Goal: Task Accomplishment & Management: Manage account settings

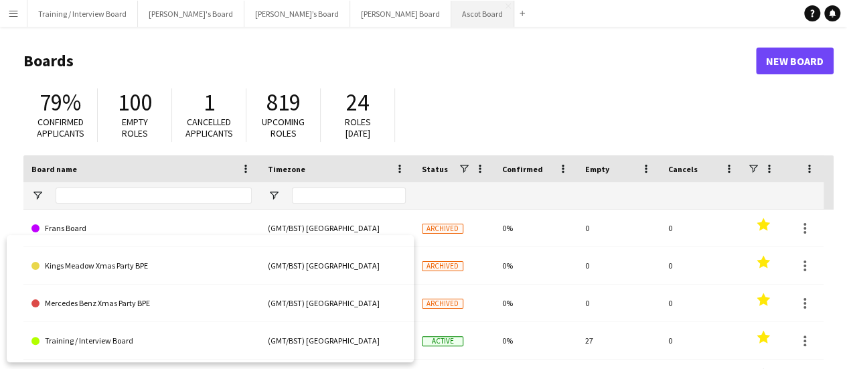
click at [451, 21] on button "Ascot Board Close" at bounding box center [482, 14] width 63 height 26
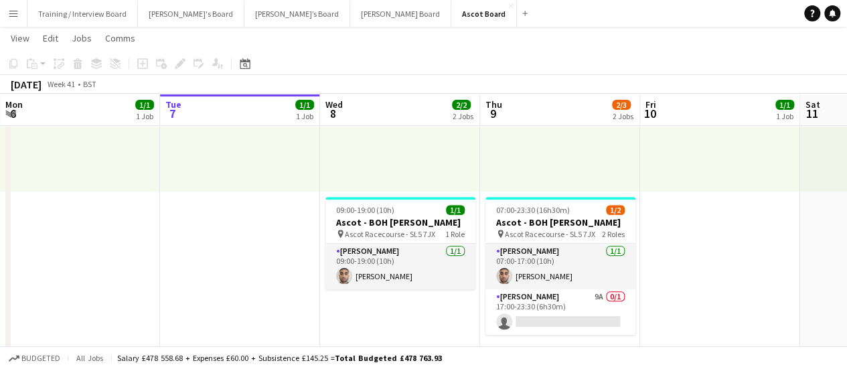
scroll to position [0, 332]
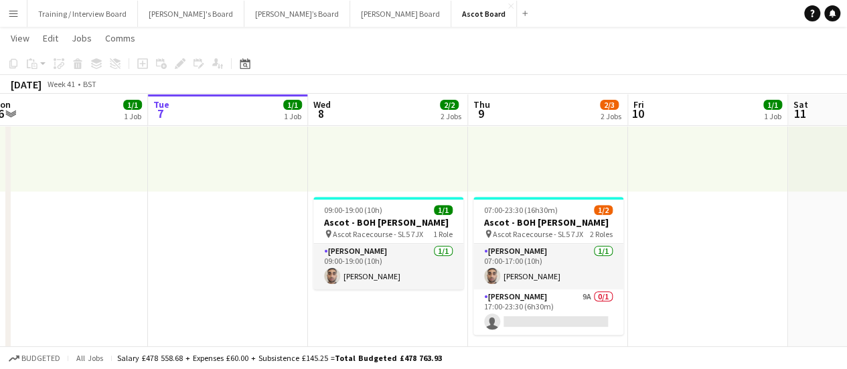
drag, startPoint x: 706, startPoint y: 251, endPoint x: 694, endPoint y: 255, distance: 12.5
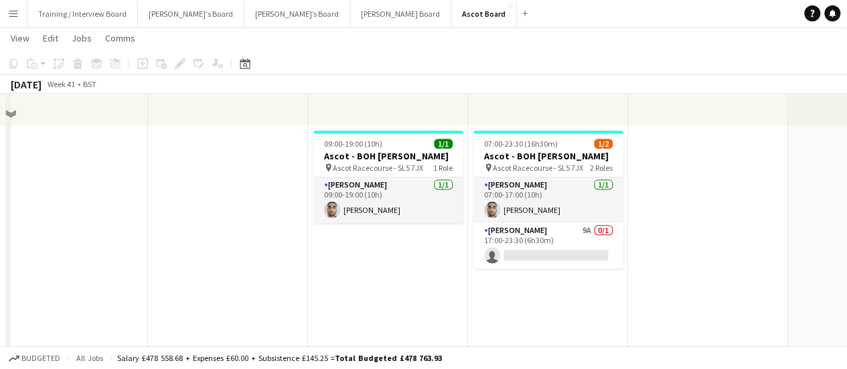
scroll to position [268, 0]
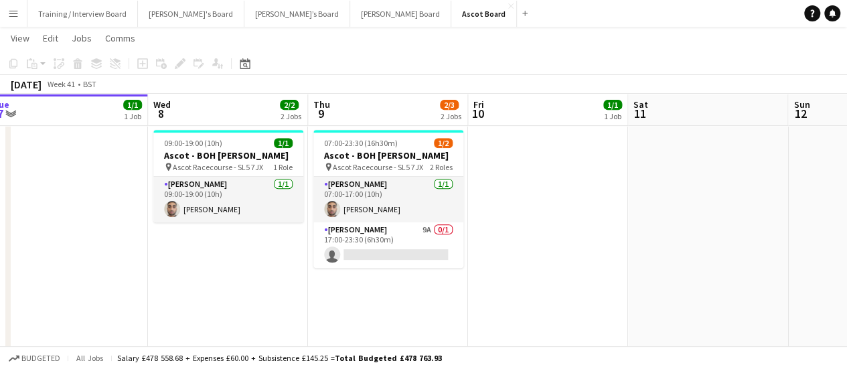
drag, startPoint x: 636, startPoint y: 252, endPoint x: 546, endPoint y: 239, distance: 91.3
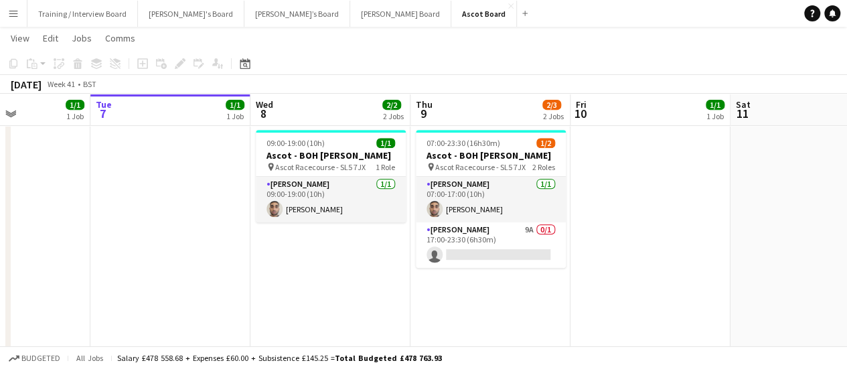
drag, startPoint x: 628, startPoint y: 247, endPoint x: 149, endPoint y: 124, distance: 494.5
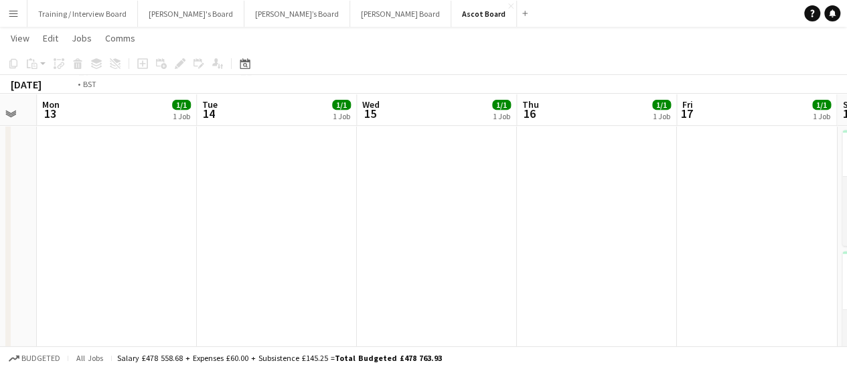
drag, startPoint x: 715, startPoint y: 291, endPoint x: 383, endPoint y: 228, distance: 338.0
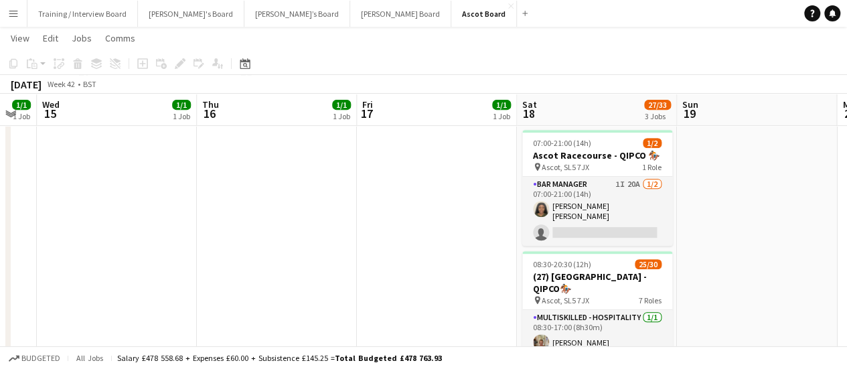
scroll to position [0, 500]
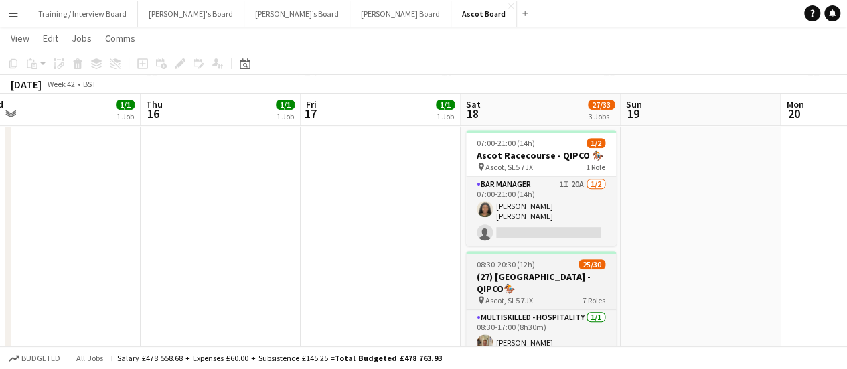
click at [600, 282] on h3 "(27) [GEOGRAPHIC_DATA] - QIPCO🏇🏼" at bounding box center [541, 283] width 150 height 24
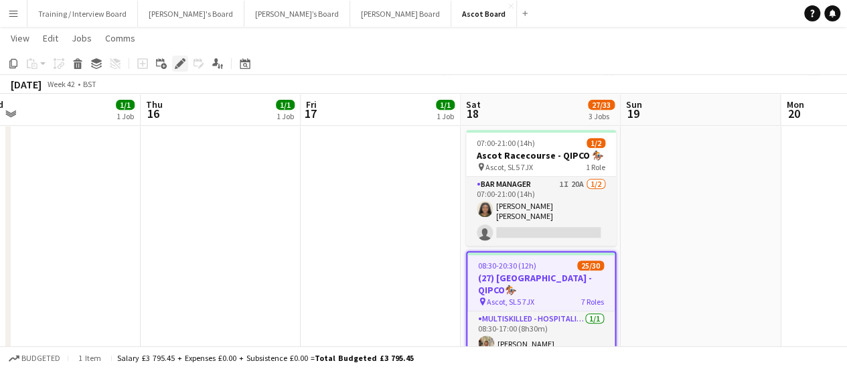
click at [180, 58] on icon "Edit" at bounding box center [180, 63] width 11 height 11
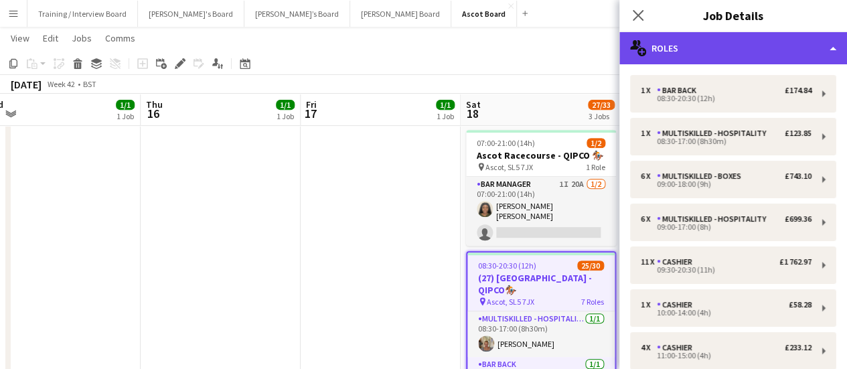
click at [780, 49] on div "multiple-users-add Roles" at bounding box center [734, 48] width 228 height 32
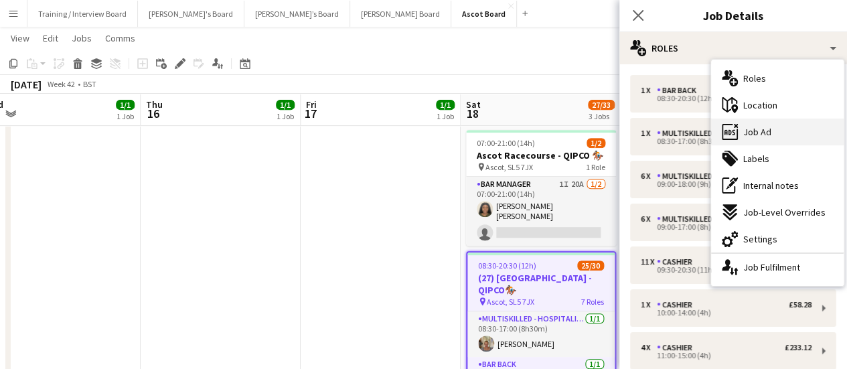
click at [788, 139] on div "ads-window Job Ad" at bounding box center [777, 132] width 133 height 27
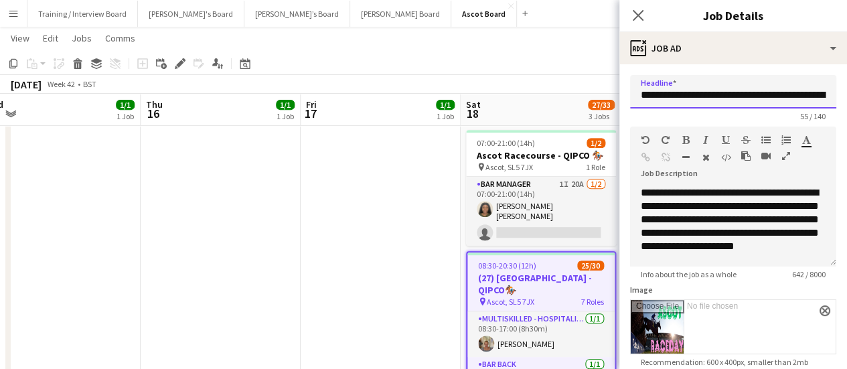
scroll to position [0, 84]
drag, startPoint x: 757, startPoint y: 82, endPoint x: 857, endPoint y: 126, distance: 108.9
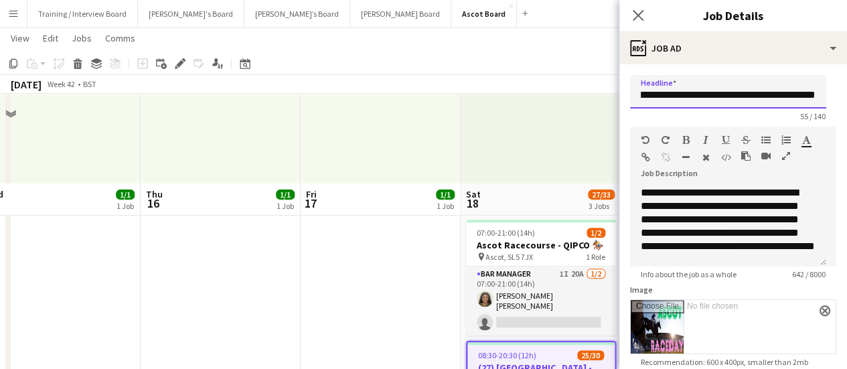
scroll to position [134, 0]
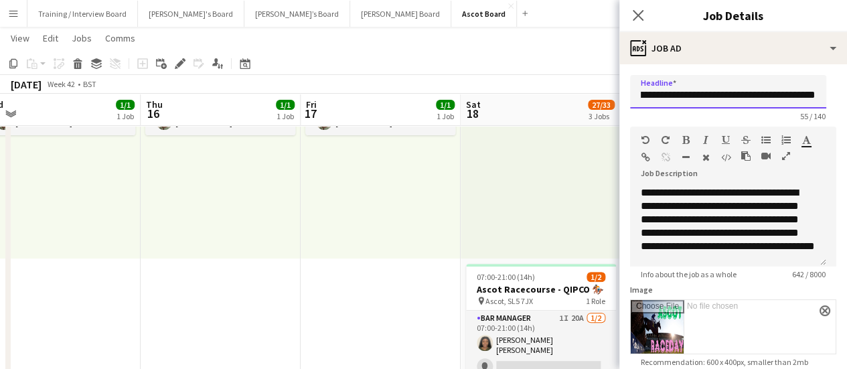
click at [765, 102] on input "**********" at bounding box center [728, 91] width 196 height 33
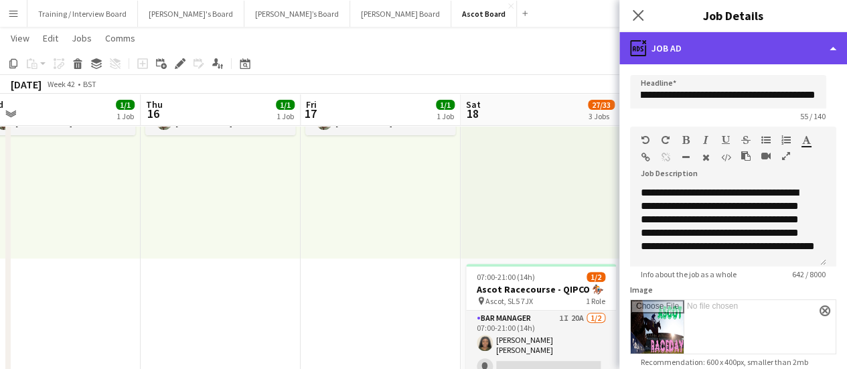
scroll to position [0, 0]
click at [758, 39] on div "ads-window Job Ad" at bounding box center [734, 48] width 228 height 32
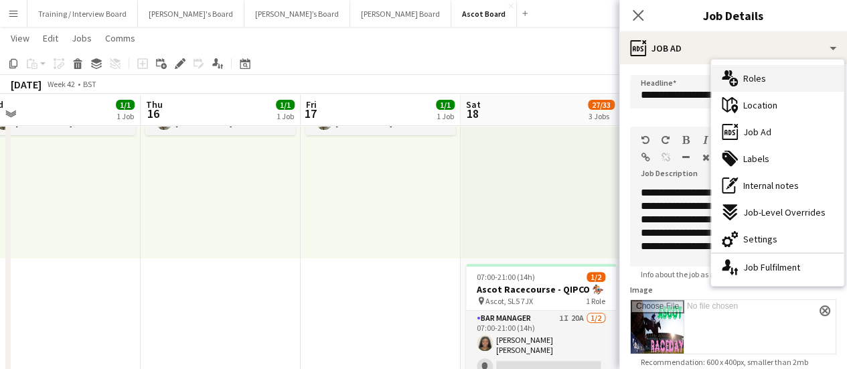
click at [778, 70] on div "multiple-users-add Roles" at bounding box center [777, 78] width 133 height 27
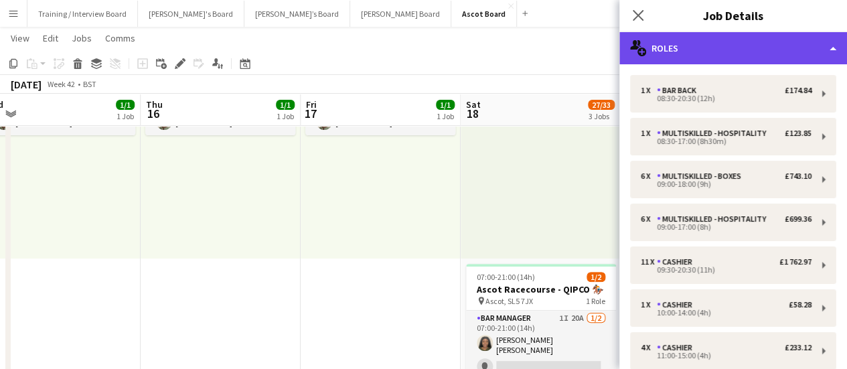
drag, startPoint x: 770, startPoint y: 41, endPoint x: 776, endPoint y: 47, distance: 8.5
click at [771, 41] on div "multiple-users-add Roles" at bounding box center [734, 48] width 228 height 32
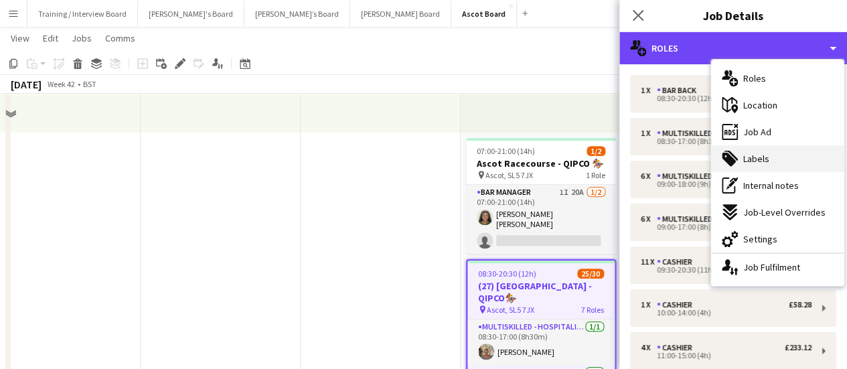
scroll to position [402, 0]
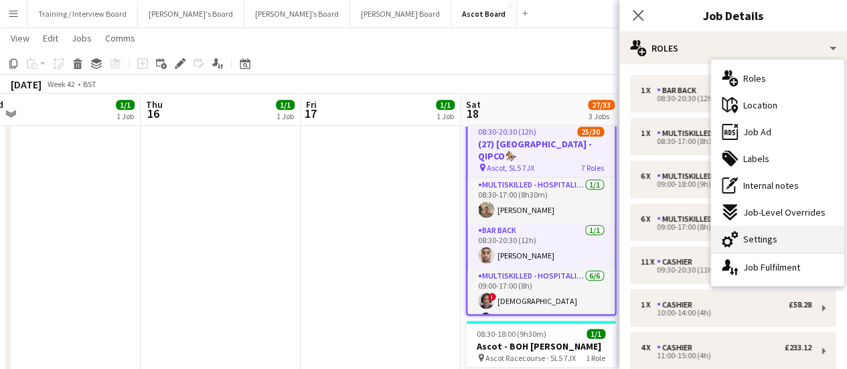
click at [782, 235] on div "cog-double-3 Settings" at bounding box center [777, 239] width 133 height 27
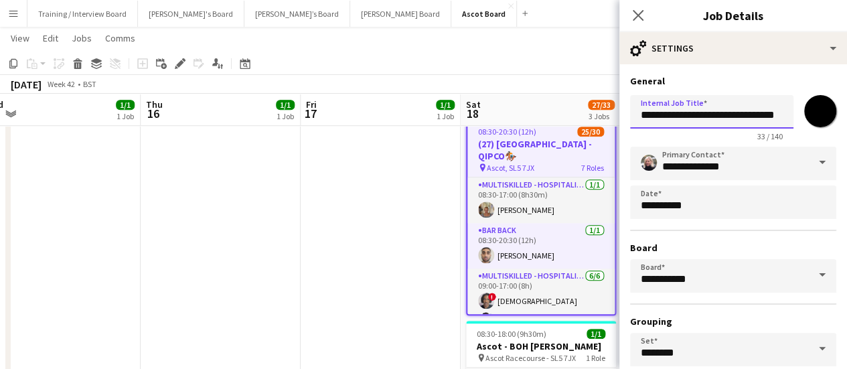
scroll to position [0, 16]
drag, startPoint x: 705, startPoint y: 116, endPoint x: 857, endPoint y: 153, distance: 156.6
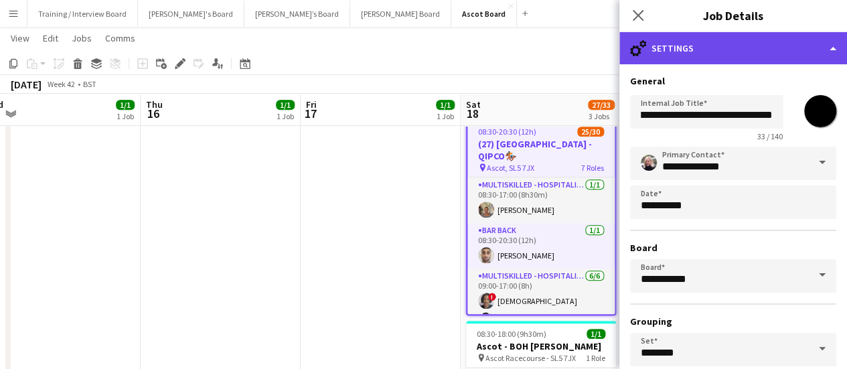
scroll to position [0, 0]
click at [697, 40] on div "cog-double-3 Settings" at bounding box center [734, 48] width 228 height 32
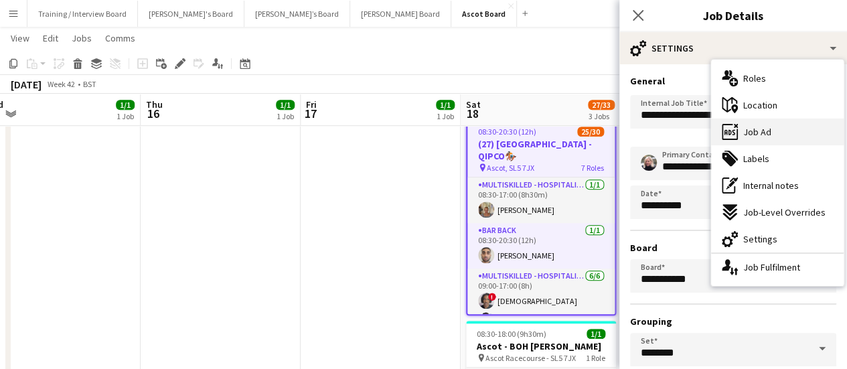
click at [789, 136] on div "ads-window Job Ad" at bounding box center [777, 132] width 133 height 27
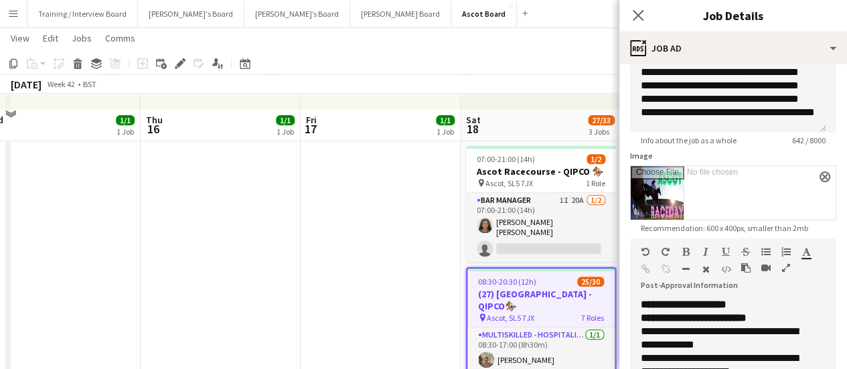
scroll to position [268, 0]
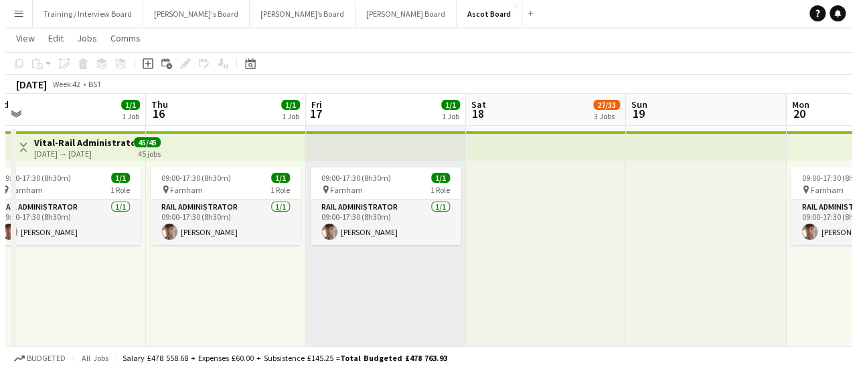
scroll to position [0, 0]
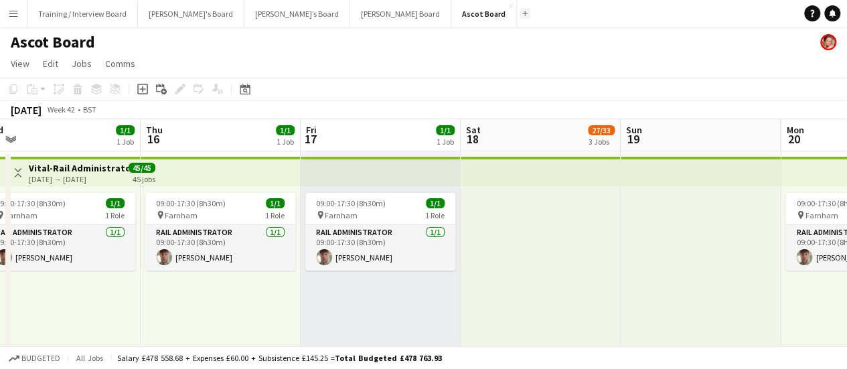
click at [520, 18] on button "Add" at bounding box center [525, 13] width 11 height 11
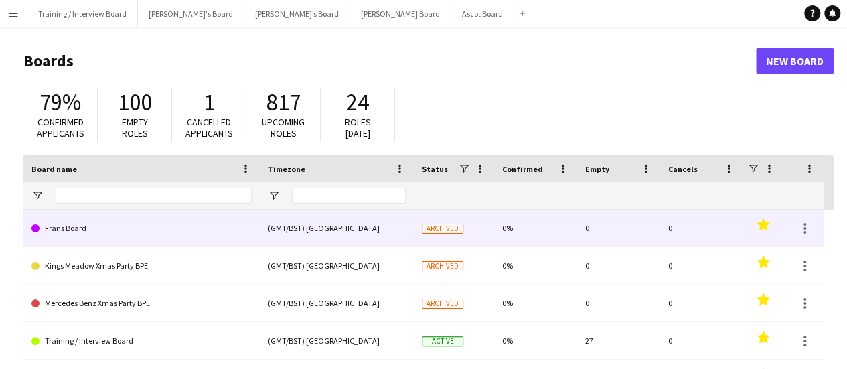
click at [188, 226] on link "Frans Board" at bounding box center [141, 229] width 220 height 38
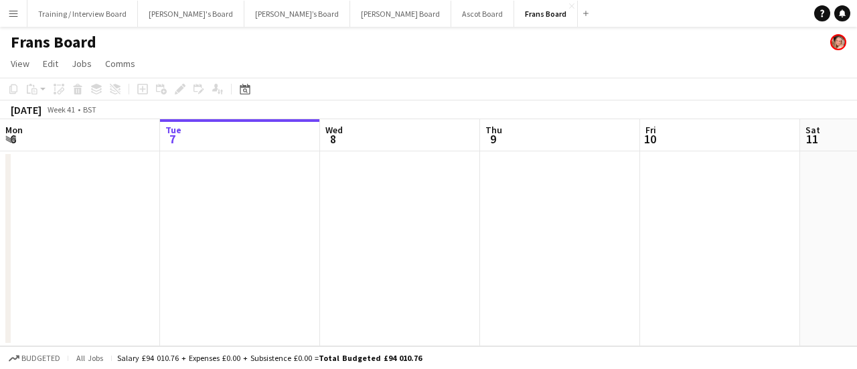
scroll to position [0, 417]
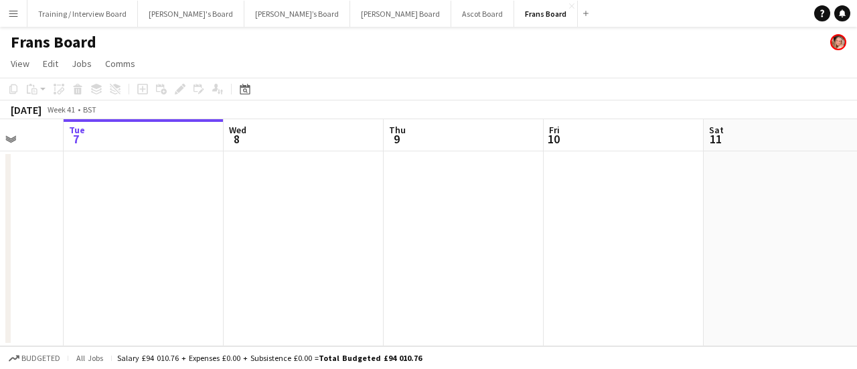
drag, startPoint x: 317, startPoint y: 310, endPoint x: 579, endPoint y: 338, distance: 262.7
click at [626, 350] on app-board "Frans Board View Day view expanded Day view collapsed Month view Date picker Ju…" at bounding box center [428, 198] width 857 height 342
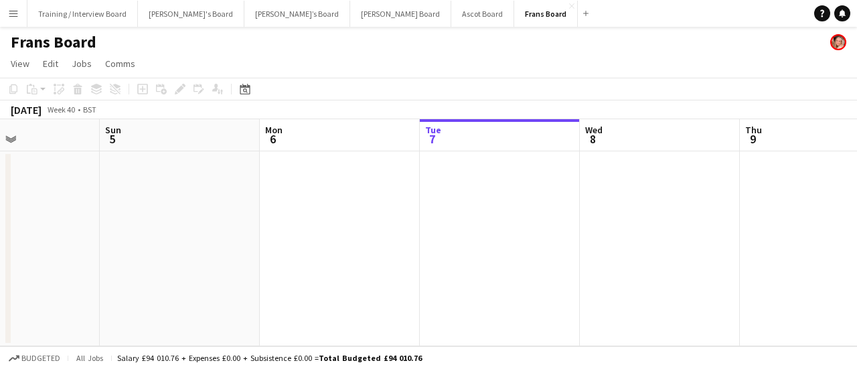
drag, startPoint x: 321, startPoint y: 208, endPoint x: 478, endPoint y: 245, distance: 161.2
click at [493, 246] on app-calendar-viewport "Thu 2 Fri 3 Sat 4 Sun 5 Mon 6 Tue 7 Wed 8 Thu 9 Fri 10 Sat 11 Sun 12" at bounding box center [428, 232] width 857 height 227
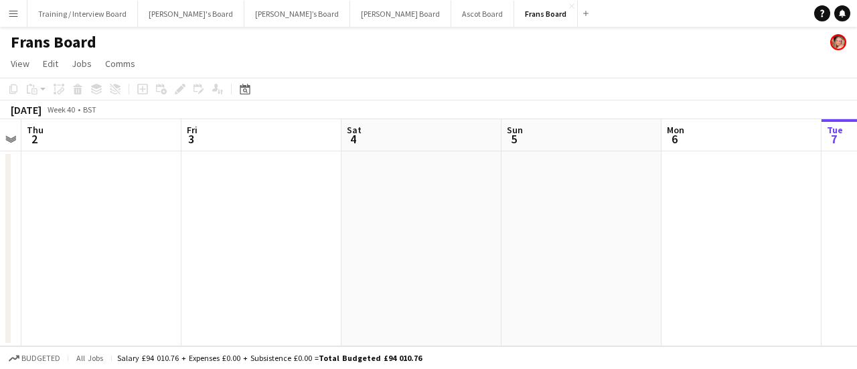
drag, startPoint x: 339, startPoint y: 204, endPoint x: 272, endPoint y: 100, distance: 124.1
click at [502, 203] on app-calendar-viewport "Tue 30 Wed 1 Thu 2 Fri 3 Sat 4 Sun 5 Mon 6 Tue 7 Wed 8 Thu 9 Fri 10" at bounding box center [428, 232] width 857 height 227
click at [248, 92] on icon "Date picker" at bounding box center [245, 89] width 11 height 11
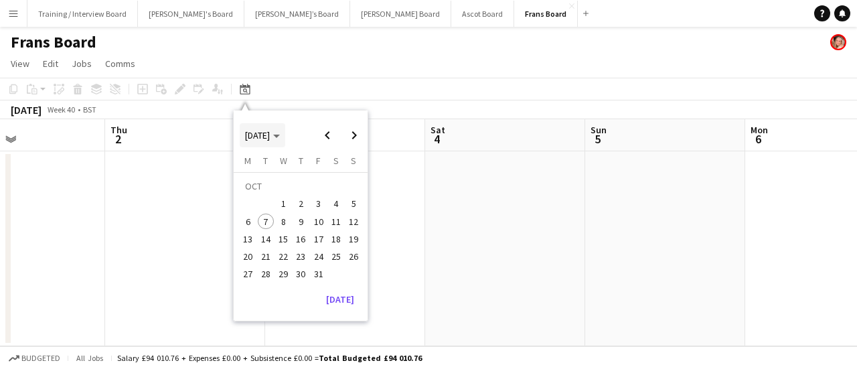
click at [275, 125] on span "Choose month and year" at bounding box center [263, 135] width 46 height 32
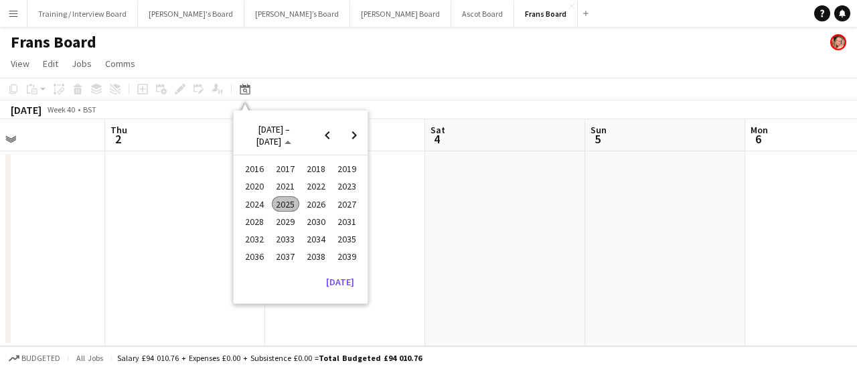
click at [589, 269] on app-date-cell at bounding box center [665, 248] width 160 height 195
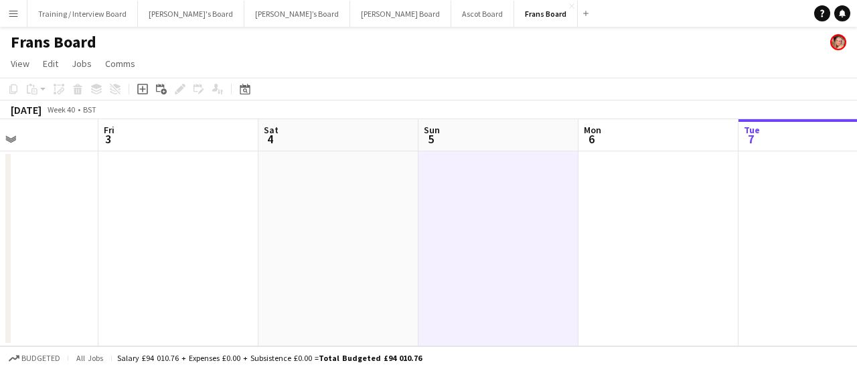
drag, startPoint x: 710, startPoint y: 242, endPoint x: 58, endPoint y: 150, distance: 658.9
click at [58, 150] on app-calendar-viewport "Mon 29 Tue 30 Wed 1 Thu 2 Fri 3 Sat 4 Sun 5 Mon 6 Tue 7 Wed 8 Thu 9" at bounding box center [428, 232] width 857 height 227
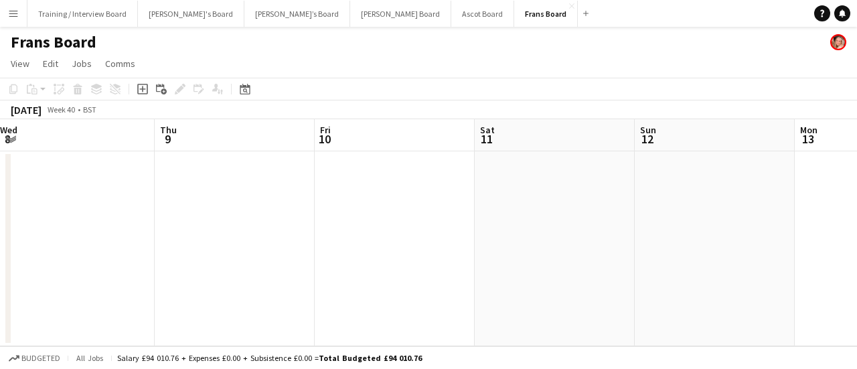
drag, startPoint x: 716, startPoint y: 259, endPoint x: 297, endPoint y: 143, distance: 434.5
click at [297, 143] on app-calendar-viewport "Sun 5 Mon 6 Tue 7 Wed 8 Thu 9 Fri 10 Sat 11 Sun 12 Mon 13 Tue 14 Wed 15" at bounding box center [428, 232] width 857 height 227
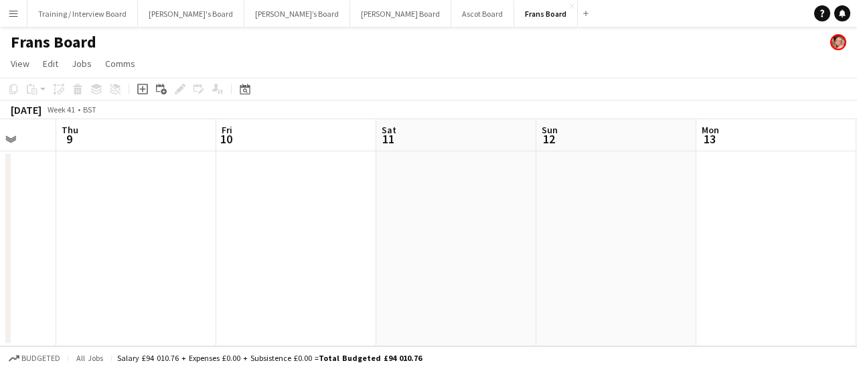
scroll to position [0, 609]
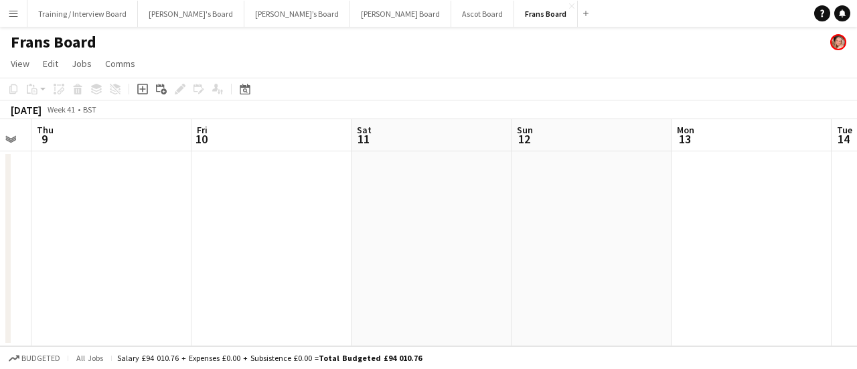
drag, startPoint x: 660, startPoint y: 247, endPoint x: 596, endPoint y: 244, distance: 64.4
click at [596, 244] on app-calendar-viewport "Sun 5 Mon 6 Tue 7 Wed 8 Thu 9 Fri 10 Sat 11 Sun 12 Mon 13 Tue 14 Wed 15" at bounding box center [428, 232] width 857 height 227
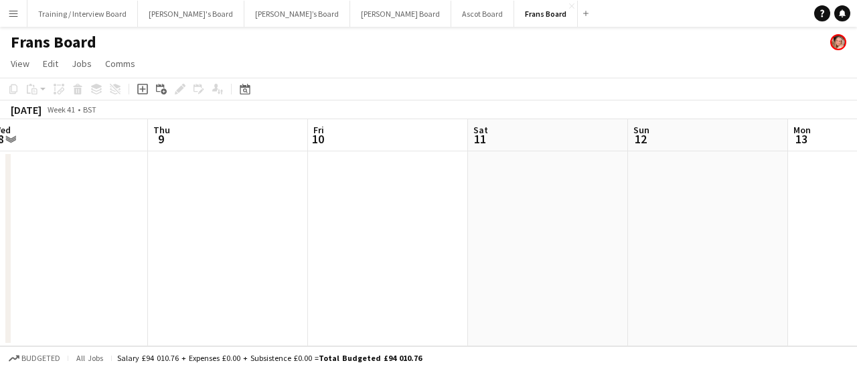
click at [287, 187] on app-calendar-viewport "Sun 5 Mon 6 Tue 7 Wed 8 Thu 9 Fri 10 Sat 11 Sun 12 Mon 13 Tue 14 Wed 15" at bounding box center [428, 232] width 857 height 227
click at [243, 96] on div "Date picker" at bounding box center [245, 89] width 16 height 16
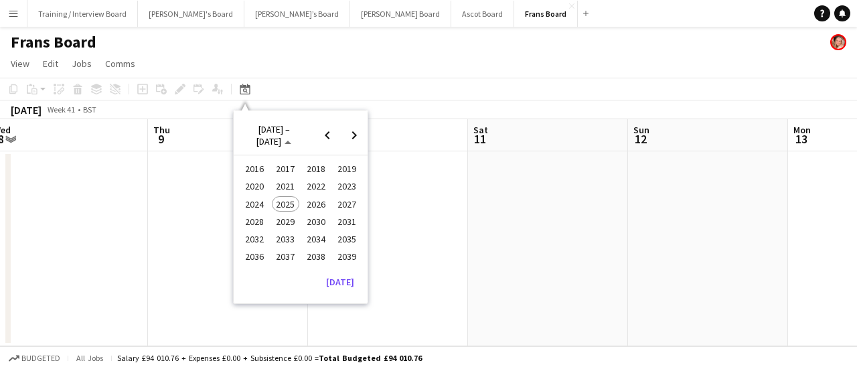
click at [316, 168] on span "2018" at bounding box center [316, 169] width 27 height 16
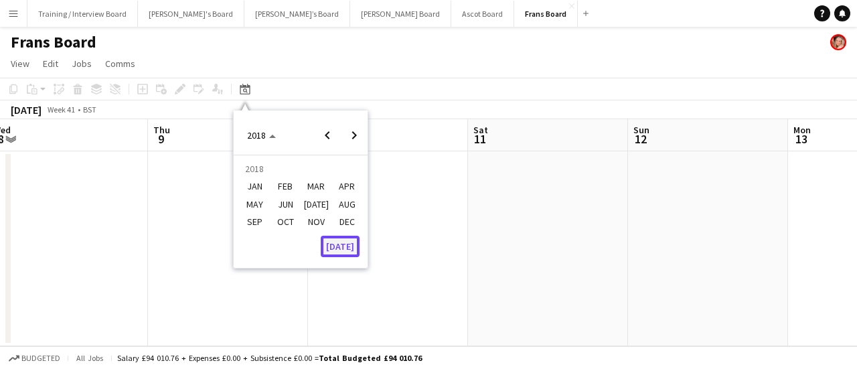
click at [346, 251] on button "[DATE]" at bounding box center [340, 246] width 39 height 21
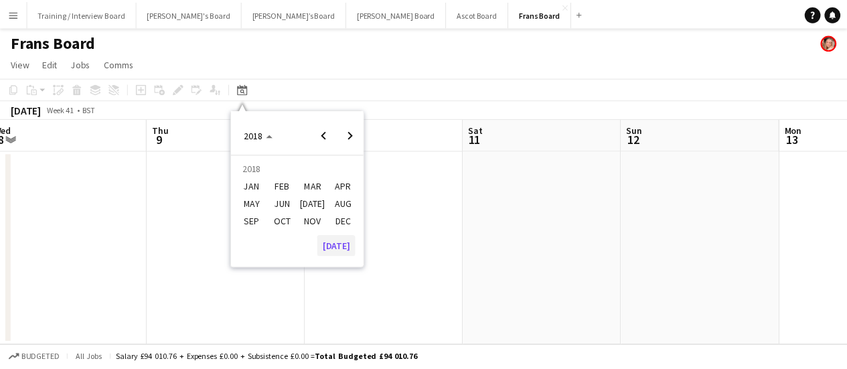
scroll to position [0, 461]
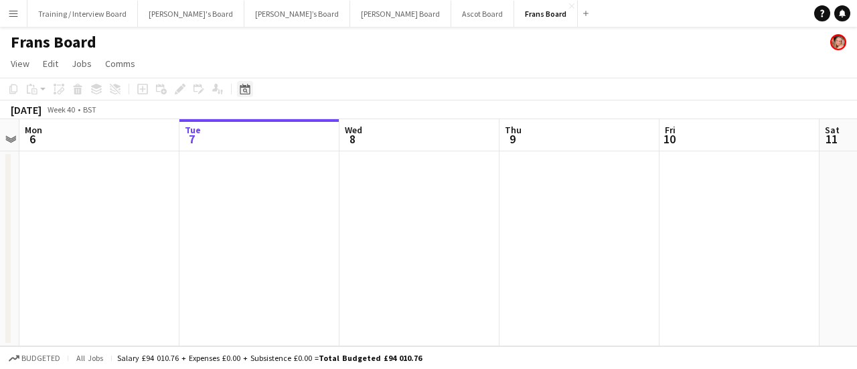
click at [252, 95] on div "Date picker" at bounding box center [245, 89] width 16 height 16
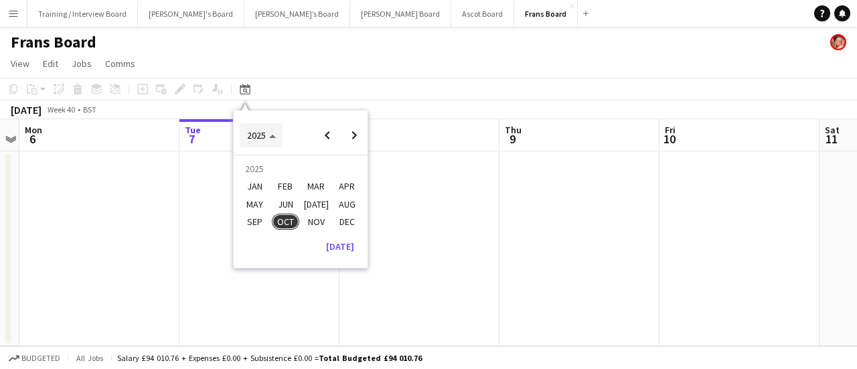
click at [260, 132] on span "2025" at bounding box center [256, 135] width 19 height 12
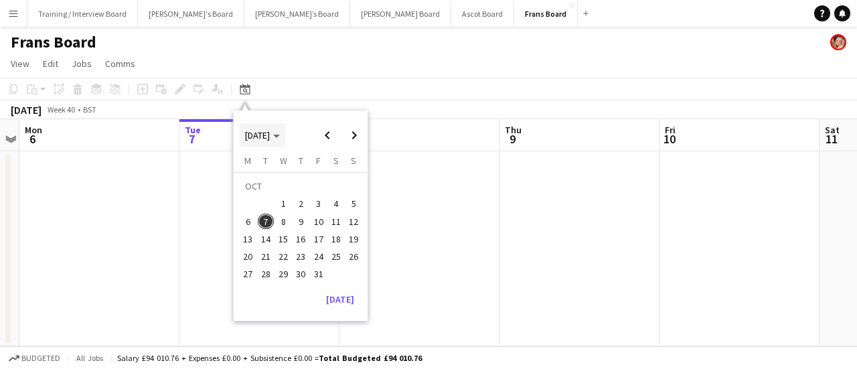
click at [279, 142] on span "Choose month and year" at bounding box center [263, 135] width 46 height 32
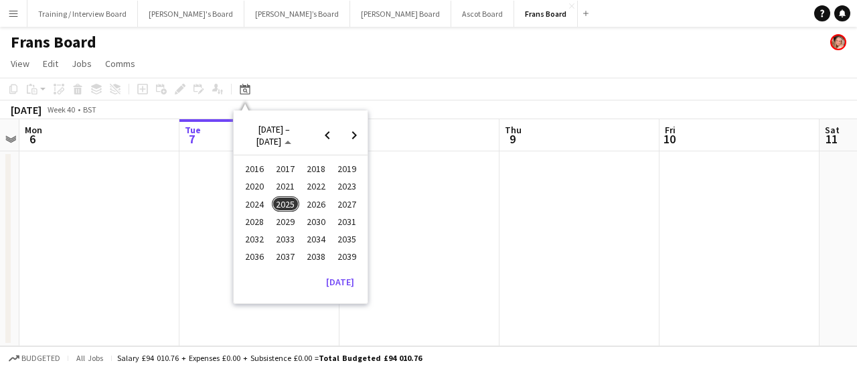
click at [339, 172] on span "2019" at bounding box center [347, 169] width 27 height 16
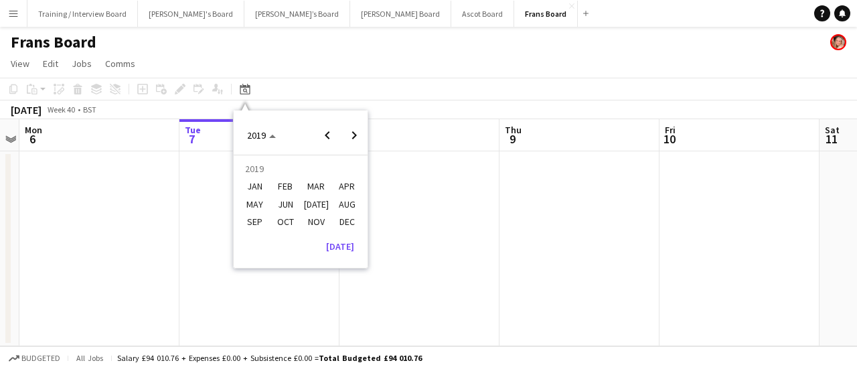
click at [316, 226] on span "NOV" at bounding box center [316, 222] width 27 height 16
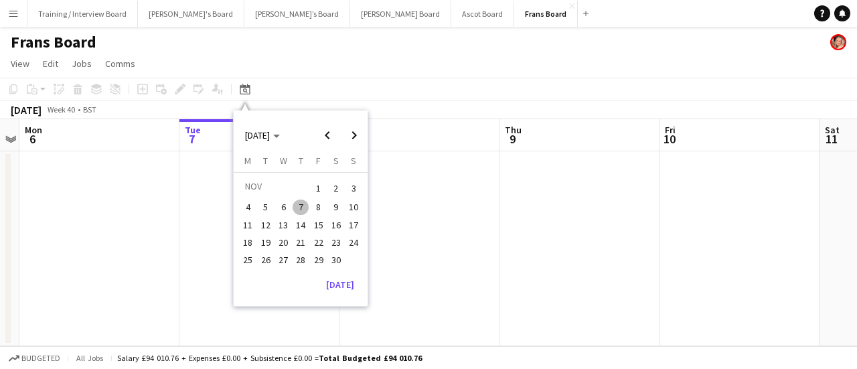
click at [316, 226] on span "15" at bounding box center [319, 225] width 16 height 16
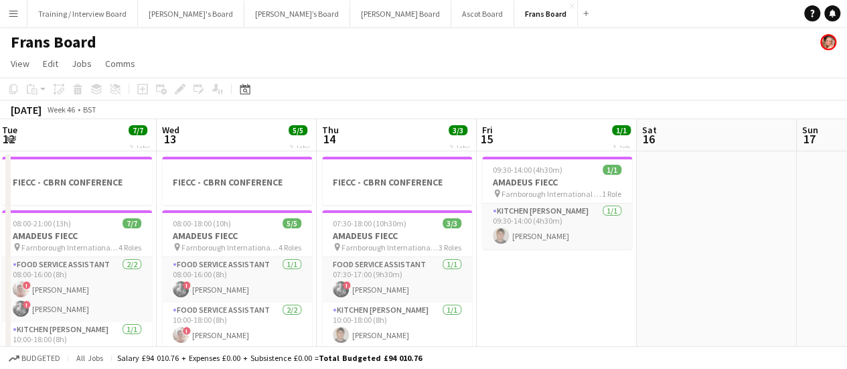
scroll to position [0, 273]
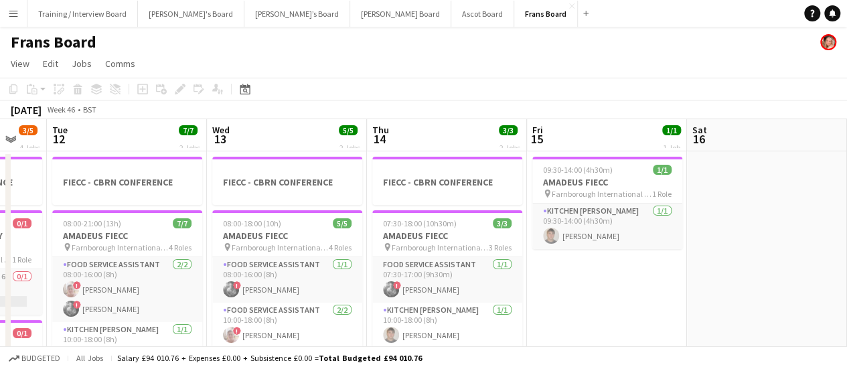
drag, startPoint x: 413, startPoint y: 295, endPoint x: 628, endPoint y: 316, distance: 216.0
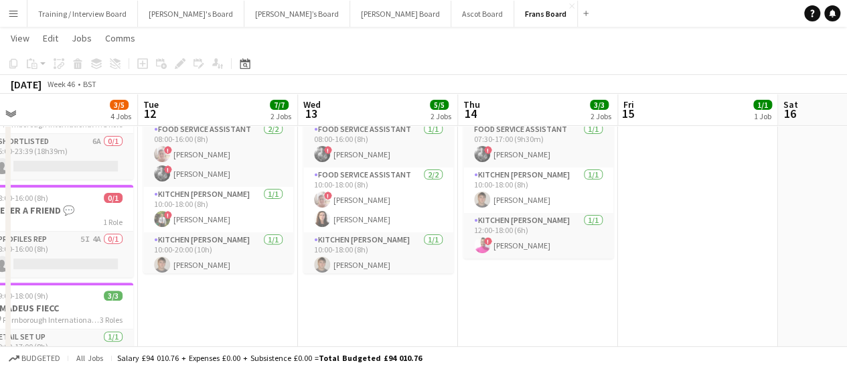
scroll to position [0, 342]
click at [579, 270] on app-calendar-viewport "Sat 9 Sun 10 Mon 11 3/5 4 Jobs Tue 12 7/7 2 Jobs Wed 13 5/5 2 Jobs Thu 14 3/3 2…" at bounding box center [423, 212] width 847 height 589
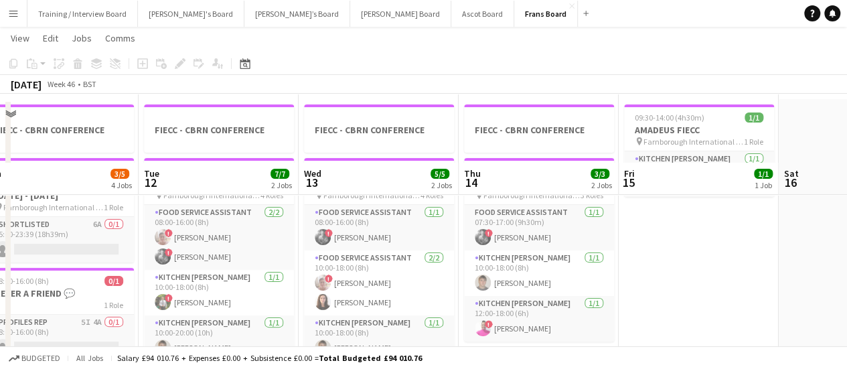
scroll to position [0, 0]
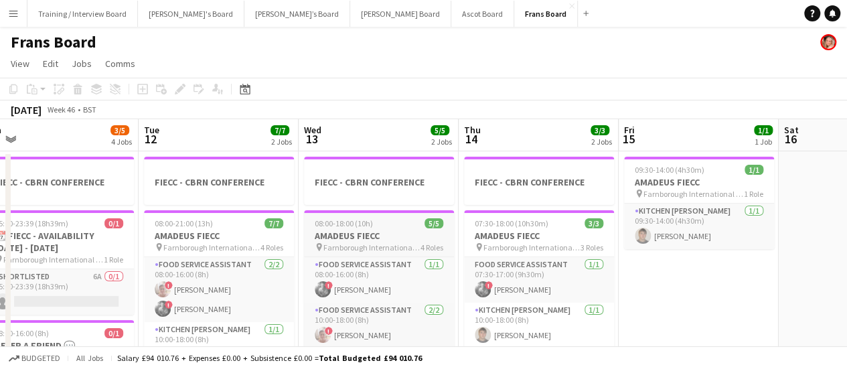
click at [413, 217] on app-job-card "08:00-18:00 (10h) 5/5 AMADEUS FIECC pin Farnborough International Exhibition & …" at bounding box center [379, 309] width 150 height 198
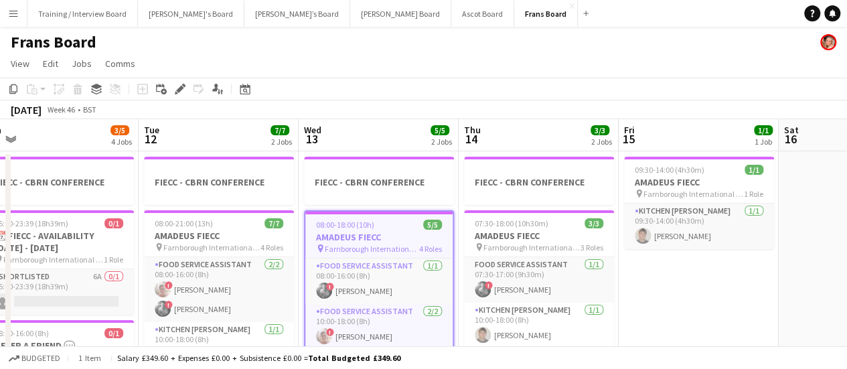
click at [180, 81] on div "Edit" at bounding box center [180, 89] width 16 height 16
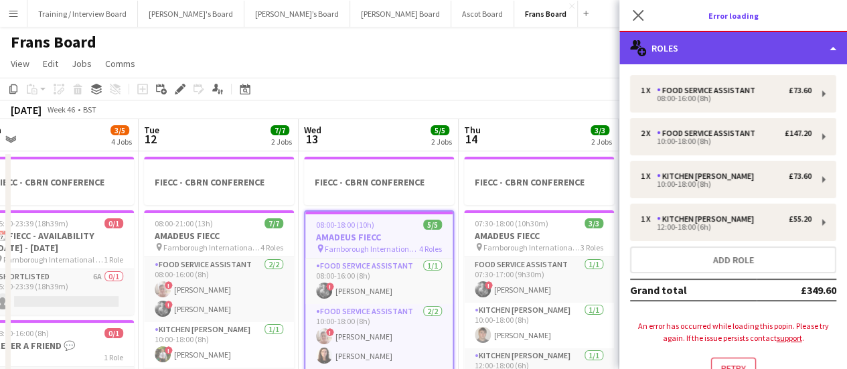
click at [751, 52] on div "multiple-users-add Roles" at bounding box center [734, 48] width 228 height 32
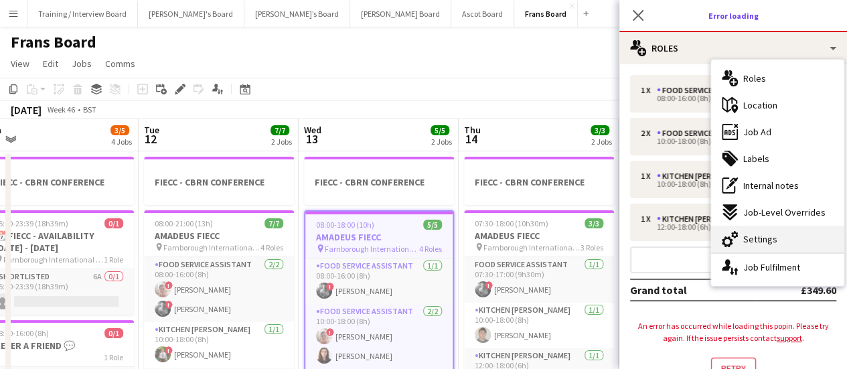
click at [763, 244] on span "Settings" at bounding box center [760, 239] width 34 height 12
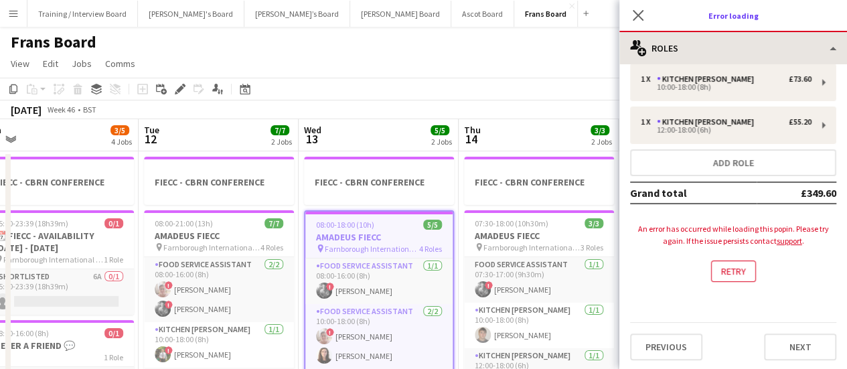
scroll to position [98, 0]
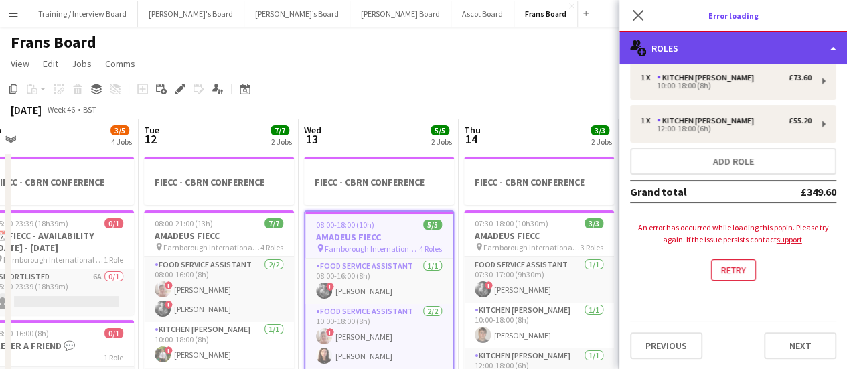
click at [734, 50] on div "multiple-users-add Roles" at bounding box center [734, 48] width 228 height 32
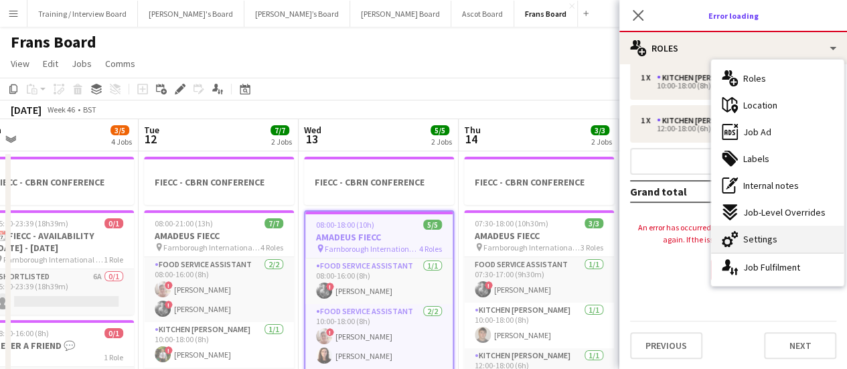
click at [801, 238] on div "cog-double-3 Settings" at bounding box center [777, 239] width 133 height 27
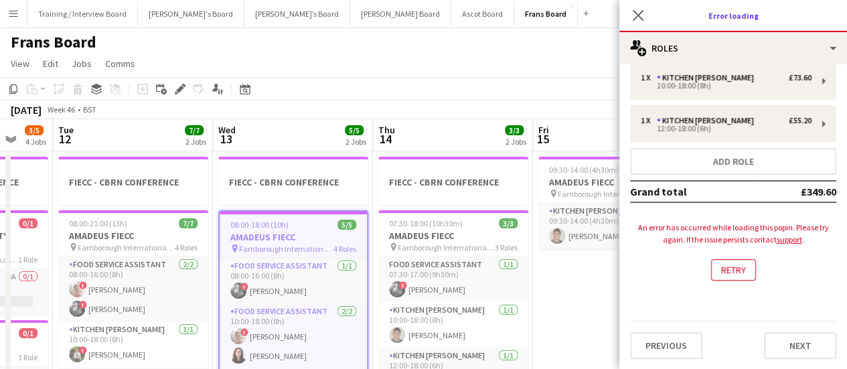
drag, startPoint x: 308, startPoint y: 275, endPoint x: 191, endPoint y: 226, distance: 127.3
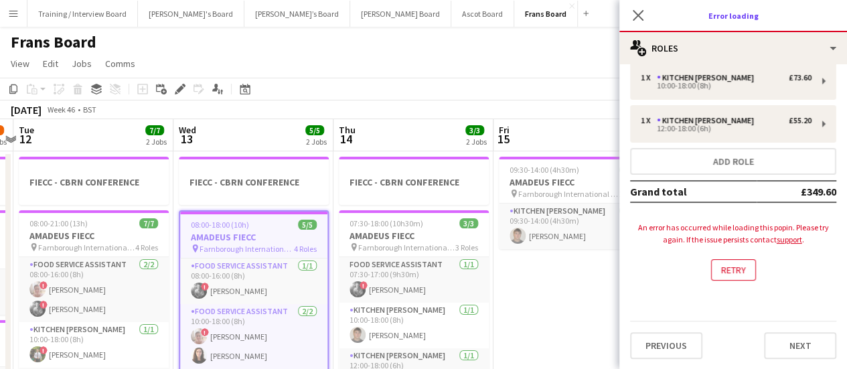
click at [510, 82] on app-toolbar "Copy Paste Paste Ctrl+V Paste with crew Ctrl+Shift+V Paste linked Job Delete Gr…" at bounding box center [423, 89] width 847 height 23
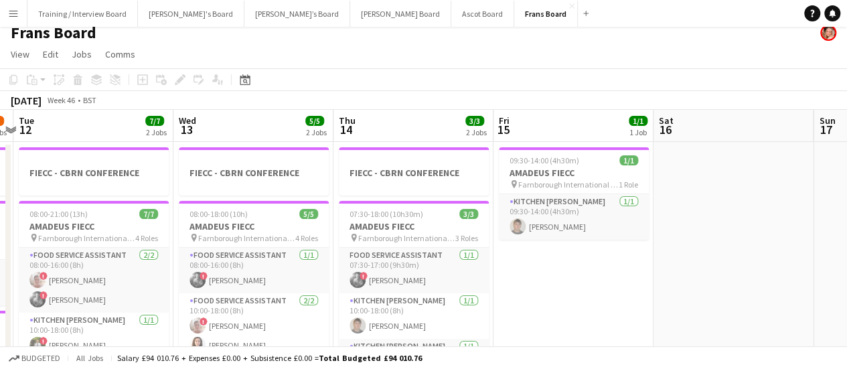
scroll to position [0, 0]
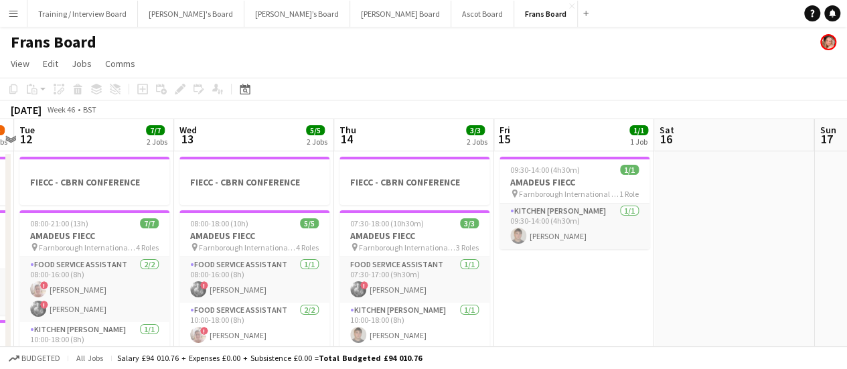
drag, startPoint x: 702, startPoint y: 259, endPoint x: 90, endPoint y: 74, distance: 639.3
click at [90, 74] on app-board "Frans Board View Day view expanded Day view collapsed Month view Date picker Ju…" at bounding box center [423, 346] width 847 height 638
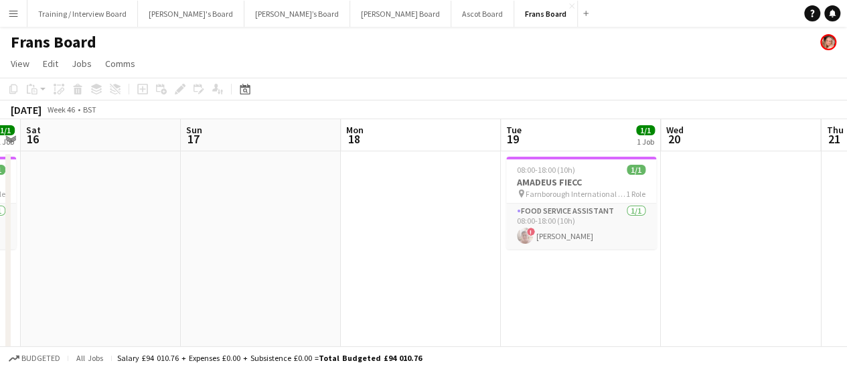
drag, startPoint x: 557, startPoint y: 242, endPoint x: 307, endPoint y: 230, distance: 250.8
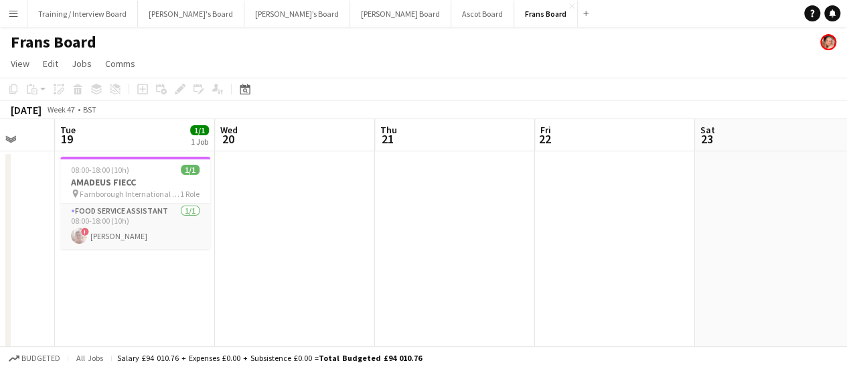
drag, startPoint x: 694, startPoint y: 259, endPoint x: 495, endPoint y: 136, distance: 233.7
click at [847, 257] on html "Menu Boards Boards Boards All jobs Status Workforce Workforce My Workforce Recr…" at bounding box center [423, 332] width 847 height 665
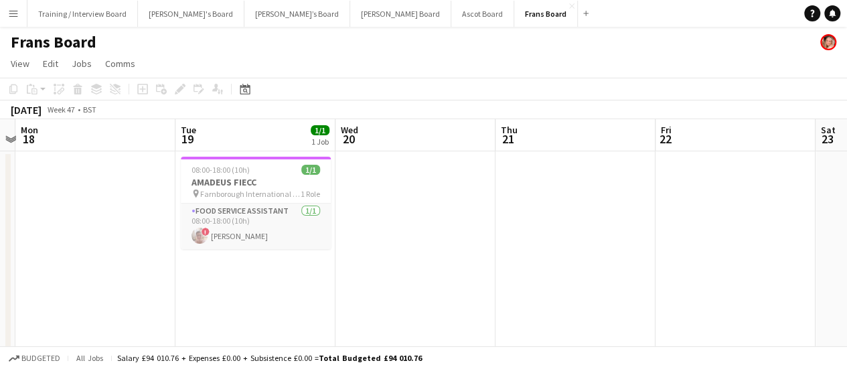
drag, startPoint x: 331, startPoint y: 120, endPoint x: 695, endPoint y: 303, distance: 407.4
click at [847, 304] on html "Menu Boards Boards Boards All jobs Status Workforce Workforce My Workforce Recr…" at bounding box center [423, 332] width 847 height 665
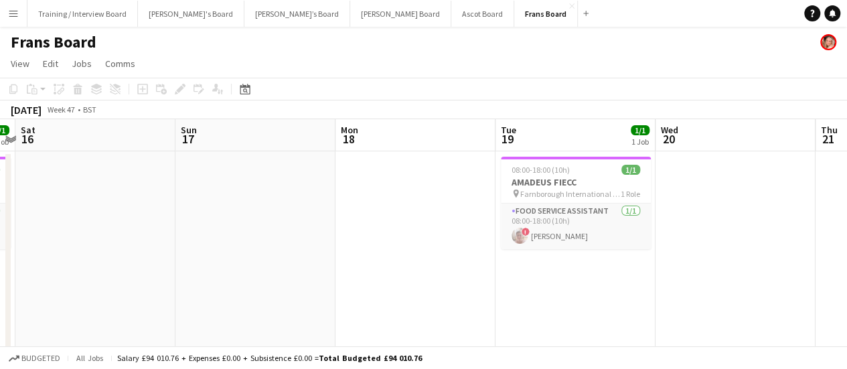
scroll to position [0, 343]
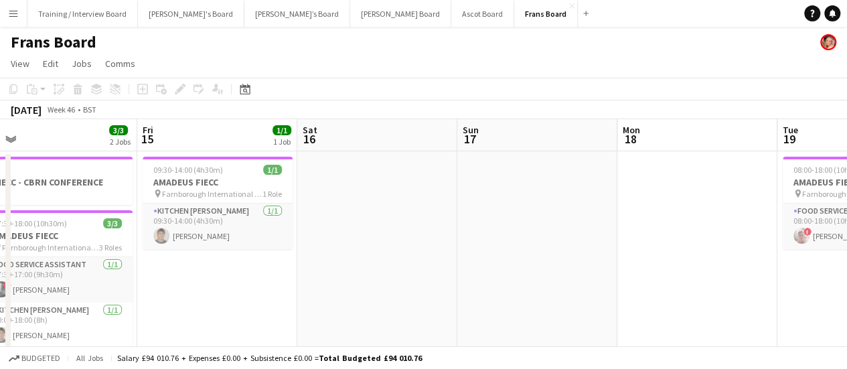
drag, startPoint x: 550, startPoint y: 309, endPoint x: 745, endPoint y: 350, distance: 199.3
click at [820, 368] on html "Menu Boards Boards Boards All jobs Status Workforce Workforce My Workforce Recr…" at bounding box center [423, 332] width 847 height 665
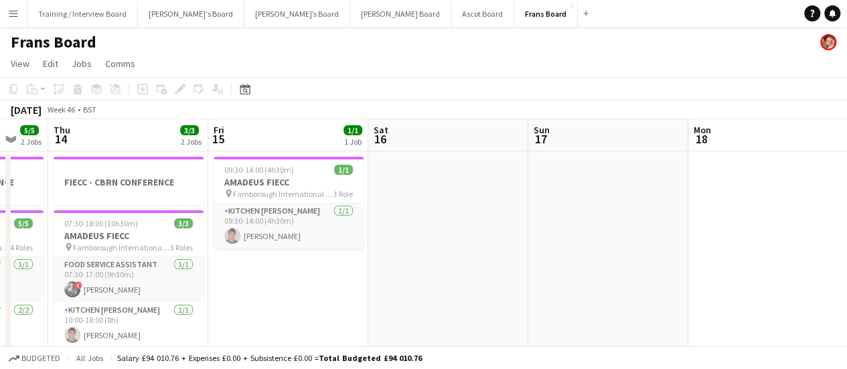
drag, startPoint x: 429, startPoint y: 195, endPoint x: 617, endPoint y: 215, distance: 188.6
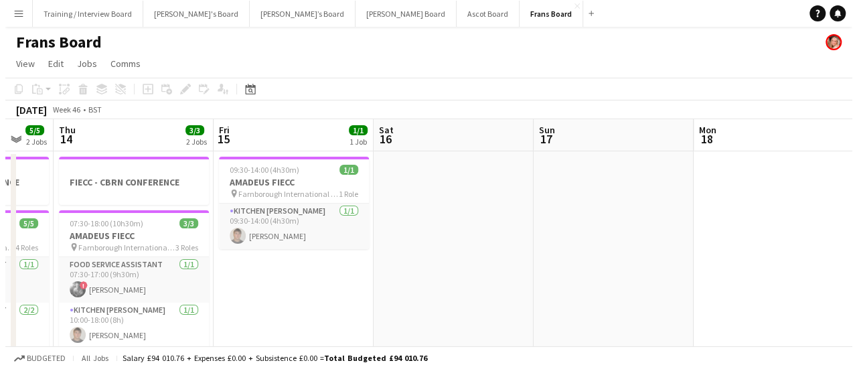
scroll to position [0, 397]
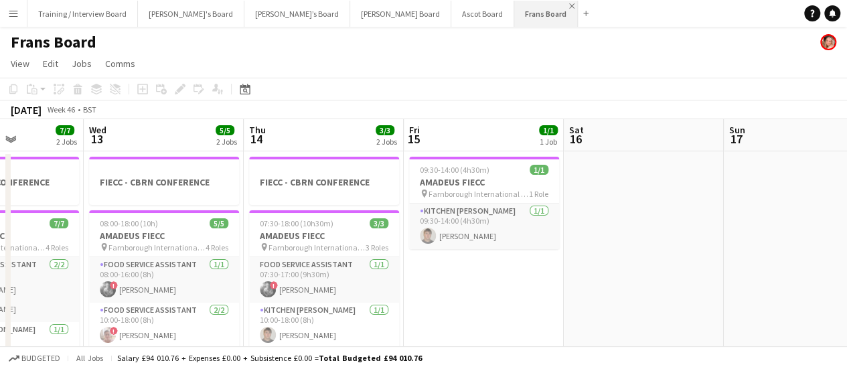
click at [569, 6] on app-icon "Close" at bounding box center [571, 5] width 5 height 5
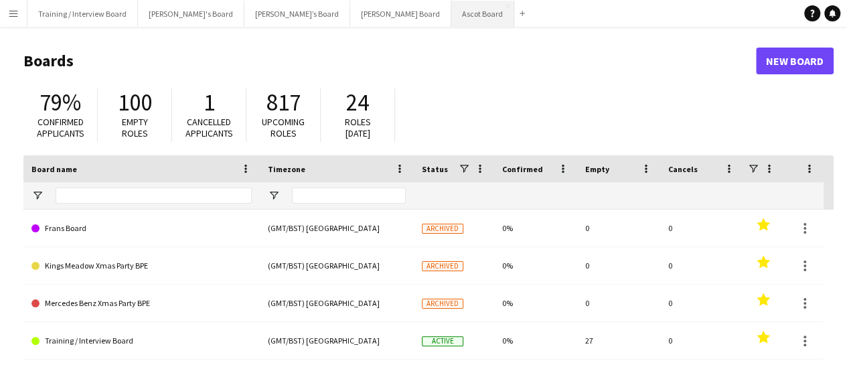
click at [451, 15] on button "Ascot Board Close" at bounding box center [482, 14] width 63 height 26
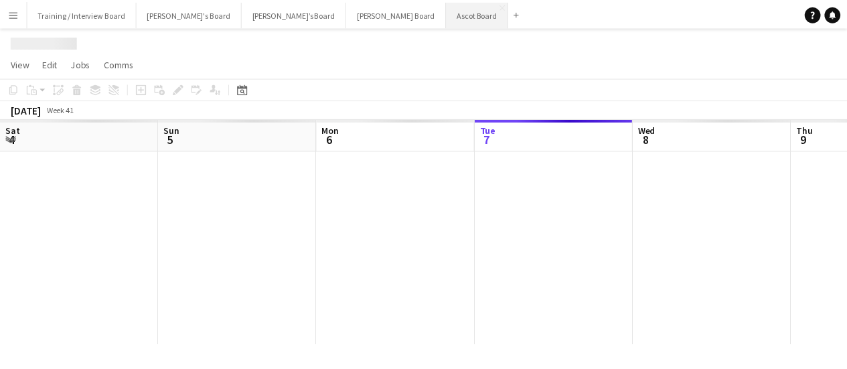
scroll to position [0, 320]
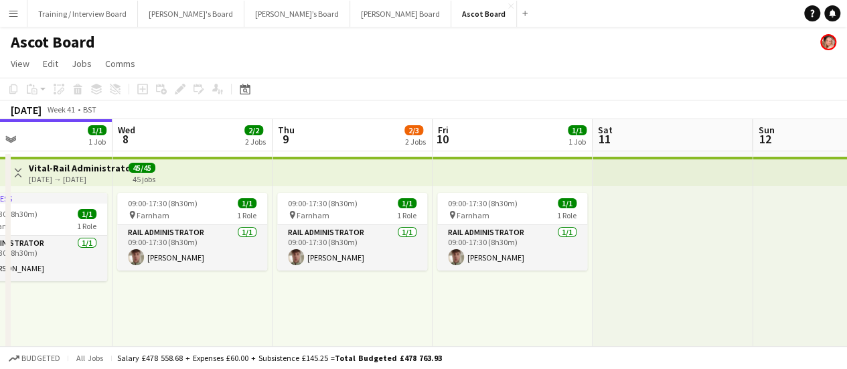
drag, startPoint x: 709, startPoint y: 287, endPoint x: 425, endPoint y: 259, distance: 285.4
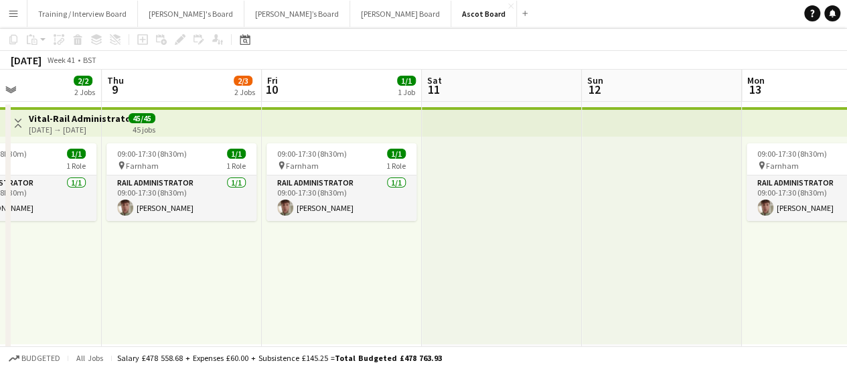
scroll to position [67, 0]
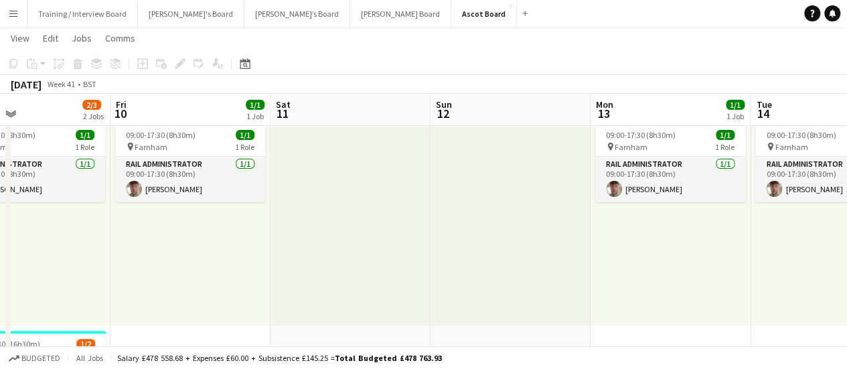
drag, startPoint x: 611, startPoint y: 190, endPoint x: 376, endPoint y: 135, distance: 241.3
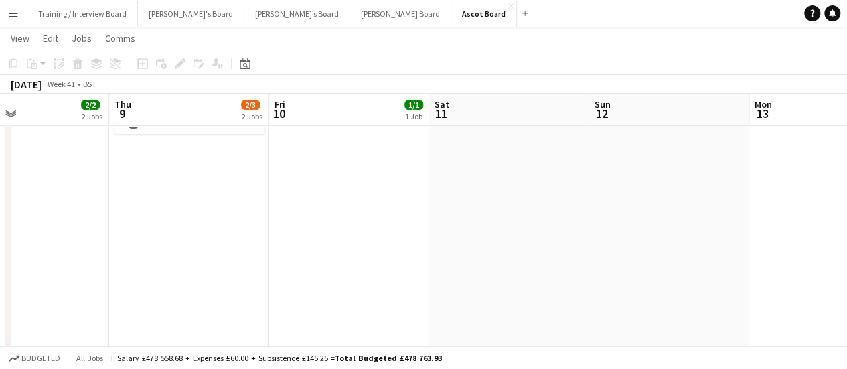
scroll to position [0, 308]
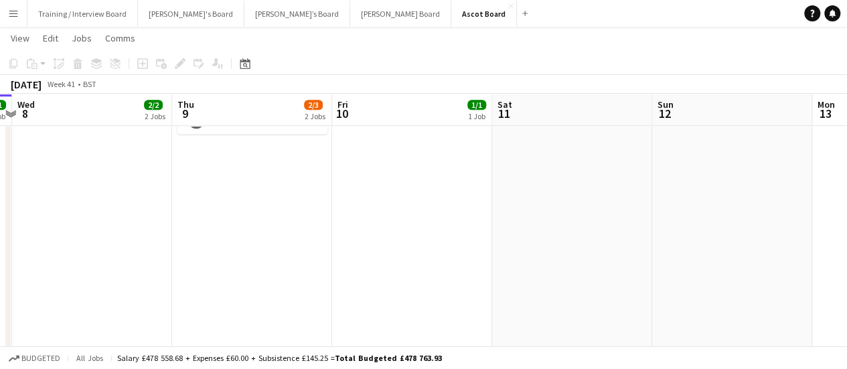
drag, startPoint x: 497, startPoint y: 206, endPoint x: 728, endPoint y: 265, distance: 238.6
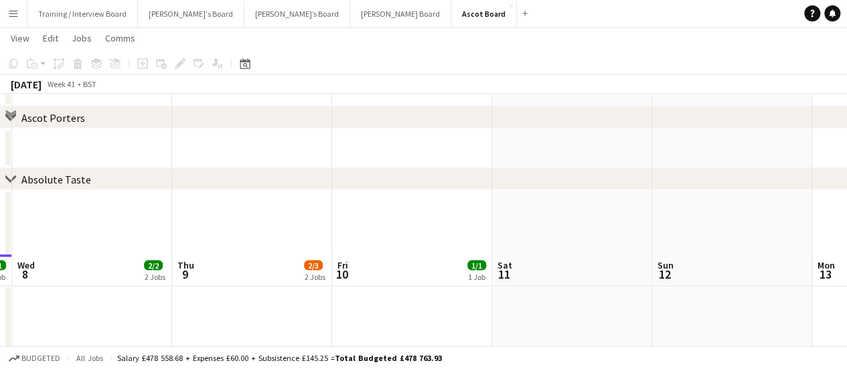
scroll to position [1262, 0]
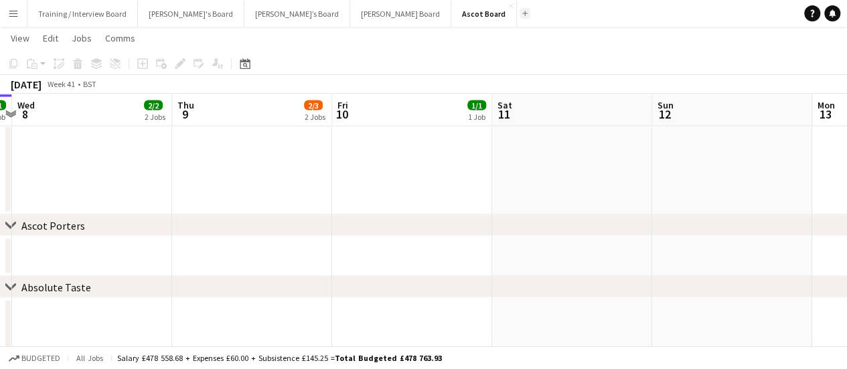
click at [522, 15] on app-icon "Add" at bounding box center [524, 13] width 5 height 5
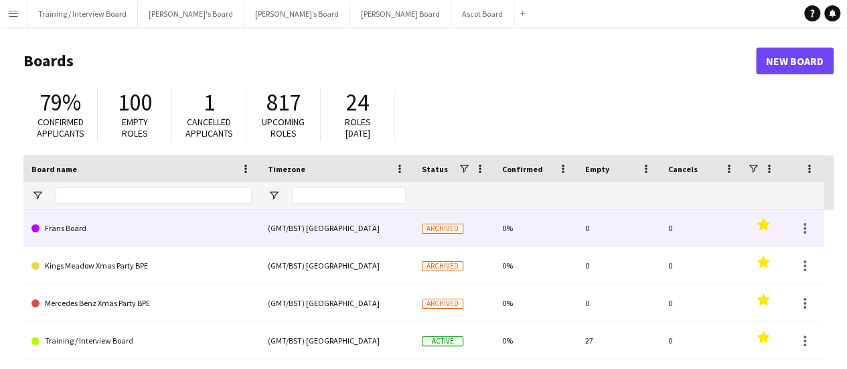
click at [813, 229] on div at bounding box center [804, 228] width 40 height 37
click at [808, 227] on div at bounding box center [805, 228] width 16 height 16
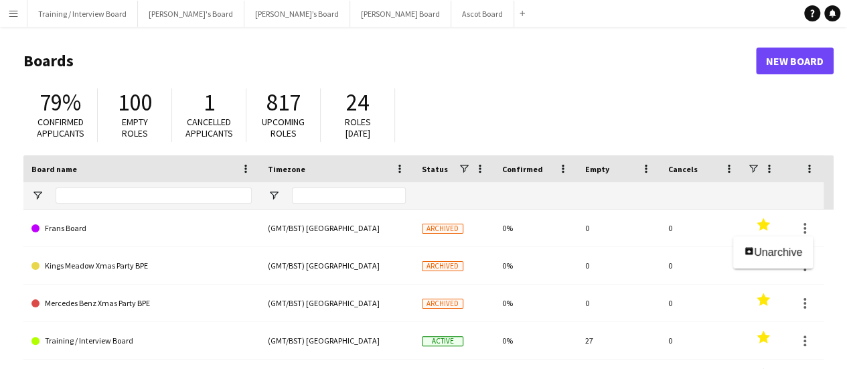
click at [118, 242] on div at bounding box center [423, 184] width 847 height 369
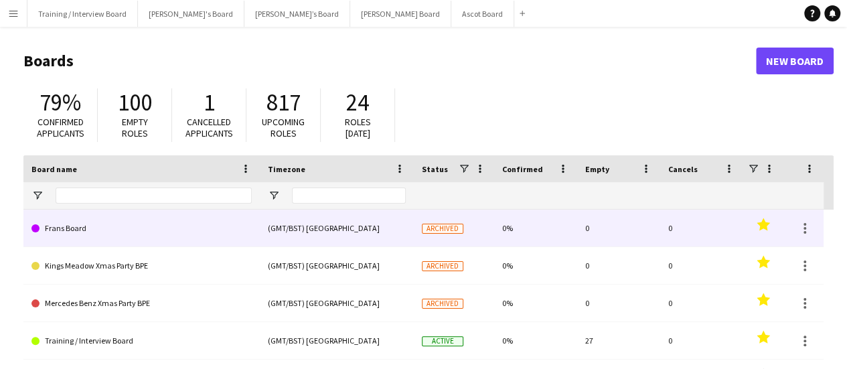
click at [90, 231] on link "Frans Board" at bounding box center [141, 229] width 220 height 38
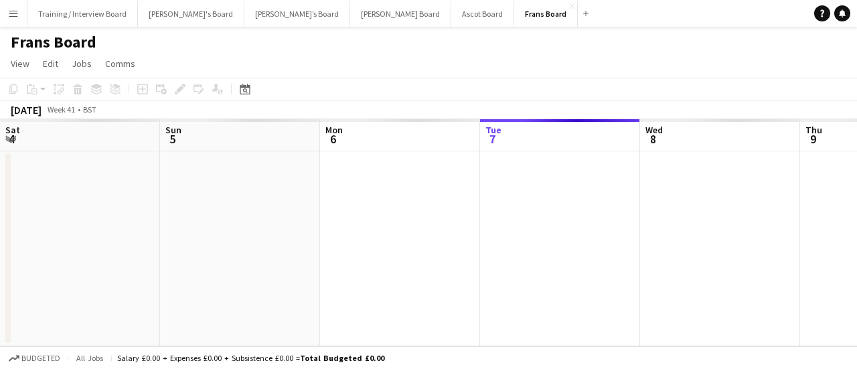
scroll to position [0, 320]
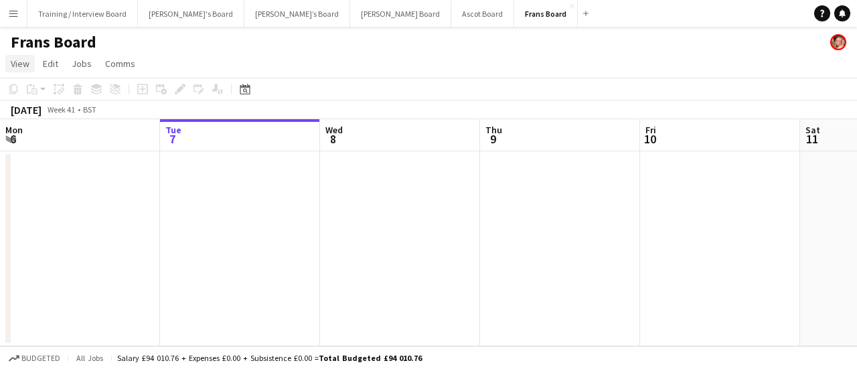
click at [18, 64] on span "View" at bounding box center [20, 64] width 19 height 12
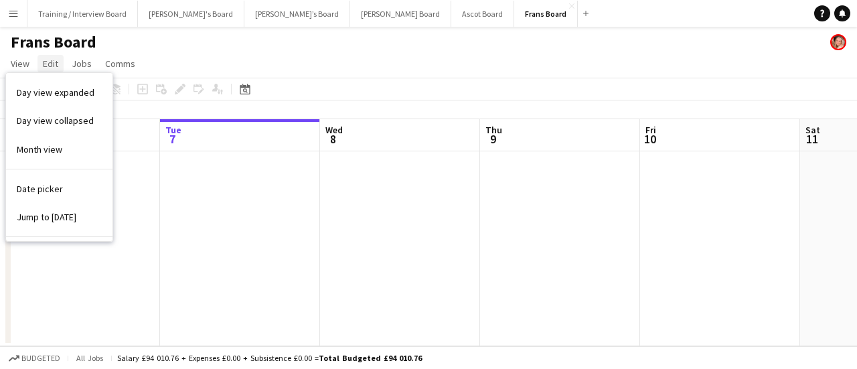
click at [48, 66] on span "Edit" at bounding box center [50, 64] width 15 height 12
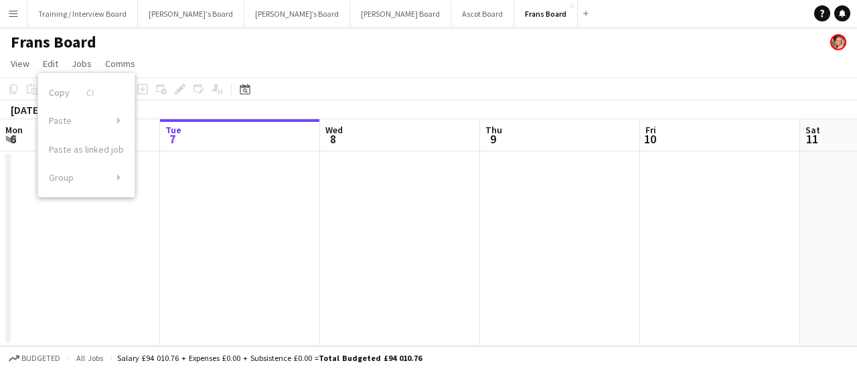
click at [447, 73] on app-page-menu "View Day view expanded Day view collapsed Month view Date picker Jump to today …" at bounding box center [428, 64] width 857 height 25
click at [18, 70] on link "View" at bounding box center [19, 63] width 29 height 17
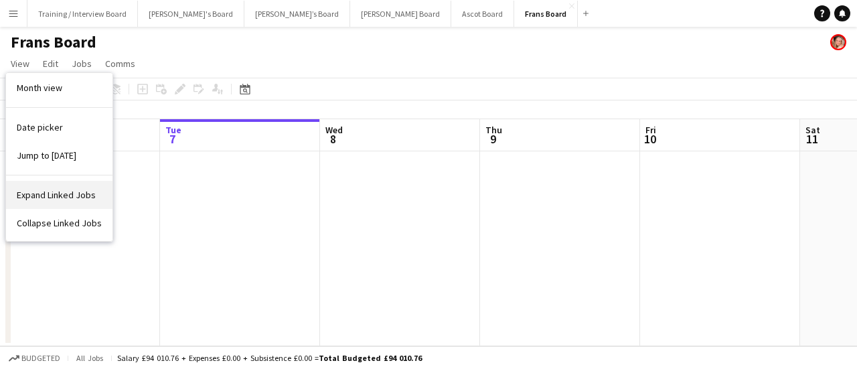
scroll to position [62, 0]
click at [398, 78] on app-toolbar "Copy Paste Paste Ctrl+V Paste with crew Ctrl+Shift+V Paste linked Job [GEOGRAPH…" at bounding box center [428, 89] width 857 height 23
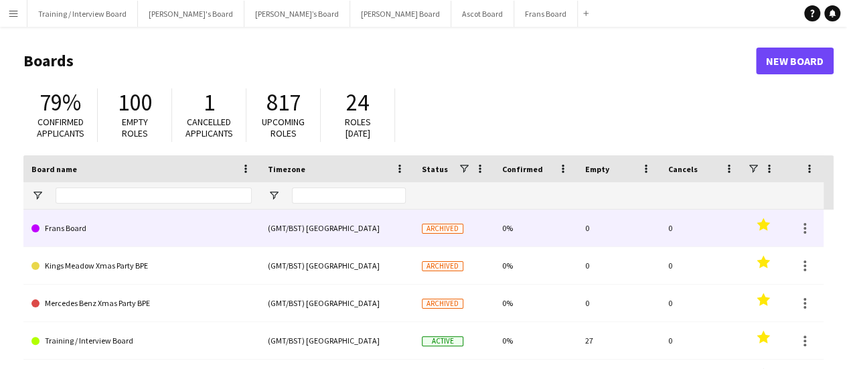
click at [35, 226] on span at bounding box center [35, 228] width 8 height 8
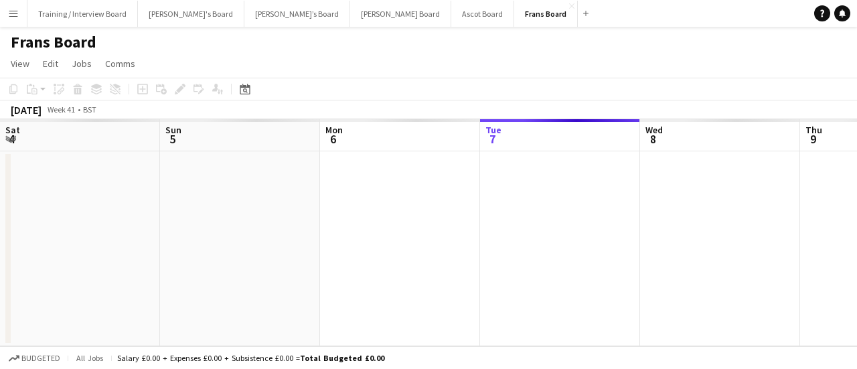
scroll to position [0, 320]
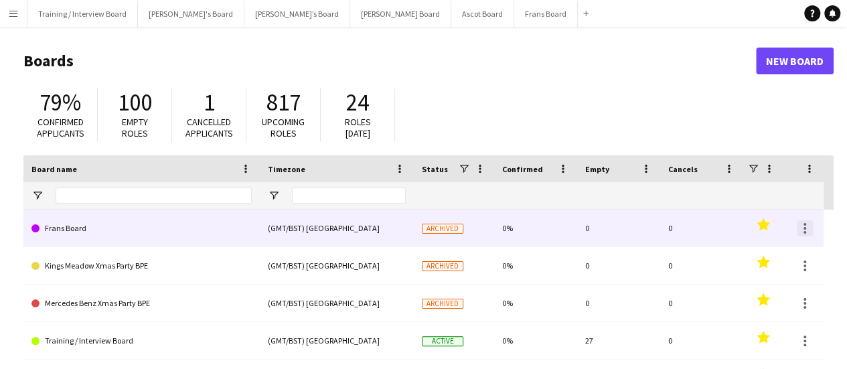
click at [809, 233] on div at bounding box center [805, 228] width 16 height 16
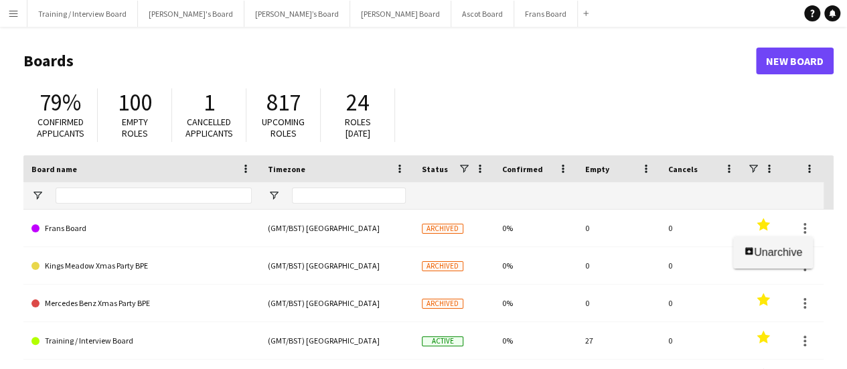
click at [773, 249] on span "Unarchive" at bounding box center [778, 251] width 48 height 11
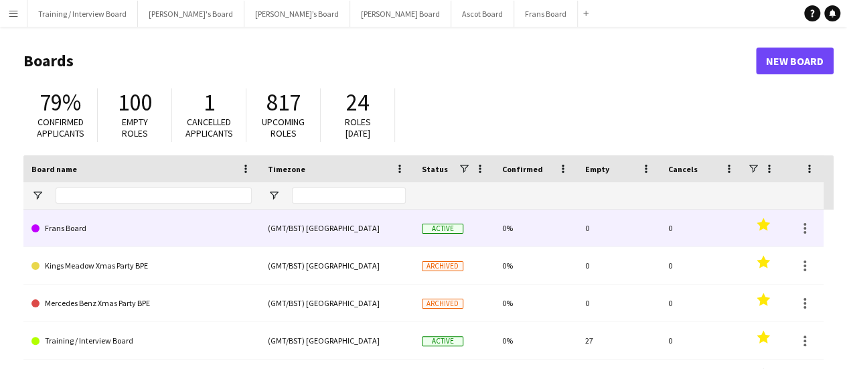
click at [33, 222] on link "Frans Board" at bounding box center [141, 229] width 220 height 38
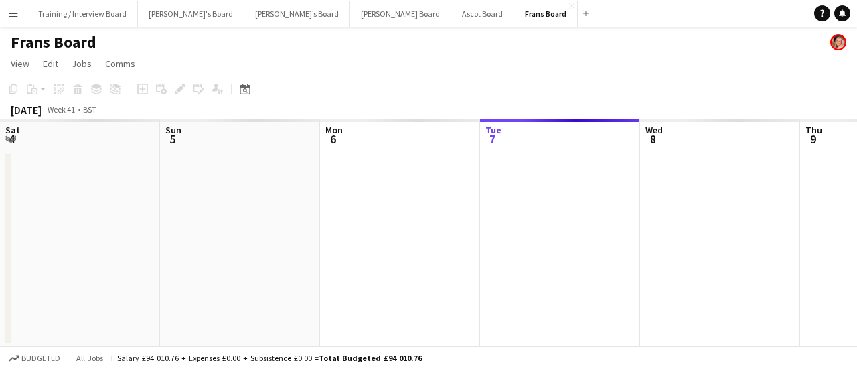
scroll to position [0, 320]
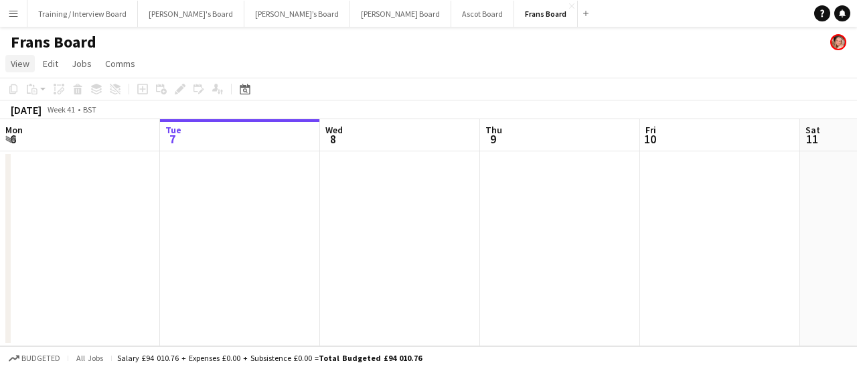
click at [12, 60] on span "View" at bounding box center [20, 64] width 19 height 12
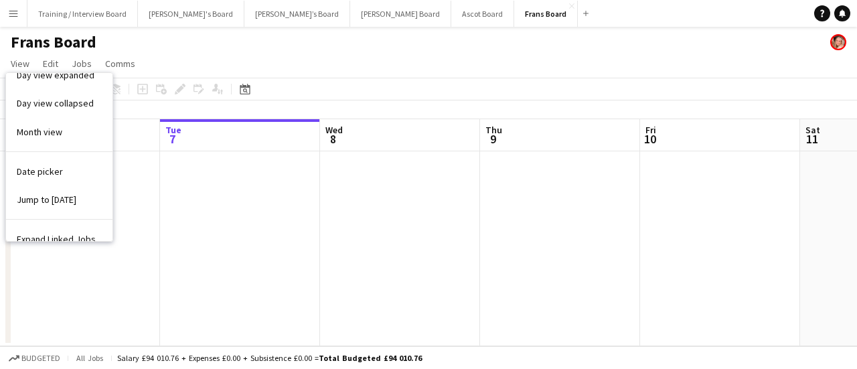
scroll to position [0, 0]
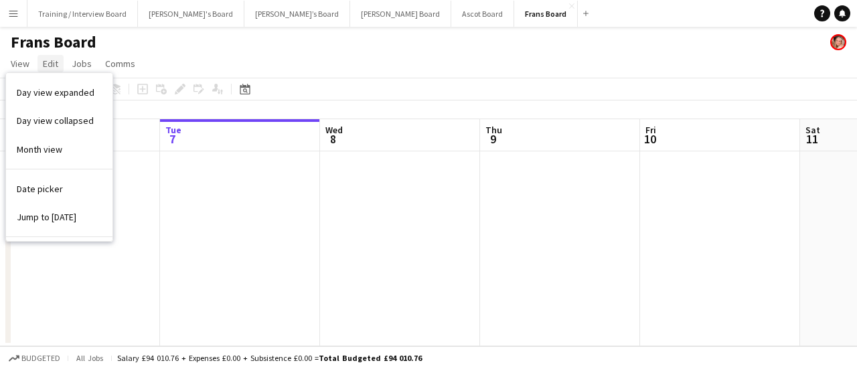
click at [52, 66] on span "Edit" at bounding box center [50, 64] width 15 height 12
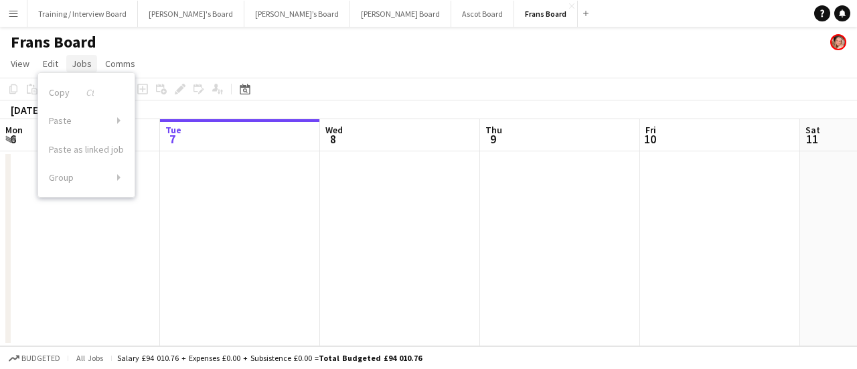
click at [74, 66] on span "Jobs" at bounding box center [82, 64] width 20 height 12
click at [100, 60] on link "Comms" at bounding box center [120, 63] width 41 height 17
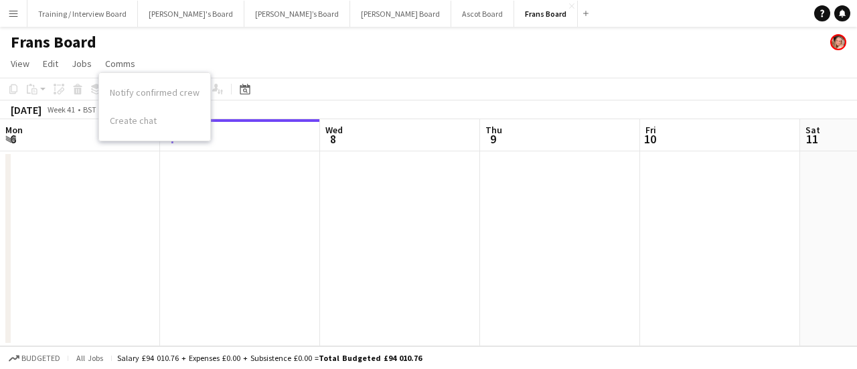
scroll to position [0, 319]
click at [21, 232] on app-date-cell at bounding box center [81, 248] width 160 height 195
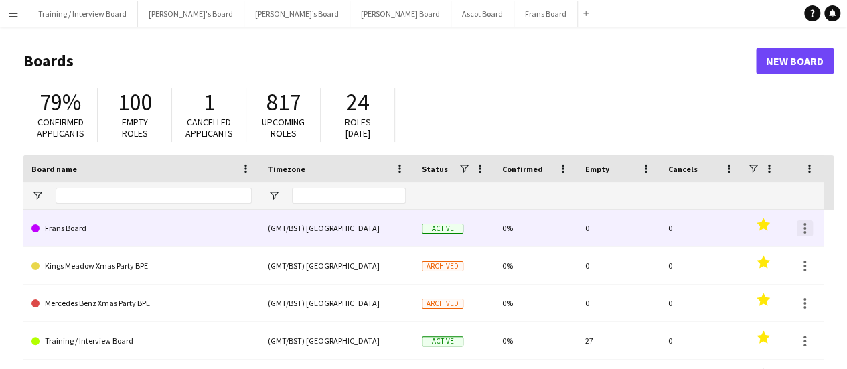
click at [806, 230] on div at bounding box center [805, 228] width 16 height 16
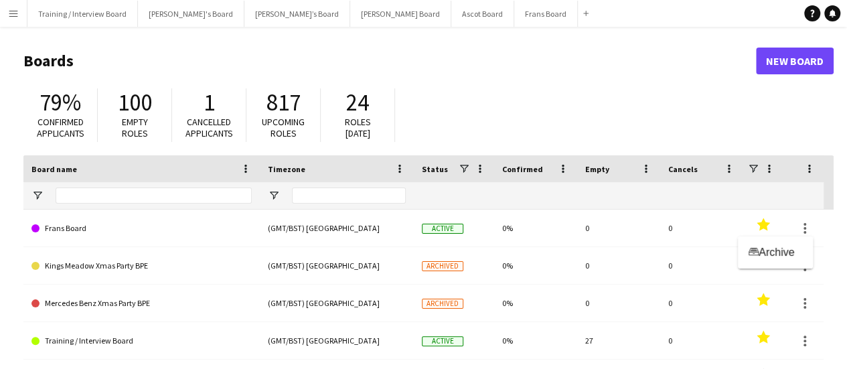
click at [33, 230] on div at bounding box center [423, 184] width 847 height 369
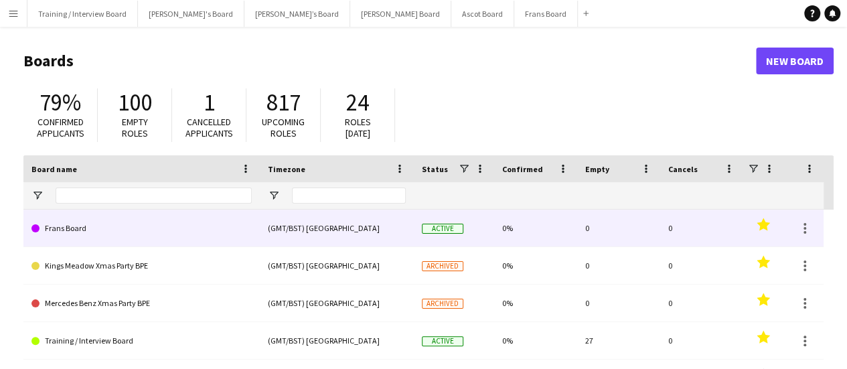
click at [72, 223] on link "Frans Board" at bounding box center [141, 229] width 220 height 38
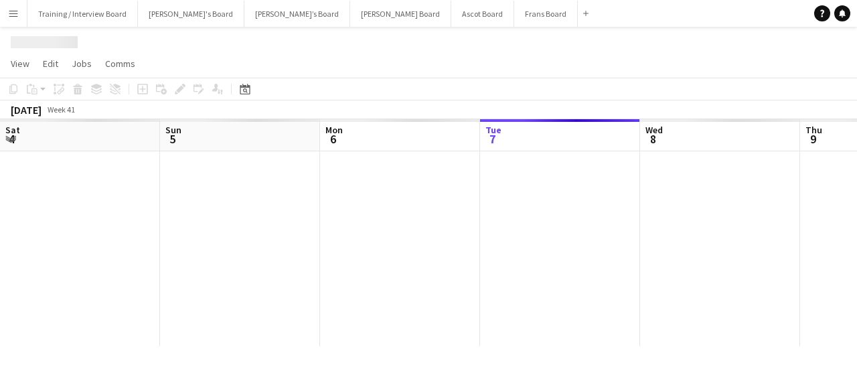
scroll to position [0, 320]
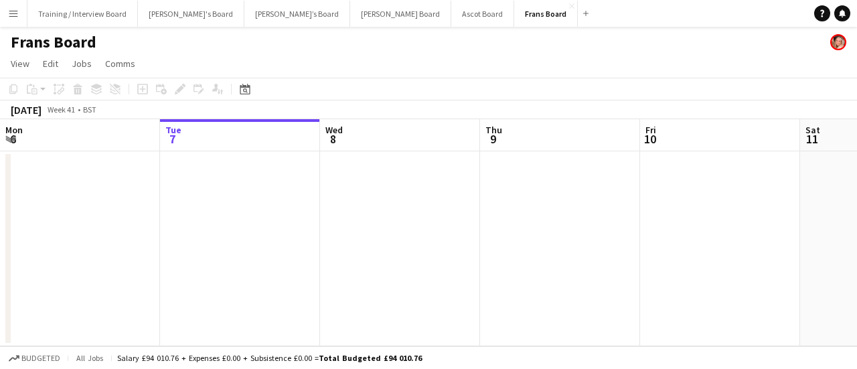
click at [107, 46] on div "Frans Board" at bounding box center [428, 39] width 857 height 25
click at [25, 44] on h1 "Frans Board" at bounding box center [54, 42] width 86 height 20
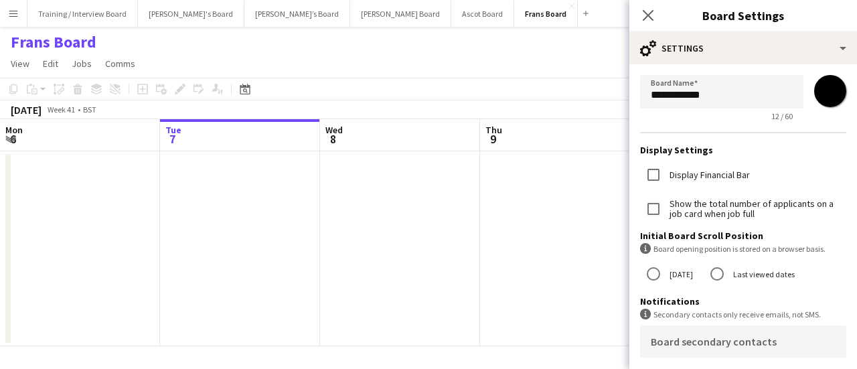
click at [816, 100] on input "*******" at bounding box center [830, 91] width 48 height 48
click at [836, 84] on div "*******" at bounding box center [830, 91] width 32 height 32
click at [829, 86] on input "*******" at bounding box center [830, 91] width 48 height 48
click at [822, 98] on input "*******" at bounding box center [830, 91] width 48 height 48
click at [806, 92] on input "*******" at bounding box center [830, 91] width 48 height 48
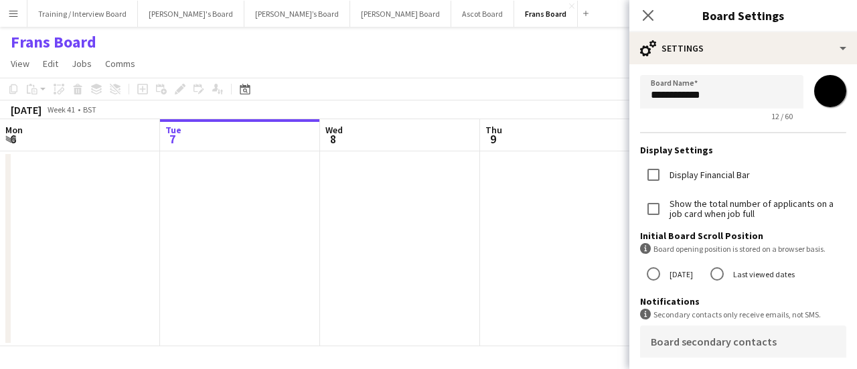
type input "*******"
click at [476, 114] on div "October 2025 Week 41 • BST" at bounding box center [428, 109] width 857 height 19
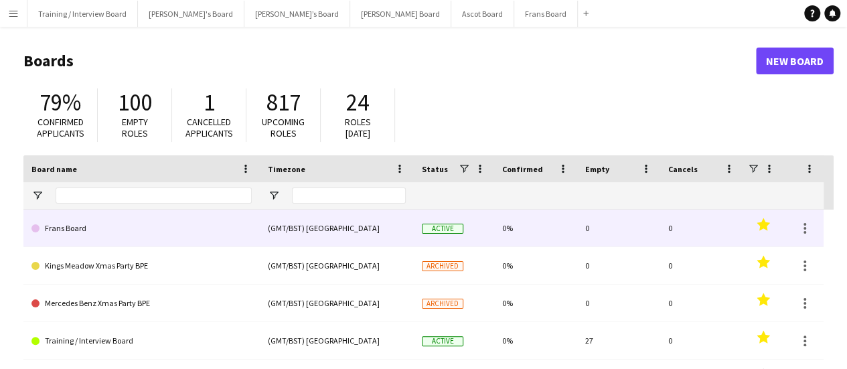
click at [186, 233] on link "Frans Board" at bounding box center [141, 229] width 220 height 38
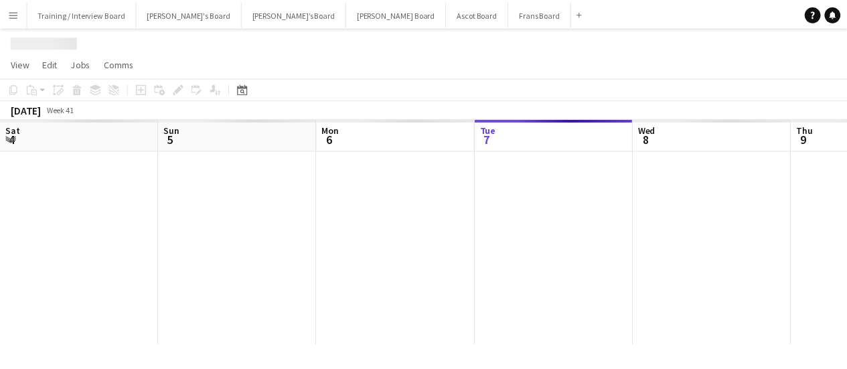
scroll to position [0, 320]
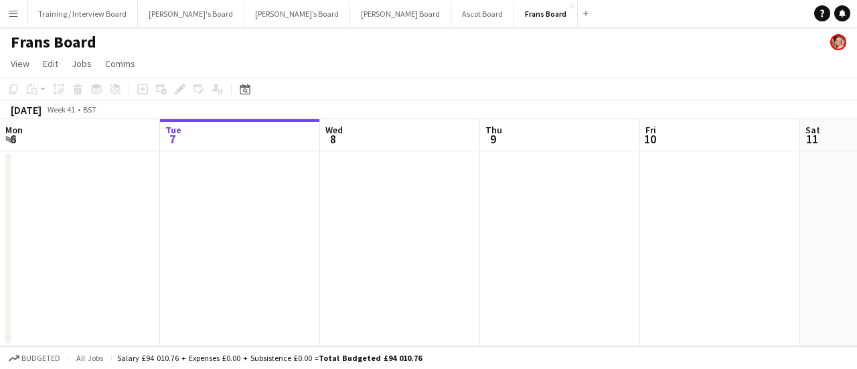
click at [61, 47] on h1 "Frans Board" at bounding box center [54, 42] width 86 height 20
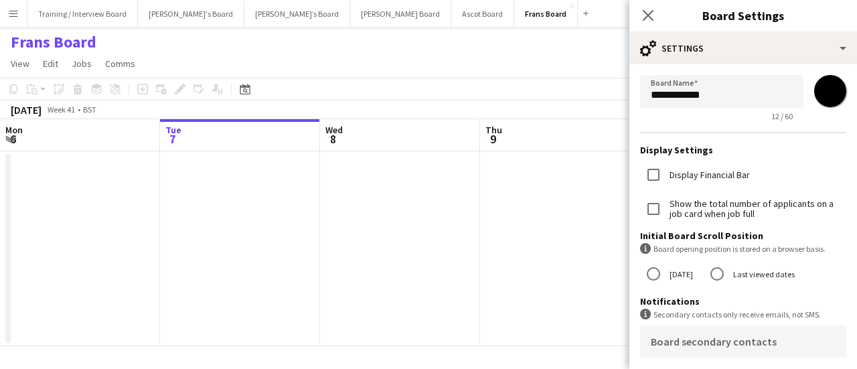
click at [810, 98] on input "*******" at bounding box center [830, 91] width 48 height 48
type input "*******"
click at [409, 173] on app-date-cell at bounding box center [400, 248] width 160 height 195
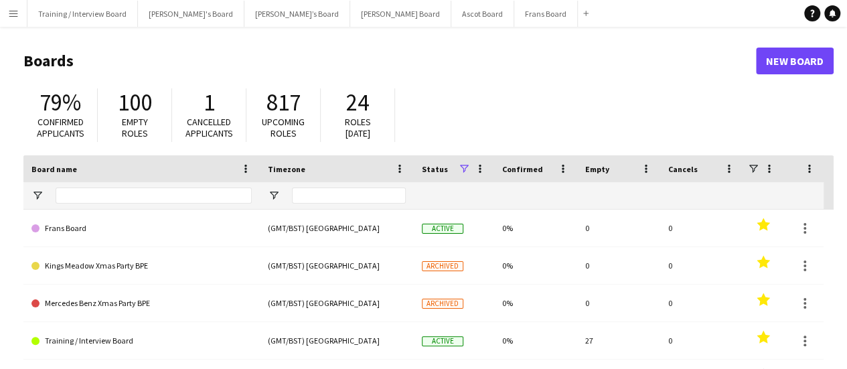
click at [465, 167] on span at bounding box center [464, 169] width 12 height 12
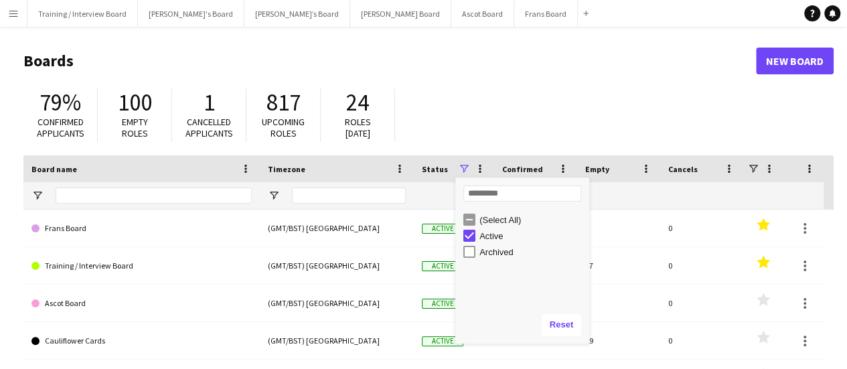
click at [476, 115] on div "79% Confirmed applicants 100 Empty roles 1 Cancelled applicants 817 Upcoming ro…" at bounding box center [428, 119] width 810 height 74
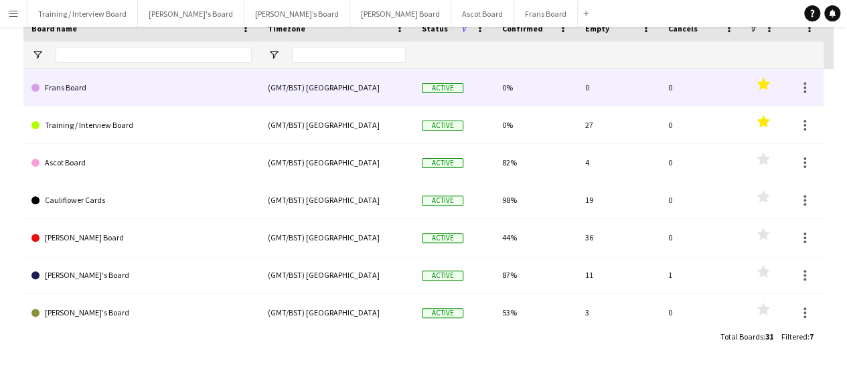
click at [51, 85] on link "Frans Board" at bounding box center [141, 88] width 220 height 38
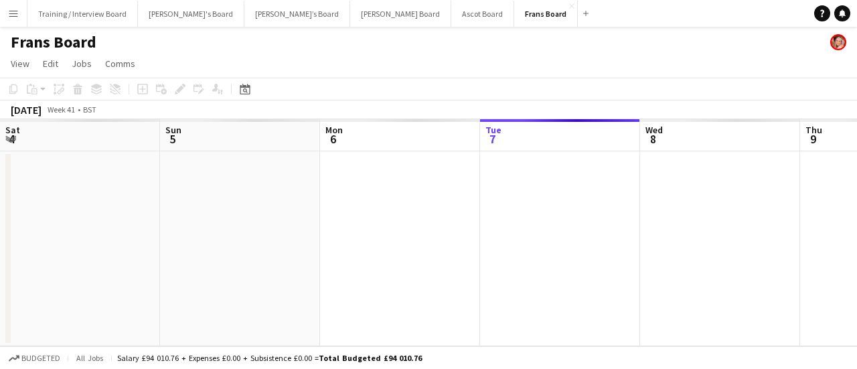
scroll to position [0, 320]
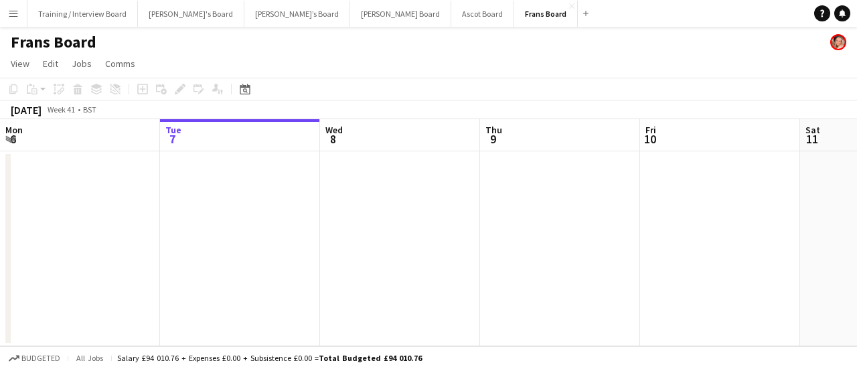
click at [62, 34] on h1 "Frans Board" at bounding box center [54, 42] width 86 height 20
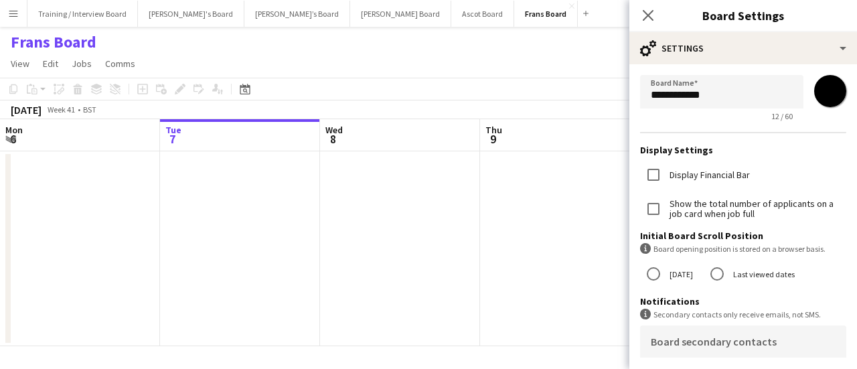
click at [816, 96] on input "*******" at bounding box center [830, 91] width 48 height 48
type input "*******"
click at [490, 171] on app-date-cell at bounding box center [560, 248] width 160 height 195
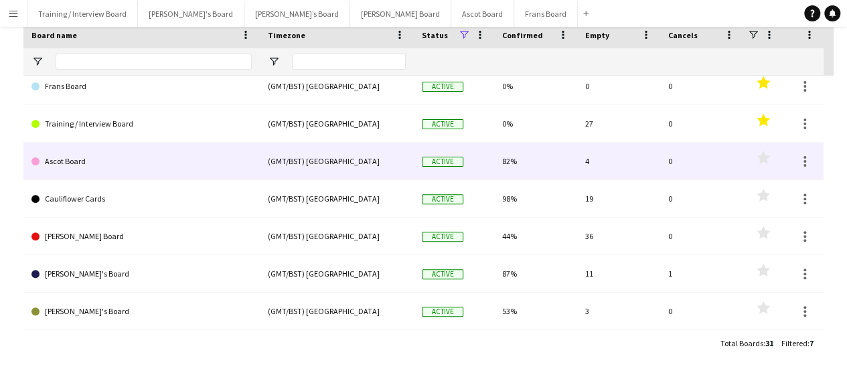
click at [134, 159] on link "Ascot Board" at bounding box center [141, 162] width 220 height 38
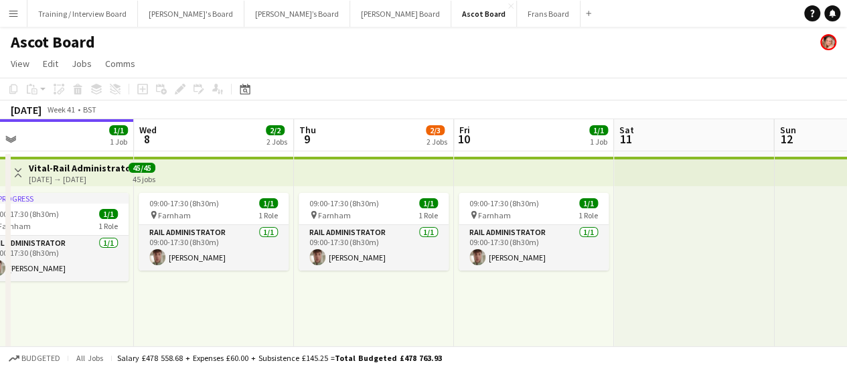
drag, startPoint x: 793, startPoint y: 281, endPoint x: 607, endPoint y: 240, distance: 190.6
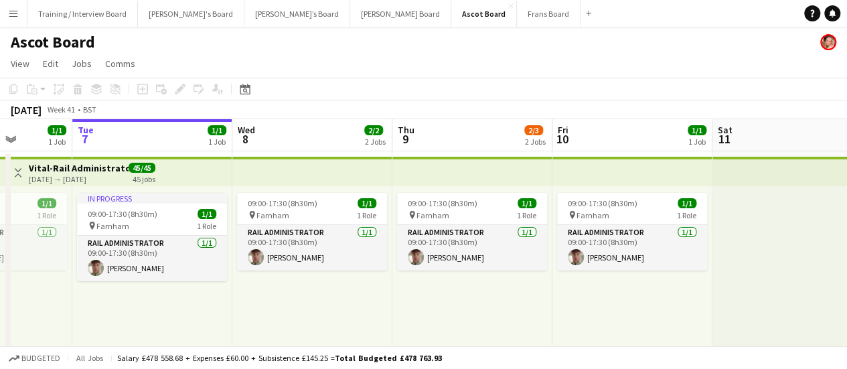
drag, startPoint x: 608, startPoint y: 293, endPoint x: 618, endPoint y: 293, distance: 10.0
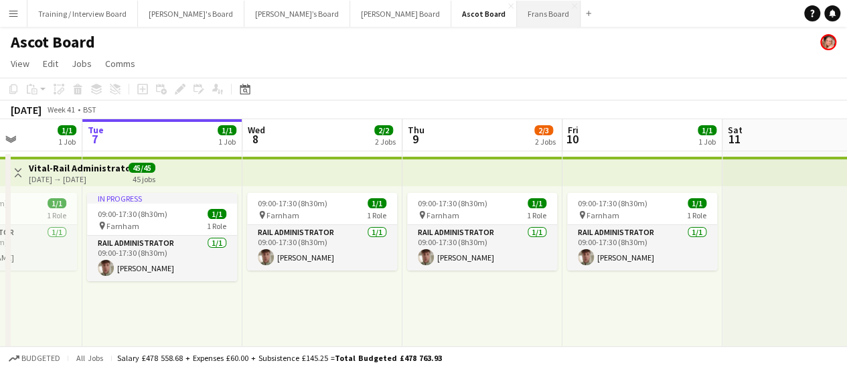
click at [517, 13] on button "Frans Board Close" at bounding box center [549, 14] width 64 height 26
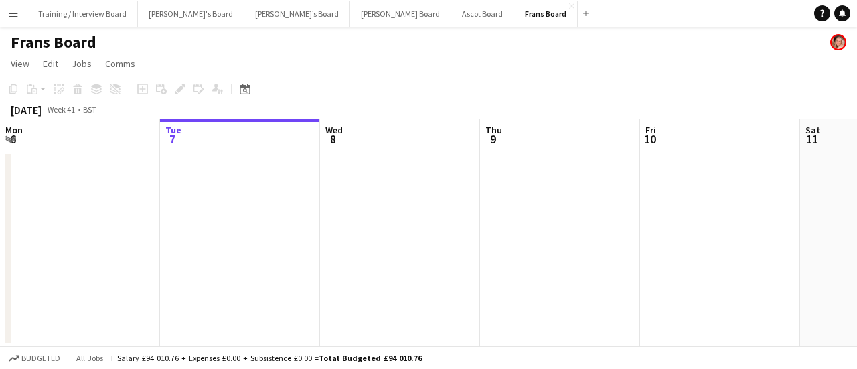
drag, startPoint x: 454, startPoint y: 6, endPoint x: 389, endPoint y: 52, distance: 79.3
click at [389, 52] on app-board "Frans Board View Day view expanded Day view collapsed Month view Date picker Ju…" at bounding box center [428, 198] width 857 height 342
drag, startPoint x: 447, startPoint y: 19, endPoint x: 496, endPoint y: 35, distance: 52.1
click at [234, 13] on div "Training / Interview Board Close Jakub's Board Close Thomasina’s Board Close De…" at bounding box center [310, 13] width 567 height 27
drag, startPoint x: 447, startPoint y: 15, endPoint x: 439, endPoint y: 38, distance: 24.1
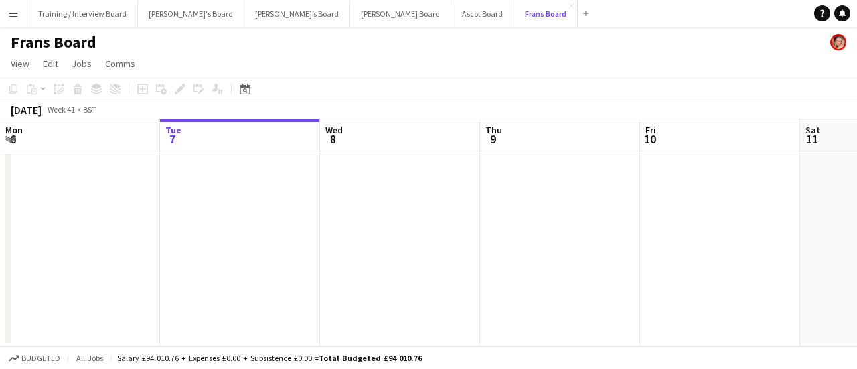
click at [371, 21] on div "Training / Interview Board Close Jakub's Board Close Thomasina’s Board Close De…" at bounding box center [310, 13] width 567 height 27
click at [668, 243] on app-date-cell at bounding box center [720, 248] width 160 height 195
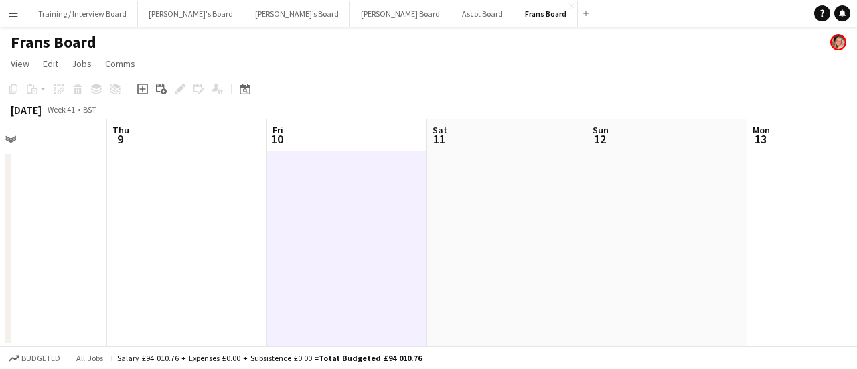
drag, startPoint x: 685, startPoint y: 246, endPoint x: 336, endPoint y: 206, distance: 350.7
click at [327, 205] on app-calendar-viewport "Mon 6 Tue 7 Wed 8 Thu 9 Fri 10 Sat 11 Sun 12 Mon 13 Tue 14 Wed 15 Thu 16" at bounding box center [428, 232] width 857 height 227
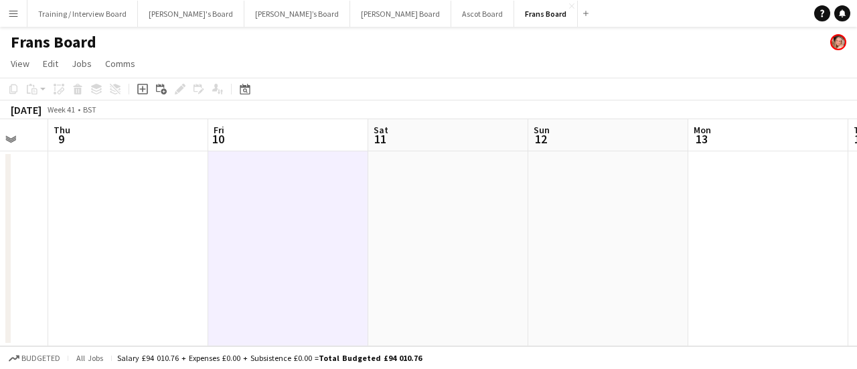
drag, startPoint x: 221, startPoint y: 194, endPoint x: 162, endPoint y: 169, distance: 63.9
click at [162, 169] on app-calendar-viewport "Mon 6 Tue 7 Wed 8 Thu 9 Fri 10 Sat 11 Sun 12 Mon 13 Tue 14 Wed 15 Thu 16" at bounding box center [428, 232] width 857 height 227
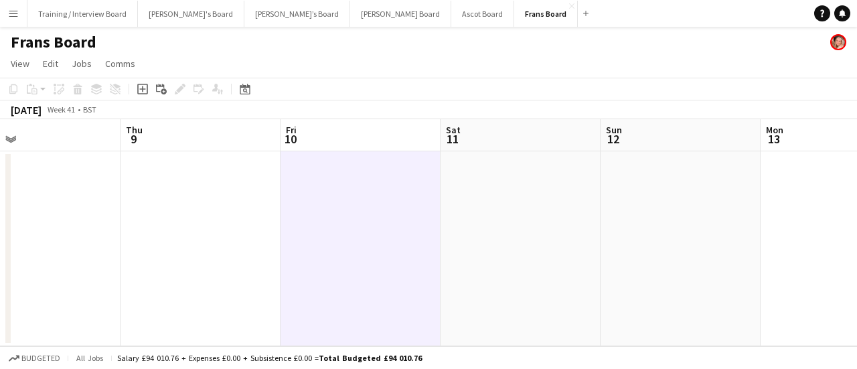
drag, startPoint x: 323, startPoint y: 215, endPoint x: 378, endPoint y: 204, distance: 56.1
click at [378, 204] on app-calendar-viewport "Mon 6 Tue 7 Wed 8 Thu 9 Fri 10 Sat 11 Sun 12 Mon 13 Tue 14 Wed 15 Thu 16" at bounding box center [428, 232] width 857 height 227
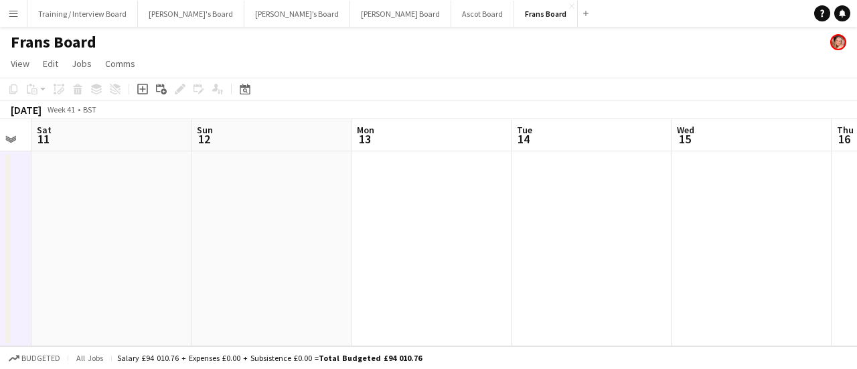
drag, startPoint x: 636, startPoint y: 238, endPoint x: 246, endPoint y: 248, distance: 390.6
click at [239, 248] on app-calendar-viewport "Wed 8 Thu 9 Fri 10 Sat 11 Sun 12 Mon 13 Tue 14 Wed 15 Thu 16 Fri 17 Sat 18" at bounding box center [428, 232] width 857 height 227
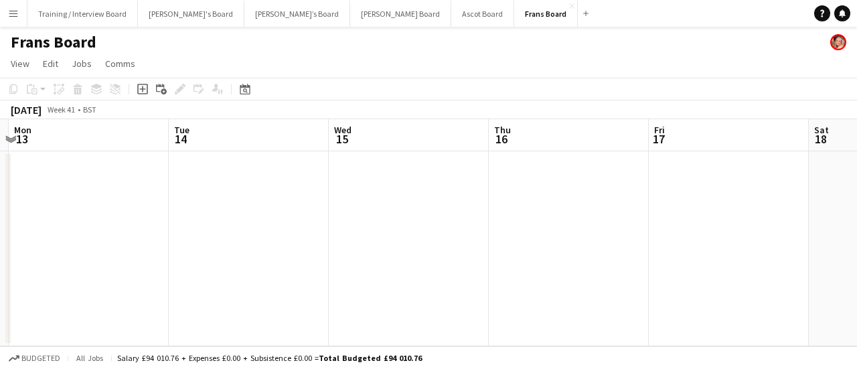
drag, startPoint x: 580, startPoint y: 249, endPoint x: 222, endPoint y: 224, distance: 359.2
click at [222, 224] on app-calendar-viewport "Fri 10 Sat 11 Sun 12 Mon 13 Tue 14 Wed 15 Thu 16 Fri 17 Sat 18 Sun 19 Mon 20" at bounding box center [428, 232] width 857 height 227
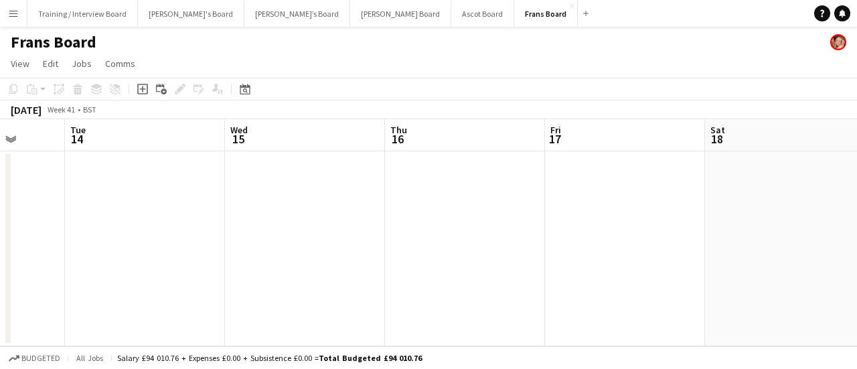
drag, startPoint x: 652, startPoint y: 257, endPoint x: 567, endPoint y: 261, distance: 85.8
click at [569, 261] on app-calendar-viewport "Fri 10 Sat 11 Sun 12 Mon 13 Tue 14 Wed 15 Thu 16 Fri 17 Sat 18 Sun 19 Mon 20" at bounding box center [428, 232] width 857 height 227
drag, startPoint x: 722, startPoint y: 252, endPoint x: 557, endPoint y: 248, distance: 165.5
click at [504, 250] on app-calendar-viewport "Fri 10 Sat 11 Sun 12 Mon 13 Tue 14 Wed 15 Thu 16 Fri 17 Sat 18 Sun 19 Mon 20" at bounding box center [428, 232] width 857 height 227
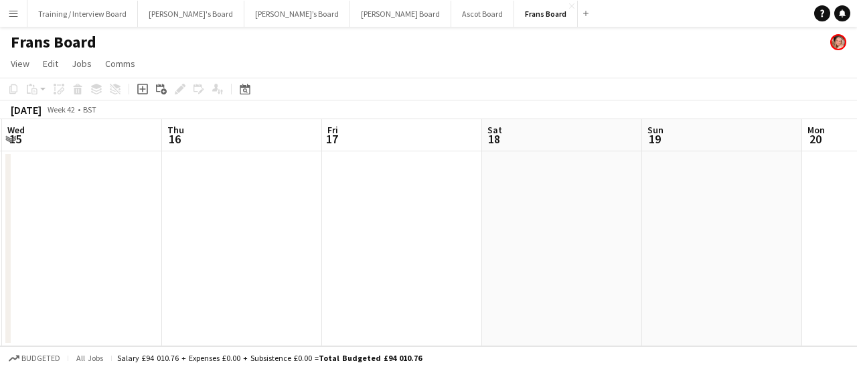
click at [559, 248] on app-date-cell at bounding box center [562, 248] width 160 height 195
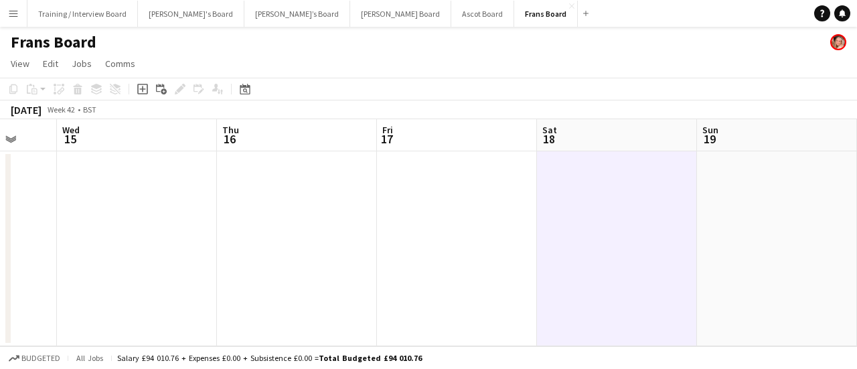
scroll to position [0, 387]
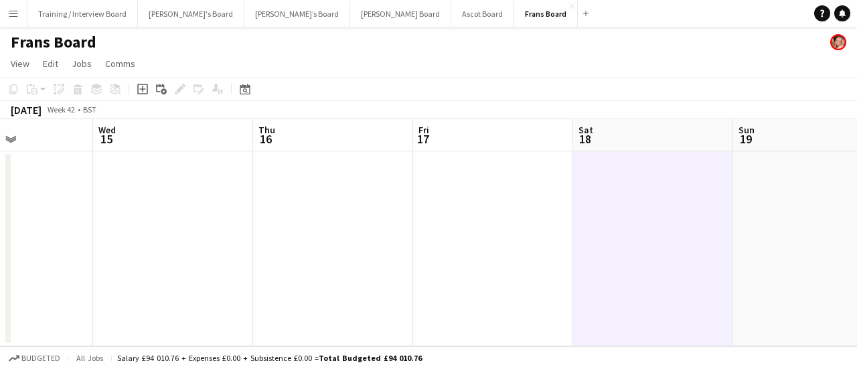
drag, startPoint x: 563, startPoint y: 268, endPoint x: 639, endPoint y: 250, distance: 78.3
click at [639, 250] on app-calendar-viewport "Sun 12 Mon 13 Tue 14 Wed 15 Thu 16 Fri 17 Sat 18 Sun 19 Mon 20 Tue 21 Wed 22" at bounding box center [428, 232] width 857 height 227
click at [451, 11] on button "Ascot Board Close" at bounding box center [482, 14] width 63 height 26
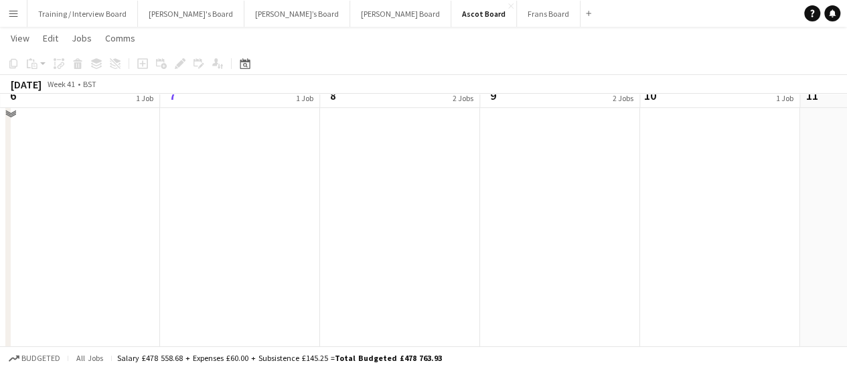
scroll to position [0, 425]
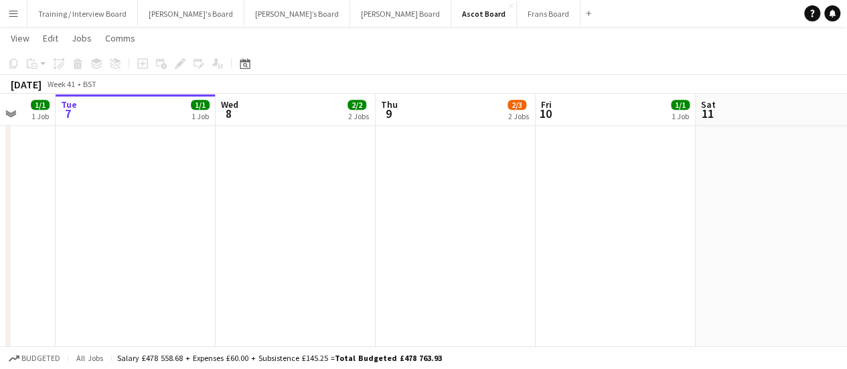
drag, startPoint x: 678, startPoint y: 224, endPoint x: 598, endPoint y: 204, distance: 82.2
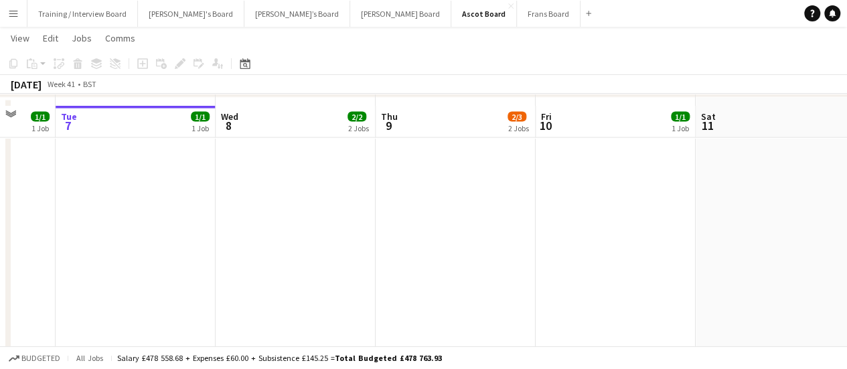
scroll to position [1474, 0]
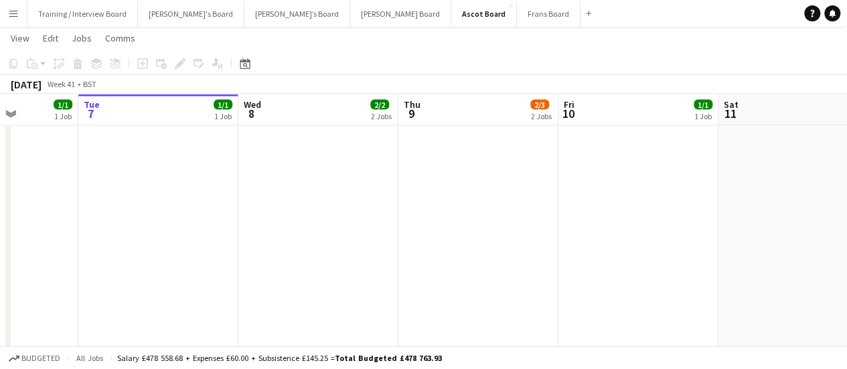
drag, startPoint x: 448, startPoint y: 222, endPoint x: 336, endPoint y: 216, distance: 112.7
click at [336, 216] on app-calendar-viewport "Sat 4 11/12 2 Jobs Sun 5 Mon 6 1/1 1 Job Tue 7 1/1 1 Job Wed 8 2/2 2 Jobs Thu 9…" at bounding box center [423, 261] width 847 height 3365
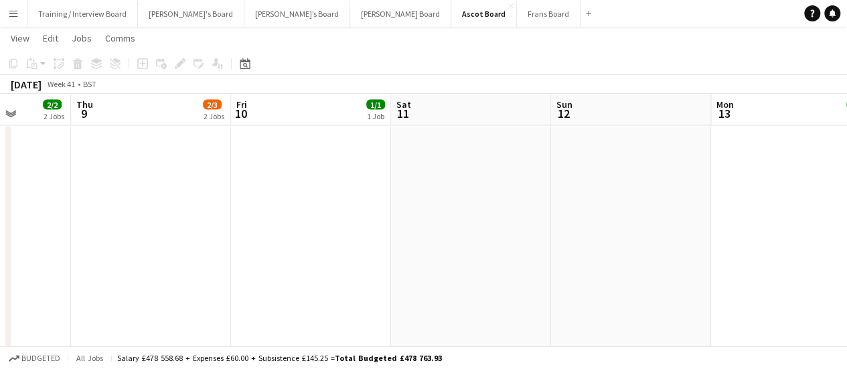
scroll to position [0, 644]
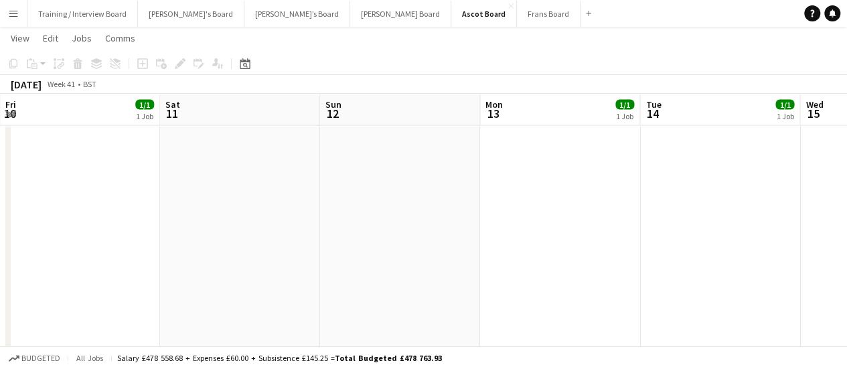
drag, startPoint x: 603, startPoint y: 250, endPoint x: 470, endPoint y: 242, distance: 132.8
click at [470, 242] on app-calendar-viewport "Mon 6 1/1 1 Job Tue 7 1/1 1 Job Wed 8 2/2 2 Jobs Thu 9 2/3 2 Jobs Fri 10 1/1 1 …" at bounding box center [423, 261] width 847 height 3365
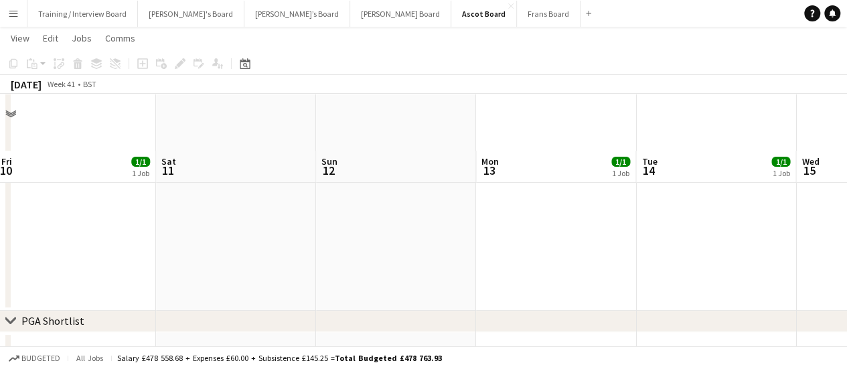
scroll to position [2746, 0]
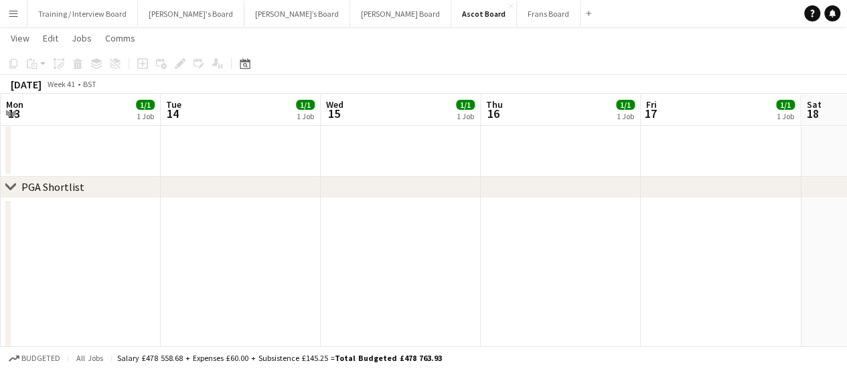
drag, startPoint x: 281, startPoint y: 265, endPoint x: 274, endPoint y: 262, distance: 7.8
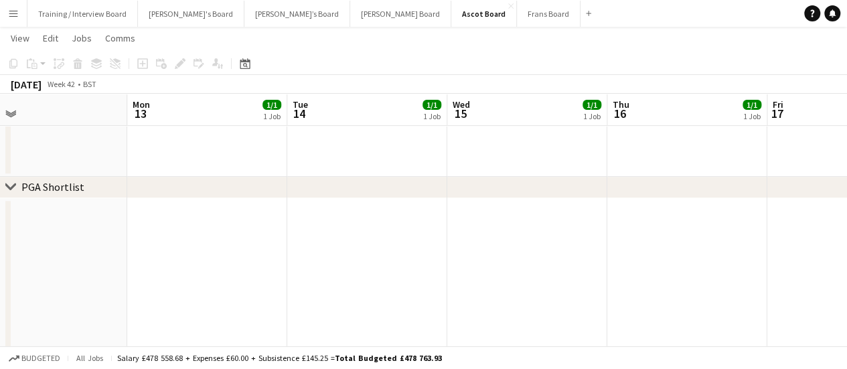
drag, startPoint x: 603, startPoint y: 254, endPoint x: 327, endPoint y: 230, distance: 277.7
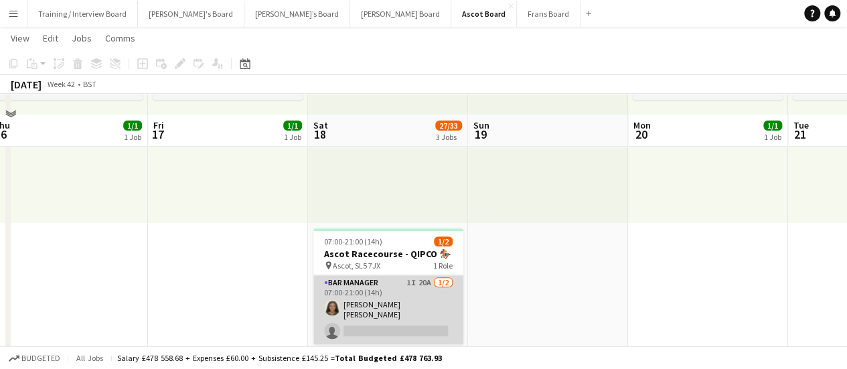
scroll to position [190, 0]
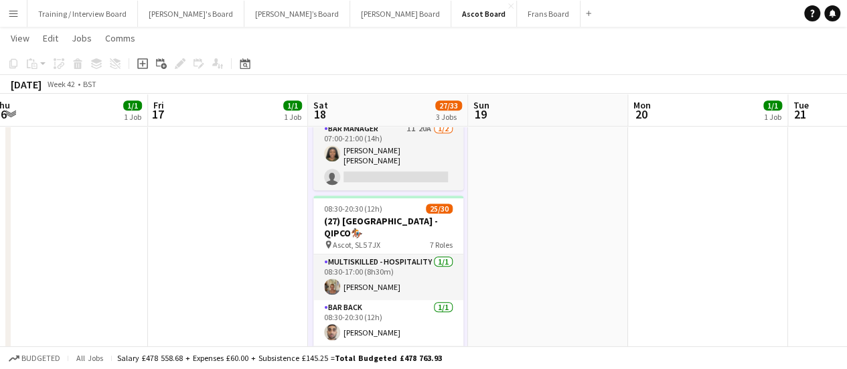
scroll to position [324, 0]
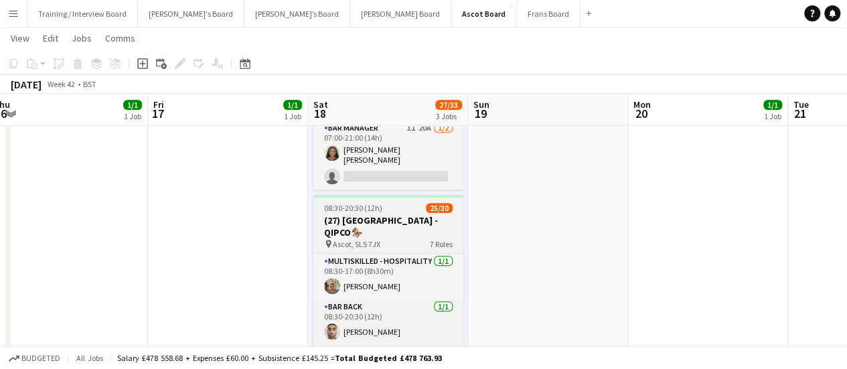
click at [385, 214] on h3 "(27) [GEOGRAPHIC_DATA] - QIPCO🏇🏼" at bounding box center [388, 226] width 150 height 24
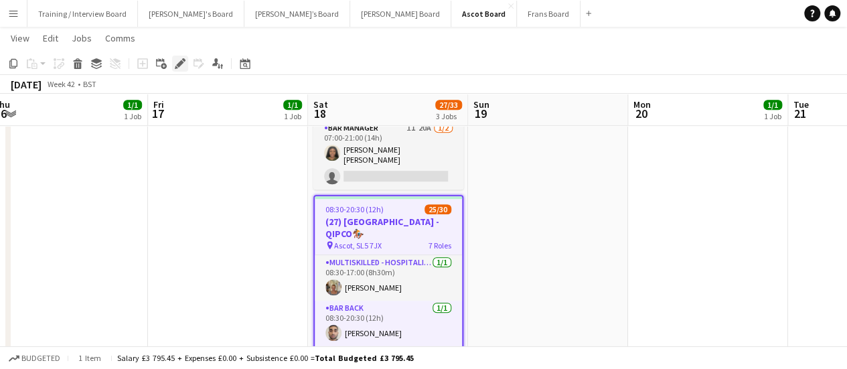
click at [184, 66] on icon "Edit" at bounding box center [180, 63] width 11 height 11
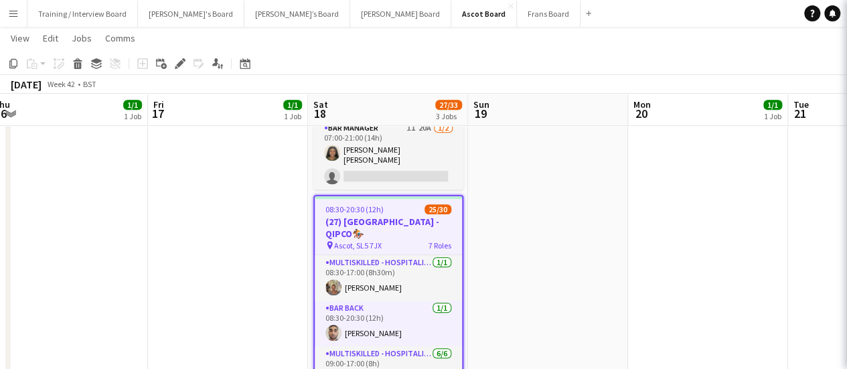
type input "**********"
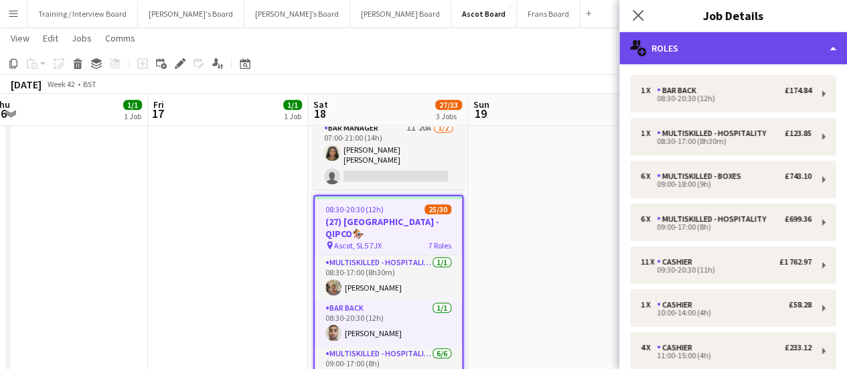
click at [754, 40] on div "multiple-users-add Roles" at bounding box center [734, 48] width 228 height 32
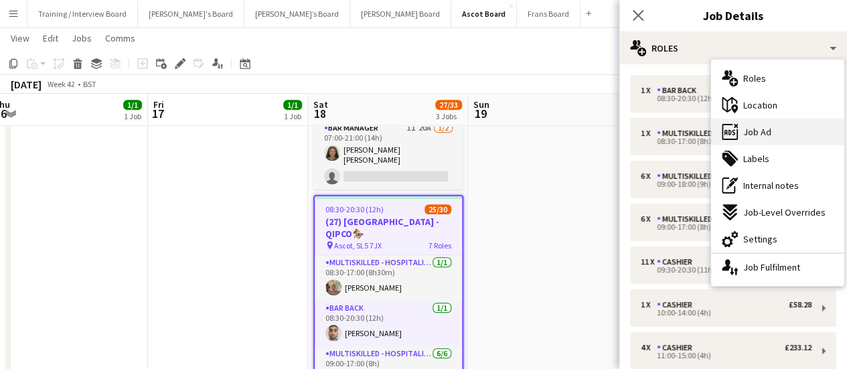
click at [751, 126] on span "Job Ad" at bounding box center [757, 132] width 28 height 12
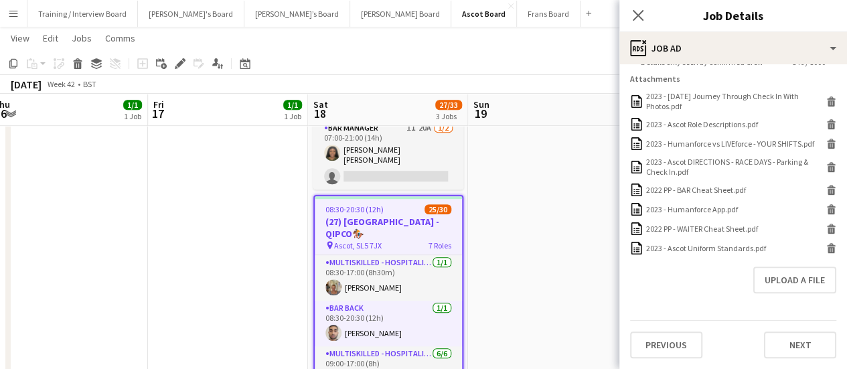
scroll to position [206, 0]
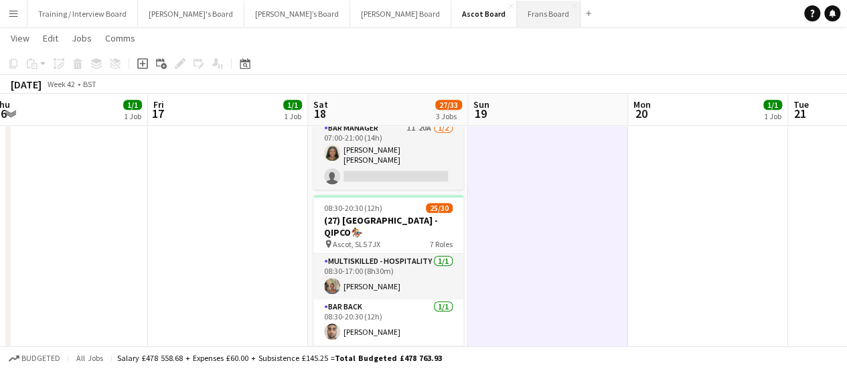
click at [517, 15] on button "Frans Board Close" at bounding box center [549, 14] width 64 height 26
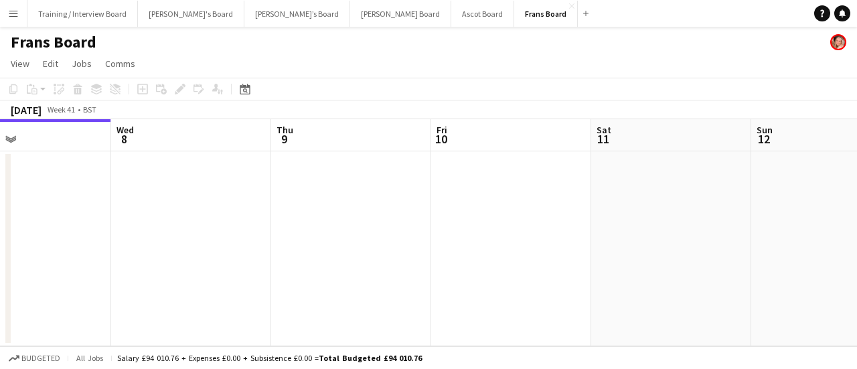
drag, startPoint x: 549, startPoint y: 261, endPoint x: 317, endPoint y: 225, distance: 234.4
click at [319, 225] on app-calendar-viewport "Sat 4 Sun 5 Mon 6 Tue 7 Wed 8 Thu 9 Fri 10 Sat 11 Sun 12 Mon 13 Tue 14" at bounding box center [428, 232] width 857 height 227
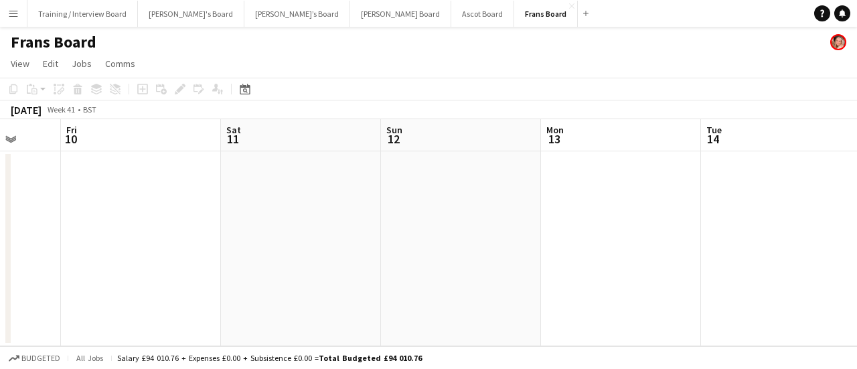
drag, startPoint x: 623, startPoint y: 255, endPoint x: 275, endPoint y: 202, distance: 351.6
click at [239, 190] on app-calendar-viewport "Mon 6 Tue 7 Wed 8 Thu 9 Fri 10 Sat 11 Sun 12 Mon 13 Tue 14 Wed 15 Thu 16" at bounding box center [428, 232] width 857 height 227
drag, startPoint x: 725, startPoint y: 282, endPoint x: 445, endPoint y: 275, distance: 280.1
click at [451, 277] on app-calendar-viewport "Mon 6 Tue 7 Wed 8 Thu 9 Fri 10 Sat 11 Sun 12 Mon 13 Tue 14 Wed 15 Thu 16" at bounding box center [428, 232] width 857 height 227
click at [390, 224] on app-calendar-viewport "Wed 8 Thu 9 Fri 10 Sat 11 Sun 12 Mon 13 Tue 14 Wed 15 Thu 16 Fri 17 Sat 18" at bounding box center [428, 232] width 857 height 227
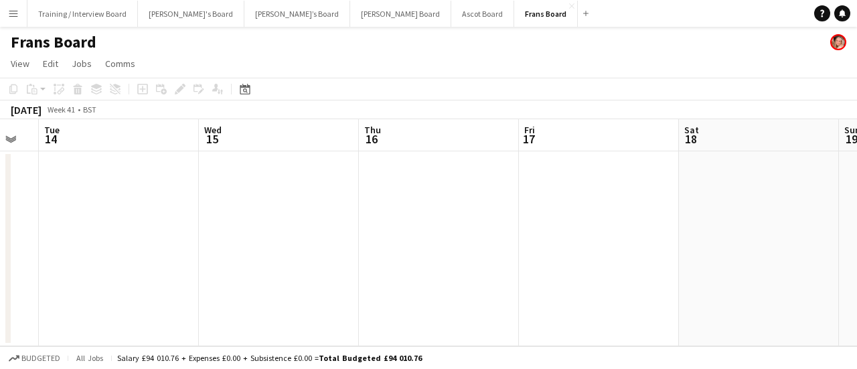
scroll to position [0, 388]
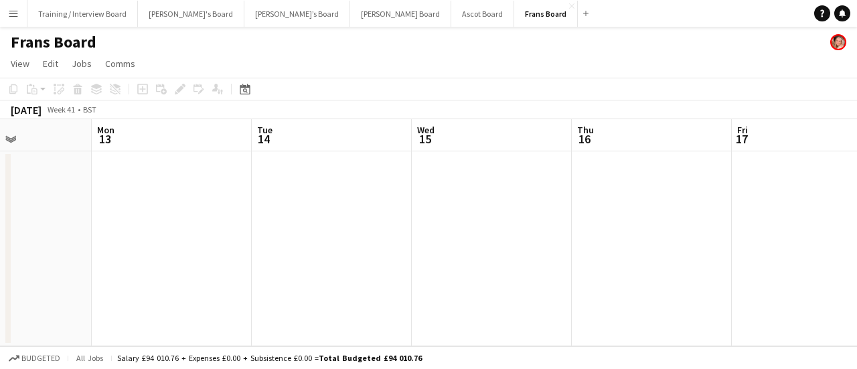
drag, startPoint x: 637, startPoint y: 245, endPoint x: 472, endPoint y: 236, distance: 165.7
click at [467, 238] on app-calendar-viewport "Fri 10 Sat 11 Sun 12 Mon 13 Tue 14 Wed 15 Thu 16 Fri 17 Sat 18 Sun 19 Mon 20" at bounding box center [428, 232] width 857 height 227
click at [588, 222] on app-date-cell at bounding box center [652, 248] width 160 height 195
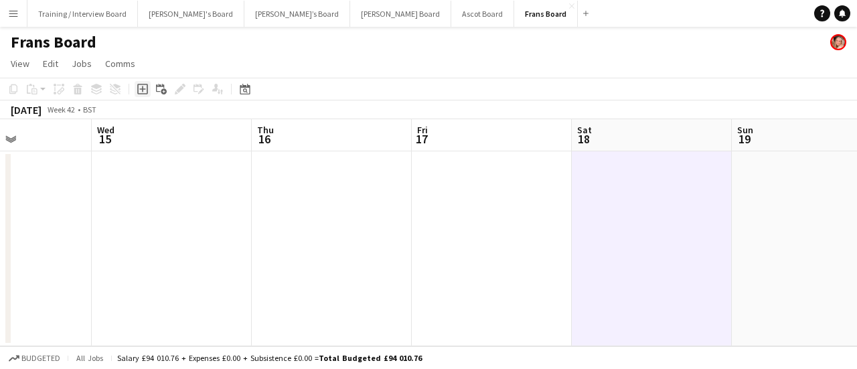
click at [143, 85] on icon "Add job" at bounding box center [142, 89] width 11 height 11
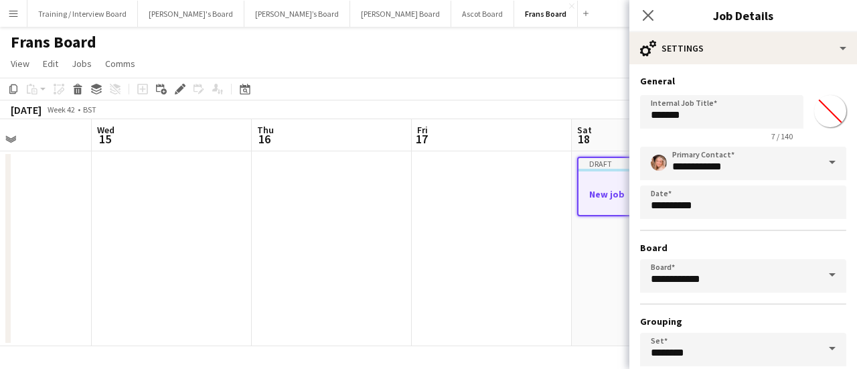
click at [818, 104] on input "*******" at bounding box center [830, 111] width 48 height 48
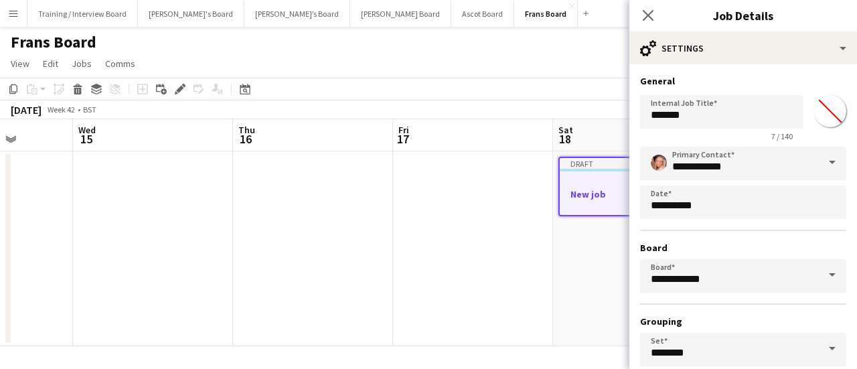
scroll to position [0, 421]
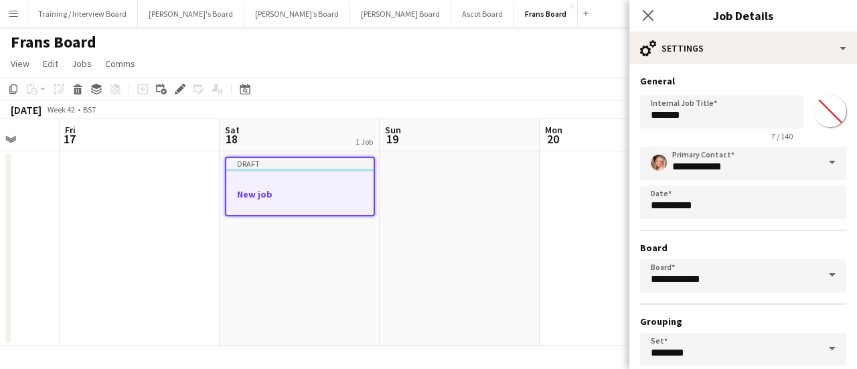
drag, startPoint x: 331, startPoint y: 232, endPoint x: 208, endPoint y: 212, distance: 125.0
click at [208, 212] on app-calendar-viewport "Tue 14 Wed 15 Thu 16 Fri 17 Sat 18 1 Job Sun 19 Mon 20 Tue 21 Wed 22 Thu 23 Fri…" at bounding box center [428, 232] width 857 height 227
click at [407, 246] on app-date-cell at bounding box center [460, 248] width 160 height 195
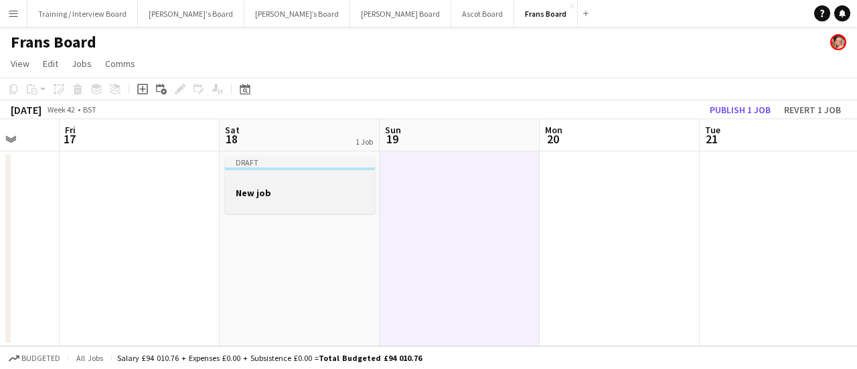
click at [344, 208] on div at bounding box center [300, 204] width 150 height 11
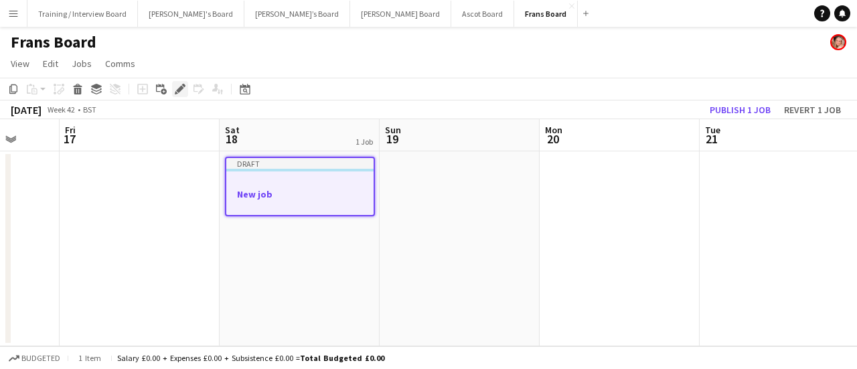
click at [185, 88] on icon "Edit" at bounding box center [180, 89] width 11 height 11
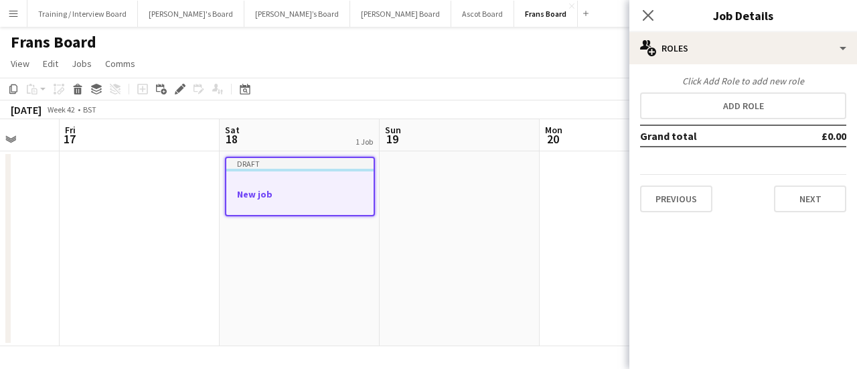
click at [722, 27] on div "Close pop-in Job Details" at bounding box center [744, 16] width 228 height 32
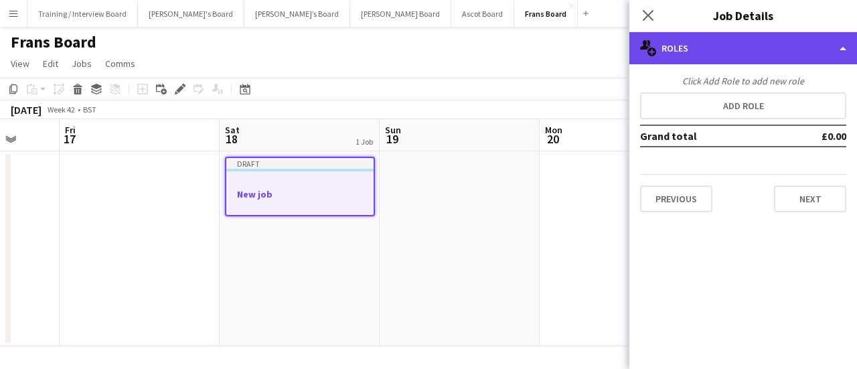
click at [729, 35] on div "multiple-users-add Roles" at bounding box center [744, 48] width 228 height 32
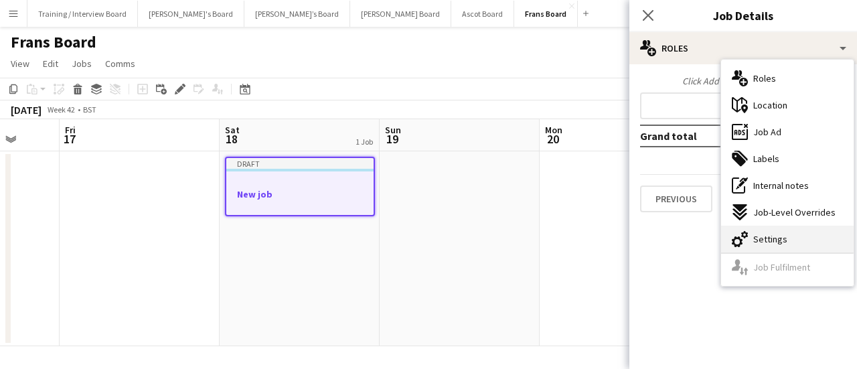
click at [797, 234] on div "cog-double-3 Settings" at bounding box center [787, 239] width 133 height 27
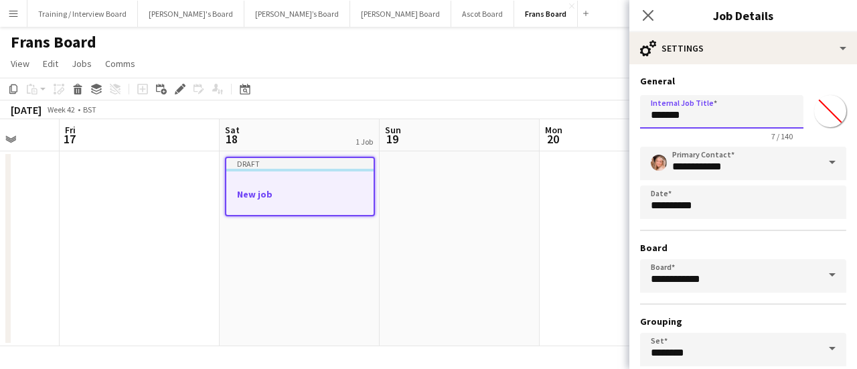
drag, startPoint x: 693, startPoint y: 118, endPoint x: 534, endPoint y: 101, distance: 159.0
click at [534, 101] on body "Menu Boards Boards Boards All jobs Status Workforce Workforce My Workforce Recr…" at bounding box center [428, 184] width 857 height 369
type input "*"
paste input "**********"
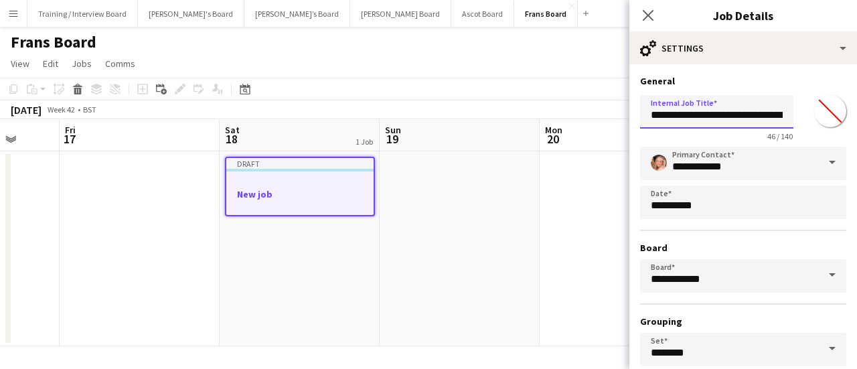
drag, startPoint x: 744, startPoint y: 111, endPoint x: 573, endPoint y: 124, distance: 171.3
click at [573, 124] on body "Menu Boards Boards Boards All jobs Status Workforce Workforce My Workforce Recr…" at bounding box center [428, 184] width 857 height 369
type input "**********"
click at [486, 206] on app-date-cell at bounding box center [460, 248] width 160 height 195
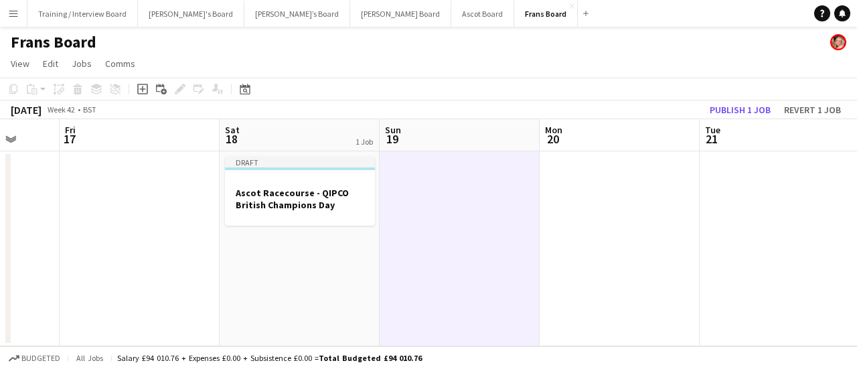
scroll to position [0, 368]
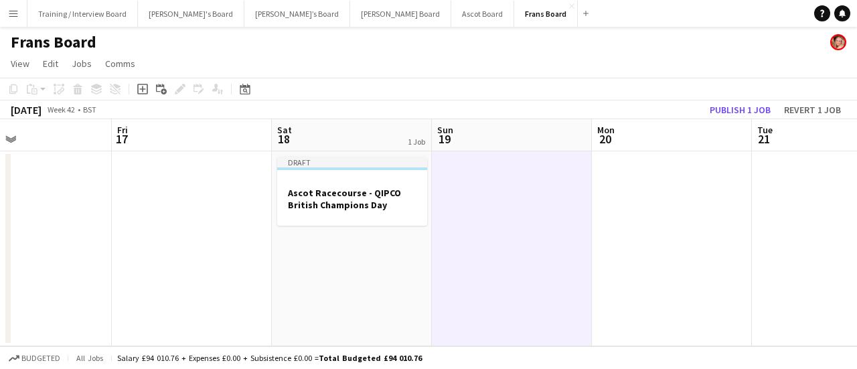
drag, startPoint x: 442, startPoint y: 258, endPoint x: 461, endPoint y: 258, distance: 18.8
click at [461, 258] on app-calendar-viewport "Tue 14 Wed 15 Thu 16 Fri 17 Sat 18 1 Job Sun 19 Mon 20 Tue 21 Wed 22 Thu 23 Fri…" at bounding box center [428, 232] width 857 height 227
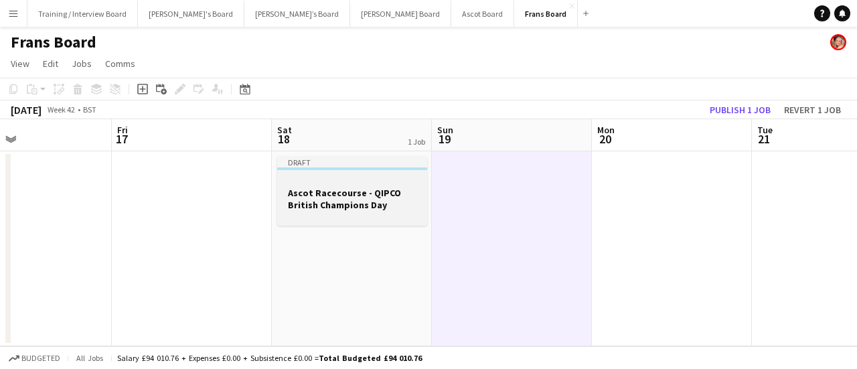
click at [288, 173] on app-job-card "Draft Ascot Racecourse - QIPCO British Champions Day" at bounding box center [352, 191] width 150 height 69
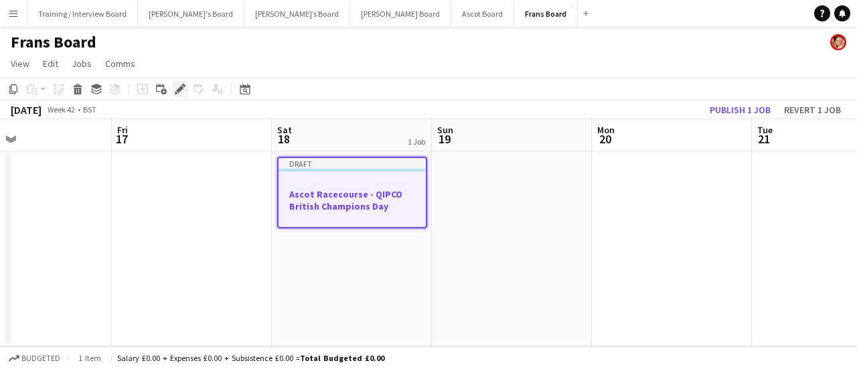
click at [173, 90] on div "Edit" at bounding box center [180, 89] width 16 height 16
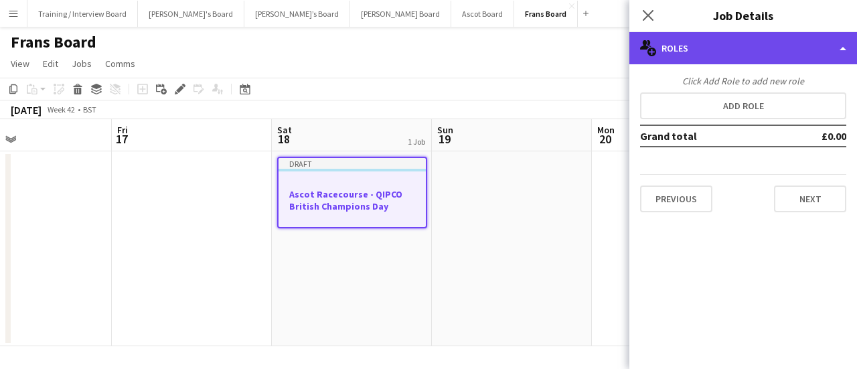
click at [777, 58] on div "multiple-users-add Roles" at bounding box center [744, 48] width 228 height 32
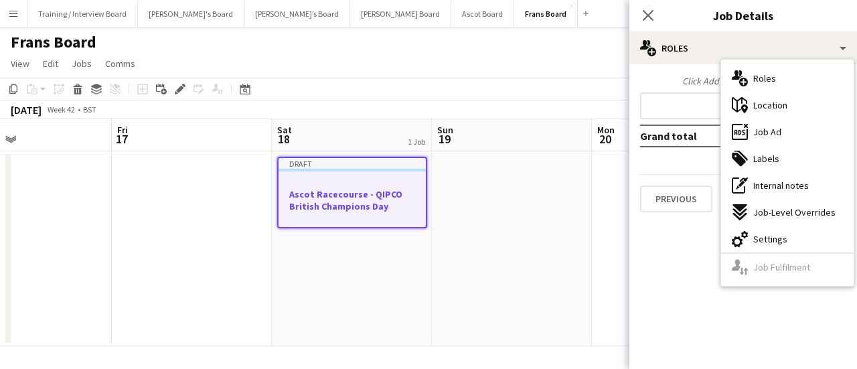
click at [812, 253] on hr at bounding box center [787, 253] width 133 height 1
click at [784, 236] on span "Settings" at bounding box center [771, 239] width 34 height 12
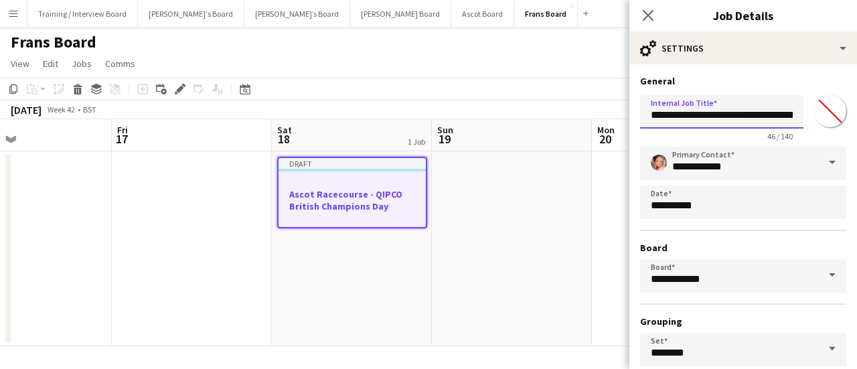
click at [651, 113] on input "**********" at bounding box center [721, 111] width 163 height 33
paste input "****"
type input "**********"
click at [561, 213] on app-date-cell at bounding box center [512, 248] width 160 height 195
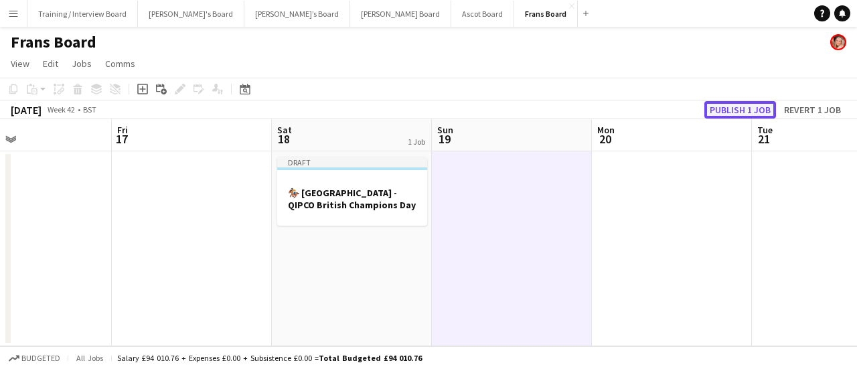
click at [760, 109] on button "Publish 1 job" at bounding box center [741, 109] width 72 height 17
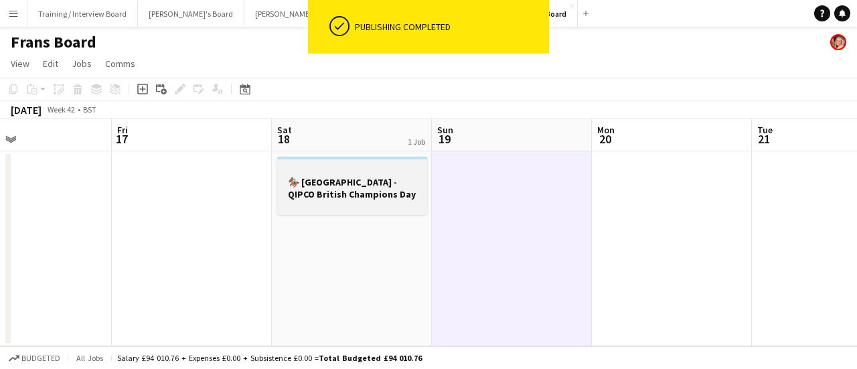
click at [362, 165] on div at bounding box center [352, 170] width 150 height 10
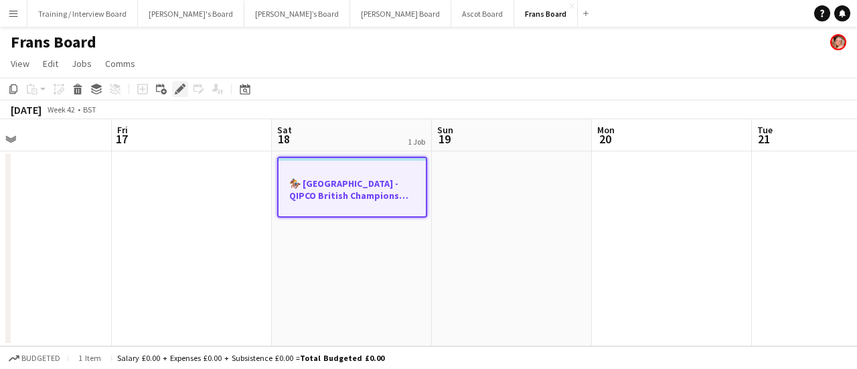
click at [173, 89] on div "Edit" at bounding box center [180, 89] width 16 height 16
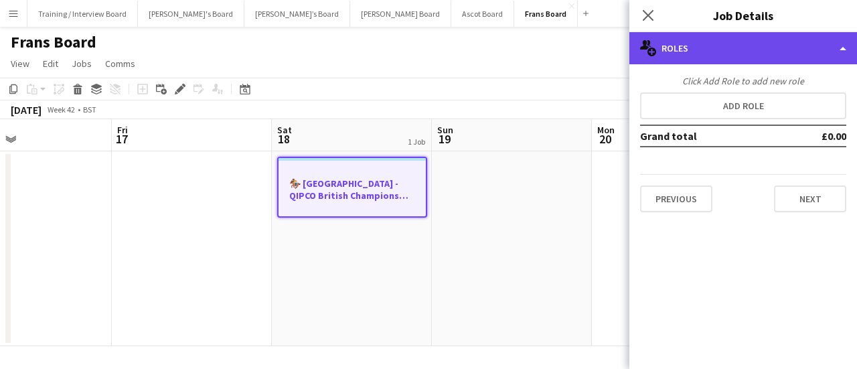
click at [693, 44] on div "multiple-users-add Roles" at bounding box center [744, 48] width 228 height 32
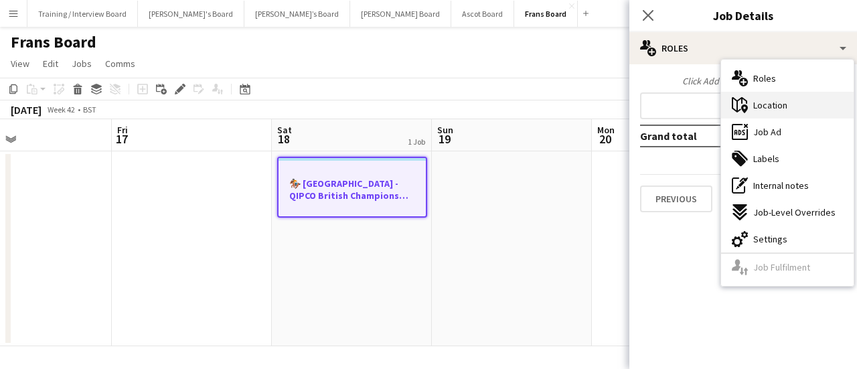
click at [800, 114] on div "maps-pin-1 Location" at bounding box center [787, 105] width 133 height 27
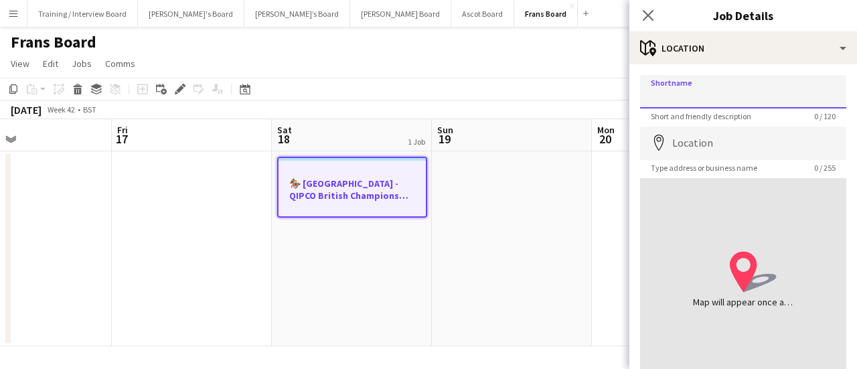
click at [725, 90] on input "Shortname" at bounding box center [743, 91] width 206 height 33
click at [678, 98] on input "**********" at bounding box center [743, 91] width 206 height 33
click at [680, 98] on input "**********" at bounding box center [743, 91] width 206 height 33
click at [672, 99] on input "**********" at bounding box center [743, 91] width 206 height 33
click at [676, 98] on input "**********" at bounding box center [743, 91] width 206 height 33
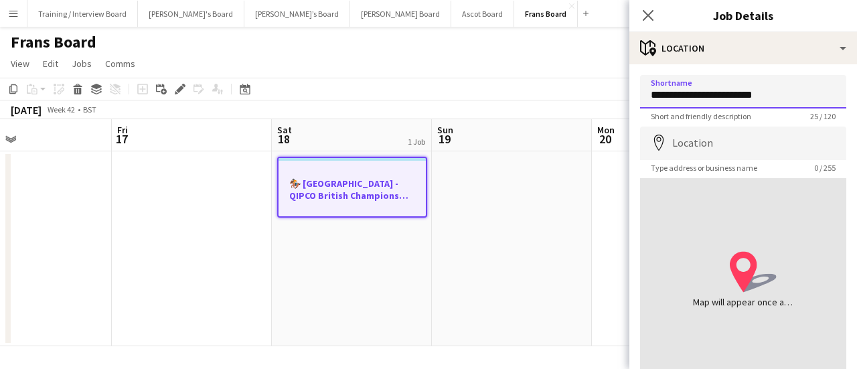
type input "**********"
click at [495, 194] on app-date-cell at bounding box center [512, 248] width 160 height 195
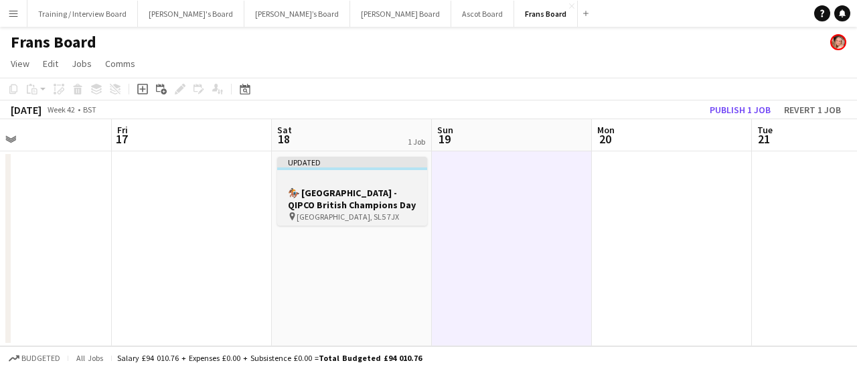
click at [358, 192] on h3 "🏇🏼 [GEOGRAPHIC_DATA] - QIPCO British Champions Day" at bounding box center [352, 199] width 150 height 24
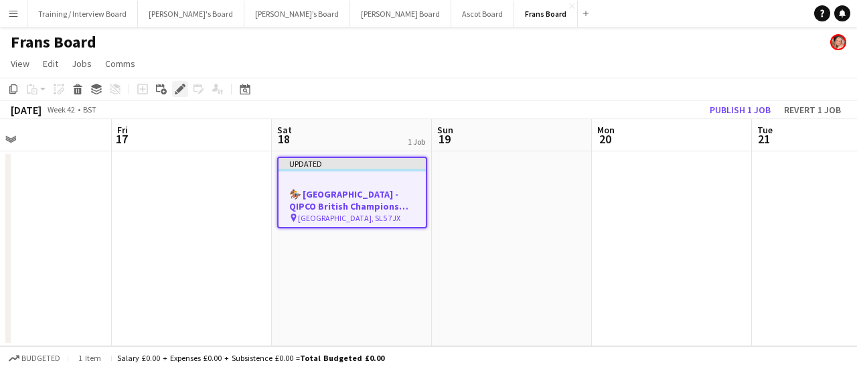
click at [181, 88] on icon at bounding box center [179, 89] width 7 height 7
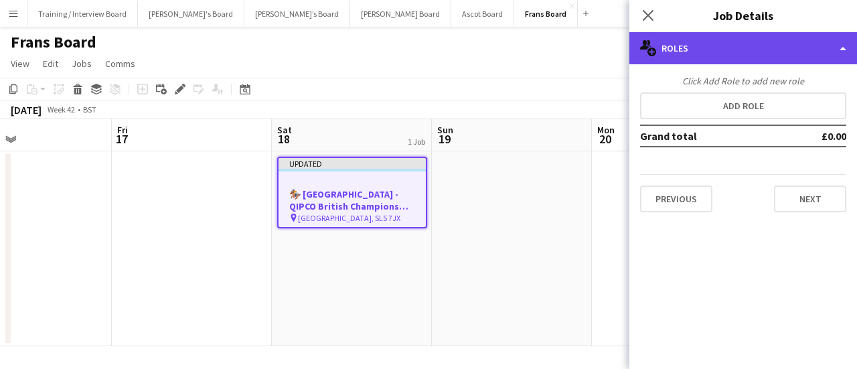
click at [721, 51] on div "multiple-users-add Roles" at bounding box center [744, 48] width 228 height 32
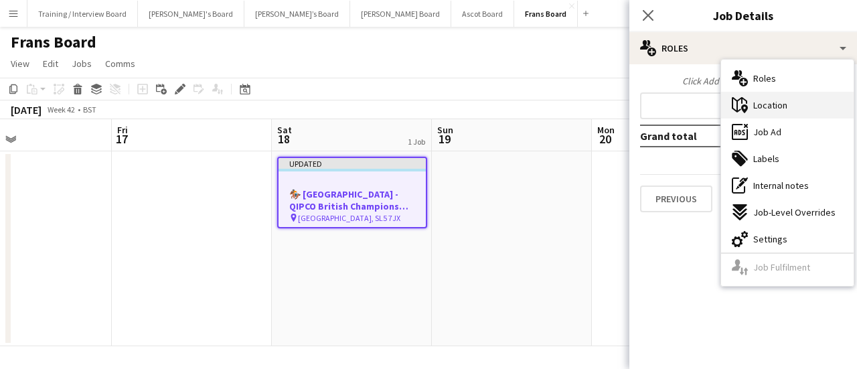
click at [798, 105] on div "maps-pin-1 Location" at bounding box center [787, 105] width 133 height 27
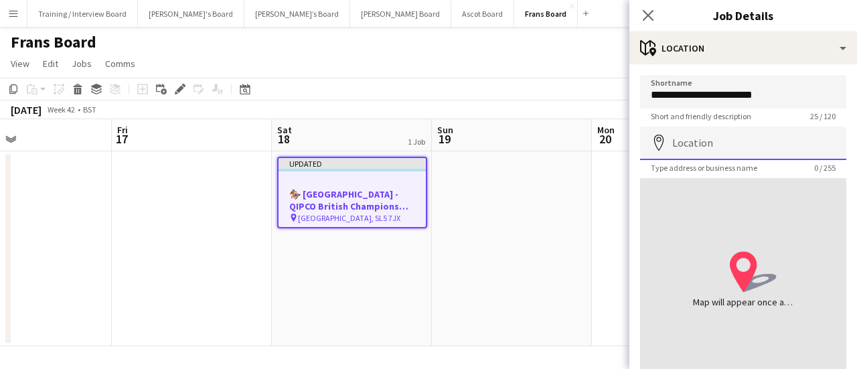
click at [738, 155] on input "Location" at bounding box center [743, 143] width 206 height 33
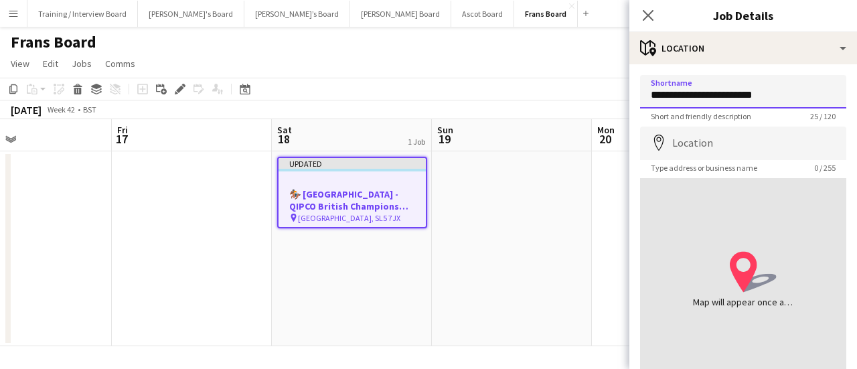
drag, startPoint x: 783, startPoint y: 100, endPoint x: 631, endPoint y: 102, distance: 152.1
click at [631, 102] on form "**********" at bounding box center [744, 268] width 228 height 387
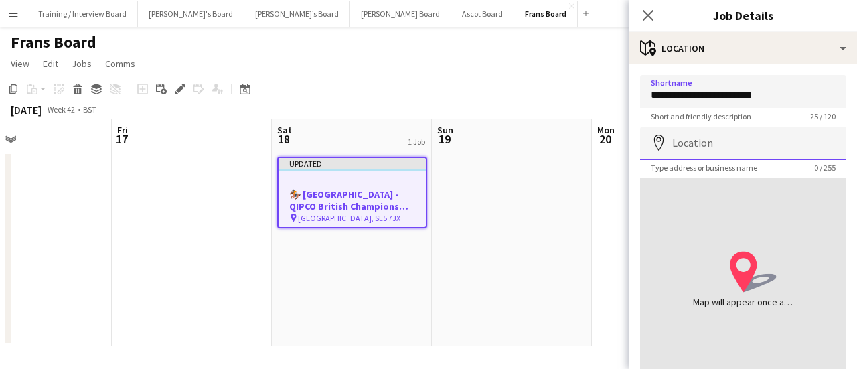
click at [741, 144] on input "Location" at bounding box center [743, 143] width 206 height 33
paste input "**********"
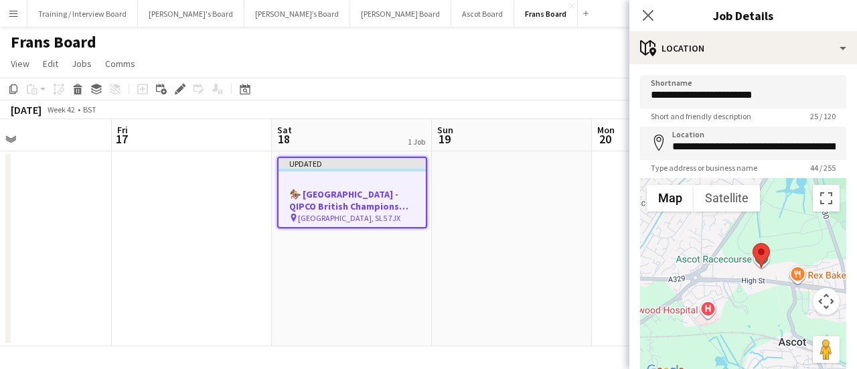
drag, startPoint x: 737, startPoint y: 351, endPoint x: 780, endPoint y: 329, distance: 48.2
click at [780, 329] on div at bounding box center [743, 278] width 206 height 201
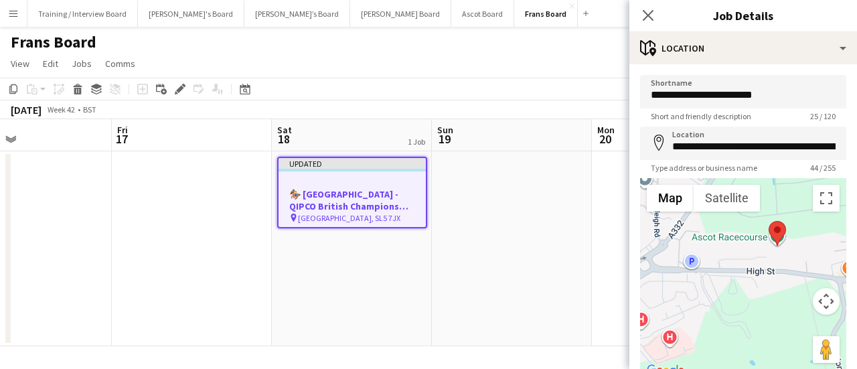
drag, startPoint x: 770, startPoint y: 277, endPoint x: 766, endPoint y: 305, distance: 28.4
click at [766, 305] on div at bounding box center [743, 278] width 206 height 201
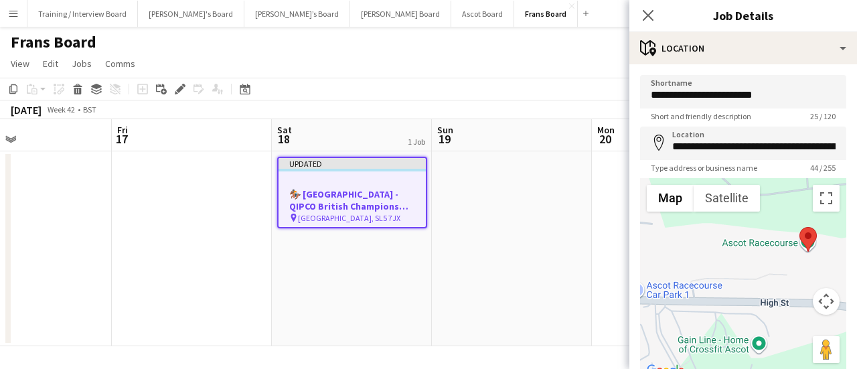
drag, startPoint x: 737, startPoint y: 295, endPoint x: 695, endPoint y: 370, distance: 86.1
click at [695, 368] on html "Menu Boards Boards Boards All jobs Status Workforce Workforce My Workforce Recr…" at bounding box center [428, 184] width 857 height 369
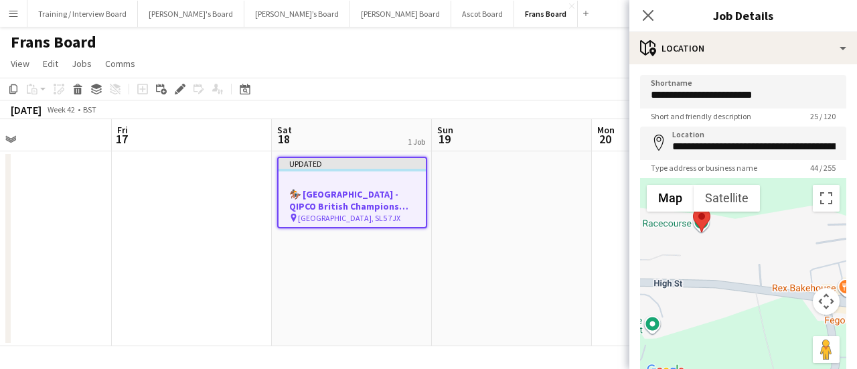
drag, startPoint x: 757, startPoint y: 334, endPoint x: 678, endPoint y: 247, distance: 117.6
click at [678, 247] on div at bounding box center [743, 278] width 206 height 201
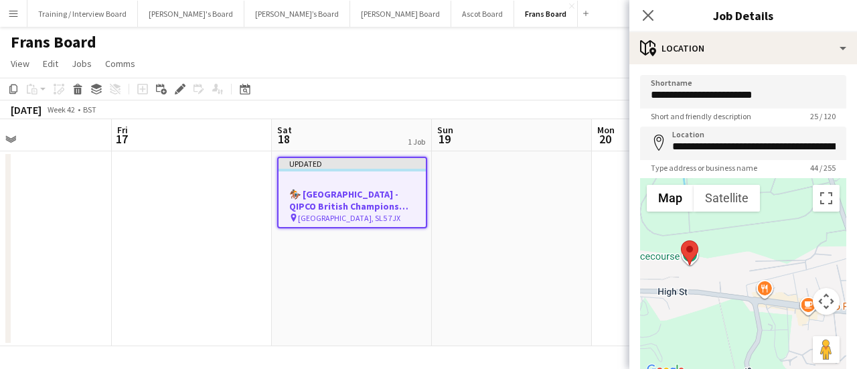
drag, startPoint x: 727, startPoint y: 249, endPoint x: 746, endPoint y: 267, distance: 26.1
click at [746, 267] on div at bounding box center [743, 278] width 206 height 201
click at [734, 199] on button "Satellite" at bounding box center [727, 198] width 66 height 27
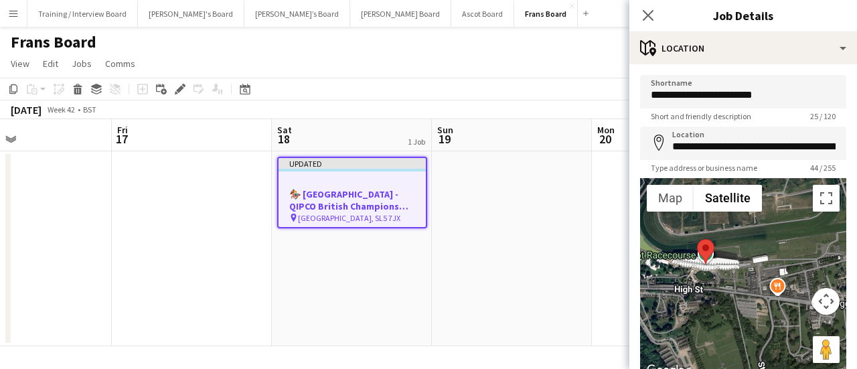
click at [723, 293] on div at bounding box center [743, 278] width 206 height 201
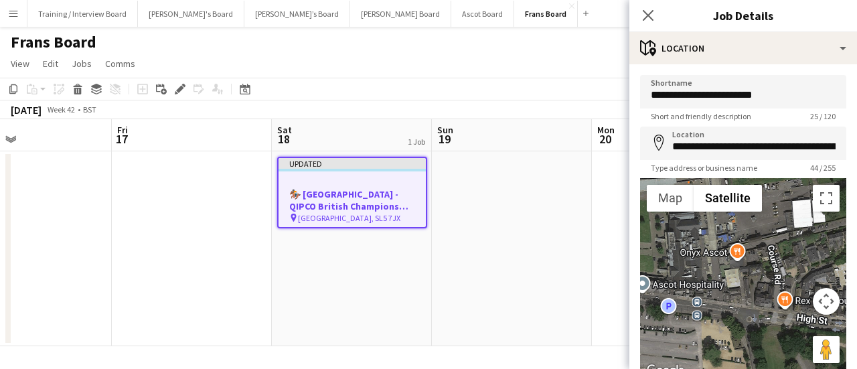
drag, startPoint x: 787, startPoint y: 273, endPoint x: 800, endPoint y: 276, distance: 13.8
click at [800, 276] on div at bounding box center [743, 278] width 206 height 201
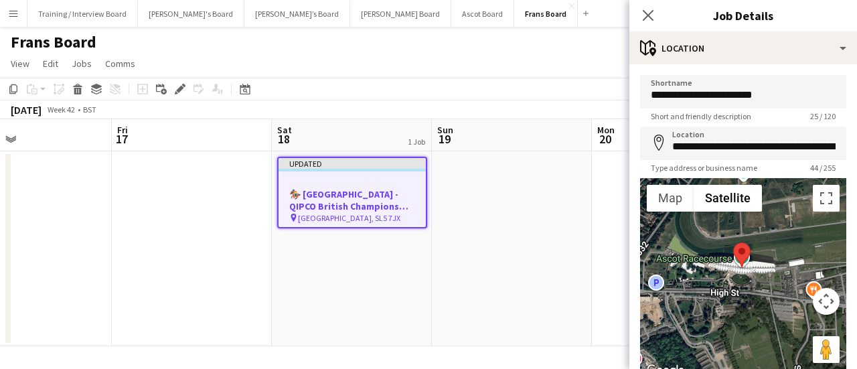
drag, startPoint x: 686, startPoint y: 257, endPoint x: 731, endPoint y: 258, distance: 45.6
click at [733, 258] on img at bounding box center [741, 254] width 17 height 25
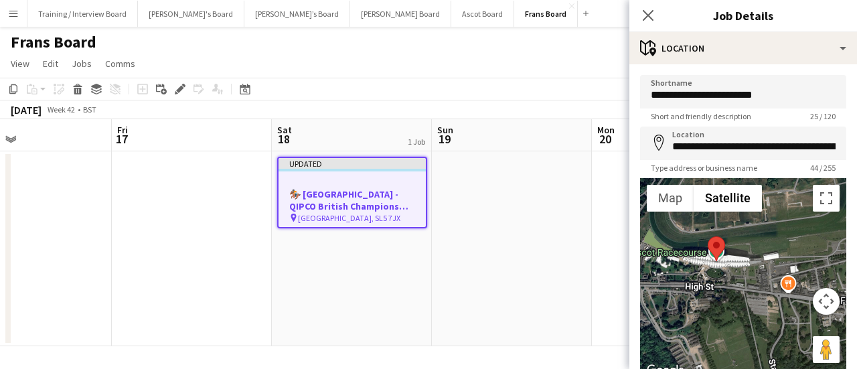
click at [708, 240] on div at bounding box center [716, 248] width 17 height 25
drag, startPoint x: 713, startPoint y: 243, endPoint x: 794, endPoint y: 259, distance: 82.6
click at [787, 253] on area at bounding box center [787, 253] width 0 height 0
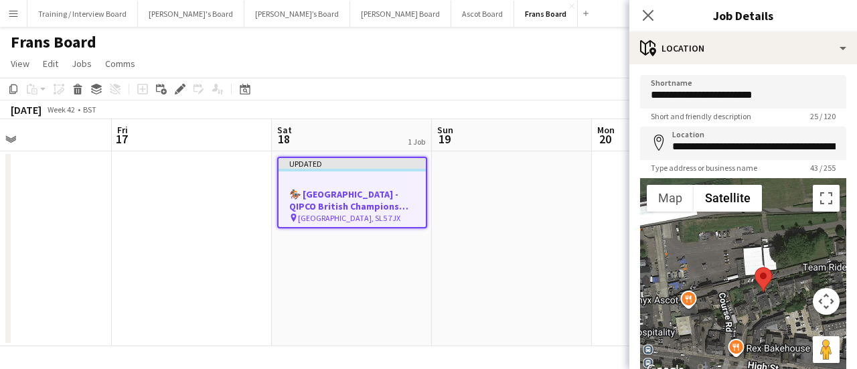
drag, startPoint x: 762, startPoint y: 297, endPoint x: 749, endPoint y: 324, distance: 29.1
click at [749, 324] on div at bounding box center [743, 278] width 206 height 201
drag, startPoint x: 760, startPoint y: 273, endPoint x: 735, endPoint y: 253, distance: 31.4
click at [733, 248] on area at bounding box center [733, 248] width 0 height 0
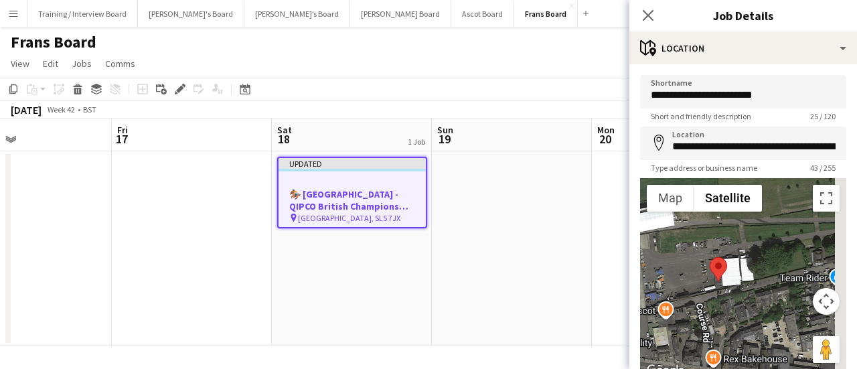
drag, startPoint x: 800, startPoint y: 248, endPoint x: 752, endPoint y: 255, distance: 48.0
click at [752, 255] on div at bounding box center [743, 278] width 206 height 201
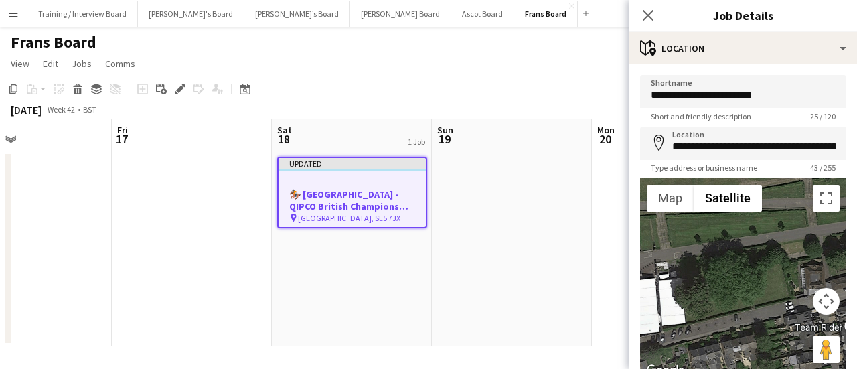
drag, startPoint x: 764, startPoint y: 260, endPoint x: 709, endPoint y: 281, distance: 58.1
click at [709, 281] on div at bounding box center [743, 278] width 206 height 201
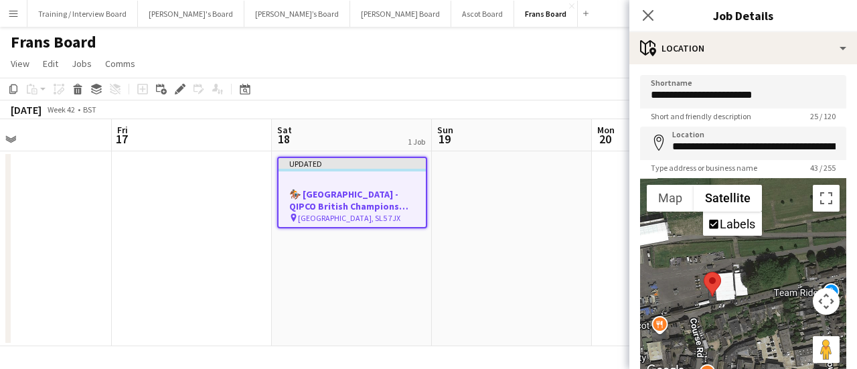
click at [758, 285] on div at bounding box center [743, 278] width 206 height 201
drag, startPoint x: 709, startPoint y: 285, endPoint x: 717, endPoint y: 284, distance: 7.5
click at [710, 271] on area at bounding box center [710, 271] width 0 height 0
drag, startPoint x: 718, startPoint y: 280, endPoint x: 725, endPoint y: 276, distance: 7.8
click at [717, 268] on area at bounding box center [717, 268] width 0 height 0
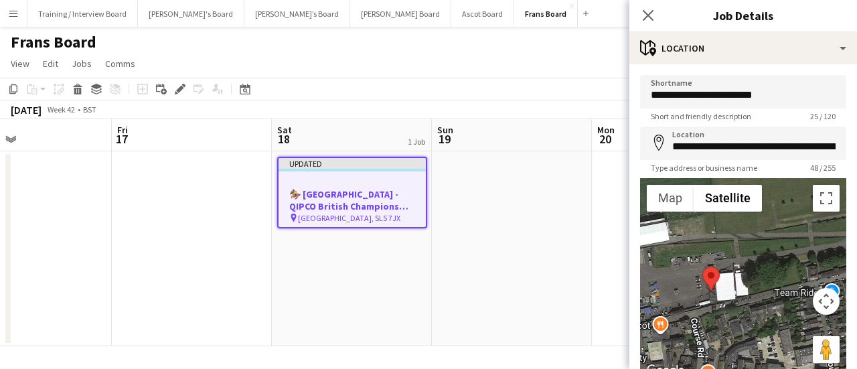
drag, startPoint x: 725, startPoint y: 276, endPoint x: 709, endPoint y: 275, distance: 15.4
click at [703, 267] on area at bounding box center [703, 267] width 0 height 0
drag, startPoint x: 702, startPoint y: 274, endPoint x: 730, endPoint y: 263, distance: 30.3
click at [731, 257] on area at bounding box center [731, 257] width 0 height 0
drag, startPoint x: 718, startPoint y: 266, endPoint x: 709, endPoint y: 267, distance: 9.5
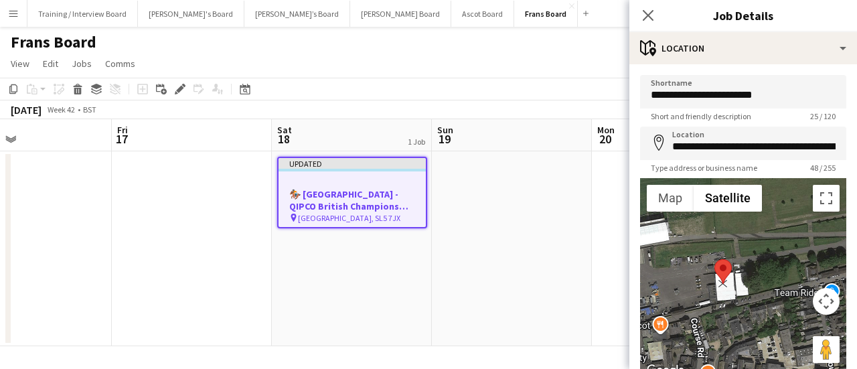
click at [709, 267] on div at bounding box center [743, 278] width 206 height 201
drag, startPoint x: 722, startPoint y: 275, endPoint x: 710, endPoint y: 285, distance: 15.7
click at [704, 268] on area at bounding box center [704, 268] width 0 height 0
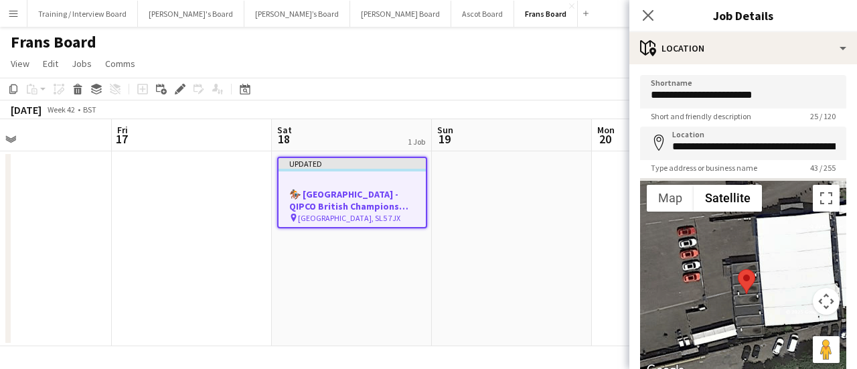
drag, startPoint x: 742, startPoint y: 321, endPoint x: 760, endPoint y: 325, distance: 17.9
click at [760, 325] on div at bounding box center [743, 278] width 206 height 201
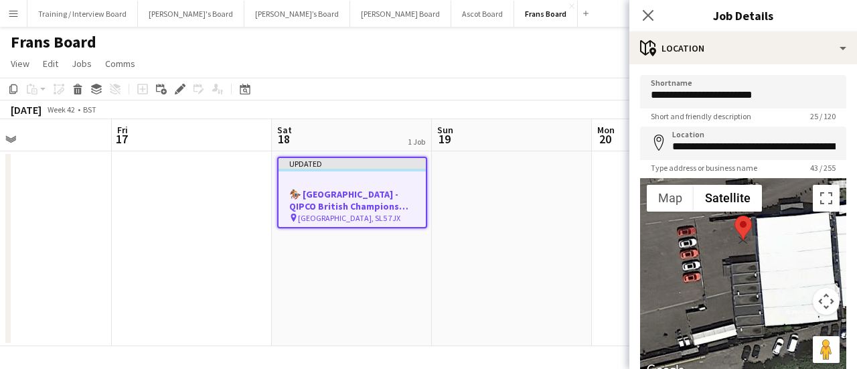
drag, startPoint x: 742, startPoint y: 277, endPoint x: 739, endPoint y: 222, distance: 55.0
click at [735, 216] on area at bounding box center [735, 216] width 0 height 0
drag, startPoint x: 737, startPoint y: 222, endPoint x: 746, endPoint y: 218, distance: 10.2
click at [743, 212] on area at bounding box center [743, 212] width 0 height 0
drag, startPoint x: 741, startPoint y: 218, endPoint x: 735, endPoint y: 251, distance: 33.3
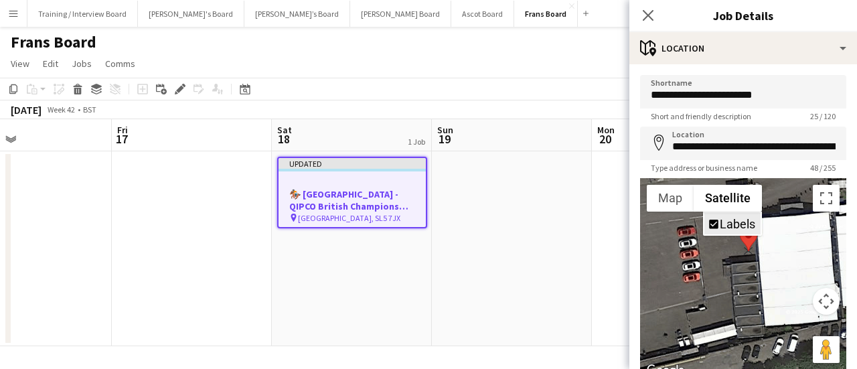
click at [740, 226] on area at bounding box center [740, 226] width 0 height 0
drag, startPoint x: 743, startPoint y: 255, endPoint x: 453, endPoint y: 26, distance: 369.6
click at [733, 220] on area at bounding box center [733, 220] width 0 height 0
drag, startPoint x: 701, startPoint y: 287, endPoint x: 699, endPoint y: 310, distance: 23.5
click at [699, 310] on div at bounding box center [743, 278] width 206 height 201
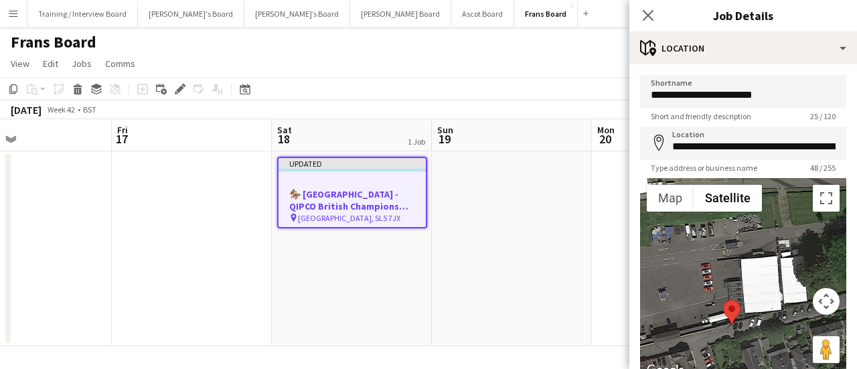
drag, startPoint x: 723, startPoint y: 250, endPoint x: 723, endPoint y: 305, distance: 55.6
click at [723, 300] on area at bounding box center [723, 300] width 0 height 0
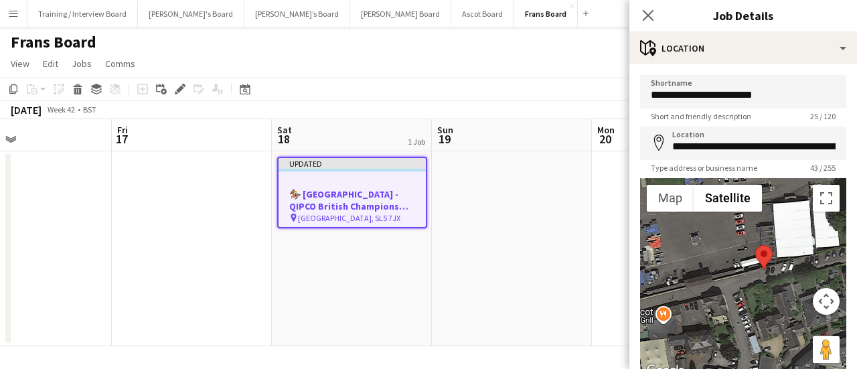
drag, startPoint x: 705, startPoint y: 278, endPoint x: 726, endPoint y: 238, distance: 45.0
click at [726, 238] on div at bounding box center [743, 278] width 206 height 201
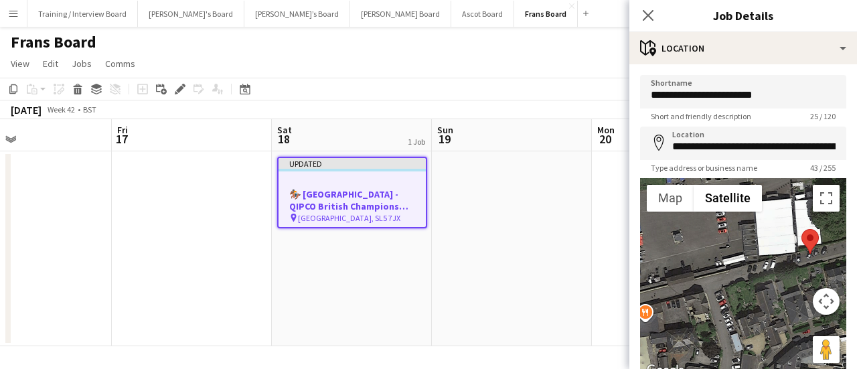
drag, startPoint x: 764, startPoint y: 250, endPoint x: 805, endPoint y: 235, distance: 43.7
click at [802, 229] on area at bounding box center [802, 229] width 0 height 0
drag, startPoint x: 801, startPoint y: 235, endPoint x: 719, endPoint y: 239, distance: 82.5
click at [725, 239] on div at bounding box center [733, 246] width 17 height 25
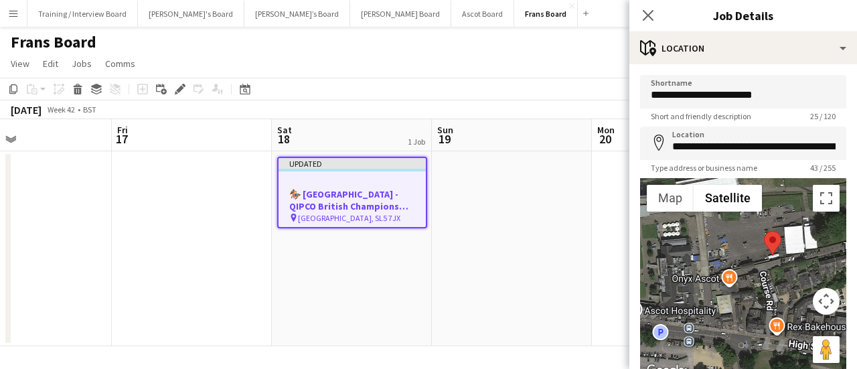
drag, startPoint x: 714, startPoint y: 236, endPoint x: 759, endPoint y: 236, distance: 44.9
click at [764, 236] on img at bounding box center [772, 243] width 17 height 25
drag, startPoint x: 768, startPoint y: 240, endPoint x: 753, endPoint y: 248, distance: 16.5
click at [751, 238] on area at bounding box center [751, 238] width 0 height 0
click at [755, 236] on area at bounding box center [755, 236] width 0 height 0
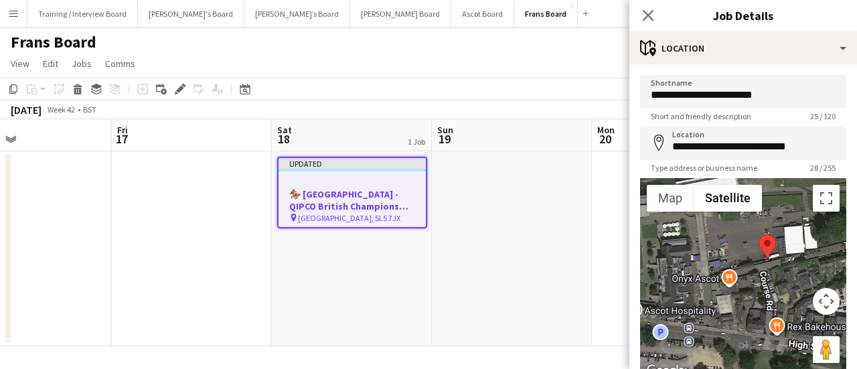
click at [759, 234] on area at bounding box center [759, 234] width 0 height 0
click at [764, 233] on area at bounding box center [764, 233] width 0 height 0
click at [760, 234] on area at bounding box center [760, 234] width 0 height 0
type input "**********"
click at [397, 265] on app-date-cell "Updated 🏇🏼 Ascot Racecourse - QIPCO British Champions Day pin Ascot Racecourse,…" at bounding box center [352, 248] width 160 height 195
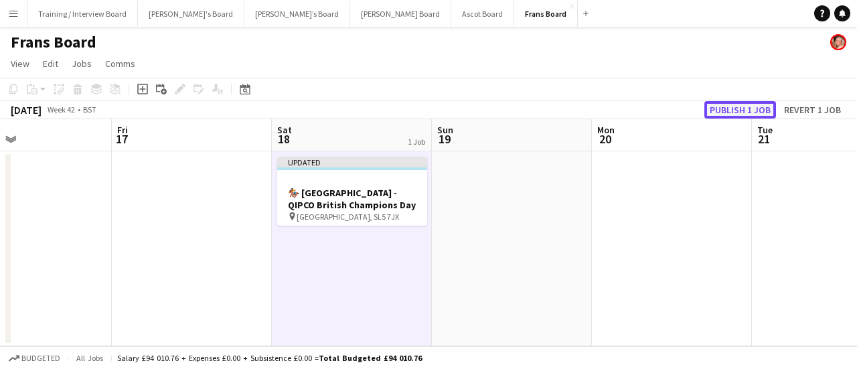
click at [748, 110] on button "Publish 1 job" at bounding box center [741, 109] width 72 height 17
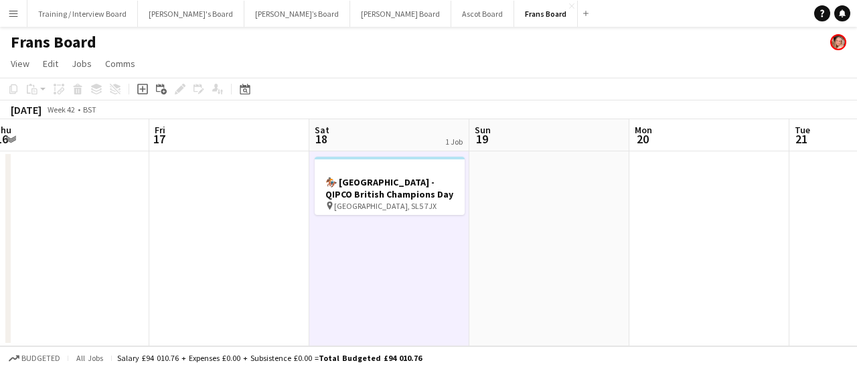
scroll to position [0, 316]
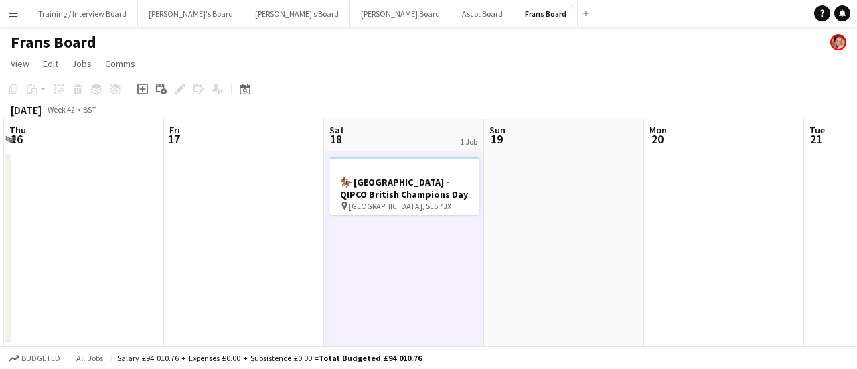
drag, startPoint x: 502, startPoint y: 287, endPoint x: 535, endPoint y: 286, distance: 32.8
click at [535, 286] on app-calendar-viewport "Tue 14 Wed 15 Thu 16 Fri 17 Sat 18 1 Job Sun 19 Mon 20 Tue 21 Wed 22 Thu 23 Fri…" at bounding box center [428, 232] width 857 height 227
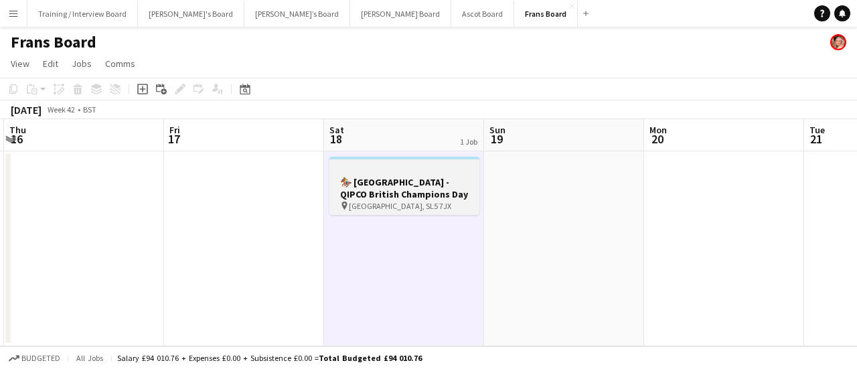
click at [390, 183] on h3 "🏇🏼 Ascot Racecourse - QIPCO British Champions Day" at bounding box center [405, 188] width 150 height 24
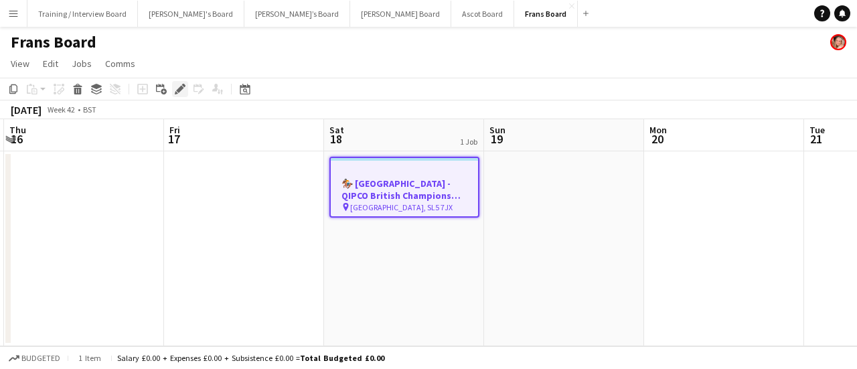
click at [180, 95] on div "Edit" at bounding box center [180, 89] width 16 height 16
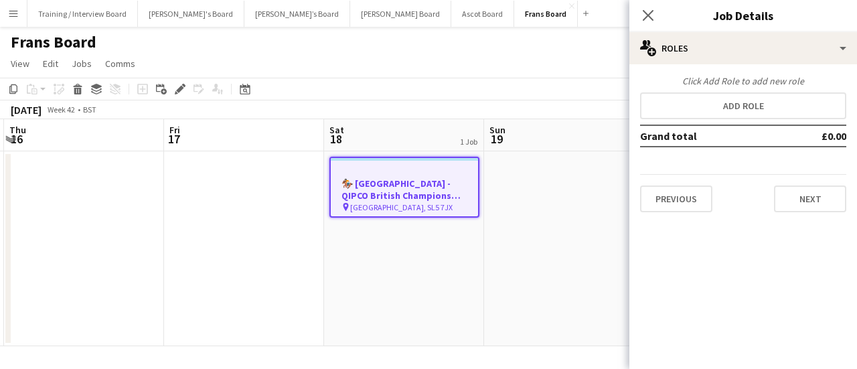
click at [743, 65] on div "Click Add Role to add new role Add role Grand total £0.00 Previous Next" at bounding box center [744, 143] width 228 height 159
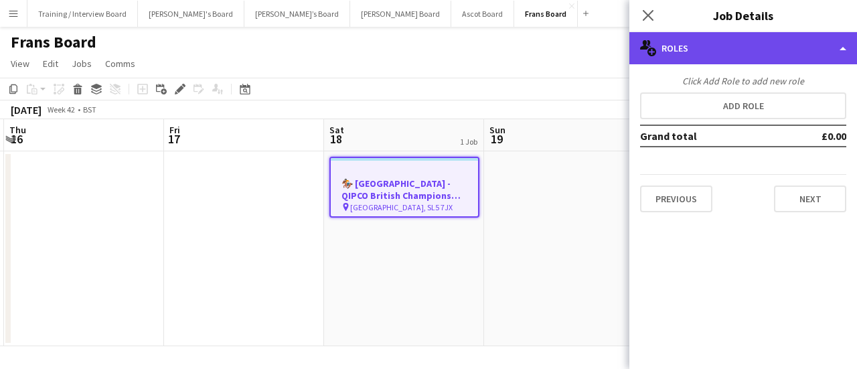
click at [739, 54] on div "multiple-users-add Roles" at bounding box center [744, 48] width 228 height 32
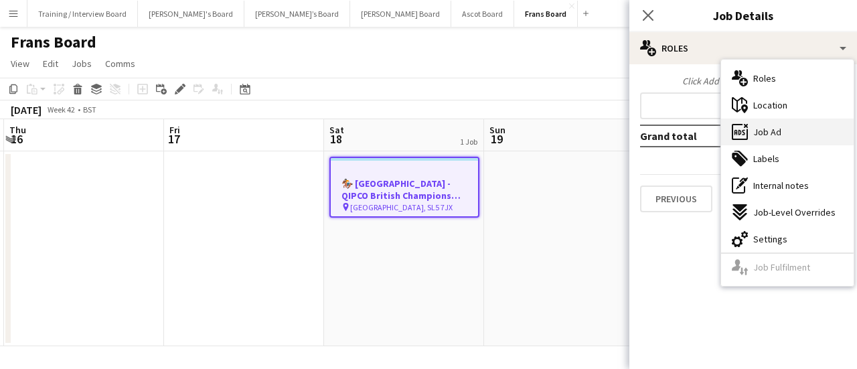
click at [783, 133] on div "ads-window Job Ad" at bounding box center [787, 132] width 133 height 27
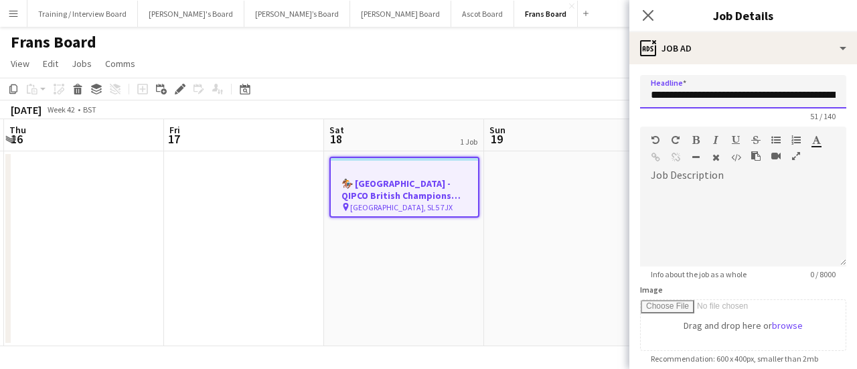
scroll to position [0, 60]
drag, startPoint x: 718, startPoint y: 93, endPoint x: 760, endPoint y: 184, distance: 100.1
click at [855, 112] on mat-expansion-panel "**********" at bounding box center [744, 216] width 228 height 305
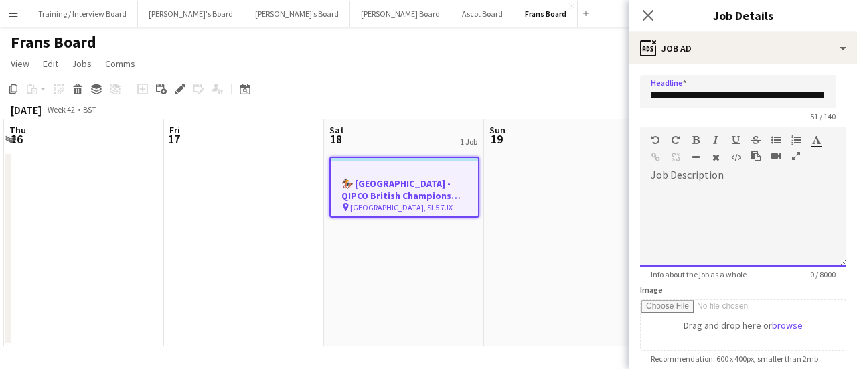
click at [719, 218] on div at bounding box center [743, 226] width 206 height 80
click at [799, 196] on div "**********" at bounding box center [738, 226] width 196 height 80
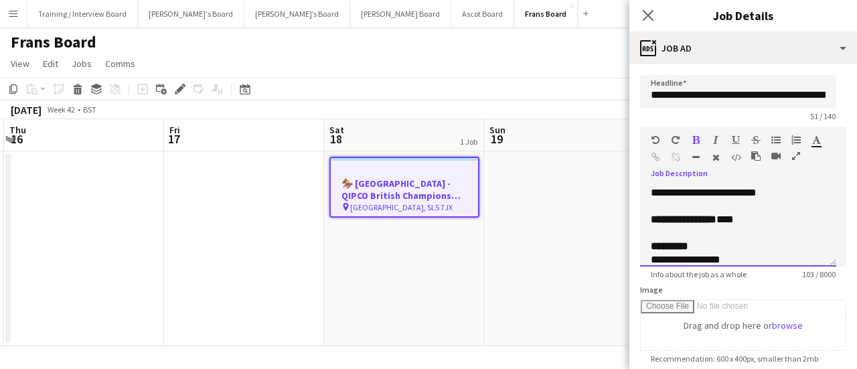
click at [687, 218] on span "**********" at bounding box center [684, 219] width 66 height 10
click at [644, 222] on div "**********" at bounding box center [738, 226] width 196 height 80
click at [757, 238] on div at bounding box center [738, 232] width 175 height 13
click at [652, 220] on span "**********" at bounding box center [684, 219] width 66 height 10
click at [737, 238] on div at bounding box center [738, 232] width 175 height 13
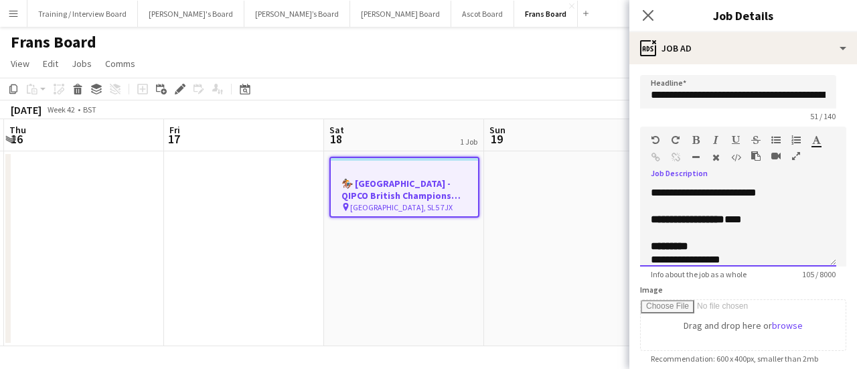
click at [667, 218] on span "**********" at bounding box center [692, 219] width 65 height 10
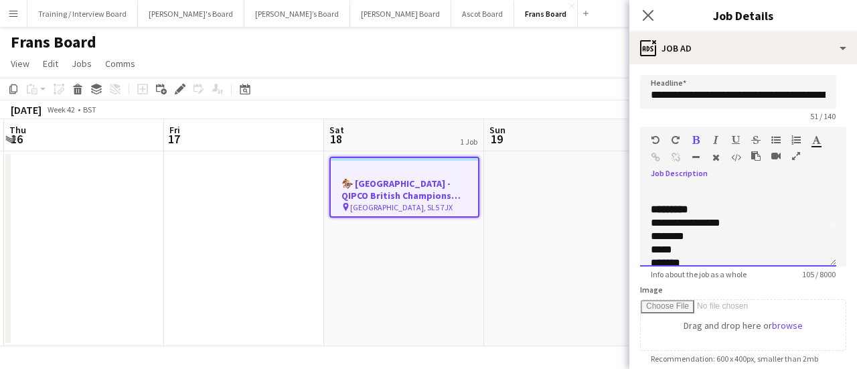
scroll to position [51, 0]
click at [652, 194] on span "*********" at bounding box center [670, 195] width 38 height 10
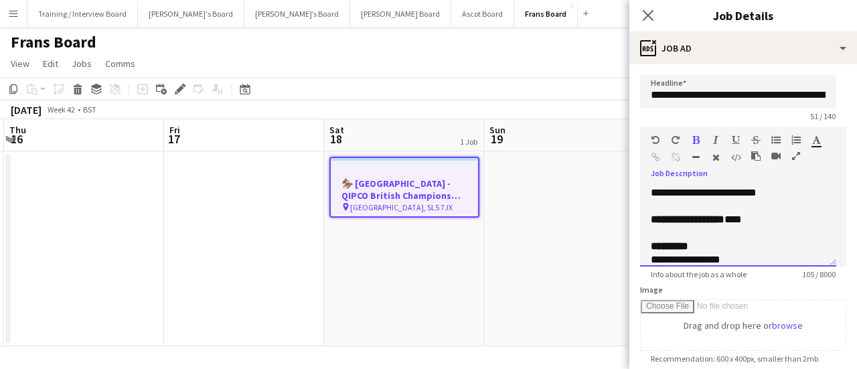
click at [787, 216] on div "**********" at bounding box center [733, 219] width 164 height 13
drag, startPoint x: 623, startPoint y: 355, endPoint x: 612, endPoint y: 384, distance: 31.0
click at [612, 368] on html "Menu Boards Boards Boards All jobs Status Workforce Workforce My Workforce Recr…" at bounding box center [428, 184] width 857 height 369
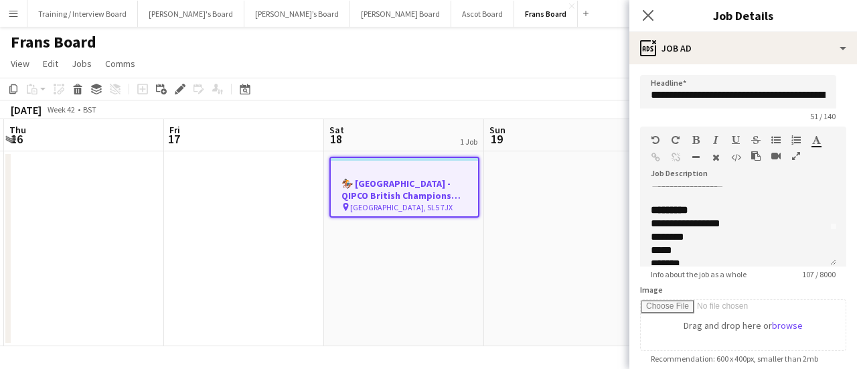
scroll to position [51, 0]
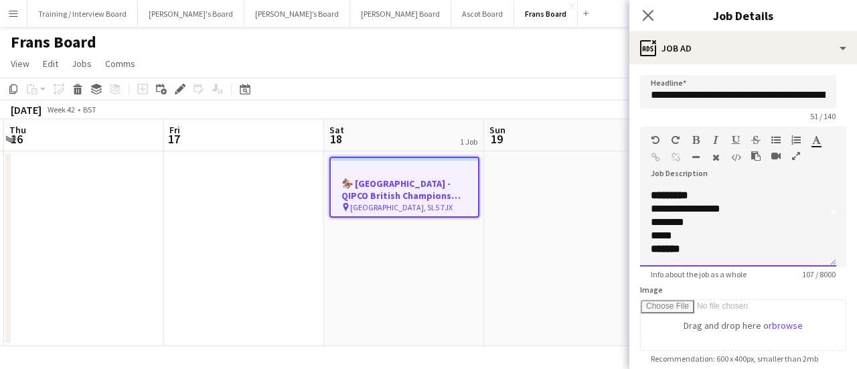
click at [737, 231] on div "*****" at bounding box center [733, 235] width 164 height 13
click at [650, 194] on div "**********" at bounding box center [738, 226] width 196 height 80
click at [655, 207] on div "**********" at bounding box center [733, 208] width 164 height 13
click at [644, 207] on div "**********" at bounding box center [738, 226] width 196 height 80
click at [646, 192] on div "**********" at bounding box center [738, 226] width 196 height 80
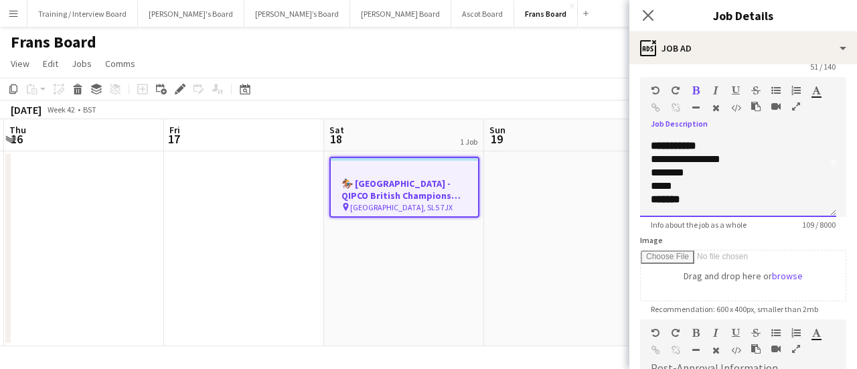
scroll to position [67, 0]
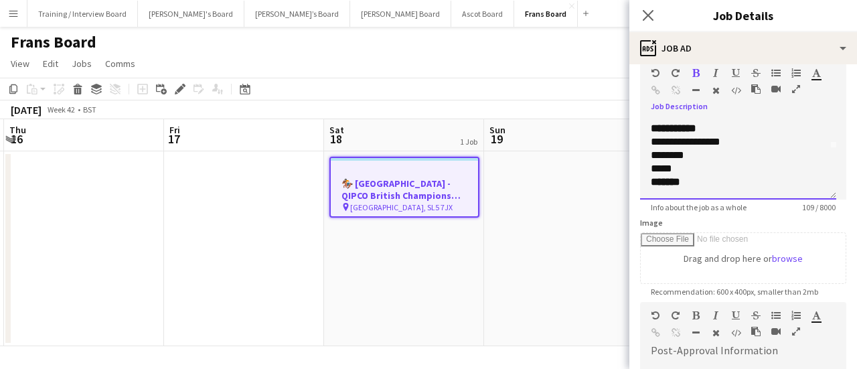
click at [758, 196] on div "**********" at bounding box center [738, 159] width 196 height 80
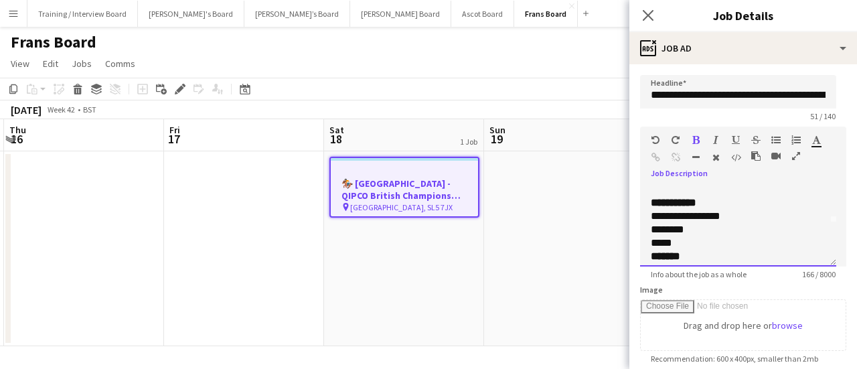
scroll to position [0, 0]
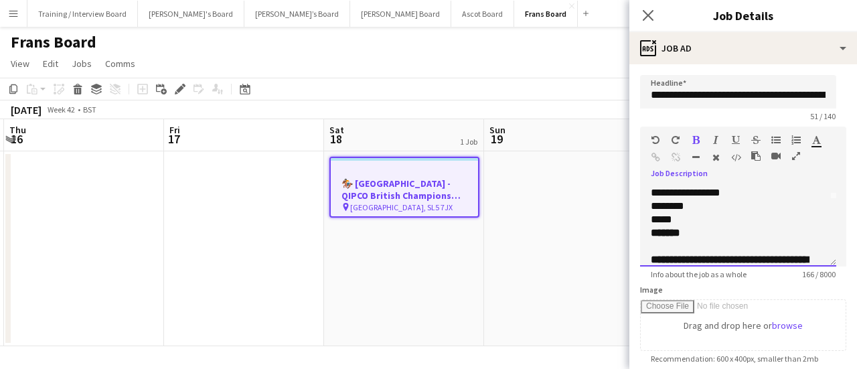
click at [715, 234] on div "*******" at bounding box center [738, 232] width 175 height 13
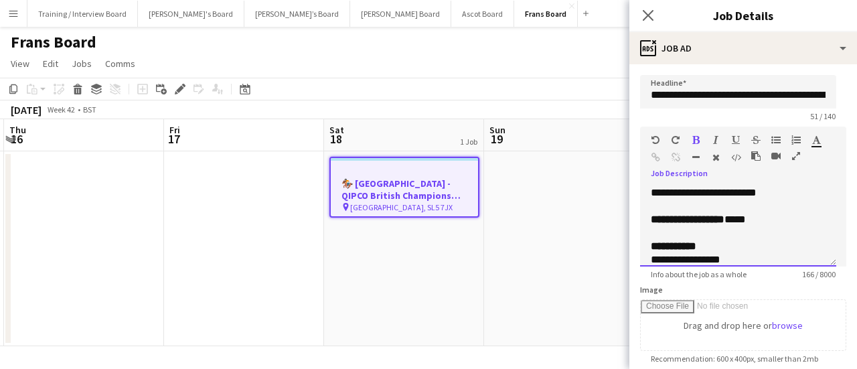
click at [699, 233] on div at bounding box center [738, 232] width 175 height 13
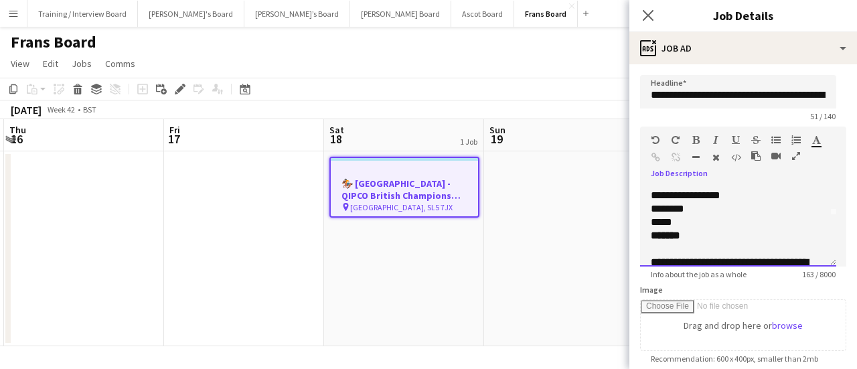
scroll to position [67, 0]
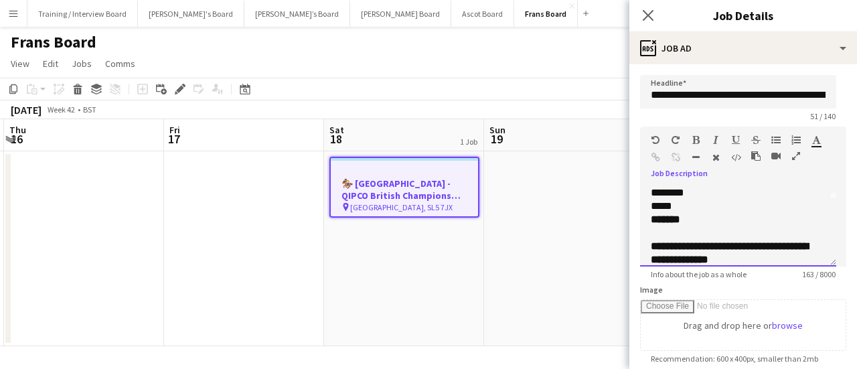
click at [705, 210] on div "*****" at bounding box center [733, 206] width 164 height 13
click at [701, 222] on div "*******" at bounding box center [738, 219] width 175 height 13
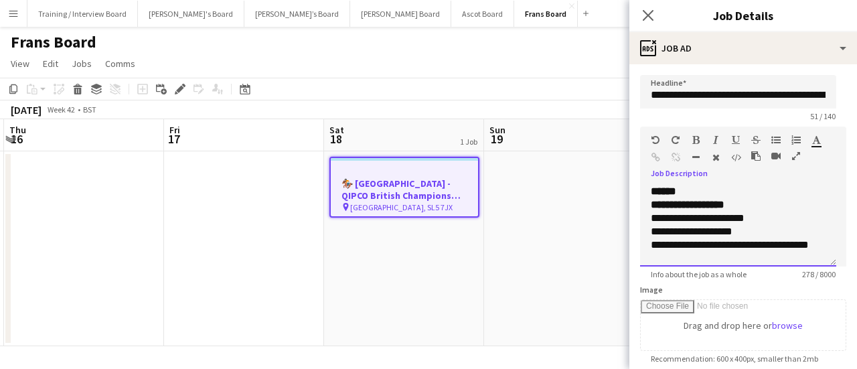
scroll to position [171, 0]
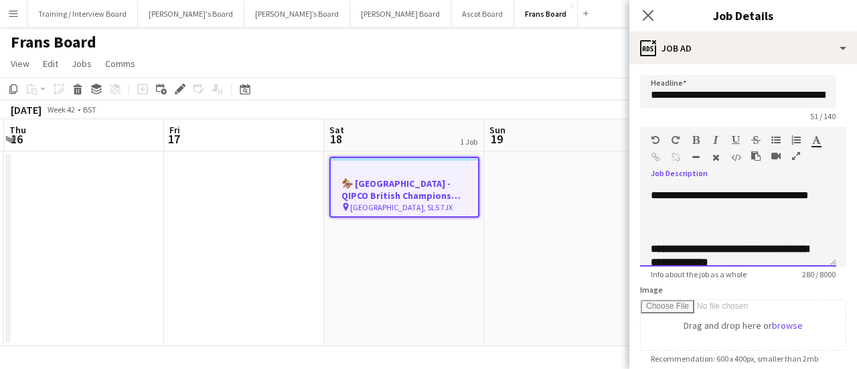
click at [652, 227] on div at bounding box center [738, 222] width 175 height 13
click at [698, 238] on div at bounding box center [738, 235] width 175 height 13
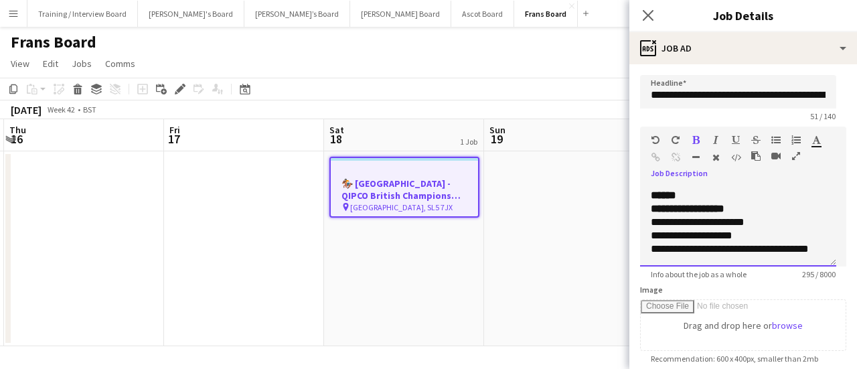
scroll to position [131, 0]
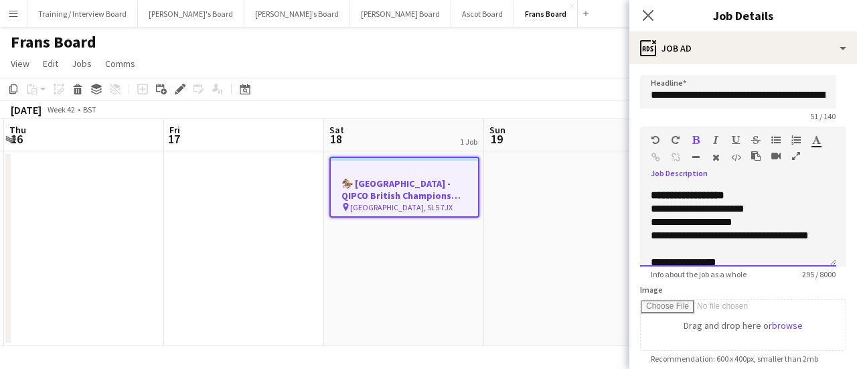
click at [757, 192] on div "**********" at bounding box center [738, 195] width 175 height 13
click at [770, 232] on div "**********" at bounding box center [733, 242] width 164 height 27
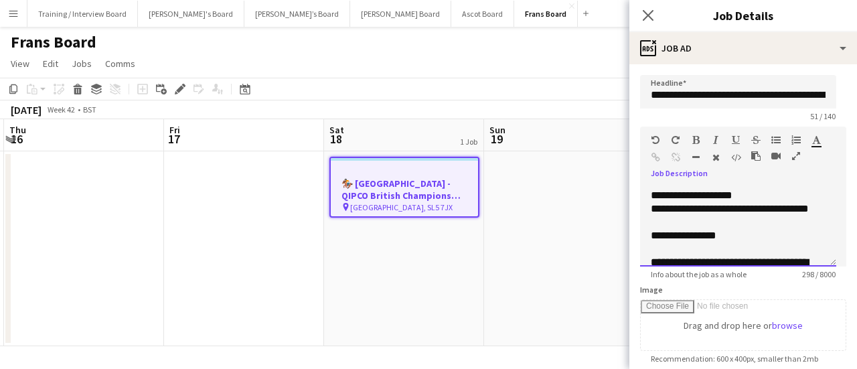
scroll to position [185, 0]
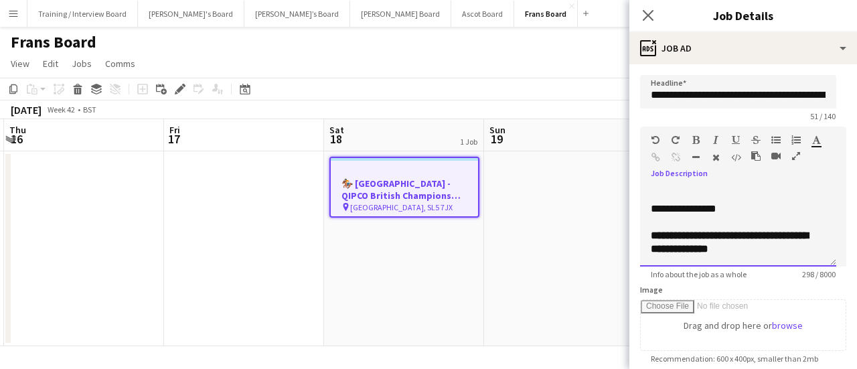
click at [772, 216] on div at bounding box center [738, 222] width 175 height 13
click at [748, 206] on div "**********" at bounding box center [733, 208] width 164 height 13
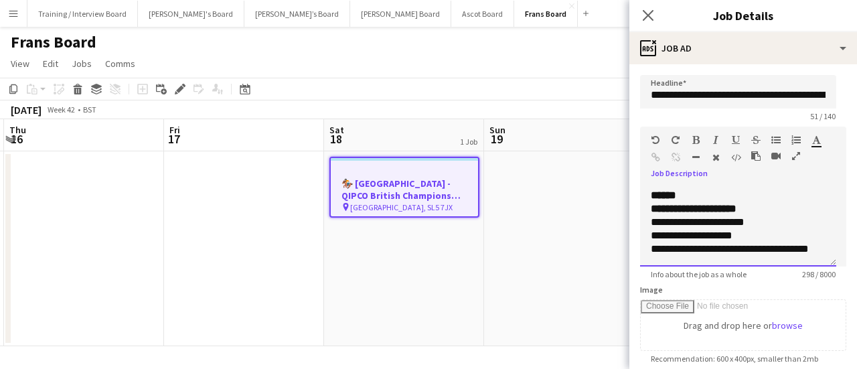
scroll to position [0, 0]
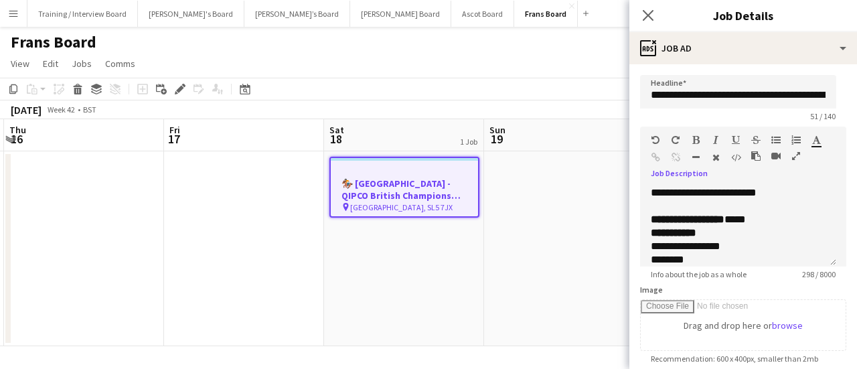
click at [399, 211] on span "[GEOGRAPHIC_DATA], SL5 7JX" at bounding box center [401, 207] width 102 height 10
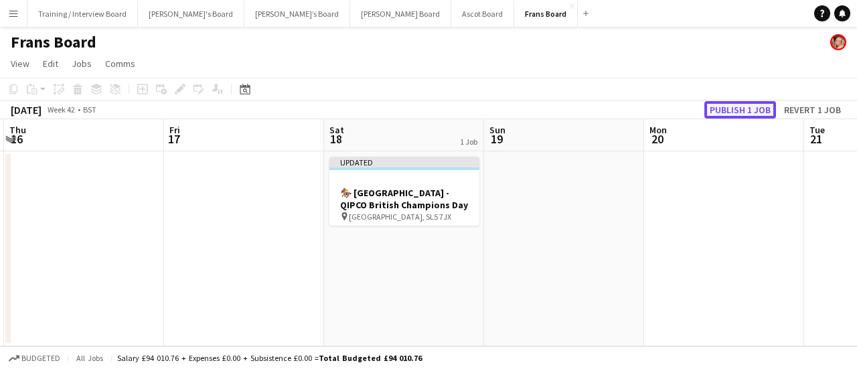
click at [751, 108] on button "Publish 1 job" at bounding box center [741, 109] width 72 height 17
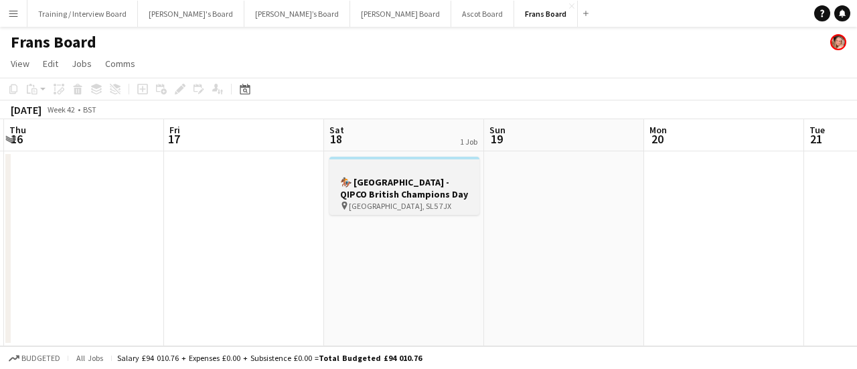
click at [394, 176] on h3 "🏇🏼 Ascot Racecourse - QIPCO British Champions Day" at bounding box center [405, 188] width 150 height 24
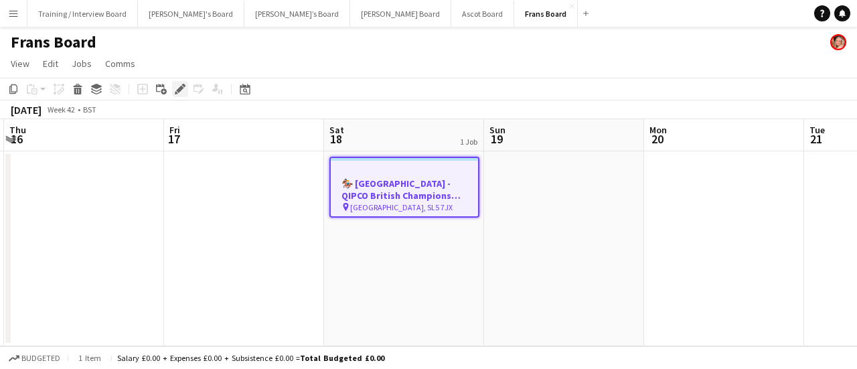
click at [176, 84] on icon "Edit" at bounding box center [180, 89] width 11 height 11
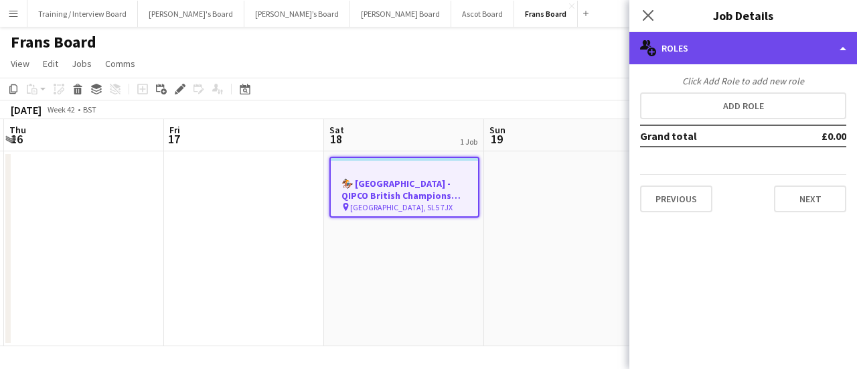
click at [782, 58] on div "multiple-users-add Roles" at bounding box center [744, 48] width 228 height 32
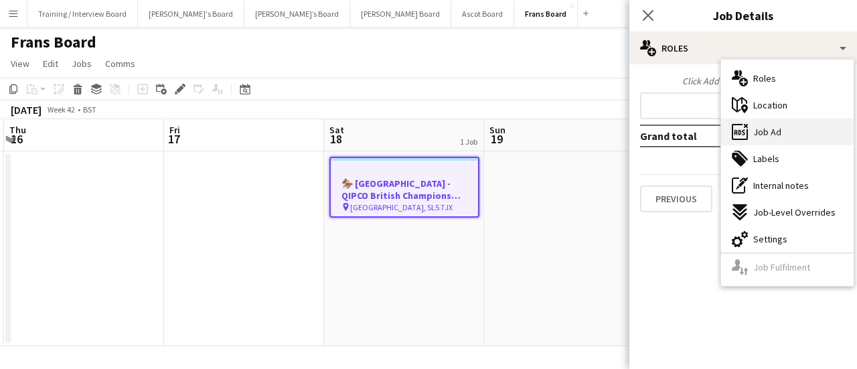
click at [792, 130] on div "ads-window Job Ad" at bounding box center [787, 132] width 133 height 27
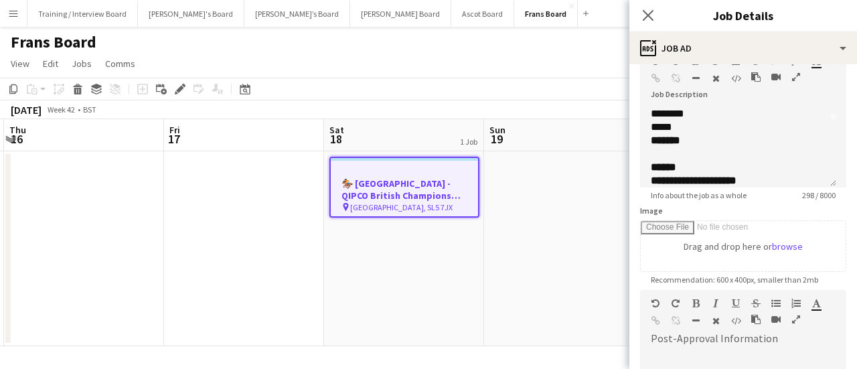
scroll to position [134, 0]
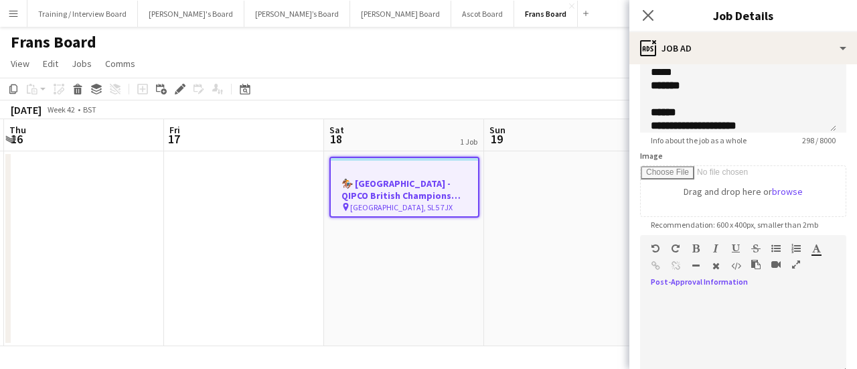
click at [753, 321] on div at bounding box center [743, 335] width 206 height 80
paste div
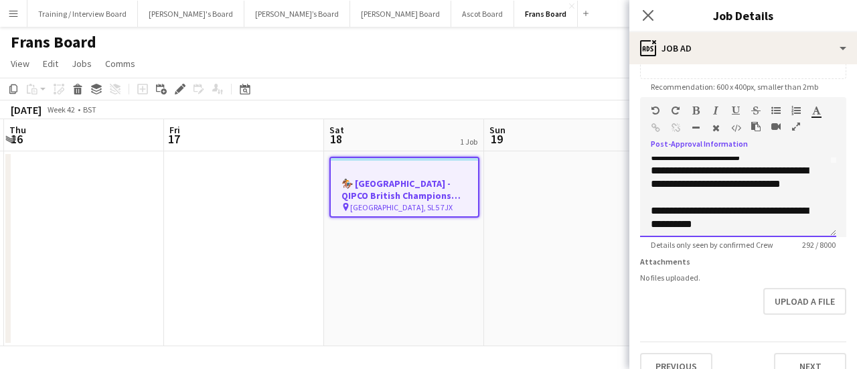
scroll to position [91, 0]
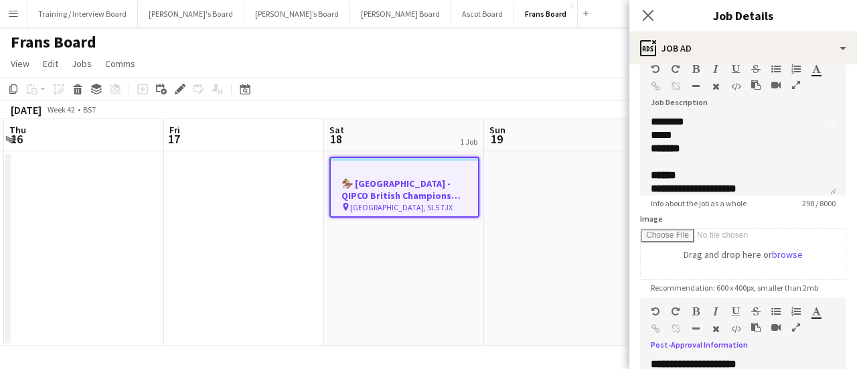
click at [445, 278] on app-date-cell "🏇🏼 Ascot Racecourse - QIPCO British Champions Day pin Ascot Racecourse, SL5 7JX" at bounding box center [404, 248] width 160 height 195
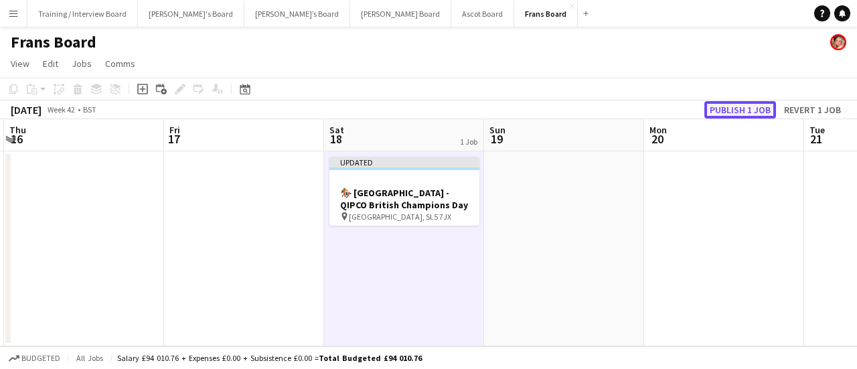
click at [743, 117] on button "Publish 1 job" at bounding box center [741, 109] width 72 height 17
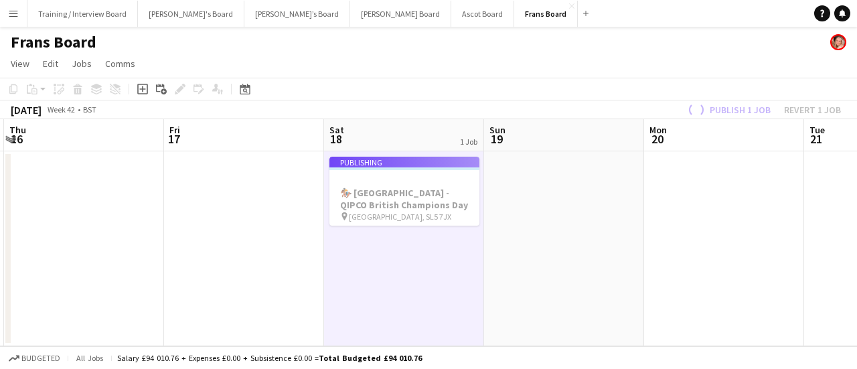
click at [370, 186] on app-job-card "Publishing 🏇🏼 Ascot Racecourse - QIPCO British Champions Day pin Ascot Racecour…" at bounding box center [405, 191] width 150 height 69
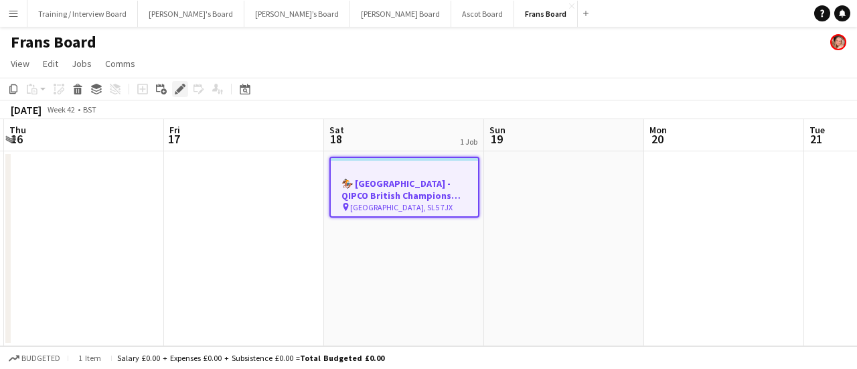
click at [186, 88] on div "Edit" at bounding box center [180, 89] width 16 height 16
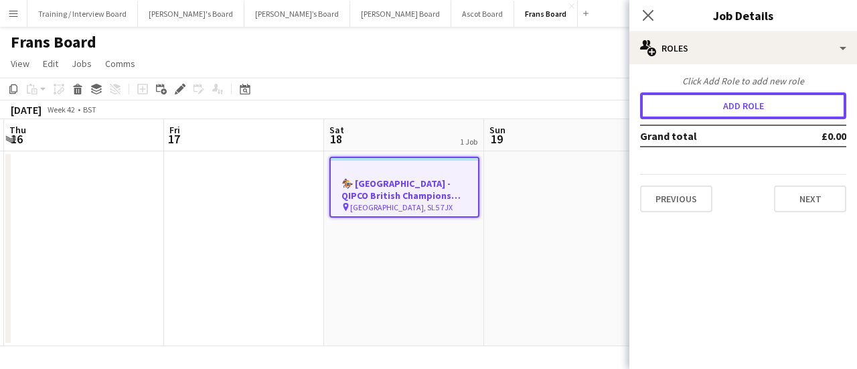
click at [713, 108] on button "Add role" at bounding box center [743, 105] width 206 height 27
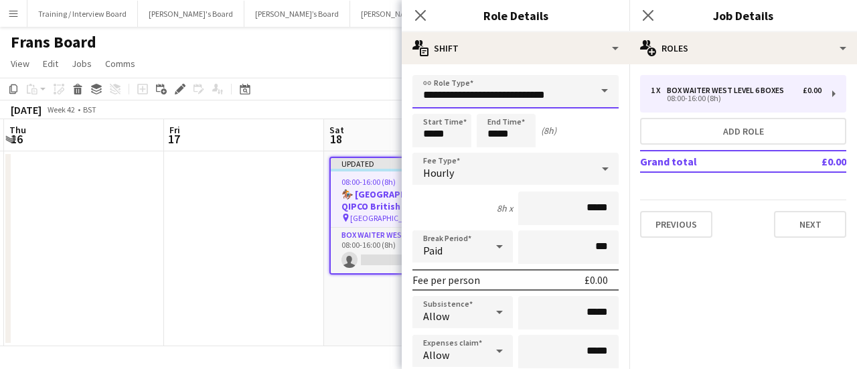
click at [489, 94] on input "**********" at bounding box center [516, 91] width 206 height 33
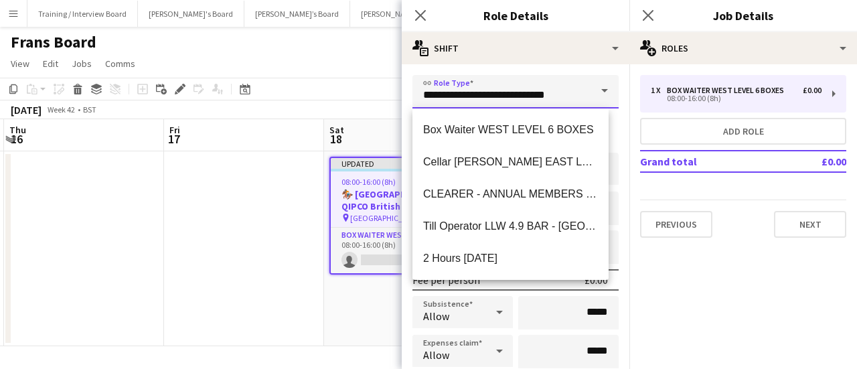
click at [489, 94] on input "**********" at bounding box center [516, 91] width 206 height 33
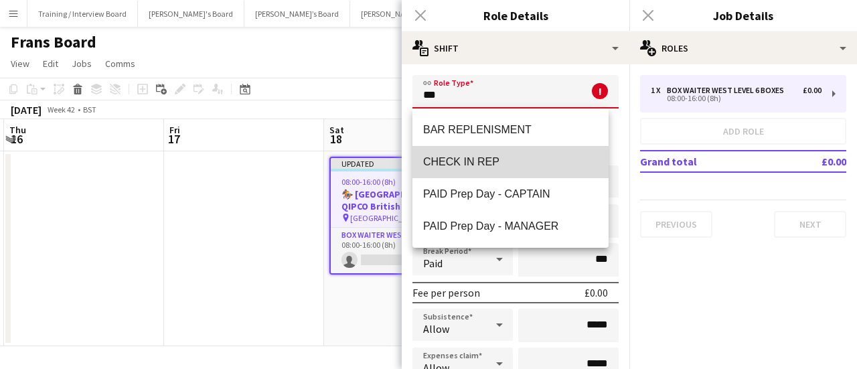
click at [526, 171] on mat-option "CHECK IN REP" at bounding box center [511, 162] width 196 height 32
type input "**********"
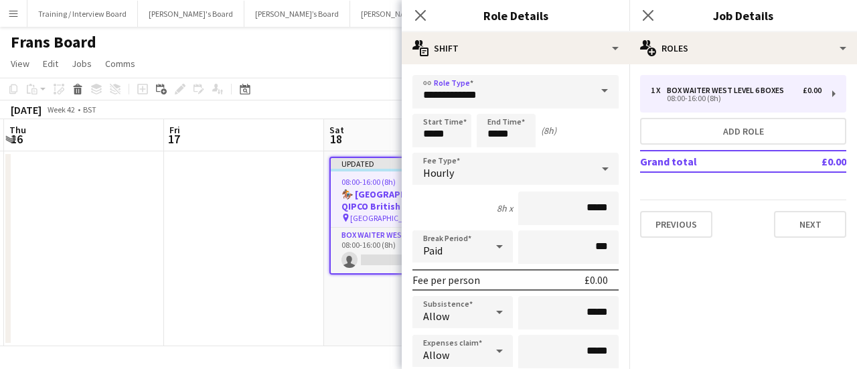
click at [256, 305] on app-date-cell at bounding box center [244, 248] width 160 height 195
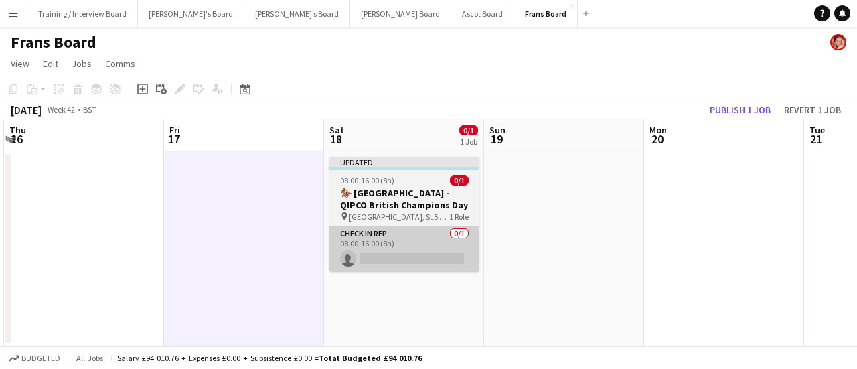
click at [406, 267] on app-card-role "CHECK IN REP 0/1 08:00-16:00 (8h) single-neutral-actions" at bounding box center [405, 249] width 150 height 46
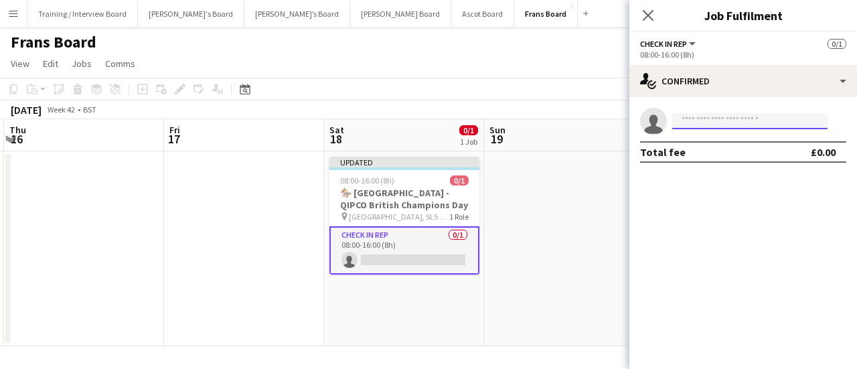
click at [729, 123] on input at bounding box center [749, 121] width 155 height 16
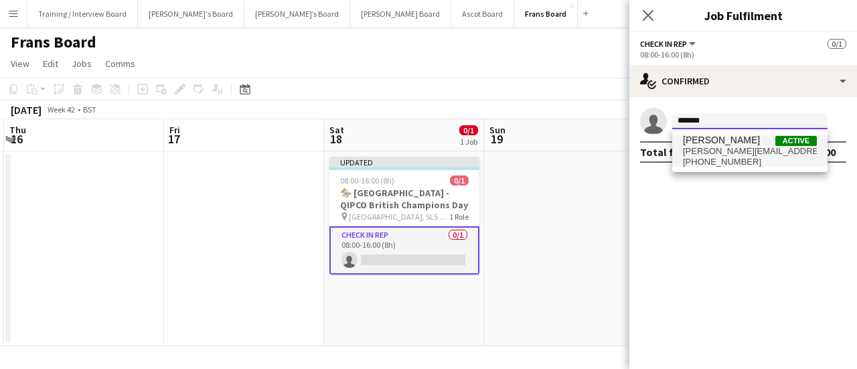
type input "*******"
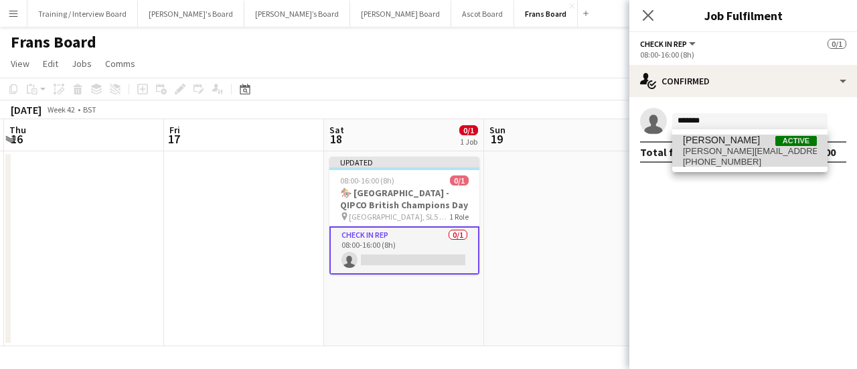
click at [733, 152] on span "fran@prettyitpicnics.com" at bounding box center [750, 151] width 134 height 11
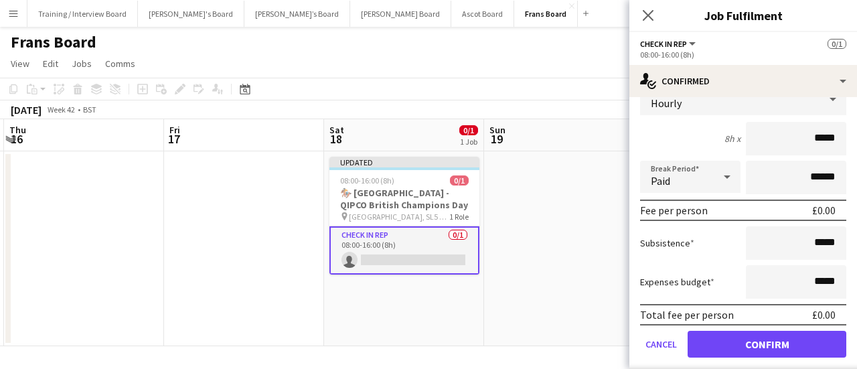
scroll to position [108, 0]
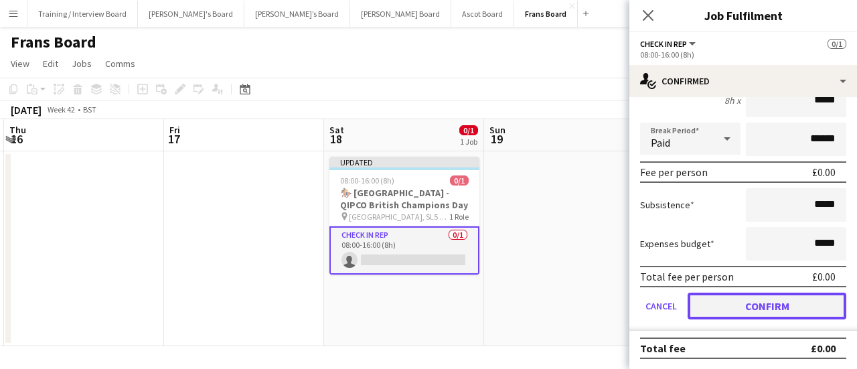
click at [772, 305] on button "Confirm" at bounding box center [767, 306] width 159 height 27
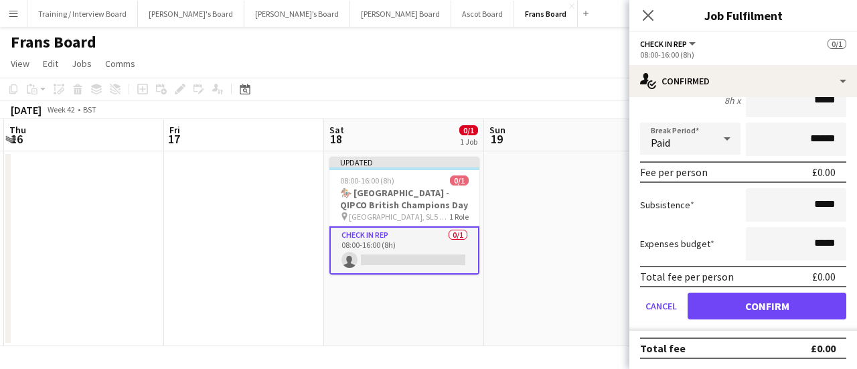
scroll to position [0, 0]
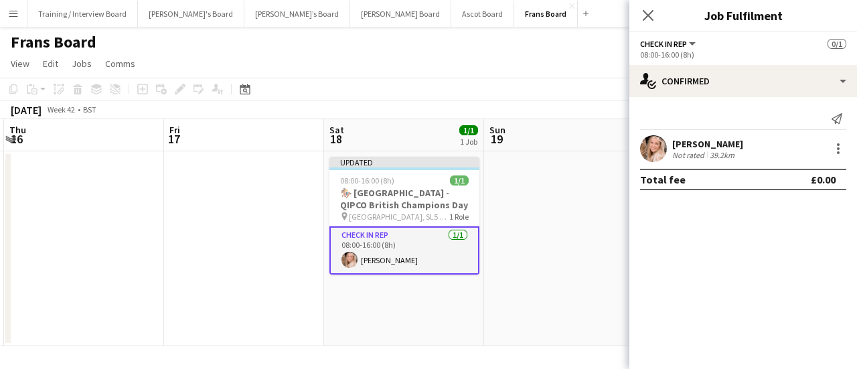
click at [564, 278] on app-date-cell at bounding box center [564, 248] width 160 height 195
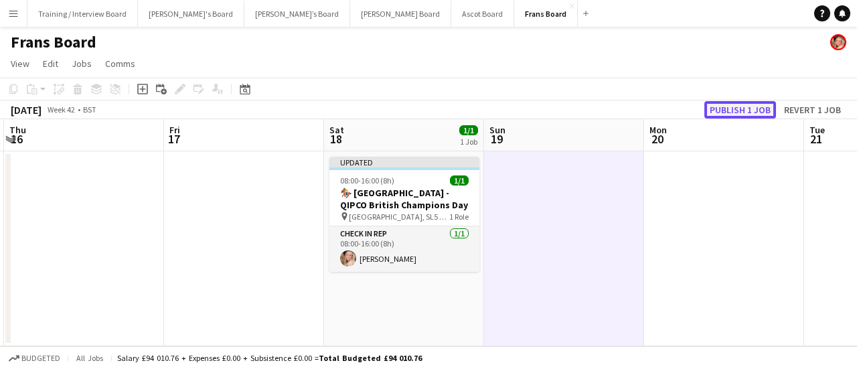
click at [735, 106] on button "Publish 1 job" at bounding box center [741, 109] width 72 height 17
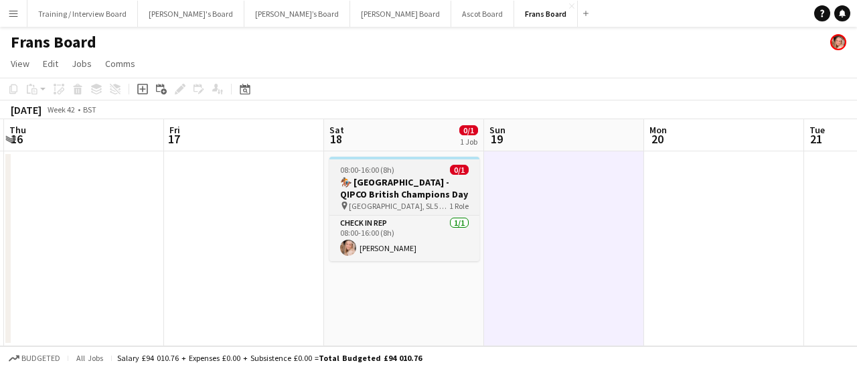
click at [420, 184] on h3 "🏇🏼 Ascot Racecourse - QIPCO British Champions Day" at bounding box center [405, 188] width 150 height 24
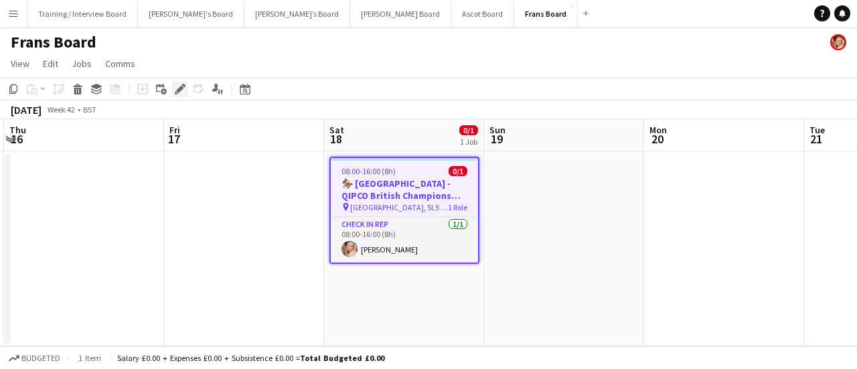
click at [178, 92] on icon at bounding box center [179, 89] width 7 height 7
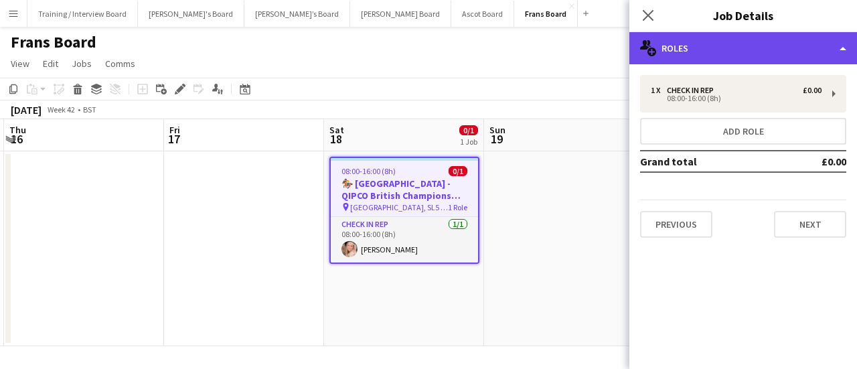
click at [730, 45] on div "multiple-users-add Roles" at bounding box center [744, 48] width 228 height 32
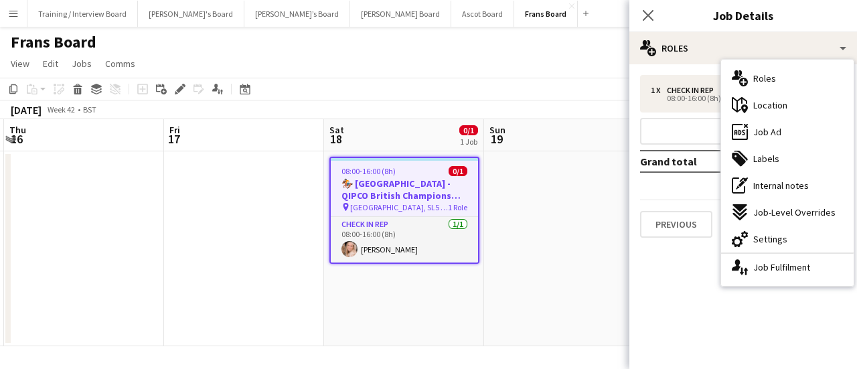
click at [772, 131] on span "Job Ad" at bounding box center [768, 132] width 28 height 12
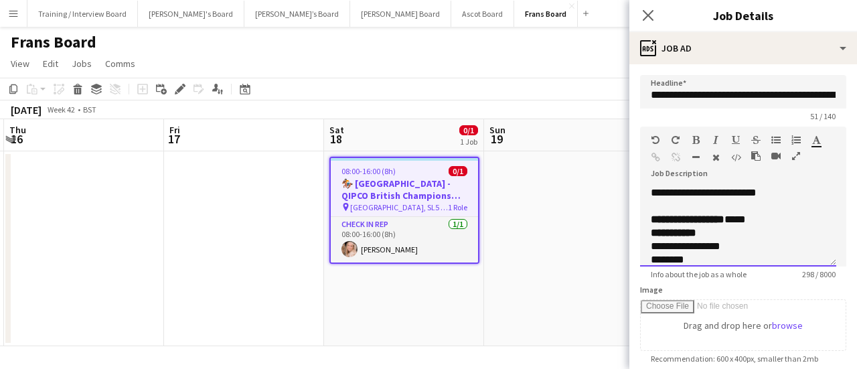
click at [764, 209] on div at bounding box center [738, 206] width 175 height 13
click at [768, 210] on div at bounding box center [738, 206] width 175 height 13
click at [777, 226] on div "** *********" at bounding box center [738, 232] width 175 height 13
click at [780, 216] on div "**********" at bounding box center [733, 219] width 164 height 13
click at [765, 231] on div "**********" at bounding box center [733, 226] width 164 height 27
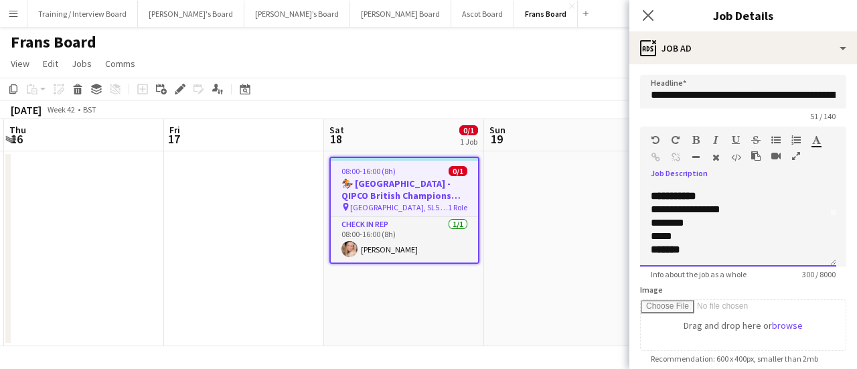
scroll to position [67, 0]
click at [729, 235] on div "*******" at bounding box center [738, 232] width 175 height 13
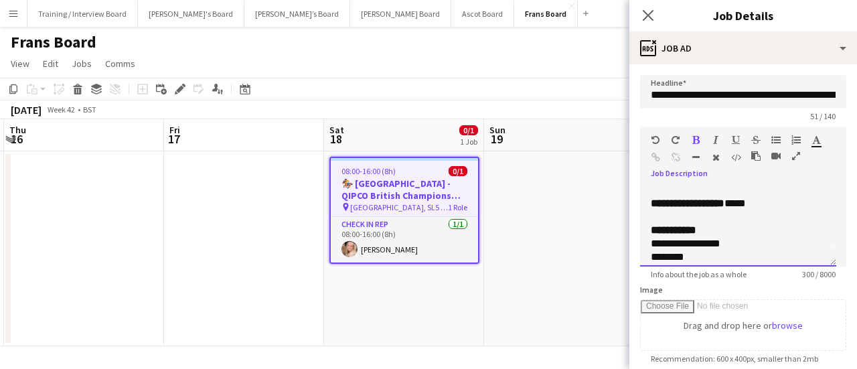
scroll to position [0, 0]
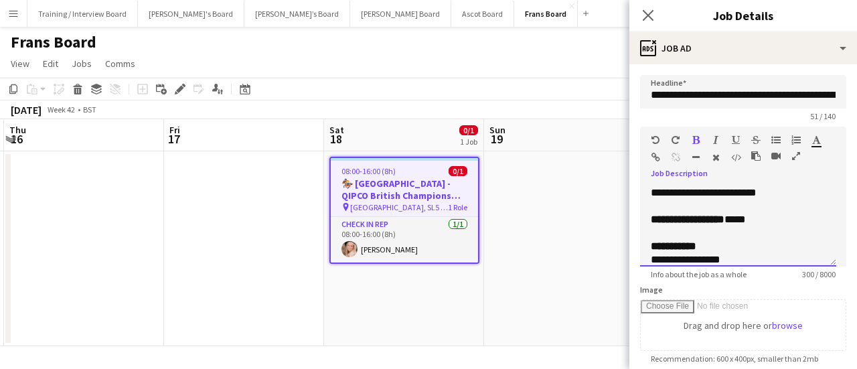
drag, startPoint x: 717, startPoint y: 243, endPoint x: 656, endPoint y: 248, distance: 60.5
click at [656, 248] on div "** *********" at bounding box center [738, 246] width 175 height 13
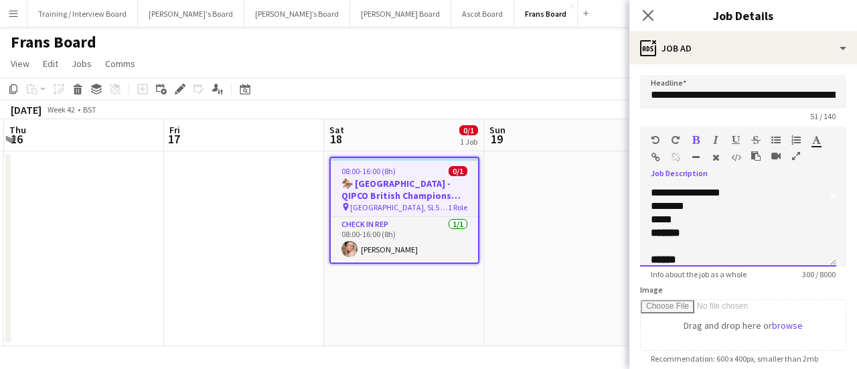
click at [687, 243] on div at bounding box center [738, 246] width 175 height 13
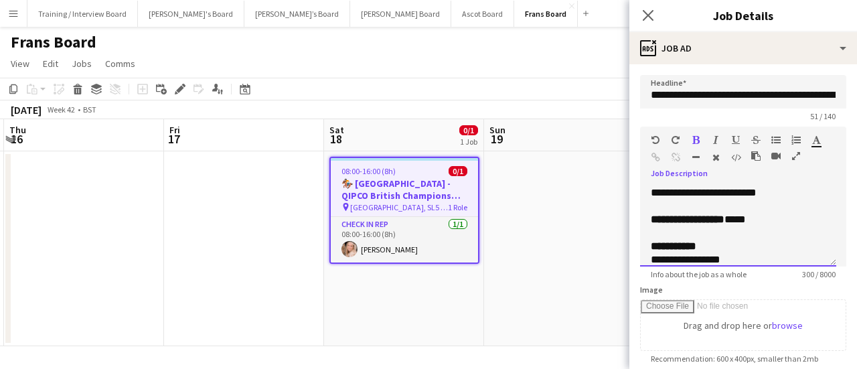
drag, startPoint x: 713, startPoint y: 242, endPoint x: 756, endPoint y: 248, distance: 42.6
click at [697, 242] on span "*********" at bounding box center [678, 246] width 37 height 10
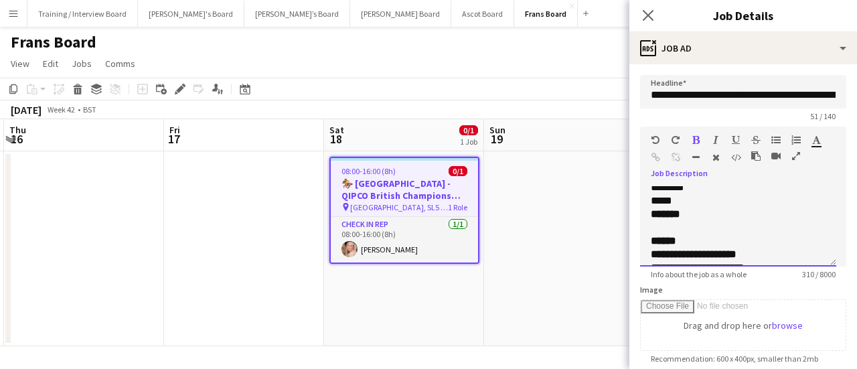
scroll to position [67, 0]
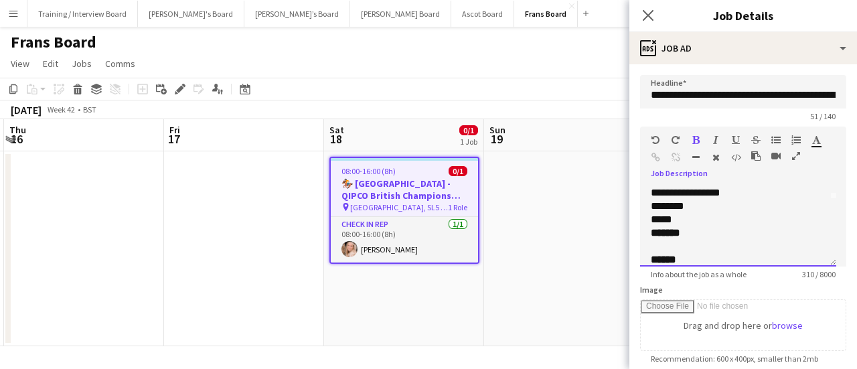
click at [712, 240] on div at bounding box center [738, 246] width 175 height 13
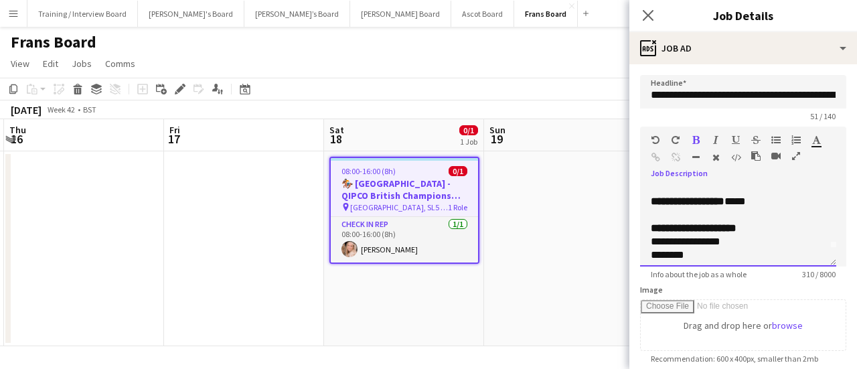
scroll to position [0, 0]
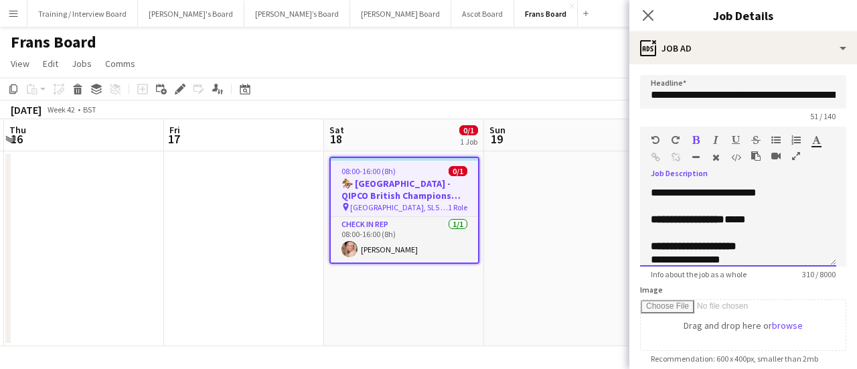
click at [772, 241] on div "**********" at bounding box center [738, 246] width 175 height 13
click at [737, 242] on span "**********" at bounding box center [698, 246] width 77 height 10
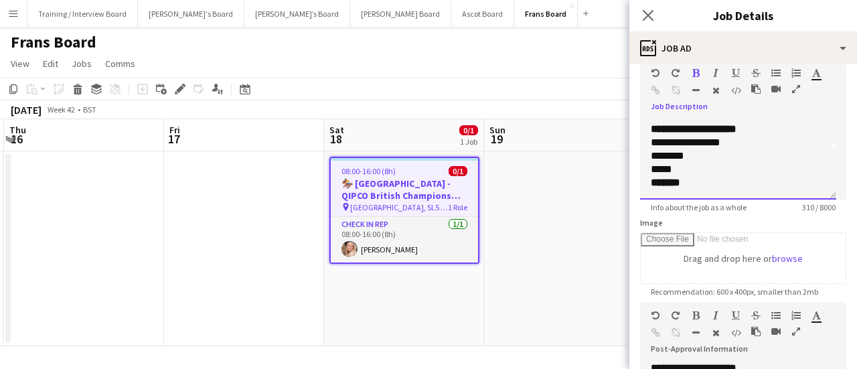
scroll to position [67, 0]
click at [726, 159] on div "*******" at bounding box center [738, 165] width 175 height 13
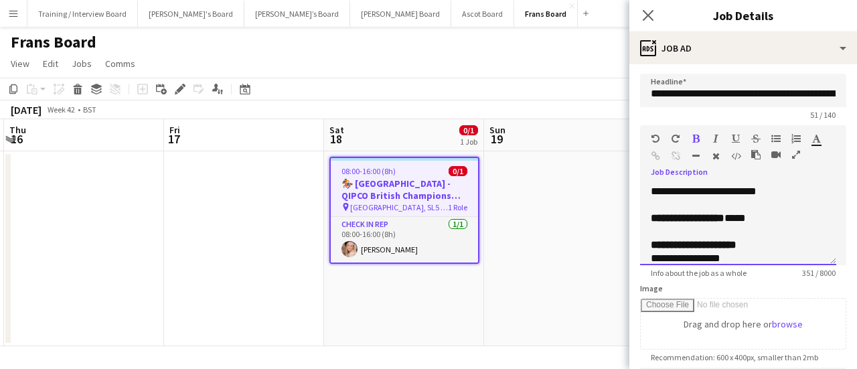
scroll to position [0, 0]
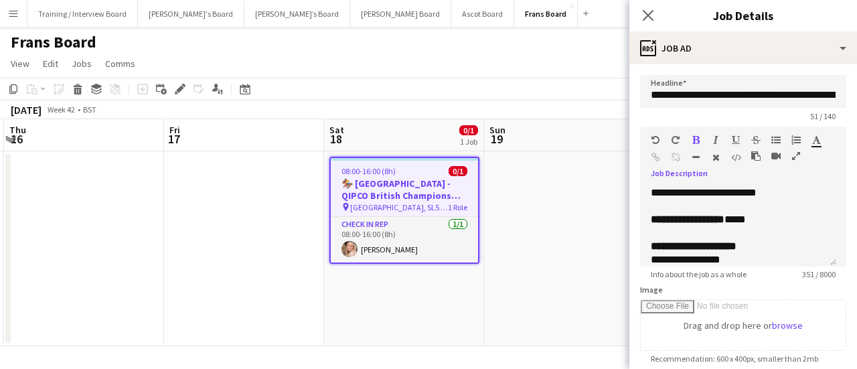
click at [796, 155] on icon "button" at bounding box center [796, 155] width 8 height 9
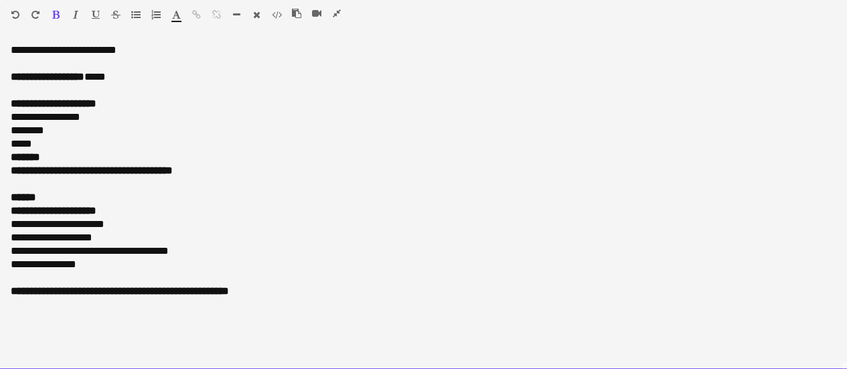
click at [261, 100] on div "**********" at bounding box center [424, 103] width 826 height 13
drag, startPoint x: 194, startPoint y: 163, endPoint x: 0, endPoint y: 70, distance: 214.8
click at [0, 70] on div "**********" at bounding box center [423, 207] width 847 height 326
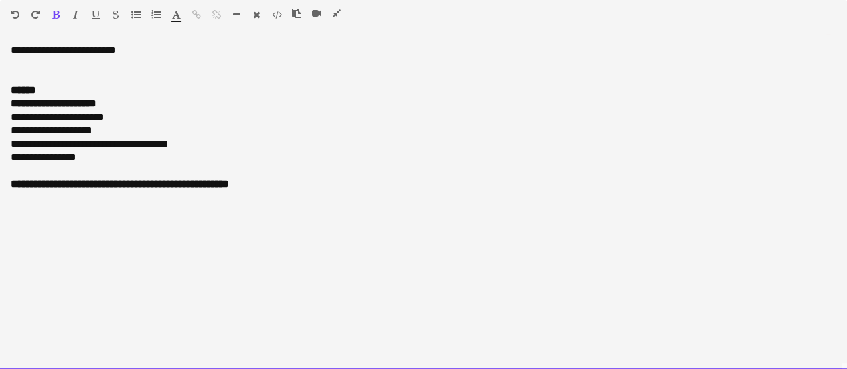
click at [29, 76] on div at bounding box center [424, 76] width 826 height 13
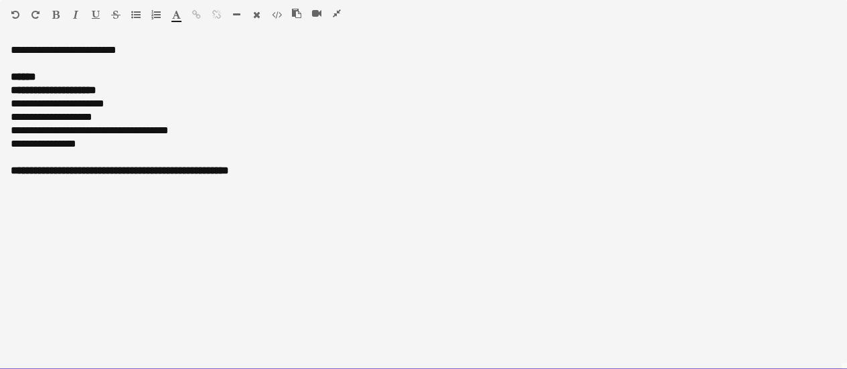
click at [217, 111] on div "**********" at bounding box center [424, 117] width 826 height 13
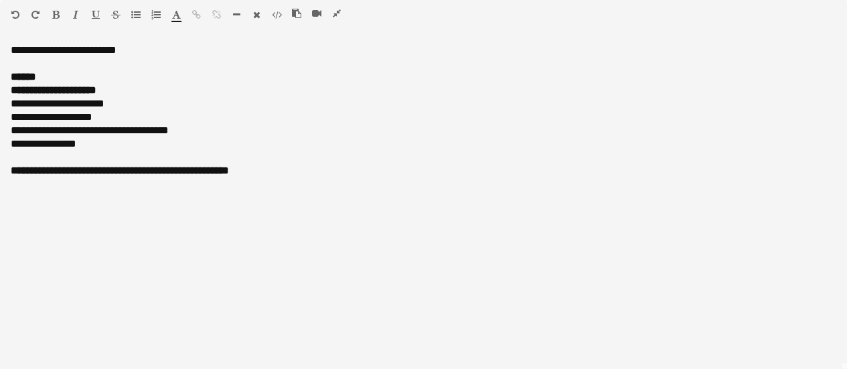
click at [334, 12] on icon "button" at bounding box center [337, 13] width 8 height 9
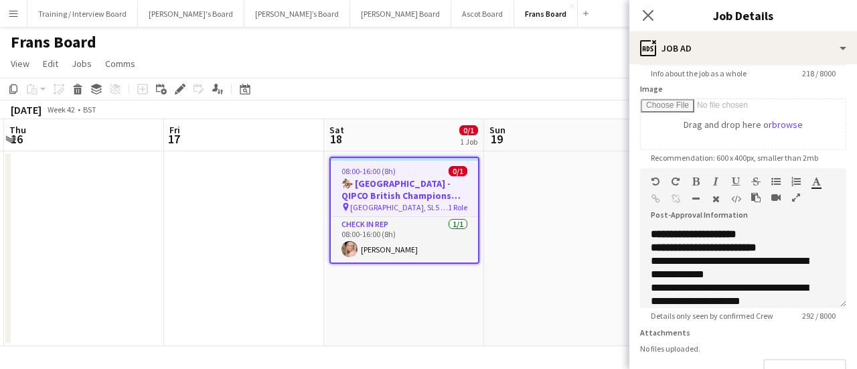
scroll to position [91, 0]
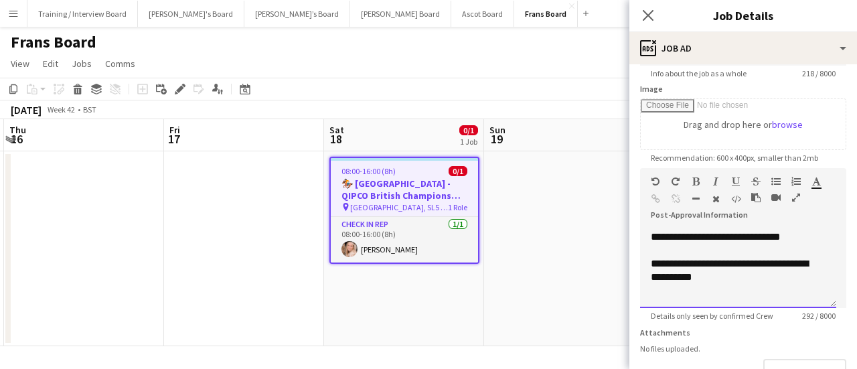
click at [716, 291] on div at bounding box center [738, 290] width 175 height 13
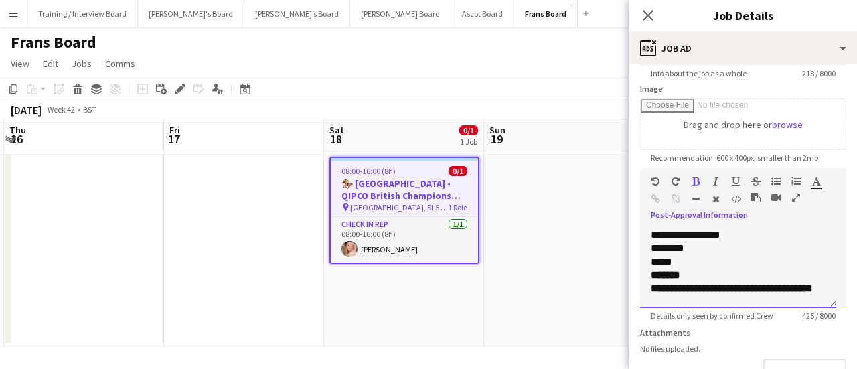
scroll to position [216, 0]
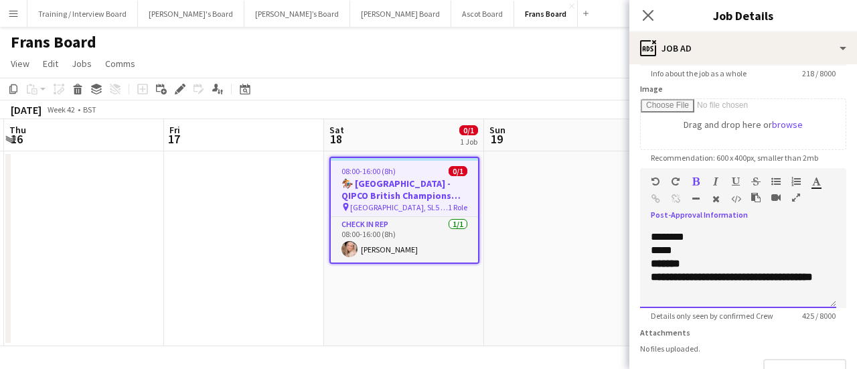
click at [774, 257] on div "*******" at bounding box center [738, 263] width 175 height 13
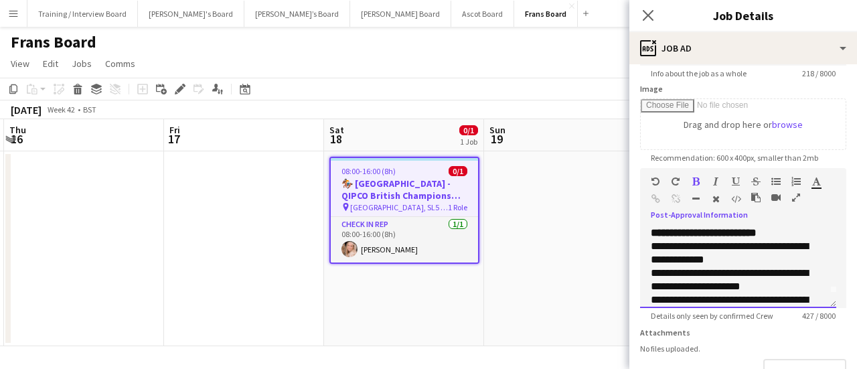
scroll to position [0, 0]
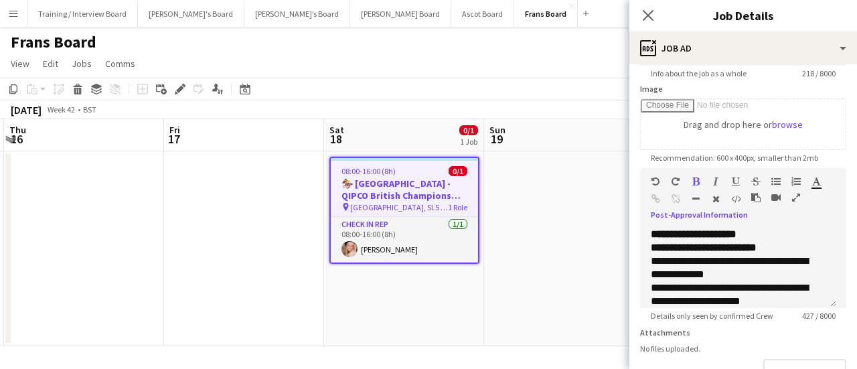
click at [541, 217] on app-date-cell at bounding box center [564, 248] width 160 height 195
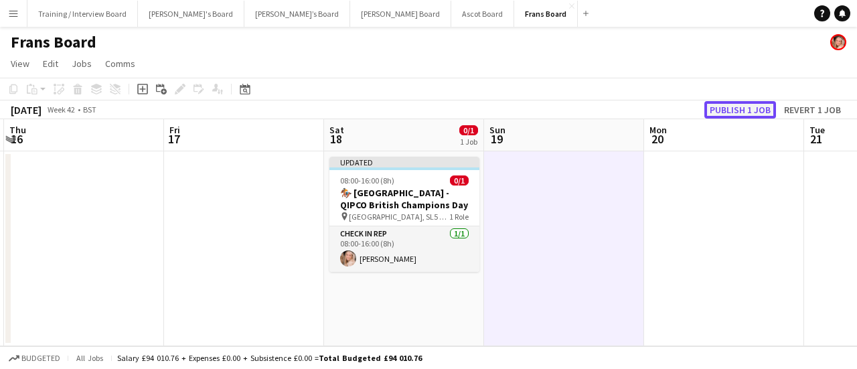
click at [756, 108] on button "Publish 1 job" at bounding box center [741, 109] width 72 height 17
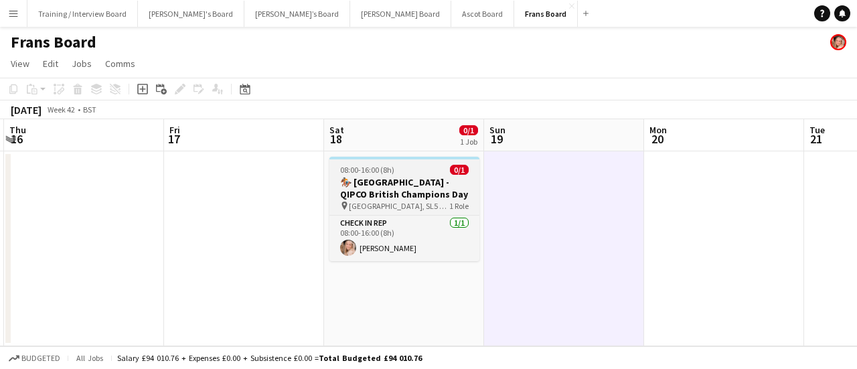
click at [355, 177] on h3 "🏇🏼 Ascot Racecourse - QIPCO British Champions Day" at bounding box center [405, 188] width 150 height 24
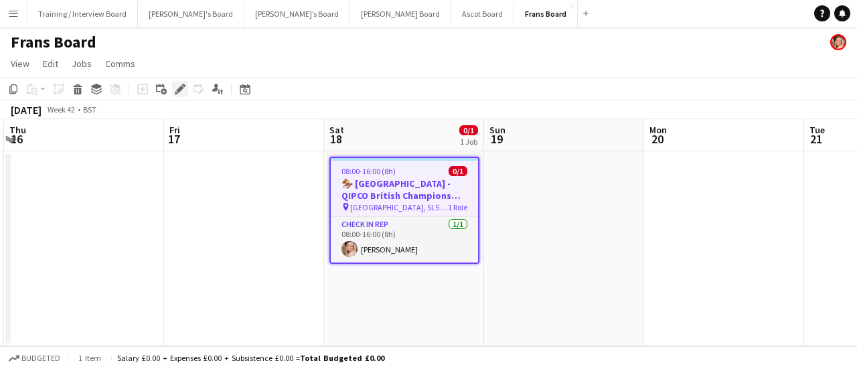
click at [180, 86] on icon "Edit" at bounding box center [180, 89] width 11 height 11
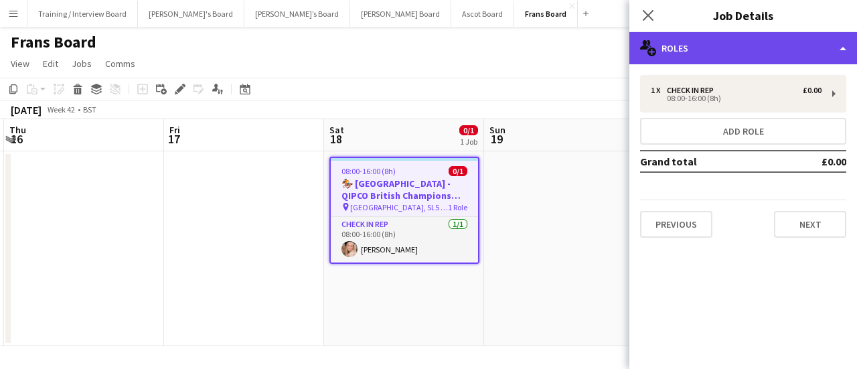
click at [747, 35] on div "multiple-users-add Roles" at bounding box center [744, 48] width 228 height 32
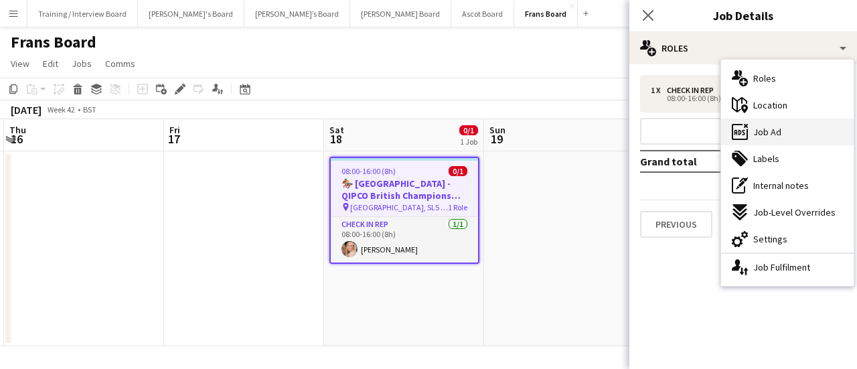
click at [794, 135] on div "ads-window Job Ad" at bounding box center [787, 132] width 133 height 27
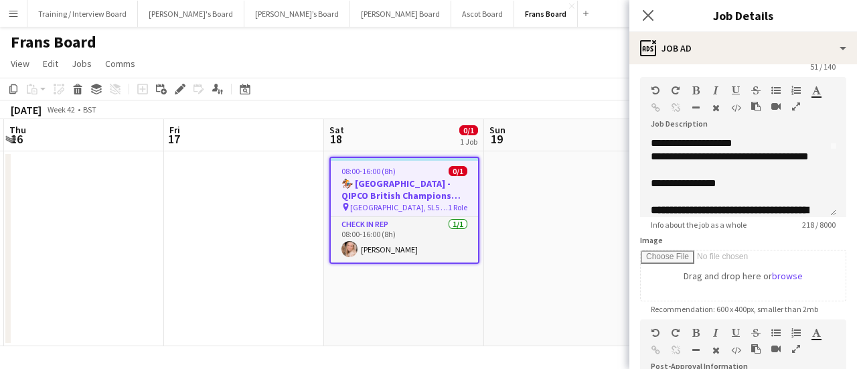
scroll to position [67, 0]
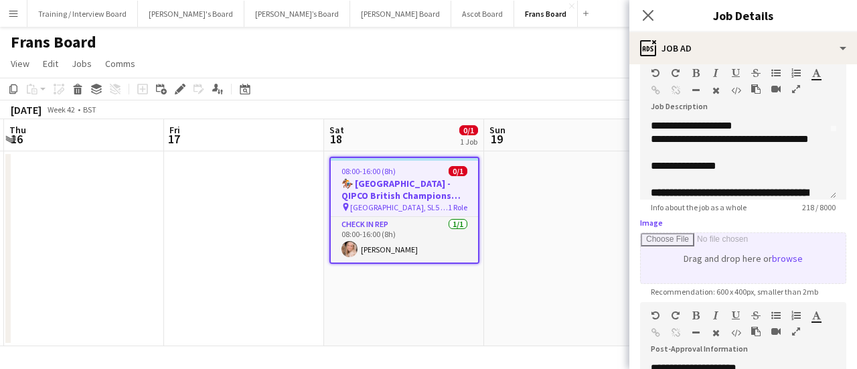
click at [767, 258] on input "Image" at bounding box center [743, 258] width 205 height 50
type input "**********"
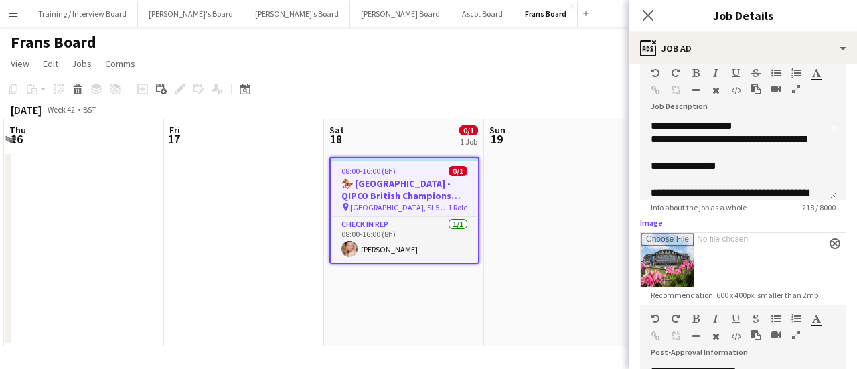
click at [565, 218] on app-date-cell at bounding box center [564, 248] width 160 height 195
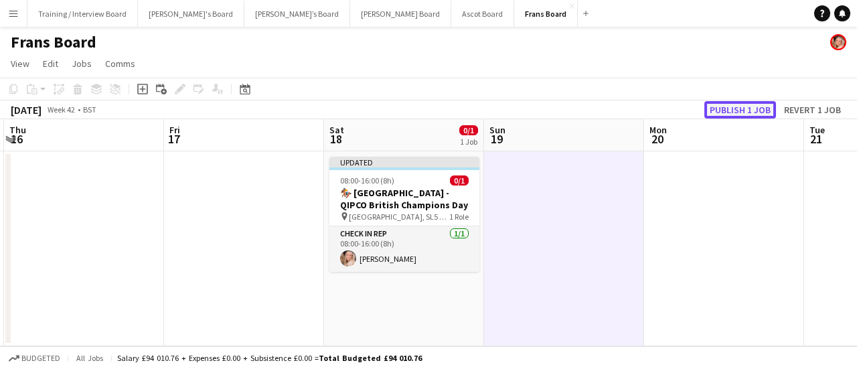
click at [754, 117] on button "Publish 1 job" at bounding box center [741, 109] width 72 height 17
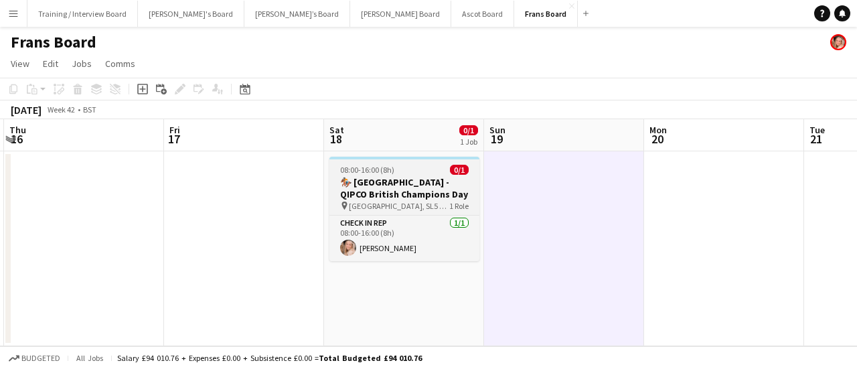
click at [414, 197] on h3 "🏇🏼 Ascot Racecourse - QIPCO British Champions Day" at bounding box center [405, 188] width 150 height 24
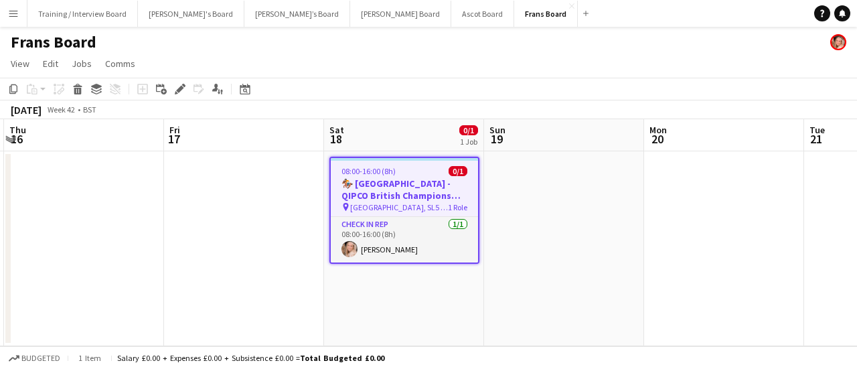
click at [508, 270] on app-date-cell at bounding box center [564, 248] width 160 height 195
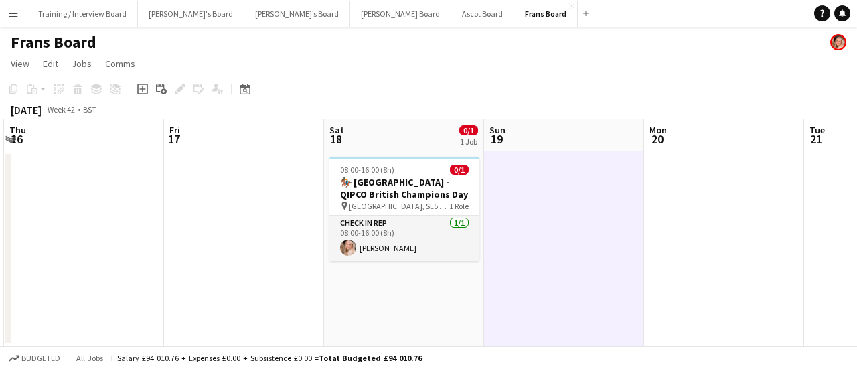
scroll to position [0, 417]
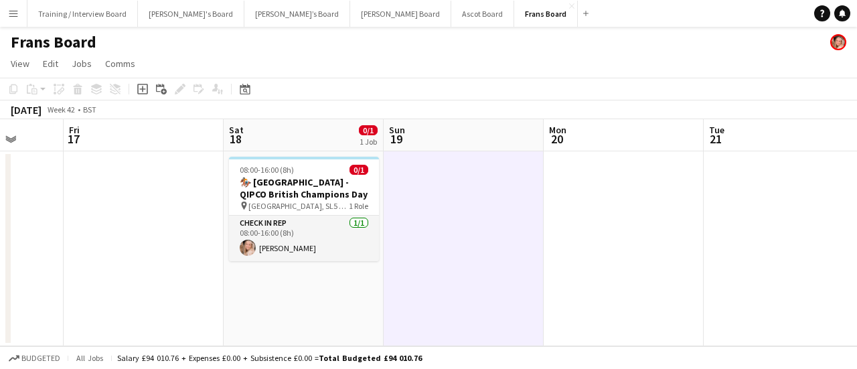
drag, startPoint x: 567, startPoint y: 267, endPoint x: 472, endPoint y: 269, distance: 95.1
click at [472, 269] on app-calendar-viewport "Tue 14 Wed 15 Thu 16 Fri 17 Sat 18 0/1 1 Job Sun 19 Mon 20 Tue 21 Wed 22 Thu 23…" at bounding box center [428, 232] width 857 height 227
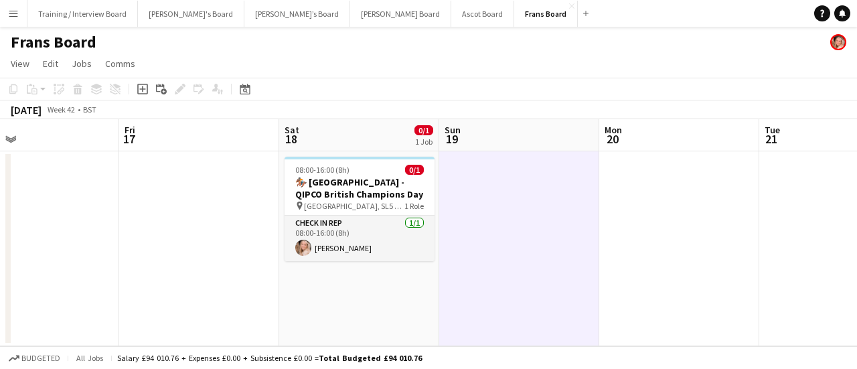
scroll to position [0, 360]
click at [469, 246] on app-calendar-viewport "Tue 14 Wed 15 Thu 16 Fri 17 Sat 18 0/1 1 Job Sun 19 Mon 20 Tue 21 Wed 22 Thu 23…" at bounding box center [428, 232] width 857 height 227
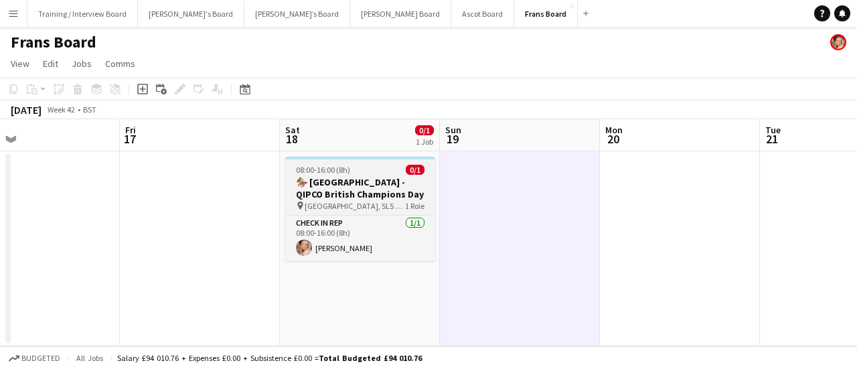
click at [335, 180] on h3 "🏇🏼 Ascot Racecourse - QIPCO British Champions Day" at bounding box center [360, 188] width 150 height 24
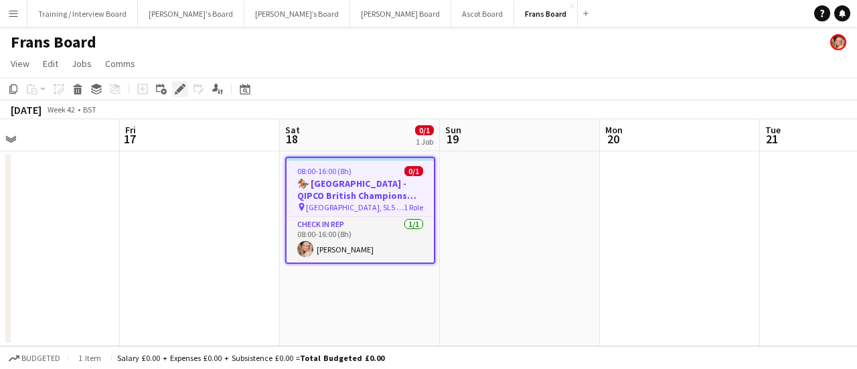
click at [177, 94] on icon "Edit" at bounding box center [180, 89] width 11 height 11
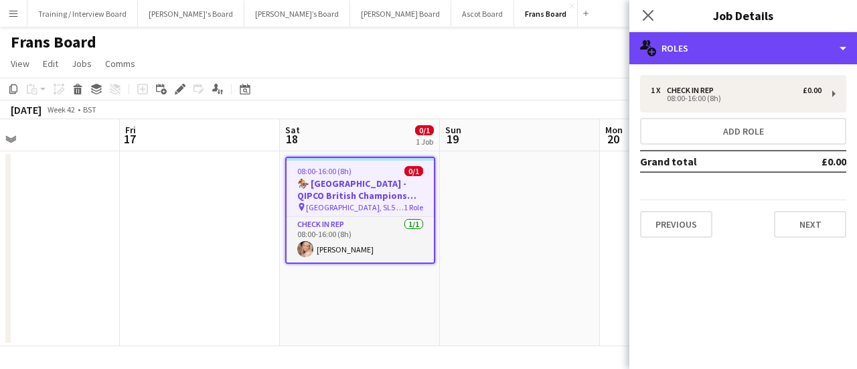
click at [761, 47] on div "multiple-users-add Roles" at bounding box center [744, 48] width 228 height 32
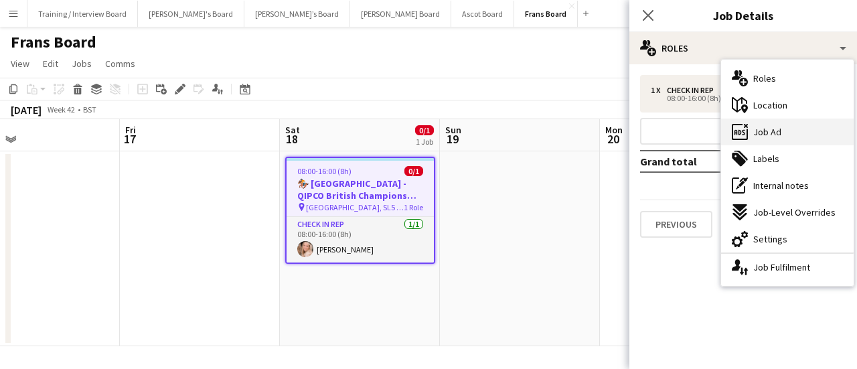
click at [786, 125] on div "ads-window Job Ad" at bounding box center [787, 132] width 133 height 27
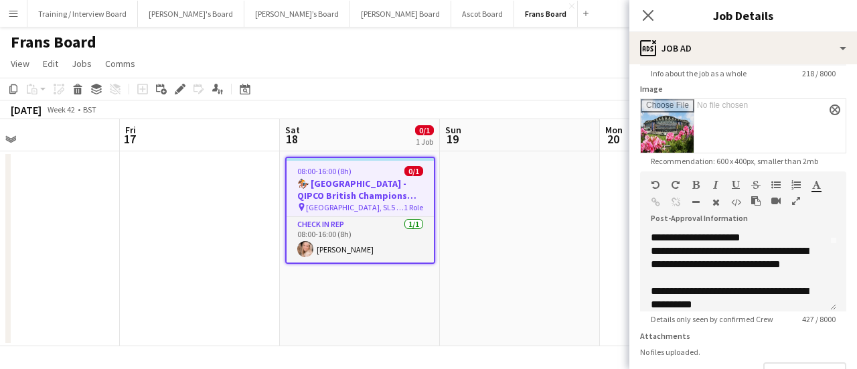
scroll to position [134, 0]
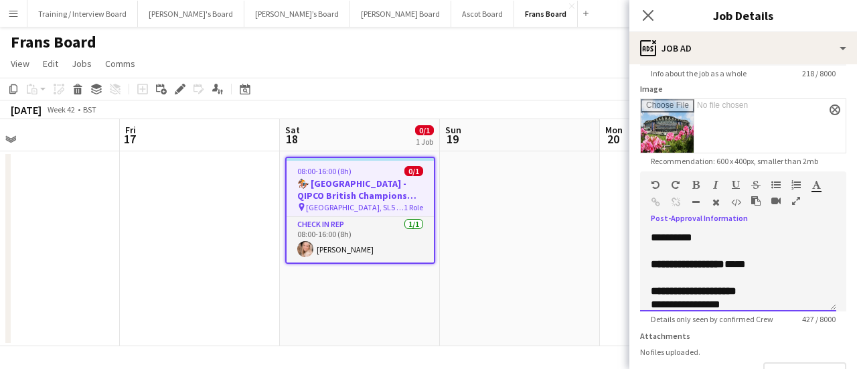
click at [778, 259] on div "**********" at bounding box center [733, 271] width 164 height 27
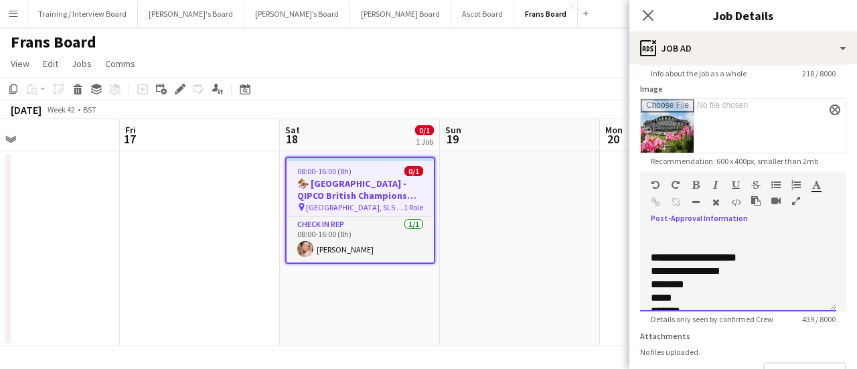
scroll to position [201, 0]
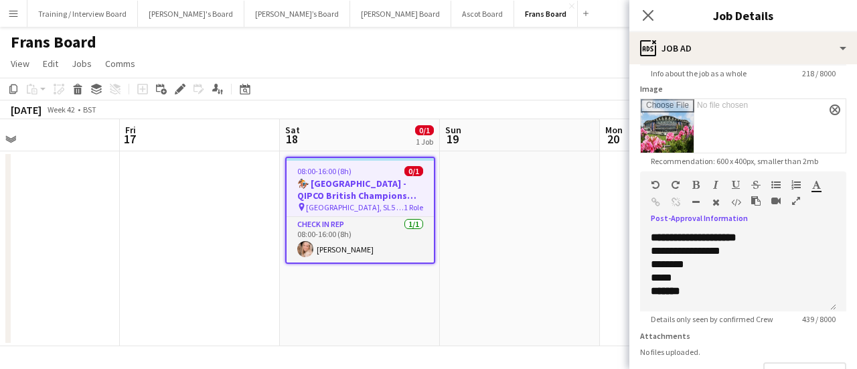
click at [626, 258] on app-date-cell at bounding box center [680, 248] width 160 height 195
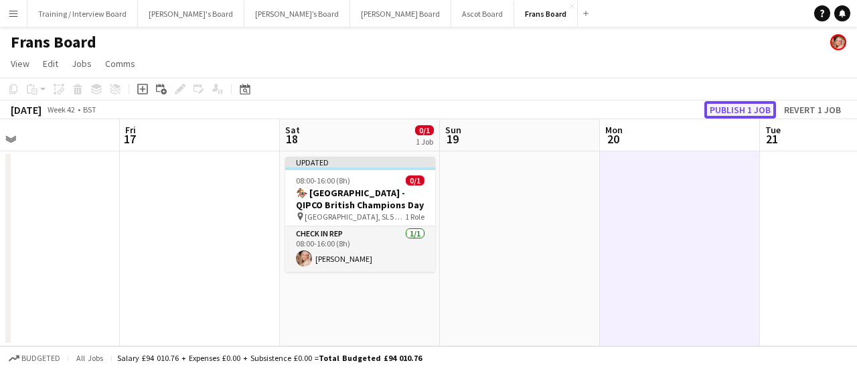
click at [743, 109] on button "Publish 1 job" at bounding box center [741, 109] width 72 height 17
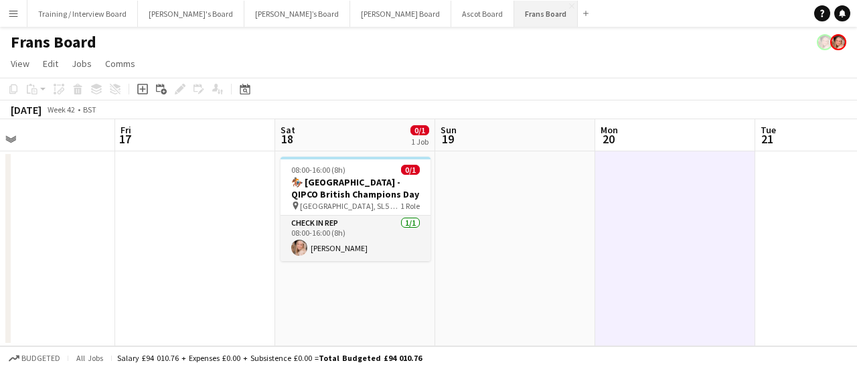
scroll to position [0, 372]
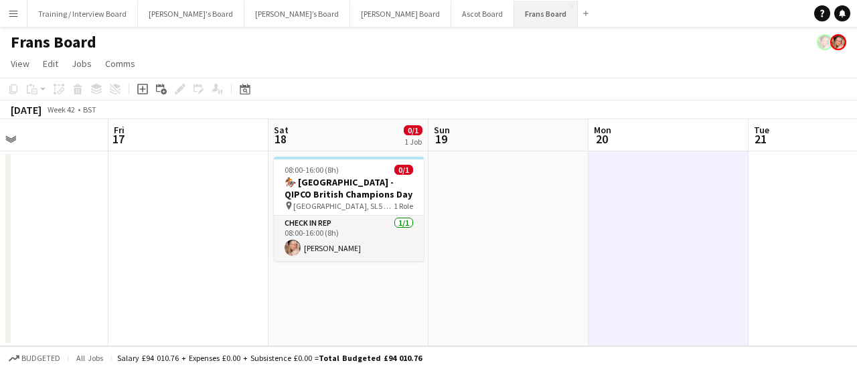
drag, startPoint x: 575, startPoint y: 278, endPoint x: 438, endPoint y: 0, distance: 309.7
click at [567, 275] on app-calendar-viewport "Tue 14 Wed 15 Thu 16 Fri 17 Sat 18 0/1 1 Job Sun 19 Mon 20 Tue 21 Wed 22 Thu 23…" at bounding box center [428, 232] width 857 height 227
click at [3, 7] on button "Menu" at bounding box center [13, 13] width 27 height 27
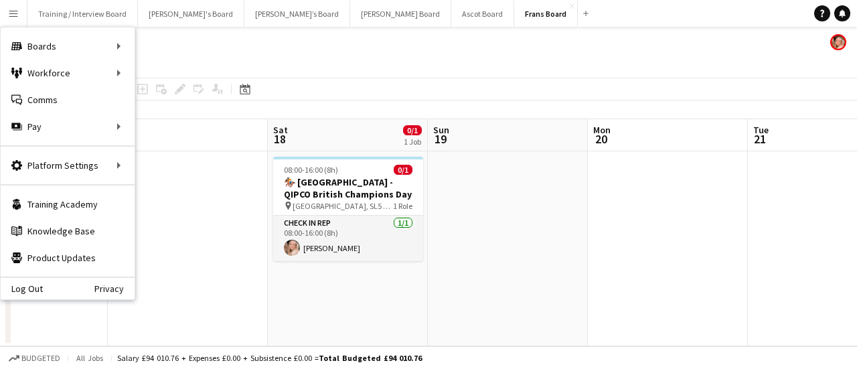
click at [534, 198] on app-date-cell at bounding box center [508, 248] width 160 height 195
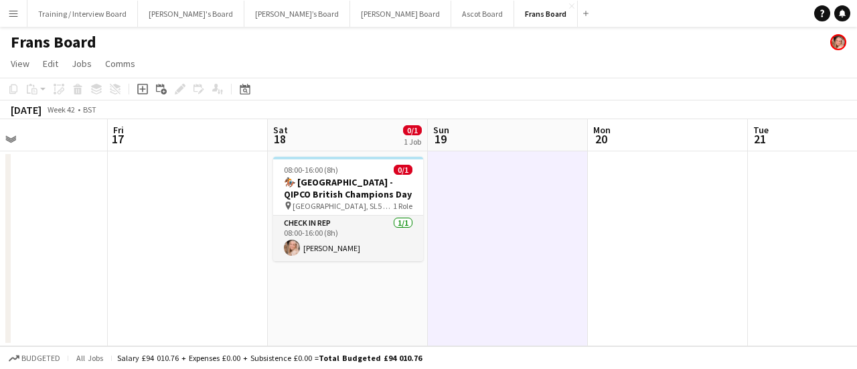
click at [319, 27] on div "Frans Board" at bounding box center [428, 39] width 857 height 25
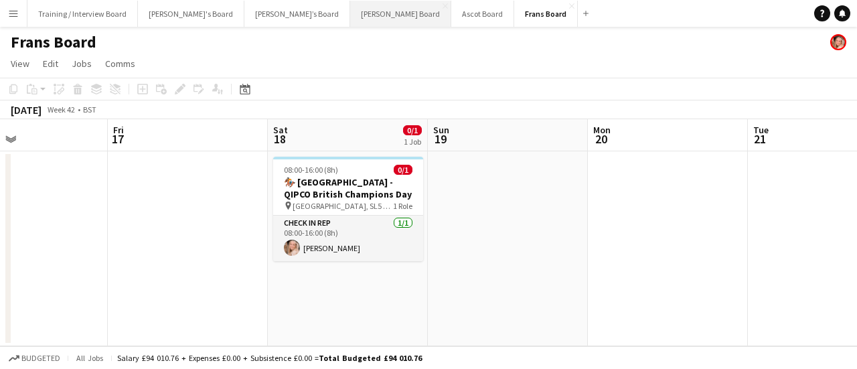
click at [350, 23] on button "Dean's Board Close" at bounding box center [400, 14] width 101 height 26
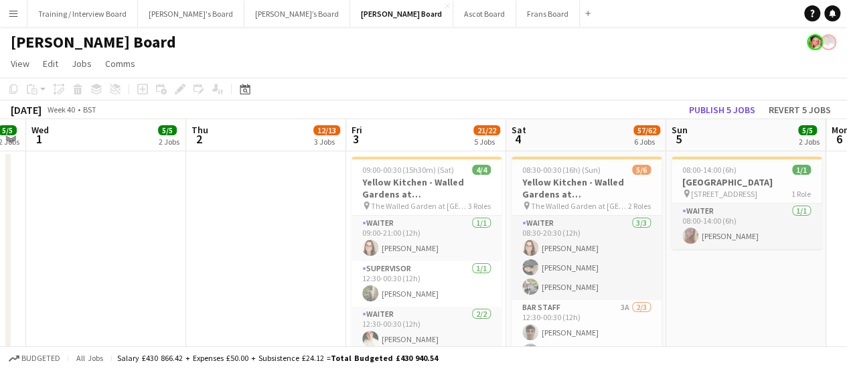
scroll to position [0, 402]
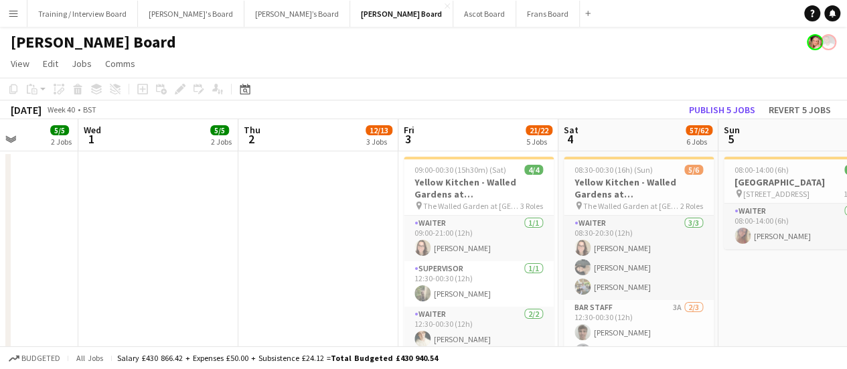
drag, startPoint x: 725, startPoint y: 248, endPoint x: 857, endPoint y: 250, distance: 131.3
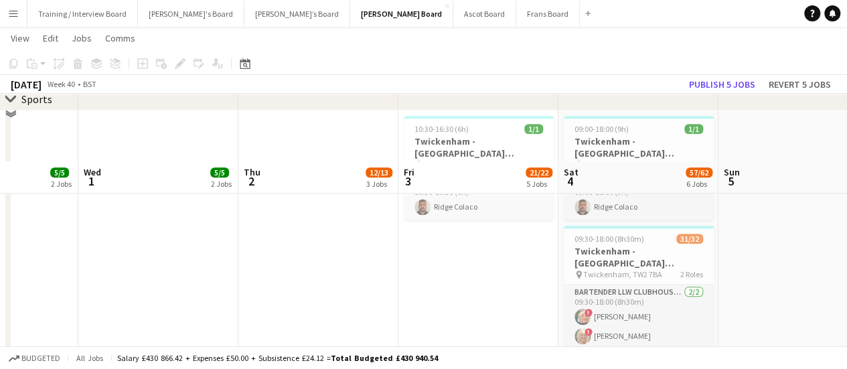
scroll to position [335, 0]
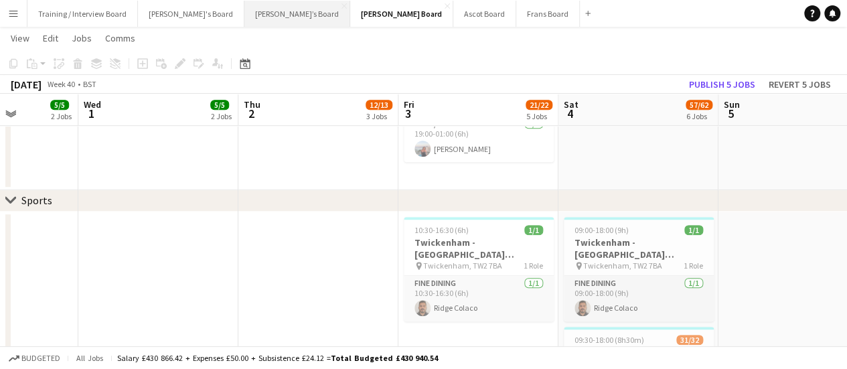
click at [246, 16] on button "Thomasina’s Board Close" at bounding box center [297, 14] width 106 height 26
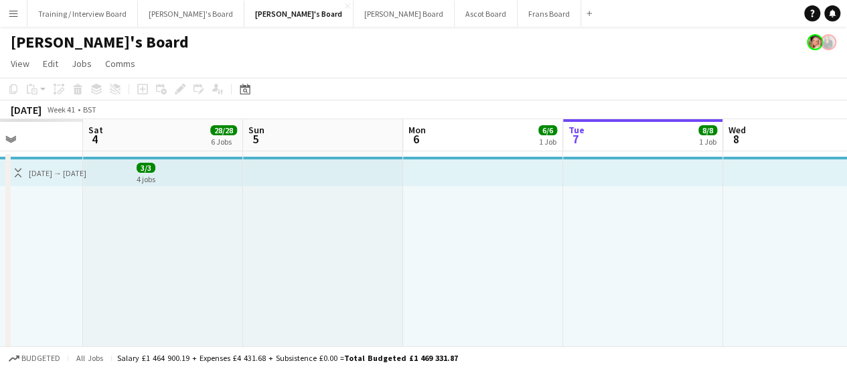
drag, startPoint x: 769, startPoint y: 248, endPoint x: 664, endPoint y: 250, distance: 104.5
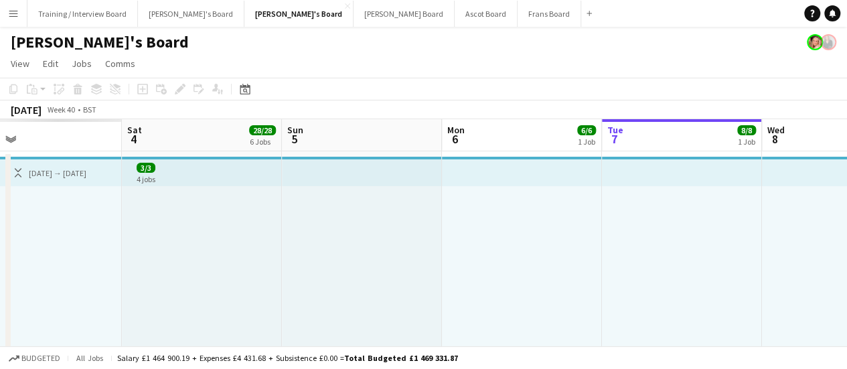
drag, startPoint x: 739, startPoint y: 245, endPoint x: 747, endPoint y: 246, distance: 8.1
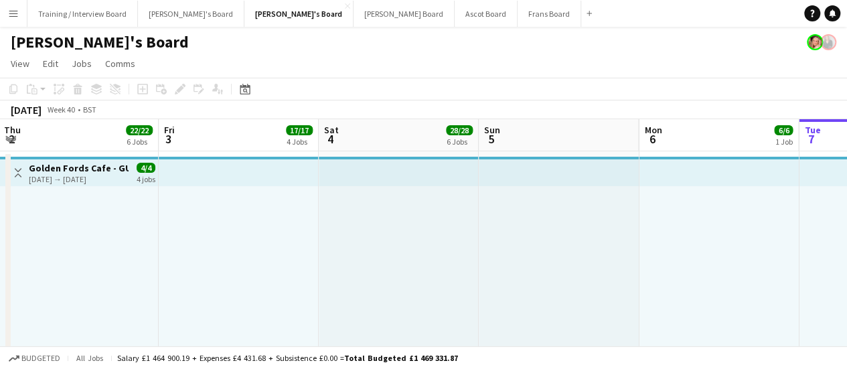
drag, startPoint x: 596, startPoint y: 248, endPoint x: 421, endPoint y: 255, distance: 174.9
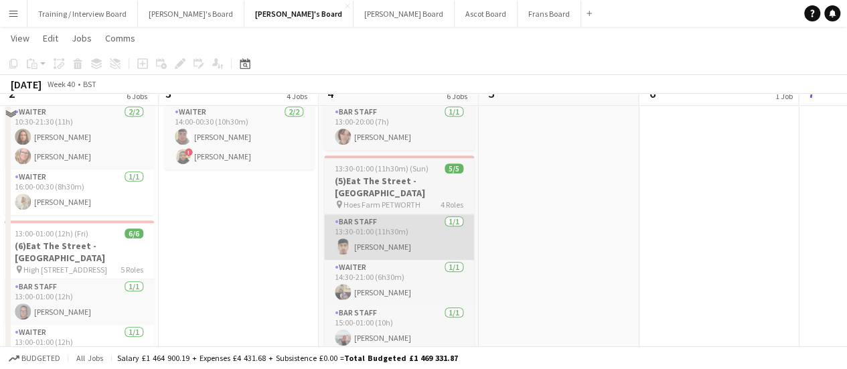
scroll to position [536, 0]
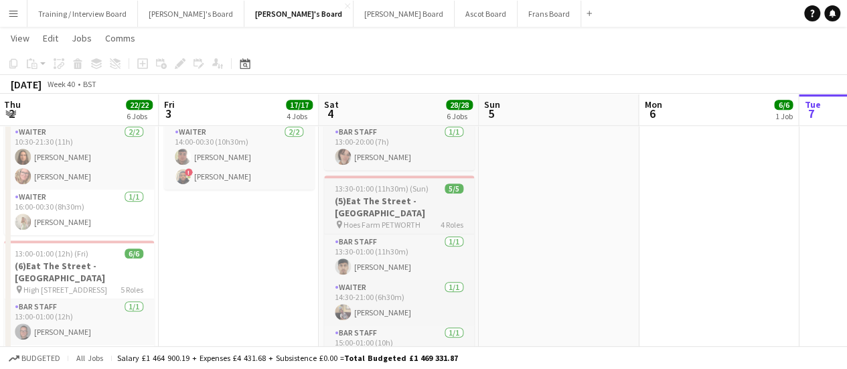
click at [403, 188] on span "13:30-01:00 (11h30m) (Sun)" at bounding box center [382, 189] width 94 height 10
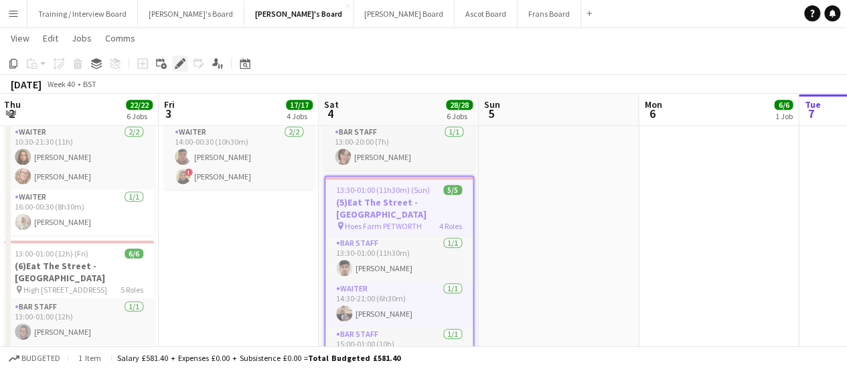
click at [177, 66] on icon "Edit" at bounding box center [180, 63] width 11 height 11
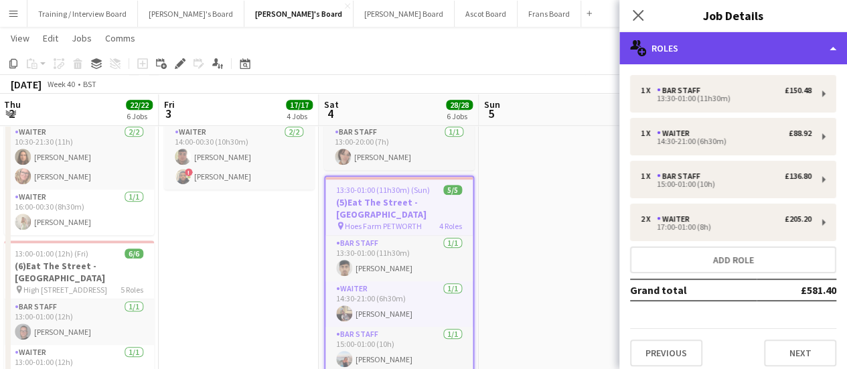
click at [745, 52] on div "multiple-users-add Roles" at bounding box center [734, 48] width 228 height 32
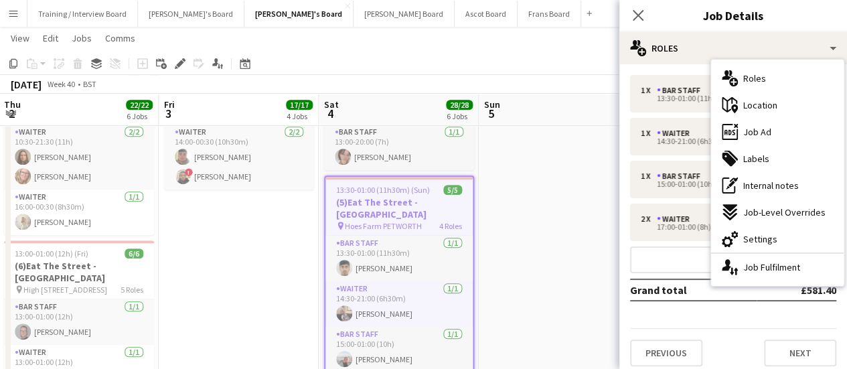
click at [768, 120] on div "ads-window Job Ad" at bounding box center [777, 132] width 133 height 27
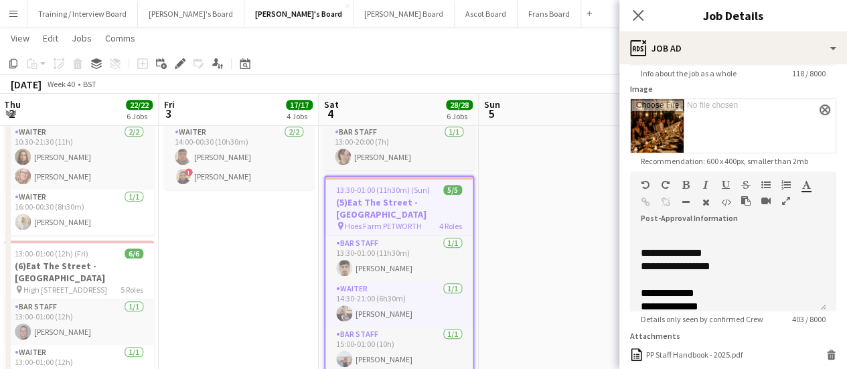
scroll to position [171, 0]
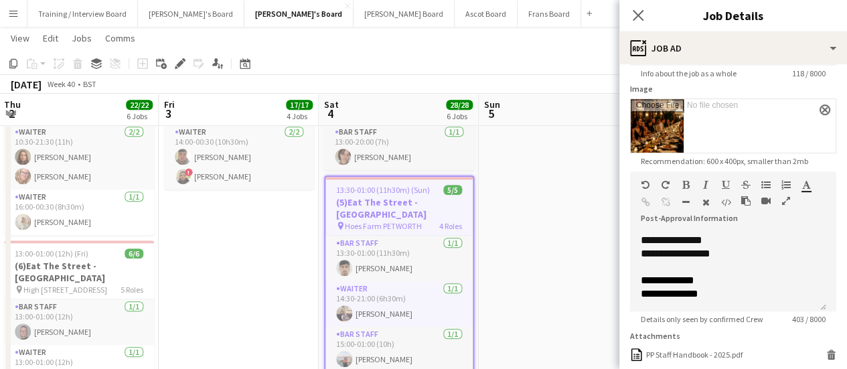
click at [532, 270] on app-date-cell at bounding box center [559, 197] width 160 height 1167
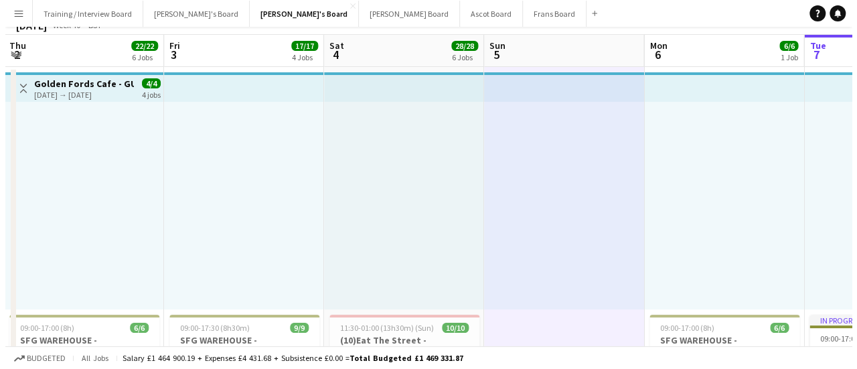
scroll to position [0, 0]
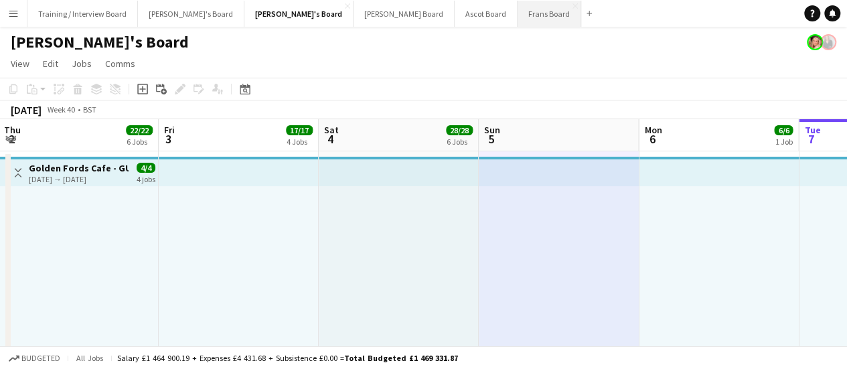
click at [518, 21] on button "Frans Board Close" at bounding box center [550, 14] width 64 height 26
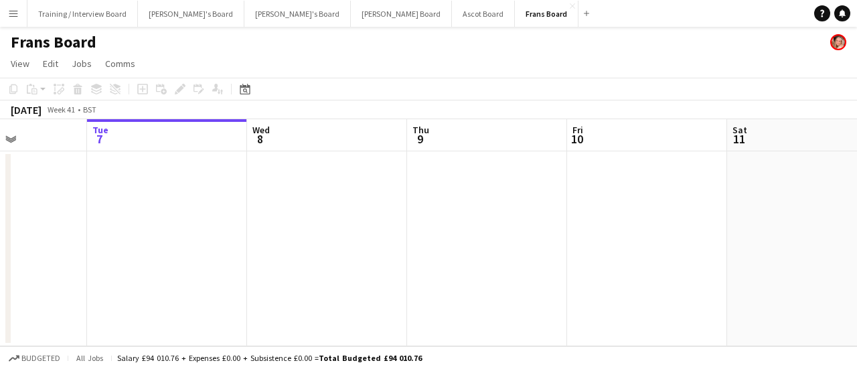
drag, startPoint x: 546, startPoint y: 317, endPoint x: 472, endPoint y: 333, distance: 75.4
click at [472, 330] on app-calendar-viewport "Sat 4 Sun 5 Mon 6 Tue 7 Wed 8 Thu 9 Fri 10 Sat 11 Sun 12 Mon 13 Tue 14" at bounding box center [428, 232] width 857 height 227
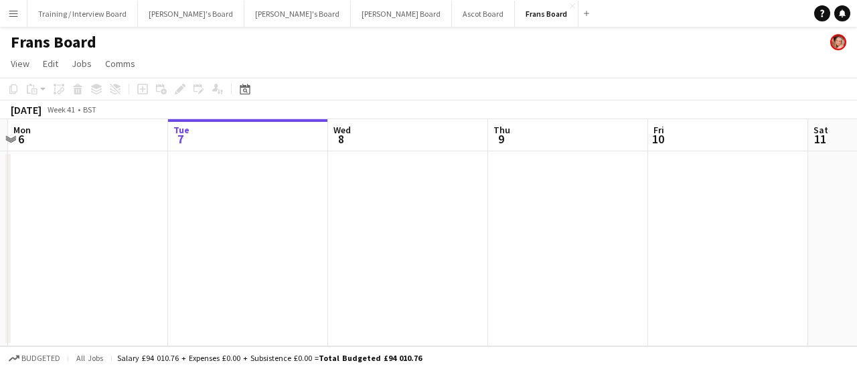
drag, startPoint x: 234, startPoint y: 254, endPoint x: 309, endPoint y: 251, distance: 75.7
click at [309, 251] on app-calendar-viewport "Sat 4 Sun 5 Mon 6 Tue 7 Wed 8 Thu 9 Fri 10 Sat 11 Sun 12 Mon 13 Tue 14" at bounding box center [428, 232] width 857 height 227
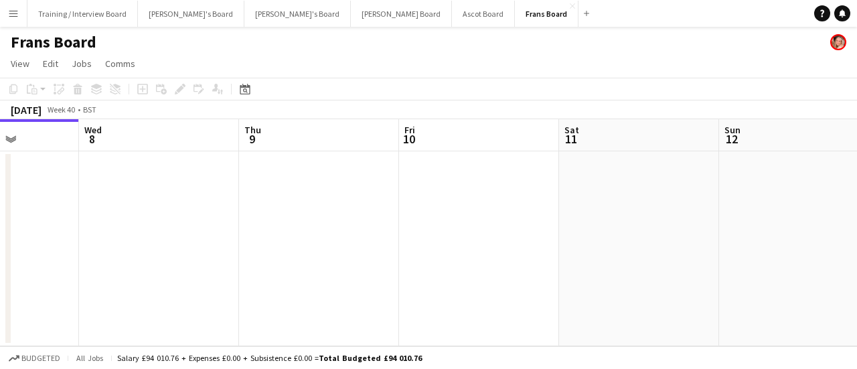
drag, startPoint x: 281, startPoint y: 196, endPoint x: 370, endPoint y: 204, distance: 89.4
click at [242, 190] on app-calendar-viewport "Sat 4 Sun 5 Mon 6 Tue 7 Wed 8 Thu 9 Fri 10 Sat 11 Sun 12 Mon 13 Tue 14" at bounding box center [428, 232] width 857 height 227
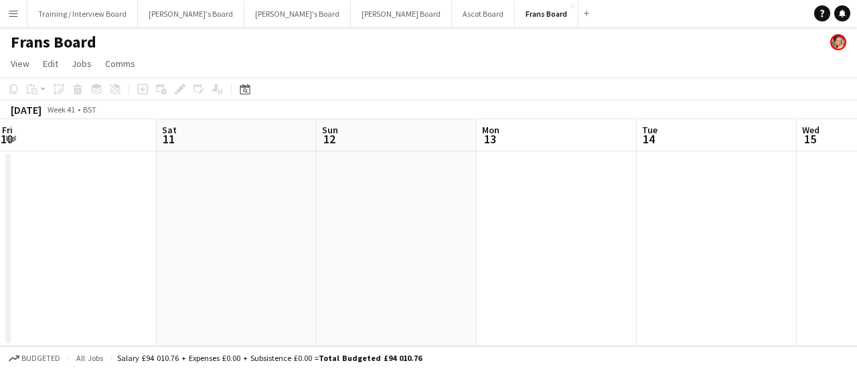
scroll to position [0, 539]
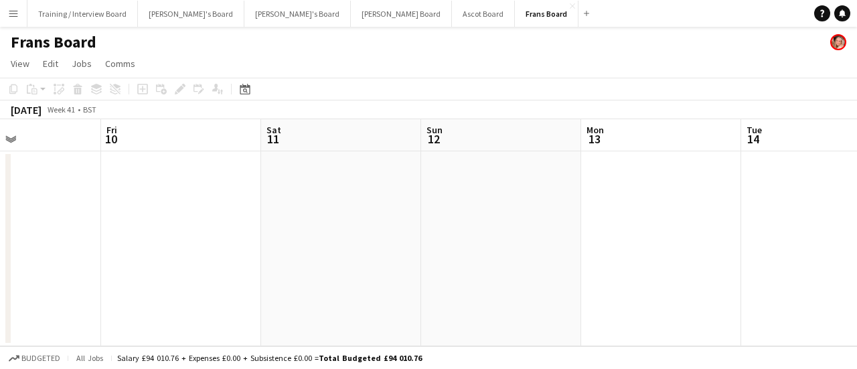
drag, startPoint x: 467, startPoint y: 224, endPoint x: 38, endPoint y: 84, distance: 451.8
click at [38, 84] on app-calendar "Copy Paste Paste Ctrl+V Paste with crew Ctrl+Shift+V Paste linked Job Delete Gr…" at bounding box center [428, 212] width 857 height 269
drag, startPoint x: 192, startPoint y: 100, endPoint x: 5, endPoint y: 67, distance: 189.7
click at [5, 67] on app-board "Frans Board View Day view expanded Day view collapsed Month view Date picker Ju…" at bounding box center [428, 198] width 857 height 342
click at [273, 61] on app-page-menu "View Day view expanded Day view collapsed Month view Date picker Jump to today …" at bounding box center [428, 64] width 857 height 25
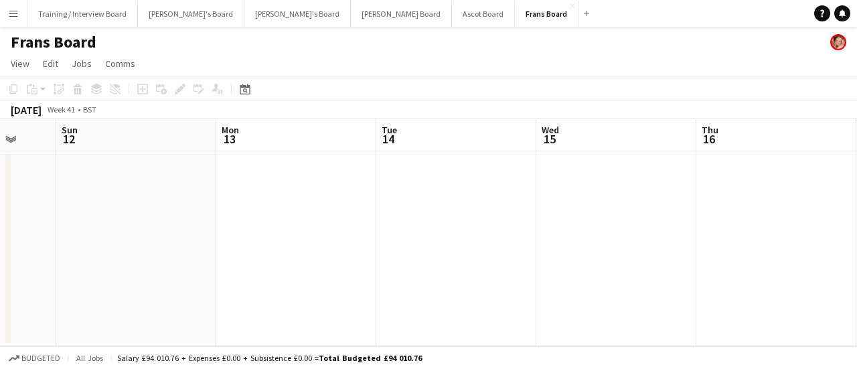
drag, startPoint x: 583, startPoint y: 220, endPoint x: 309, endPoint y: 226, distance: 274.0
click at [218, 201] on app-calendar-viewport "Wed 8 Thu 9 Fri 10 Sat 11 Sun 12 Mon 13 Tue 14 Wed 15 Thu 16 Fri 17 Sat 18" at bounding box center [428, 232] width 857 height 227
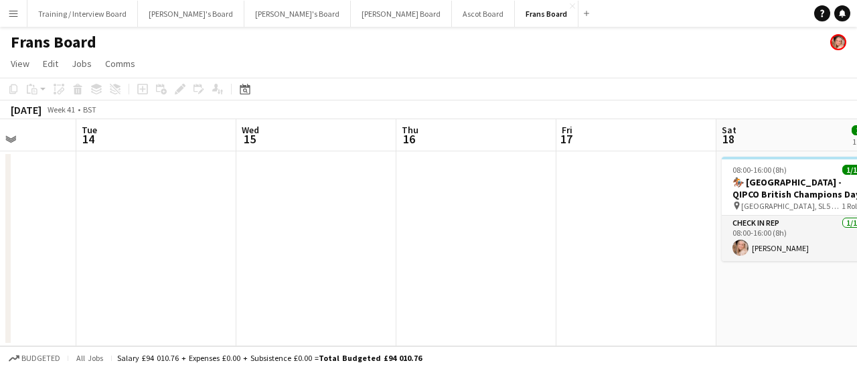
drag, startPoint x: 459, startPoint y: 282, endPoint x: 217, endPoint y: 213, distance: 252.1
click at [217, 213] on app-calendar-viewport "Fri 10 Sat 11 Sun 12 Mon 13 Tue 14 Wed 15 Thu 16 Fri 17 Sat 18 1/1 1 Job Sun 19…" at bounding box center [428, 232] width 857 height 227
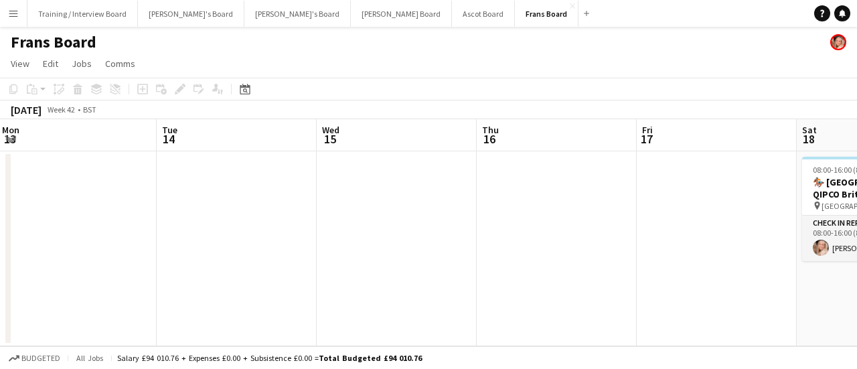
scroll to position [0, 522]
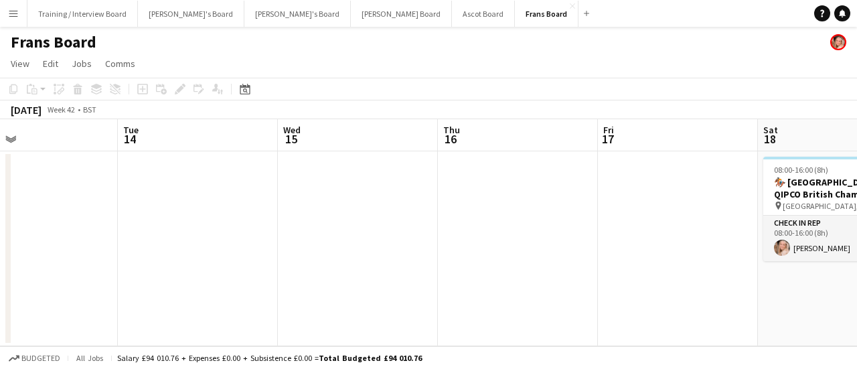
drag, startPoint x: 610, startPoint y: 240, endPoint x: 340, endPoint y: 214, distance: 271.2
click at [340, 214] on app-calendar-viewport "Fri 10 Sat 11 Sun 12 Mon 13 Tue 14 Wed 15 Thu 16 Fri 17 Sat 18 1/1 1 Job Sun 19…" at bounding box center [428, 232] width 857 height 227
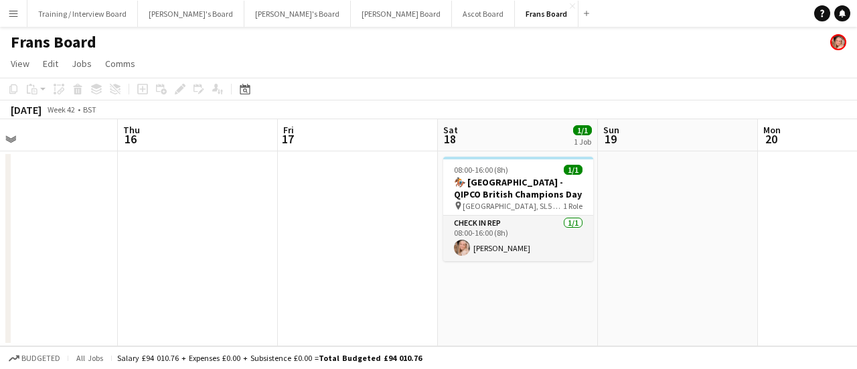
scroll to position [0, 579]
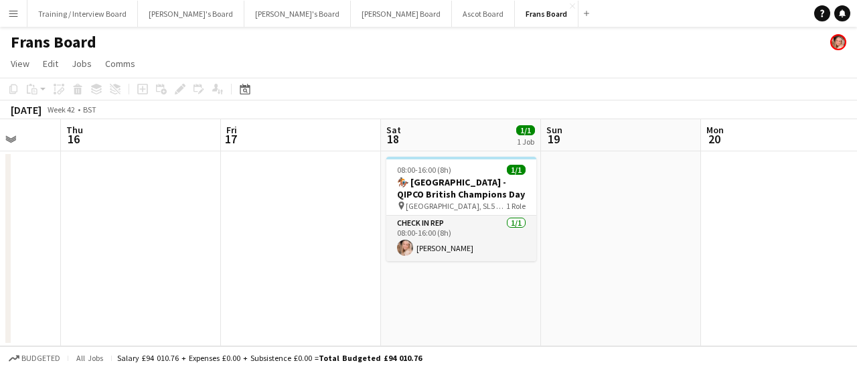
drag, startPoint x: 428, startPoint y: 241, endPoint x: 371, endPoint y: 244, distance: 57.0
click at [371, 244] on app-calendar-viewport "Sun 12 Mon 13 Tue 14 Wed 15 Thu 16 Fri 17 Sat 18 1/1 1 Job Sun 19 Mon 20 Tue 21…" at bounding box center [428, 232] width 857 height 227
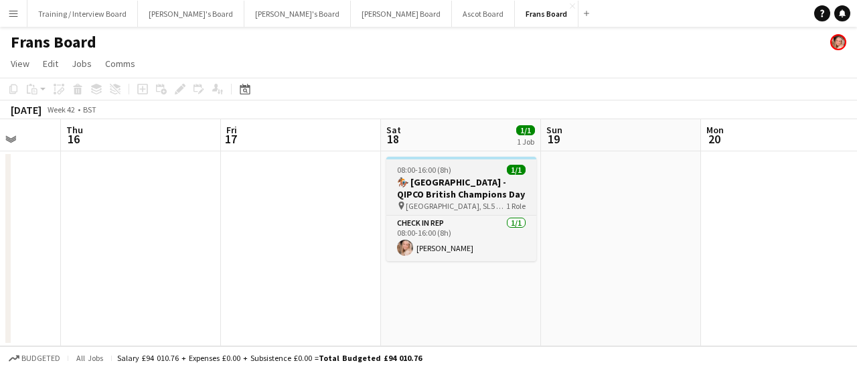
click at [475, 189] on h3 "🏇🏼 Ascot Racecourse - QIPCO British Champions Day" at bounding box center [461, 188] width 150 height 24
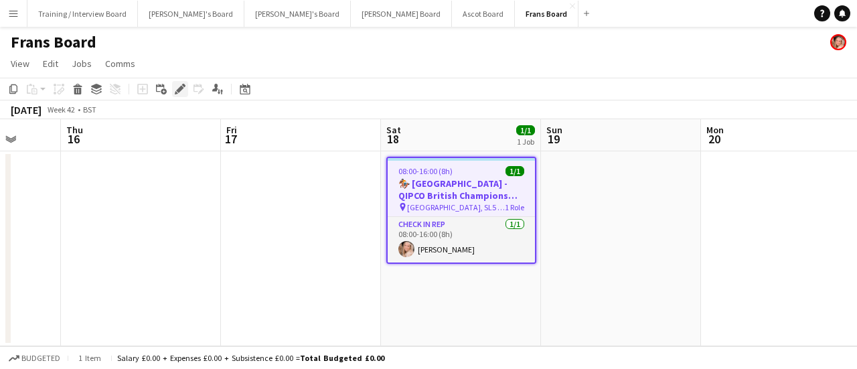
click at [180, 90] on icon at bounding box center [179, 89] width 7 height 7
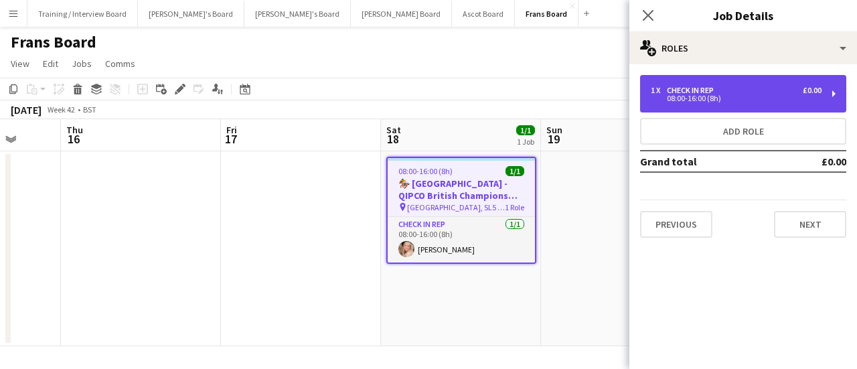
click at [738, 102] on div "1 x CHECK IN REP £0.00 08:00-16:00 (8h)" at bounding box center [743, 94] width 206 height 38
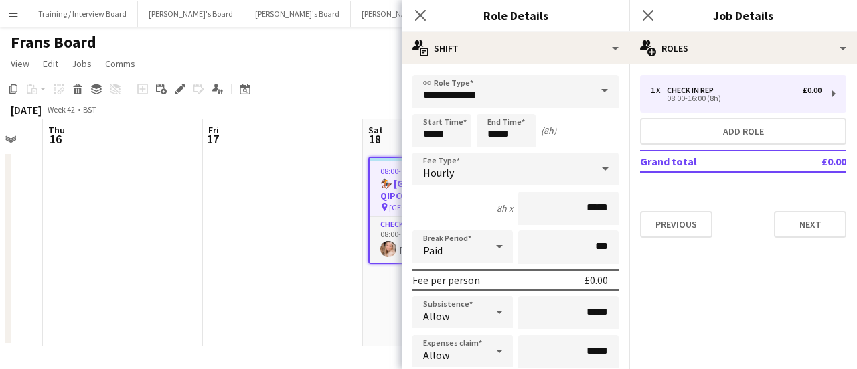
scroll to position [0, 620]
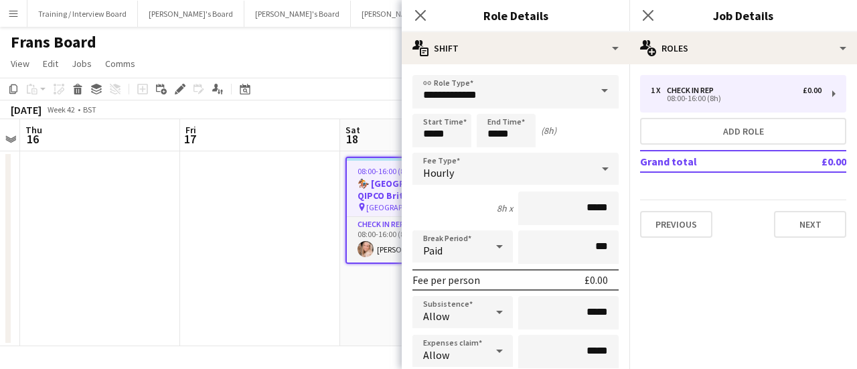
drag, startPoint x: 279, startPoint y: 231, endPoint x: 255, endPoint y: 224, distance: 25.0
click at [255, 224] on app-calendar-viewport "Sun 12 Mon 13 Tue 14 Wed 15 Thu 16 Fri 17 Sat 18 1/1 1 Job Sun 19 Mon 20 Tue 21…" at bounding box center [428, 232] width 857 height 227
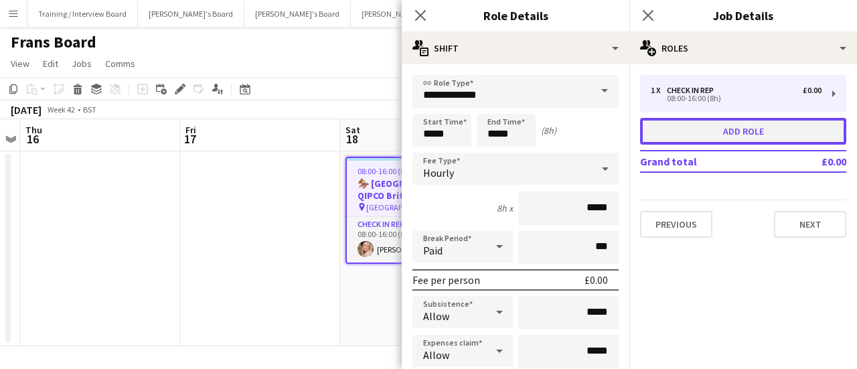
click at [760, 133] on button "Add role" at bounding box center [743, 131] width 206 height 27
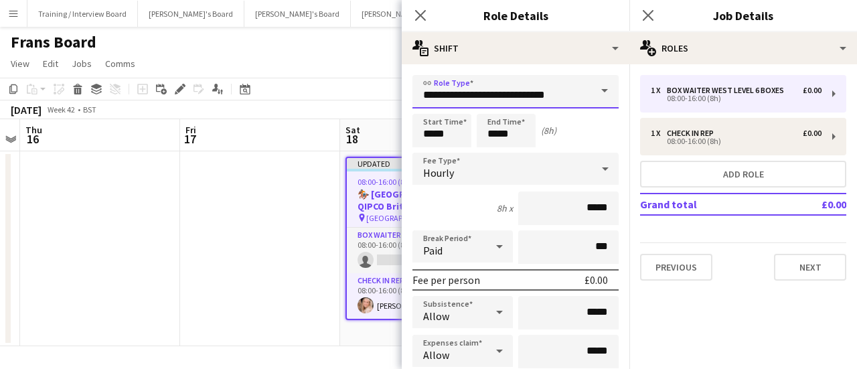
click at [484, 88] on input "**********" at bounding box center [516, 91] width 206 height 33
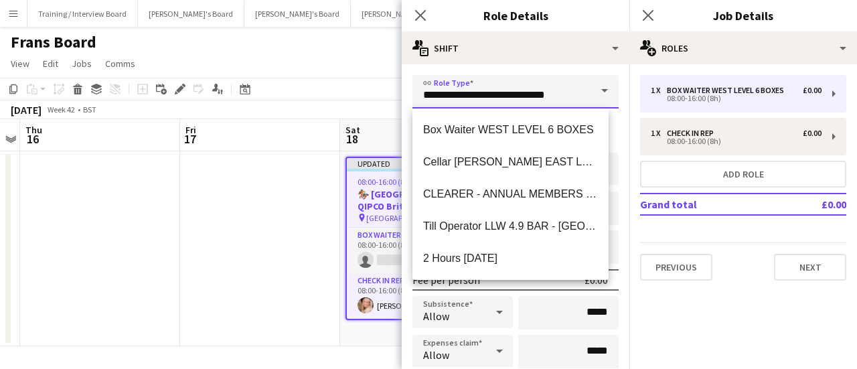
click at [484, 88] on input "**********" at bounding box center [516, 91] width 206 height 33
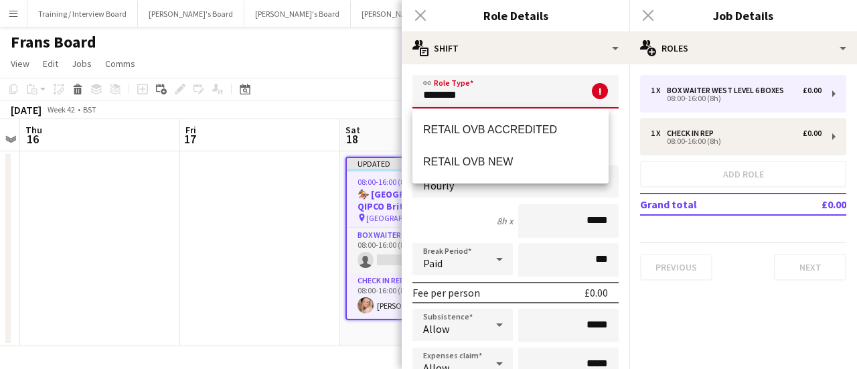
drag, startPoint x: 506, startPoint y: 92, endPoint x: 151, endPoint y: 99, distance: 354.4
click at [165, 93] on body "Menu Boards Boards Boards All jobs Status Workforce Workforce My Workforce Recr…" at bounding box center [428, 184] width 857 height 369
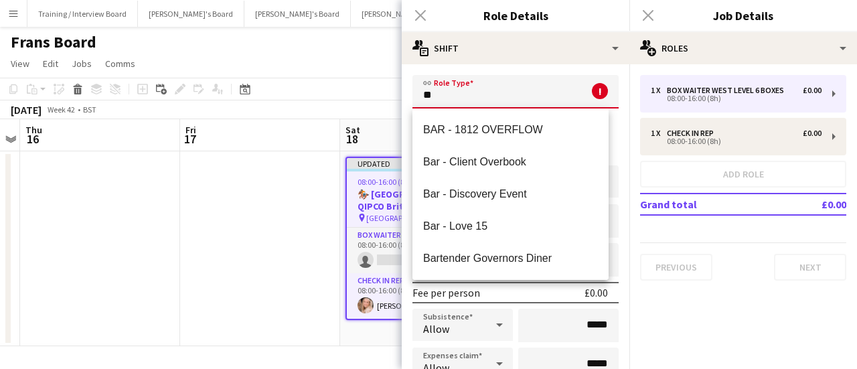
type input "*"
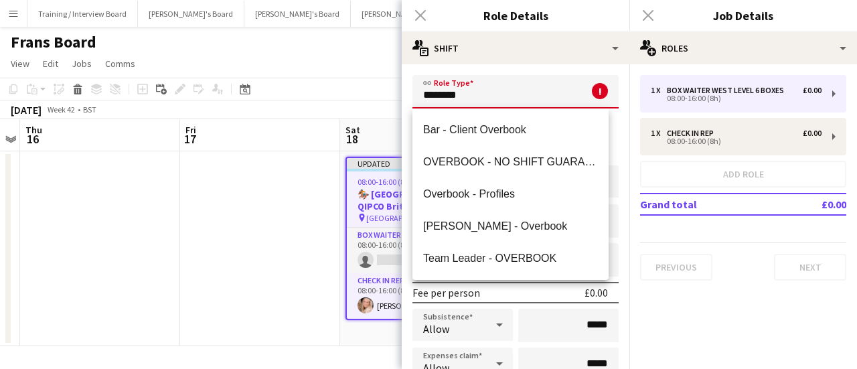
drag, startPoint x: 145, startPoint y: 53, endPoint x: 0, endPoint y: 38, distance: 145.5
click at [0, 38] on body "Menu Boards Boards Boards All jobs Status Workforce Workforce My Workforce Recr…" at bounding box center [428, 184] width 857 height 369
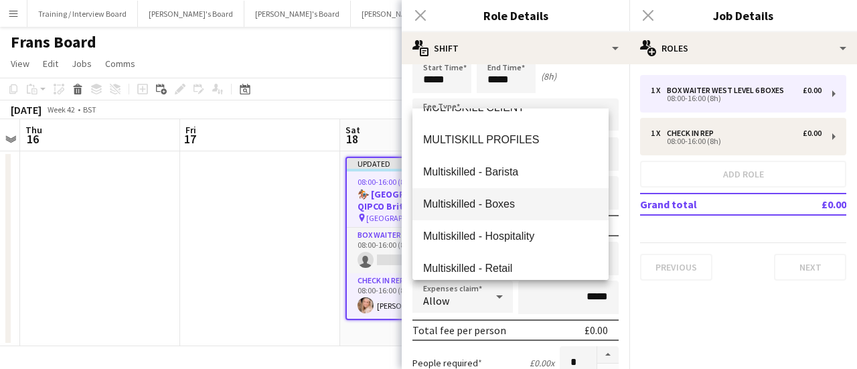
scroll to position [96, 0]
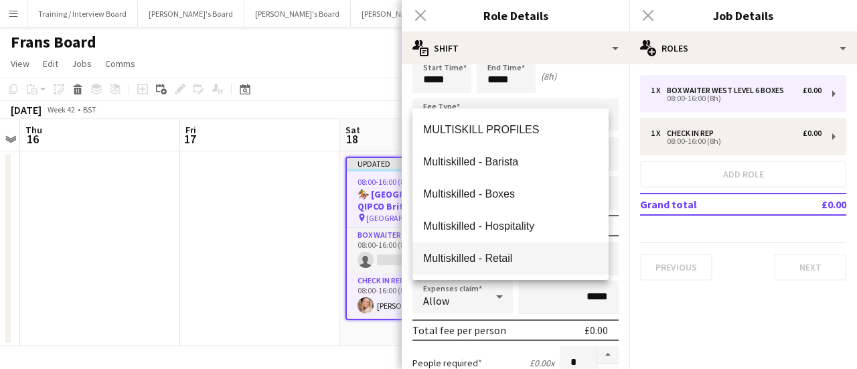
click at [512, 250] on mat-option "Multiskilled - Retail" at bounding box center [511, 258] width 196 height 32
type input "**********"
type input "******"
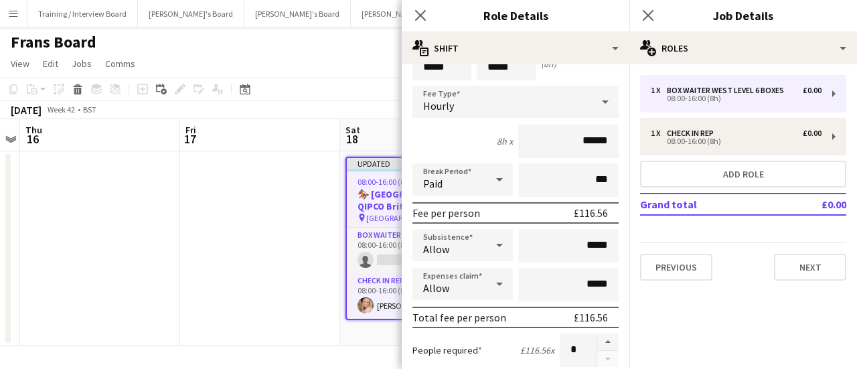
scroll to position [0, 0]
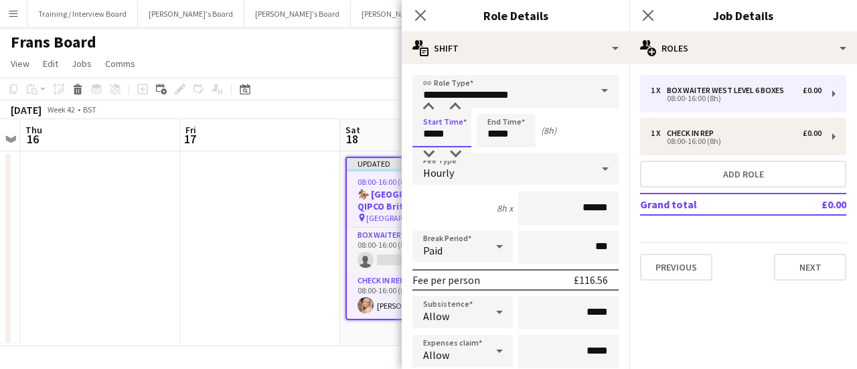
drag, startPoint x: 461, startPoint y: 124, endPoint x: 347, endPoint y: 115, distance: 114.9
click at [347, 115] on body "Menu Boards Boards Boards All jobs Status Workforce Workforce My Workforce Recr…" at bounding box center [428, 184] width 857 height 369
type input "*****"
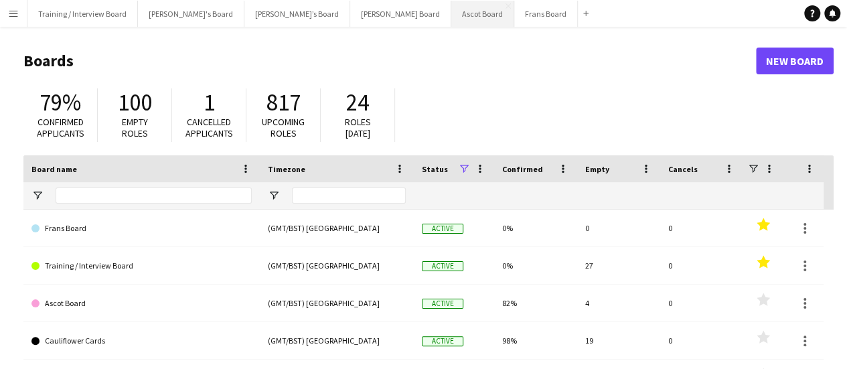
click at [451, 17] on button "Ascot Board Close" at bounding box center [482, 14] width 63 height 26
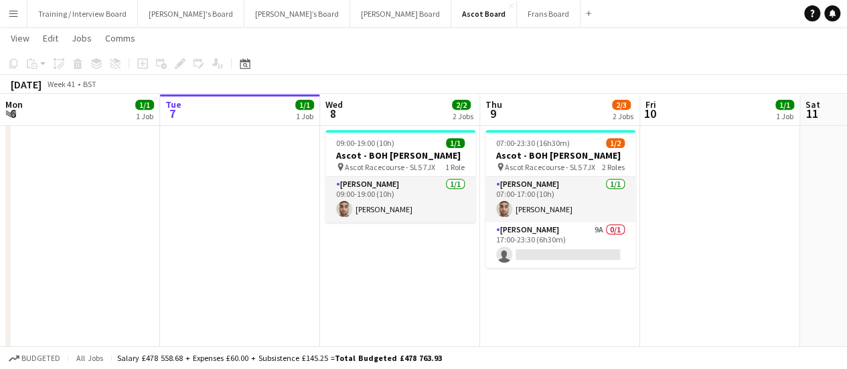
scroll to position [0, 326]
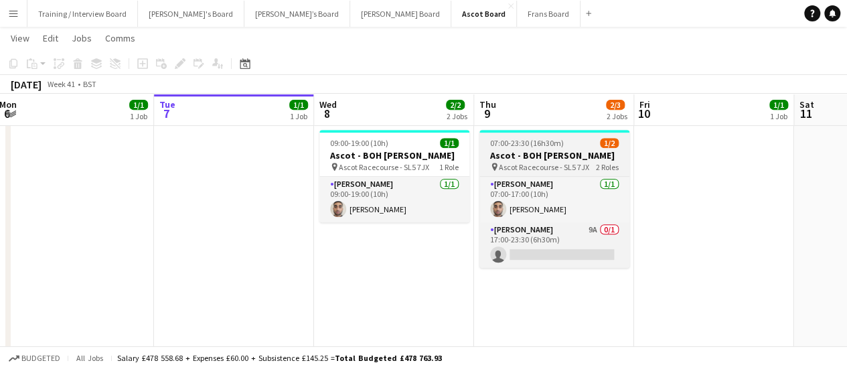
click at [569, 169] on span "Ascot Racecourse - SL5 7JX" at bounding box center [544, 167] width 90 height 10
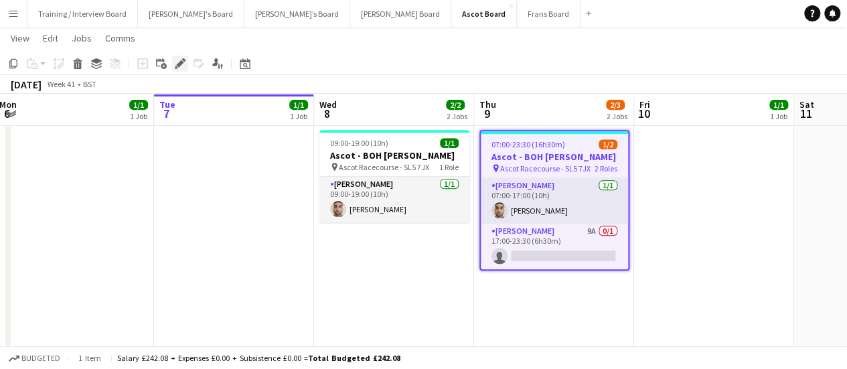
click at [179, 64] on icon at bounding box center [179, 63] width 7 height 7
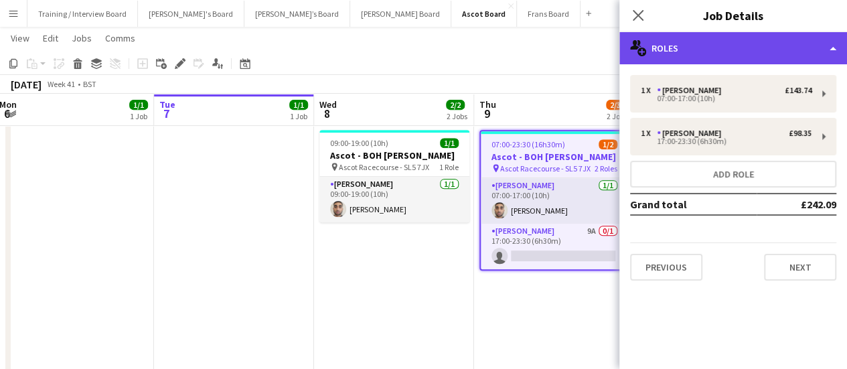
click at [759, 50] on div "multiple-users-add Roles" at bounding box center [734, 48] width 228 height 32
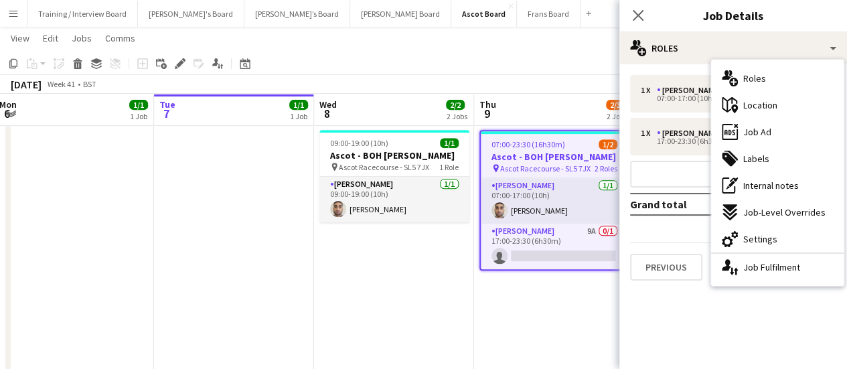
click at [778, 108] on div "maps-pin-1 Location" at bounding box center [777, 105] width 133 height 27
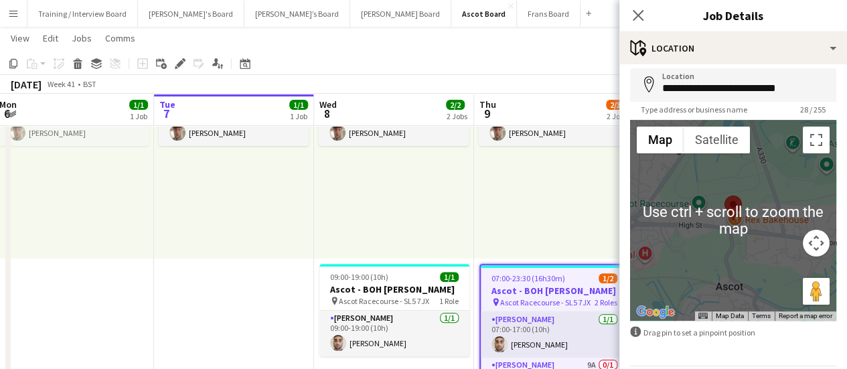
scroll to position [67, 0]
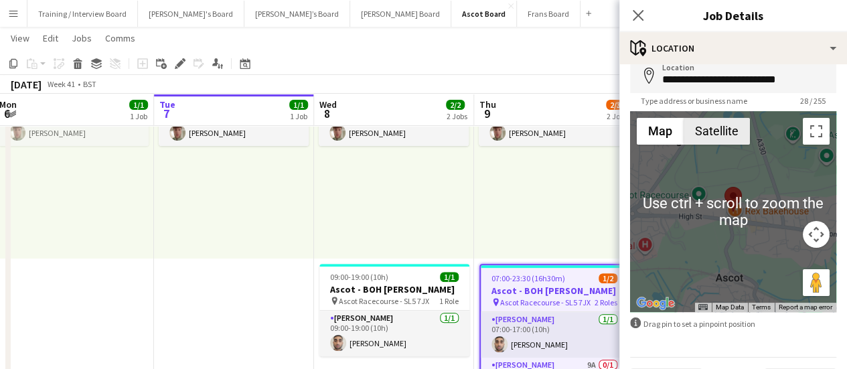
click at [720, 140] on button "Satellite" at bounding box center [717, 131] width 66 height 27
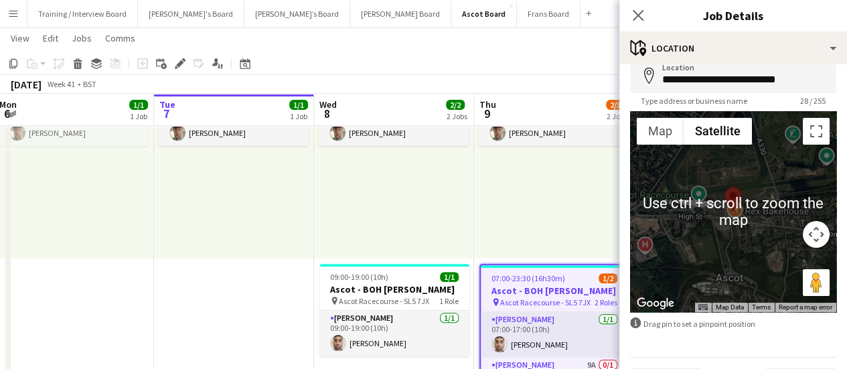
click at [721, 241] on div at bounding box center [733, 211] width 206 height 201
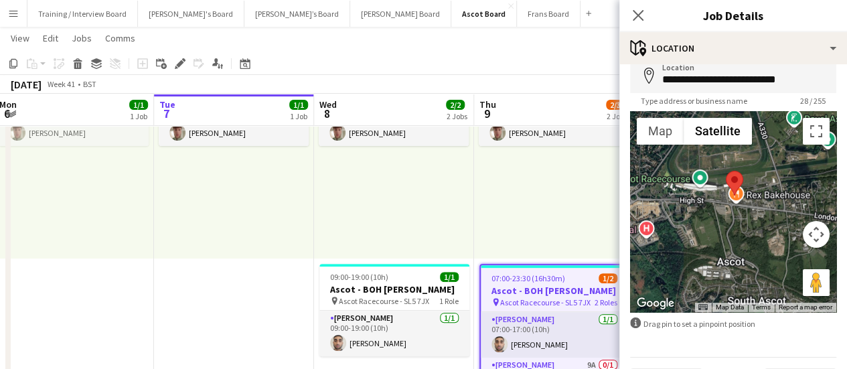
drag, startPoint x: 751, startPoint y: 247, endPoint x: 754, endPoint y: 230, distance: 17.6
click at [754, 230] on div at bounding box center [733, 211] width 206 height 201
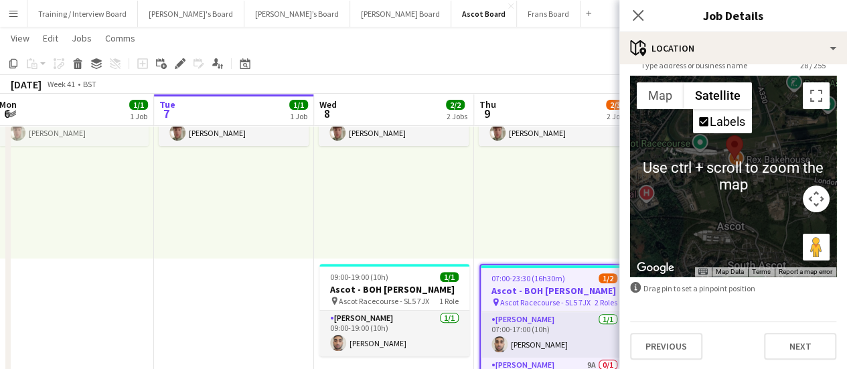
scroll to position [104, 0]
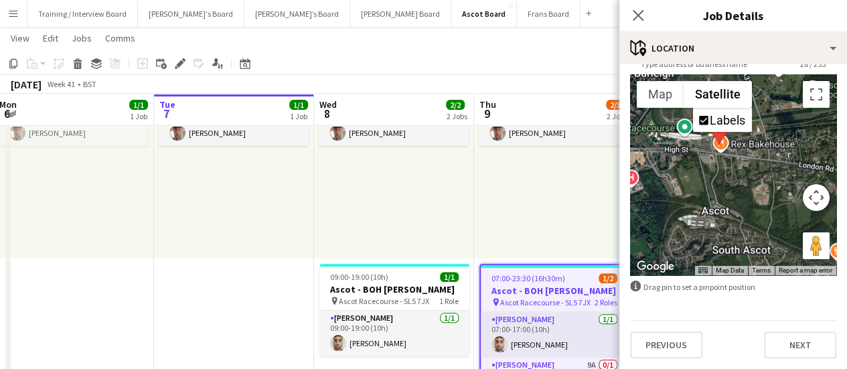
drag, startPoint x: 785, startPoint y: 234, endPoint x: 776, endPoint y: 232, distance: 9.5
click at [773, 231] on div at bounding box center [733, 174] width 206 height 201
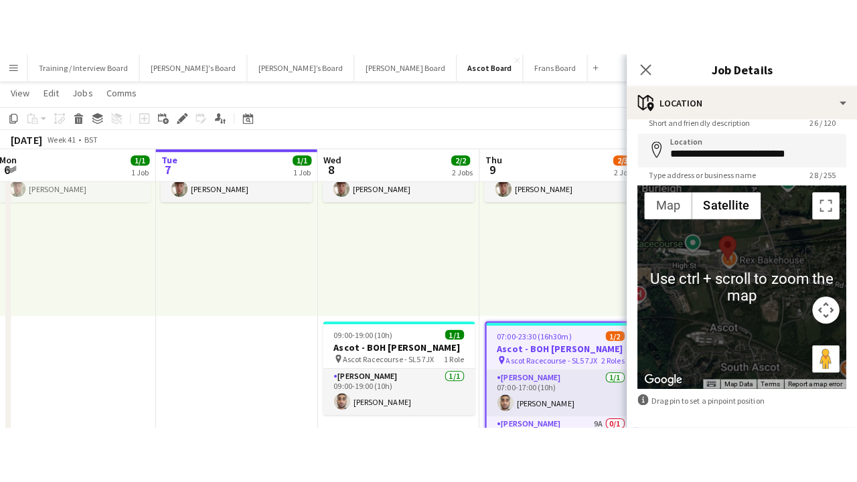
scroll to position [37, 0]
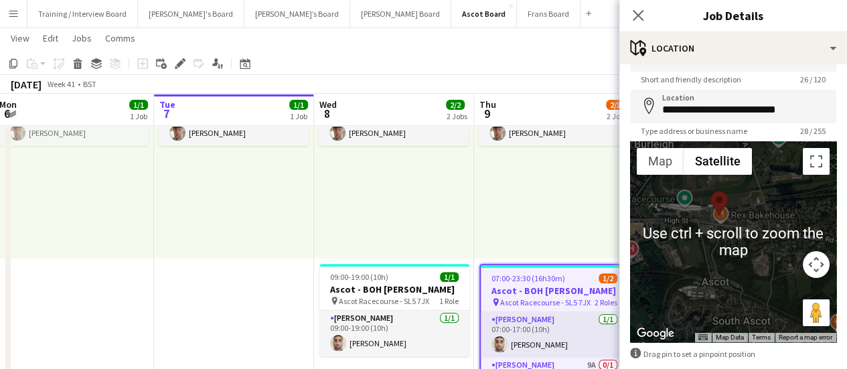
click at [750, 242] on div at bounding box center [733, 241] width 206 height 201
click at [772, 195] on div at bounding box center [733, 241] width 206 height 201
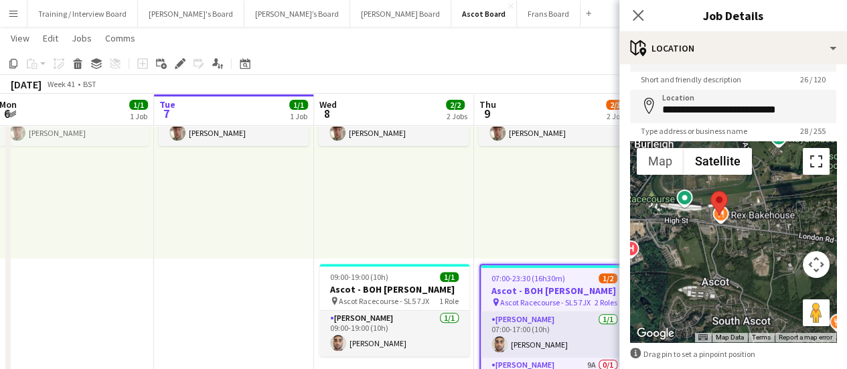
click at [809, 161] on button "Toggle fullscreen view" at bounding box center [816, 161] width 27 height 27
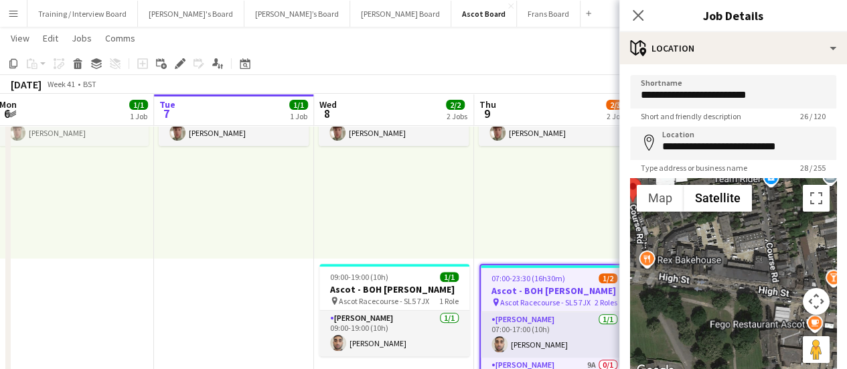
scroll to position [0, 329]
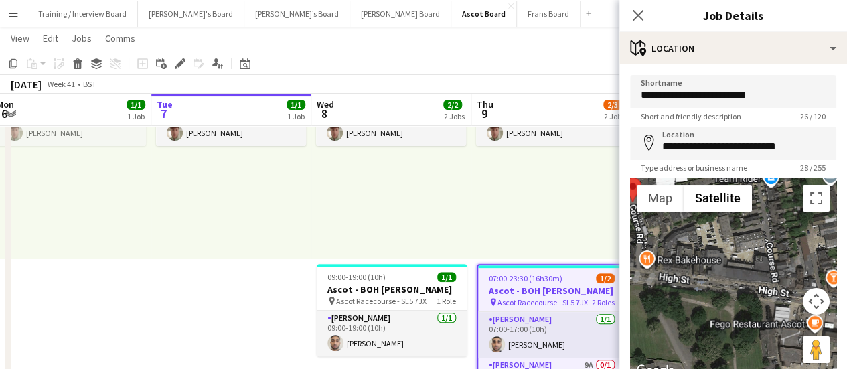
drag, startPoint x: 532, startPoint y: 179, endPoint x: 532, endPoint y: 153, distance: 25.5
click at [532, 153] on div "09:00-17:30 (8h30m) 1/1 pin Farnham 1 Role Rail Administrator [DATE] 09:00-17:3…" at bounding box center [552, 155] width 160 height 208
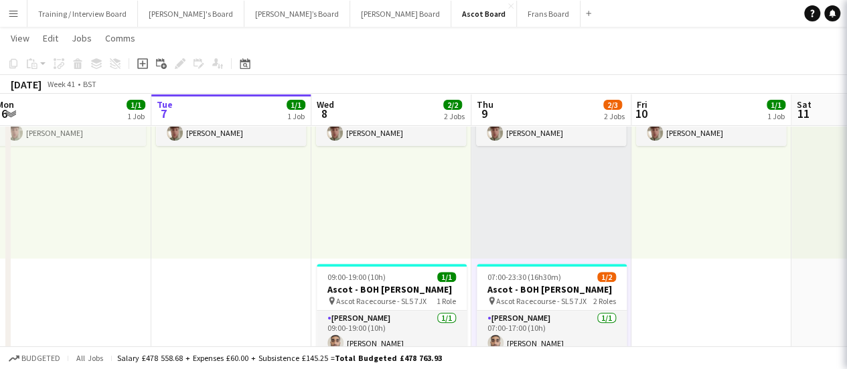
click at [532, 153] on div "09:00-17:30 (8h30m) 1/1 pin Farnham 1 Role Rail Administrator [DATE] 09:00-17:3…" at bounding box center [552, 155] width 160 height 208
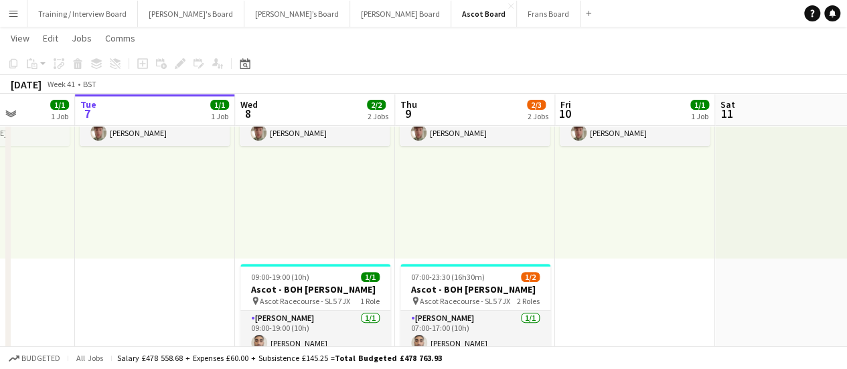
scroll to position [0, 482]
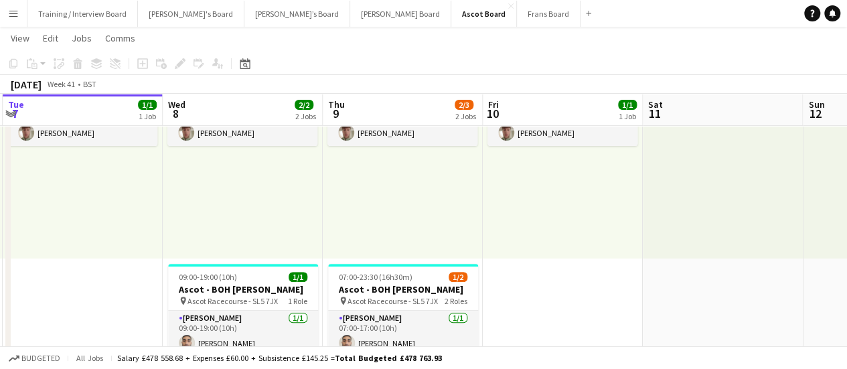
drag, startPoint x: 732, startPoint y: 306, endPoint x: 580, endPoint y: 278, distance: 154.6
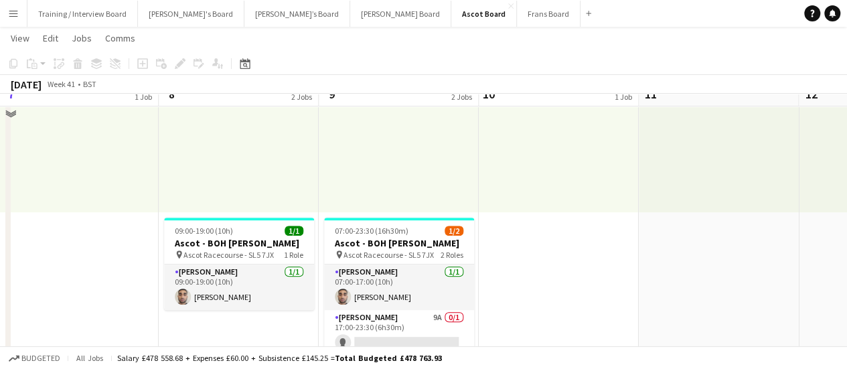
scroll to position [201, 0]
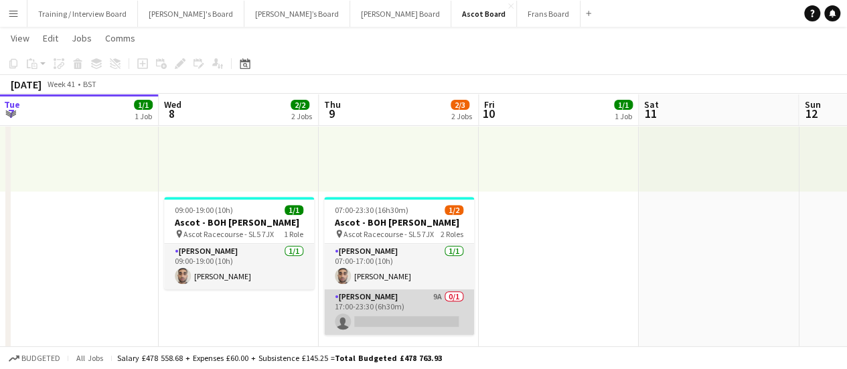
click at [374, 297] on app-card-role "[PERSON_NAME] 9A 0/1 17:00-23:30 (6h30m) single-neutral-actions" at bounding box center [399, 312] width 150 height 46
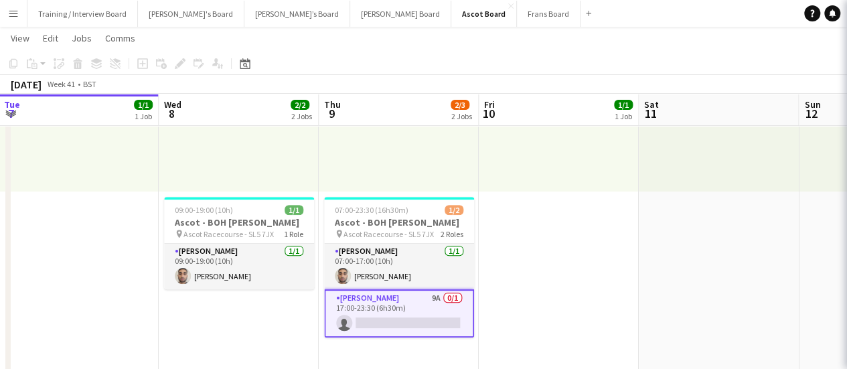
scroll to position [0, 484]
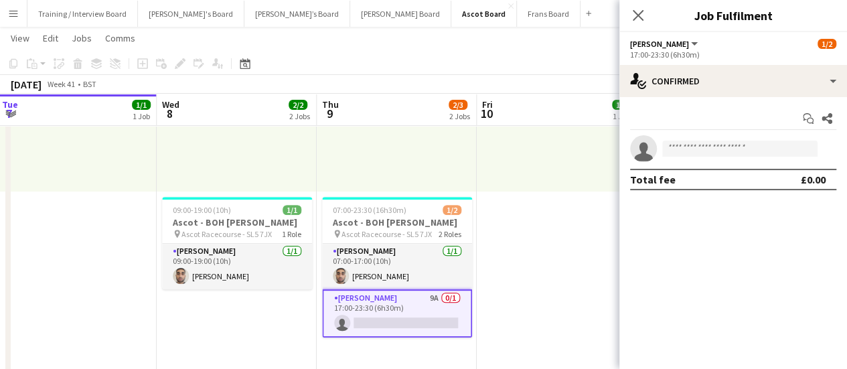
click at [740, 48] on div "[PERSON_NAME] All roles [PERSON_NAME] 1/2" at bounding box center [733, 44] width 206 height 12
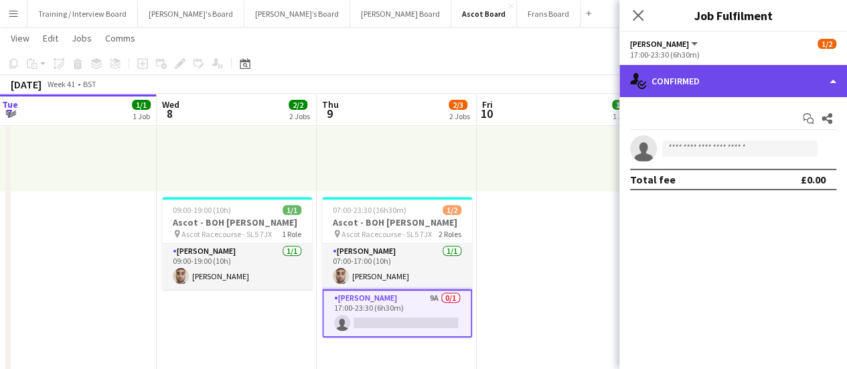
click at [732, 68] on div "single-neutral-actions-check-2 Confirmed" at bounding box center [734, 81] width 228 height 32
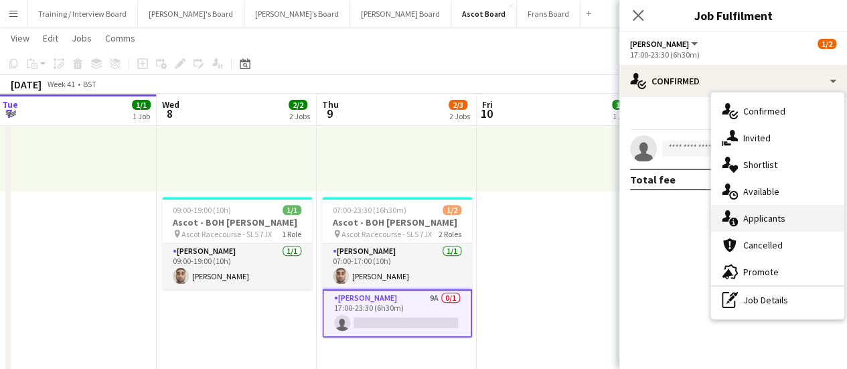
click at [774, 219] on span "Applicants" at bounding box center [764, 218] width 42 height 12
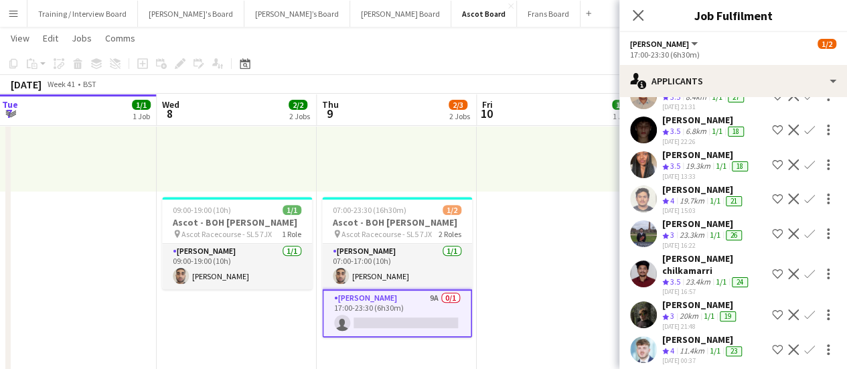
scroll to position [134, 0]
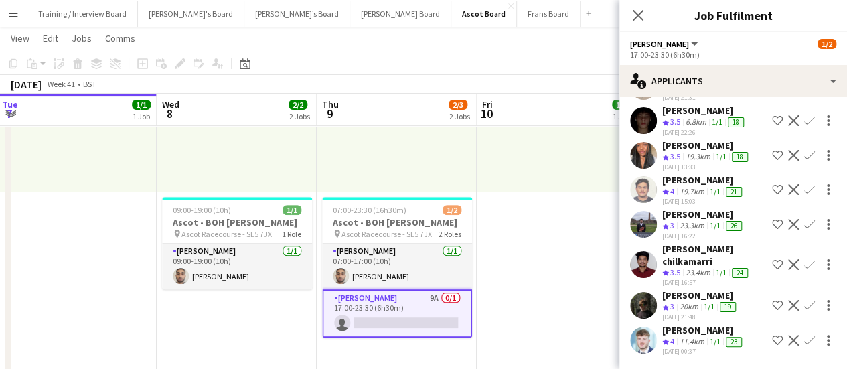
click at [691, 335] on div "Send notification Applicants Declined Unavailable [PERSON_NAME] Crew rating 3 4…" at bounding box center [734, 170] width 228 height 398
click at [693, 336] on div "11.4km" at bounding box center [692, 341] width 30 height 11
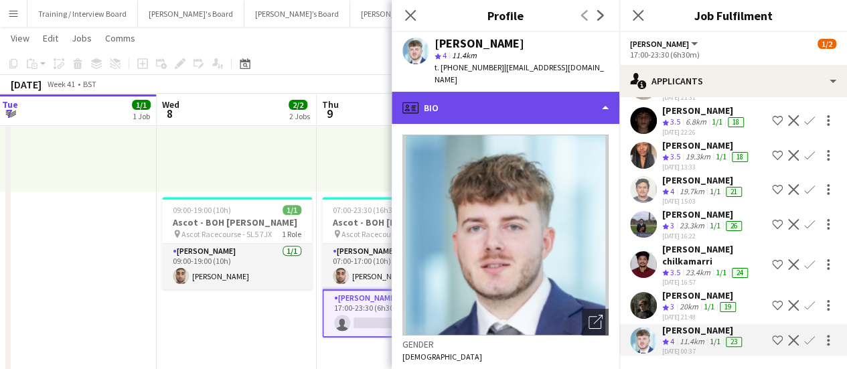
click at [498, 92] on div "profile Bio" at bounding box center [506, 108] width 228 height 32
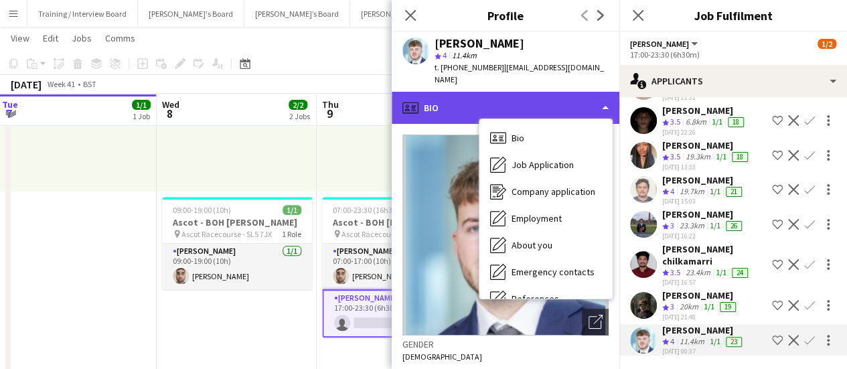
click at [476, 92] on div "profile Bio" at bounding box center [506, 108] width 228 height 32
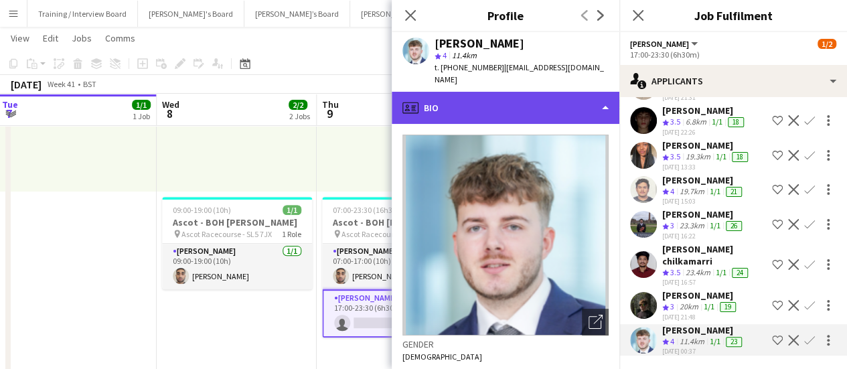
drag, startPoint x: 484, startPoint y: 89, endPoint x: 492, endPoint y: 104, distance: 16.8
click at [484, 92] on div "profile Bio" at bounding box center [506, 108] width 228 height 32
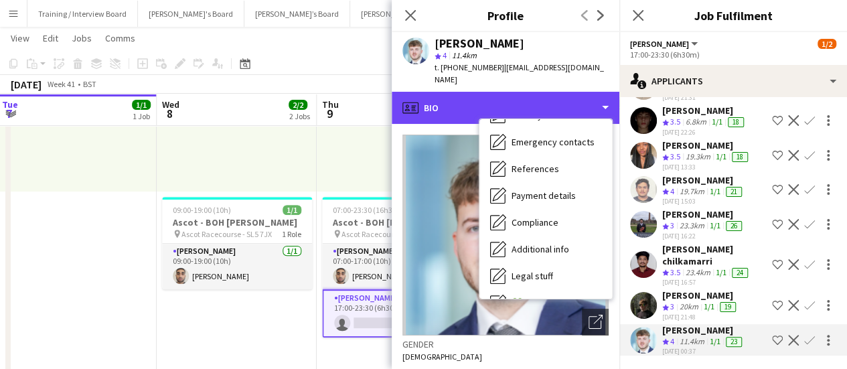
scroll to position [206, 0]
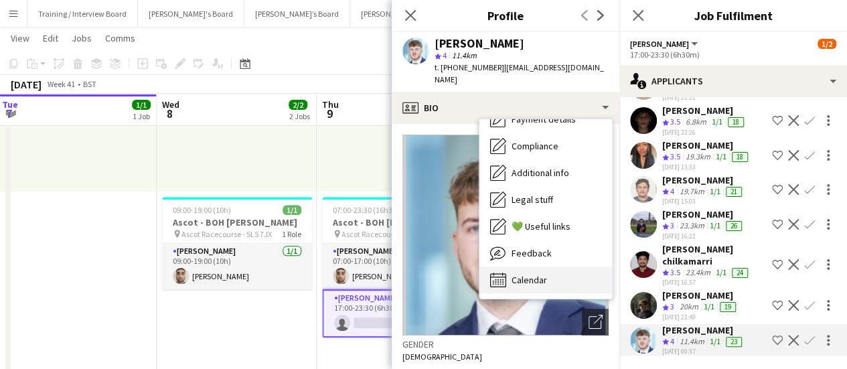
click at [568, 278] on div "Calendar Calendar" at bounding box center [546, 280] width 133 height 27
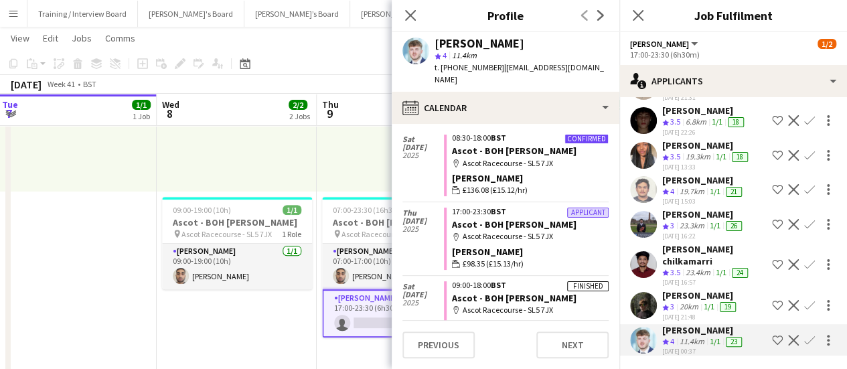
scroll to position [134, 0]
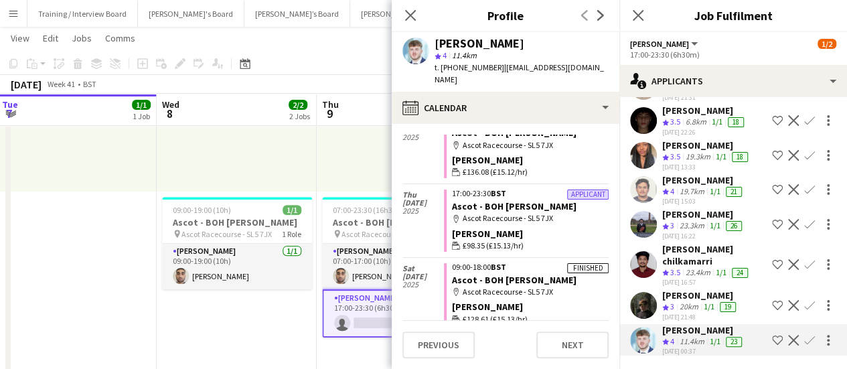
click at [804, 335] on app-icon "Confirm" at bounding box center [809, 340] width 11 height 11
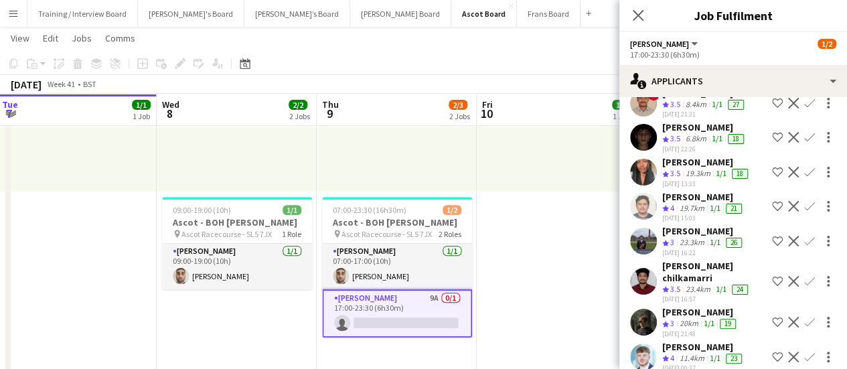
click at [800, 315] on div "[PERSON_NAME] Crew rating 3 20km 1/1 19 [DATE] 21:48 Shortlist crew Decline Con…" at bounding box center [734, 322] width 228 height 32
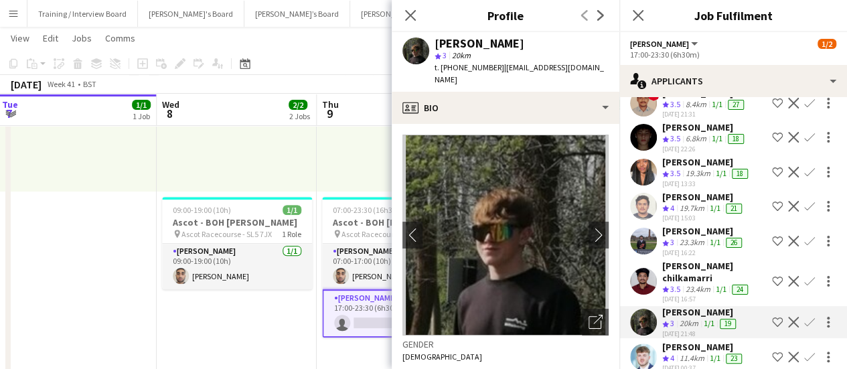
click at [805, 349] on button "Confirm" at bounding box center [810, 357] width 16 height 16
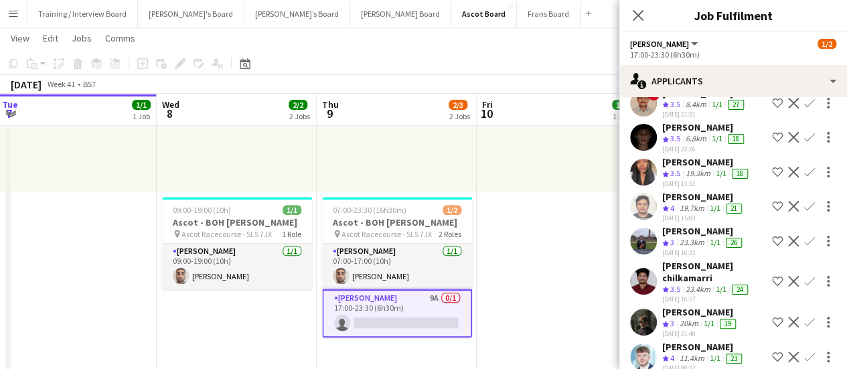
click at [804, 352] on app-icon "Confirm" at bounding box center [809, 357] width 11 height 11
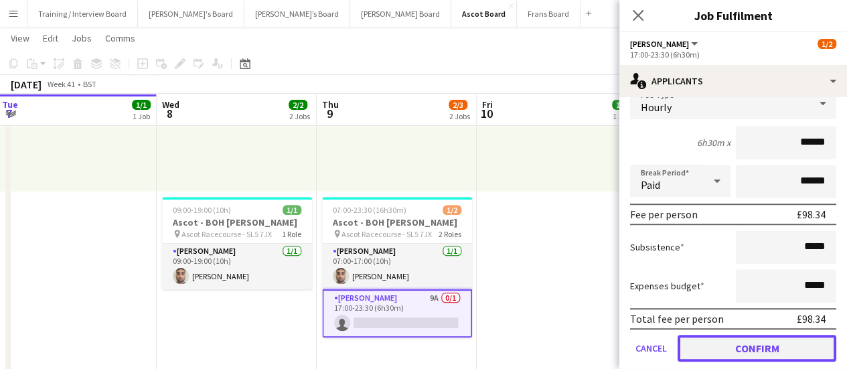
click at [796, 335] on button "Confirm" at bounding box center [757, 348] width 159 height 27
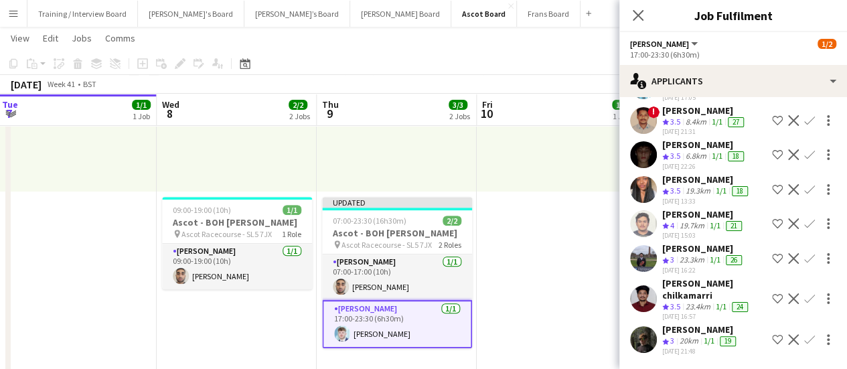
scroll to position [75, 0]
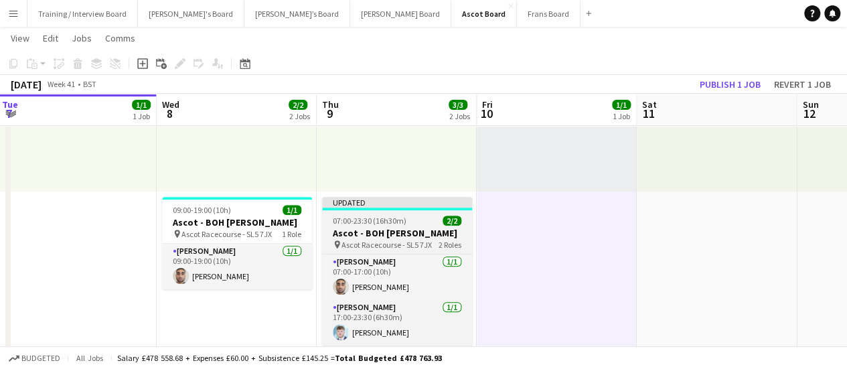
click at [363, 211] on app-job-card "Updated 07:00-23:30 (16h30m) 2/2 Ascot - BOH [PERSON_NAME] pin Ascot Racecourse…" at bounding box center [397, 271] width 150 height 149
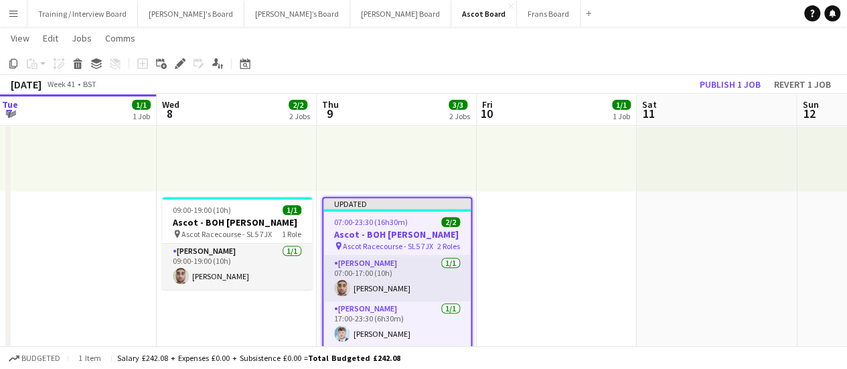
click at [715, 73] on app-toolbar "Copy Paste Paste Ctrl+V Paste with crew Ctrl+Shift+V Paste linked Job [GEOGRAPH…" at bounding box center [423, 63] width 847 height 23
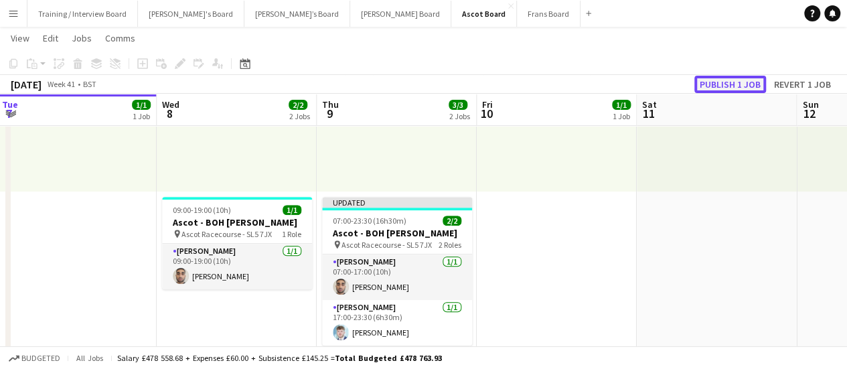
click at [723, 77] on button "Publish 1 job" at bounding box center [731, 84] width 72 height 17
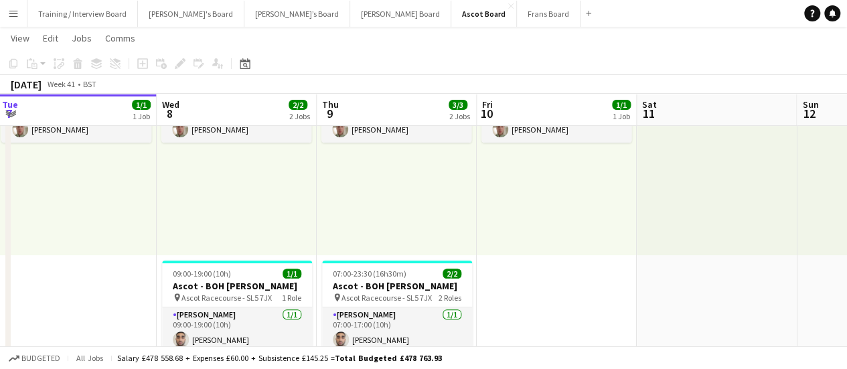
scroll to position [201, 0]
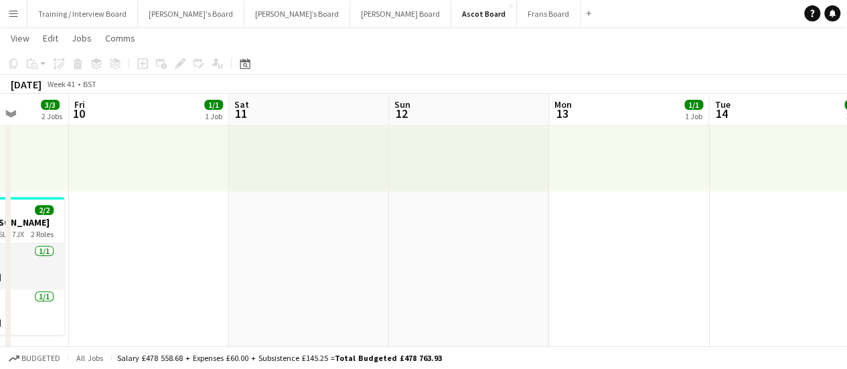
drag, startPoint x: 731, startPoint y: 277, endPoint x: 383, endPoint y: 263, distance: 348.6
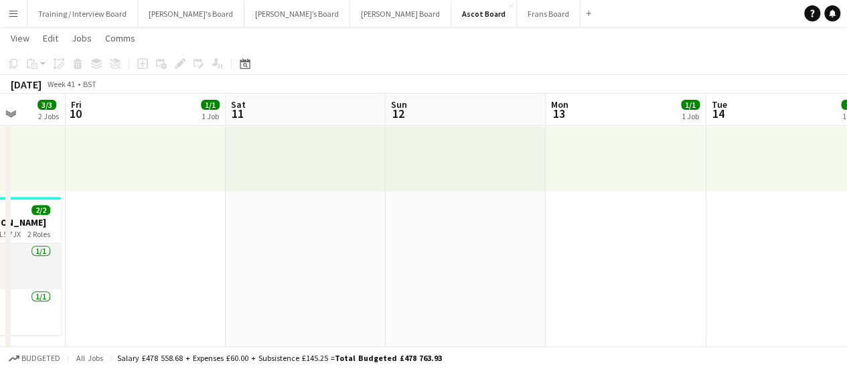
drag, startPoint x: 497, startPoint y: 271, endPoint x: 384, endPoint y: 253, distance: 114.6
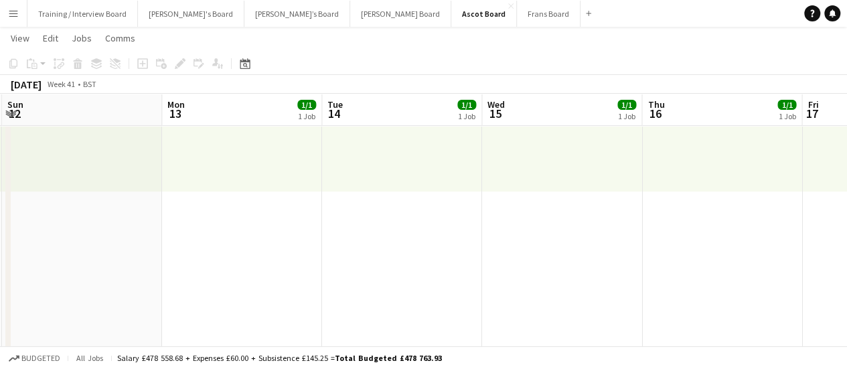
drag, startPoint x: 356, startPoint y: 248, endPoint x: 233, endPoint y: 246, distance: 123.3
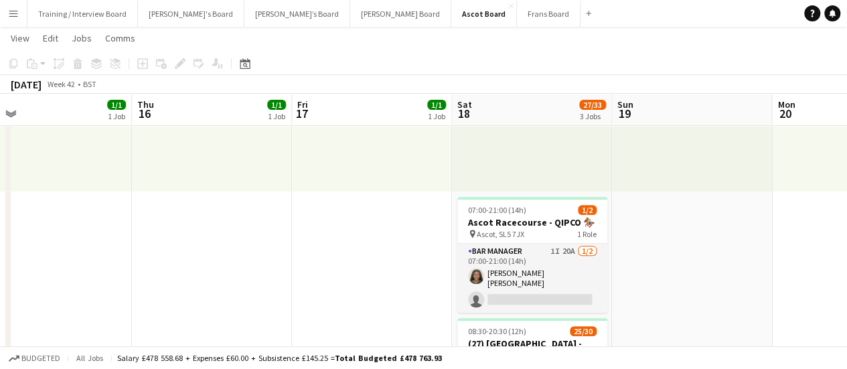
scroll to position [0, 569]
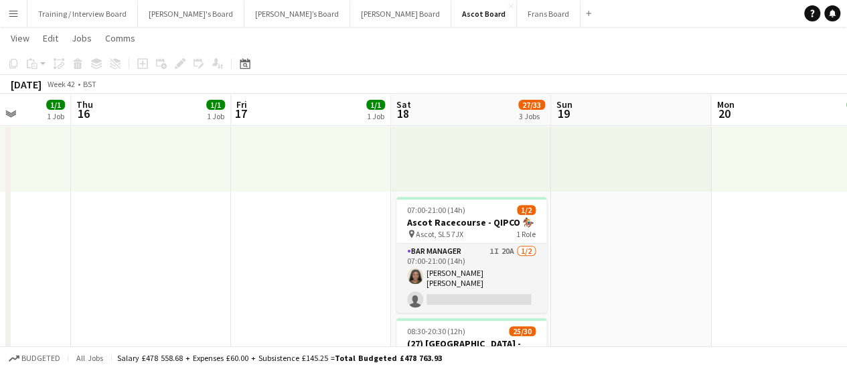
drag, startPoint x: 717, startPoint y: 338, endPoint x: 545, endPoint y: 302, distance: 175.2
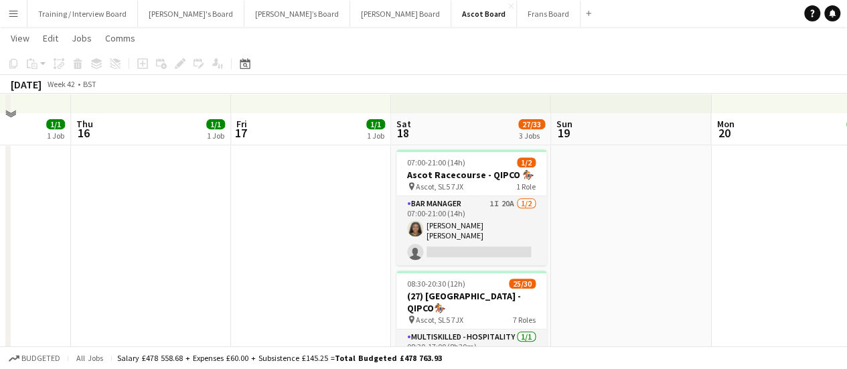
scroll to position [268, 0]
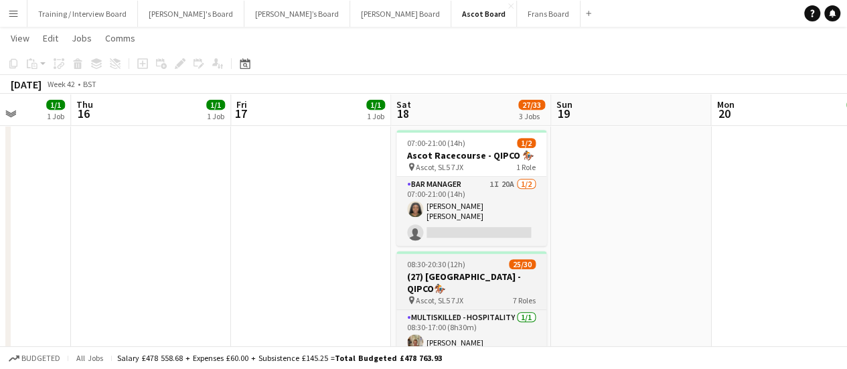
click at [502, 273] on h3 "(27) [GEOGRAPHIC_DATA] - QIPCO🏇🏼" at bounding box center [472, 283] width 150 height 24
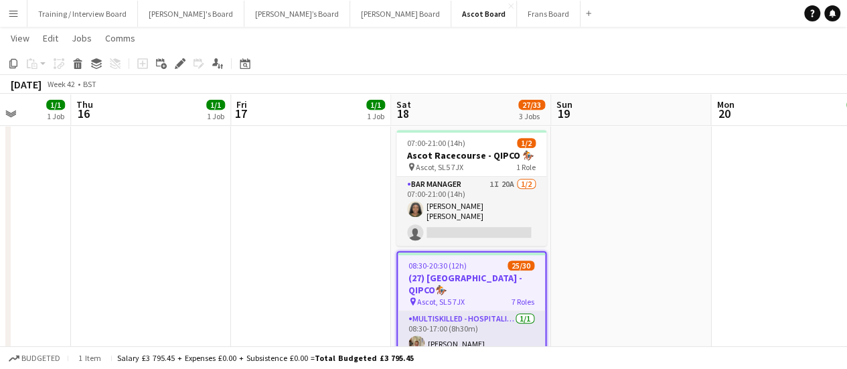
click at [183, 64] on icon "Edit" at bounding box center [180, 63] width 11 height 11
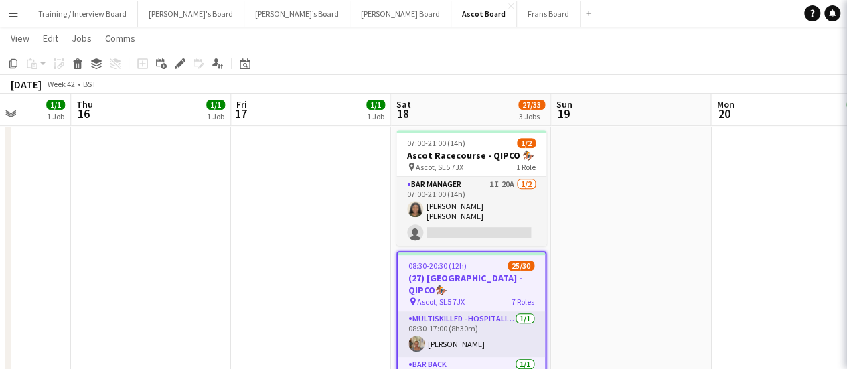
type input "**********"
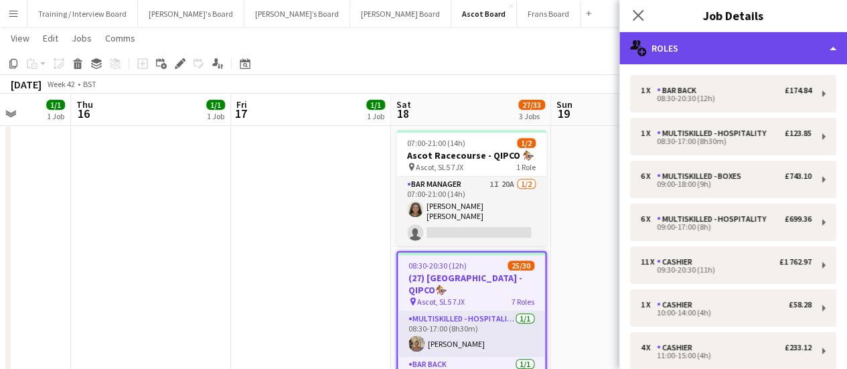
click at [760, 44] on div "multiple-users-add Roles" at bounding box center [734, 48] width 228 height 32
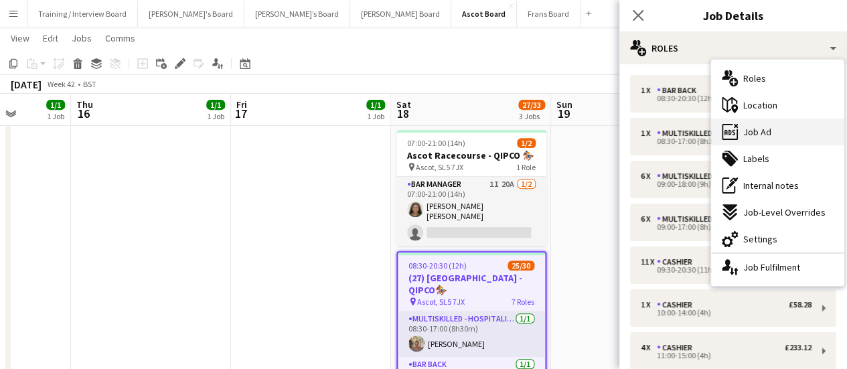
click at [779, 120] on div "ads-window Job Ad" at bounding box center [777, 132] width 133 height 27
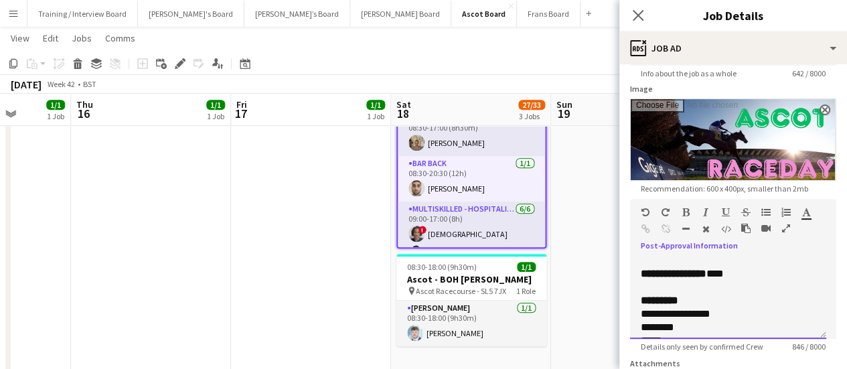
scroll to position [134, 0]
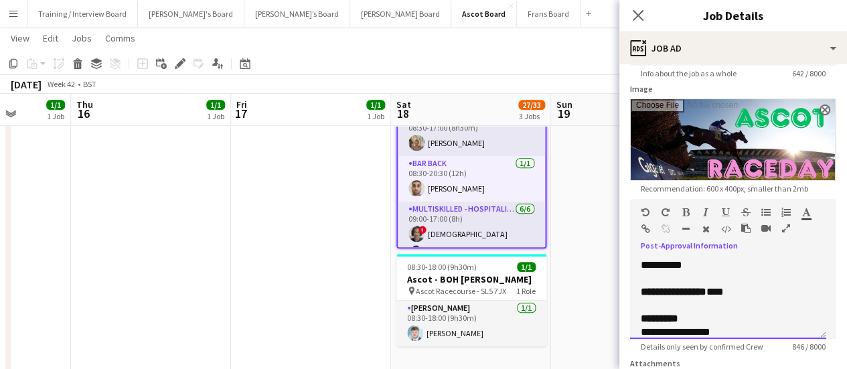
drag, startPoint x: 709, startPoint y: 299, endPoint x: 674, endPoint y: 288, distance: 36.6
click at [709, 299] on div at bounding box center [723, 305] width 164 height 13
click at [787, 224] on icon "button" at bounding box center [786, 228] width 8 height 9
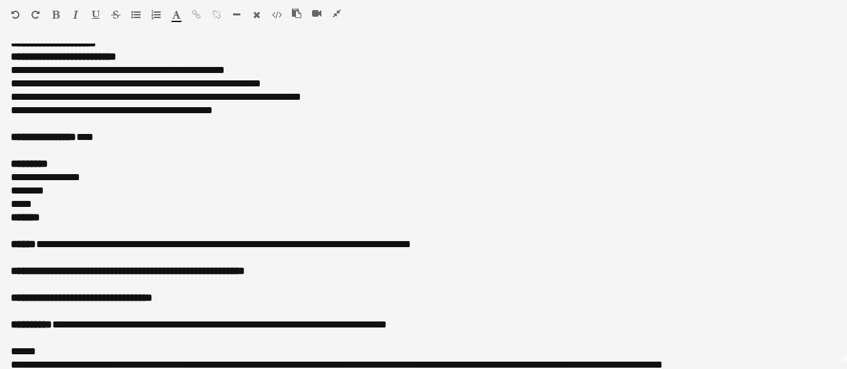
scroll to position [0, 0]
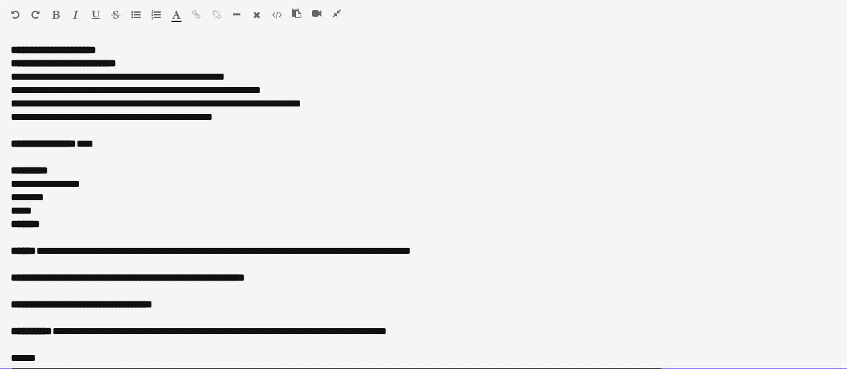
click at [0, 210] on div "**********" at bounding box center [423, 207] width 847 height 326
drag, startPoint x: 54, startPoint y: 226, endPoint x: 1, endPoint y: 177, distance: 71.1
click at [1, 177] on div "**********" at bounding box center [423, 207] width 847 height 326
click at [4, 177] on div "**********" at bounding box center [423, 207] width 847 height 326
drag, startPoint x: 8, startPoint y: 146, endPoint x: 78, endPoint y: 226, distance: 106.3
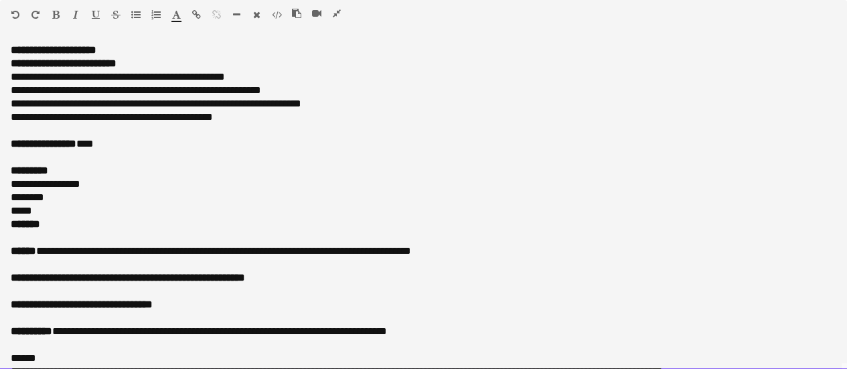
click at [78, 226] on div "**********" at bounding box center [423, 207] width 847 height 326
copy div "**********"
click at [338, 13] on icon "button" at bounding box center [337, 13] width 8 height 9
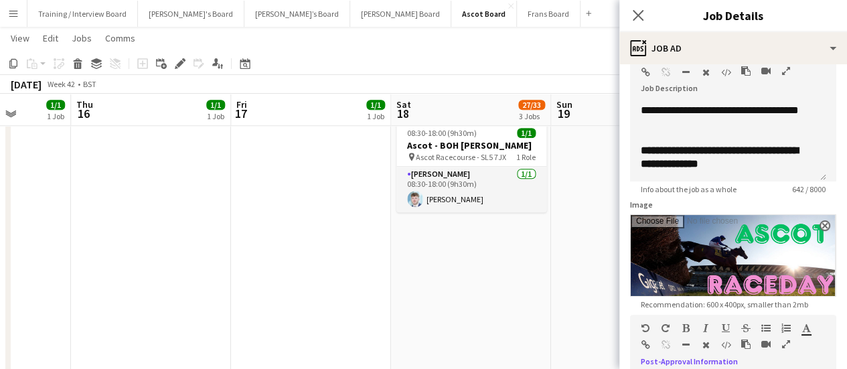
scroll to position [67, 0]
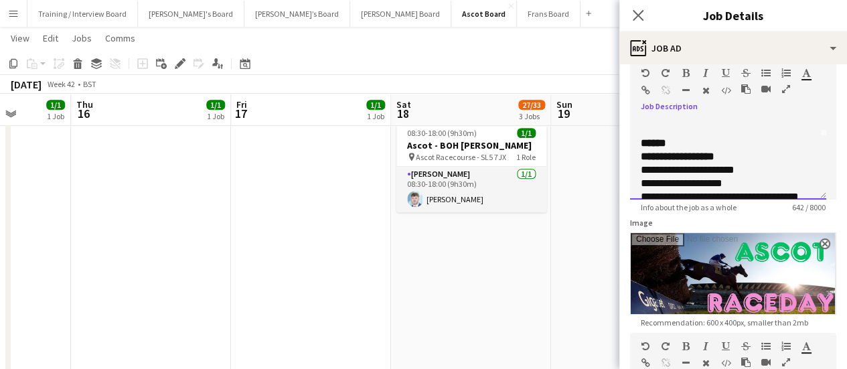
drag, startPoint x: 762, startPoint y: 150, endPoint x: 711, endPoint y: 215, distance: 82.5
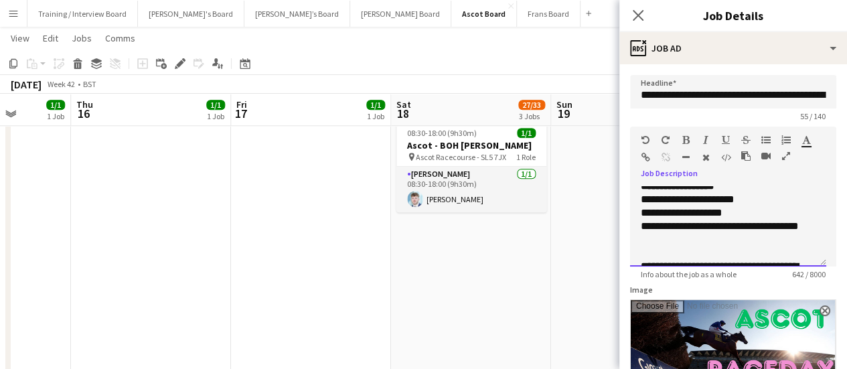
scroll to position [167, 0]
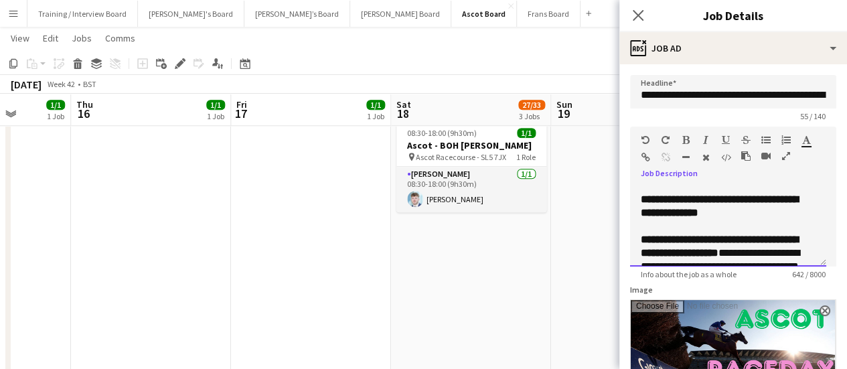
click at [766, 233] on div at bounding box center [728, 226] width 175 height 13
drag, startPoint x: 742, startPoint y: 242, endPoint x: 634, endPoint y: 222, distance: 110.2
click at [634, 222] on div "**********" at bounding box center [728, 226] width 196 height 80
copy b "**********"
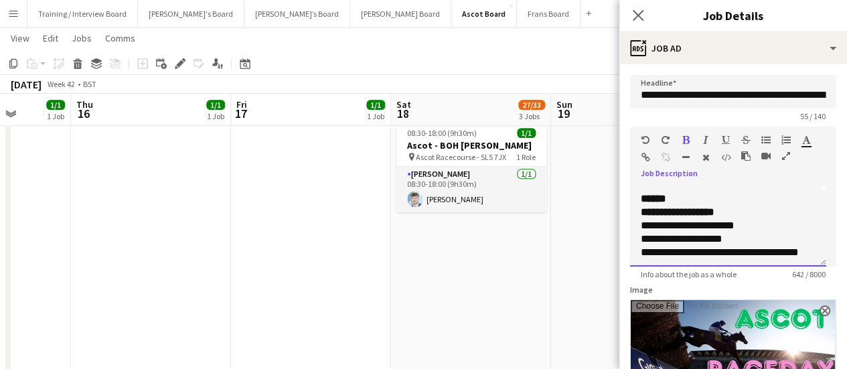
scroll to position [66, 0]
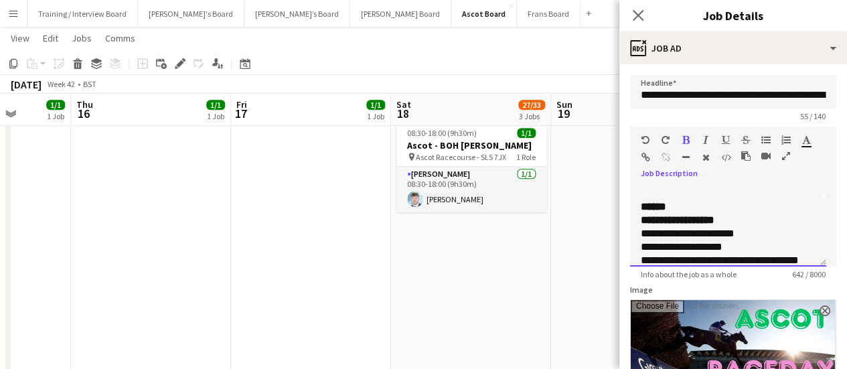
drag, startPoint x: 709, startPoint y: 200, endPoint x: 632, endPoint y: 234, distance: 83.6
click at [632, 234] on div "**********" at bounding box center [728, 226] width 196 height 80
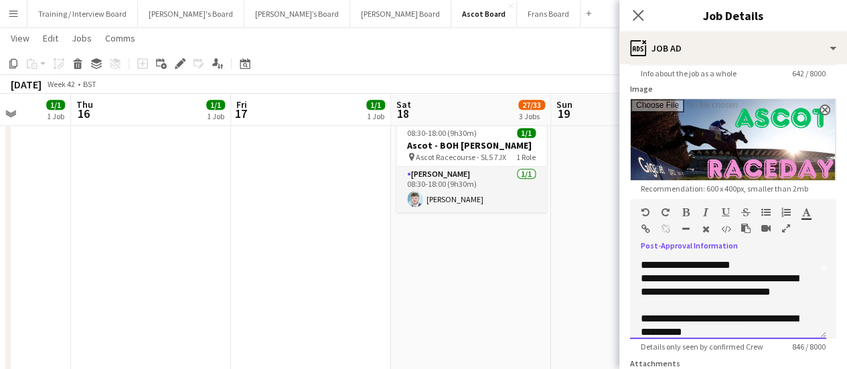
scroll to position [134, 0]
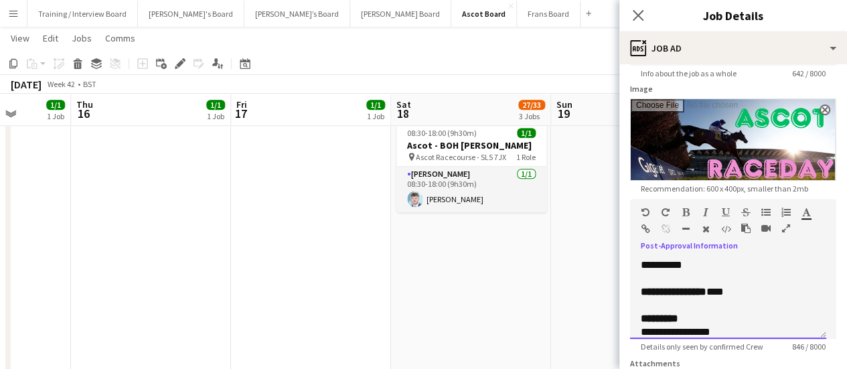
drag, startPoint x: 642, startPoint y: 261, endPoint x: 749, endPoint y: 275, distance: 108.2
click at [749, 275] on div "**********" at bounding box center [728, 299] width 196 height 80
copy div "**********"
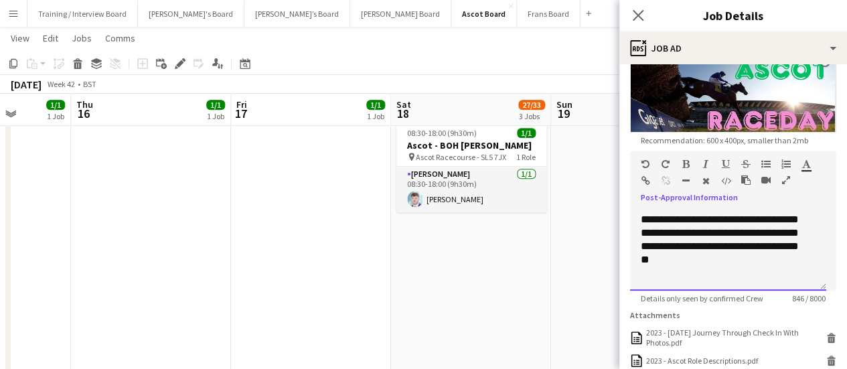
scroll to position [268, 0]
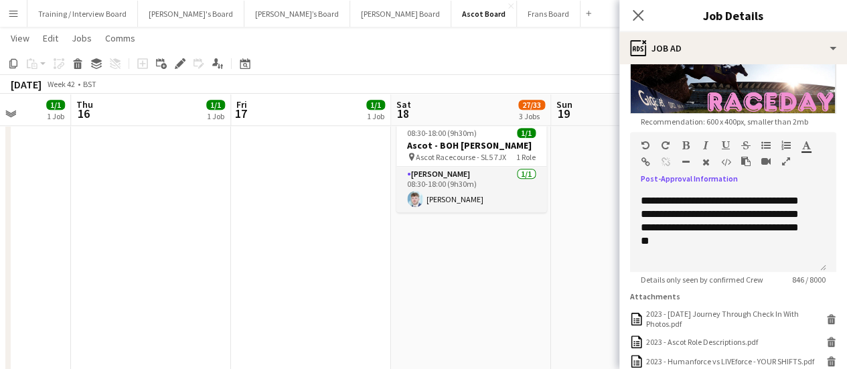
click at [784, 161] on icon "button" at bounding box center [786, 161] width 8 height 9
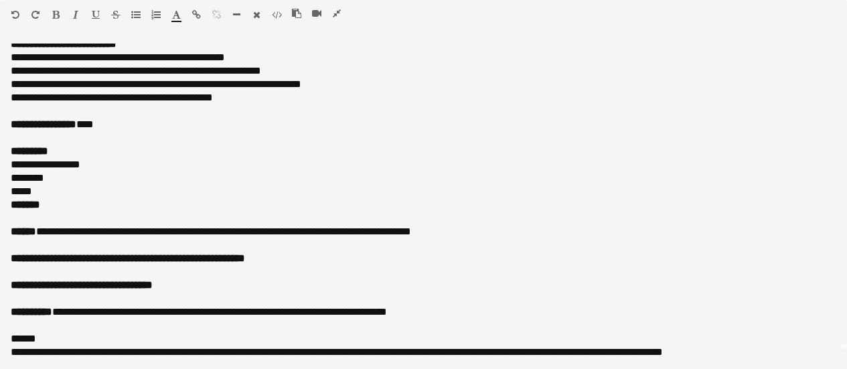
scroll to position [19, 0]
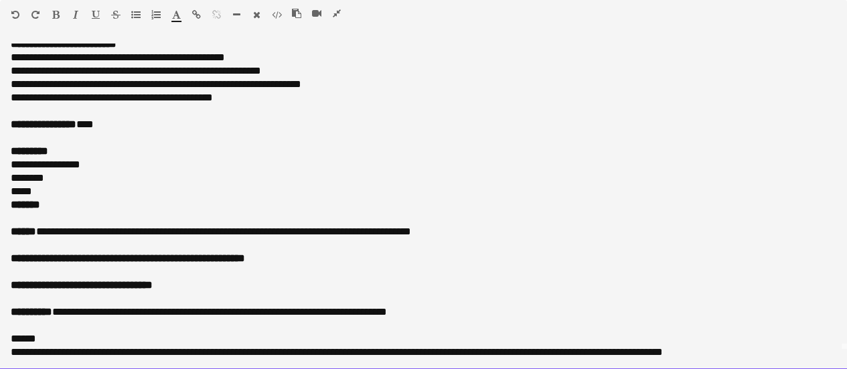
click at [465, 127] on div "**********" at bounding box center [418, 124] width 815 height 13
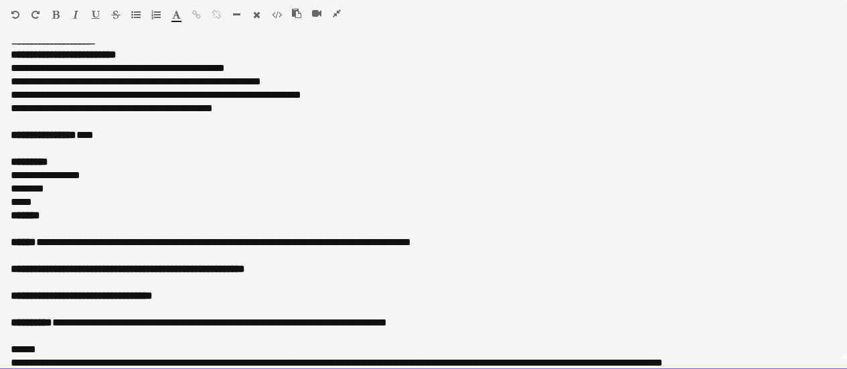
scroll to position [0, 0]
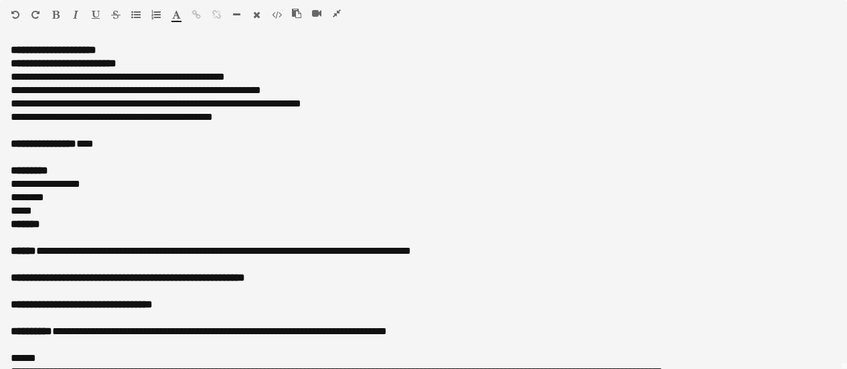
click at [332, 15] on button "button" at bounding box center [336, 13] width 9 height 11
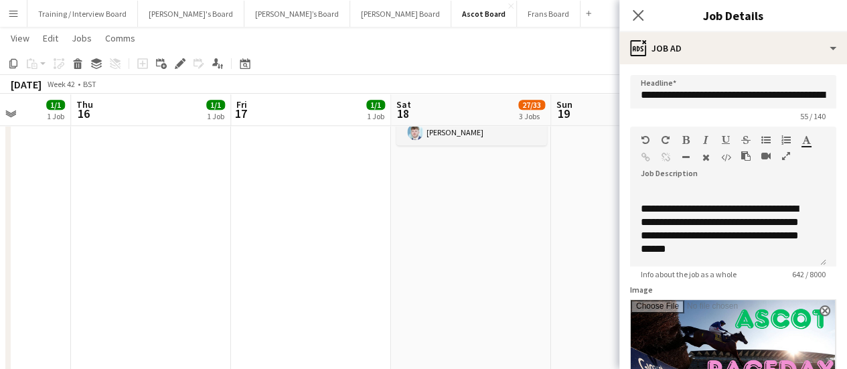
scroll to position [292, 0]
click at [491, 201] on app-date-cell "07:00-21:00 (14h) 1/2 Ascot Racecourse - QIPCO 🏇🏼 pin Ascot, SL5 7JX 1 Role Bar…" at bounding box center [471, 143] width 160 height 1326
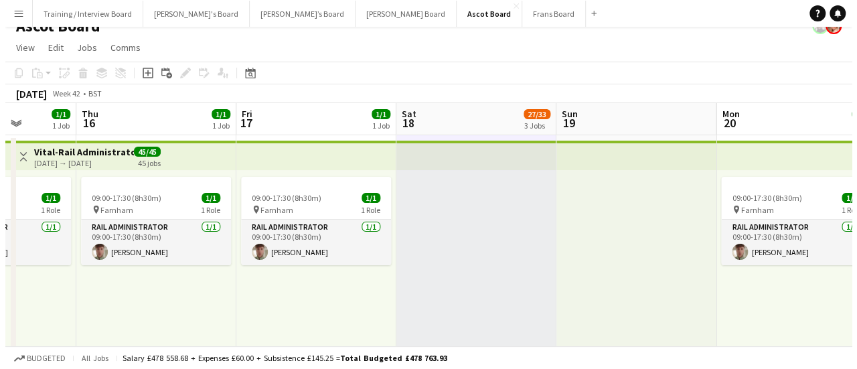
scroll to position [0, 0]
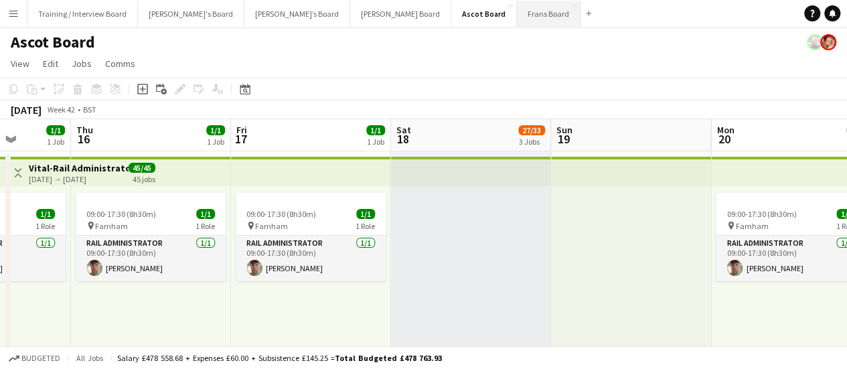
click at [517, 3] on button "Frans Board Close" at bounding box center [549, 14] width 64 height 26
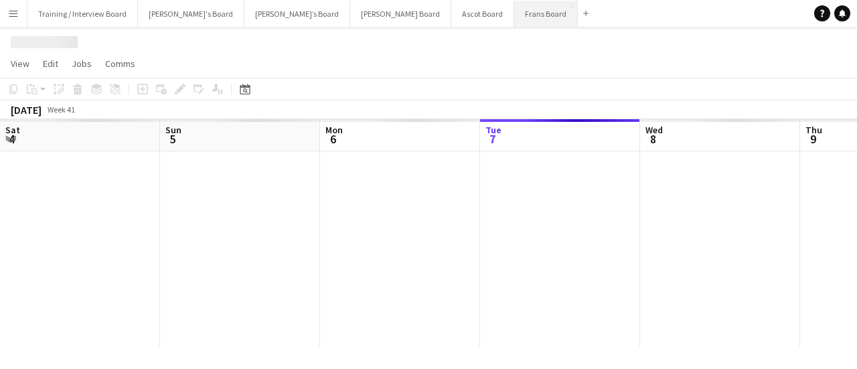
scroll to position [0, 320]
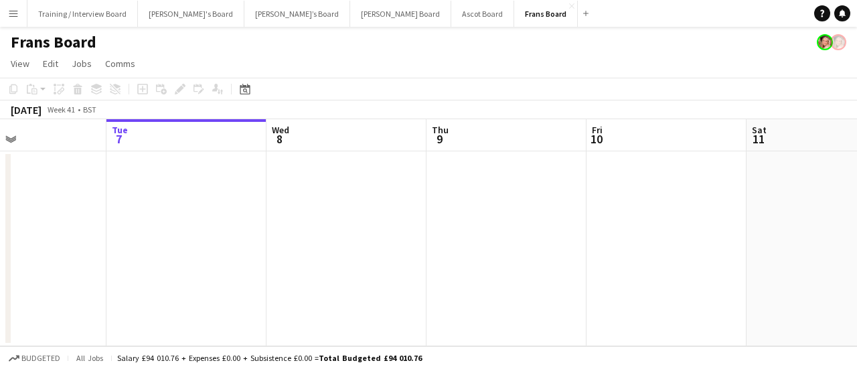
drag, startPoint x: 286, startPoint y: 215, endPoint x: 502, endPoint y: 248, distance: 218.9
click at [143, 212] on app-calendar-viewport "Sat 4 Sun 5 Mon 6 Tue 7 Wed 8 Thu 9 Fri 10 Sat 11 Sun 12 Mon 13 Tue 14" at bounding box center [428, 232] width 857 height 227
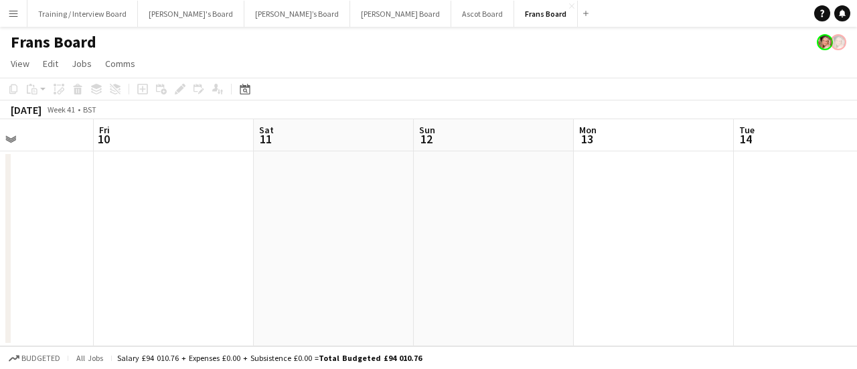
drag, startPoint x: 640, startPoint y: 261, endPoint x: 781, endPoint y: 192, distance: 157.3
click at [478, 248] on app-calendar-viewport "Mon 6 Tue 7 Wed 8 Thu 9 Fri 10 Sat 11 Sun 12 Mon 13 Tue 14 Wed 15 Thu 16" at bounding box center [428, 232] width 857 height 227
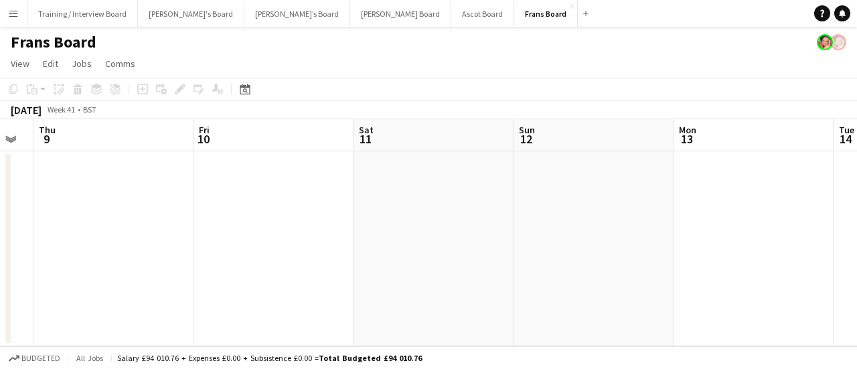
drag, startPoint x: 781, startPoint y: 192, endPoint x: 508, endPoint y: 210, distance: 273.8
click at [508, 207] on app-calendar-viewport "Mon 6 Tue 7 Wed 8 Thu 9 Fri 10 Sat 11 Sun 12 Mon 13 Tue 14 Wed 15 Thu 16" at bounding box center [428, 232] width 857 height 227
drag, startPoint x: 691, startPoint y: 239, endPoint x: 558, endPoint y: 230, distance: 133.6
click at [236, 167] on app-calendar-viewport "Wed 8 Thu 9 Fri 10 Sat 11 Sun 12 Mon 13 Tue 14 Wed 15 Thu 16 Fri 17 Sat 18 1/1 …" at bounding box center [428, 232] width 857 height 227
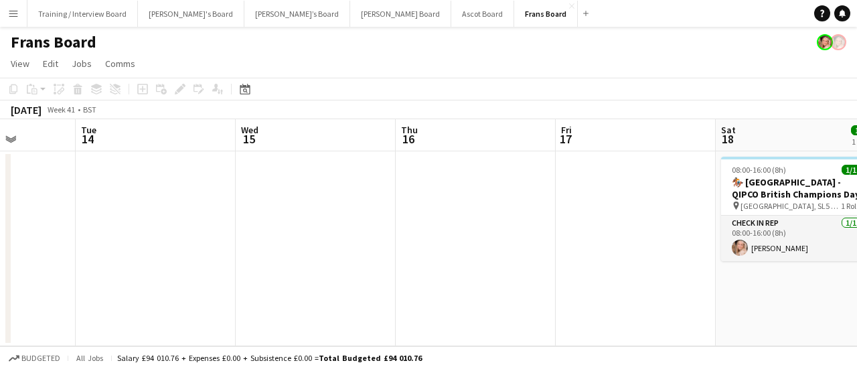
drag, startPoint x: 521, startPoint y: 235, endPoint x: 488, endPoint y: 232, distance: 33.6
click at [488, 232] on app-calendar-viewport "Sat 11 Sun 12 Mon 13 Tue 14 Wed 15 Thu 16 Fri 17 Sat 18 1/1 1 Job Sun 19 Mon 20…" at bounding box center [428, 232] width 857 height 227
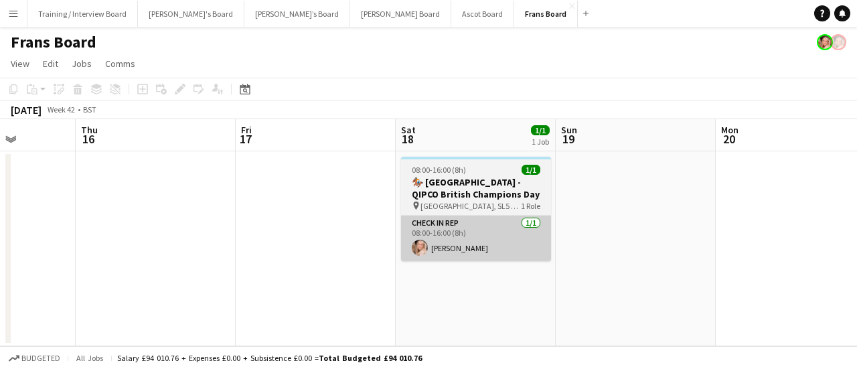
scroll to position [0, 407]
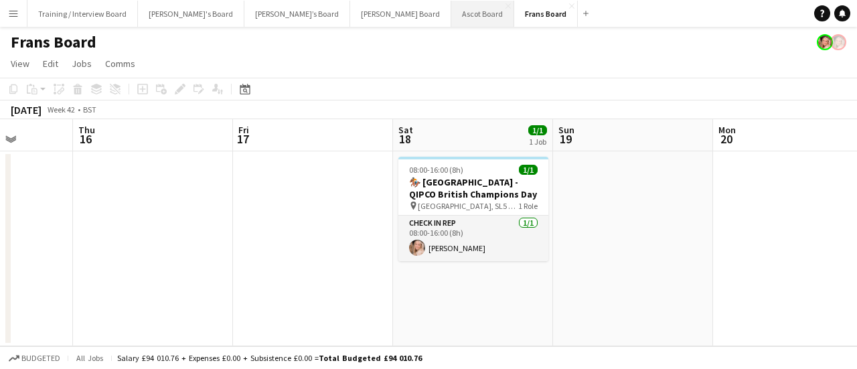
click at [451, 10] on button "Ascot Board Close" at bounding box center [482, 14] width 63 height 26
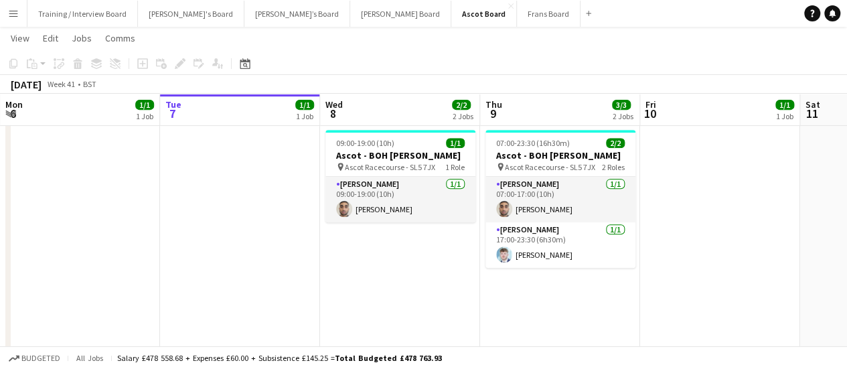
scroll to position [0, 357]
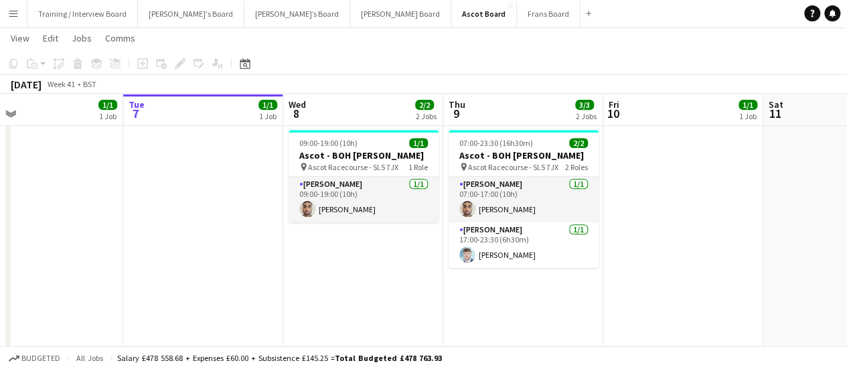
drag, startPoint x: 426, startPoint y: 298, endPoint x: 407, endPoint y: 308, distance: 21.3
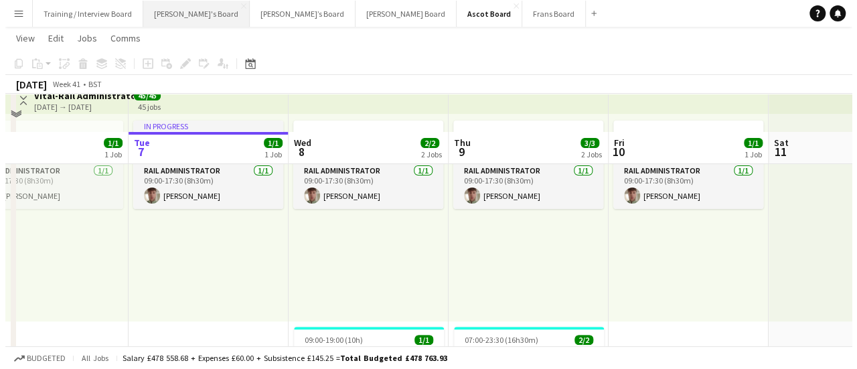
scroll to position [0, 0]
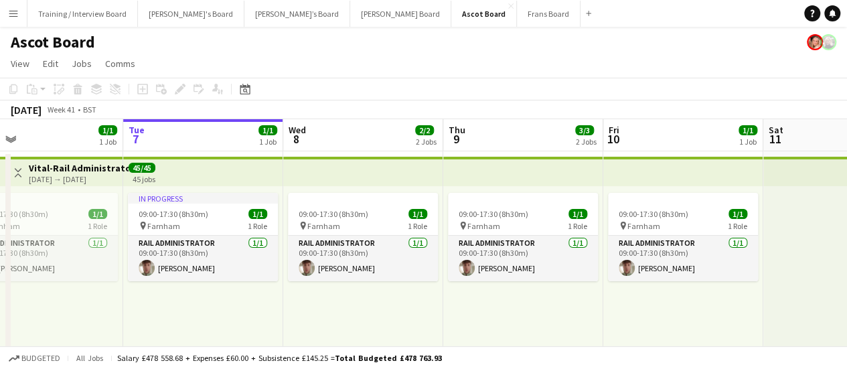
click at [16, 11] on app-icon "Menu" at bounding box center [13, 13] width 11 height 11
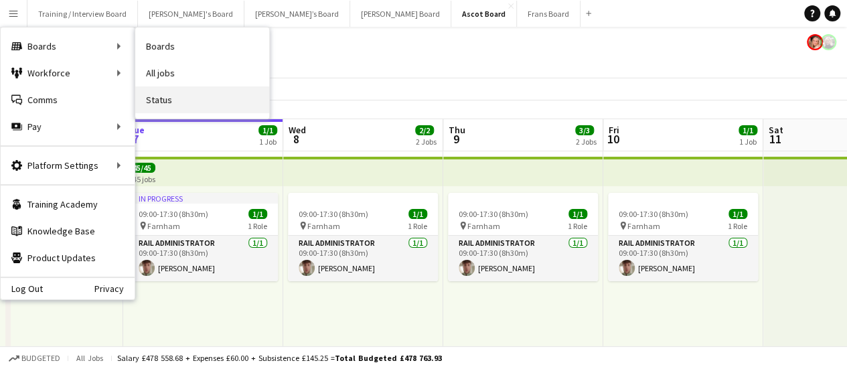
click at [202, 111] on link "Status" at bounding box center [202, 99] width 134 height 27
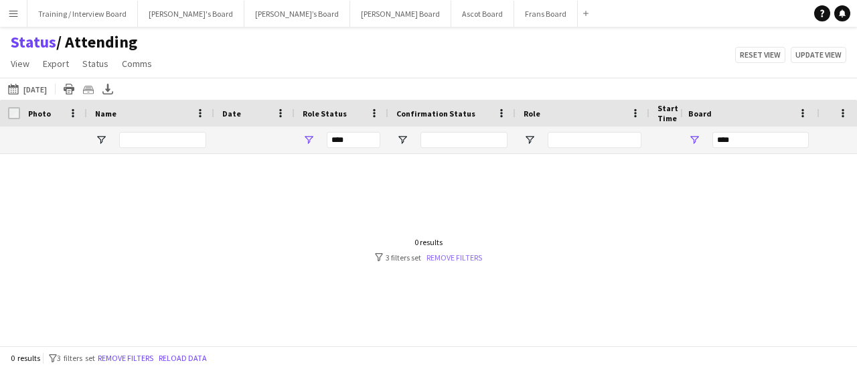
click at [468, 255] on link "Remove filters" at bounding box center [455, 258] width 56 height 10
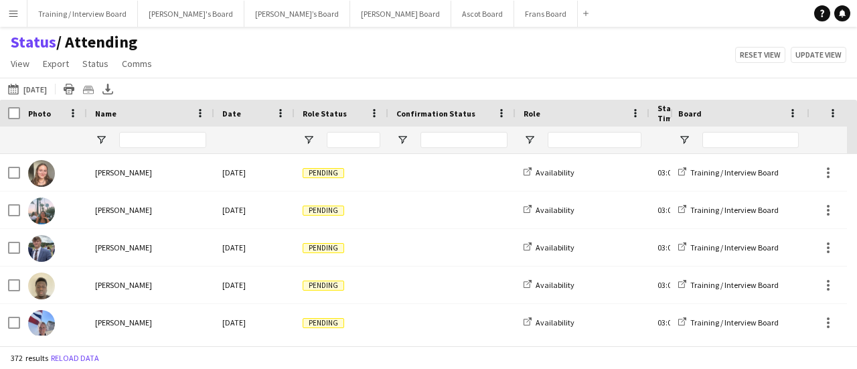
drag, startPoint x: 413, startPoint y: 54, endPoint x: 422, endPoint y: 83, distance: 30.9
click at [413, 54] on div "Status / Attending View Views Default view Airshow Accreditation Airshow Check …" at bounding box center [428, 55] width 857 height 46
click at [305, 134] on span "Open Filter Menu" at bounding box center [309, 140] width 12 height 12
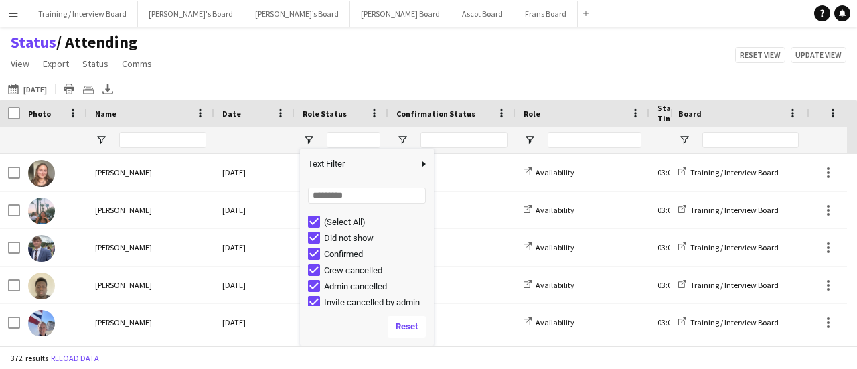
click at [317, 215] on div "(Select All)" at bounding box center [371, 222] width 126 height 16
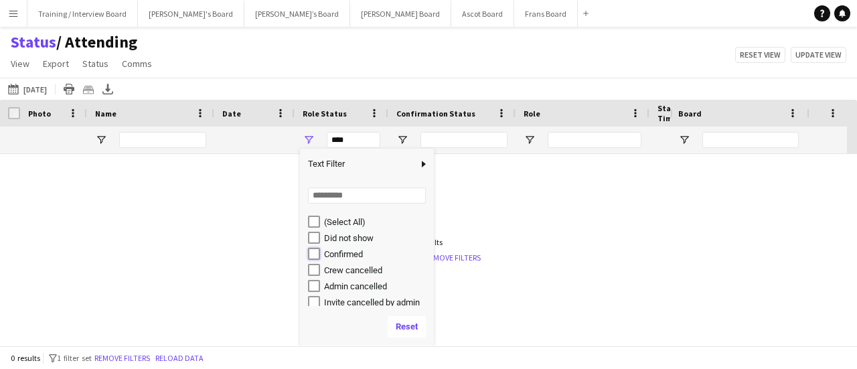
type input "**********"
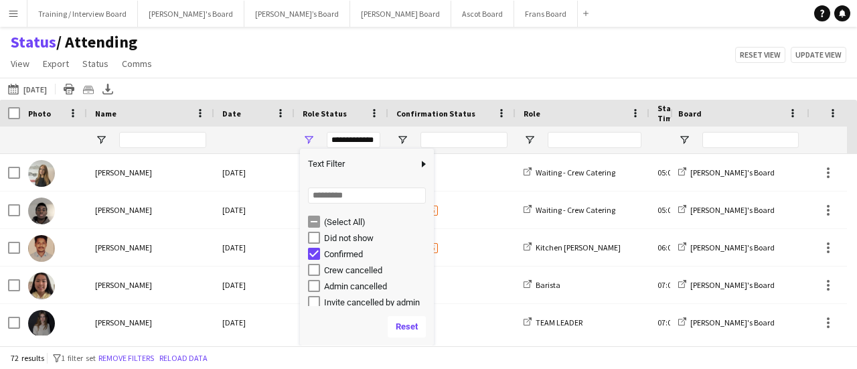
click at [384, 65] on div "Status / Attending View Views Default view Airshow Accreditation Airshow Check …" at bounding box center [428, 55] width 857 height 46
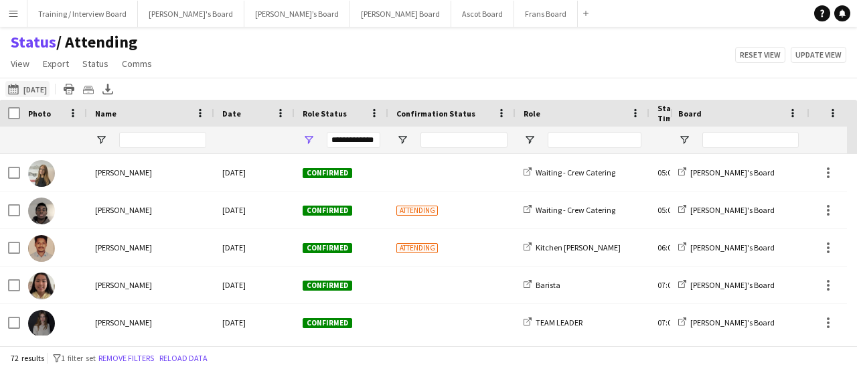
click at [30, 86] on button "07-10-2025 to 13-10-2025 08-08-2025" at bounding box center [27, 89] width 44 height 16
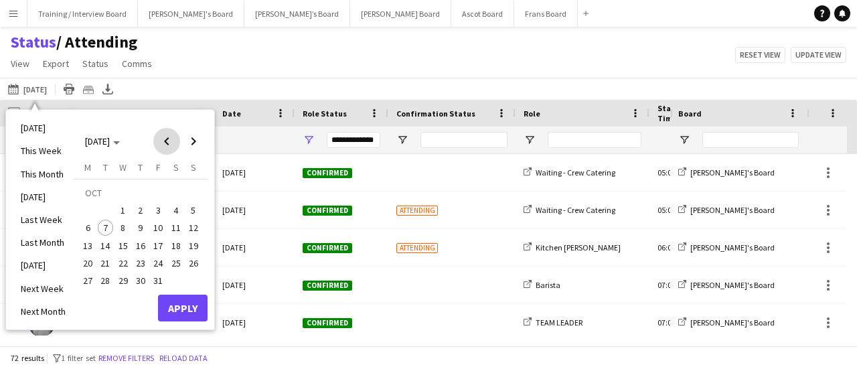
click at [165, 139] on span "Previous month" at bounding box center [166, 141] width 27 height 27
click at [165, 138] on span "Previous month" at bounding box center [166, 141] width 27 height 27
click at [166, 137] on span "Previous month" at bounding box center [166, 141] width 27 height 27
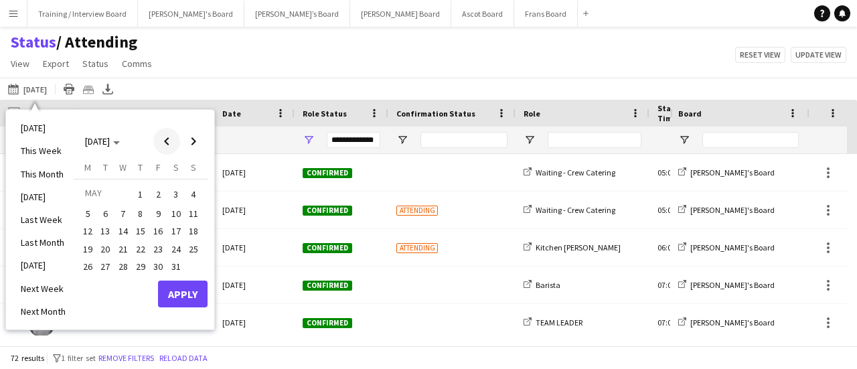
click at [166, 137] on span "Previous month" at bounding box center [166, 141] width 27 height 27
click at [173, 146] on span "Previous month" at bounding box center [166, 141] width 27 height 27
click at [164, 144] on span "Previous month" at bounding box center [166, 141] width 27 height 27
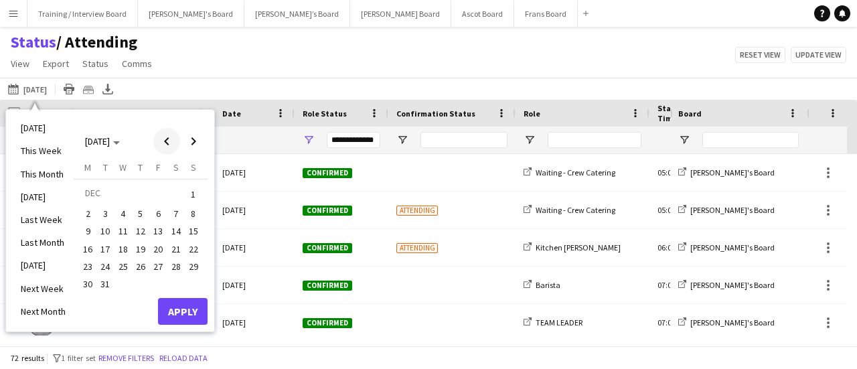
click at [164, 144] on span "Previous month" at bounding box center [166, 141] width 27 height 27
click at [169, 144] on span "Previous month" at bounding box center [166, 141] width 27 height 27
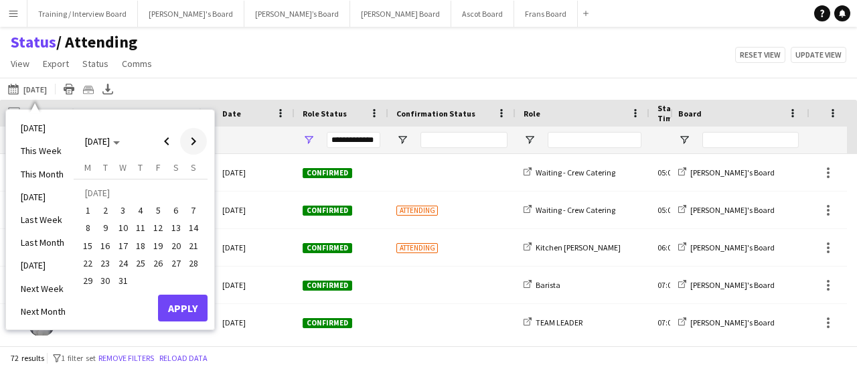
click at [199, 139] on span "Next month" at bounding box center [193, 141] width 27 height 27
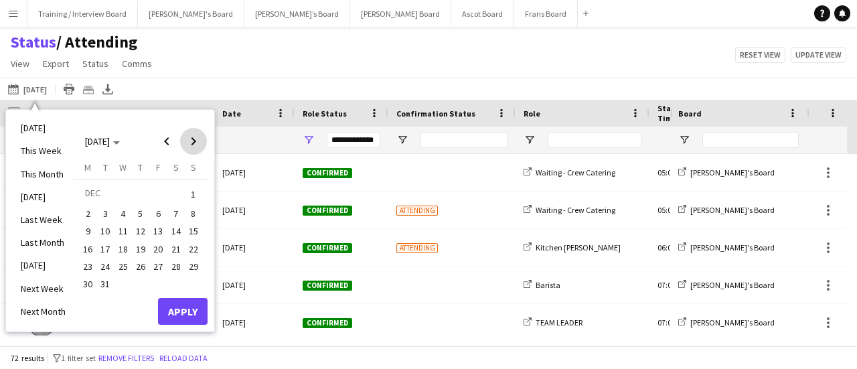
click at [199, 139] on span "Next month" at bounding box center [193, 141] width 27 height 27
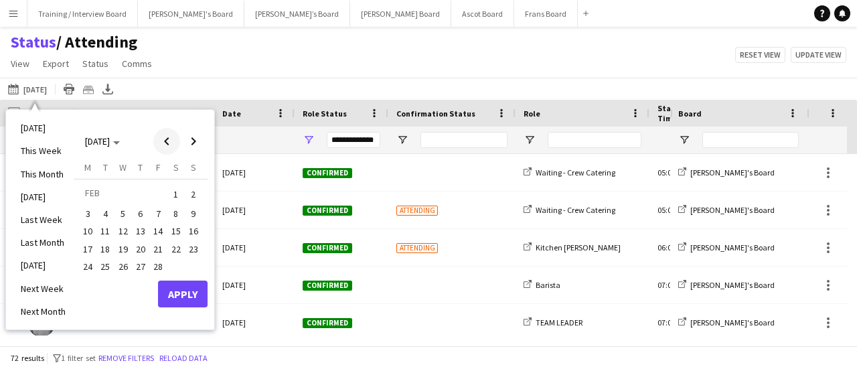
click at [167, 140] on span "Previous month" at bounding box center [166, 141] width 27 height 27
click at [125, 212] on span "1" at bounding box center [123, 210] width 16 height 16
click at [197, 132] on span "Next month" at bounding box center [193, 141] width 27 height 27
click at [197, 136] on span "Next month" at bounding box center [193, 141] width 27 height 27
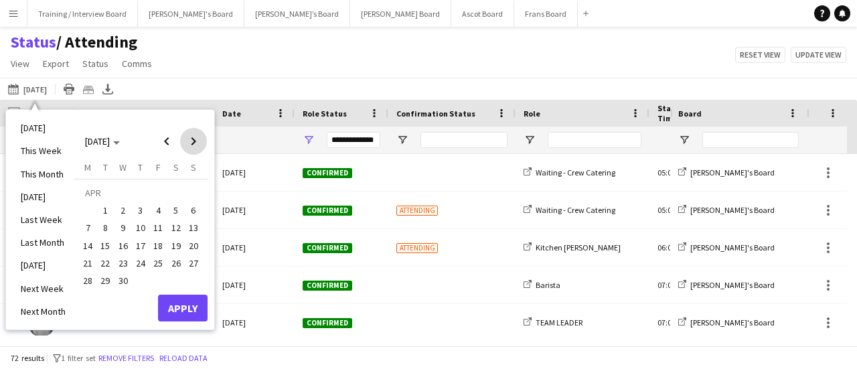
click at [197, 136] on span "Next month" at bounding box center [193, 141] width 27 height 27
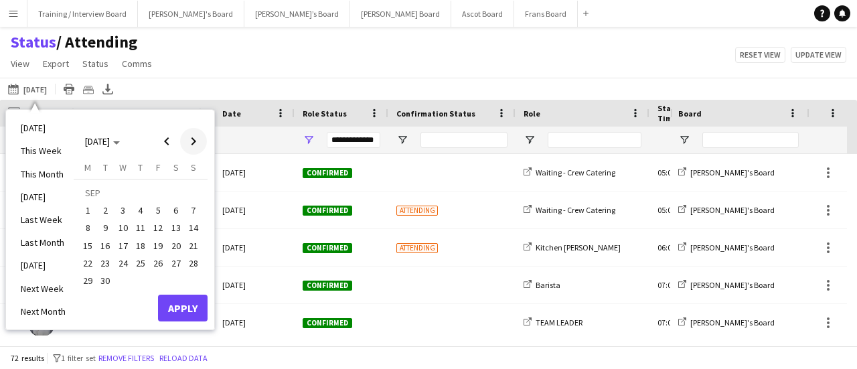
click at [197, 136] on span "Next month" at bounding box center [193, 141] width 27 height 27
click at [167, 137] on span "Previous month" at bounding box center [166, 141] width 27 height 27
click at [100, 226] on span "7" at bounding box center [106, 228] width 16 height 16
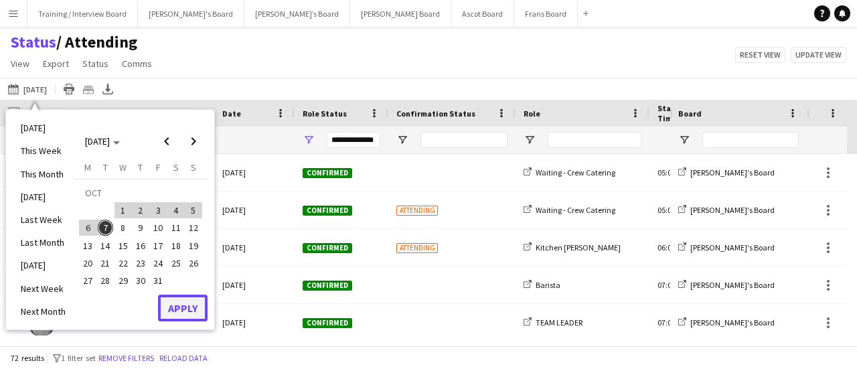
click at [177, 311] on button "Apply" at bounding box center [183, 308] width 50 height 27
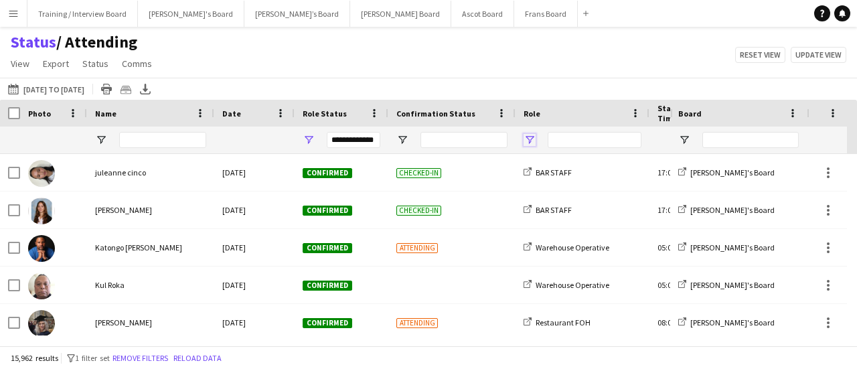
click at [529, 139] on span "Open Filter Menu" at bounding box center [530, 140] width 12 height 12
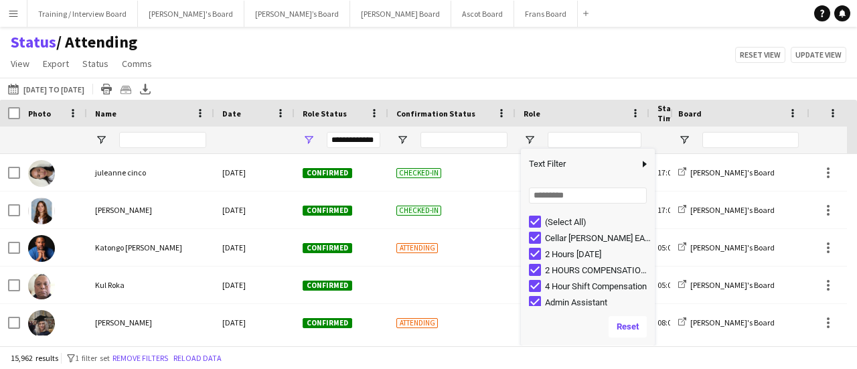
click at [654, 50] on div "Status / Attending View Views Default view Airshow Accreditation Airshow Check …" at bounding box center [428, 55] width 857 height 46
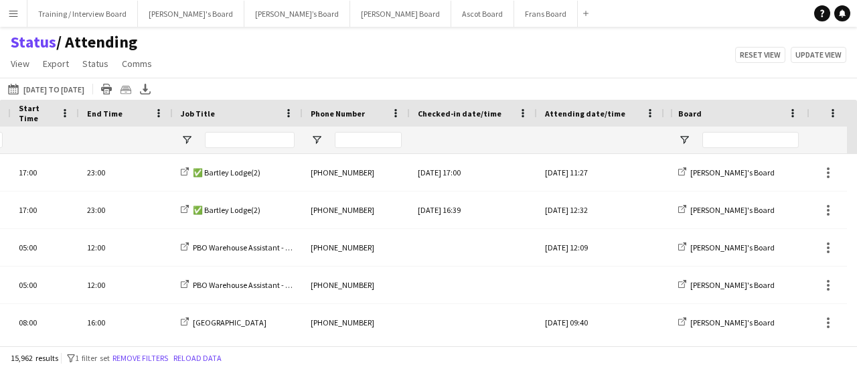
scroll to position [0, 907]
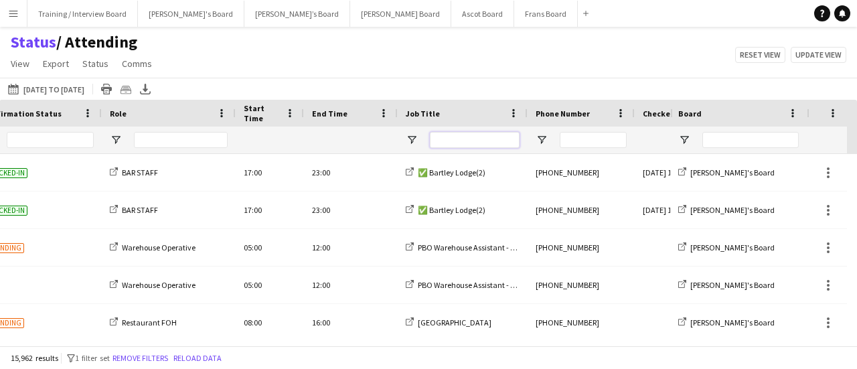
click at [447, 132] on input "Job Title Filter Input" at bounding box center [475, 140] width 90 height 16
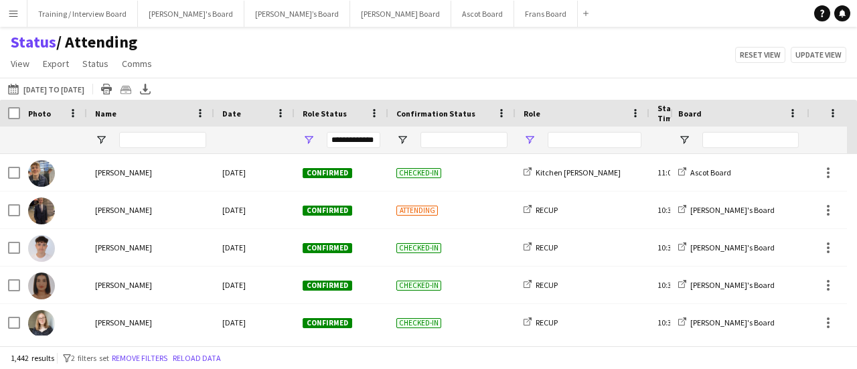
type input "*****"
click at [530, 135] on span "Open Filter Menu" at bounding box center [530, 140] width 12 height 12
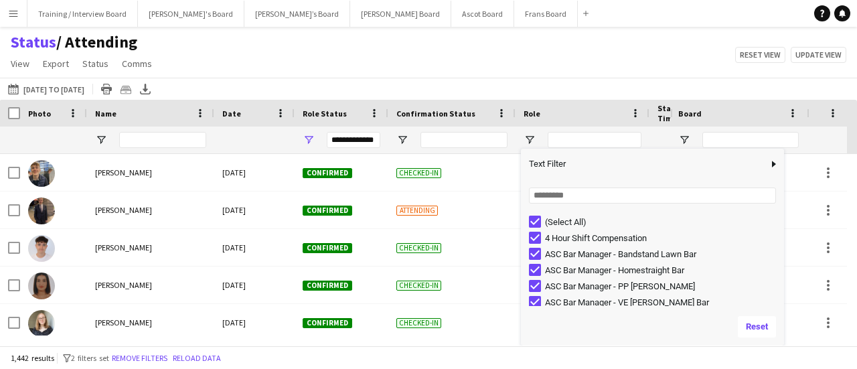
drag, startPoint x: 654, startPoint y: 202, endPoint x: 784, endPoint y: 214, distance: 130.6
click at [784, 214] on div "Column Filter" at bounding box center [782, 247] width 3 height 190
type input "***"
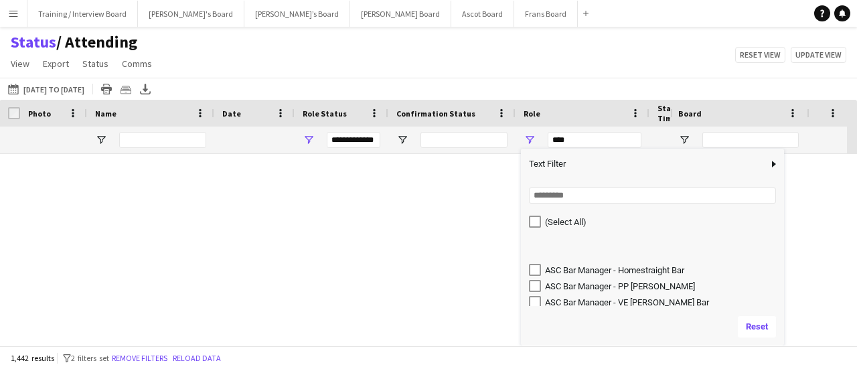
type input "***"
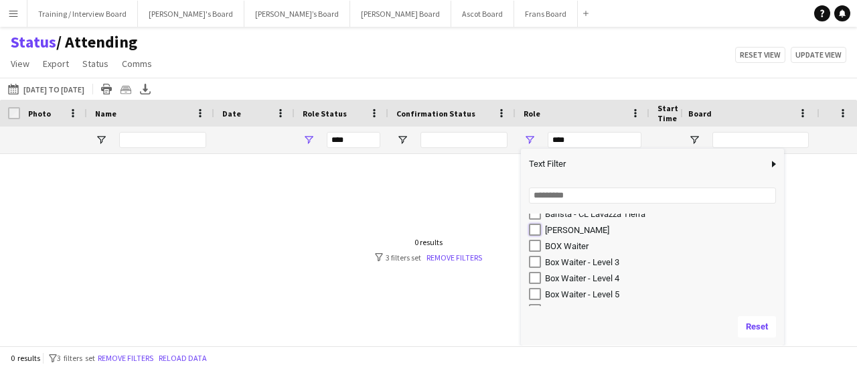
type input "**********"
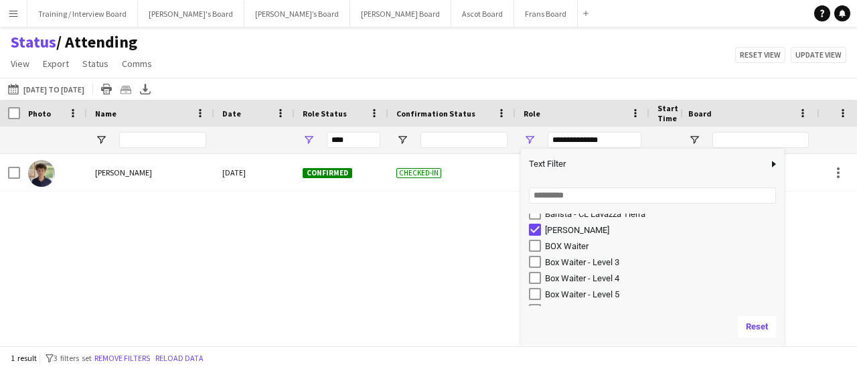
type input "**********"
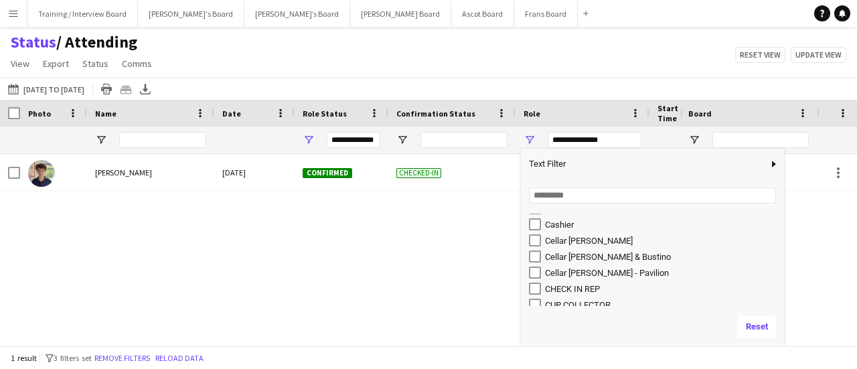
click at [542, 242] on div "Cellar [PERSON_NAME]" at bounding box center [656, 240] width 255 height 16
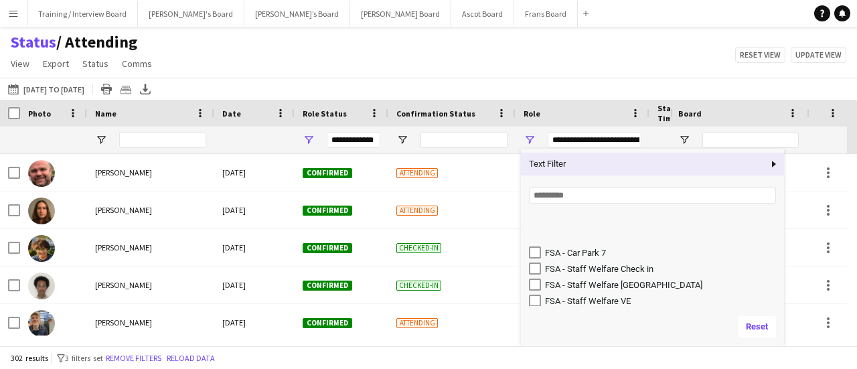
scroll to position [952, 0]
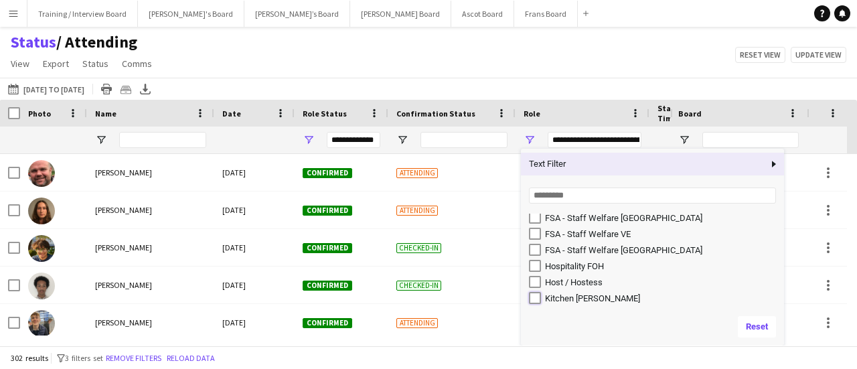
type input "**********"
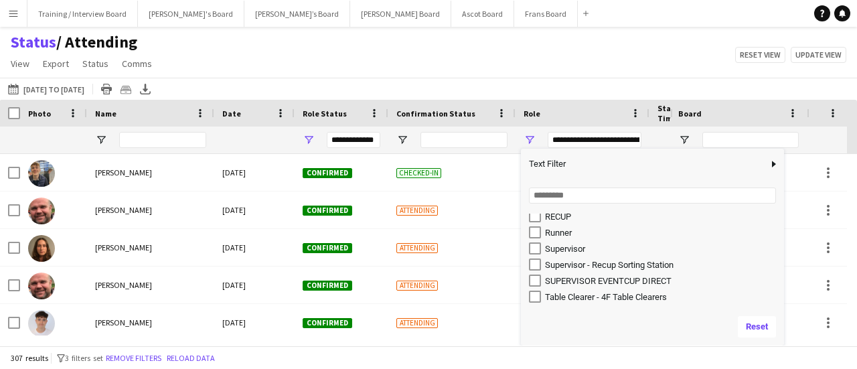
scroll to position [1354, 0]
click at [625, 76] on div "Status / Attending View Views Default view Airshow Accreditation Airshow Check …" at bounding box center [428, 55] width 857 height 46
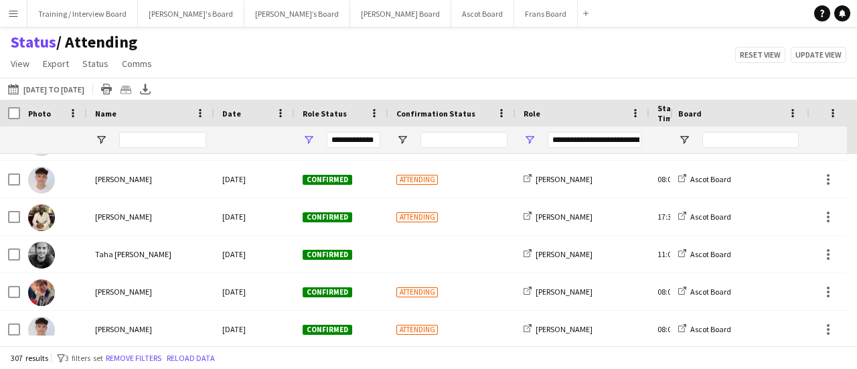
scroll to position [536, 0]
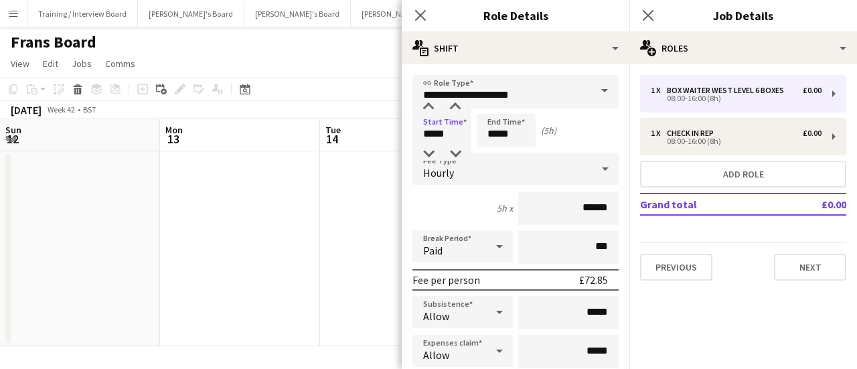
scroll to position [0, 620]
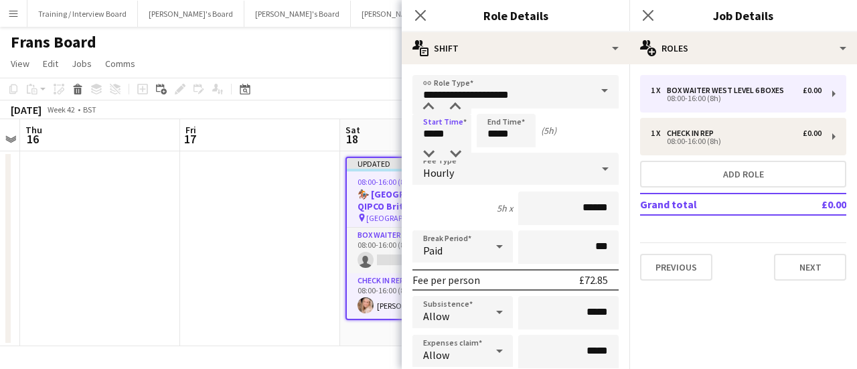
type input "*****"
drag, startPoint x: 516, startPoint y: 135, endPoint x: 397, endPoint y: 119, distance: 121.0
click at [398, 119] on body "Menu Boards Boards Boards All jobs Status Workforce Workforce My Workforce Recr…" at bounding box center [428, 184] width 857 height 369
type input "*****"
click at [481, 207] on div "4h x ******" at bounding box center [516, 208] width 206 height 33
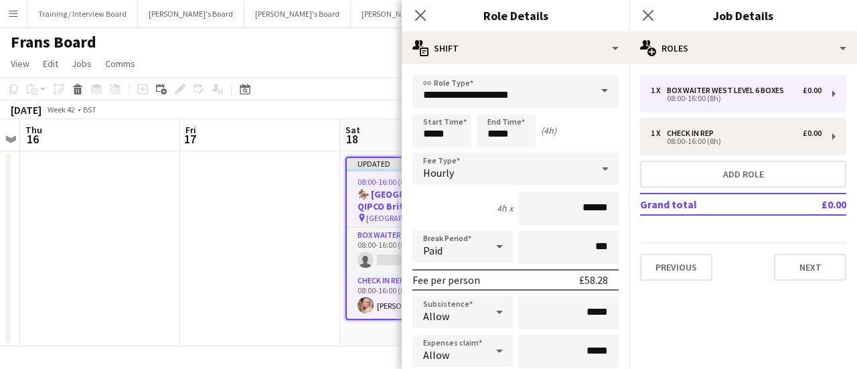
click at [461, 256] on div "Paid" at bounding box center [450, 246] width 74 height 32
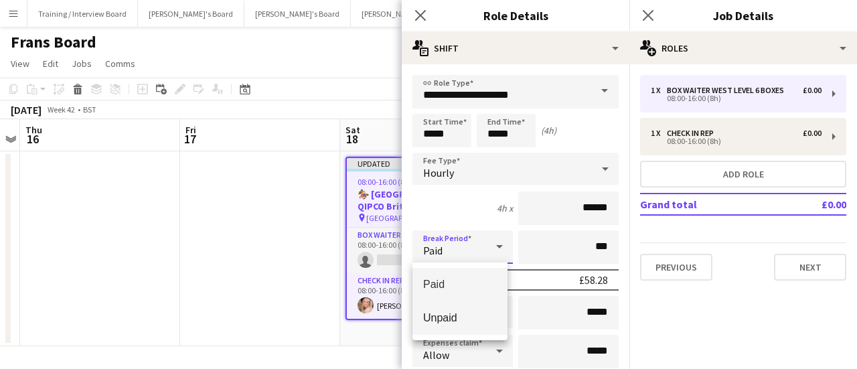
click at [462, 307] on mat-option "Unpaid" at bounding box center [460, 317] width 95 height 33
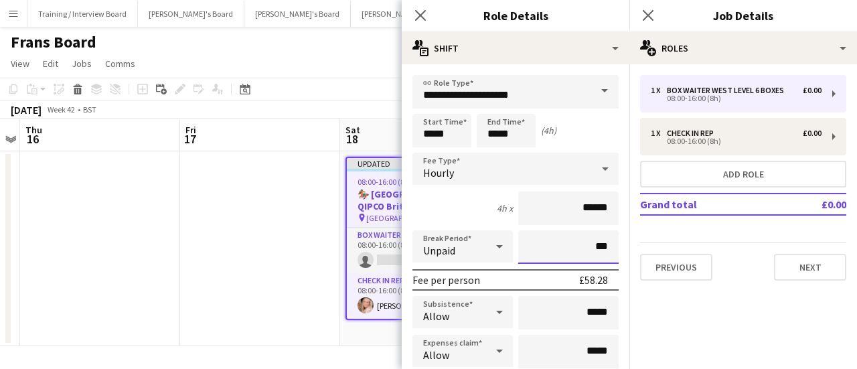
click at [562, 254] on input "***" at bounding box center [568, 246] width 100 height 33
type input "****"
click at [481, 204] on div "4h x ******" at bounding box center [516, 208] width 206 height 33
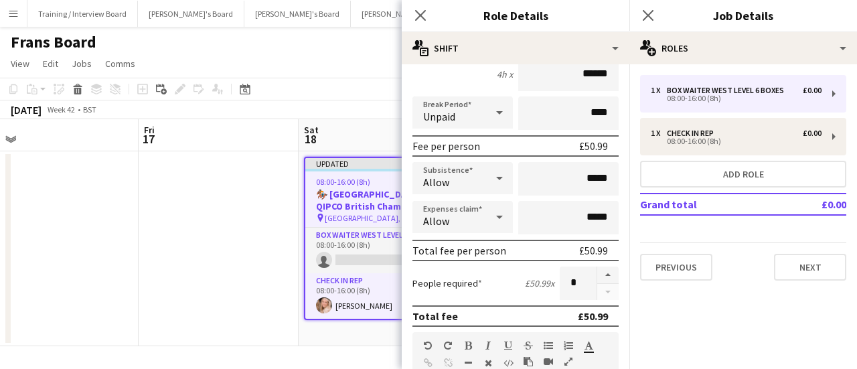
scroll to position [0, 347]
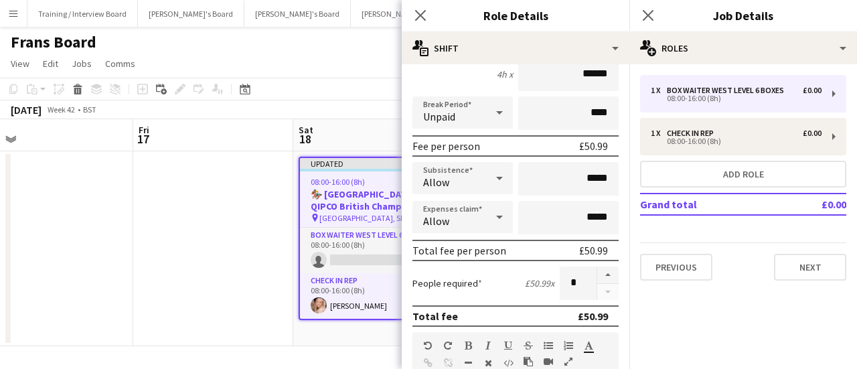
drag, startPoint x: 237, startPoint y: 298, endPoint x: 208, endPoint y: 292, distance: 30.1
click at [208, 292] on app-calendar-viewport "Tue 14 Wed 15 Thu 16 Fri 17 Sat 18 1/2 1 Job Sun 19 Mon 20 Tue 21 Wed 22 Thu 23…" at bounding box center [428, 232] width 857 height 227
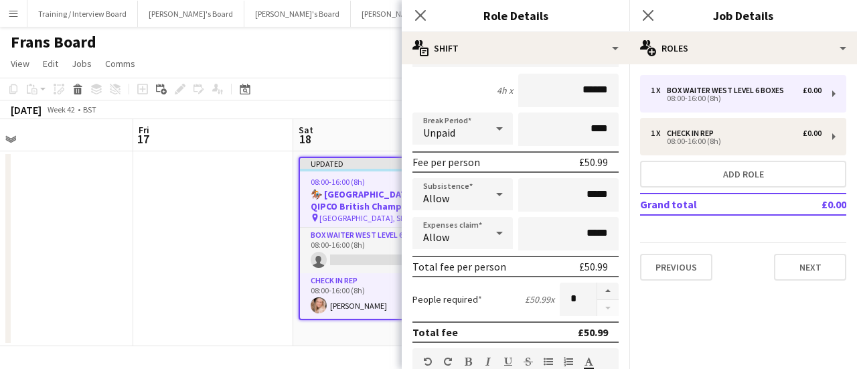
scroll to position [134, 0]
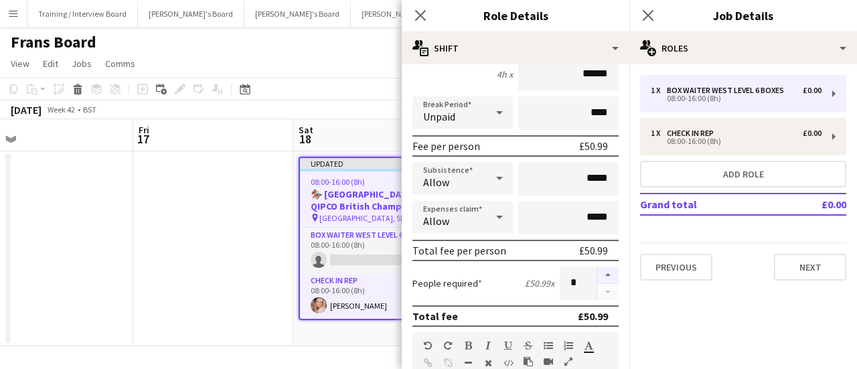
click at [597, 278] on button "button" at bounding box center [607, 275] width 21 height 17
type input "*"
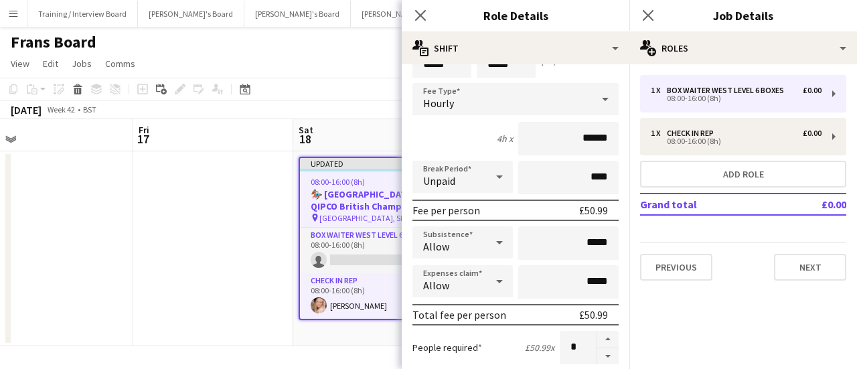
scroll to position [0, 0]
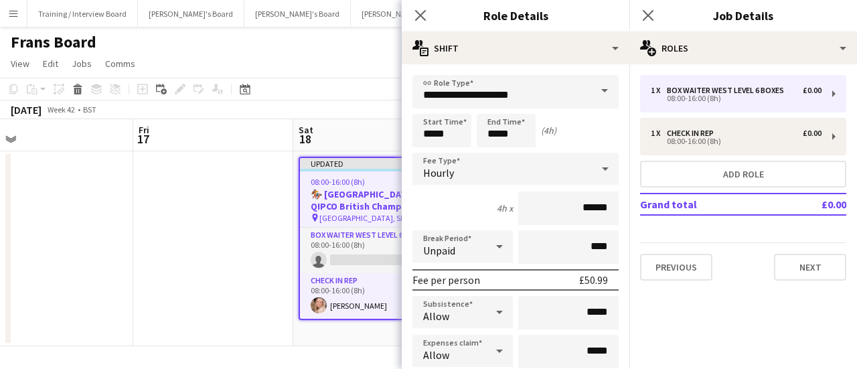
click at [481, 219] on div "4h x ******" at bounding box center [516, 208] width 206 height 33
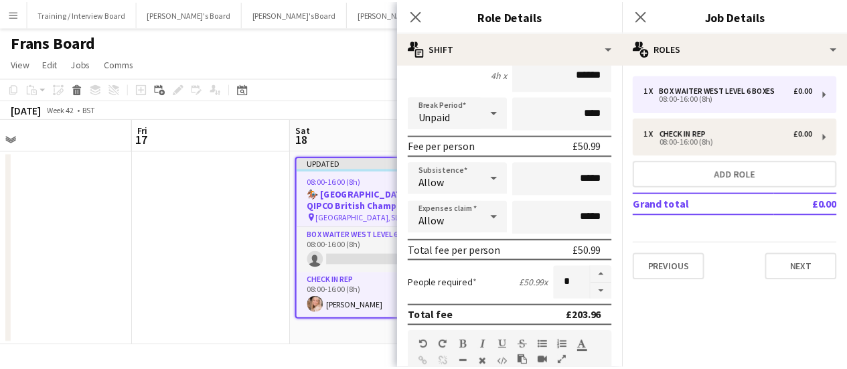
scroll to position [201, 0]
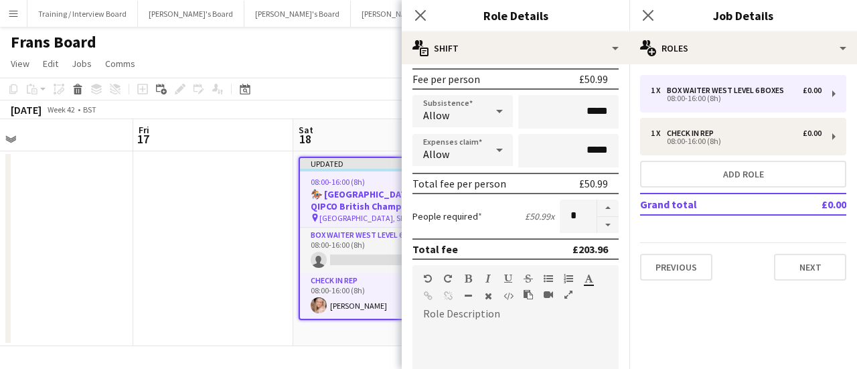
click at [226, 328] on app-date-cell at bounding box center [213, 248] width 160 height 195
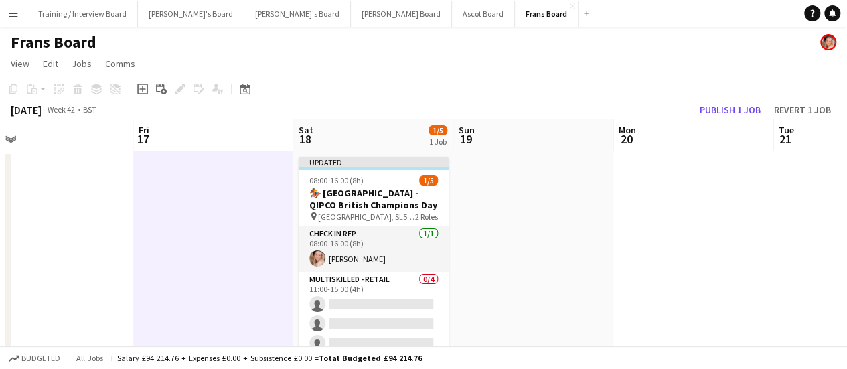
scroll to position [0, 359]
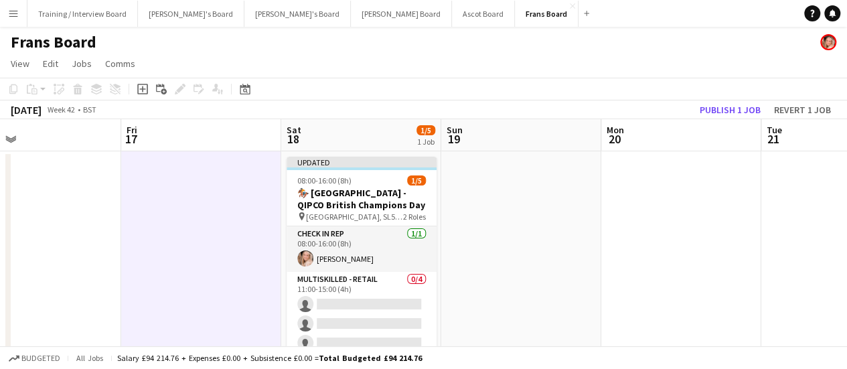
drag, startPoint x: 571, startPoint y: 300, endPoint x: 559, endPoint y: 298, distance: 12.2
click at [559, 298] on app-calendar-viewport "Tue 14 Wed 15 Thu 16 Fri 17 Sat 18 1/5 1 Job Sun 19 Mon 20 Tue 21 Wed 22 Thu 23…" at bounding box center [423, 250] width 847 height 263
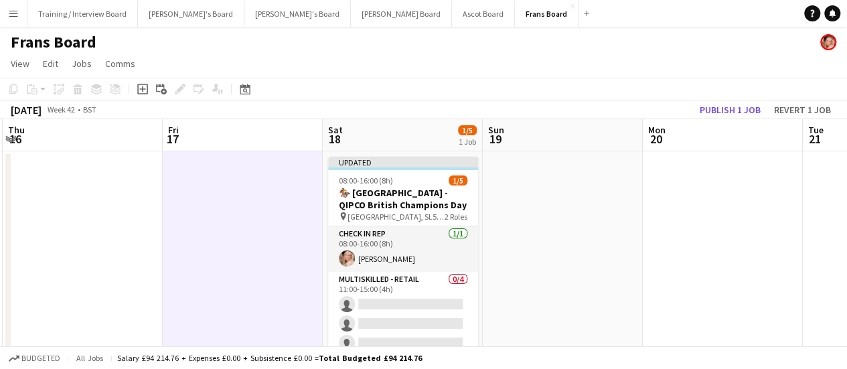
scroll to position [0, 311]
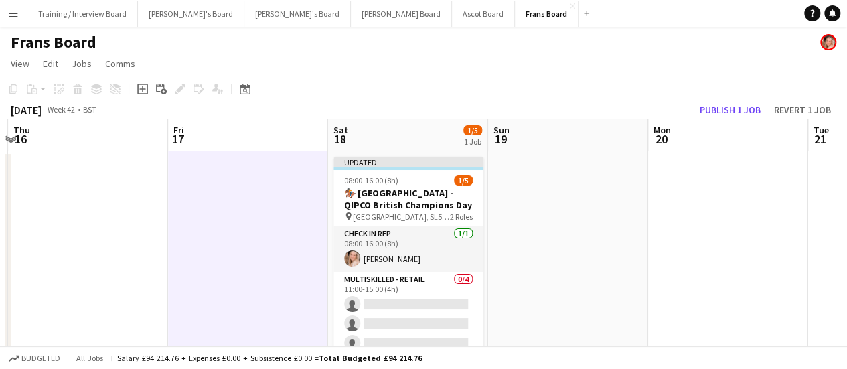
drag, startPoint x: 210, startPoint y: 182, endPoint x: 261, endPoint y: 157, distance: 56.0
click at [259, 171] on app-calendar-viewport "Tue 14 Wed 15 Thu 16 Fri 17 Sat 18 1/5 1 Job Sun 19 Mon 20 Tue 21 Wed 22 Thu 23…" at bounding box center [423, 250] width 847 height 263
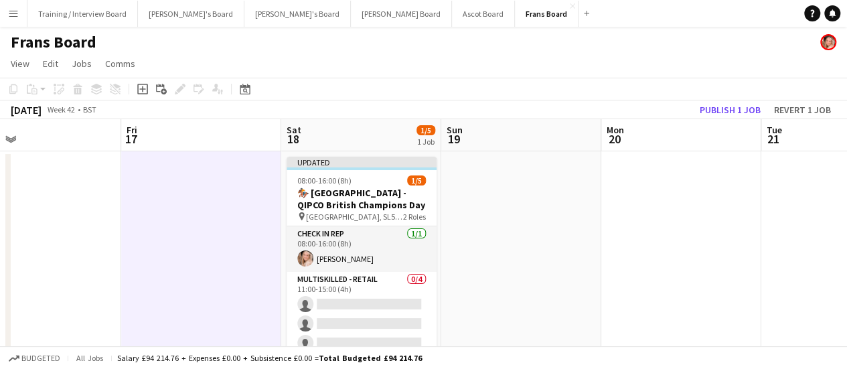
drag, startPoint x: 586, startPoint y: 276, endPoint x: 538, endPoint y: 271, distance: 48.5
click at [538, 271] on app-calendar-viewport "Tue 14 Wed 15 Thu 16 Fri 17 Sat 18 1/5 1 Job Sun 19 Mon 20 Tue 21 Wed 22 Thu 23…" at bounding box center [423, 250] width 847 height 263
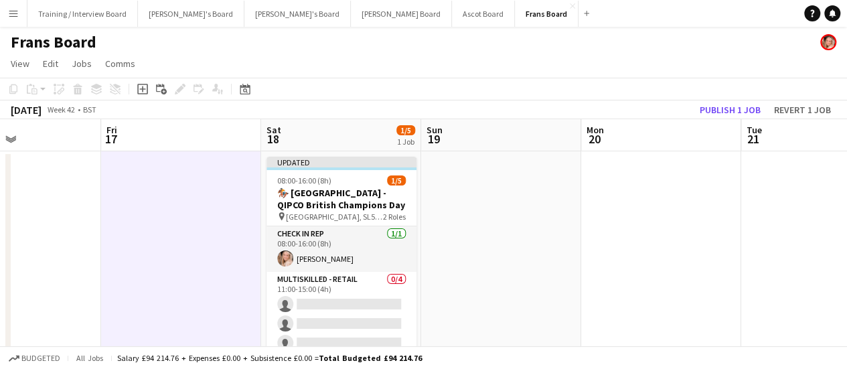
drag, startPoint x: 476, startPoint y: 303, endPoint x: 456, endPoint y: 303, distance: 19.4
click at [456, 303] on app-calendar-viewport "Tue 14 Wed 15 Thu 16 Fri 17 Sat 18 1/5 1 Job Sun 19 Mon 20 Tue 21 Wed 22 Thu 23…" at bounding box center [423, 250] width 847 height 263
click at [513, 272] on app-date-cell at bounding box center [501, 266] width 160 height 230
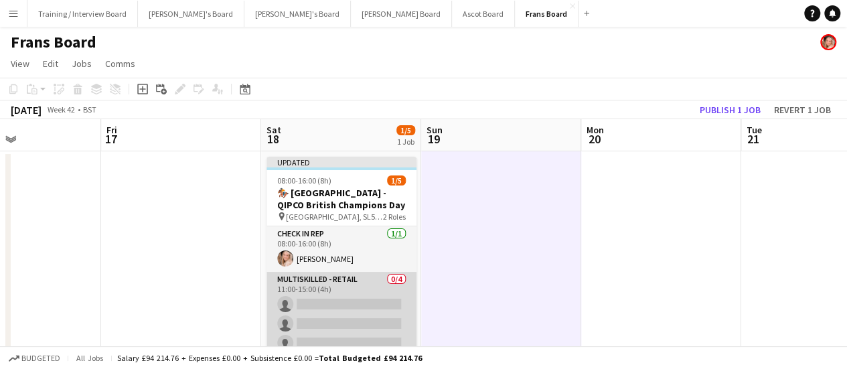
click at [327, 299] on app-card-role "Multiskilled - Retail 0/4 11:00-15:00 (4h) single-neutral-actions single-neutra…" at bounding box center [342, 324] width 150 height 104
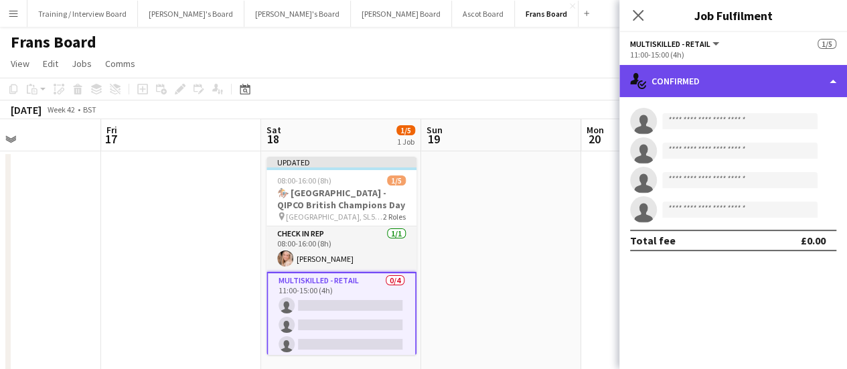
click at [758, 65] on div "single-neutral-actions-check-2 Confirmed" at bounding box center [734, 81] width 228 height 32
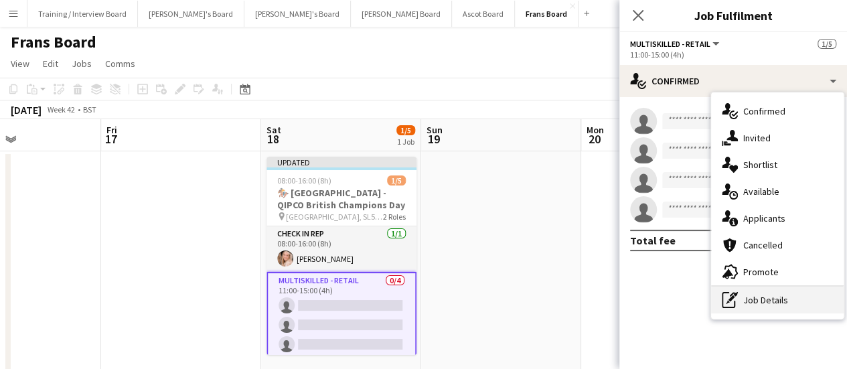
click at [737, 287] on div "pen-write Job Details" at bounding box center [777, 300] width 133 height 27
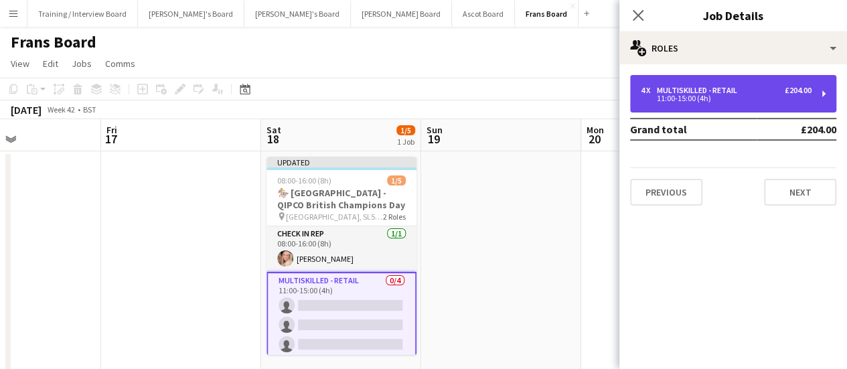
click at [721, 94] on div "Multiskilled - Retail" at bounding box center [700, 90] width 86 height 9
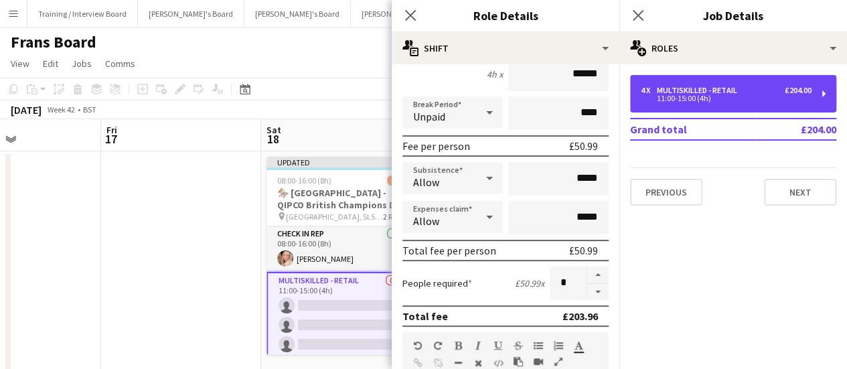
scroll to position [268, 0]
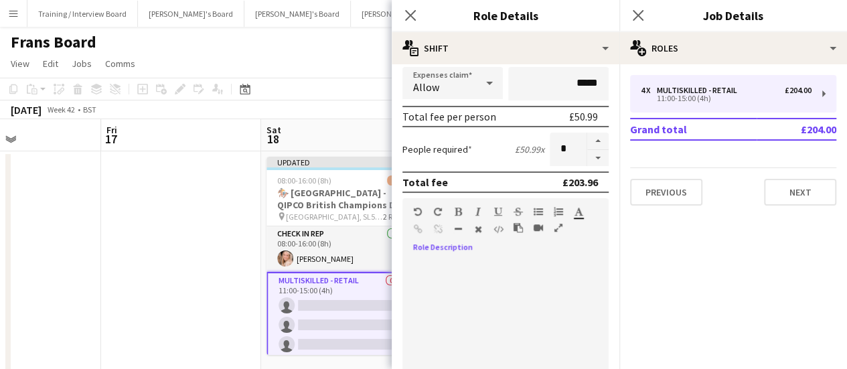
click at [508, 258] on div at bounding box center [506, 338] width 206 height 161
paste div
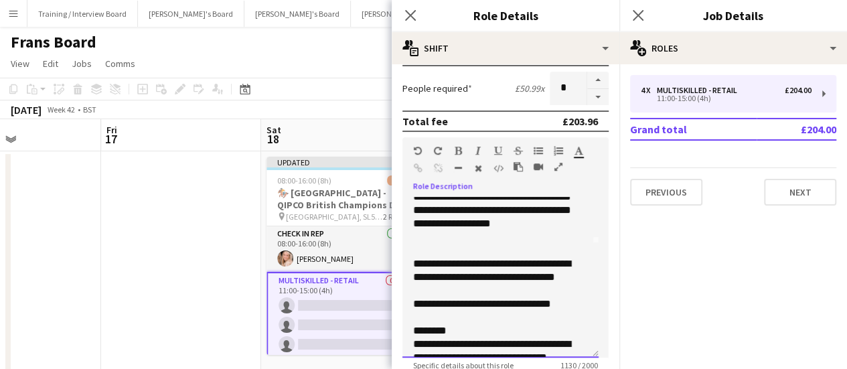
scroll to position [134, 0]
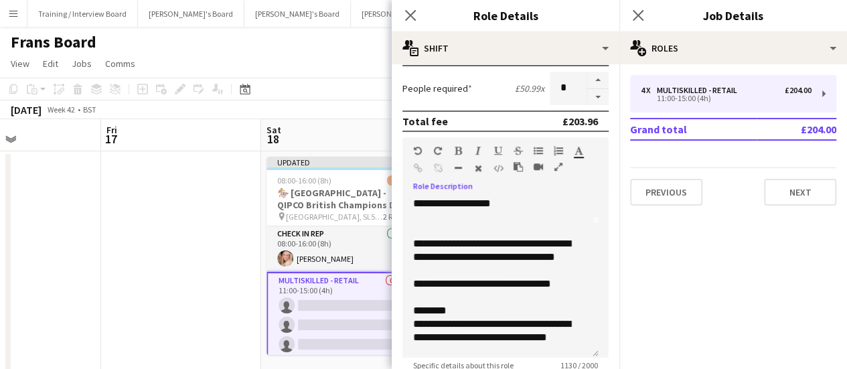
click at [137, 238] on app-date-cell at bounding box center [181, 266] width 160 height 230
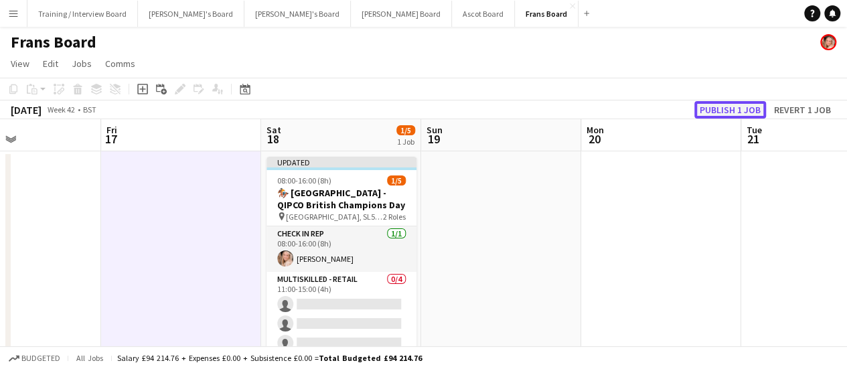
click at [739, 113] on button "Publish 1 job" at bounding box center [731, 109] width 72 height 17
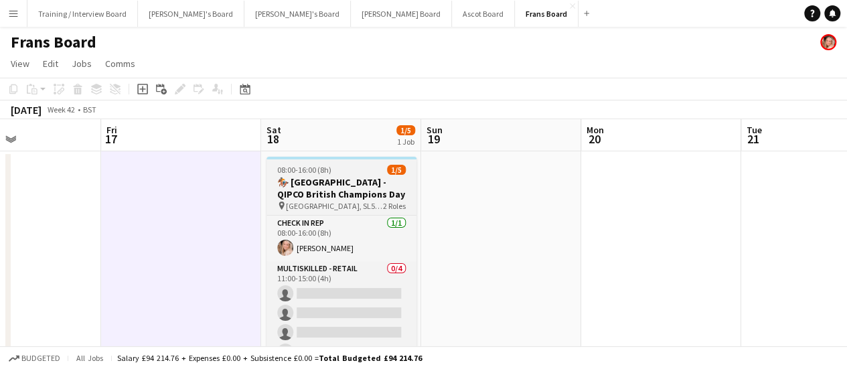
click at [351, 184] on h3 "🏇🏼 [GEOGRAPHIC_DATA] - QIPCO British Champions Day" at bounding box center [342, 188] width 150 height 24
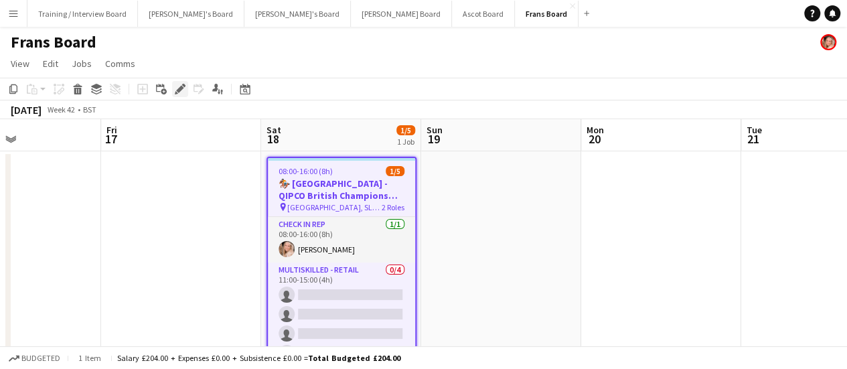
click at [182, 84] on icon "Edit" at bounding box center [180, 89] width 11 height 11
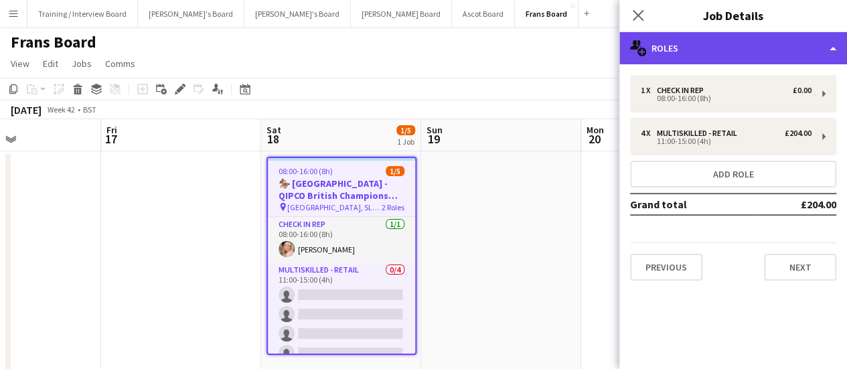
click at [791, 45] on div "multiple-users-add Roles" at bounding box center [734, 48] width 228 height 32
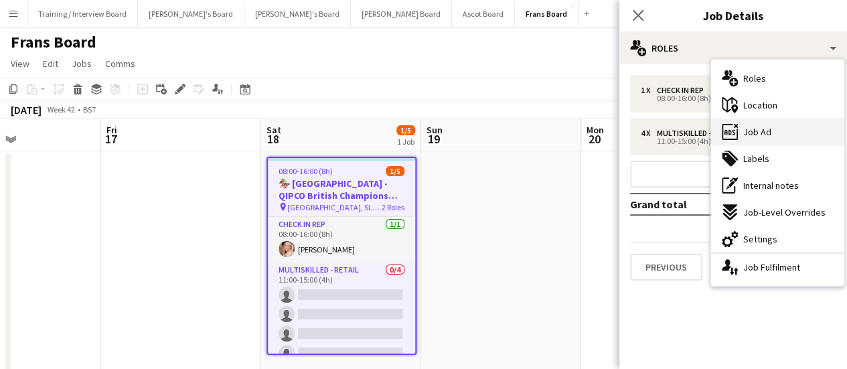
click at [764, 129] on span "Job Ad" at bounding box center [757, 132] width 28 height 12
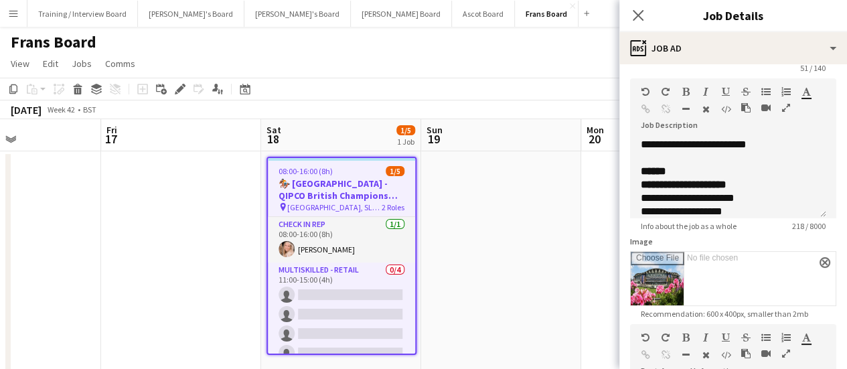
scroll to position [67, 0]
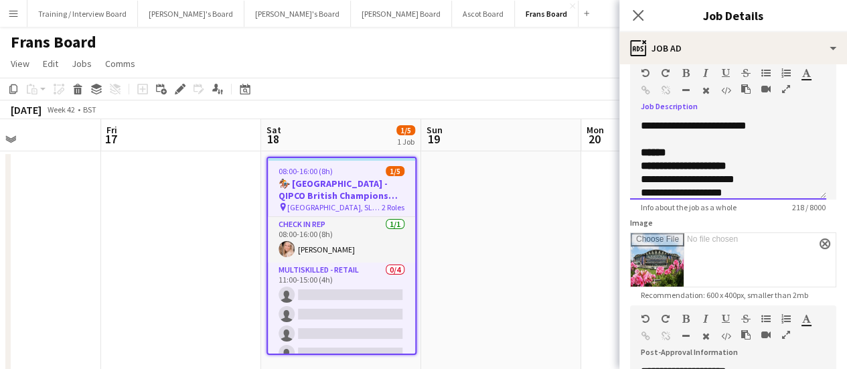
click at [773, 119] on div "**********" at bounding box center [733, 155] width 206 height 90
drag, startPoint x: 772, startPoint y: 127, endPoint x: 640, endPoint y: 121, distance: 132.1
click at [640, 121] on div "**********" at bounding box center [728, 159] width 196 height 80
paste div
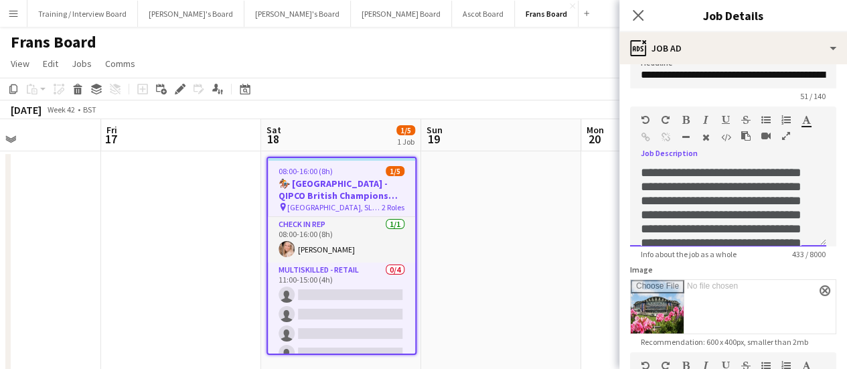
scroll to position [0, 0]
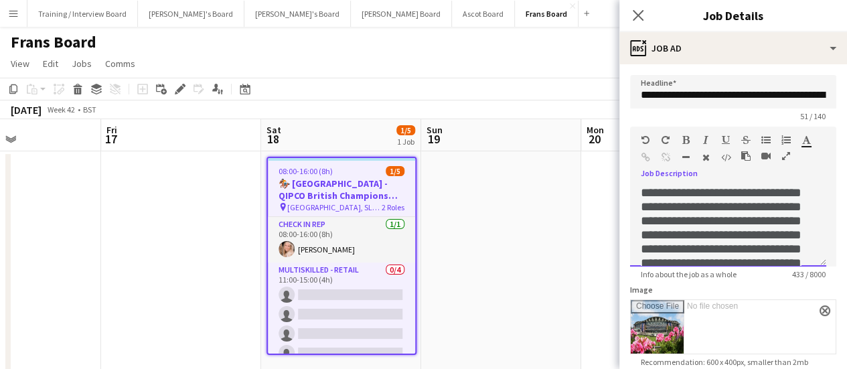
drag, startPoint x: 757, startPoint y: 216, endPoint x: 781, endPoint y: 222, distance: 24.9
click at [781, 222] on span "**********" at bounding box center [721, 234] width 161 height 97
click at [646, 142] on icon "button" at bounding box center [646, 139] width 8 height 9
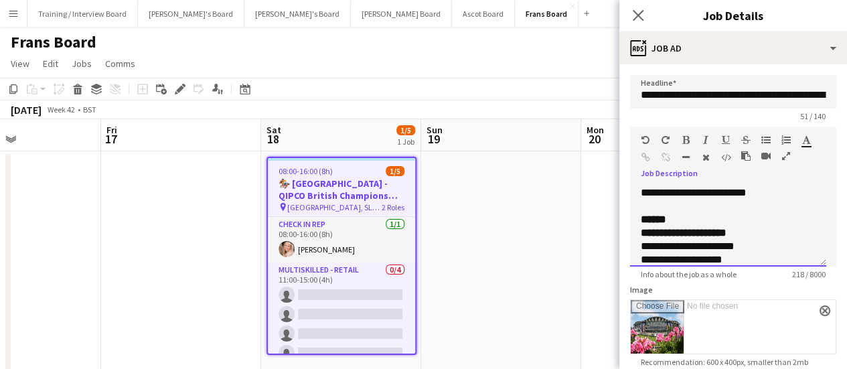
click at [742, 206] on div at bounding box center [728, 206] width 175 height 13
click at [782, 198] on div "**********" at bounding box center [728, 226] width 196 height 80
click at [574, 205] on app-date-cell at bounding box center [501, 266] width 160 height 230
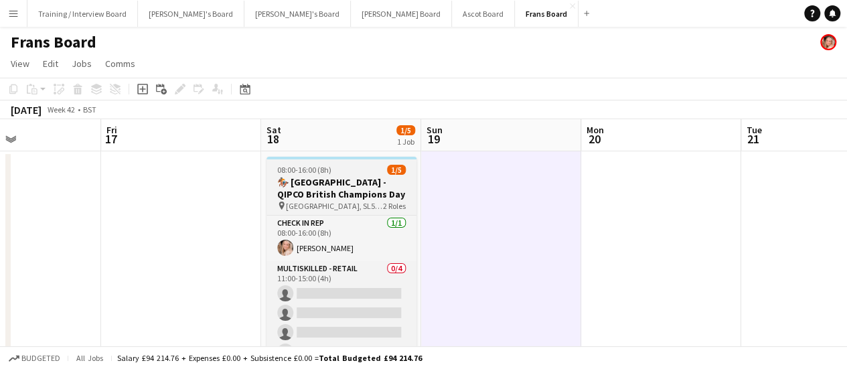
click at [398, 182] on h3 "🏇🏼 [GEOGRAPHIC_DATA] - QIPCO British Champions Day" at bounding box center [342, 188] width 150 height 24
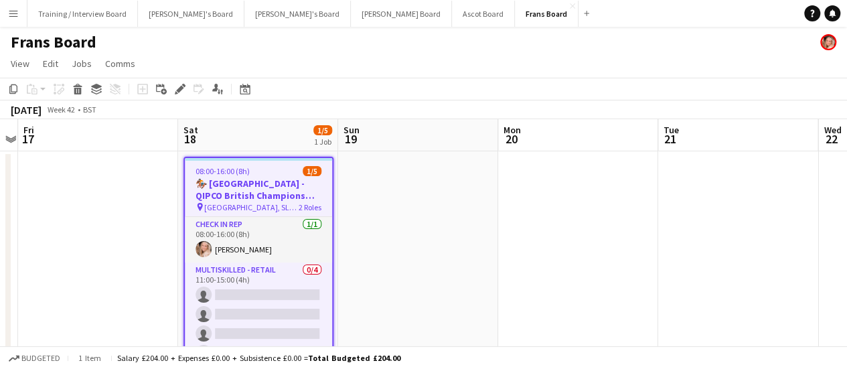
drag, startPoint x: 569, startPoint y: 248, endPoint x: 241, endPoint y: 220, distance: 329.3
click at [238, 220] on app-calendar-viewport "Tue 14 Wed 15 Thu 16 Fri 17 Sat 18 1/5 1 Job Sun 19 Mon 20 Tue 21 Wed 22 Thu 23…" at bounding box center [423, 250] width 847 height 263
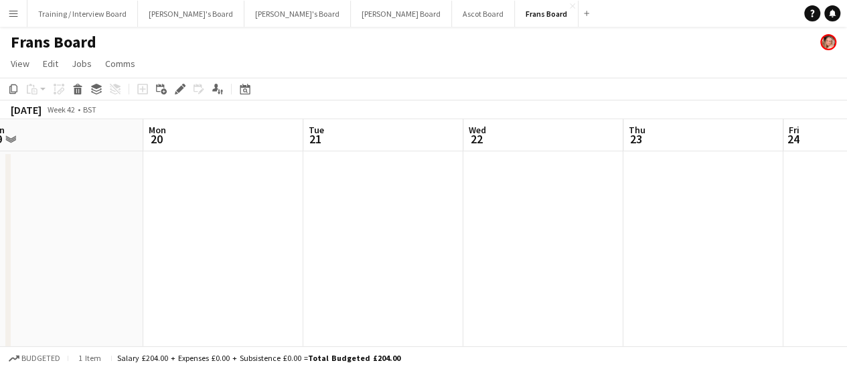
drag, startPoint x: 731, startPoint y: 281, endPoint x: 857, endPoint y: 271, distance: 126.4
click at [847, 271] on html "Menu Boards Boards Boards All jobs Status Workforce Workforce My Workforce Recr…" at bounding box center [423, 202] width 847 height 405
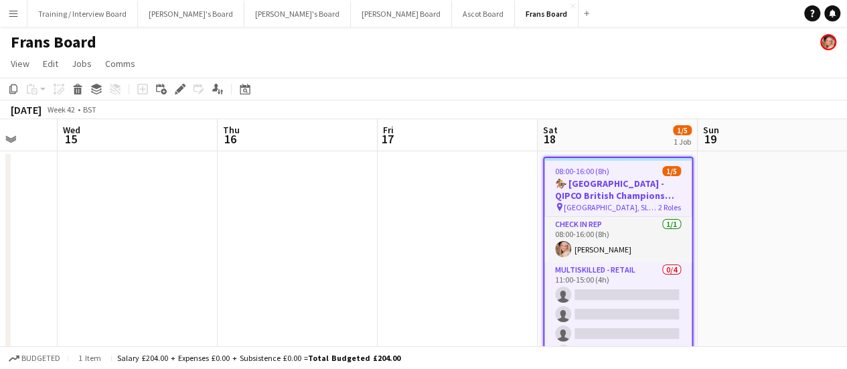
drag, startPoint x: 85, startPoint y: 248, endPoint x: 734, endPoint y: 259, distance: 649.1
click at [734, 259] on app-calendar-viewport "Sun 12 Mon 13 Tue 14 Wed 15 Thu 16 Fri 17 Sat 18 1/5 1 Job Sun 19 Mon 20 Tue 21…" at bounding box center [423, 250] width 847 height 263
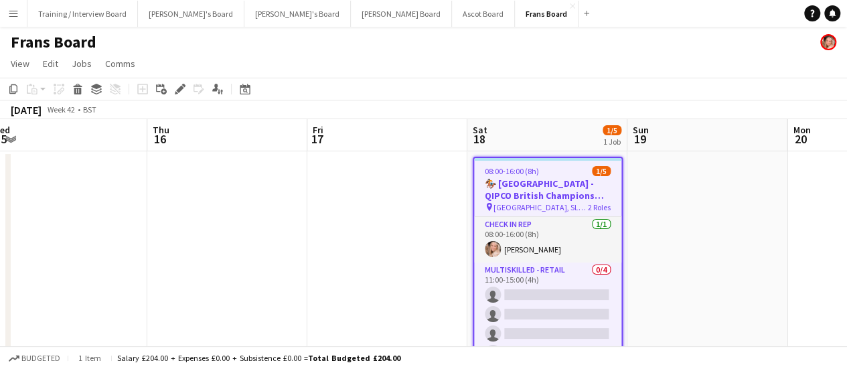
drag, startPoint x: 497, startPoint y: 263, endPoint x: 447, endPoint y: 263, distance: 50.2
click at [447, 263] on app-calendar-viewport "Sun 12 Mon 13 Tue 14 Wed 15 Thu 16 Fri 17 Sat 18 1/5 1 Job Sun 19 Mon 20 Tue 21…" at bounding box center [423, 250] width 847 height 263
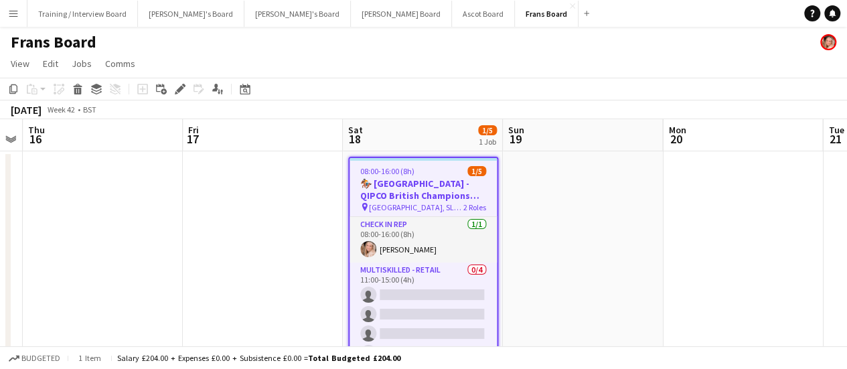
drag, startPoint x: 230, startPoint y: 247, endPoint x: 106, endPoint y: 269, distance: 125.7
click at [106, 269] on app-calendar-viewport "Sun 12 Mon 13 Tue 14 Wed 15 Thu 16 Fri 17 Sat 18 1/5 1 Job Sun 19 Mon 20 Tue 21…" at bounding box center [423, 250] width 847 height 263
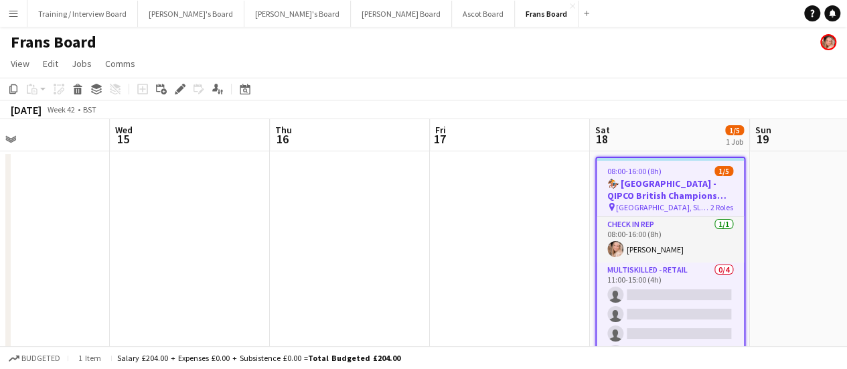
drag, startPoint x: 127, startPoint y: 212, endPoint x: 505, endPoint y: 262, distance: 381.1
click at [522, 261] on app-calendar-viewport "Sun 12 Mon 13 Tue 14 Wed 15 Thu 16 Fri 17 Sat 18 1/5 1 Job Sun 19 Mon 20 Tue 21…" at bounding box center [423, 250] width 847 height 263
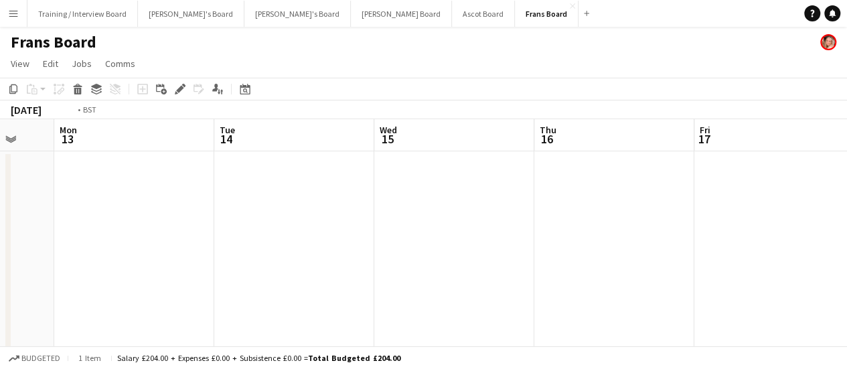
drag, startPoint x: 71, startPoint y: 198, endPoint x: 331, endPoint y: 228, distance: 261.6
click at [331, 228] on app-calendar-viewport "Sat 11 Sun 12 Mon 13 Tue 14 Wed 15 Thu 16 Fri 17 Sat 18 1/5 1 Job Sun 19 Mon 20…" at bounding box center [423, 250] width 847 height 263
drag, startPoint x: 134, startPoint y: 205, endPoint x: 437, endPoint y: 255, distance: 306.9
click at [445, 255] on app-calendar-viewport "Thu 9 Fri 10 Sat 11 Sun 12 Mon 13 Tue 14 Wed 15 Thu 16 Fri 17 Sat 18 1/5 1 Job …" at bounding box center [423, 250] width 847 height 263
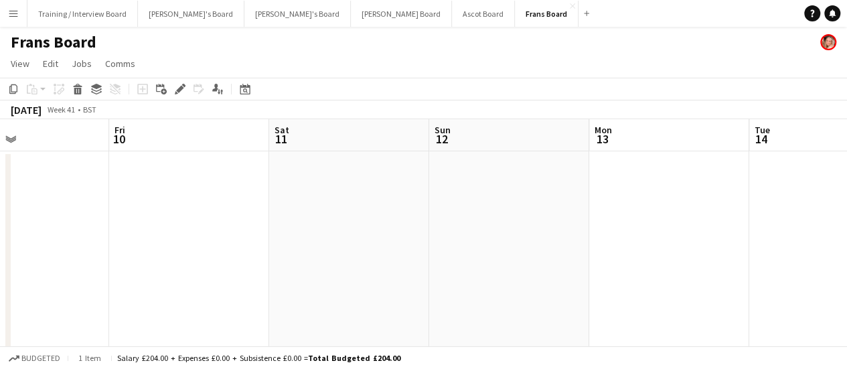
drag, startPoint x: 193, startPoint y: 223, endPoint x: 319, endPoint y: 250, distance: 128.7
click at [330, 250] on app-calendar-viewport "Tue 7 Wed 8 Thu 9 Fri 10 Sat 11 Sun 12 Mon 13 Tue 14 Wed 15 Thu 16 Fri 17" at bounding box center [423, 250] width 847 height 263
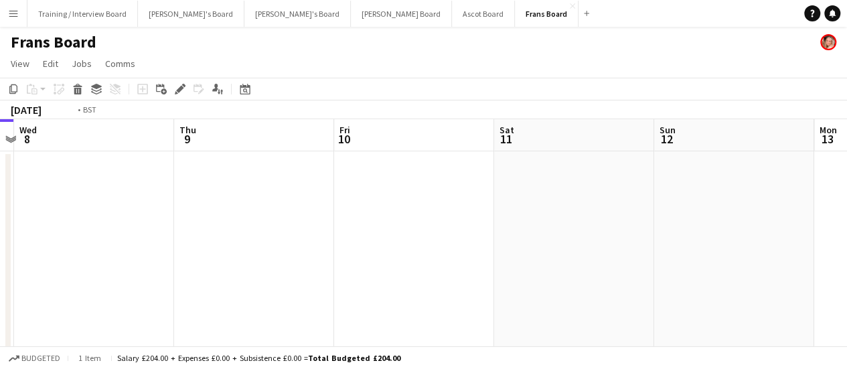
drag, startPoint x: 80, startPoint y: 198, endPoint x: 413, endPoint y: 259, distance: 338.4
click at [500, 269] on app-calendar-viewport "Mon 6 Tue 7 Wed 8 Thu 9 Fri 10 Sat 11 Sun 12 Mon 13 Tue 14 Wed 15 Thu 16" at bounding box center [423, 250] width 847 height 263
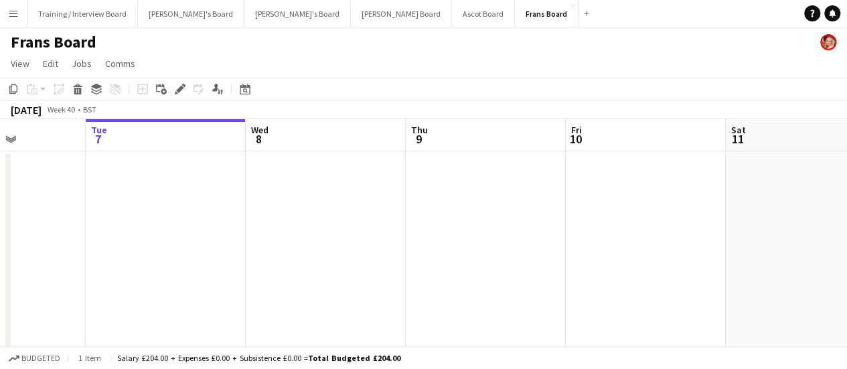
drag, startPoint x: 165, startPoint y: 229, endPoint x: 339, endPoint y: 242, distance: 174.6
click at [447, 255] on app-calendar-viewport "Sat 4 Sun 5 Mon 6 Tue 7 Wed 8 Thu 9 Fri 10 Sat 11 Sun 12 Mon 13 Tue 14" at bounding box center [423, 250] width 847 height 263
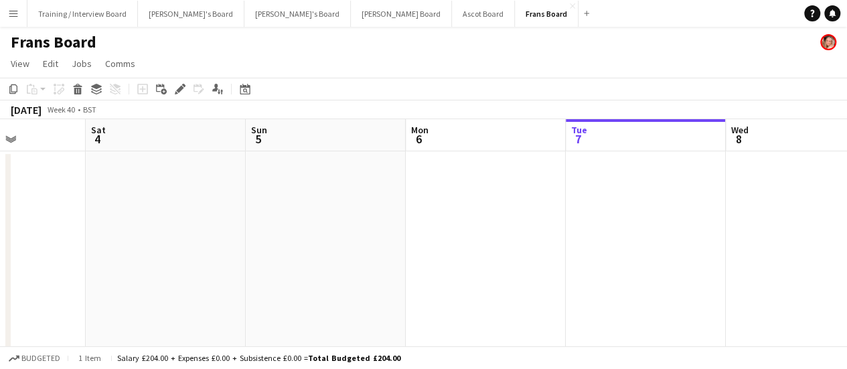
drag, startPoint x: 411, startPoint y: 255, endPoint x: 431, endPoint y: 262, distance: 21.8
click at [437, 261] on app-calendar-viewport "Wed 1 Thu 2 Fri 3 Sat 4 Sun 5 Mon 6 Tue 7 Wed 8 Thu 9 Fri 10 Sat 11" at bounding box center [423, 250] width 847 height 263
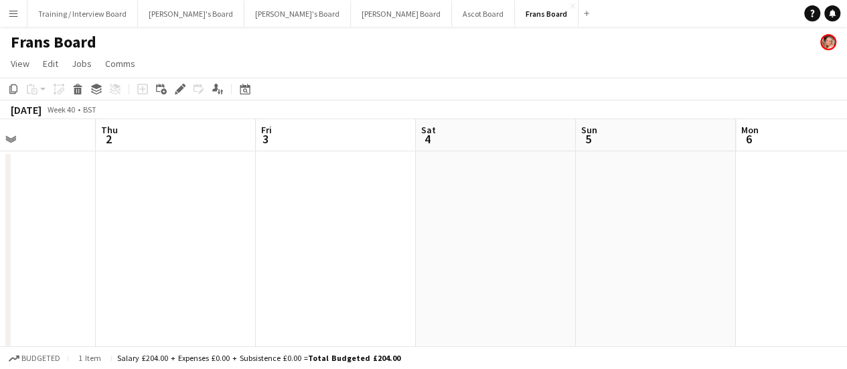
drag, startPoint x: 496, startPoint y: 274, endPoint x: 488, endPoint y: 275, distance: 7.4
click at [496, 275] on app-calendar-viewport "Mon 29 Tue 30 Wed 1 Thu 2 Fri 3 Sat 4 Sun 5 Mon 6 Tue 7 Wed 8 Thu 9" at bounding box center [423, 250] width 847 height 263
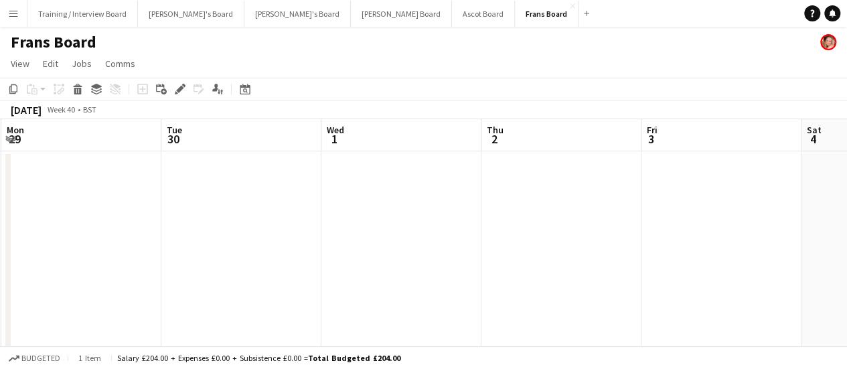
click at [380, 261] on app-calendar-viewport "Sat 27 Sun 28 Mon 29 Tue 30 Wed 1 Thu 2 Fri 3 Sat 4 Sun 5 Mon 6 Tue 7" at bounding box center [423, 250] width 847 height 263
drag, startPoint x: 231, startPoint y: 253, endPoint x: 407, endPoint y: 274, distance: 177.5
click at [433, 277] on app-calendar-viewport "Fri 26 Sat 27 Sun 28 Mon 29 Tue 30 Wed 1 Thu 2 Fri 3 Sat 4 Sun 5 Mon 6" at bounding box center [423, 250] width 847 height 263
click at [267, 254] on app-calendar-viewport "Thu 25 Fri 26 Sat 27 Sun 28 Mon 29 Tue 30 Wed 1 Thu 2 Fri 3 Sat 4 Sun 5" at bounding box center [423, 250] width 847 height 263
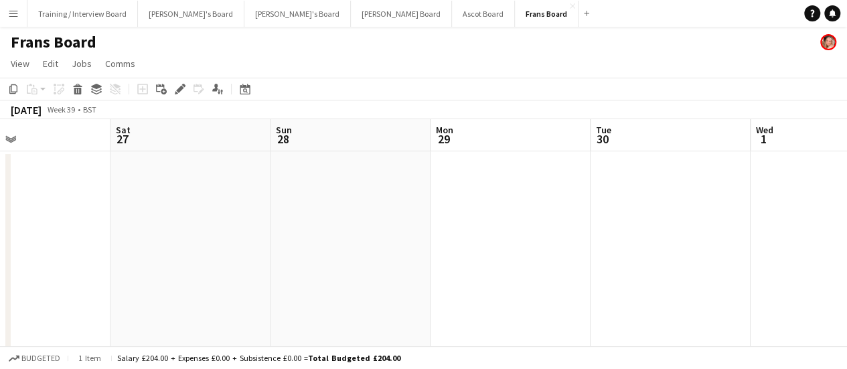
scroll to position [0, 362]
drag, startPoint x: 238, startPoint y: 255, endPoint x: 278, endPoint y: 261, distance: 40.1
click at [278, 261] on app-calendar-viewport "Wed 24 Thu 25 Fri 26 Sat 27 Sun 28 Mon 29 Tue 30 Wed 1 Thu 2 Fri 3 Sat 4" at bounding box center [423, 250] width 847 height 263
click at [177, 253] on app-date-cell at bounding box center [199, 266] width 160 height 230
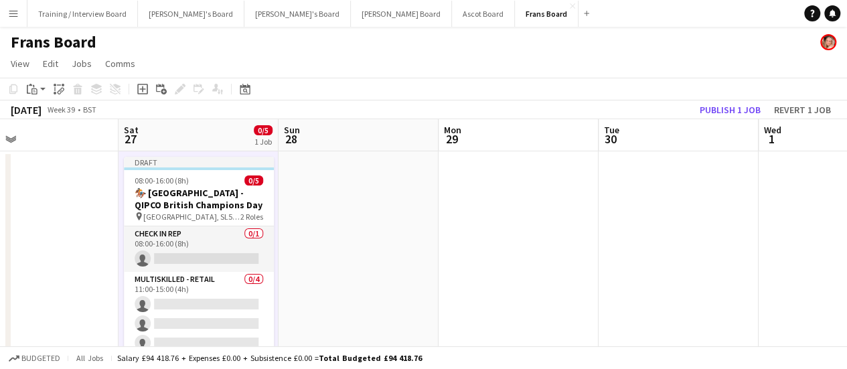
click at [221, 195] on h3 "🏇🏼 [GEOGRAPHIC_DATA] - QIPCO British Champions Day" at bounding box center [199, 199] width 150 height 24
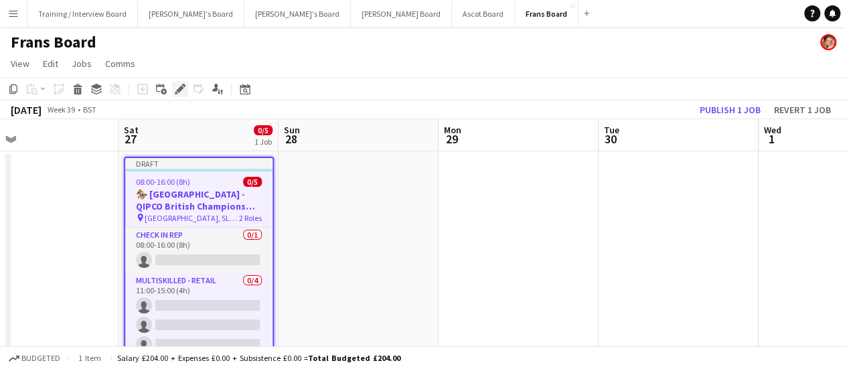
click at [175, 88] on icon "Edit" at bounding box center [180, 89] width 11 height 11
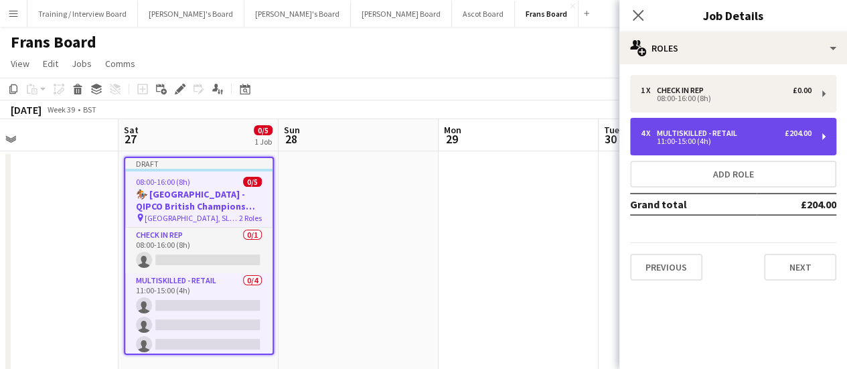
click at [788, 145] on div "4 x Multiskilled - Retail £204.00 11:00-15:00 (4h)" at bounding box center [733, 137] width 206 height 38
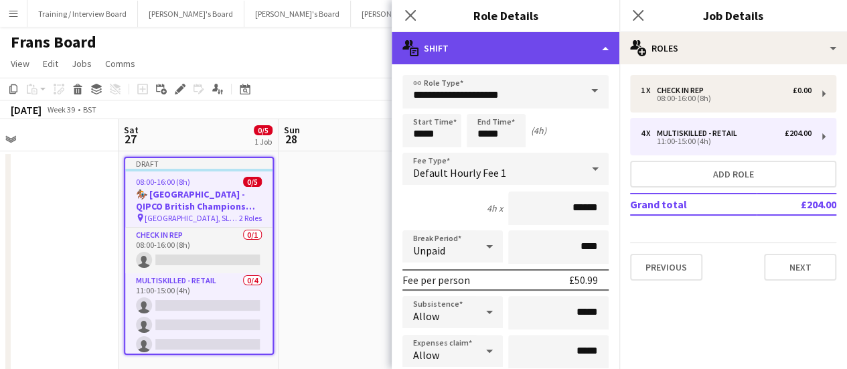
click at [534, 51] on div "multiple-actions-text Shift" at bounding box center [506, 48] width 228 height 32
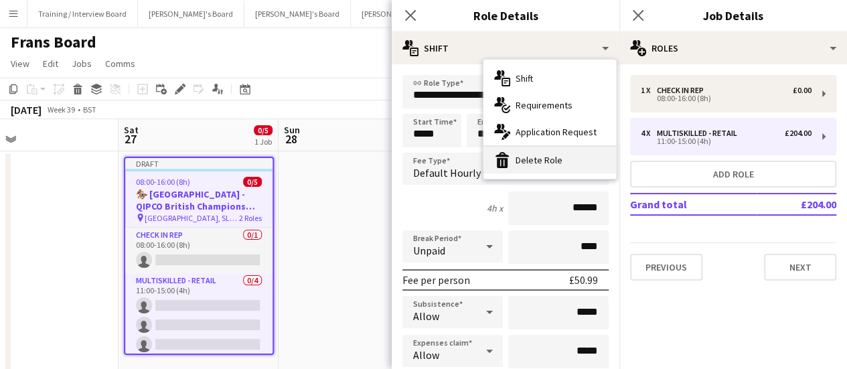
click at [555, 162] on div "bin-2 Delete Role" at bounding box center [550, 160] width 133 height 27
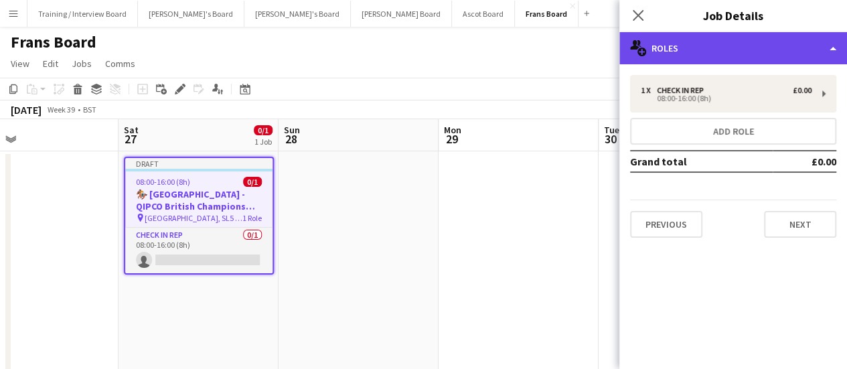
click at [731, 52] on div "multiple-users-add Roles" at bounding box center [734, 48] width 228 height 32
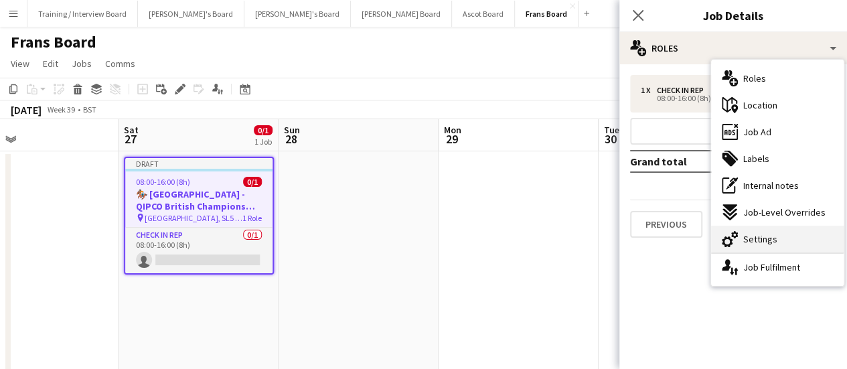
click at [783, 233] on div "cog-double-3 Settings" at bounding box center [777, 239] width 133 height 27
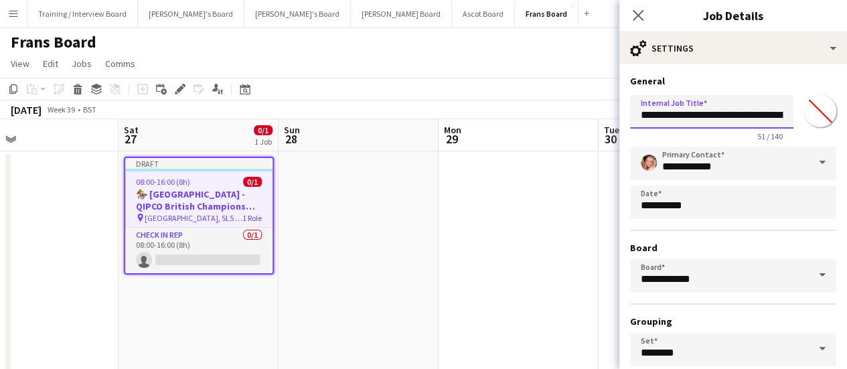
scroll to position [0, 103]
drag, startPoint x: 745, startPoint y: 113, endPoint x: 857, endPoint y: 126, distance: 112.6
click at [847, 126] on html "Menu Boards Boards Boards All jobs Status Workforce Workforce My Workforce Recr…" at bounding box center [423, 202] width 847 height 405
type input "**********"
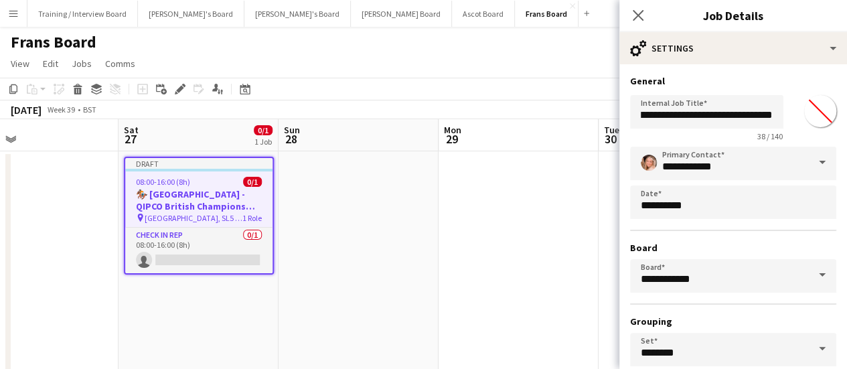
click at [275, 218] on app-date-cell "Draft 08:00-16:00 (8h) 0/1 🏇🏼 Ascot Racecourse - QIPCO British Champions Day pi…" at bounding box center [199, 266] width 160 height 230
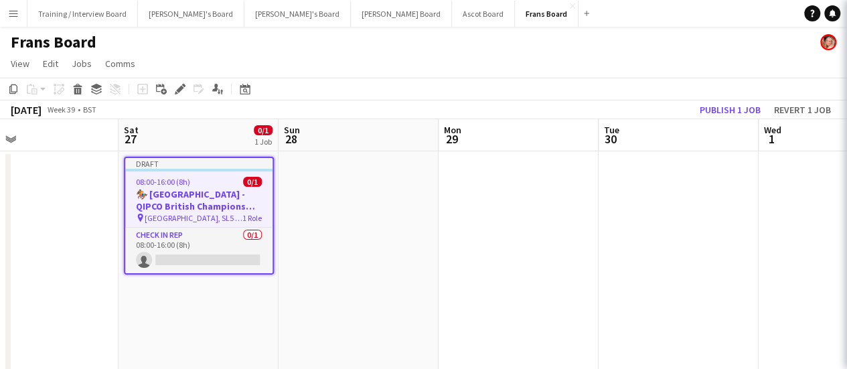
scroll to position [0, 0]
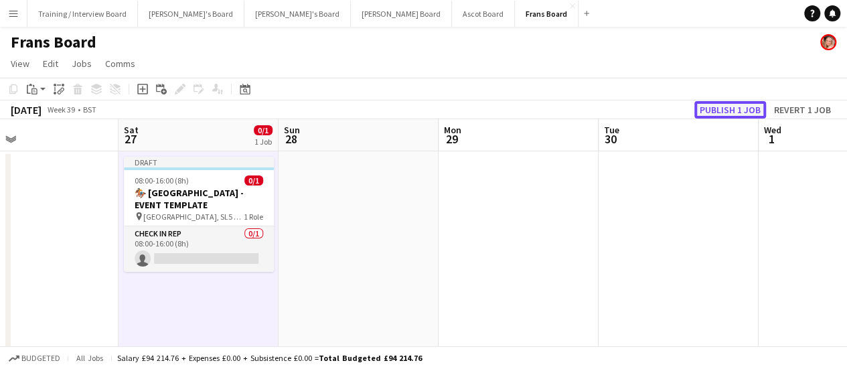
click at [743, 111] on button "Publish 1 job" at bounding box center [731, 109] width 72 height 17
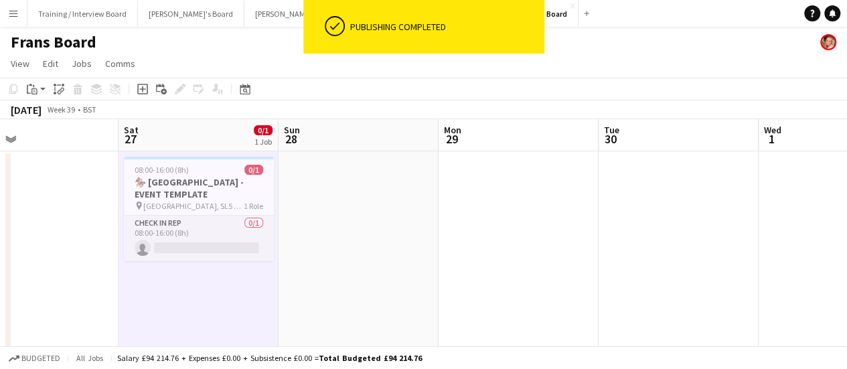
click at [220, 193] on h3 "🏇🏼 Ascot Racecourse - EVENT TEMPLATE" at bounding box center [199, 188] width 150 height 24
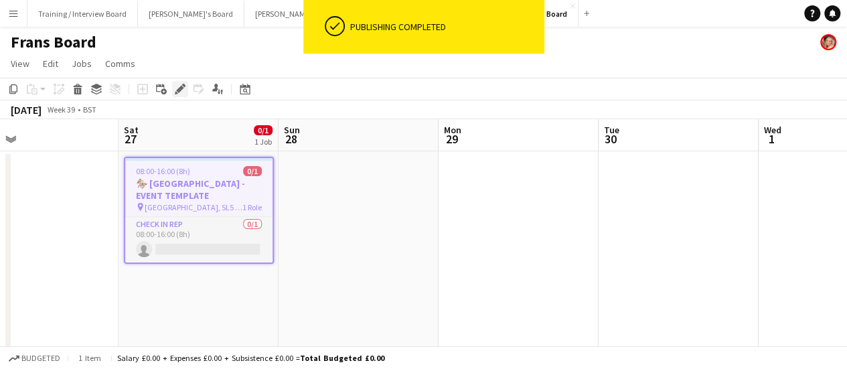
click at [182, 92] on icon "Edit" at bounding box center [180, 89] width 11 height 11
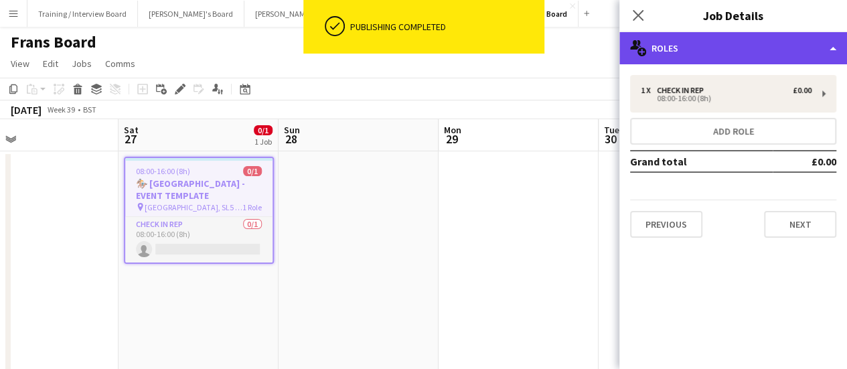
click at [774, 45] on div "multiple-users-add Roles" at bounding box center [734, 48] width 228 height 32
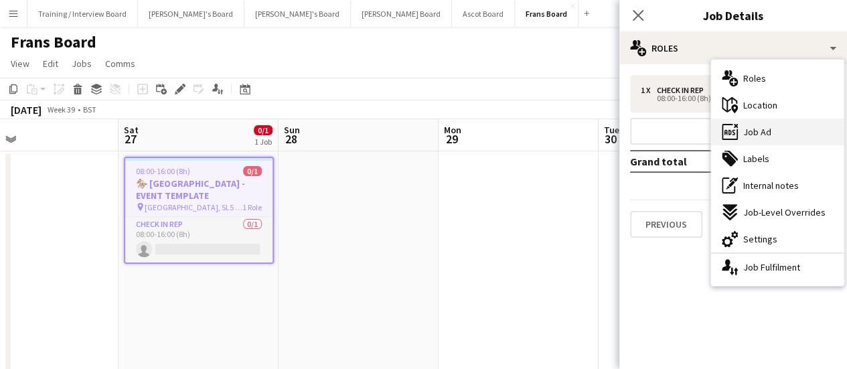
click at [767, 127] on span "Job Ad" at bounding box center [757, 132] width 28 height 12
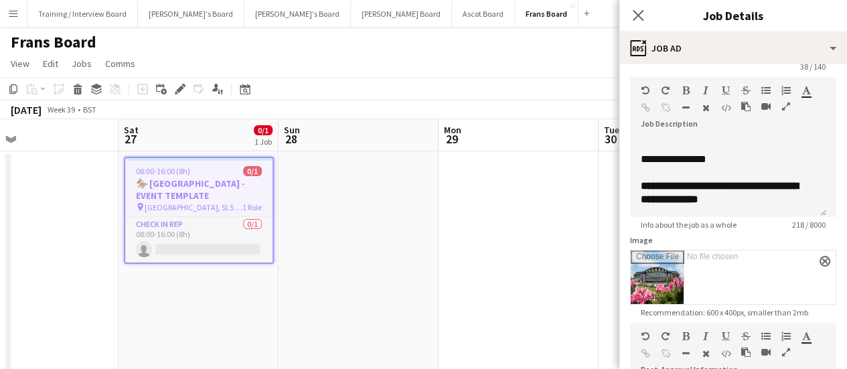
scroll to position [67, 0]
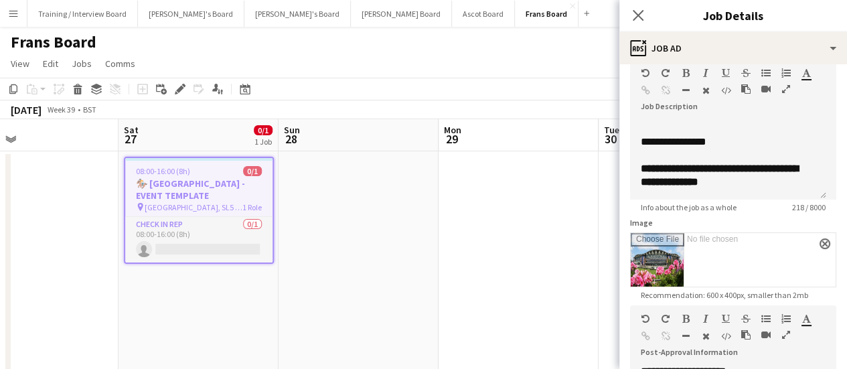
click at [364, 234] on app-date-cell at bounding box center [359, 266] width 160 height 230
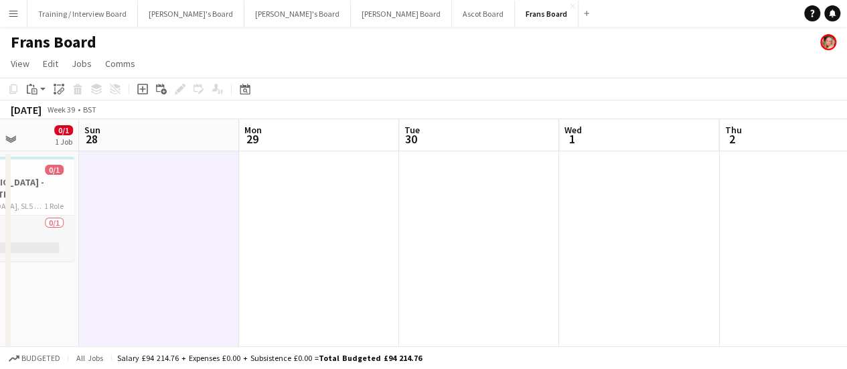
drag, startPoint x: 534, startPoint y: 236, endPoint x: 335, endPoint y: 218, distance: 199.7
click at [335, 219] on app-calendar-viewport "Wed 24 Thu 25 Fri 26 Sat 27 0/1 1 Job Sun 28 Mon 29 Tue 30 Wed 1 Thu 2 Fri 3 Sa…" at bounding box center [423, 250] width 847 height 263
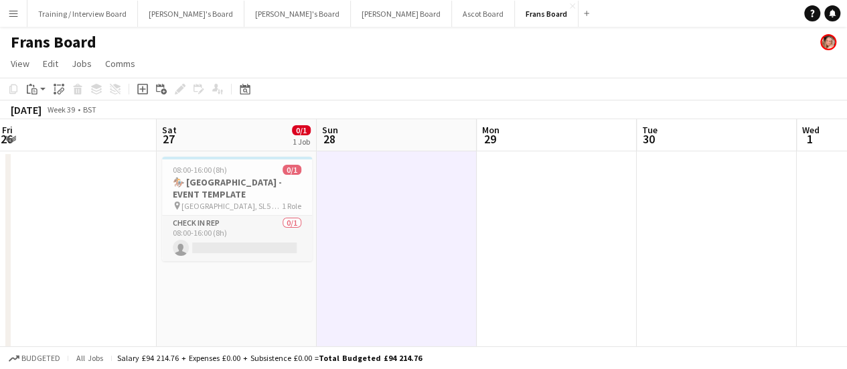
drag, startPoint x: 215, startPoint y: 204, endPoint x: 451, endPoint y: 224, distance: 237.3
click at [453, 224] on app-calendar-viewport "Wed 24 Thu 25 Fri 26 Sat 27 0/1 1 Job Sun 28 Mon 29 Tue 30 Wed 1 Thu 2 Fri 3 Sa…" at bounding box center [423, 250] width 847 height 263
click at [445, 226] on app-date-cell at bounding box center [397, 266] width 160 height 230
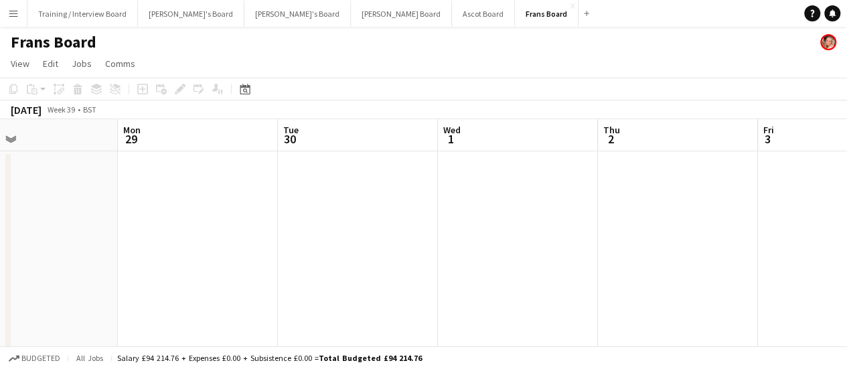
drag, startPoint x: 658, startPoint y: 232, endPoint x: 237, endPoint y: 198, distance: 422.0
click at [248, 200] on app-calendar-viewport "Fri 26 Sat 27 0/1 1 Job Sun 28 Mon 29 Tue 30 Wed 1 Thu 2 Fri 3 Sat 4 Sun 5 Mon …" at bounding box center [423, 250] width 847 height 263
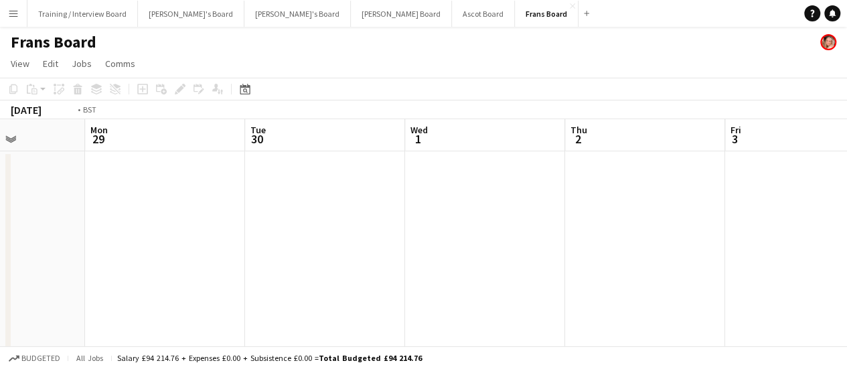
drag, startPoint x: 660, startPoint y: 224, endPoint x: 459, endPoint y: 194, distance: 203.2
click at [279, 187] on app-calendar-viewport "Fri 26 Sat 27 0/1 1 Job Sun 28 Mon 29 Tue 30 Wed 1 Thu 2 Fri 3 Sat 4 Sun 5 Mon …" at bounding box center [423, 250] width 847 height 263
drag, startPoint x: 727, startPoint y: 214, endPoint x: 200, endPoint y: 120, distance: 536.1
click at [556, 215] on app-calendar-viewport "Sun 28 Mon 29 Tue 30 Wed 1 Thu 2 Fri 3 Sat 4 Sun 5 Mon 6 Tue 7 Wed 8" at bounding box center [423, 250] width 847 height 263
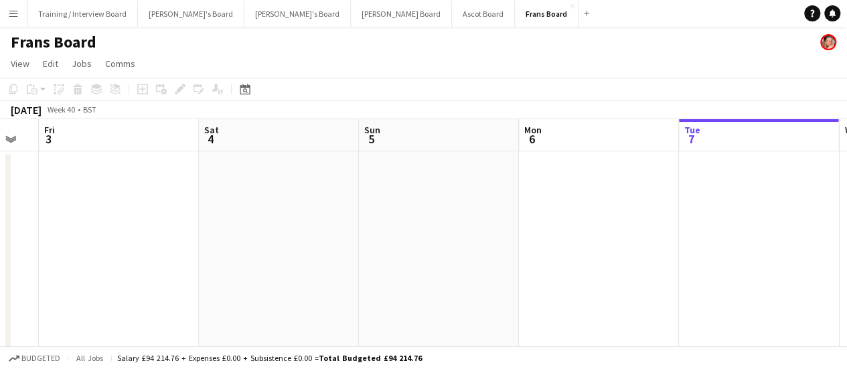
drag, startPoint x: 600, startPoint y: 176, endPoint x: 508, endPoint y: 173, distance: 92.5
click at [510, 174] on app-calendar-viewport "Tue 30 Wed 1 Thu 2 Fri 3 Sat 4 Sun 5 Mon 6 Tue 7 Wed 8 Thu 9 Fri 10" at bounding box center [423, 250] width 847 height 263
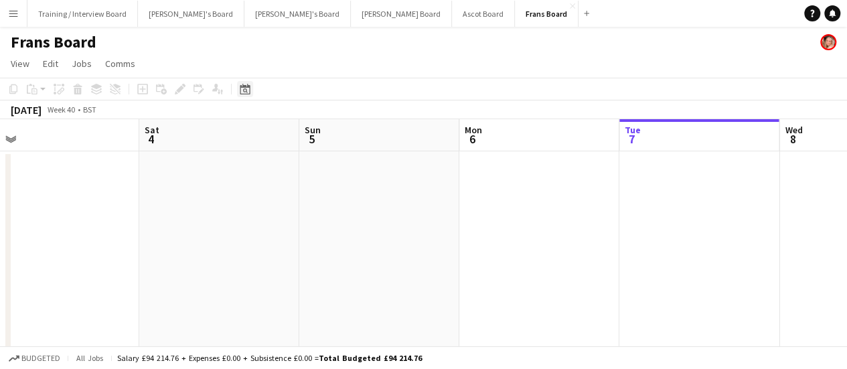
click at [248, 96] on div "Date picker" at bounding box center [245, 89] width 16 height 16
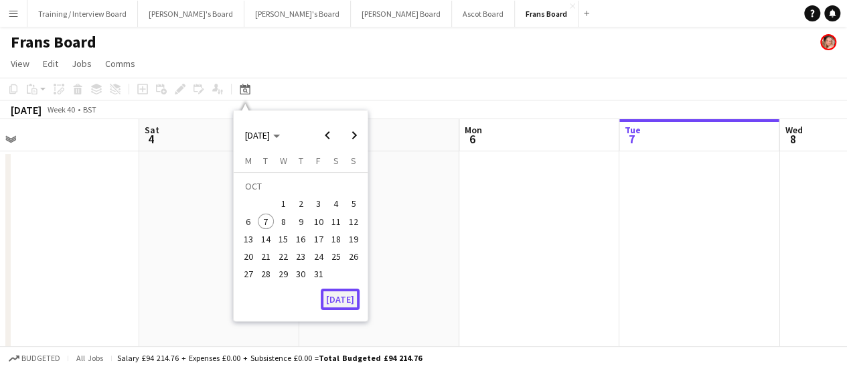
click at [351, 295] on button "[DATE]" at bounding box center [340, 299] width 39 height 21
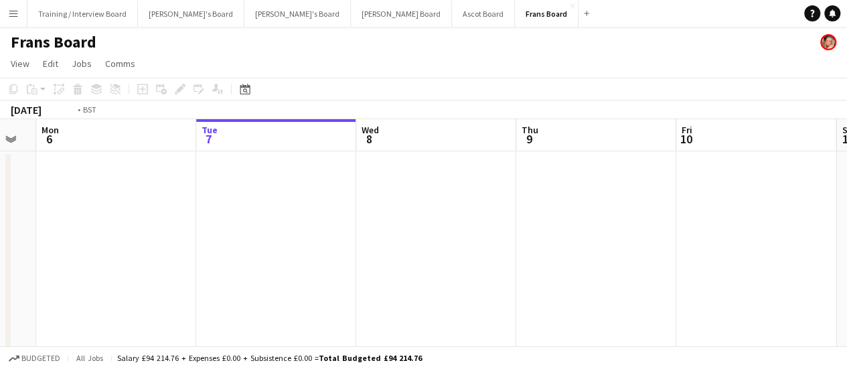
drag, startPoint x: 734, startPoint y: 264, endPoint x: 205, endPoint y: 195, distance: 533.6
click at [131, 199] on app-calendar-viewport "Fri 3 Sat 4 Sun 5 Mon 6 Tue 7 Wed 8 Thu 9 Fri 10 Sat 11 Sun 12 Mon 13" at bounding box center [423, 250] width 847 height 263
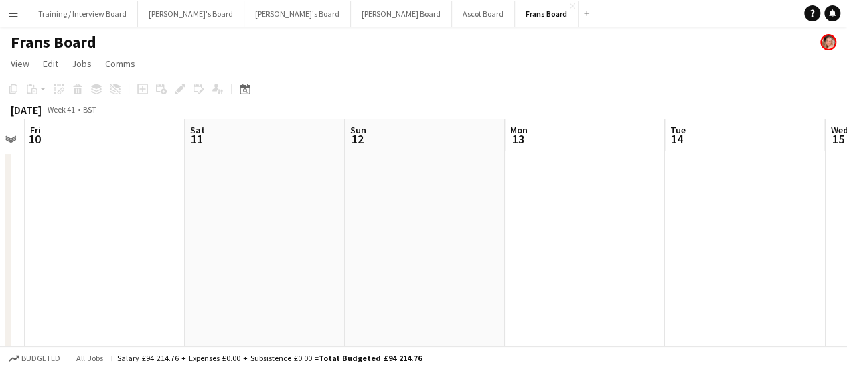
drag, startPoint x: 609, startPoint y: 220, endPoint x: 459, endPoint y: 224, distance: 149.4
click at [231, 210] on app-calendar-viewport "Tue 7 Wed 8 Thu 9 Fri 10 Sat 11 Sun 12 Mon 13 Tue 14 Wed 15 Thu 16 Fri 17" at bounding box center [423, 250] width 847 height 263
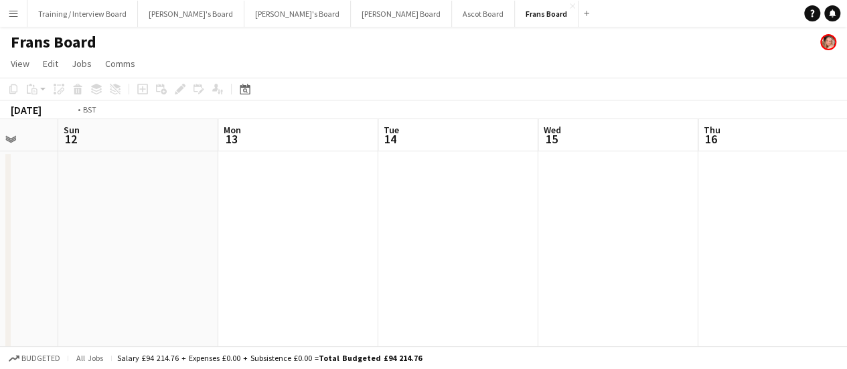
drag, startPoint x: 571, startPoint y: 240, endPoint x: 472, endPoint y: 219, distance: 101.4
click at [401, 220] on app-calendar-viewport "Thu 9 Fri 10 Sat 11 Sun 12 Mon 13 Tue 14 Wed 15 Thu 16 Fri 17 Sat 18 1/5 1 Job …" at bounding box center [423, 250] width 847 height 263
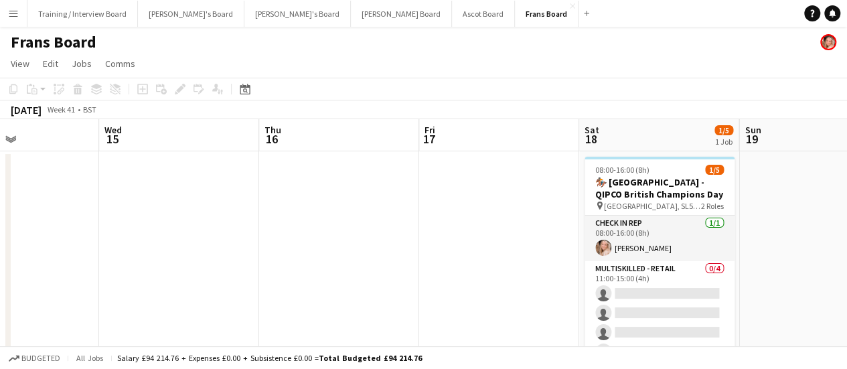
drag, startPoint x: 722, startPoint y: 226, endPoint x: 593, endPoint y: 230, distance: 128.7
click at [596, 230] on app-calendar-viewport "Sat 11 Sun 12 Mon 13 Tue 14 Wed 15 Thu 16 Fri 17 Sat 18 1/5 1 Job Sun 19 Mon 20…" at bounding box center [423, 250] width 847 height 263
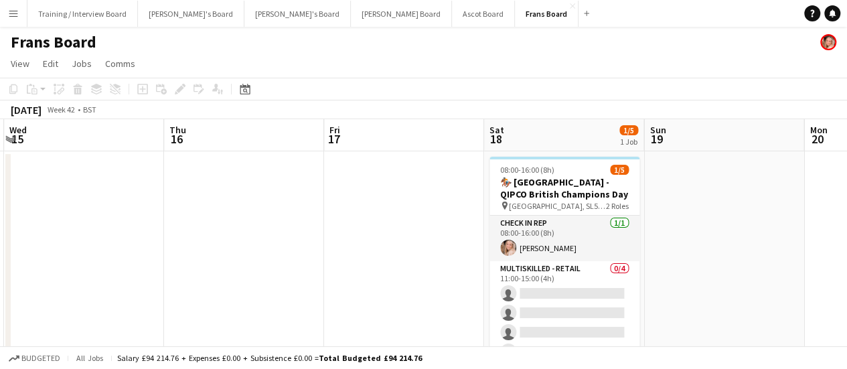
click at [719, 239] on app-calendar-viewport "Sat 11 Sun 12 Mon 13 Tue 14 Wed 15 Thu 16 Fri 17 Sat 18 1/5 1 Job Sun 19 Mon 20…" at bounding box center [423, 250] width 847 height 263
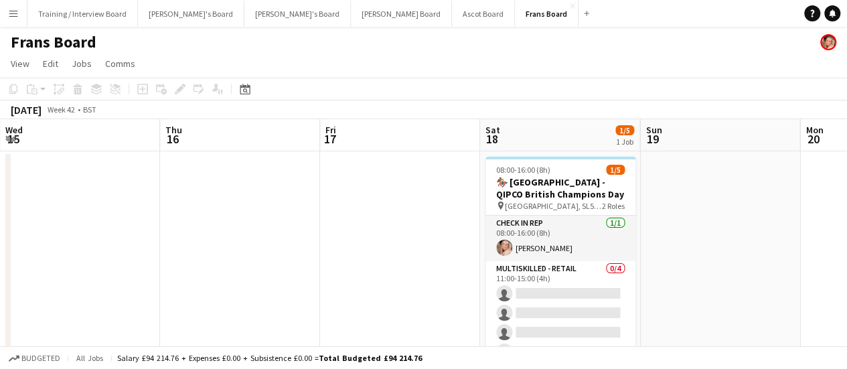
scroll to position [33, 0]
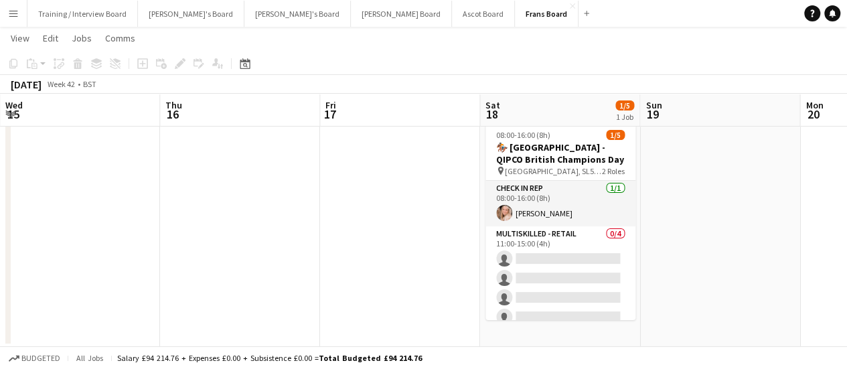
drag, startPoint x: 615, startPoint y: 156, endPoint x: 305, endPoint y: 60, distance: 324.8
click at [614, 156] on h3 "🏇🏼 [GEOGRAPHIC_DATA] - QIPCO British Champions Day" at bounding box center [561, 153] width 150 height 24
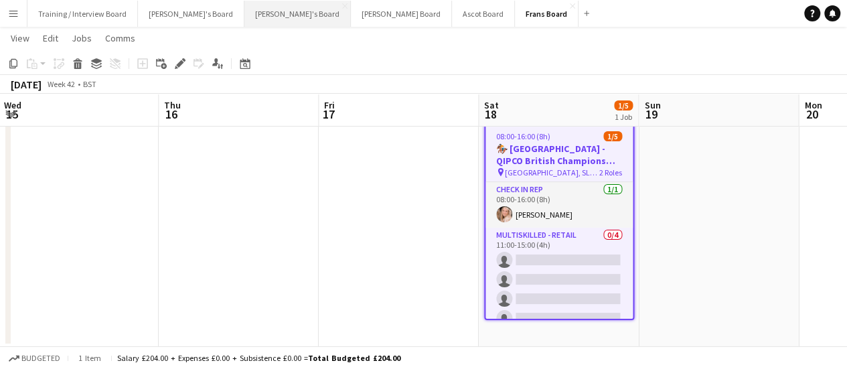
click at [268, 1] on button "Thomasina's Board Close" at bounding box center [297, 14] width 106 height 26
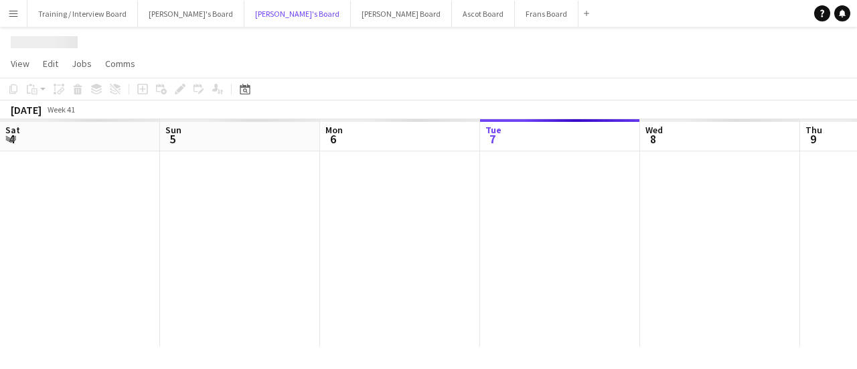
scroll to position [0, 320]
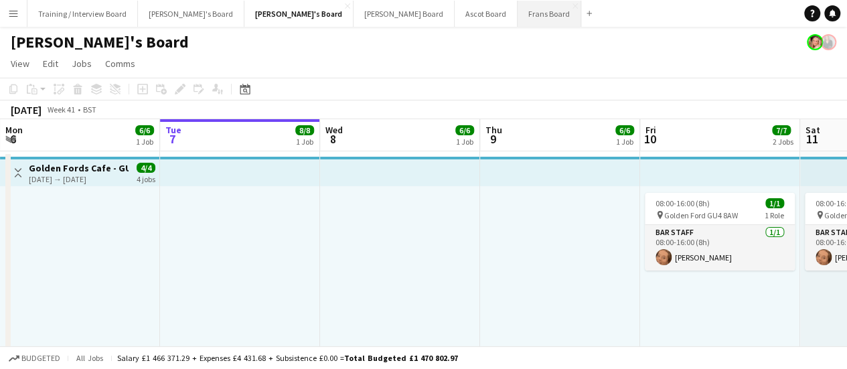
click at [518, 9] on button "Frans Board Close" at bounding box center [550, 14] width 64 height 26
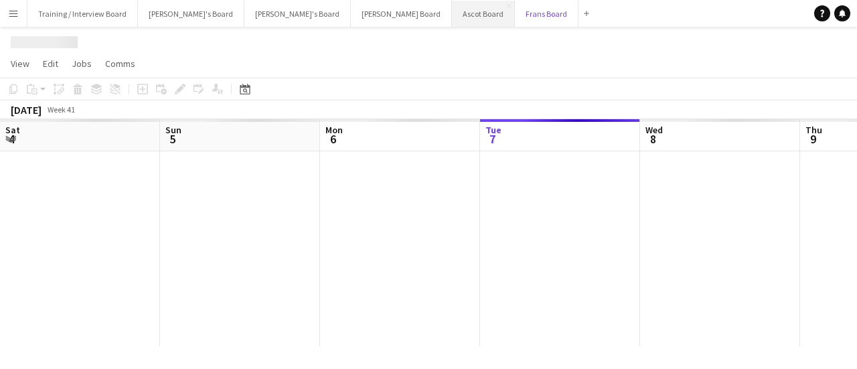
scroll to position [0, 320]
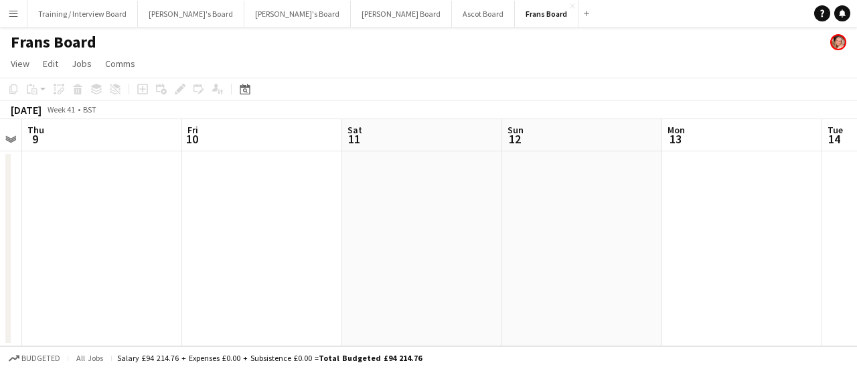
drag, startPoint x: 544, startPoint y: 292, endPoint x: 71, endPoint y: 237, distance: 476.0
click at [71, 237] on app-calendar-viewport "Mon 6 Tue 7 Wed 8 Thu 9 Fri 10 Sat 11 Sun 12 Mon 13 Tue 14 Wed 15 Thu 16" at bounding box center [428, 232] width 857 height 227
click at [376, 225] on app-calendar-viewport "Mon 6 Tue 7 Wed 8 Thu 9 Fri 10 Sat 11 Sun 12 Mon 13 Tue 14 Wed 15 Thu 16" at bounding box center [428, 232] width 857 height 227
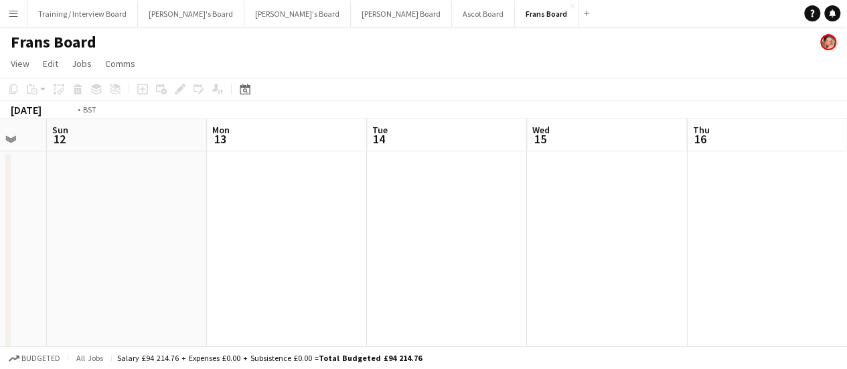
drag, startPoint x: 661, startPoint y: 242, endPoint x: 297, endPoint y: 233, distance: 364.5
click at [313, 232] on app-calendar-viewport "Wed 8 Thu 9 Fri 10 Sat 11 Sun 12 Mon 13 Tue 14 Wed 15 Thu 16 Fri 17 Sat 18 1/5 …" at bounding box center [423, 250] width 847 height 263
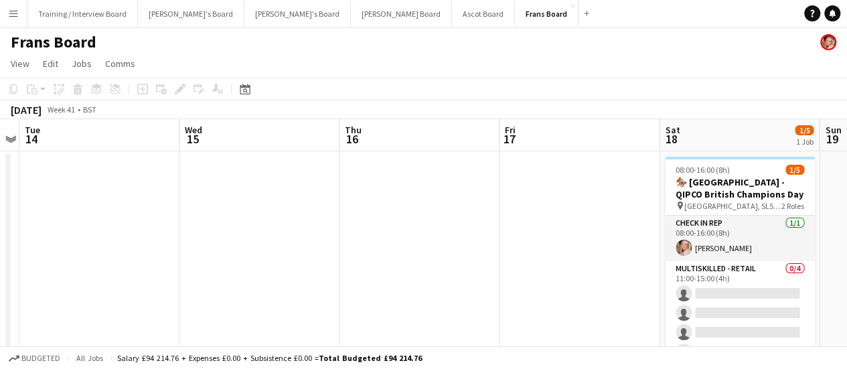
scroll to position [0, 491]
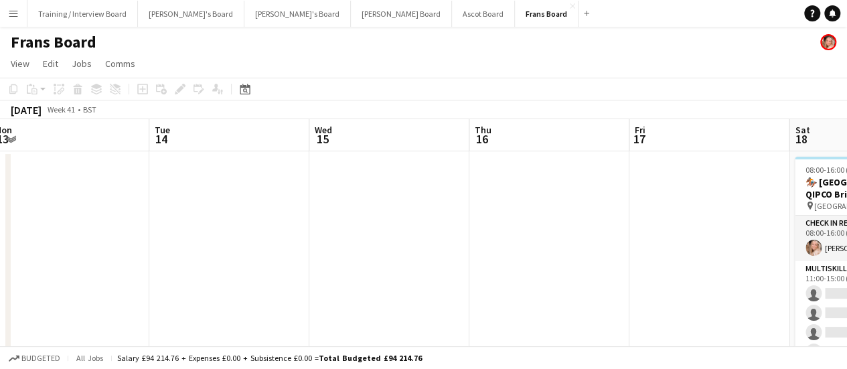
drag, startPoint x: 499, startPoint y: 243, endPoint x: 451, endPoint y: 245, distance: 47.6
click at [451, 245] on app-calendar-viewport "Fri 10 Sat 11 Sun 12 Mon 13 Tue 14 Wed 15 Thu 16 Fri 17 Sat 18 1/5 1 Job Sun 19…" at bounding box center [423, 250] width 847 height 263
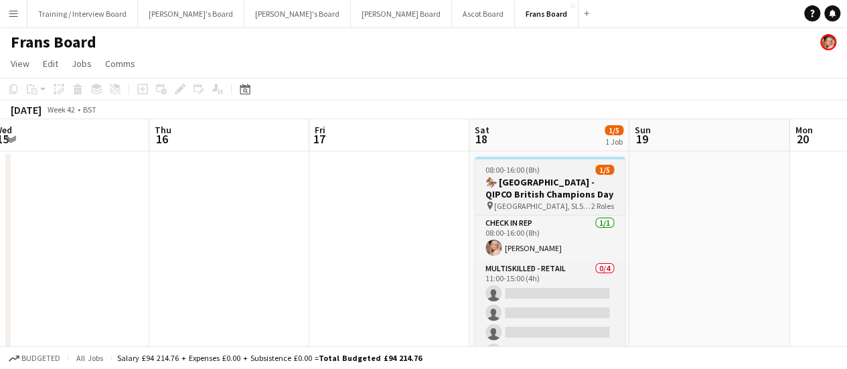
click at [543, 166] on div "08:00-16:00 (8h) 1/5" at bounding box center [550, 170] width 150 height 10
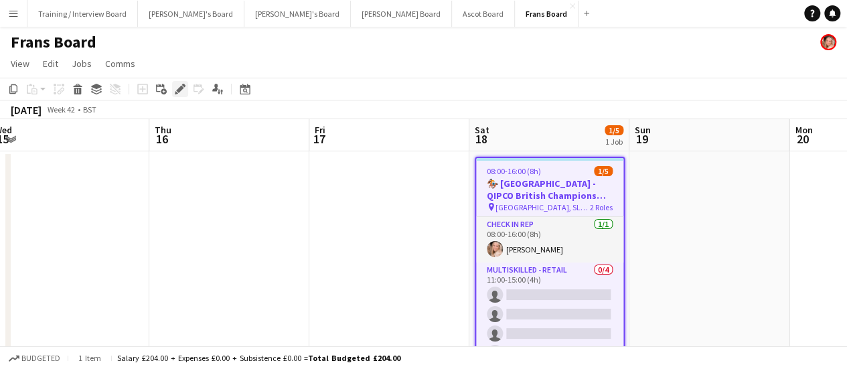
drag, startPoint x: 171, startPoint y: 88, endPoint x: 178, endPoint y: 93, distance: 8.6
click at [178, 93] on div "Add job Add linked Job Edit Edit linked Job Applicants" at bounding box center [174, 89] width 102 height 16
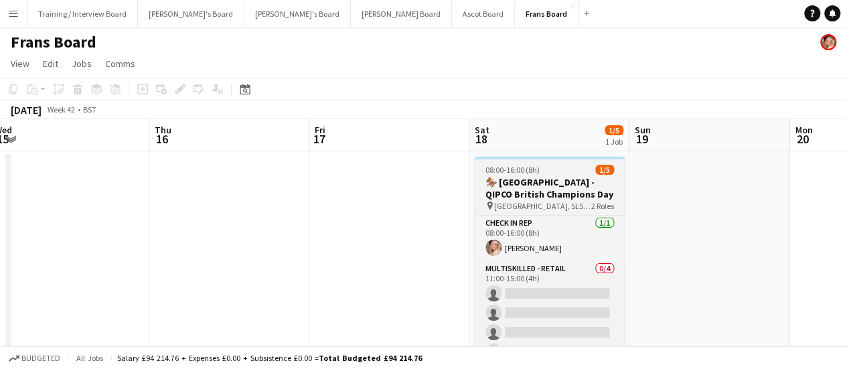
click at [560, 177] on h3 "🏇🏼 [GEOGRAPHIC_DATA] - QIPCO British Champions Day" at bounding box center [550, 188] width 150 height 24
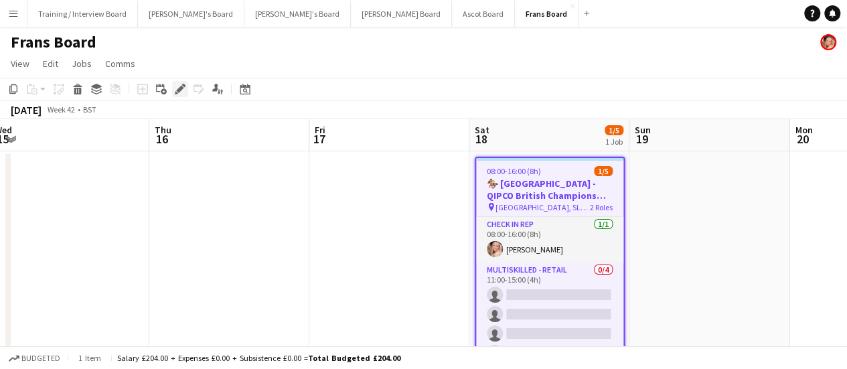
click at [184, 88] on icon "Edit" at bounding box center [180, 89] width 11 height 11
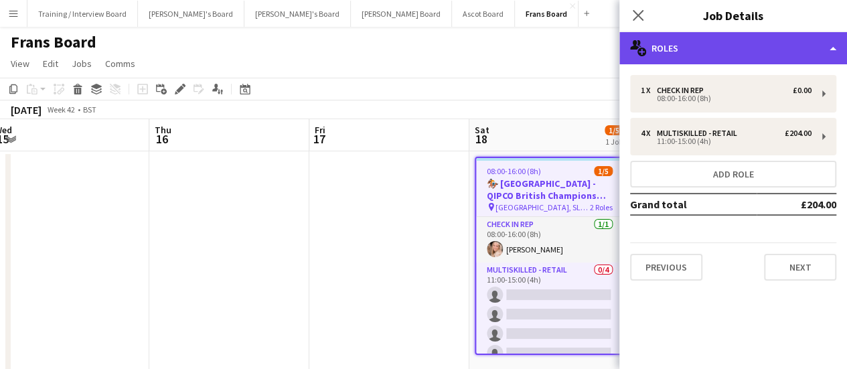
click at [739, 40] on div "multiple-users-add Roles" at bounding box center [734, 48] width 228 height 32
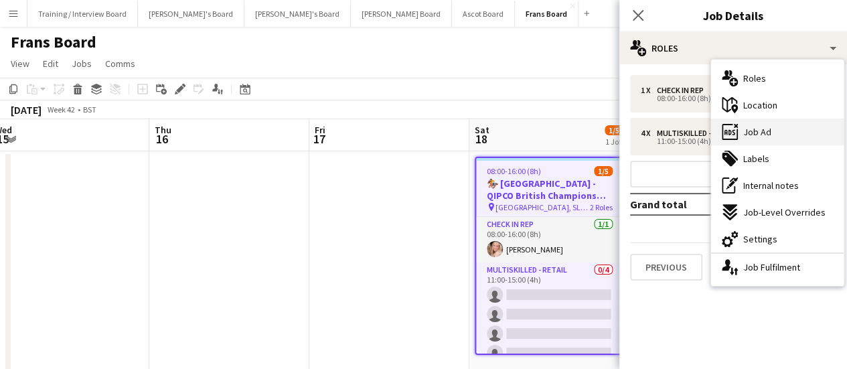
click at [777, 133] on div "ads-window Job Ad" at bounding box center [777, 132] width 133 height 27
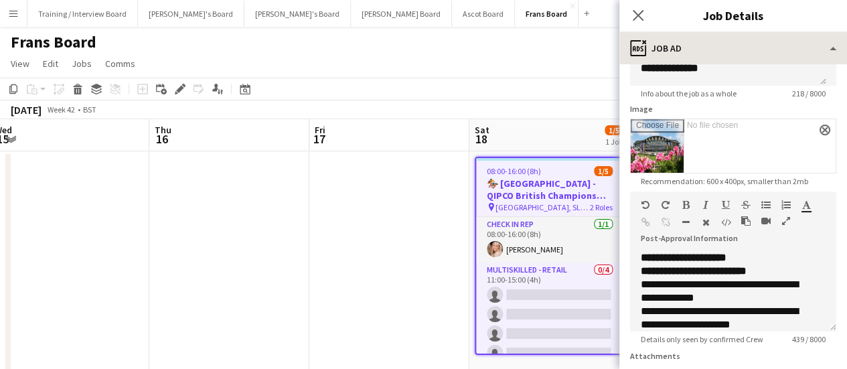
scroll to position [134, 0]
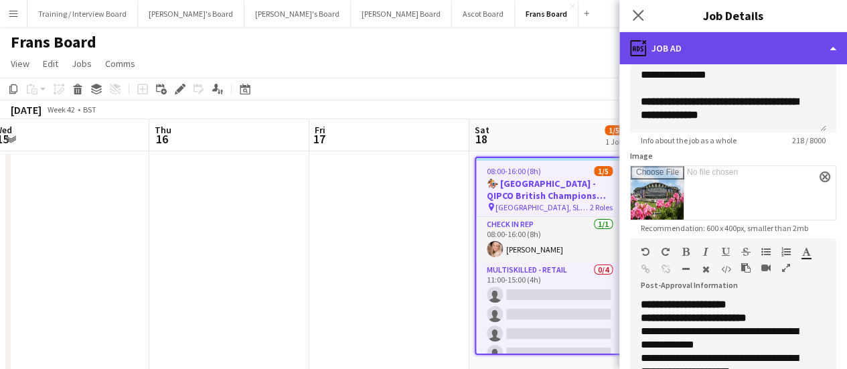
click at [704, 32] on div "ads-window Job Ad" at bounding box center [734, 48] width 228 height 32
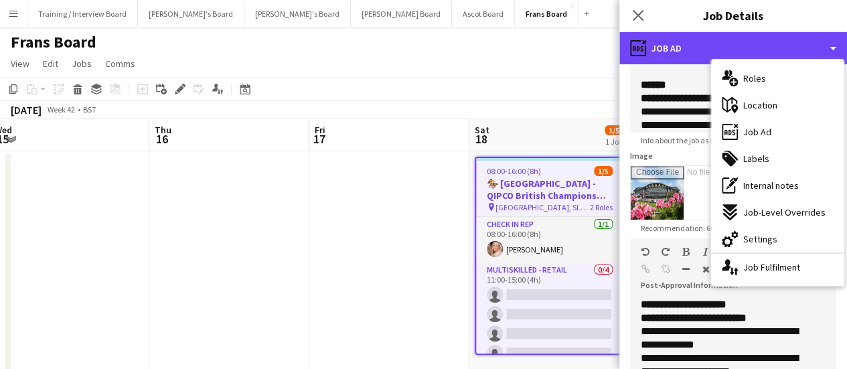
scroll to position [0, 0]
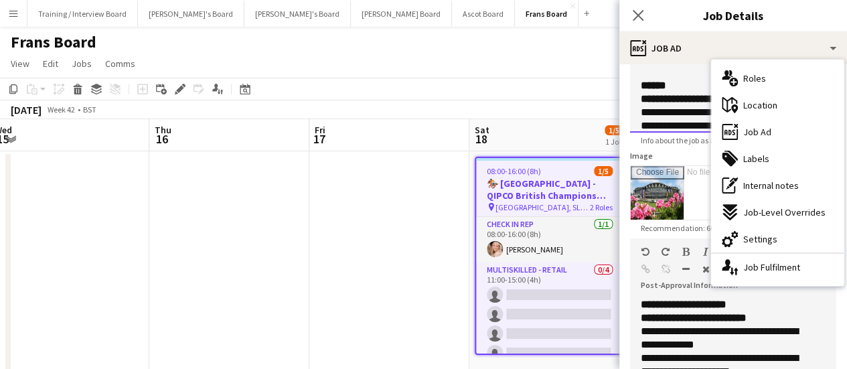
click at [654, 96] on span "**********" at bounding box center [684, 99] width 86 height 10
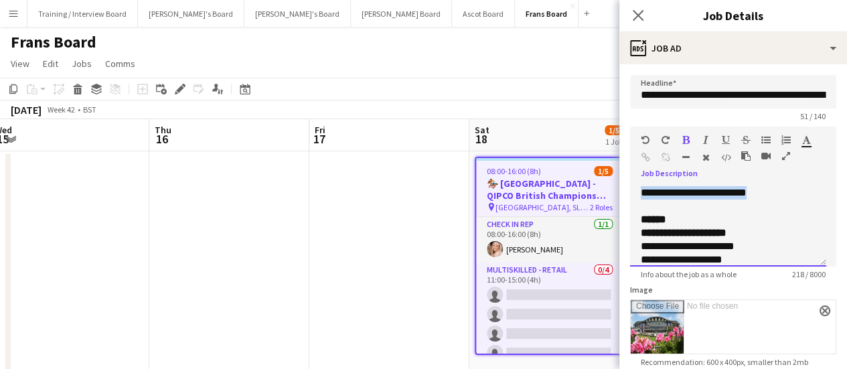
drag, startPoint x: 772, startPoint y: 188, endPoint x: 584, endPoint y: 179, distance: 188.4
click at [584, 179] on body "Menu Boards Boards Boards All jobs Status Workforce Workforce My Workforce Recr…" at bounding box center [423, 202] width 847 height 405
paste div
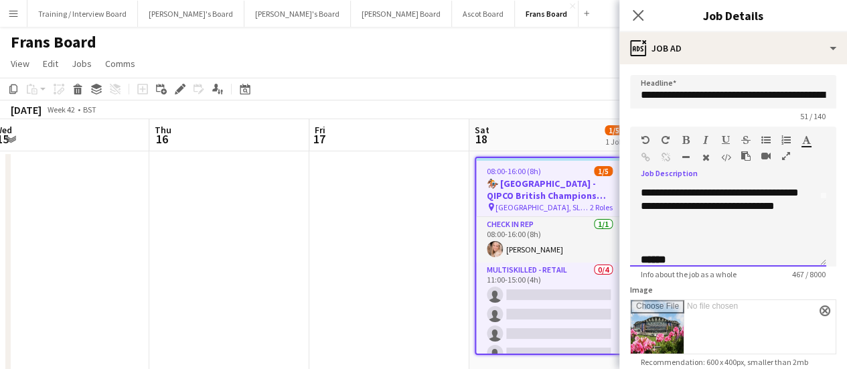
click at [660, 244] on div at bounding box center [728, 246] width 175 height 13
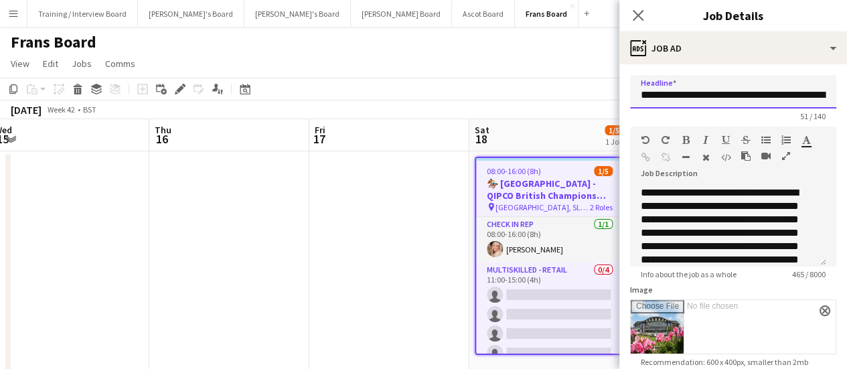
scroll to position [0, 60]
drag, startPoint x: 742, startPoint y: 93, endPoint x: 834, endPoint y: 90, distance: 91.8
click at [834, 90] on form "**********" at bounding box center [734, 365] width 228 height 580
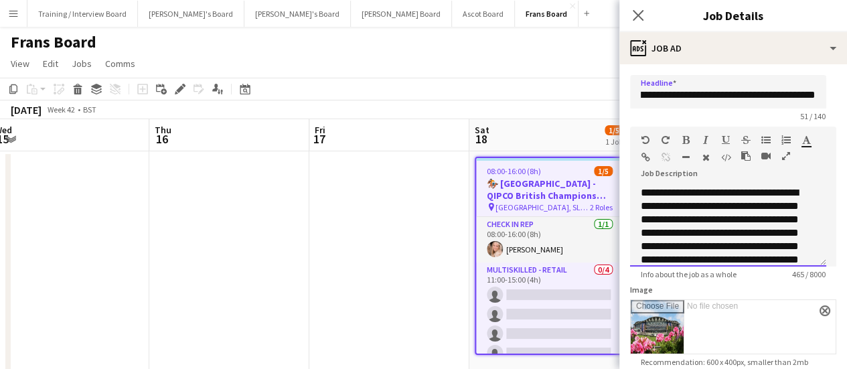
click at [638, 194] on div "**********" at bounding box center [728, 226] width 196 height 80
click at [691, 194] on div "**********" at bounding box center [723, 246] width 164 height 121
drag, startPoint x: 792, startPoint y: 189, endPoint x: 663, endPoint y: 169, distance: 130.1
click at [638, 190] on div "**********" at bounding box center [728, 226] width 196 height 80
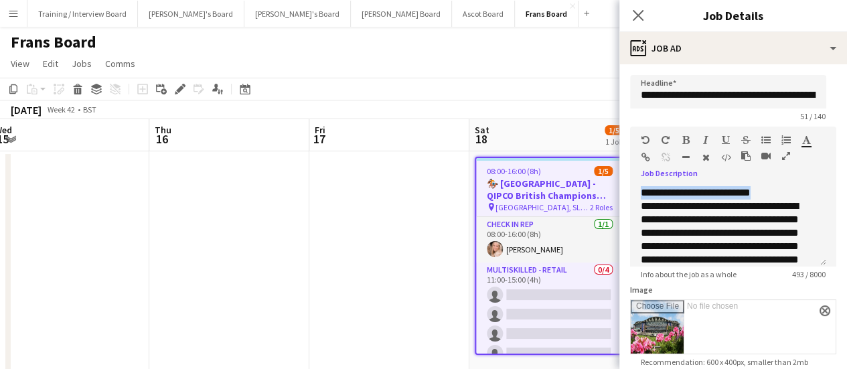
click at [685, 141] on icon "button" at bounding box center [686, 139] width 7 height 9
click at [725, 135] on button "button" at bounding box center [725, 140] width 9 height 11
click at [736, 225] on div "**********" at bounding box center [723, 246] width 164 height 121
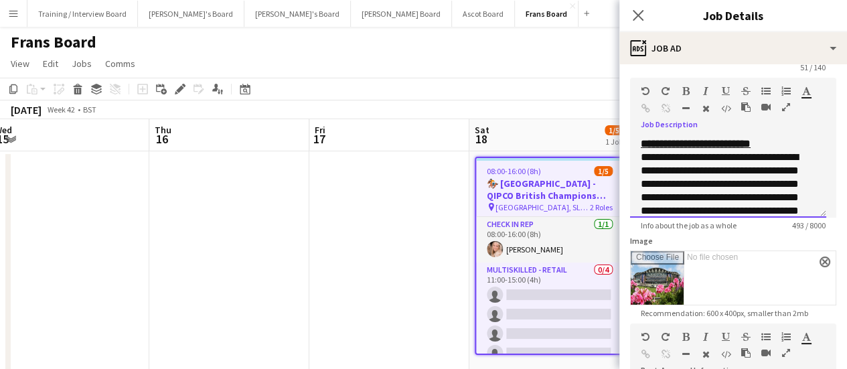
scroll to position [67, 0]
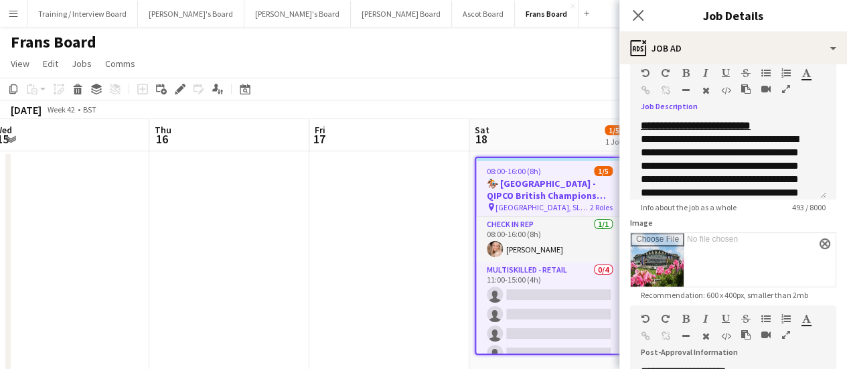
click at [284, 262] on app-date-cell at bounding box center [229, 266] width 160 height 230
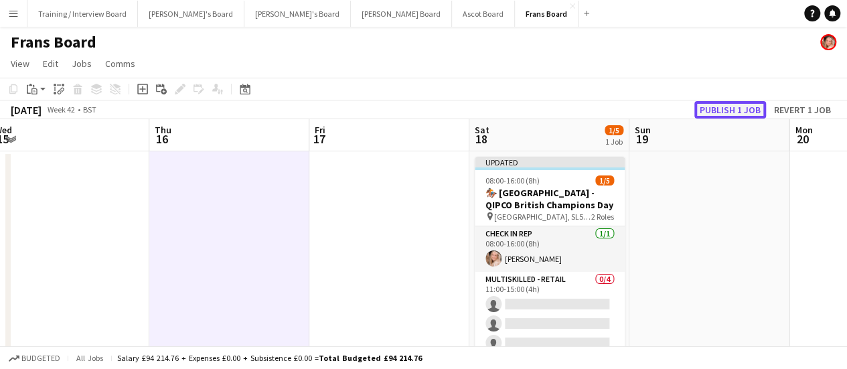
click at [746, 106] on button "Publish 1 job" at bounding box center [731, 109] width 72 height 17
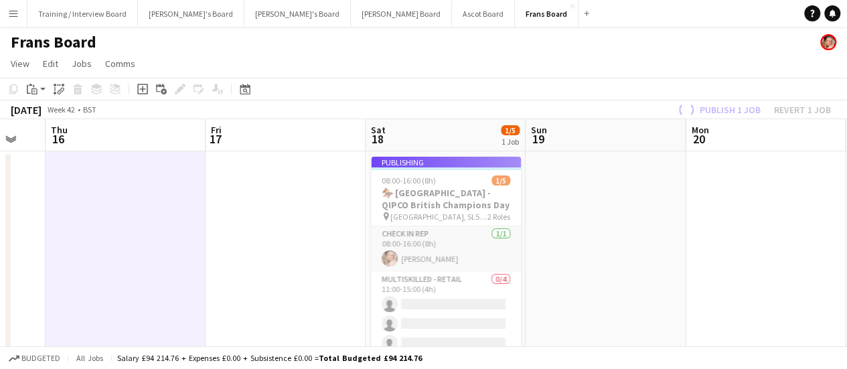
drag, startPoint x: 756, startPoint y: 303, endPoint x: 650, endPoint y: 295, distance: 106.2
click at [650, 295] on app-calendar-viewport "Sun 12 Mon 13 Tue 14 Wed 15 Thu 16 Fri 17 Sat 18 1/5 1 Job Sun 19 Mon 20 Tue 21…" at bounding box center [423, 250] width 847 height 263
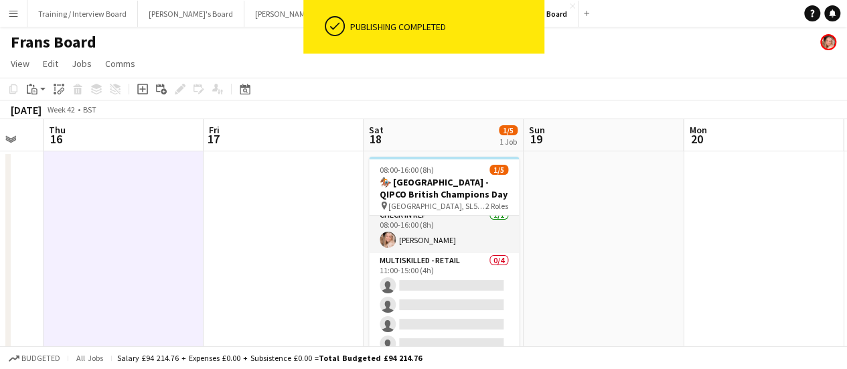
scroll to position [9, 0]
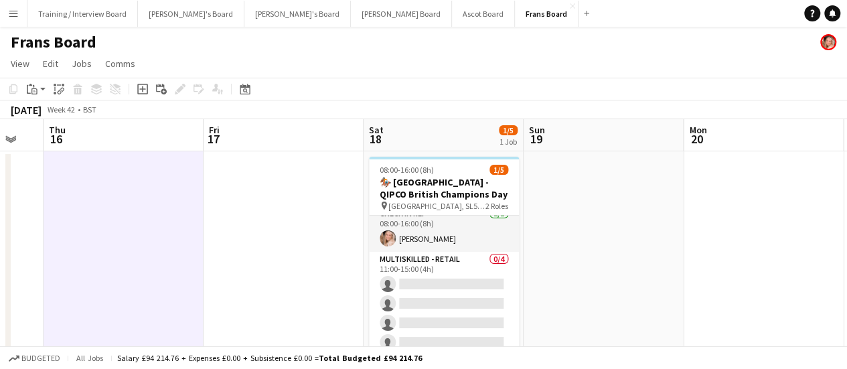
click at [58, 40] on h1 "Frans Board" at bounding box center [54, 42] width 86 height 20
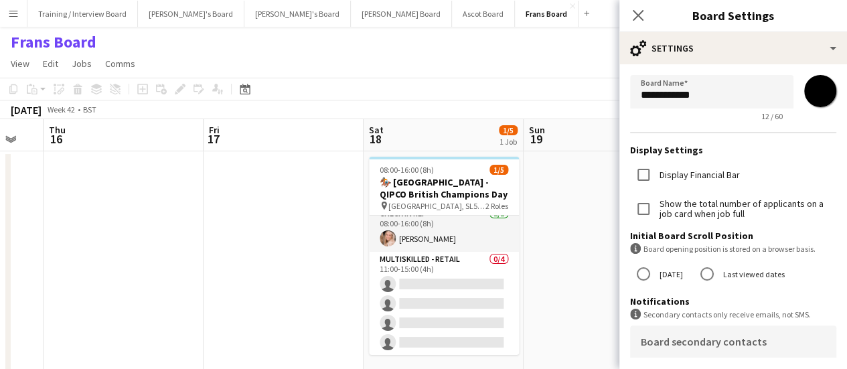
click at [821, 93] on input "*******" at bounding box center [820, 91] width 48 height 48
type input "*******"
click at [604, 186] on app-date-cell at bounding box center [604, 266] width 160 height 230
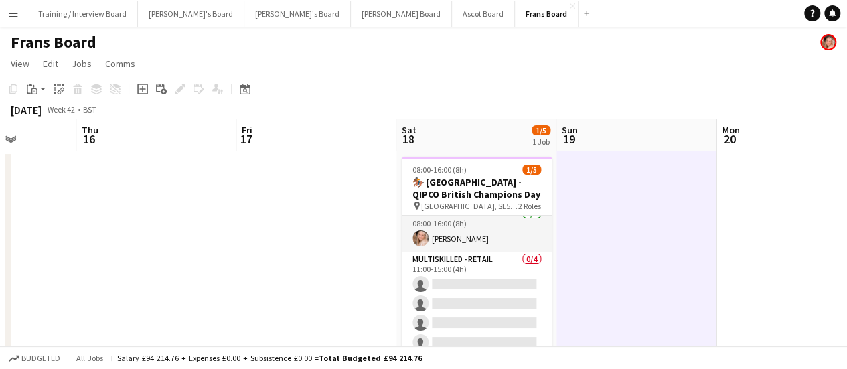
drag, startPoint x: 38, startPoint y: 193, endPoint x: 68, endPoint y: 191, distance: 30.9
click at [68, 191] on app-calendar-viewport "Sun 12 Mon 13 Tue 14 Wed 15 Thu 16 Fri 17 Sat 18 1/5 1 Job Sun 19 Mon 20 Tue 21…" at bounding box center [423, 250] width 847 height 263
click at [658, 311] on app-date-cell at bounding box center [637, 266] width 160 height 230
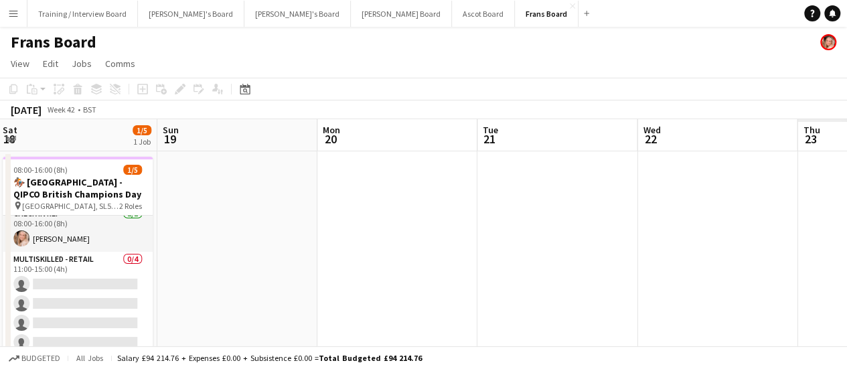
drag, startPoint x: 593, startPoint y: 295, endPoint x: 506, endPoint y: 302, distance: 88.0
click at [506, 302] on app-calendar-viewport "Tue 14 Wed 15 Thu 16 Fri 17 Sat 18 1/5 1 Job Sun 19 Mon 20 Tue 21 Wed 22 Thu 23…" at bounding box center [423, 250] width 847 height 263
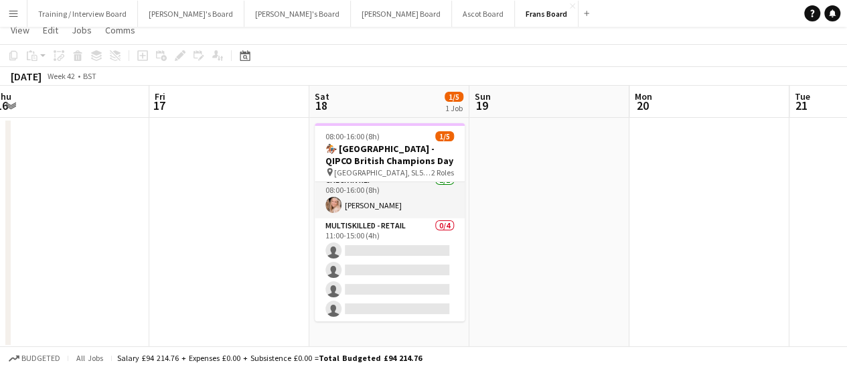
scroll to position [0, 0]
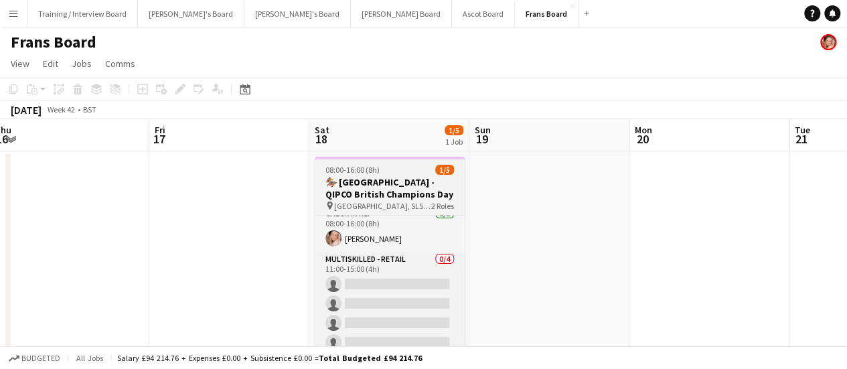
click at [362, 169] on span "08:00-16:00 (8h)" at bounding box center [353, 170] width 54 height 10
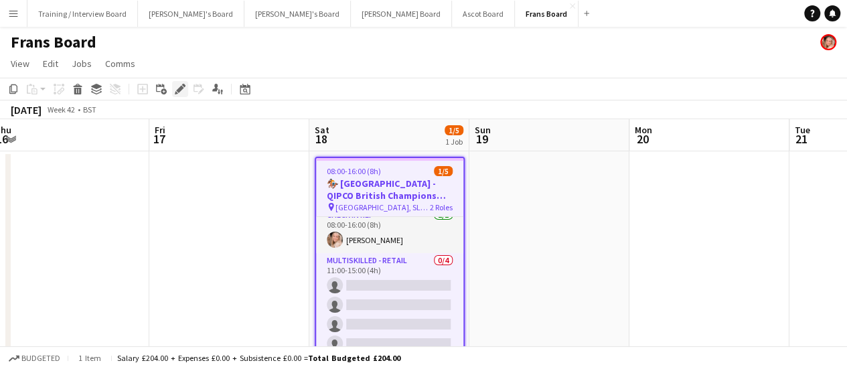
drag, startPoint x: 193, startPoint y: 88, endPoint x: 185, endPoint y: 91, distance: 8.5
click at [185, 91] on div "Add job Add linked Job Edit Edit linked Job Applicants" at bounding box center [174, 89] width 102 height 16
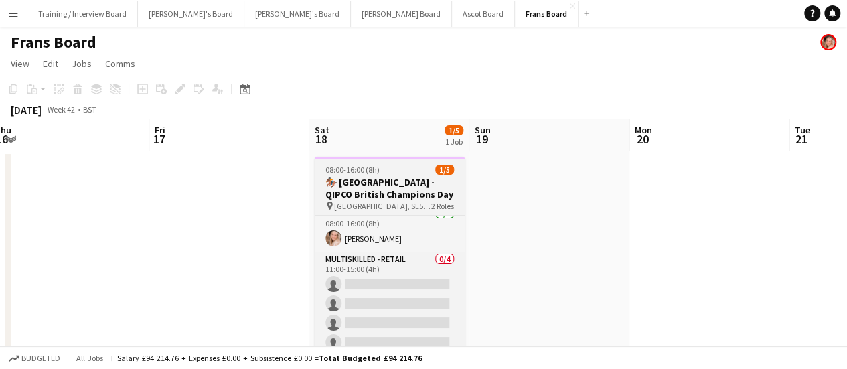
click at [415, 180] on h3 "🏇🏼 Ascot Racecourse - QIPCO British Champions Day" at bounding box center [390, 188] width 150 height 24
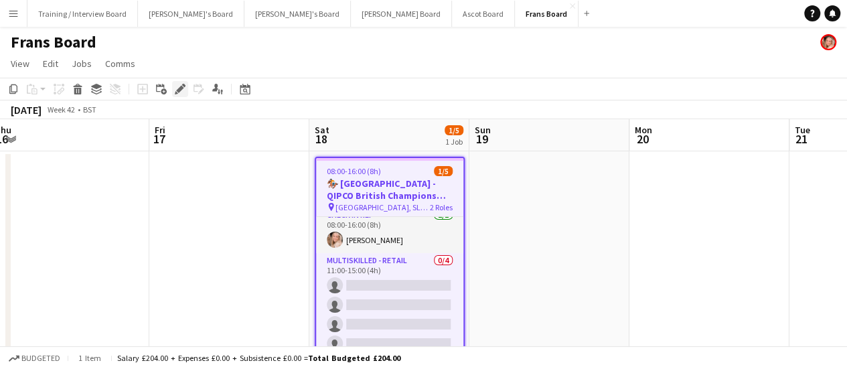
click at [182, 92] on icon "Edit" at bounding box center [180, 89] width 11 height 11
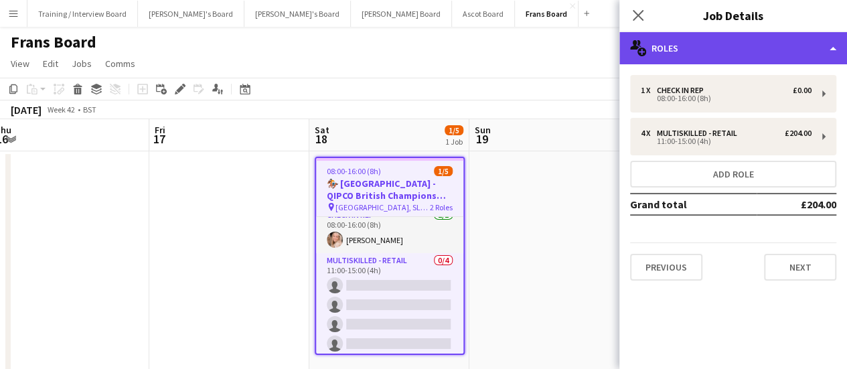
click at [745, 35] on div "multiple-users-add Roles" at bounding box center [734, 48] width 228 height 32
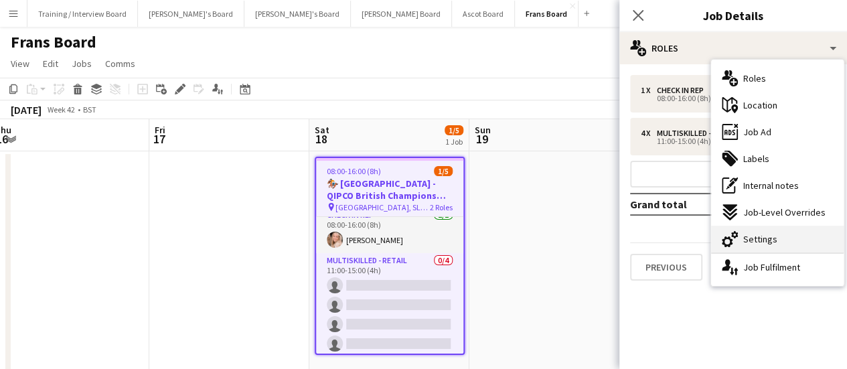
click at [772, 230] on div "cog-double-3 Settings" at bounding box center [777, 239] width 133 height 27
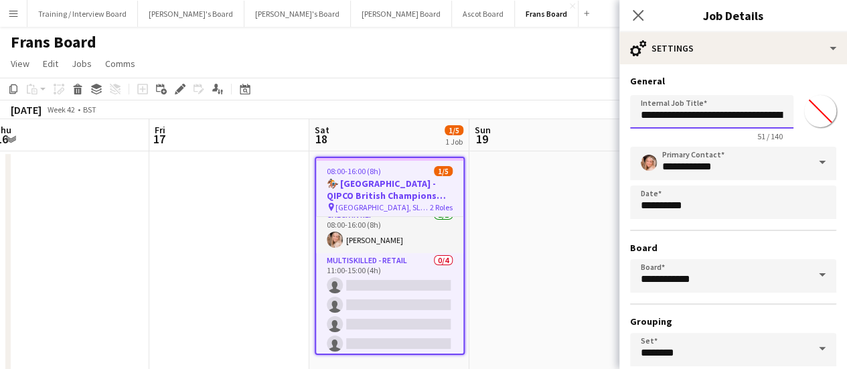
click at [637, 115] on input "**********" at bounding box center [711, 111] width 163 height 33
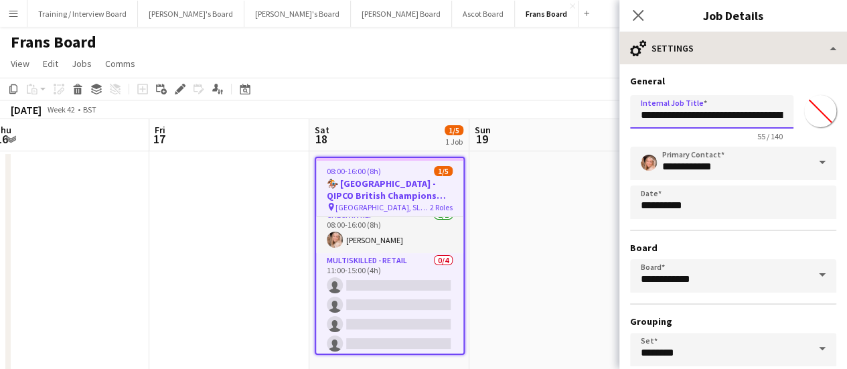
type input "**********"
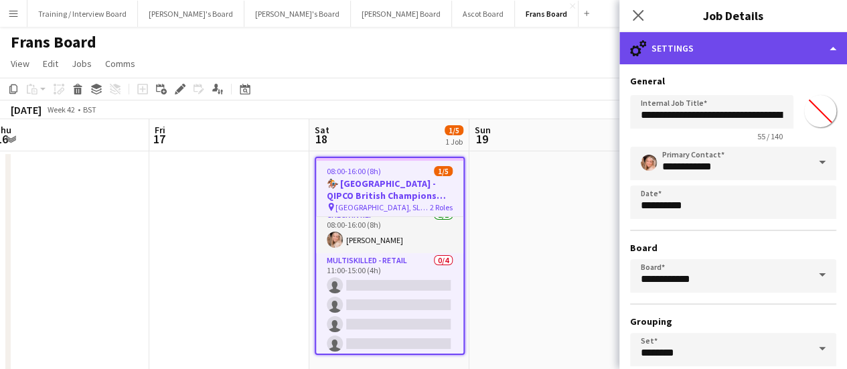
click at [712, 52] on div "cog-double-3 Settings" at bounding box center [734, 48] width 228 height 32
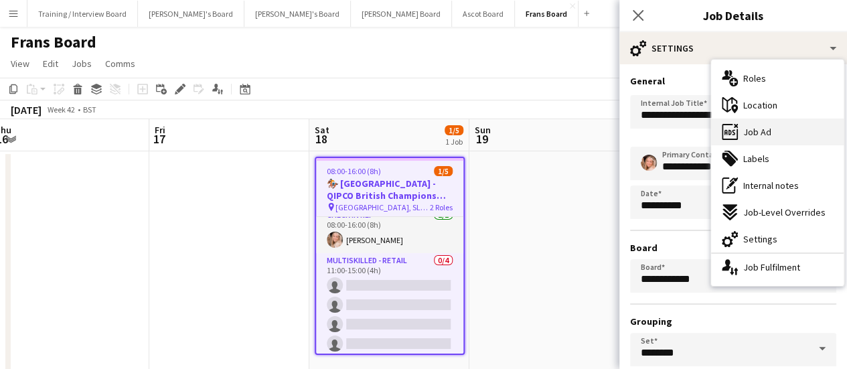
click at [764, 137] on span "Job Ad" at bounding box center [757, 132] width 28 height 12
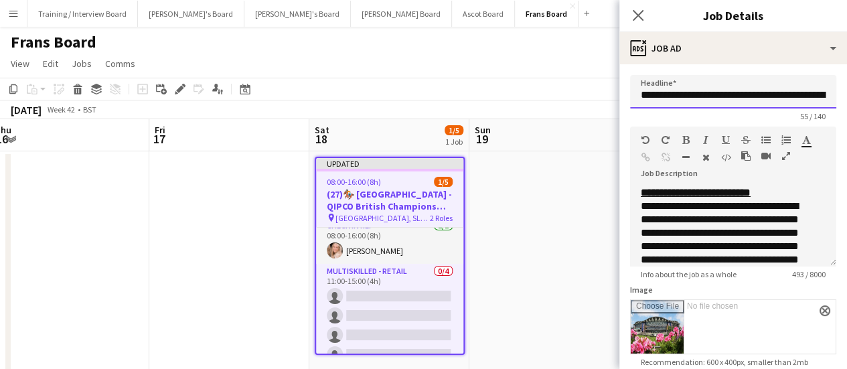
click at [660, 94] on input "**********" at bounding box center [733, 91] width 206 height 33
type input "**********"
click at [561, 184] on app-date-cell at bounding box center [550, 266] width 160 height 230
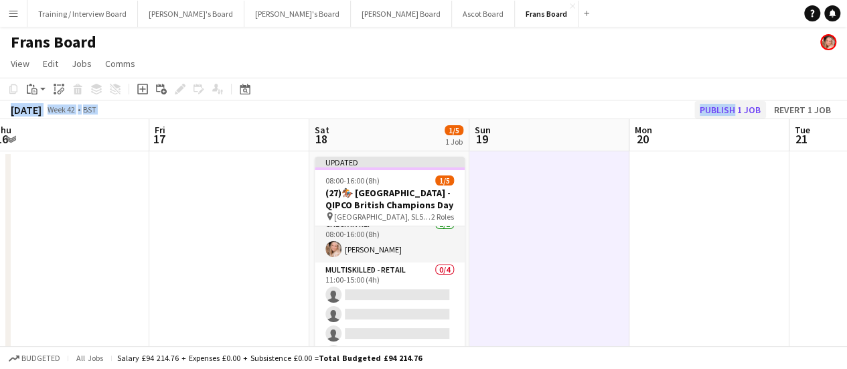
click at [733, 104] on div "Copy Paste Paste Ctrl+V Paste with crew Ctrl+Shift+V Paste linked Job Delete Gr…" at bounding box center [423, 99] width 847 height 42
click at [733, 104] on button "Publish 1 job" at bounding box center [731, 109] width 72 height 17
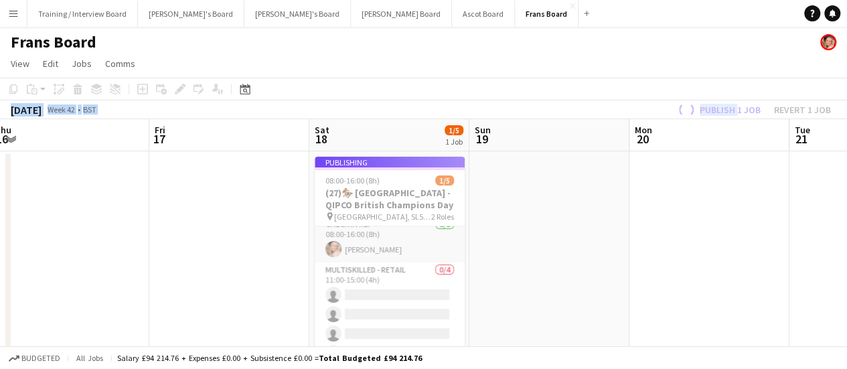
scroll to position [0, 305]
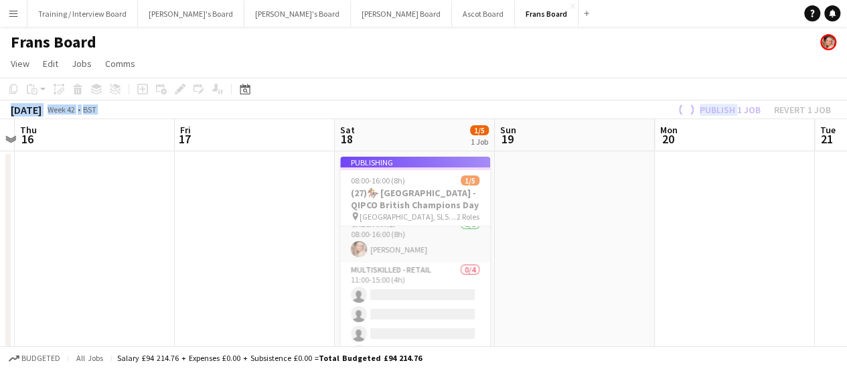
drag, startPoint x: 605, startPoint y: 269, endPoint x: 631, endPoint y: 255, distance: 29.4
click at [631, 255] on app-calendar-viewport "Tue 14 Wed 15 Thu 16 Fri 17 Sat 18 1/5 1 Job Sun 19 Mon 20 Tue 21 Wed 22 Thu 23…" at bounding box center [423, 250] width 847 height 263
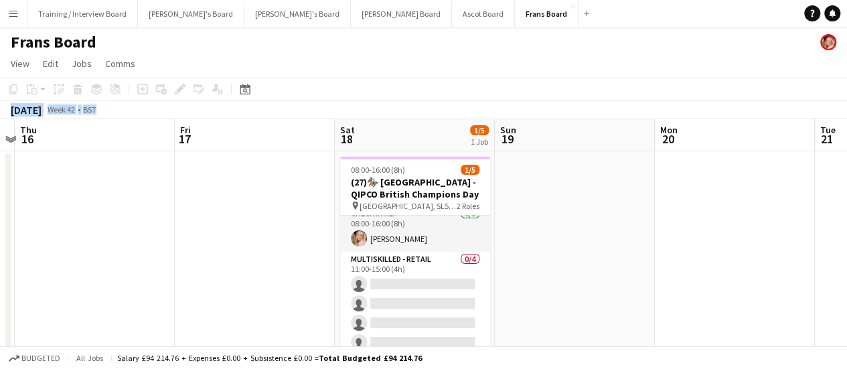
click at [553, 307] on app-date-cell at bounding box center [575, 266] width 160 height 230
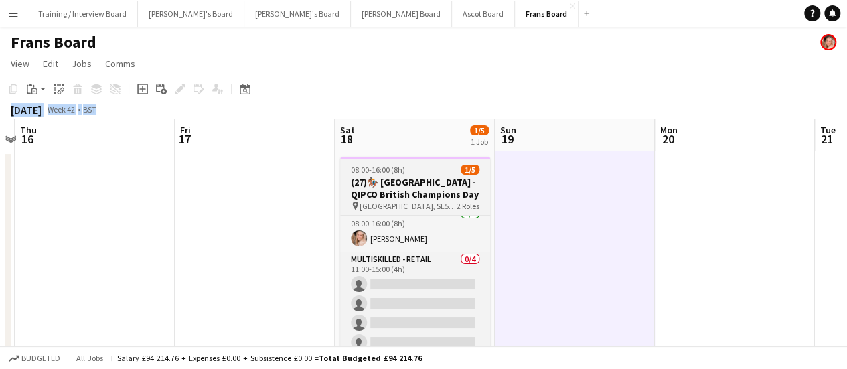
click at [411, 202] on span "[GEOGRAPHIC_DATA], SL5 7JX" at bounding box center [408, 206] width 97 height 10
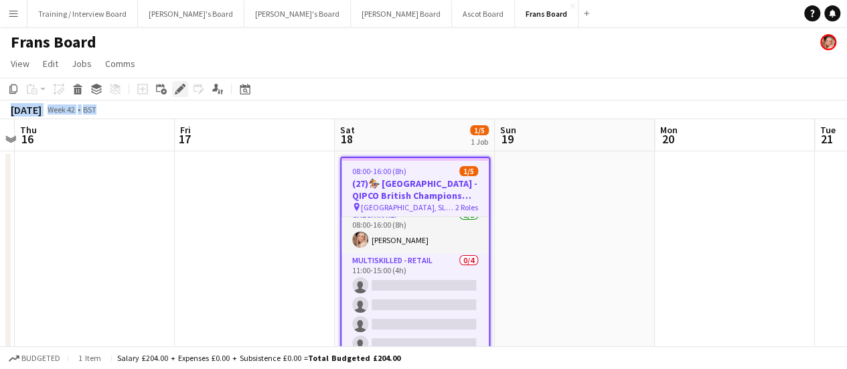
click at [183, 90] on icon "Edit" at bounding box center [180, 89] width 11 height 11
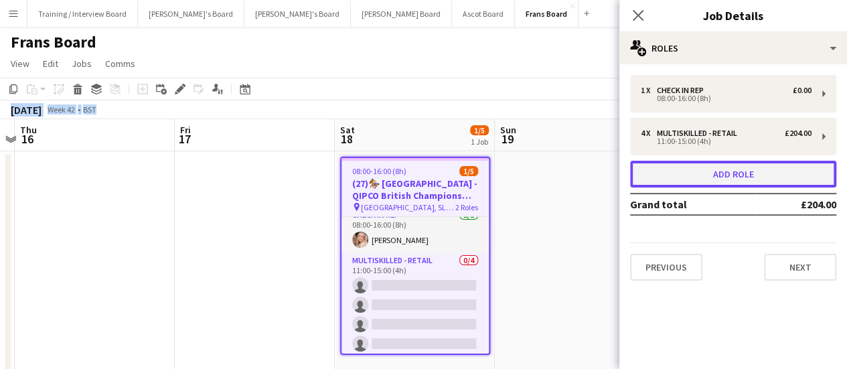
click at [733, 169] on button "Add role" at bounding box center [733, 174] width 206 height 27
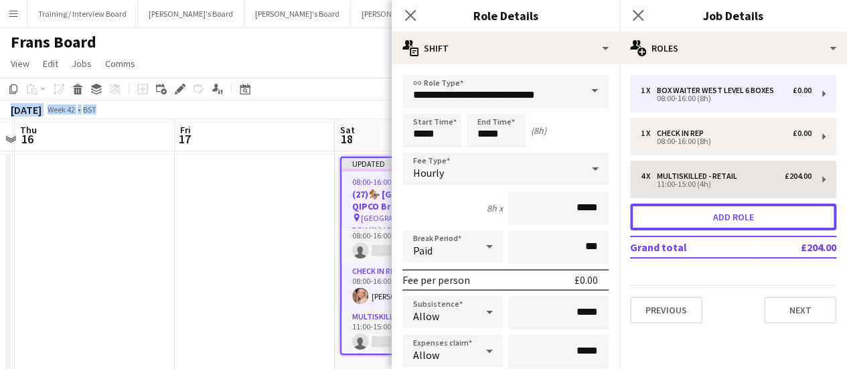
scroll to position [55, 0]
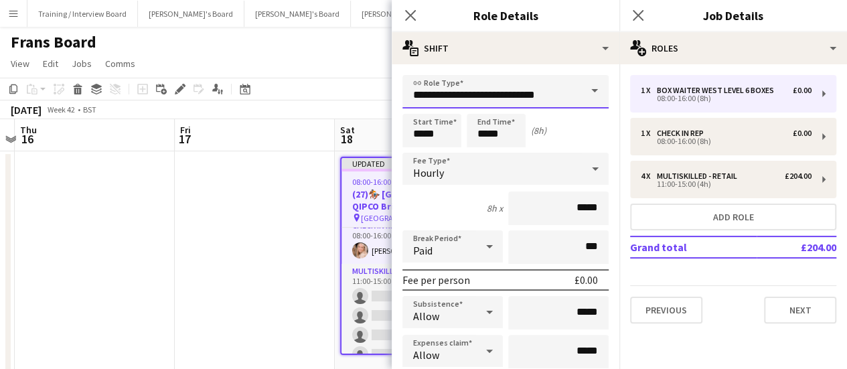
click at [478, 98] on input "**********" at bounding box center [506, 91] width 206 height 33
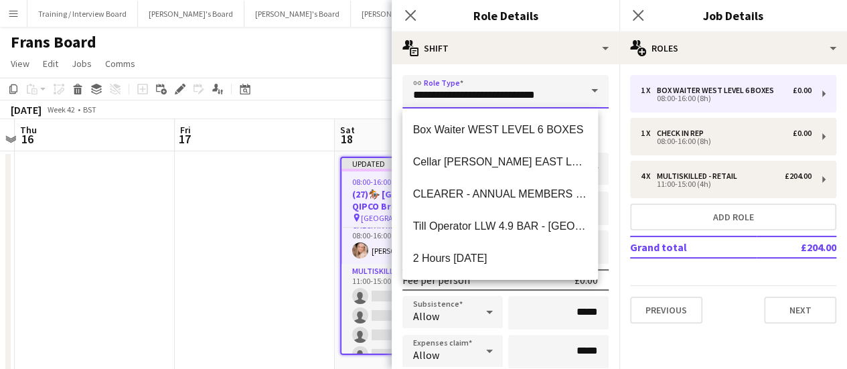
click at [478, 98] on input "**********" at bounding box center [506, 91] width 206 height 33
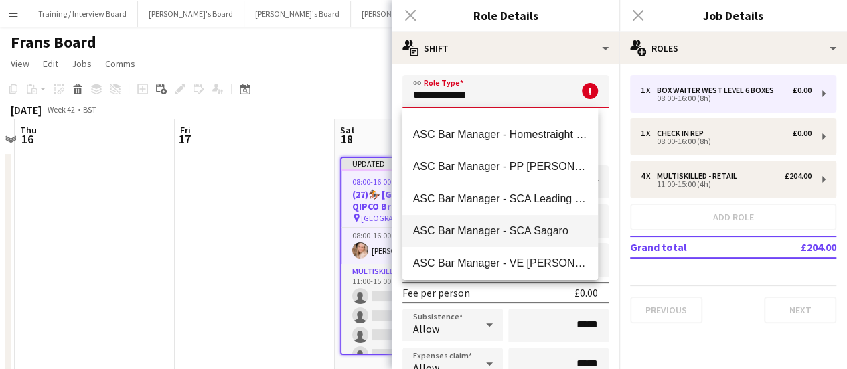
scroll to position [96, 0]
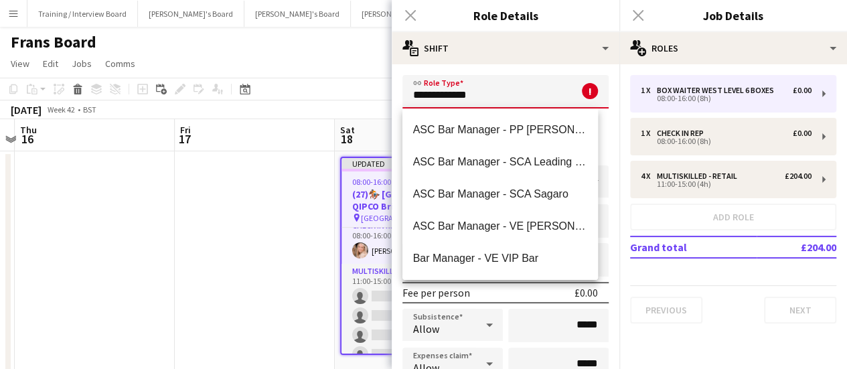
drag, startPoint x: 492, startPoint y: 97, endPoint x: 229, endPoint y: 49, distance: 266.9
click at [229, 49] on body "Menu Boards Boards Boards All jobs Status Workforce Workforce My Workforce Recr…" at bounding box center [423, 202] width 847 height 405
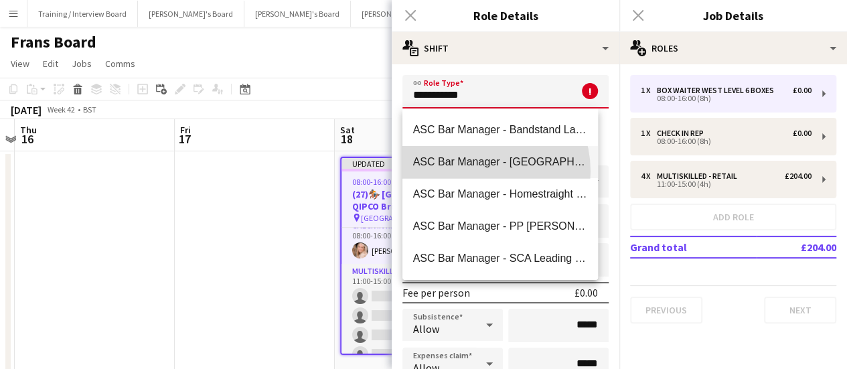
click at [475, 171] on mat-option "ASC Bar Manager - [GEOGRAPHIC_DATA] Millennium Bar" at bounding box center [501, 162] width 196 height 32
type input "**********"
type input "******"
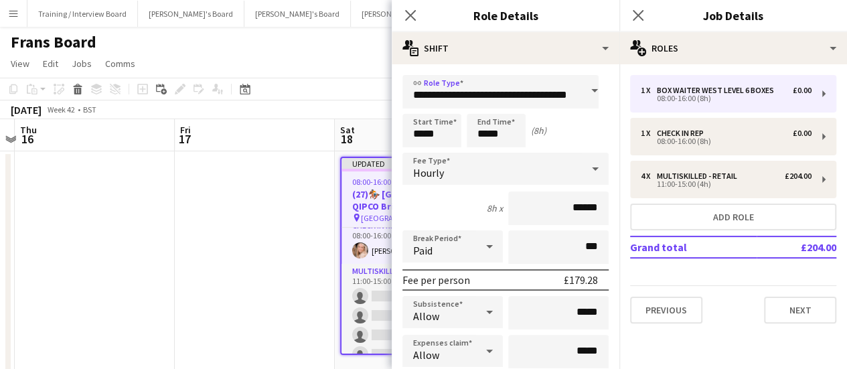
click at [304, 194] on app-date-cell at bounding box center [255, 266] width 160 height 230
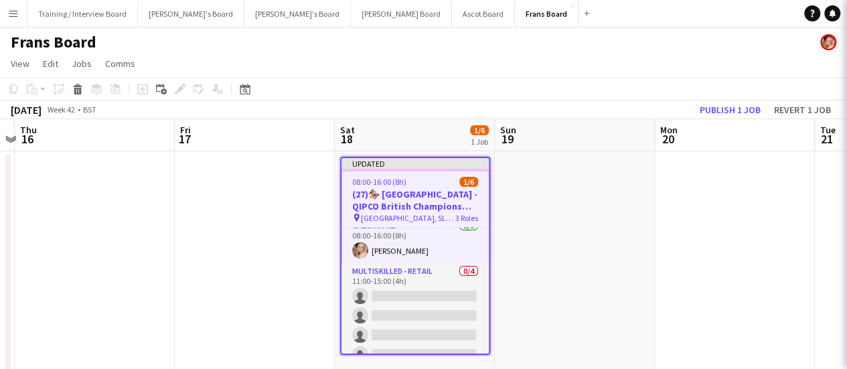
scroll to position [0, 0]
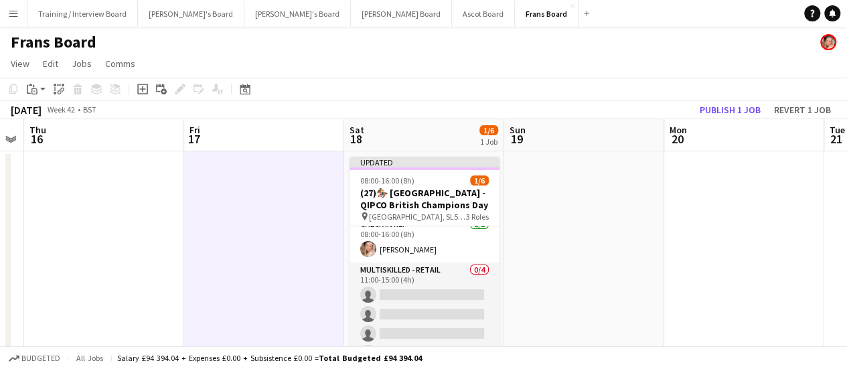
drag, startPoint x: 502, startPoint y: 273, endPoint x: 508, endPoint y: 271, distance: 7.2
click at [508, 271] on app-calendar-viewport "Tue 14 Wed 15 Thu 16 Fri 17 Sat 18 1/6 1 Job Sun 19 Mon 20 Tue 21 Wed 22 Thu 23…" at bounding box center [423, 250] width 847 height 263
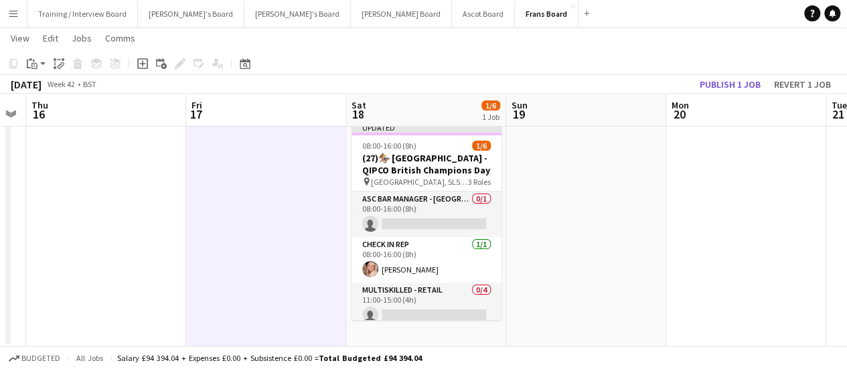
click at [602, 218] on app-date-cell at bounding box center [586, 232] width 160 height 230
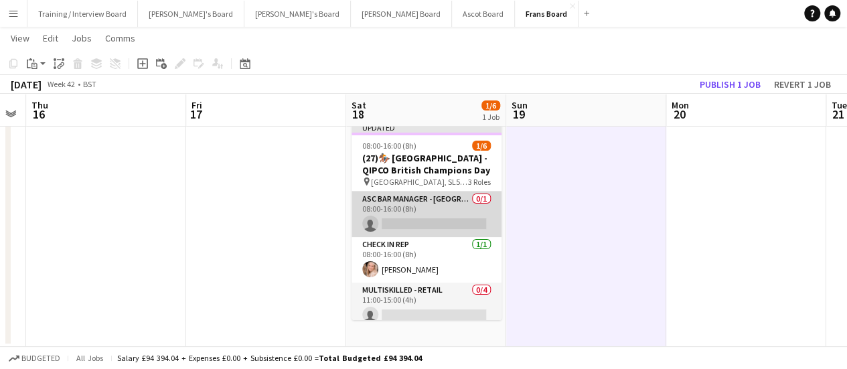
click at [447, 220] on app-card-role "ASC Bar Manager - Dubai Millennium Bar 0/1 08:00-16:00 (8h) single-neutral-acti…" at bounding box center [427, 215] width 150 height 46
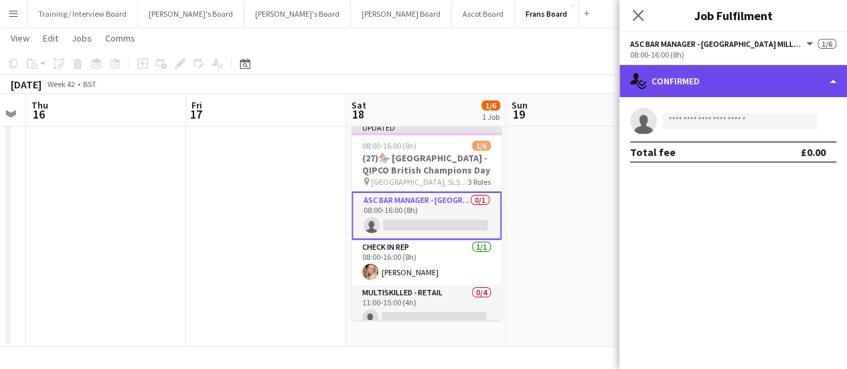
click at [749, 85] on div "single-neutral-actions-check-2 Confirmed" at bounding box center [734, 81] width 228 height 32
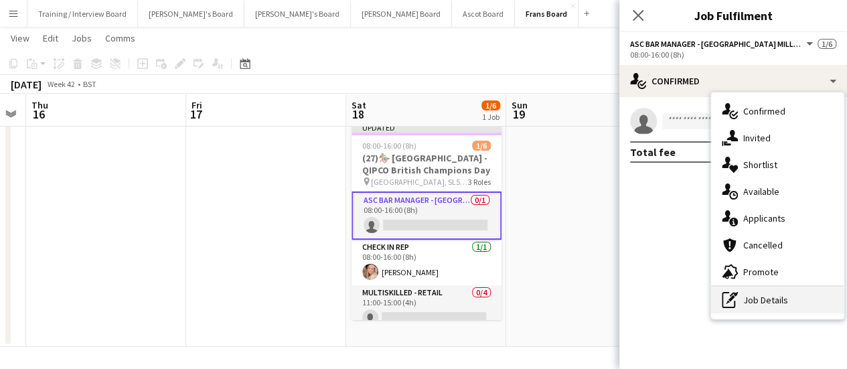
click at [772, 309] on div "pen-write Job Details" at bounding box center [777, 300] width 133 height 27
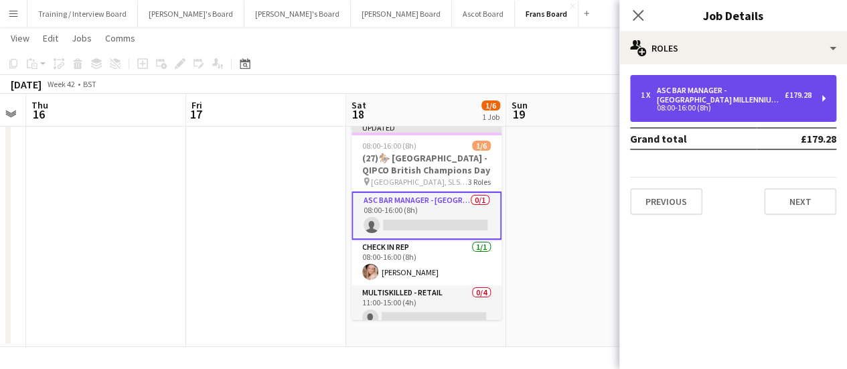
click at [680, 88] on div "ASC Bar Manager - [GEOGRAPHIC_DATA] Millennium Bar" at bounding box center [721, 95] width 128 height 19
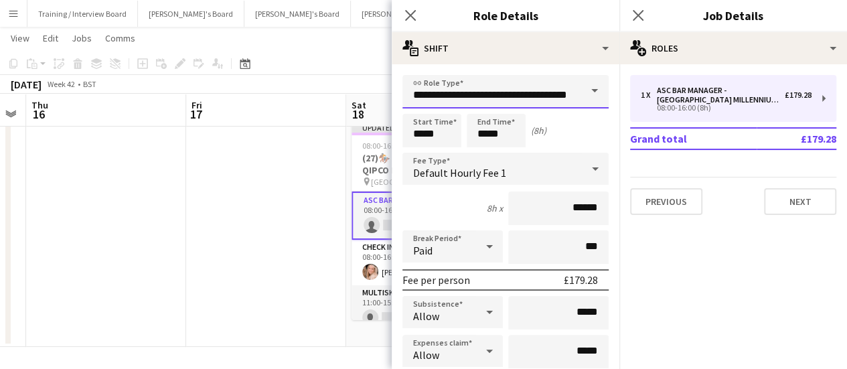
click at [500, 82] on input "**********" at bounding box center [506, 91] width 206 height 33
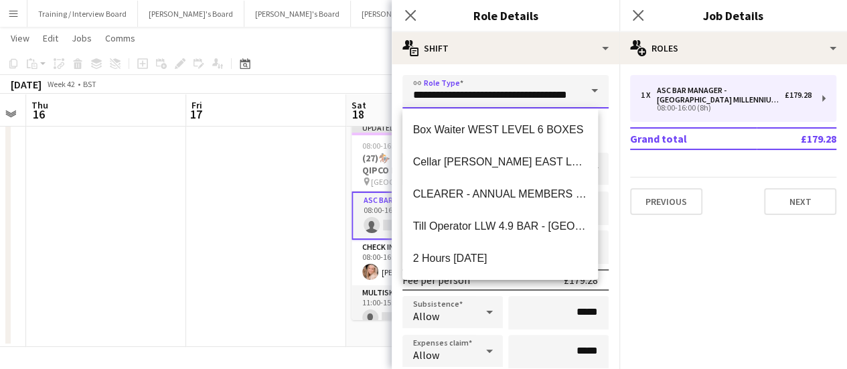
click at [500, 82] on input "**********" at bounding box center [506, 91] width 206 height 33
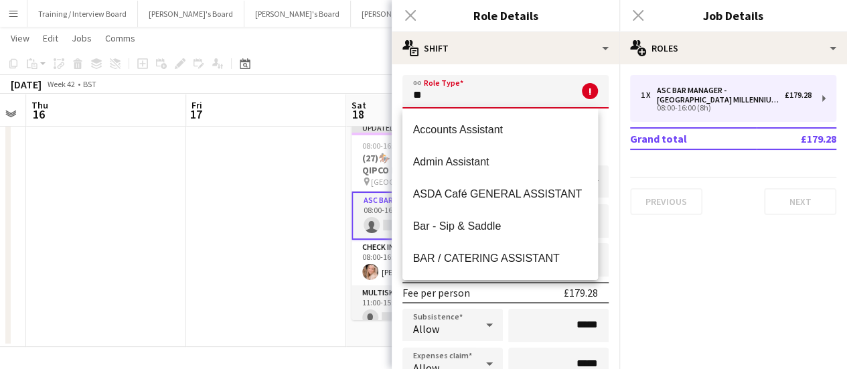
type input "*"
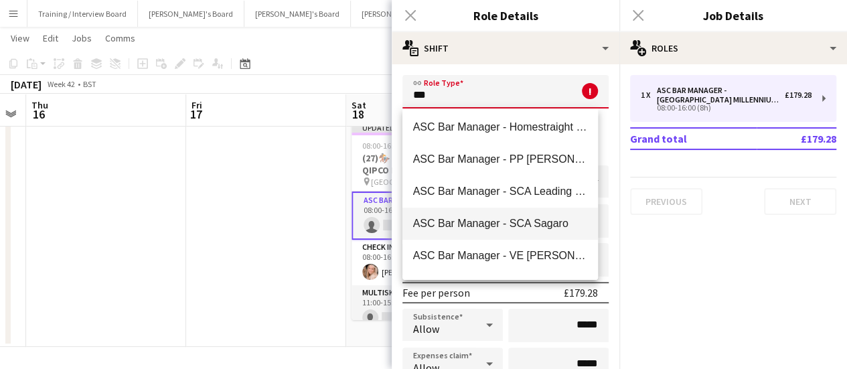
scroll to position [129, 0]
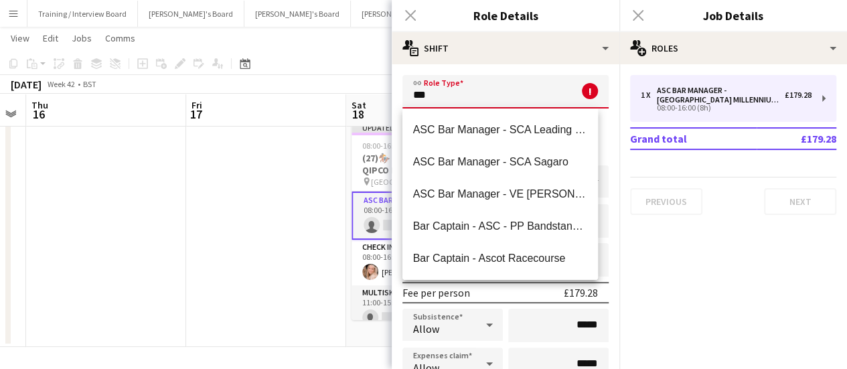
click at [84, 188] on app-date-cell at bounding box center [106, 232] width 160 height 230
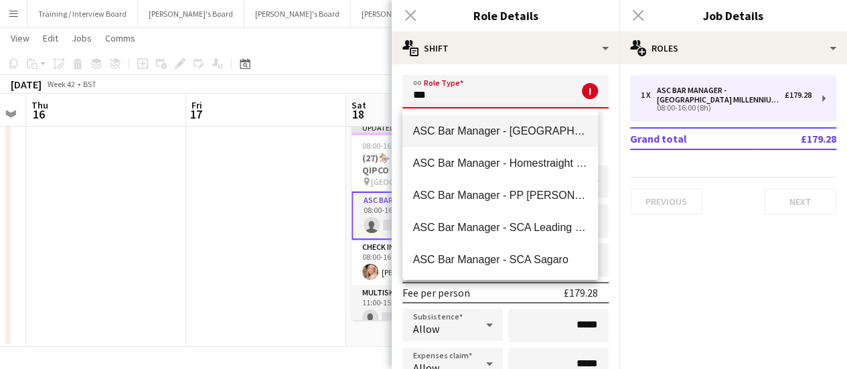
scroll to position [0, 0]
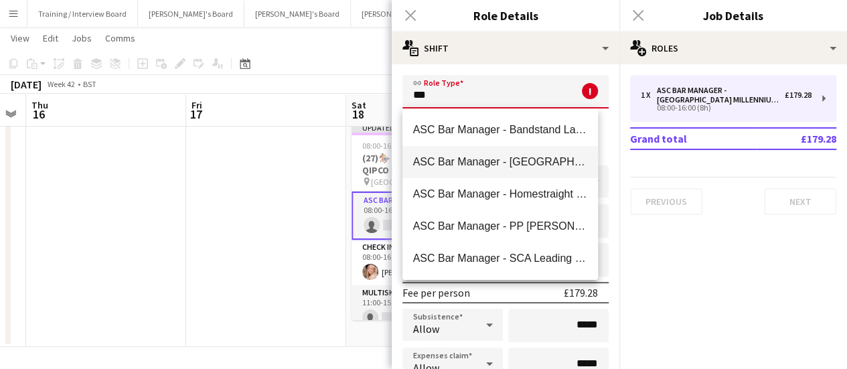
click at [508, 163] on span "ASC Bar Manager - [GEOGRAPHIC_DATA] Millennium Bar" at bounding box center [500, 161] width 175 height 13
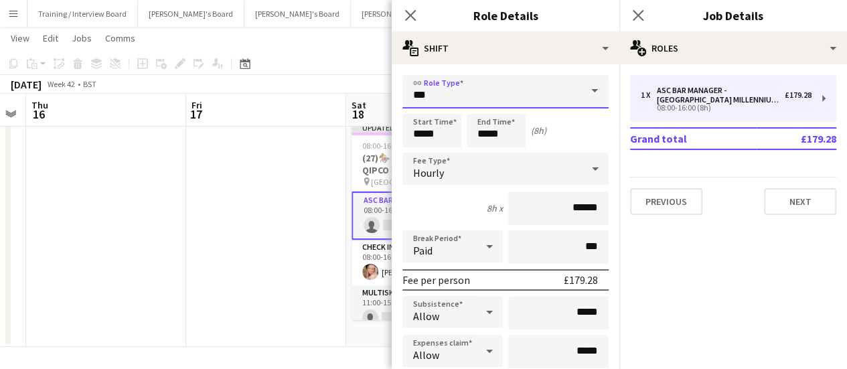
type input "**********"
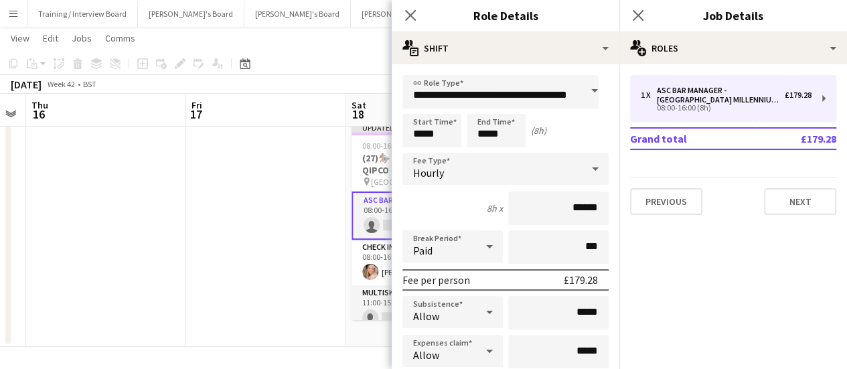
click at [146, 210] on app-date-cell at bounding box center [106, 232] width 160 height 230
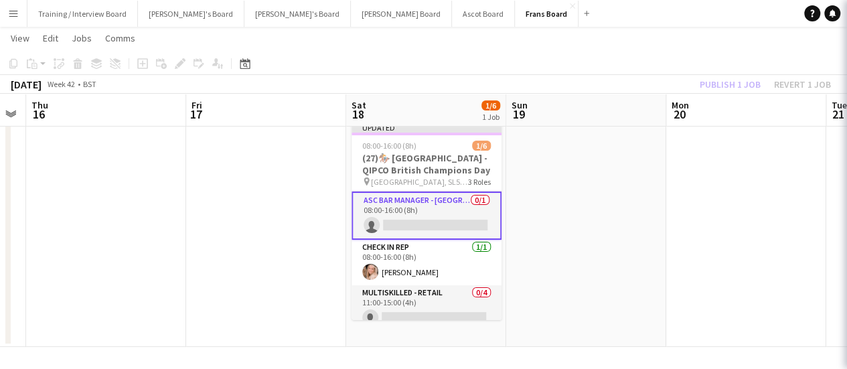
scroll to position [0, 0]
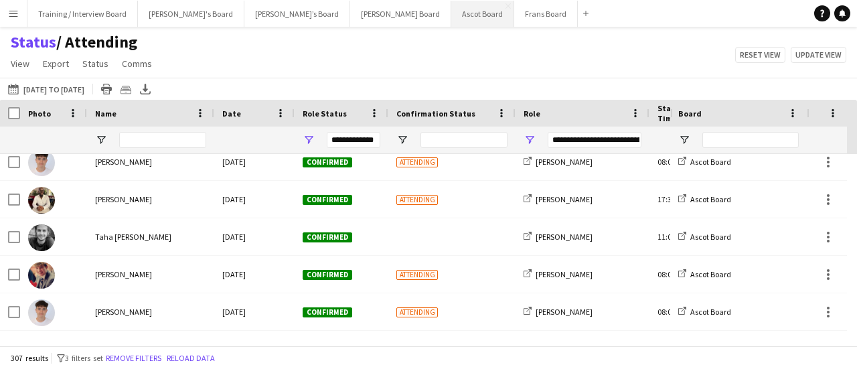
scroll to position [536, 0]
click at [451, 19] on button "Ascot Board Close" at bounding box center [482, 14] width 63 height 26
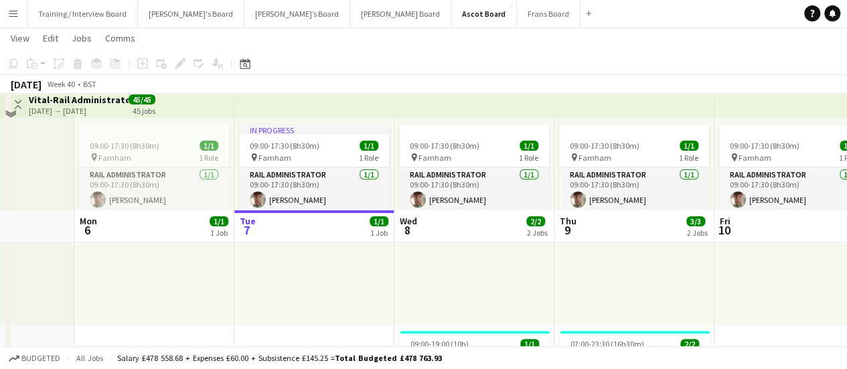
scroll to position [201, 0]
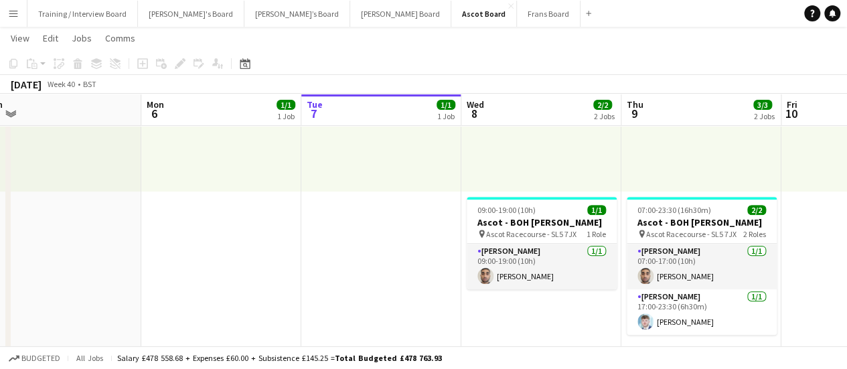
drag, startPoint x: 341, startPoint y: 267, endPoint x: 399, endPoint y: 267, distance: 58.3
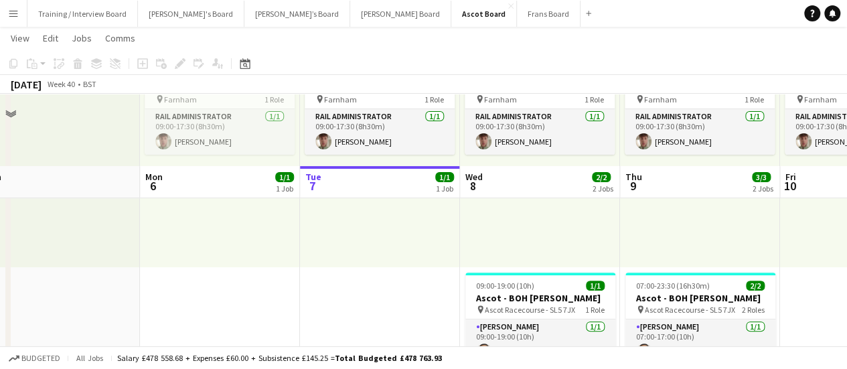
scroll to position [123, 0]
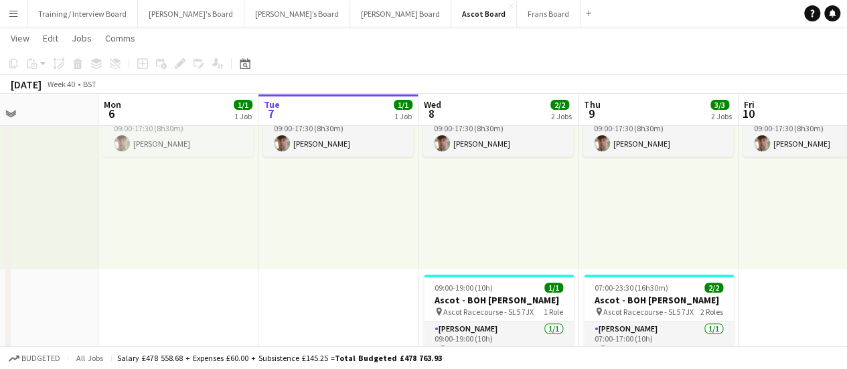
drag, startPoint x: 608, startPoint y: 261, endPoint x: 565, endPoint y: 262, distance: 43.5
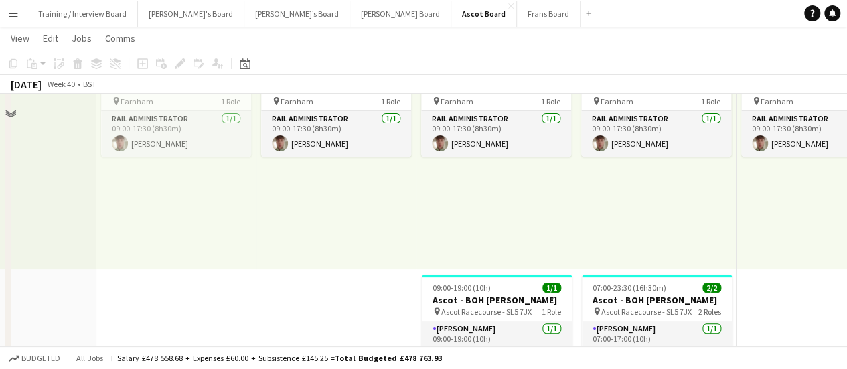
scroll to position [0, 0]
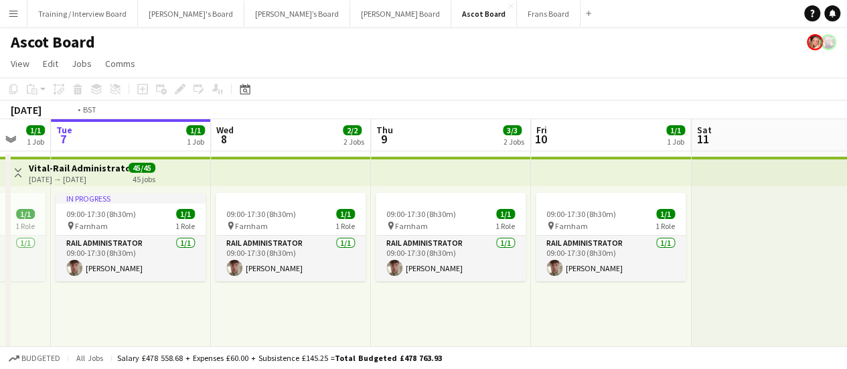
drag, startPoint x: 630, startPoint y: 287, endPoint x: 434, endPoint y: 251, distance: 198.8
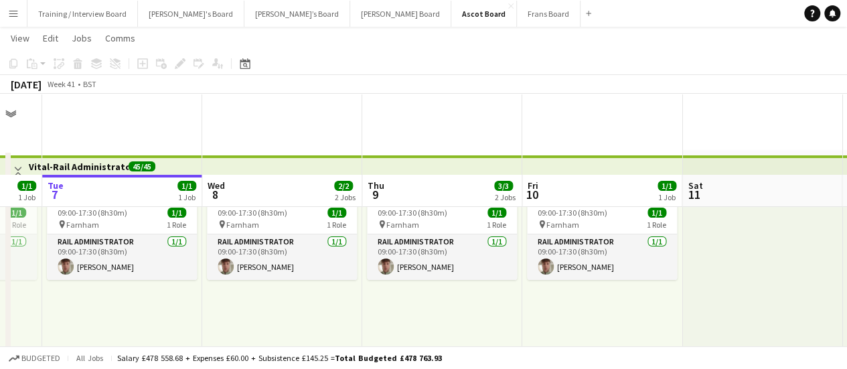
scroll to position [268, 0]
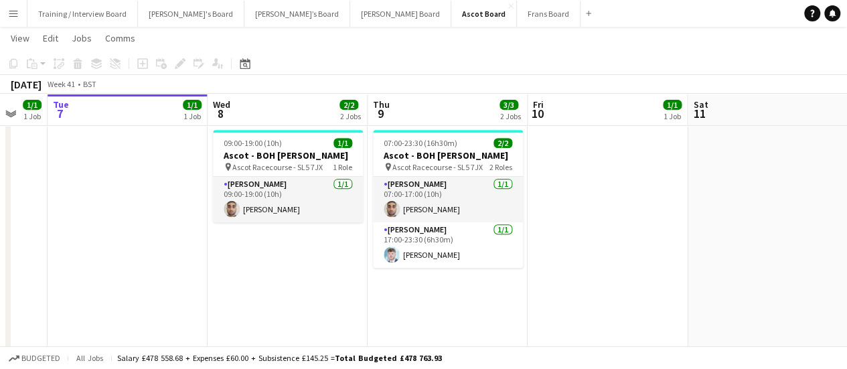
drag, startPoint x: 505, startPoint y: 279, endPoint x: 457, endPoint y: 271, distance: 48.8
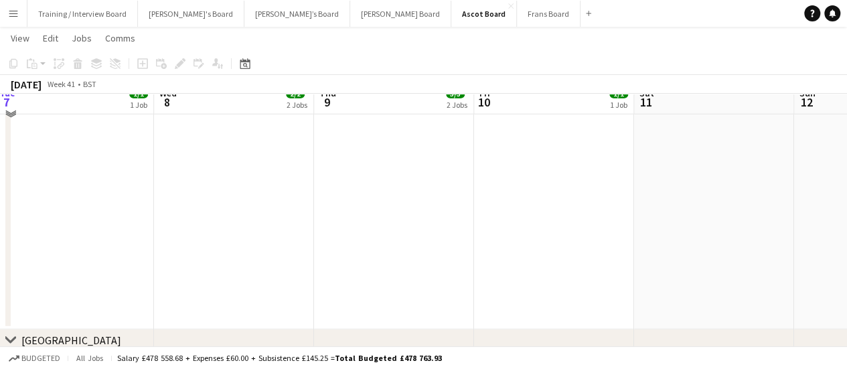
scroll to position [1463, 0]
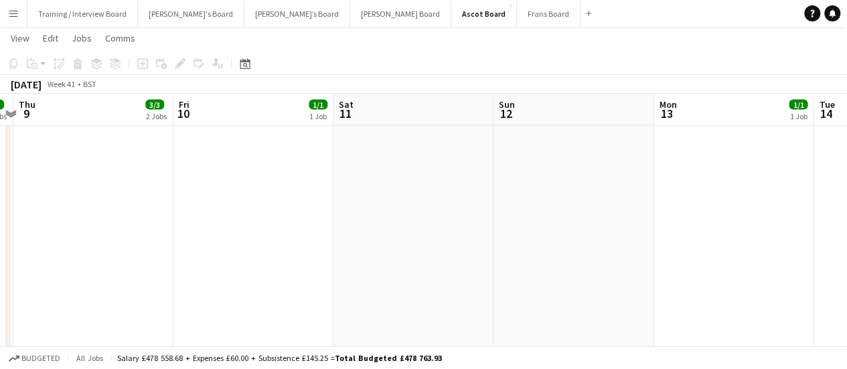
drag, startPoint x: 554, startPoint y: 258, endPoint x: 302, endPoint y: 245, distance: 252.2
click at [307, 246] on app-calendar-viewport "Sun 5 Mon 6 1/1 1 Job Tue 7 1/1 1 Job Wed 8 2/2 2 Jobs Thu 9 3/3 2 Jobs Fri 10 …" at bounding box center [423, 271] width 847 height 3365
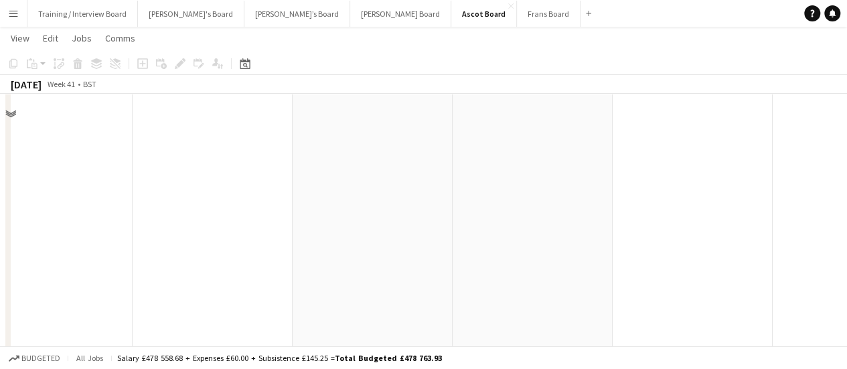
scroll to position [1061, 0]
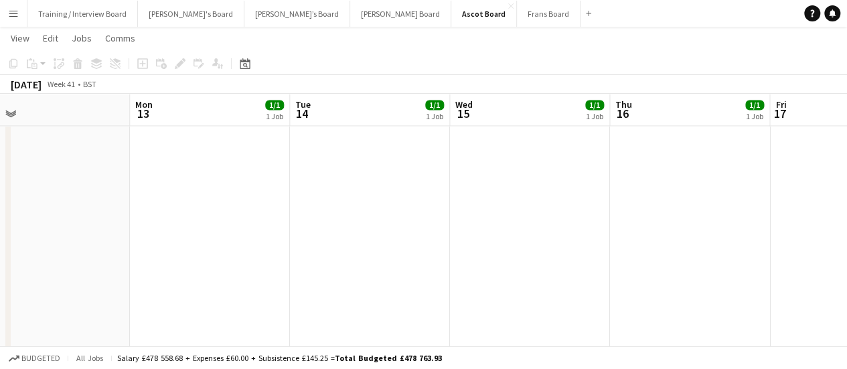
drag, startPoint x: 141, startPoint y: 169, endPoint x: 313, endPoint y: 205, distance: 175.8
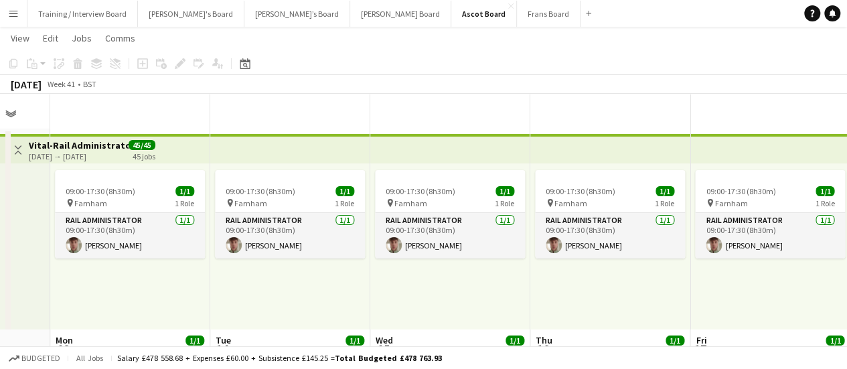
scroll to position [0, 0]
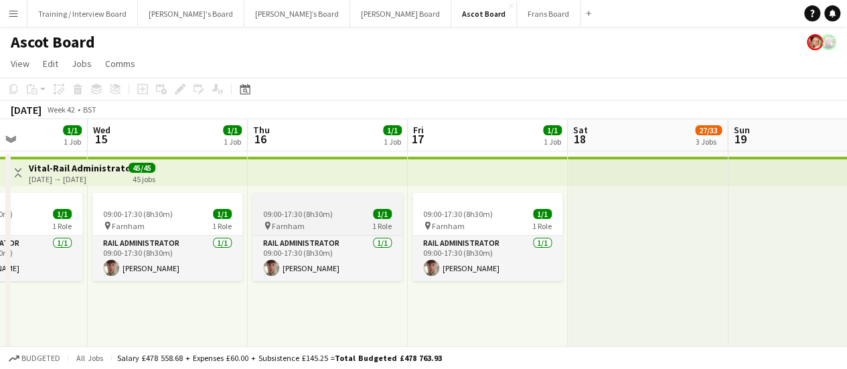
drag, startPoint x: 591, startPoint y: 242, endPoint x: 308, endPoint y: 196, distance: 287.0
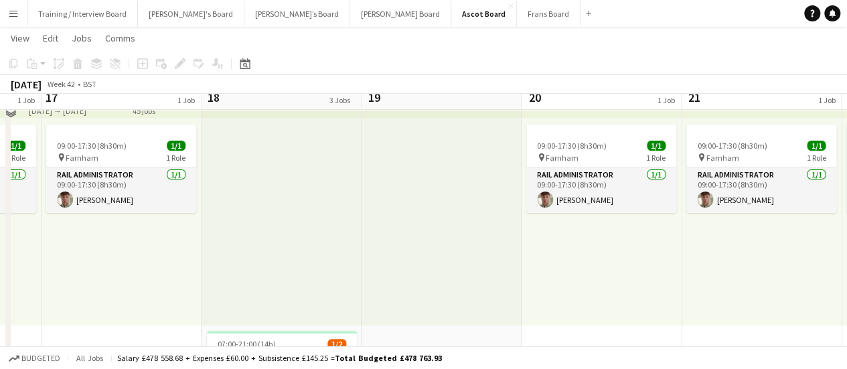
scroll to position [0, 603]
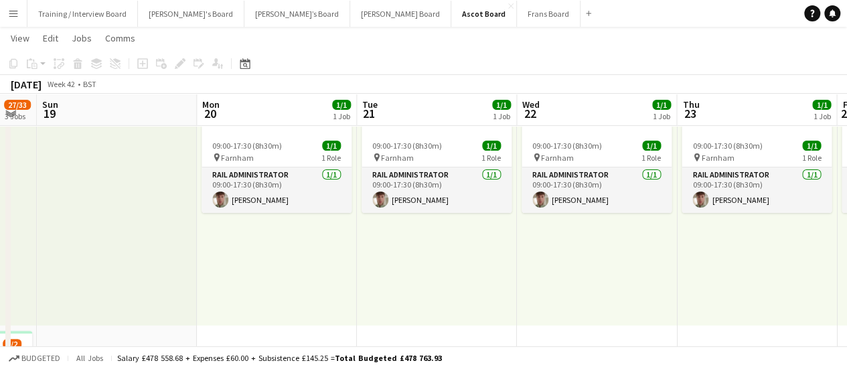
drag, startPoint x: 428, startPoint y: 222, endPoint x: 277, endPoint y: 186, distance: 155.1
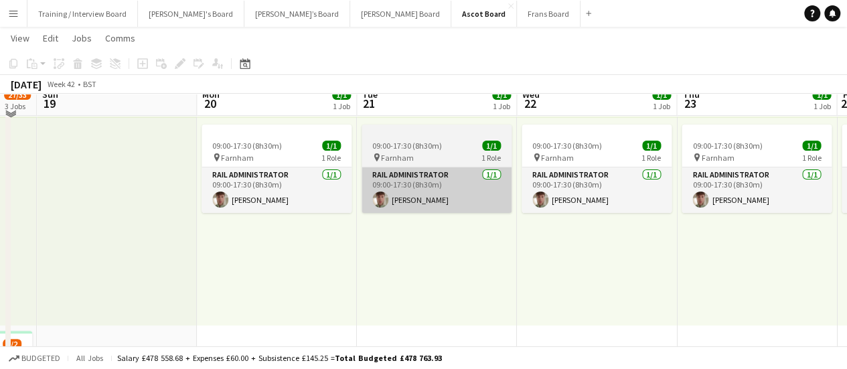
scroll to position [0, 0]
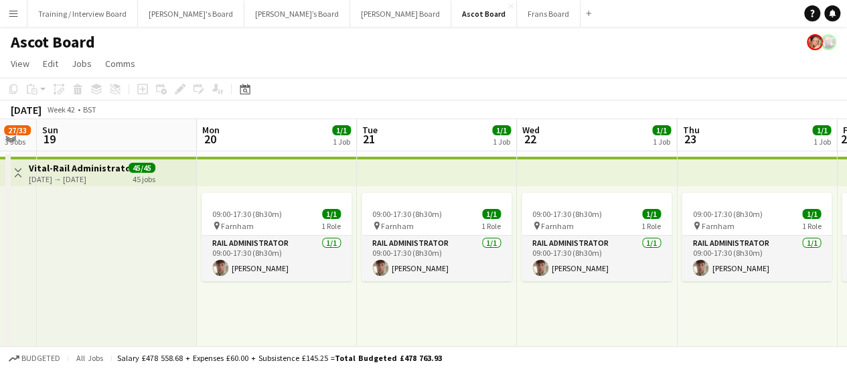
drag, startPoint x: 605, startPoint y: 250, endPoint x: 403, endPoint y: 223, distance: 204.8
click at [605, 251] on app-card-role "Rail Administrator 1/1 09:00-17:30 (8h30m) Anthony Lorch" at bounding box center [597, 259] width 150 height 46
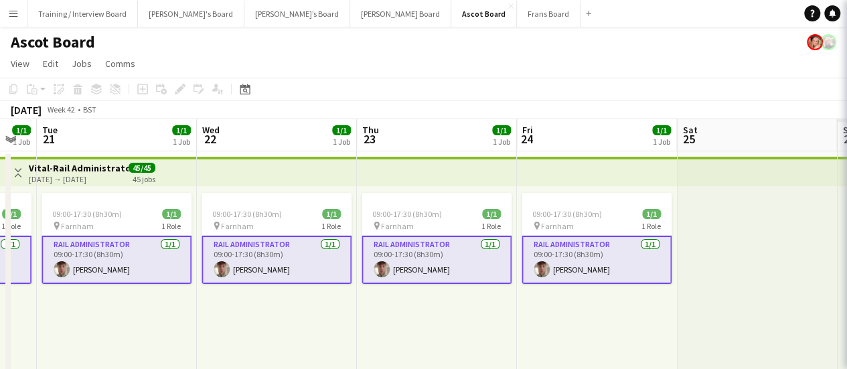
scroll to position [0, 480]
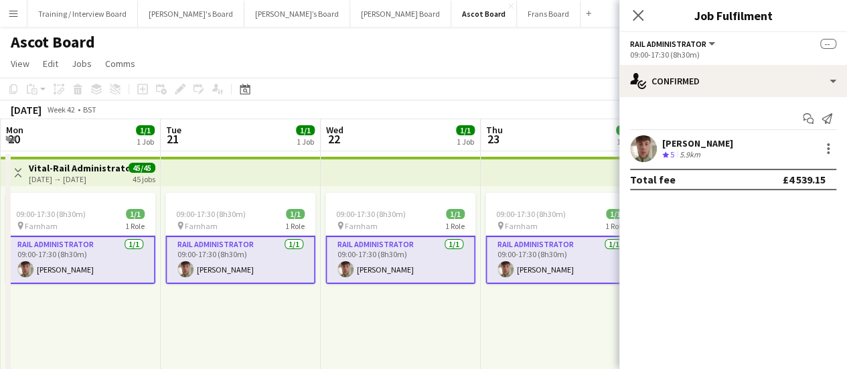
click at [315, 295] on div "09:00-17:30 (8h30m) 1/1 pin Farnham 1 Role Rail Administrator [DATE] 09:00-17:3…" at bounding box center [241, 290] width 160 height 208
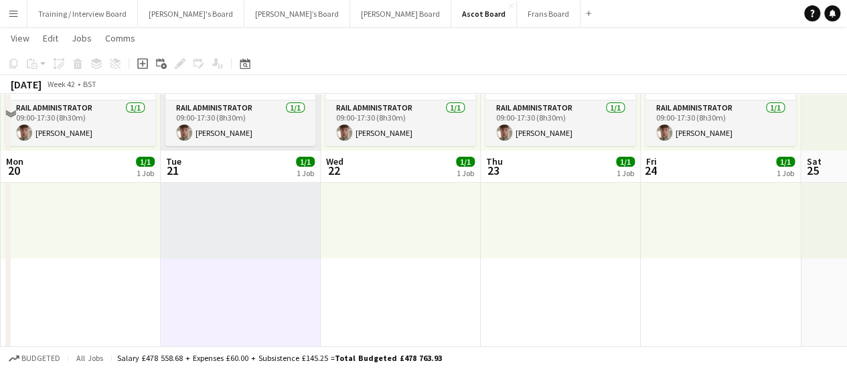
scroll to position [335, 0]
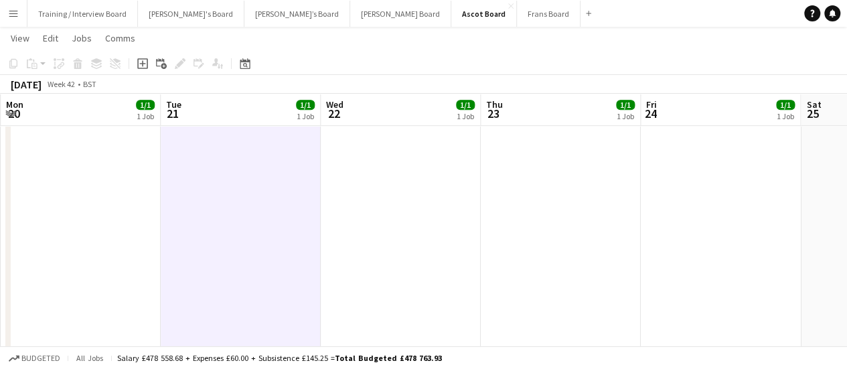
drag, startPoint x: 270, startPoint y: 218, endPoint x: 603, endPoint y: 269, distance: 336.8
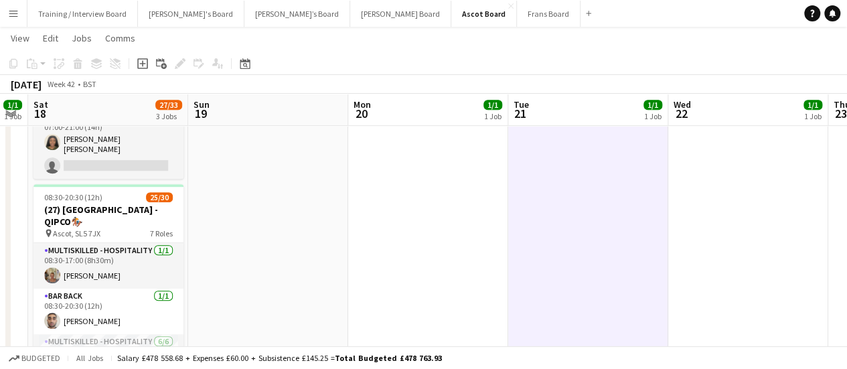
drag, startPoint x: 121, startPoint y: 212, endPoint x: 359, endPoint y: 248, distance: 240.5
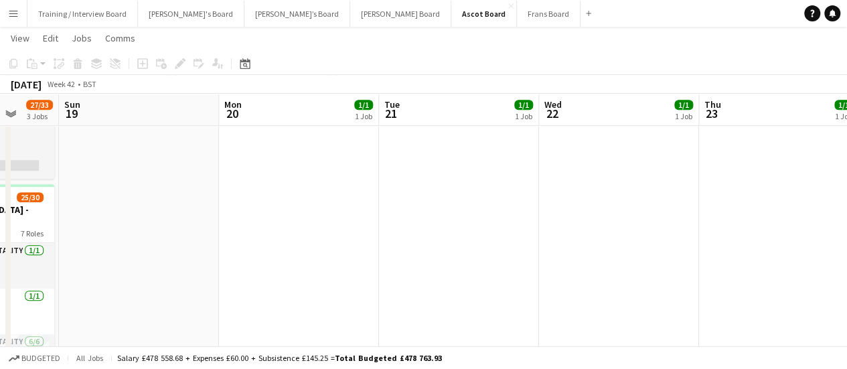
drag, startPoint x: 463, startPoint y: 269, endPoint x: 476, endPoint y: 269, distance: 12.1
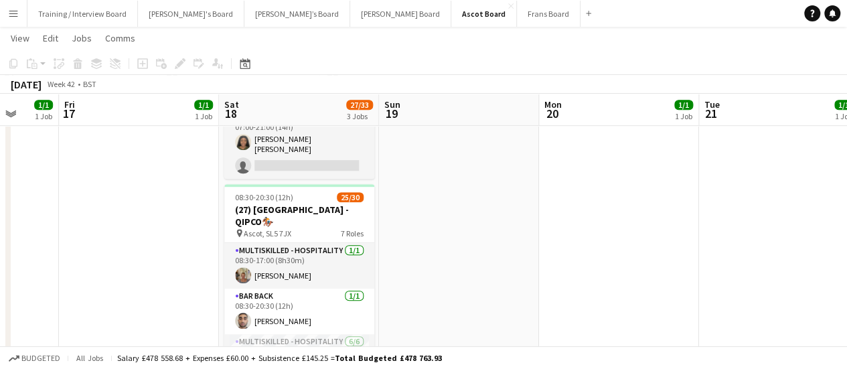
scroll to position [0, 421]
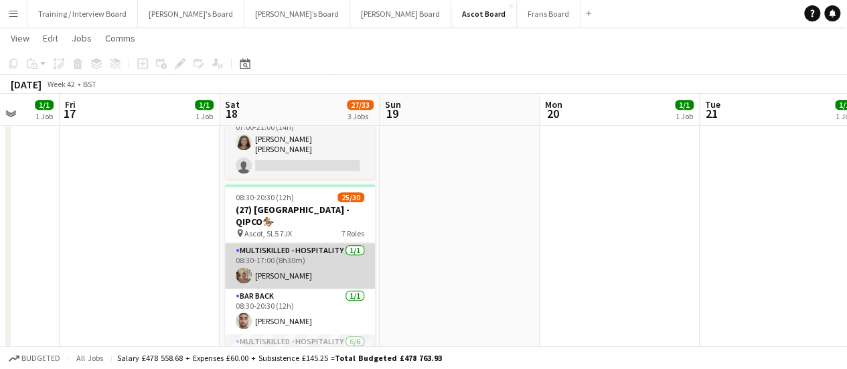
click at [328, 265] on app-card-role "Multiskilled - Hospitality 1/1 08:30-17:00 (8h30m) Jacqueline Whitehorn-Scott" at bounding box center [300, 266] width 150 height 46
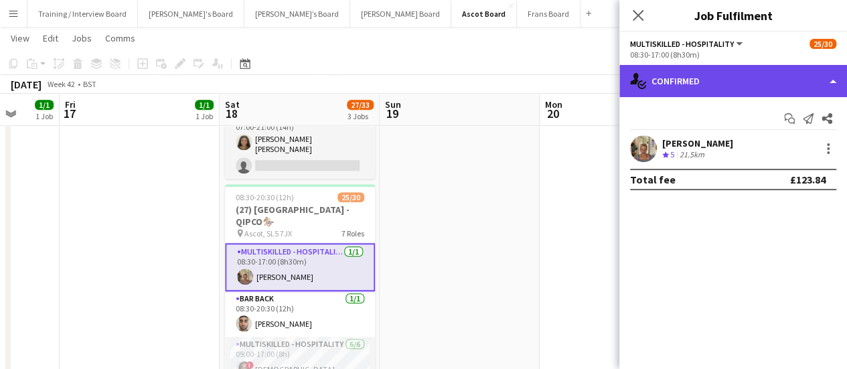
click at [663, 95] on div "single-neutral-actions-check-2 Confirmed" at bounding box center [734, 81] width 228 height 32
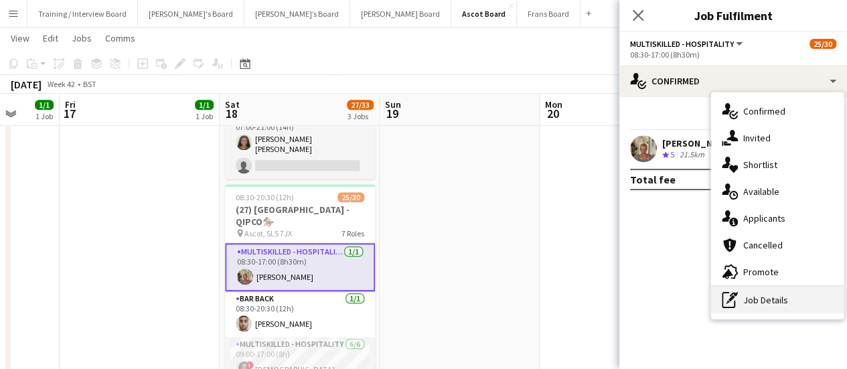
click at [778, 301] on div "pen-write Job Details" at bounding box center [777, 300] width 133 height 27
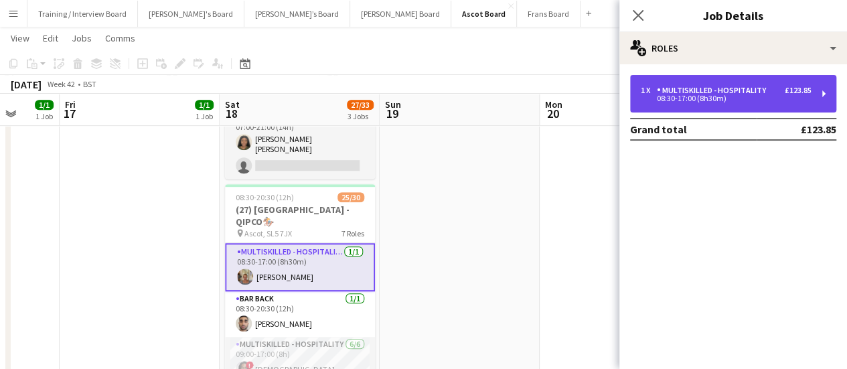
click at [717, 79] on div "1 x Multiskilled - Hospitality £123.85 08:30-17:00 (8h30m)" at bounding box center [733, 94] width 206 height 38
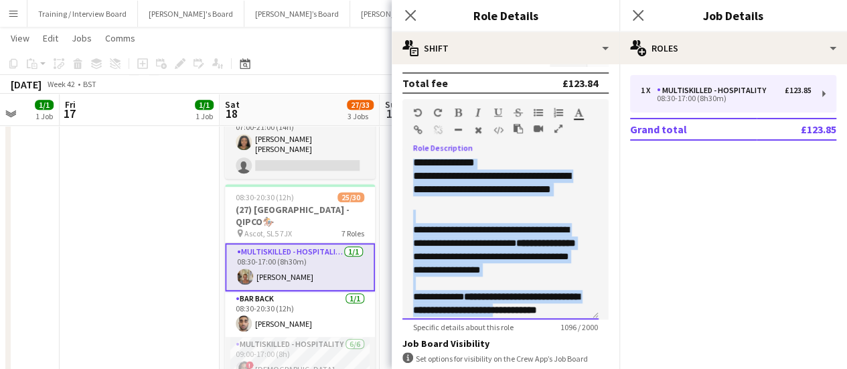
scroll to position [370, 0]
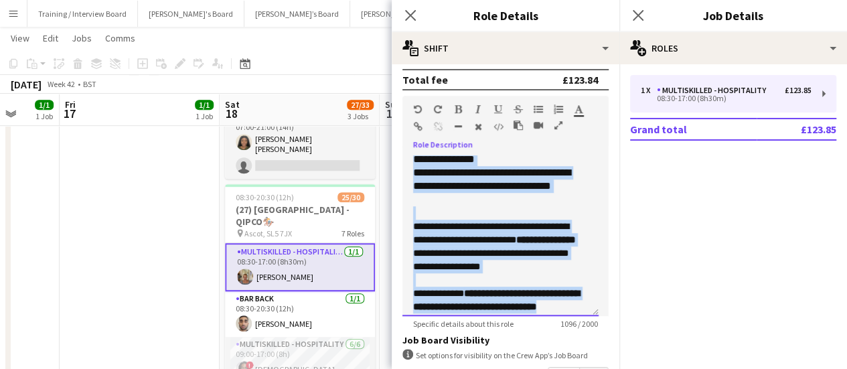
drag, startPoint x: 413, startPoint y: 198, endPoint x: 573, endPoint y: 299, distance: 189.9
click at [573, 299] on div "**********" at bounding box center [501, 235] width 196 height 161
copy div "**********"
drag, startPoint x: 368, startPoint y: 117, endPoint x: 253, endPoint y: 110, distance: 115.4
click at [368, 117] on div "3 Jobs" at bounding box center [360, 116] width 25 height 10
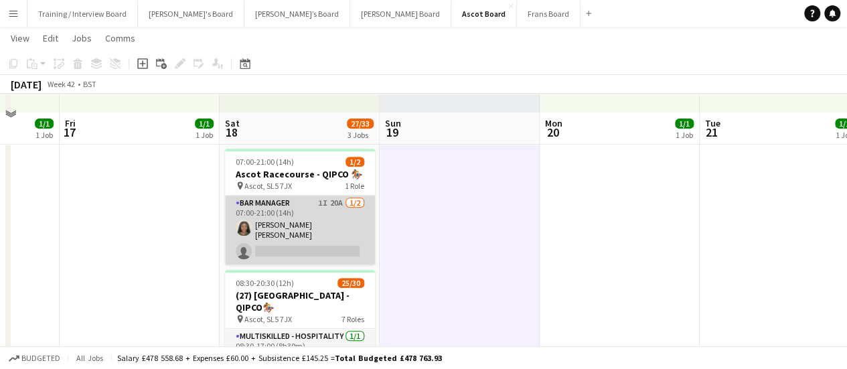
scroll to position [268, 0]
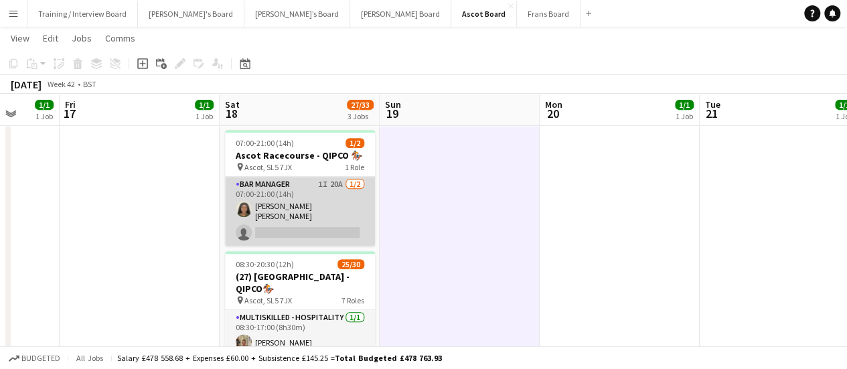
click at [305, 196] on app-card-role "Bar Manager 1I 20A 1/2 07:00-21:00 (14h) Emma Dagogo-Jack single-neutral-actions" at bounding box center [300, 211] width 150 height 69
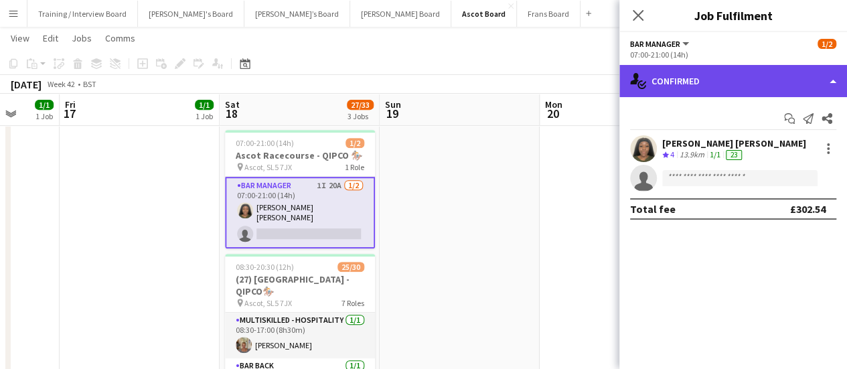
click at [731, 74] on div "single-neutral-actions-check-2 Confirmed" at bounding box center [734, 81] width 228 height 32
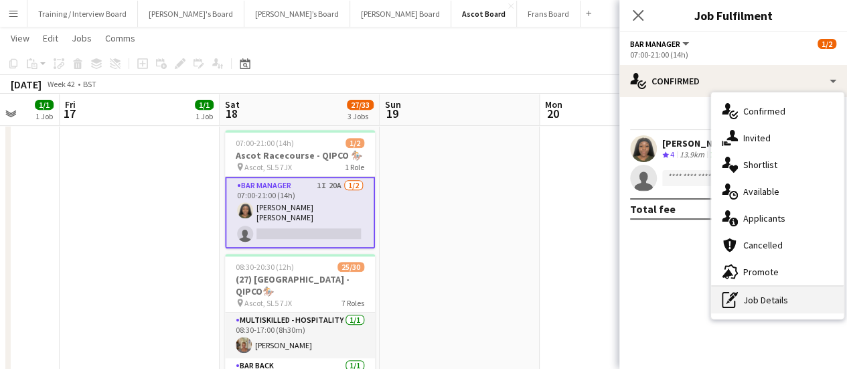
click at [764, 301] on div "pen-write Job Details" at bounding box center [777, 300] width 133 height 27
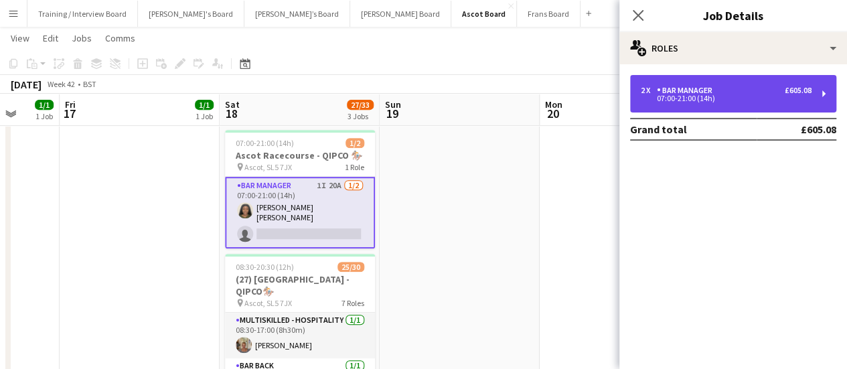
click at [711, 92] on div "Bar Manager" at bounding box center [687, 90] width 61 height 9
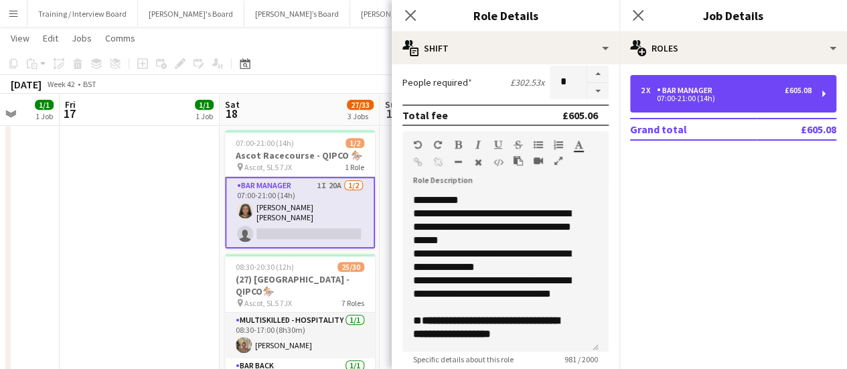
scroll to position [359, 0]
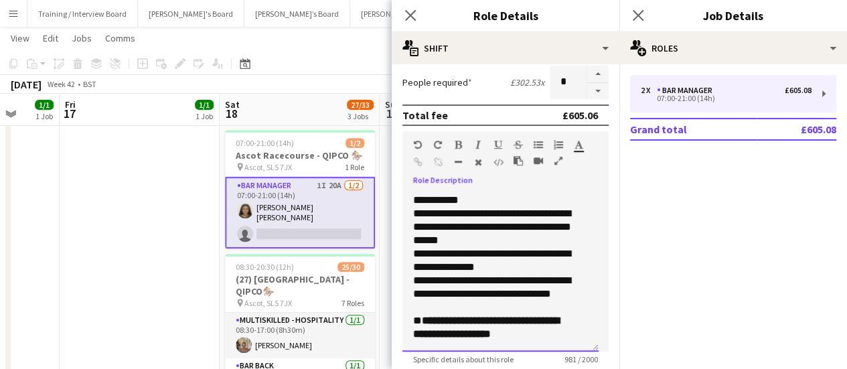
click at [521, 316] on span "**********" at bounding box center [486, 326] width 146 height 23
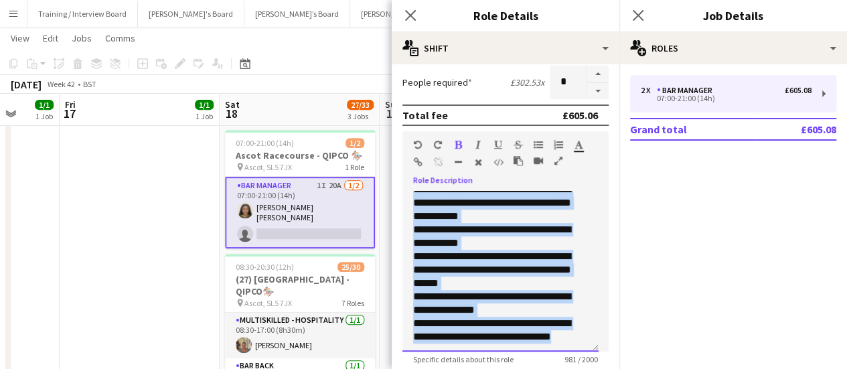
scroll to position [0, 0]
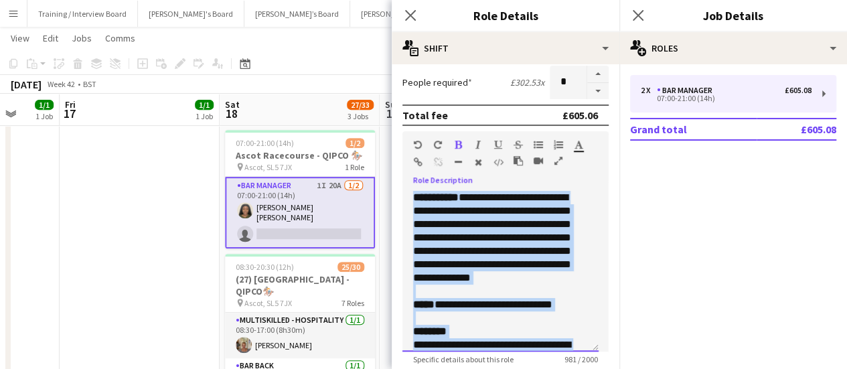
drag, startPoint x: 514, startPoint y: 305, endPoint x: 397, endPoint y: 136, distance: 206.0
click at [397, 136] on form "**********" at bounding box center [506, 156] width 228 height 833
copy div "**********"
drag, startPoint x: 134, startPoint y: 340, endPoint x: 149, endPoint y: 336, distance: 16.1
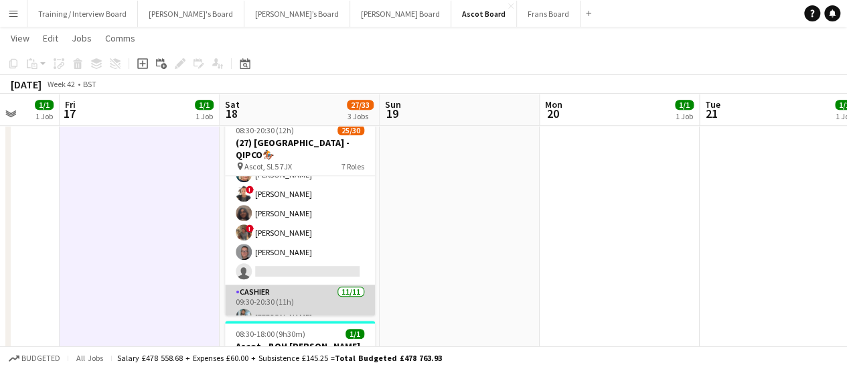
scroll to position [335, 0]
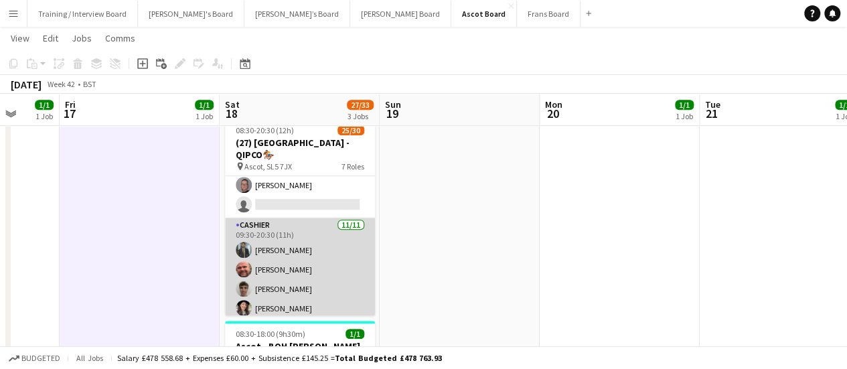
click at [330, 262] on app-card-role "Cashier 11/11 09:30-20:30 (11h) Muhammad Imad Dyllon McGregor Joseph Field Meli…" at bounding box center [300, 338] width 150 height 240
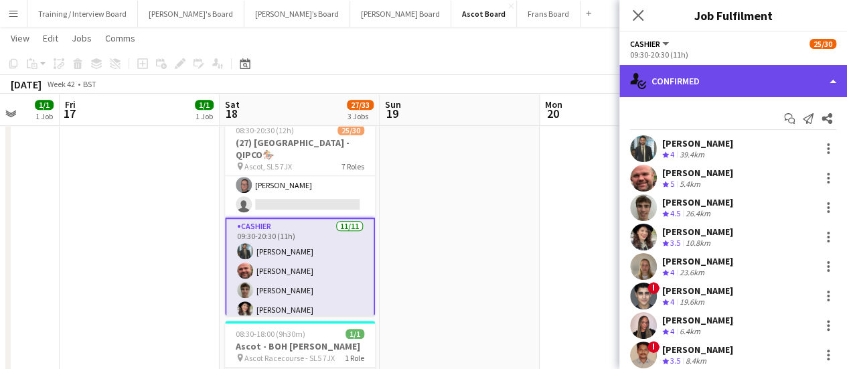
click at [662, 76] on div "single-neutral-actions-check-2 Confirmed" at bounding box center [734, 81] width 228 height 32
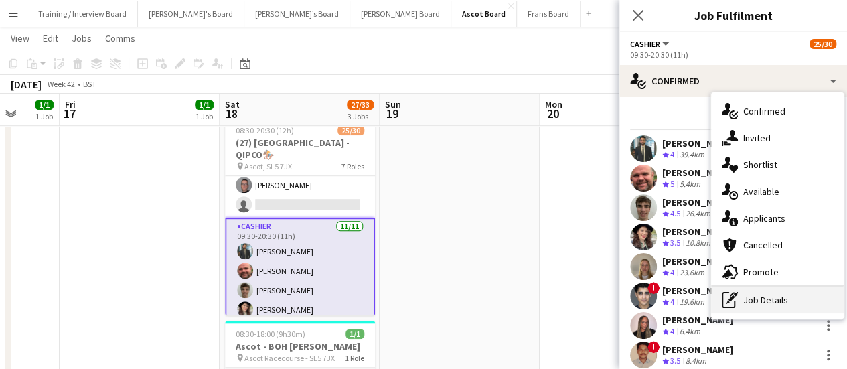
click at [775, 291] on div "pen-write Job Details" at bounding box center [777, 300] width 133 height 27
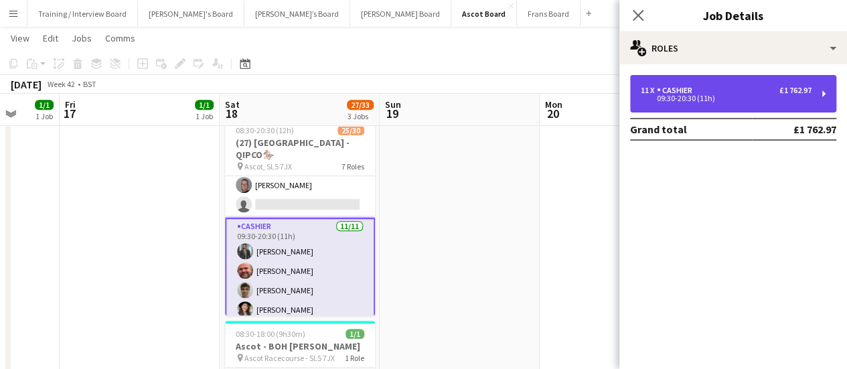
click at [658, 77] on div "11 x Cashier £1 762.97 09:30-20:30 (11h)" at bounding box center [733, 94] width 206 height 38
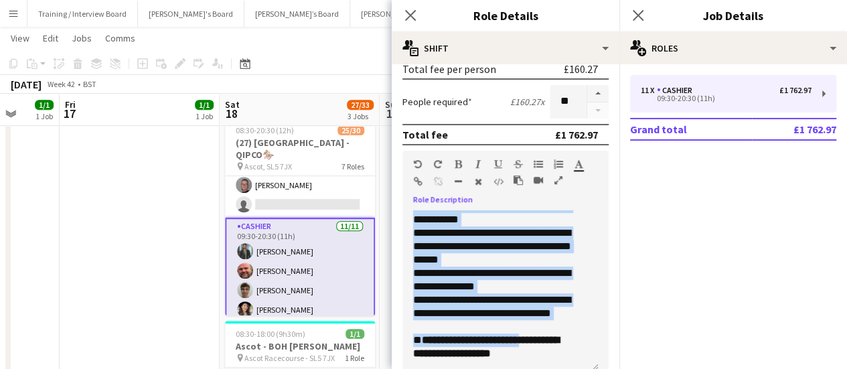
scroll to position [537, 0]
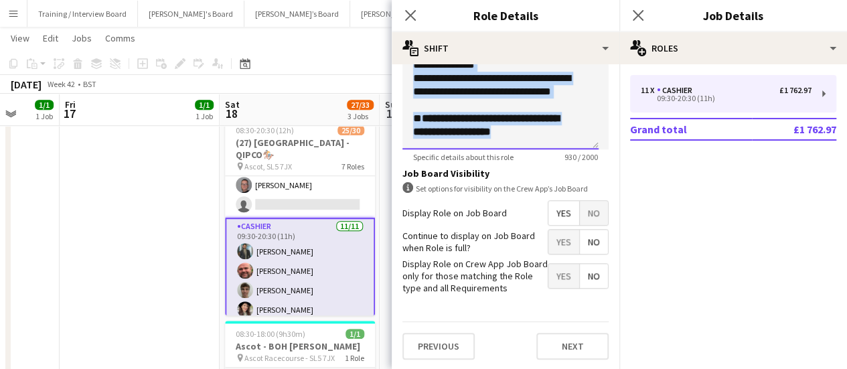
drag, startPoint x: 410, startPoint y: 263, endPoint x: 555, endPoint y: 132, distance: 195.4
click at [555, 132] on div "**********" at bounding box center [501, 69] width 196 height 161
copy div "**********"
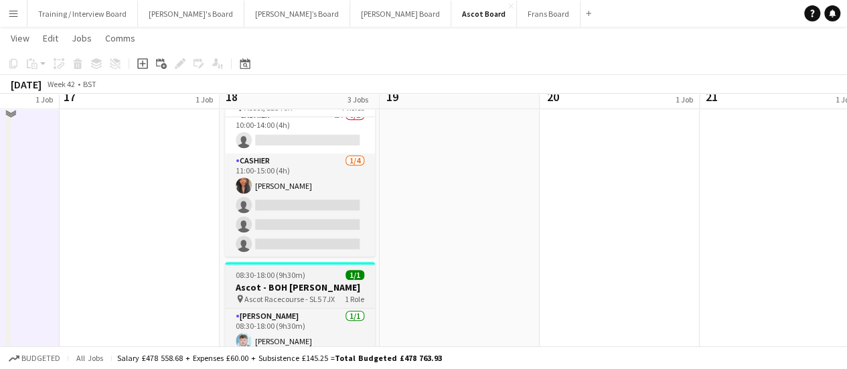
scroll to position [536, 0]
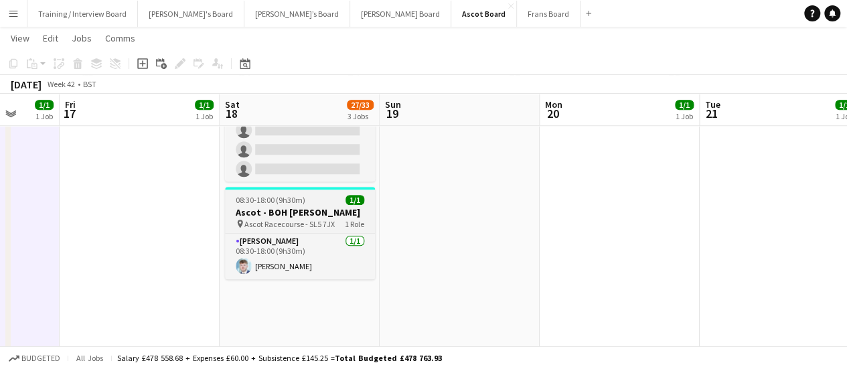
click at [312, 206] on h3 "Ascot - BOH [PERSON_NAME]" at bounding box center [300, 212] width 150 height 12
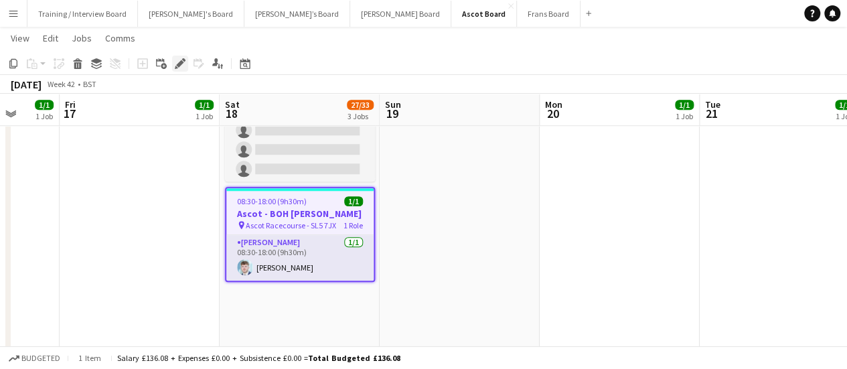
click at [180, 68] on icon "Edit" at bounding box center [180, 63] width 11 height 11
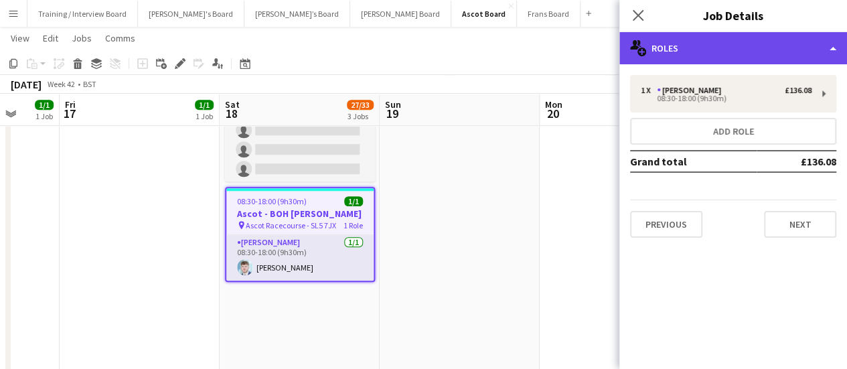
click at [725, 44] on div "multiple-users-add Roles" at bounding box center [734, 48] width 228 height 32
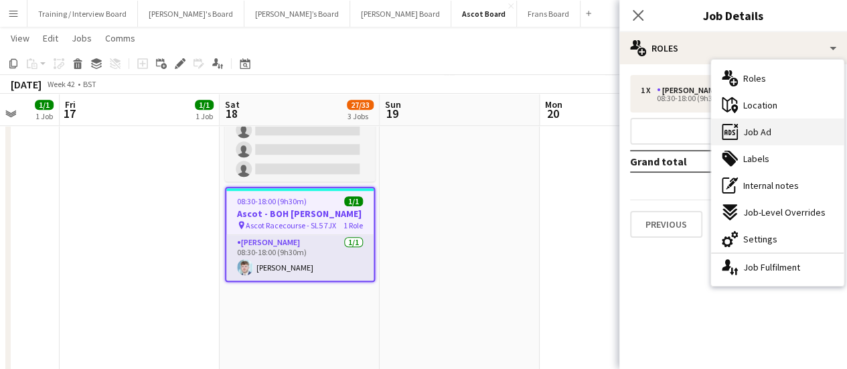
click at [752, 137] on span "Job Ad" at bounding box center [757, 132] width 28 height 12
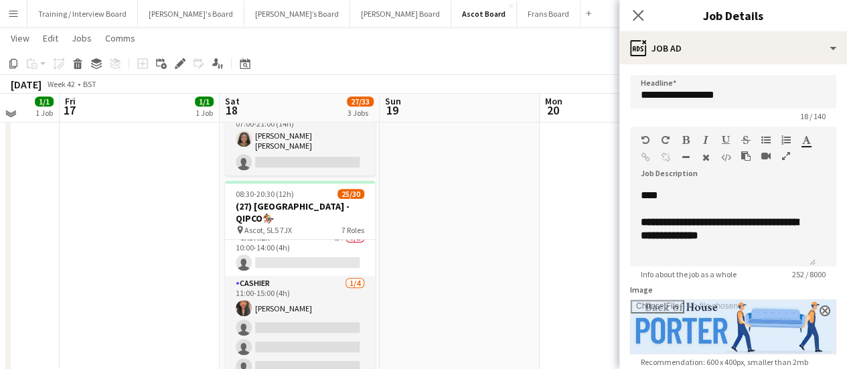
scroll to position [335, 0]
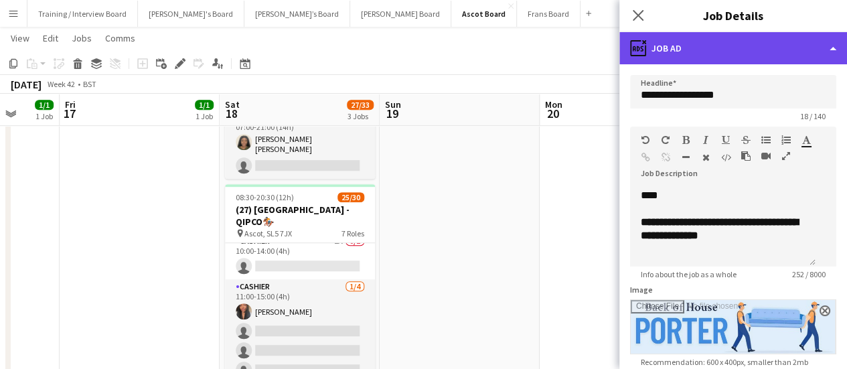
click at [697, 54] on div "ads-window Job Ad" at bounding box center [734, 48] width 228 height 32
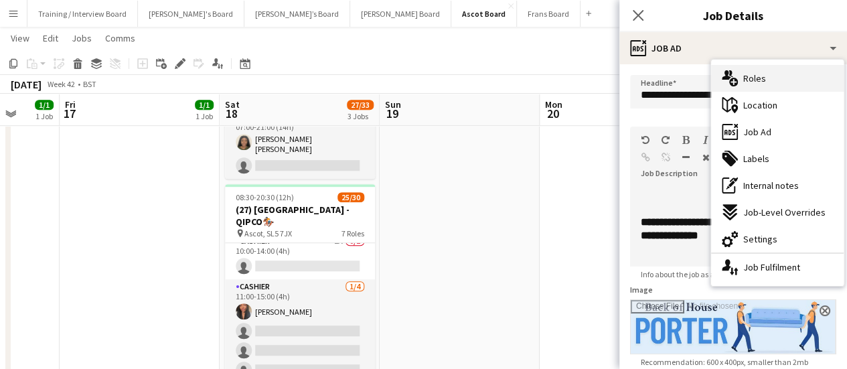
click at [745, 82] on span "Roles" at bounding box center [754, 78] width 23 height 12
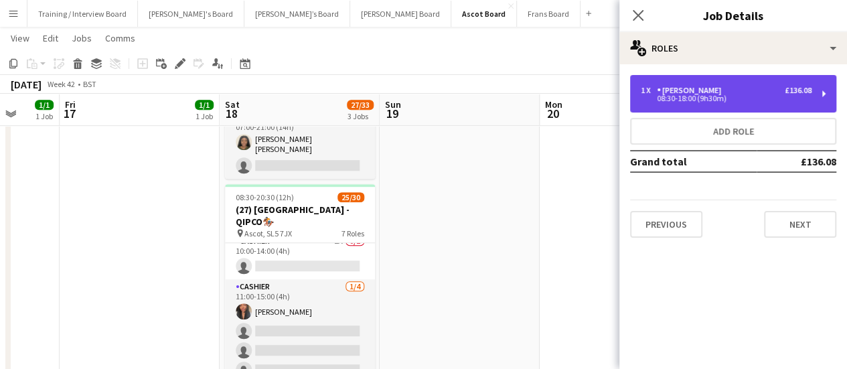
click at [718, 102] on div "08:30-18:00 (9h30m)" at bounding box center [726, 98] width 171 height 7
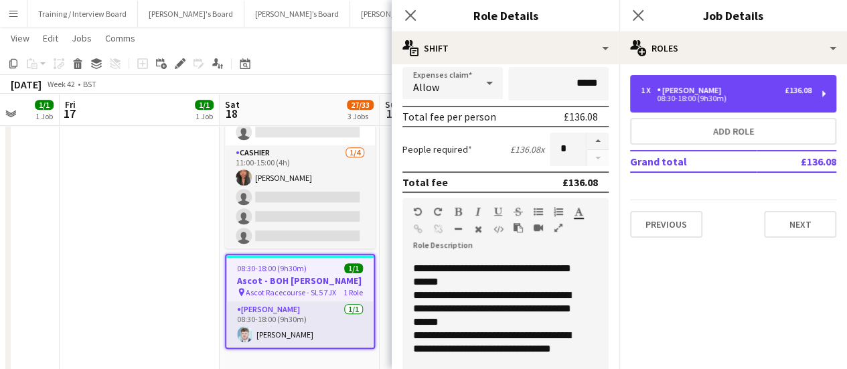
scroll to position [372, 0]
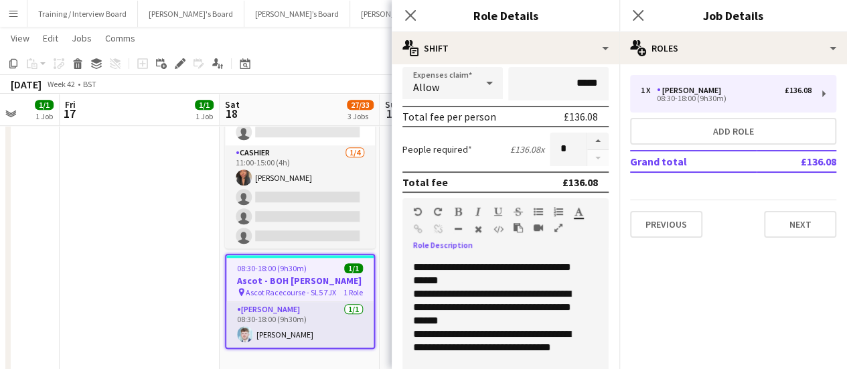
click at [490, 354] on p "**********" at bounding box center [495, 348] width 164 height 40
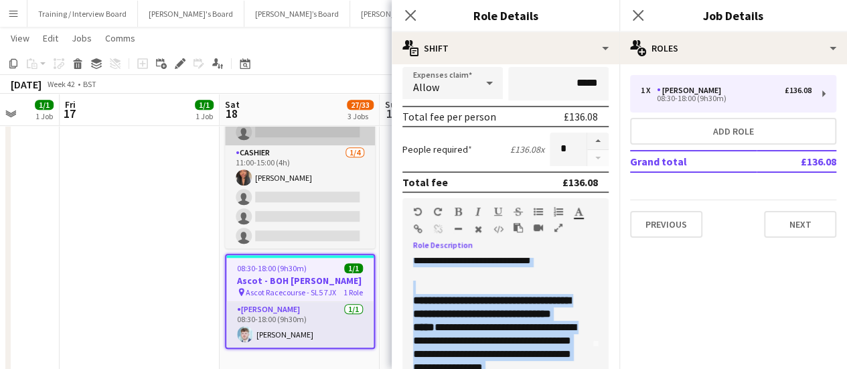
scroll to position [0, 0]
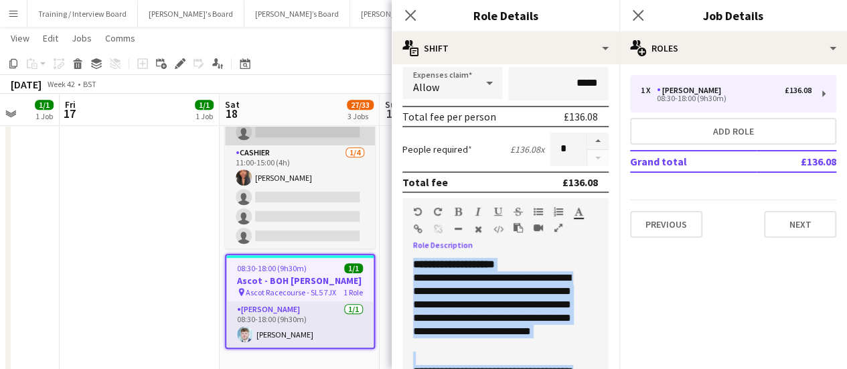
drag, startPoint x: 485, startPoint y: 360, endPoint x: 350, endPoint y: 128, distance: 268.0
copy div "**********"
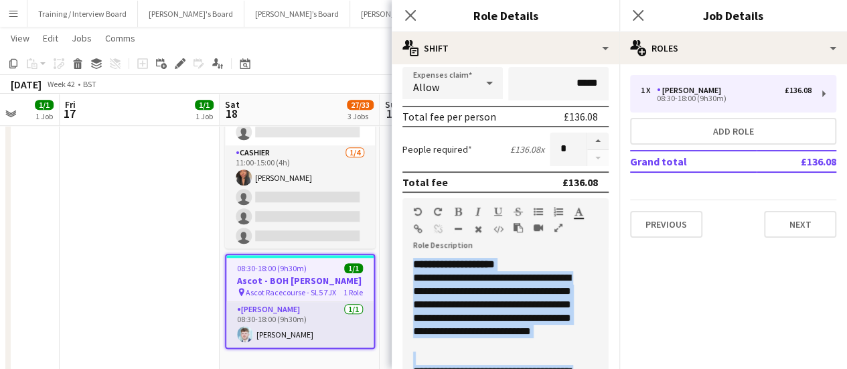
click at [158, 342] on app-date-cell "09:00-17:30 (8h30m) 1/1 pin Farnham 1 Role Rail Administrator [DATE] 09:00-17:3…" at bounding box center [140, 344] width 160 height 1326
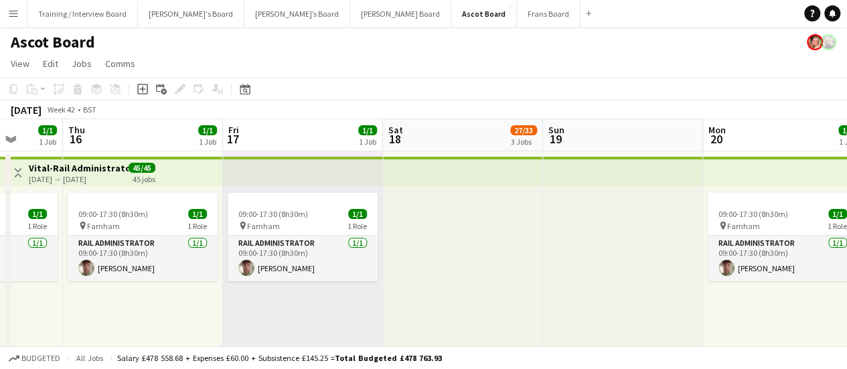
drag, startPoint x: 273, startPoint y: 291, endPoint x: 315, endPoint y: 292, distance: 41.5
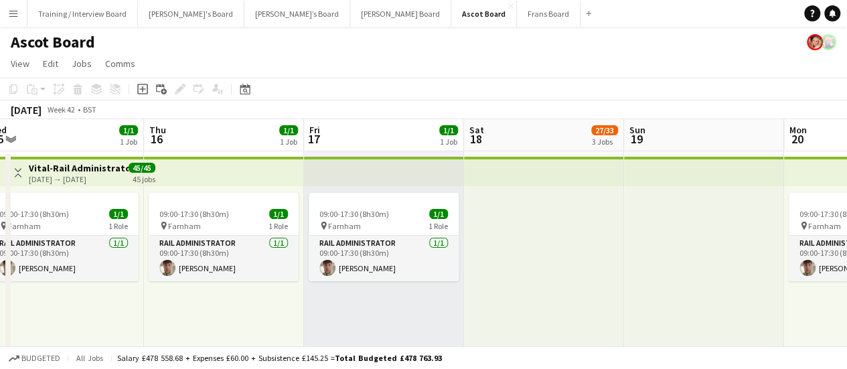
drag, startPoint x: 50, startPoint y: 280, endPoint x: 265, endPoint y: 259, distance: 215.3
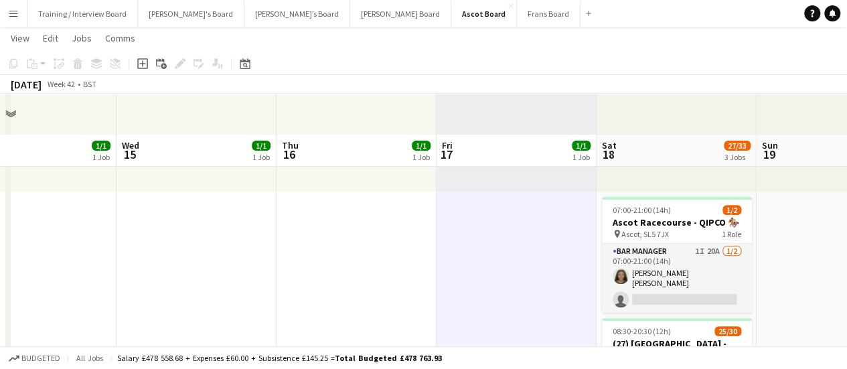
scroll to position [268, 0]
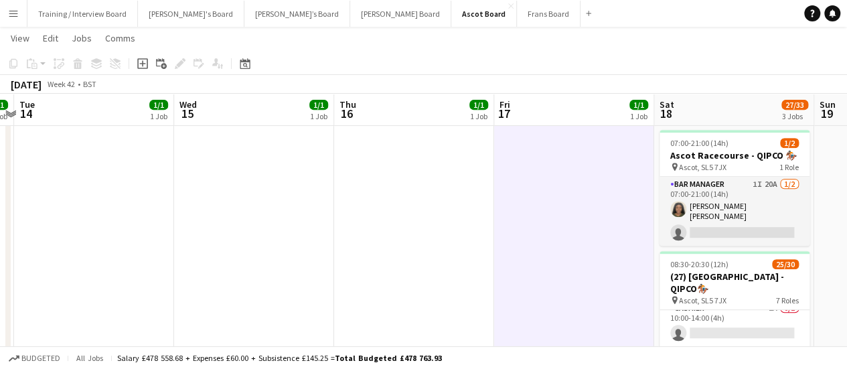
drag, startPoint x: 327, startPoint y: 288, endPoint x: 382, endPoint y: 287, distance: 54.9
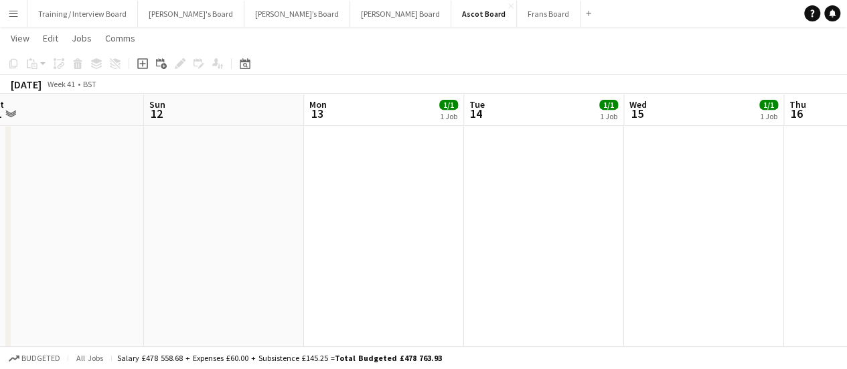
drag, startPoint x: 159, startPoint y: 258, endPoint x: 408, endPoint y: 262, distance: 249.2
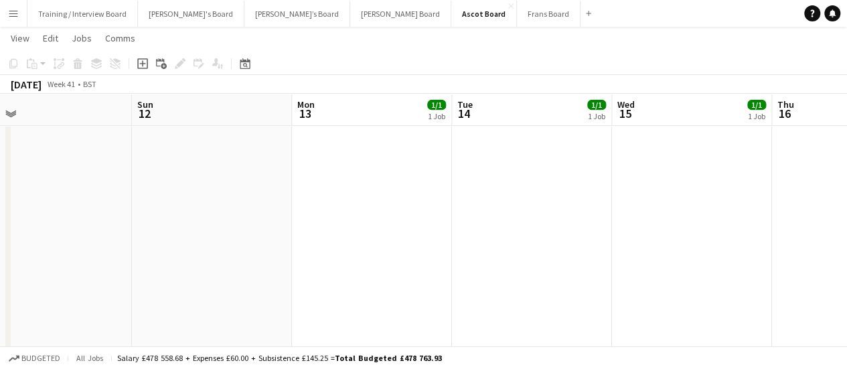
drag, startPoint x: 84, startPoint y: 235, endPoint x: 386, endPoint y: 258, distance: 302.9
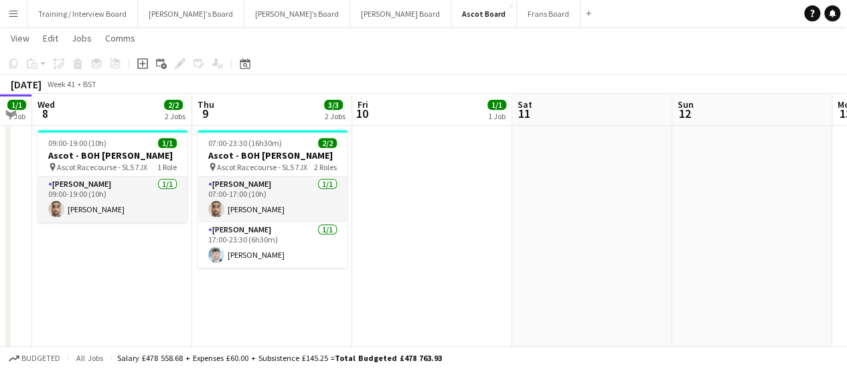
scroll to position [0, 285]
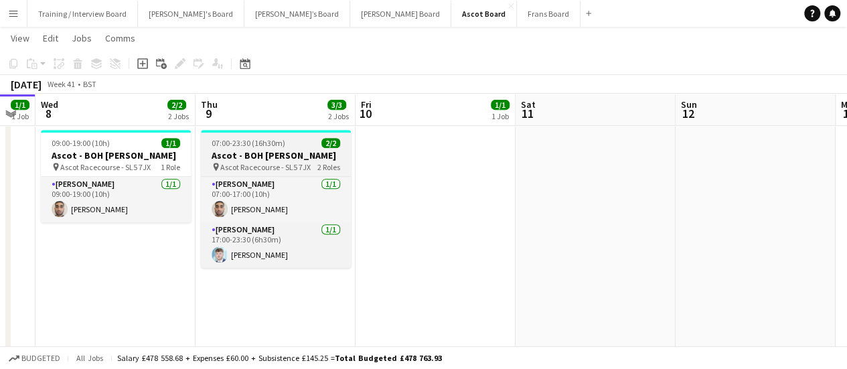
click at [302, 163] on span "Ascot Racecourse - SL5 7JX" at bounding box center [265, 167] width 90 height 10
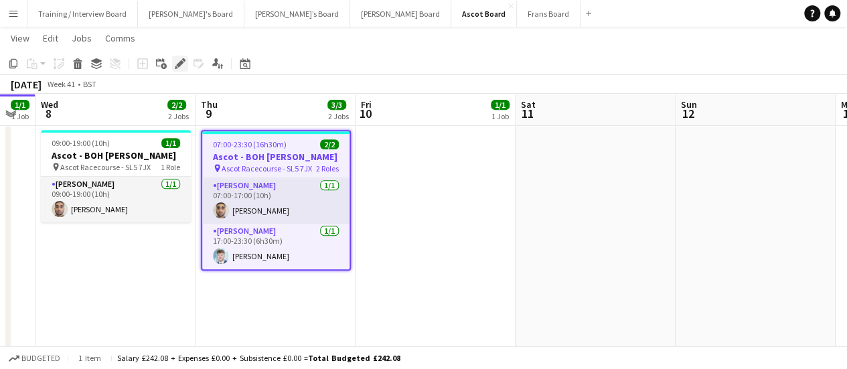
click at [181, 69] on div "Edit" at bounding box center [180, 64] width 16 height 16
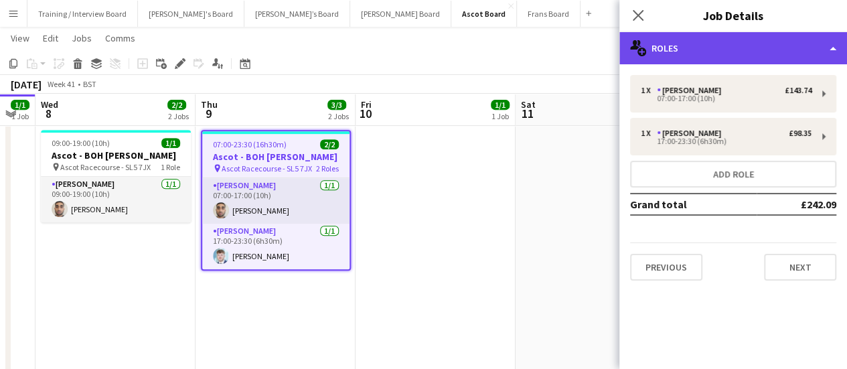
click at [717, 35] on div "multiple-users-add Roles" at bounding box center [734, 48] width 228 height 32
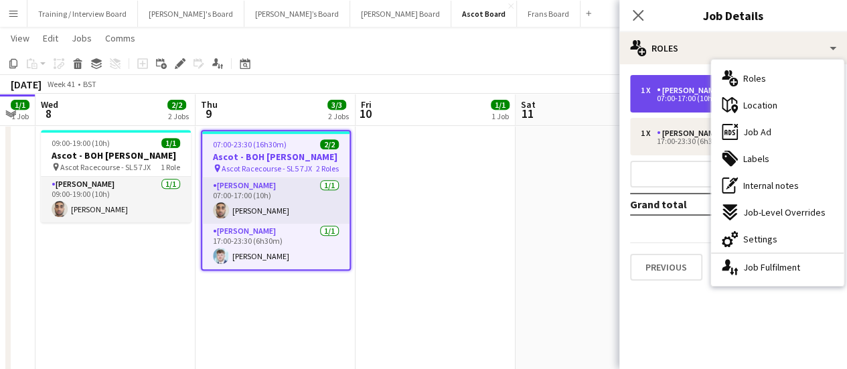
click at [656, 84] on div "1 x Porter - BOH £143.74 07:00-17:00 (10h)" at bounding box center [733, 94] width 206 height 38
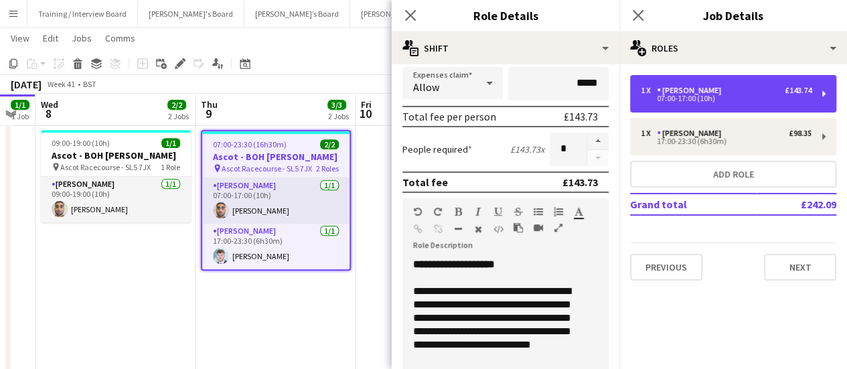
scroll to position [67, 0]
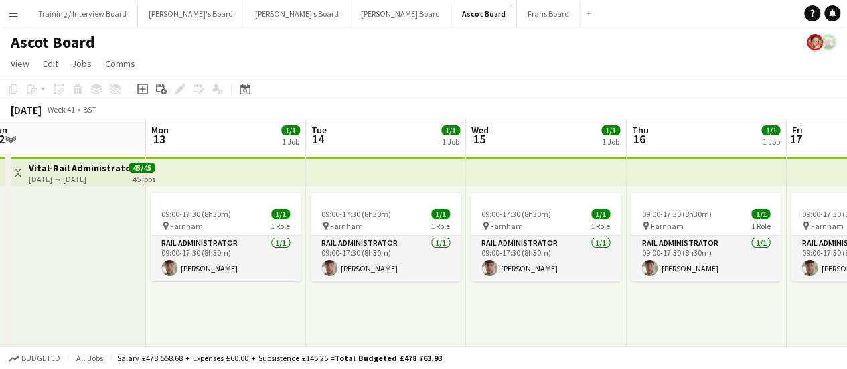
scroll to position [0, 464]
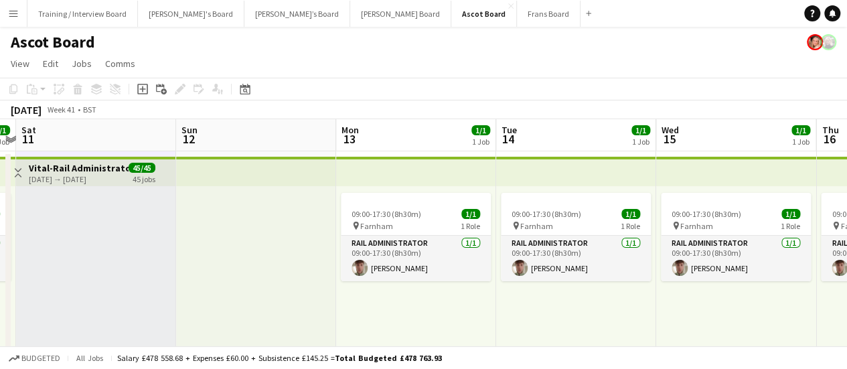
drag, startPoint x: 678, startPoint y: 206, endPoint x: 178, endPoint y: 129, distance: 505.6
click at [737, 295] on div "09:00-17:30 (8h30m) 1/1 pin Farnham 1 Role Rail Administrator [DATE] 09:00-17:3…" at bounding box center [736, 290] width 160 height 208
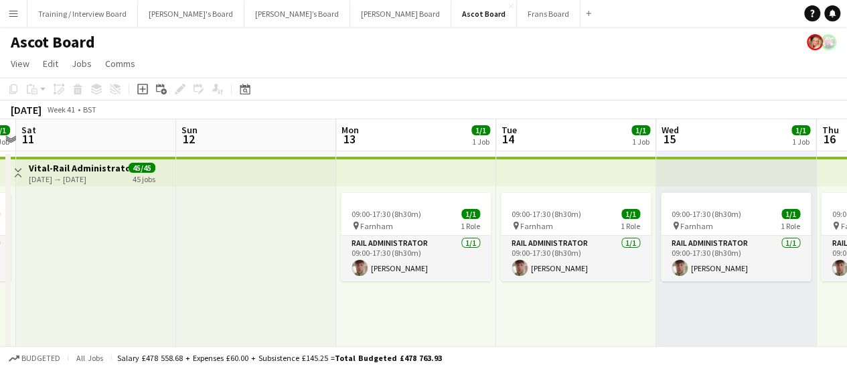
click at [20, 15] on button "Menu" at bounding box center [13, 13] width 27 height 27
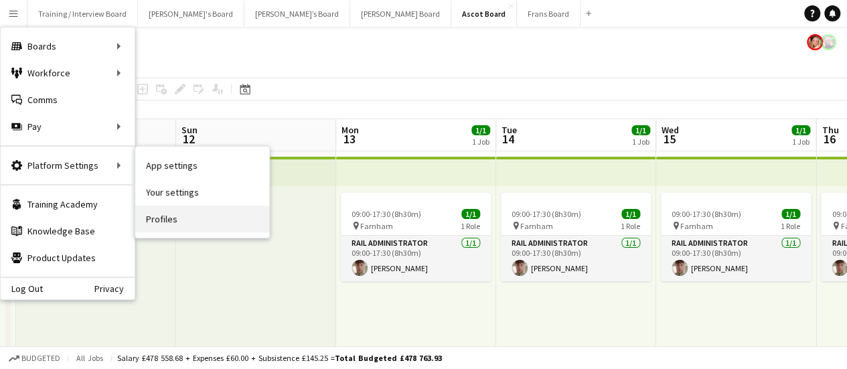
click at [184, 217] on link "Profiles" at bounding box center [202, 219] width 134 height 27
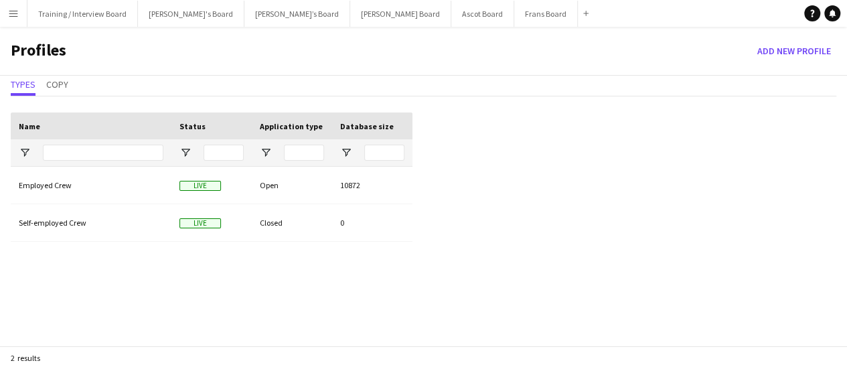
click at [8, 15] on app-icon "Menu" at bounding box center [13, 13] width 11 height 11
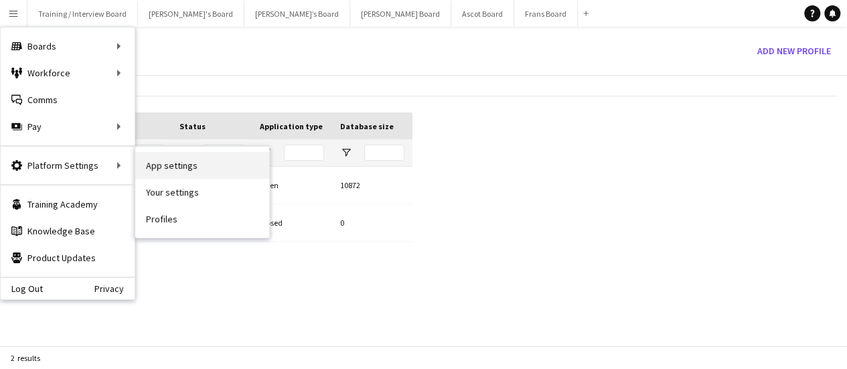
click at [177, 170] on link "App settings" at bounding box center [202, 165] width 134 height 27
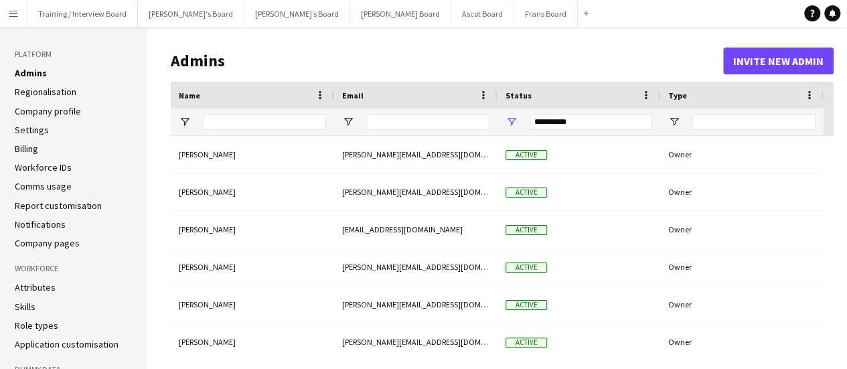
click at [41, 319] on link "Role types" at bounding box center [37, 325] width 44 height 12
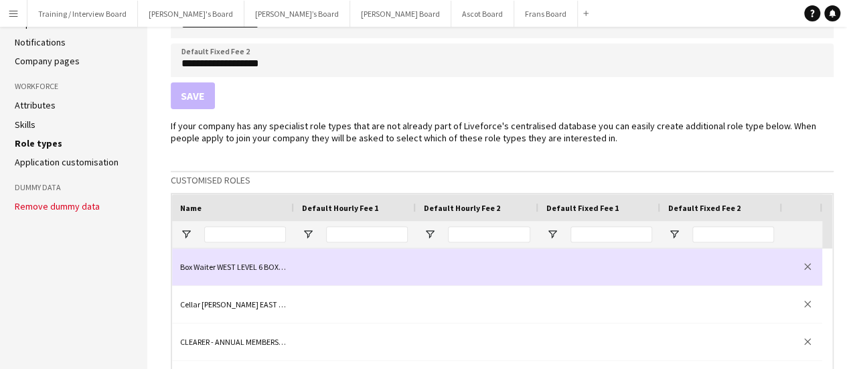
scroll to position [268, 0]
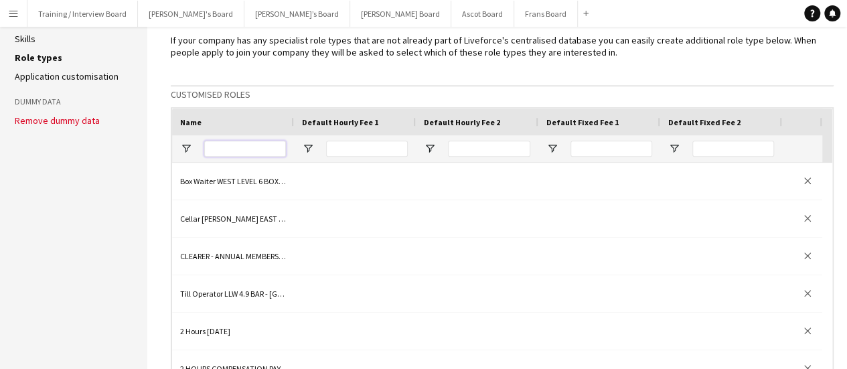
click at [253, 153] on input "Name Filter Input" at bounding box center [245, 149] width 82 height 16
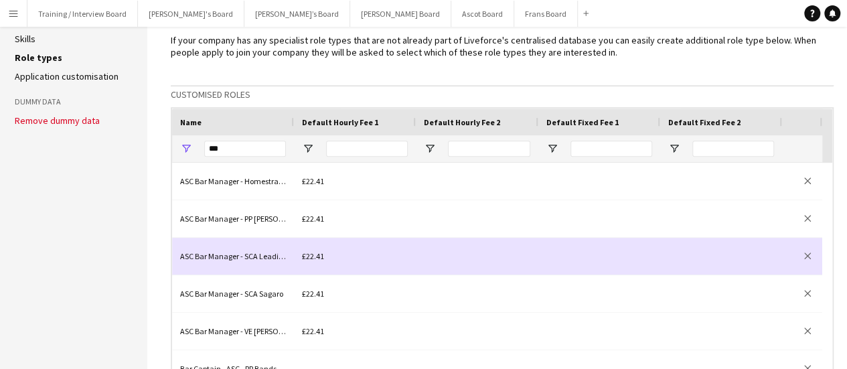
click at [216, 257] on div "ASC Bar Manager - SCA Leading Light Bar" at bounding box center [233, 256] width 122 height 37
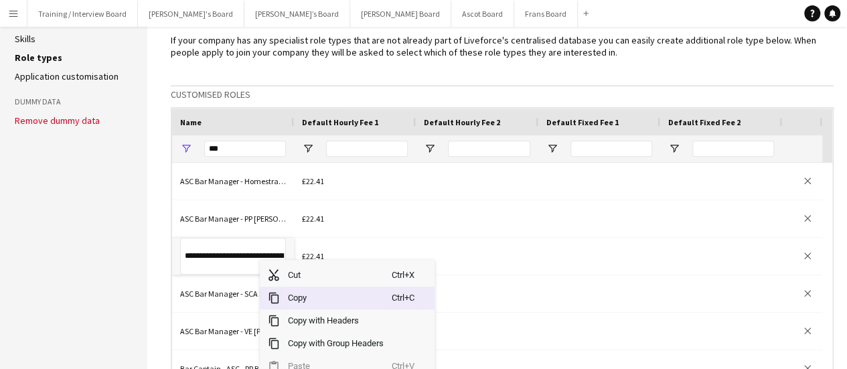
click at [317, 294] on span "Copy" at bounding box center [336, 298] width 112 height 23
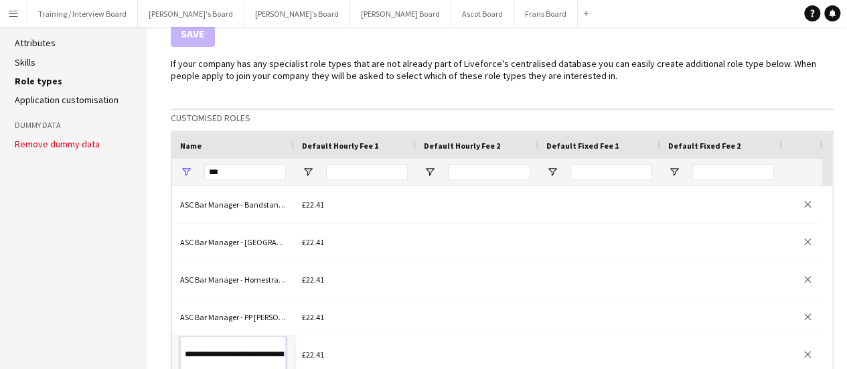
scroll to position [402, 0]
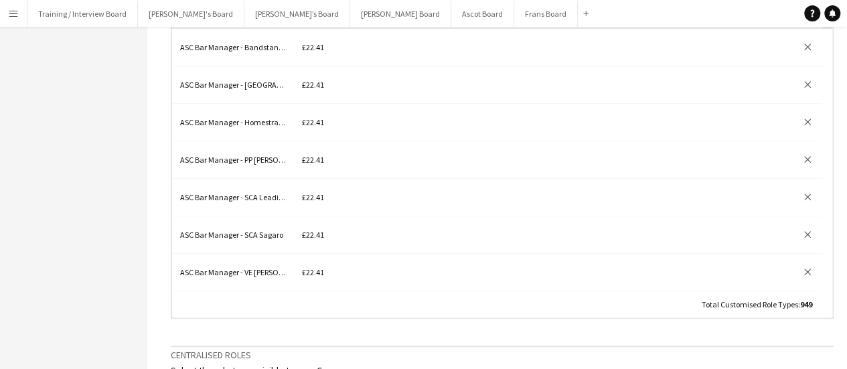
click at [653, 332] on div "If your company has any specialist role types that are not already part of Live…" at bounding box center [502, 315] width 663 height 831
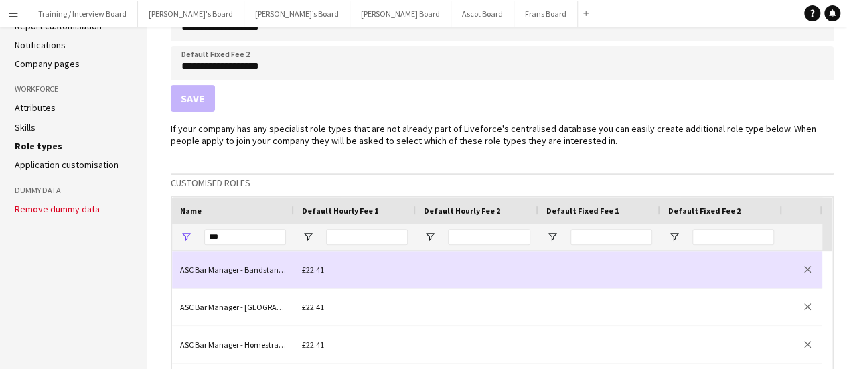
scroll to position [201, 0]
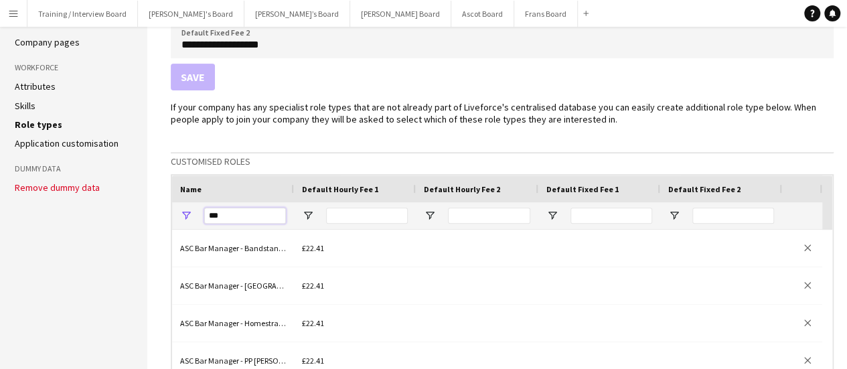
click at [245, 222] on input "***" at bounding box center [245, 216] width 82 height 16
type input "*"
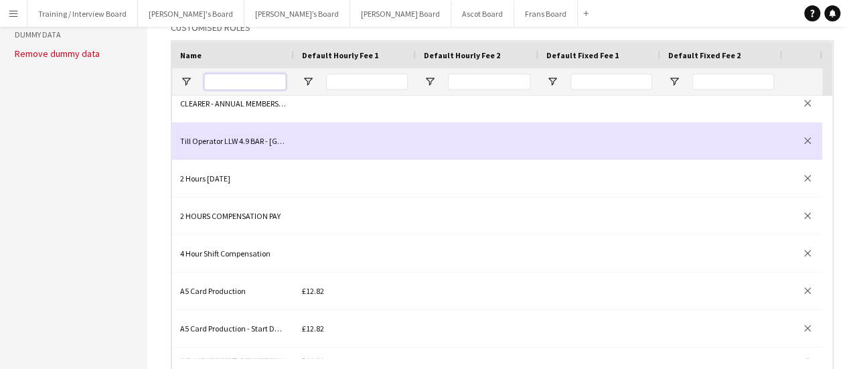
scroll to position [0, 0]
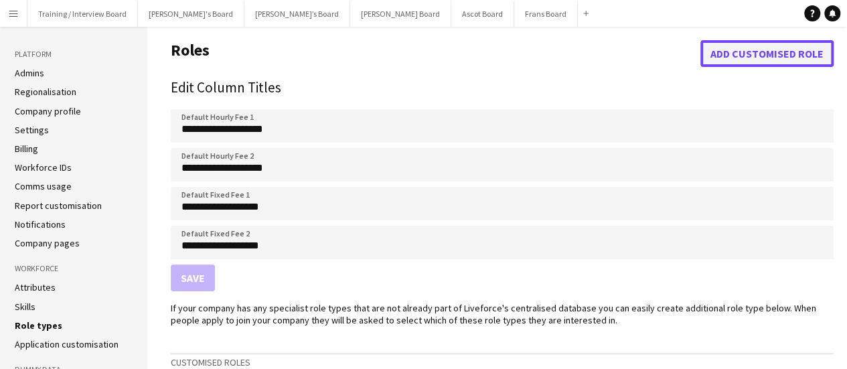
click at [764, 56] on button "Add customised role" at bounding box center [767, 53] width 133 height 27
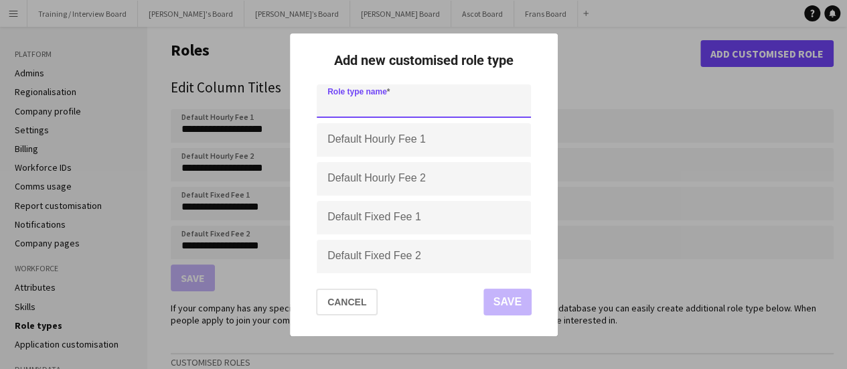
paste input "**********"
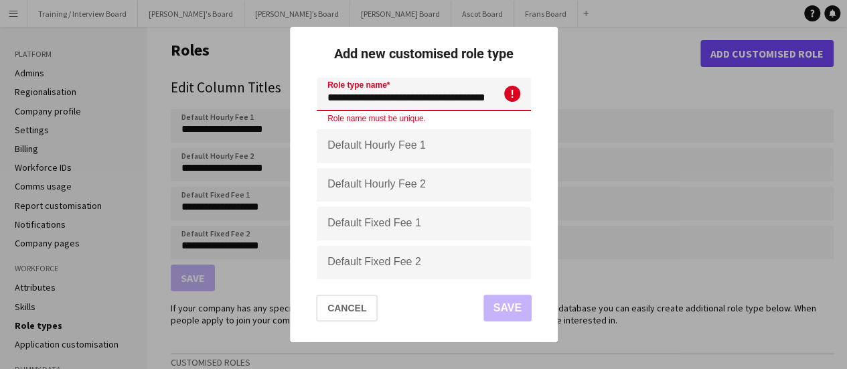
click at [415, 101] on input "**********" at bounding box center [424, 94] width 214 height 33
drag, startPoint x: 411, startPoint y: 99, endPoint x: 530, endPoint y: 94, distance: 119.3
click at [530, 94] on form "**********" at bounding box center [424, 179] width 236 height 202
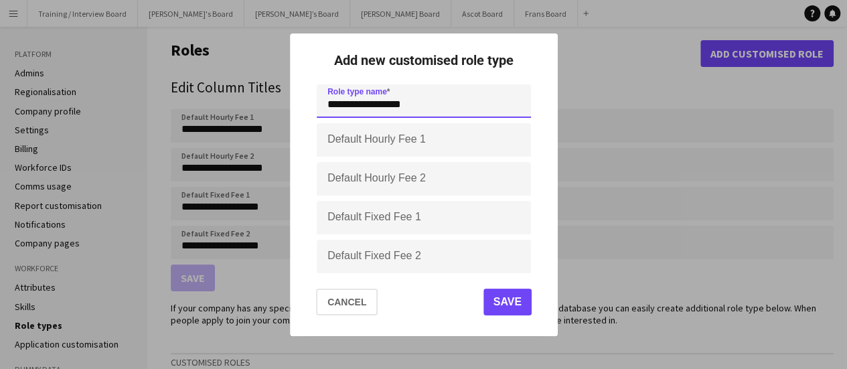
paste input "**********"
type input "**********"
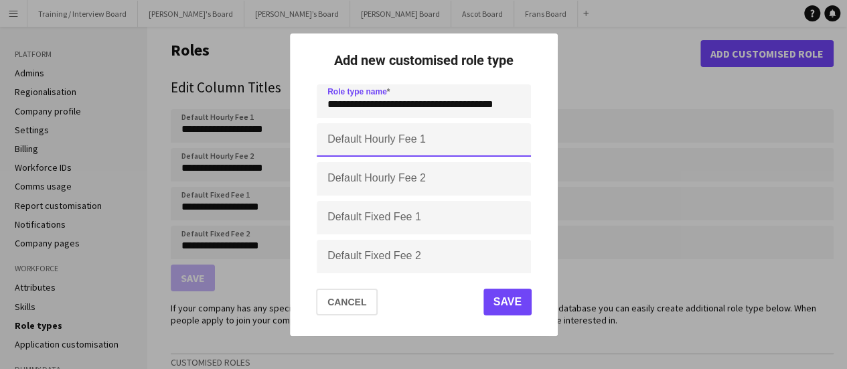
click at [426, 148] on input "Default Hourly Fee 1" at bounding box center [424, 139] width 214 height 33
type input "******"
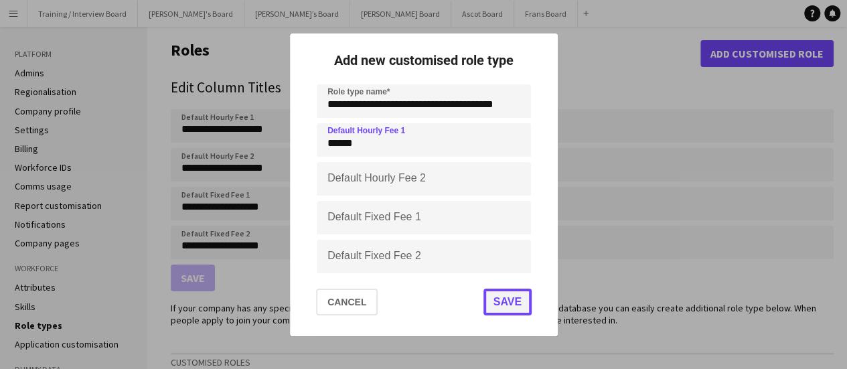
click at [502, 297] on button "Save" at bounding box center [507, 302] width 48 height 27
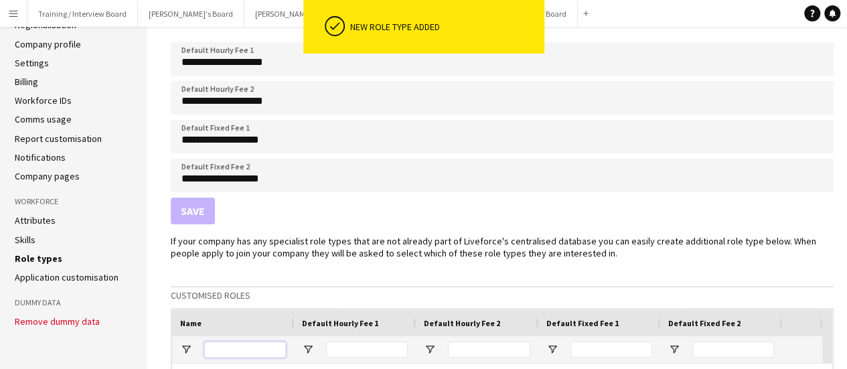
click at [253, 350] on input "Name Filter Input" at bounding box center [245, 350] width 82 height 16
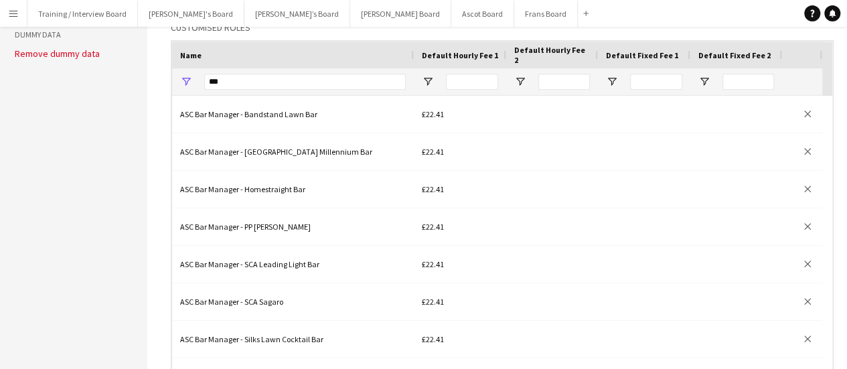
drag, startPoint x: 291, startPoint y: 54, endPoint x: 411, endPoint y: 74, distance: 121.7
click at [411, 74] on div "Name Default Hourly Fee 1 Default Hourly Fee 2" at bounding box center [502, 69] width 660 height 54
drag, startPoint x: 249, startPoint y: 82, endPoint x: 119, endPoint y: 84, distance: 130.6
click at [130, 86] on div "**********" at bounding box center [423, 261] width 847 height 1139
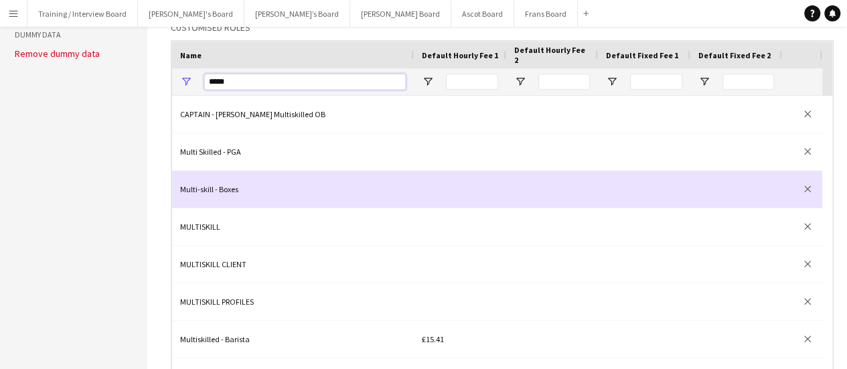
type input "*****"
click at [300, 190] on div "Multi-skill - Boxes" at bounding box center [293, 189] width 242 height 37
click at [282, 192] on div "Multi-skill - Boxes" at bounding box center [293, 189] width 242 height 37
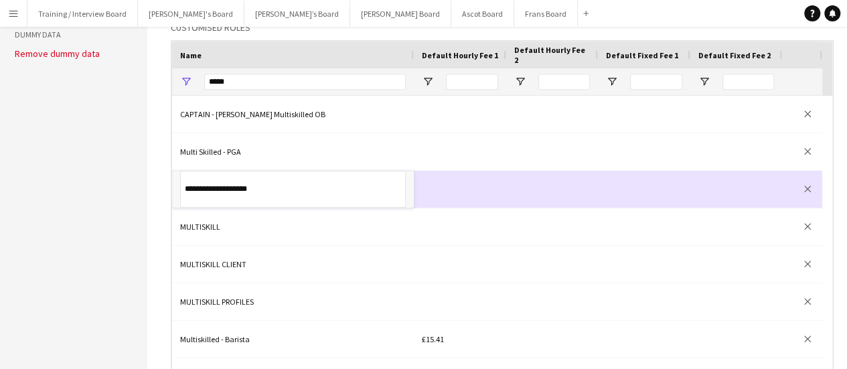
click at [257, 192] on input "**********" at bounding box center [293, 189] width 226 height 37
click at [526, 202] on div at bounding box center [552, 189] width 92 height 37
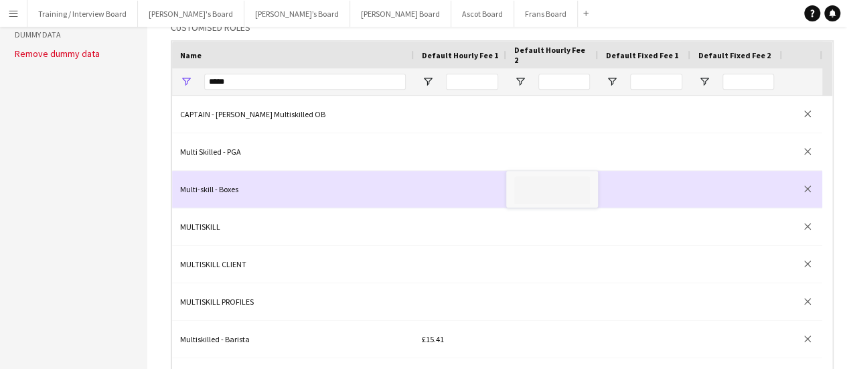
click at [465, 185] on div at bounding box center [460, 189] width 92 height 37
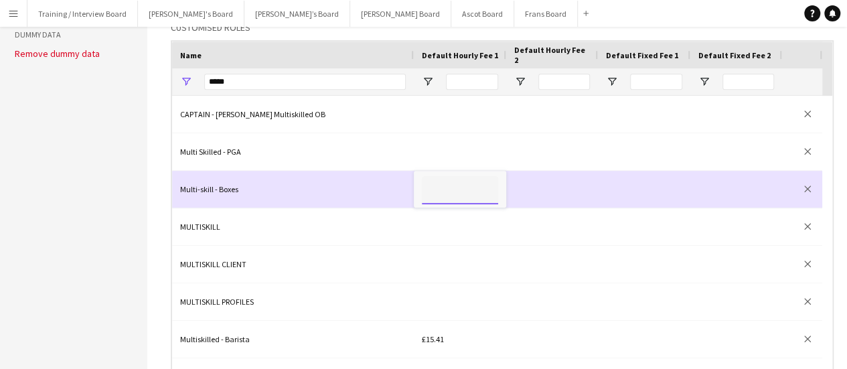
click at [465, 185] on input at bounding box center [460, 190] width 76 height 28
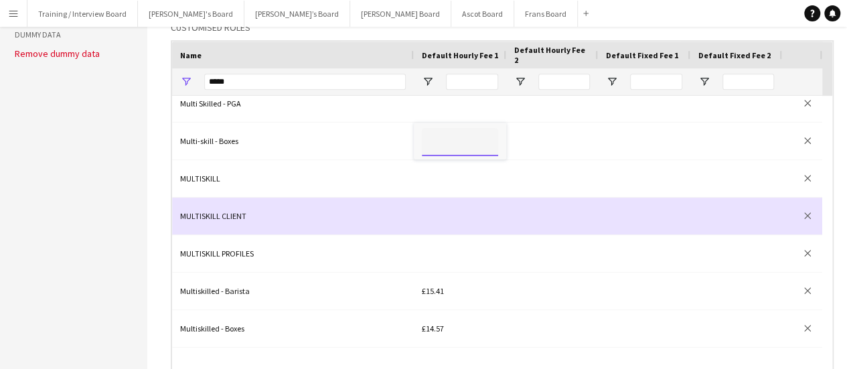
scroll to position [67, 0]
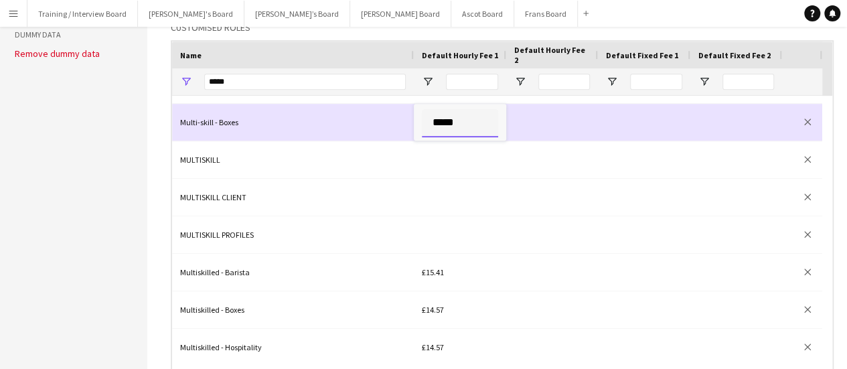
type input "******"
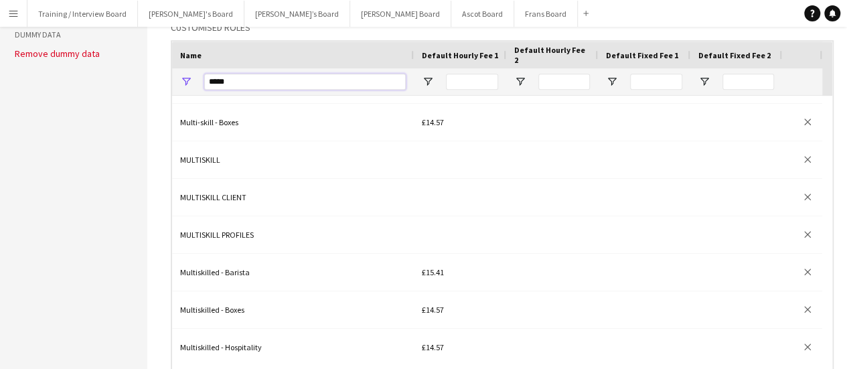
drag, startPoint x: 263, startPoint y: 77, endPoint x: 0, endPoint y: 2, distance: 273.1
click at [52, 19] on div "Menu Boards Boards Boards All jobs Status Workforce Workforce My Workforce Recr…" at bounding box center [423, 248] width 847 height 1166
type input "*"
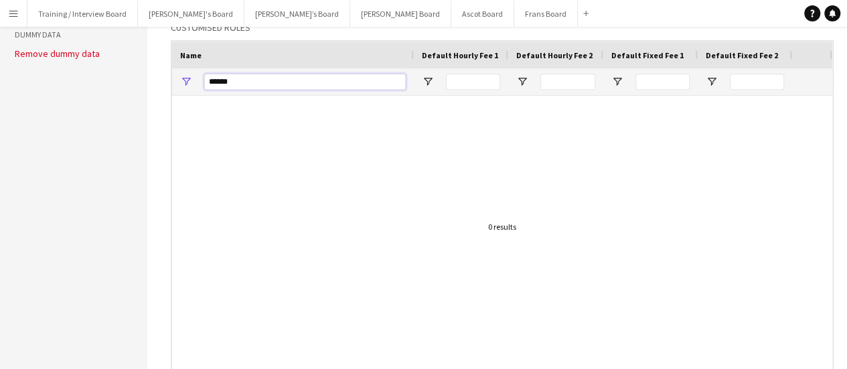
scroll to position [0, 0]
type input "*"
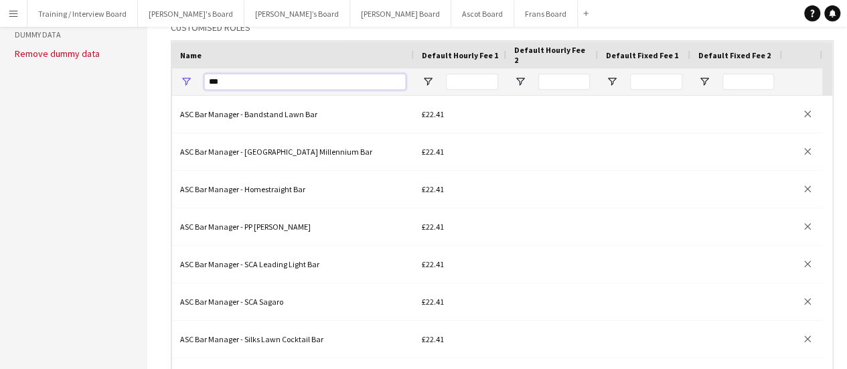
drag, startPoint x: 267, startPoint y: 86, endPoint x: 0, endPoint y: 9, distance: 277.5
click at [0, 14] on div "Menu Boards Boards Boards All jobs Status Workforce Workforce My Workforce Recr…" at bounding box center [423, 248] width 847 height 1166
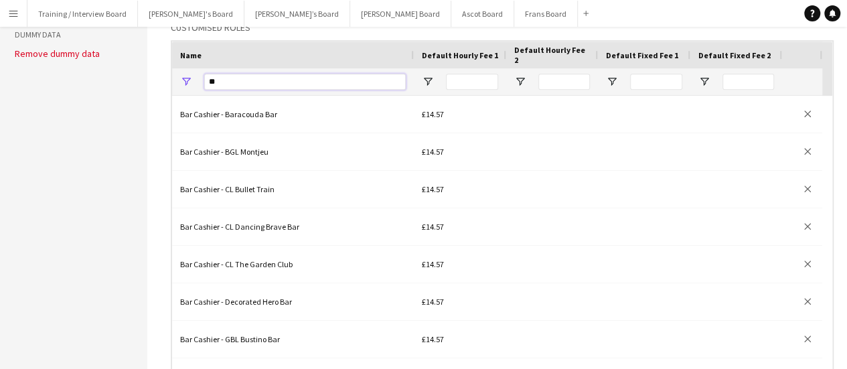
type input "*"
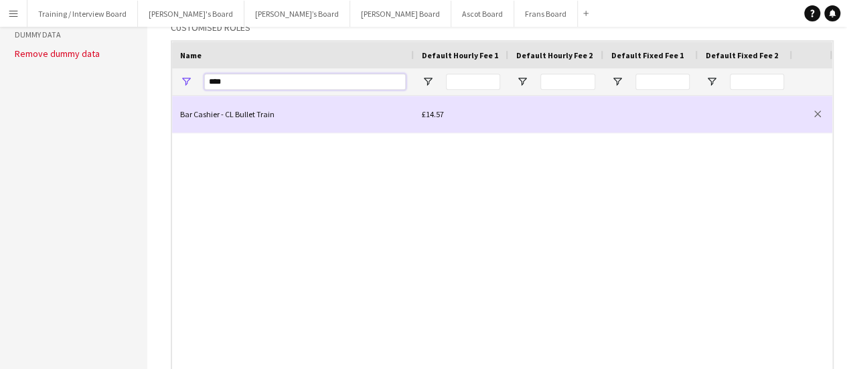
type input "****"
click at [245, 119] on div "Bar Cashier - CL Bullet Train" at bounding box center [293, 114] width 242 height 37
click at [250, 116] on div "Bar Cashier - CL Bullet Train" at bounding box center [293, 114] width 242 height 37
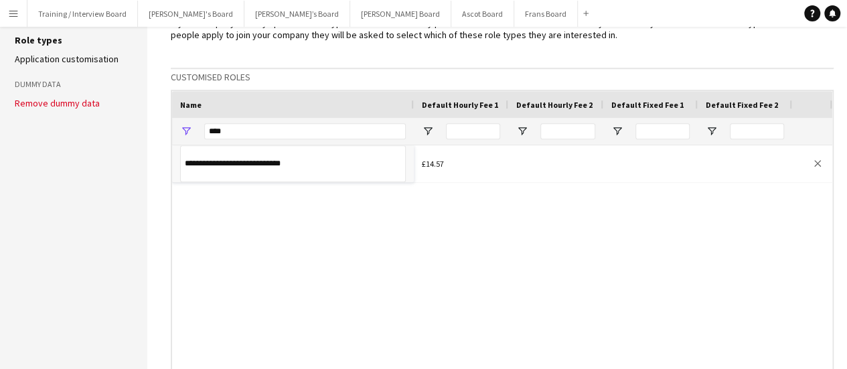
scroll to position [268, 0]
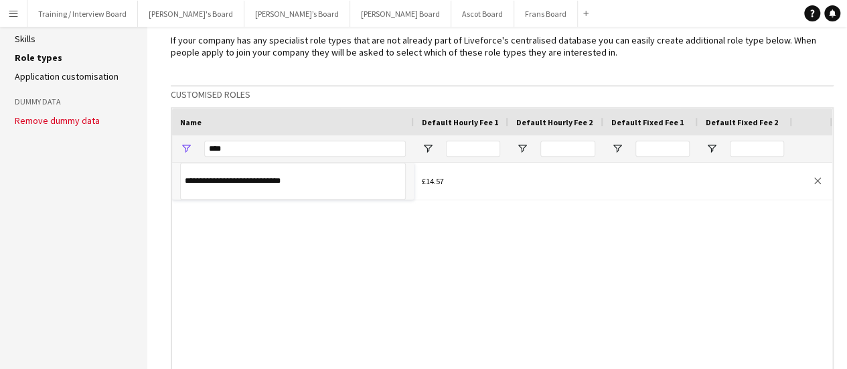
click at [513, 236] on div "**********" at bounding box center [502, 294] width 660 height 263
drag, startPoint x: 57, startPoint y: 104, endPoint x: 123, endPoint y: 124, distance: 69.3
click at [21, 98] on div "**********" at bounding box center [423, 328] width 847 height 1139
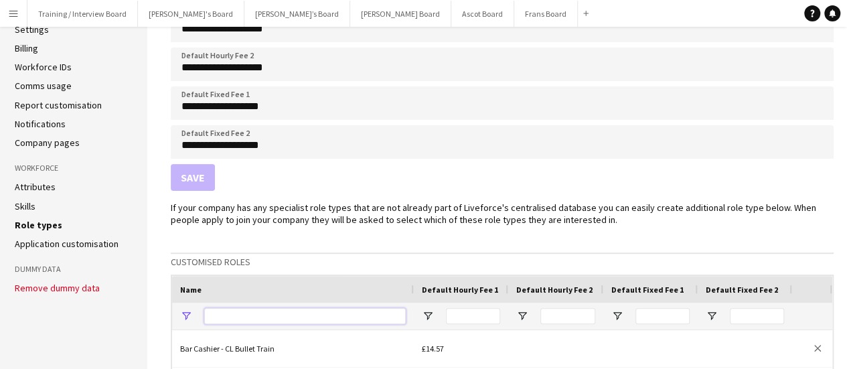
scroll to position [0, 0]
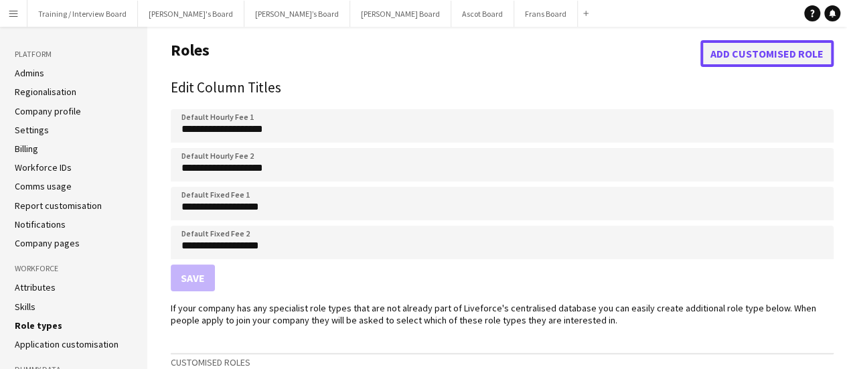
click at [763, 64] on button "Add customised role" at bounding box center [767, 53] width 133 height 27
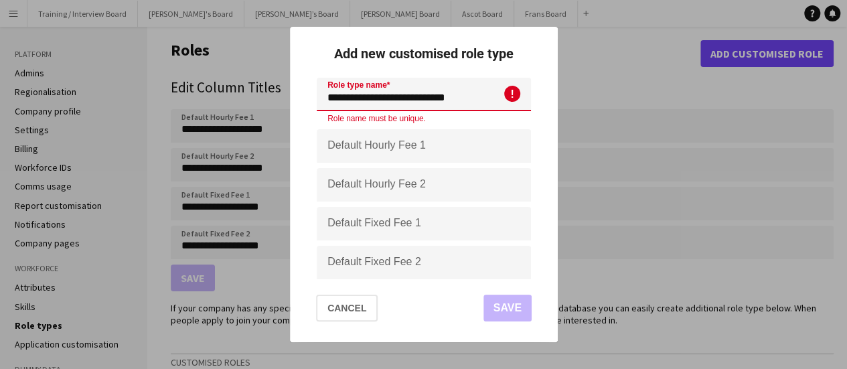
type input "**********"
click at [373, 148] on input "Default Hourly Fee 1" at bounding box center [424, 145] width 214 height 33
type input "******"
click at [432, 309] on mat-dialog-actions "Cancel Save" at bounding box center [424, 314] width 236 height 58
drag, startPoint x: 463, startPoint y: 96, endPoint x: 386, endPoint y: 96, distance: 77.7
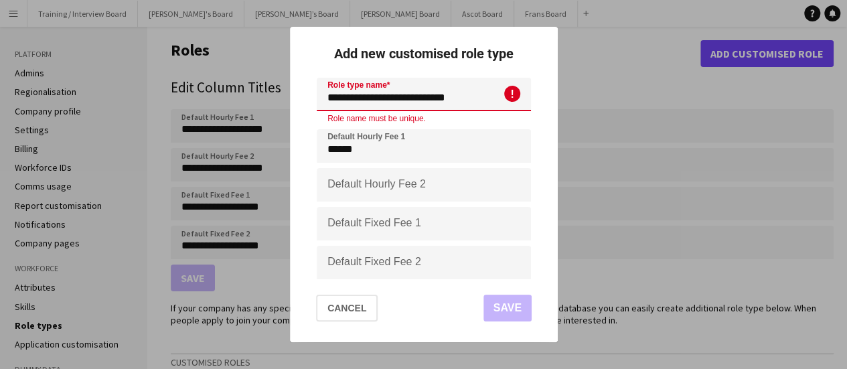
click at [386, 96] on input "**********" at bounding box center [424, 94] width 214 height 33
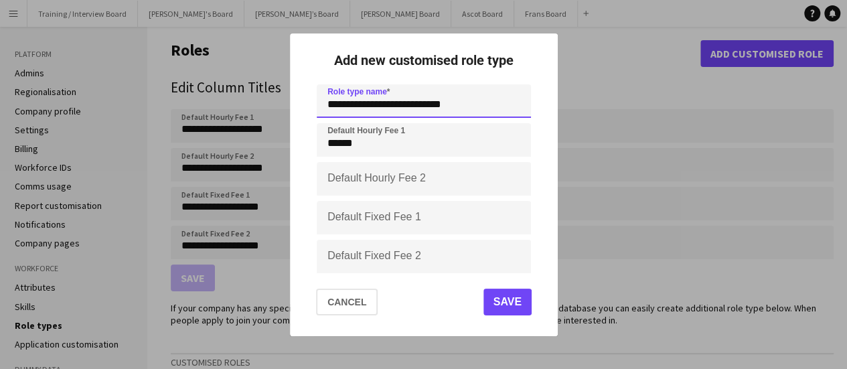
click at [409, 107] on input "**********" at bounding box center [424, 100] width 214 height 33
type input "**********"
click at [492, 303] on button "Save" at bounding box center [507, 302] width 48 height 27
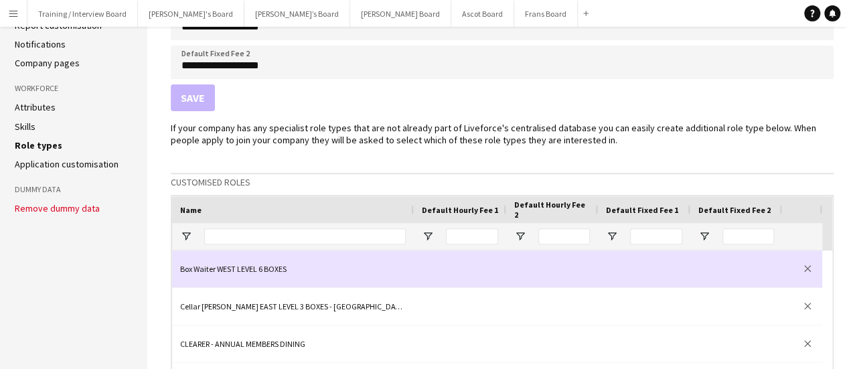
scroll to position [201, 0]
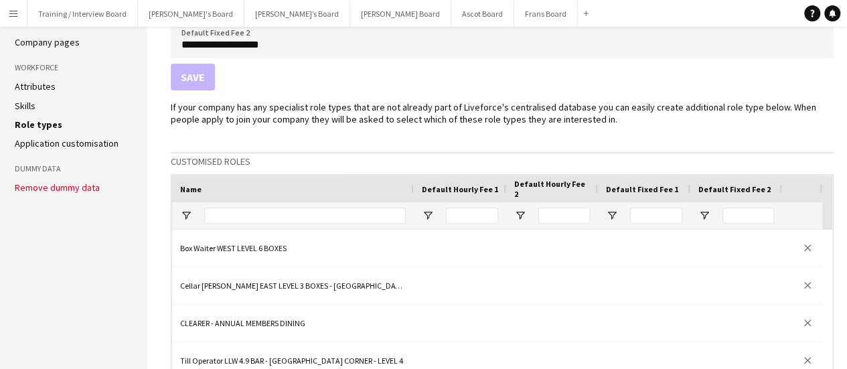
click at [340, 224] on div at bounding box center [305, 215] width 202 height 27
drag, startPoint x: 339, startPoint y: 227, endPoint x: 369, endPoint y: 220, distance: 31.0
click at [366, 220] on div at bounding box center [305, 215] width 202 height 27
click at [369, 220] on input "Name Filter Input" at bounding box center [305, 216] width 202 height 16
type input "*"
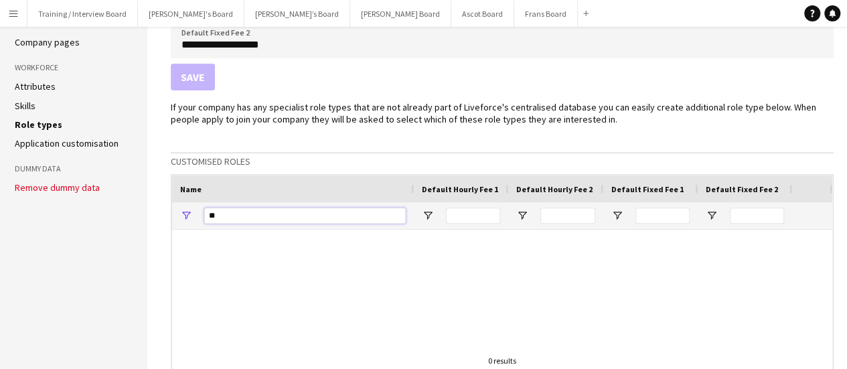
type input "*"
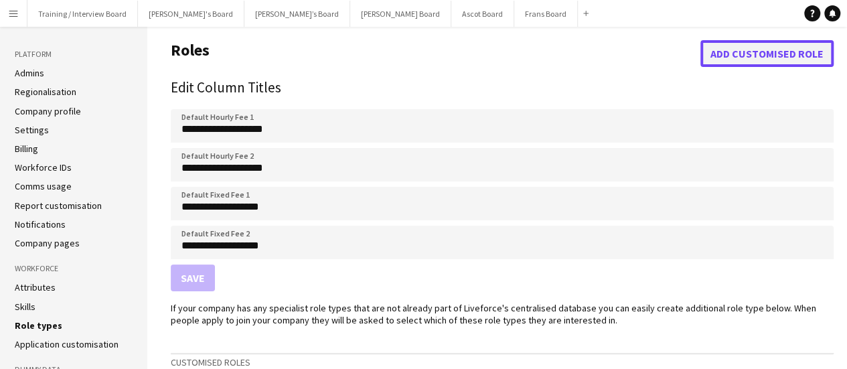
click at [735, 57] on button "Add customised role" at bounding box center [767, 53] width 133 height 27
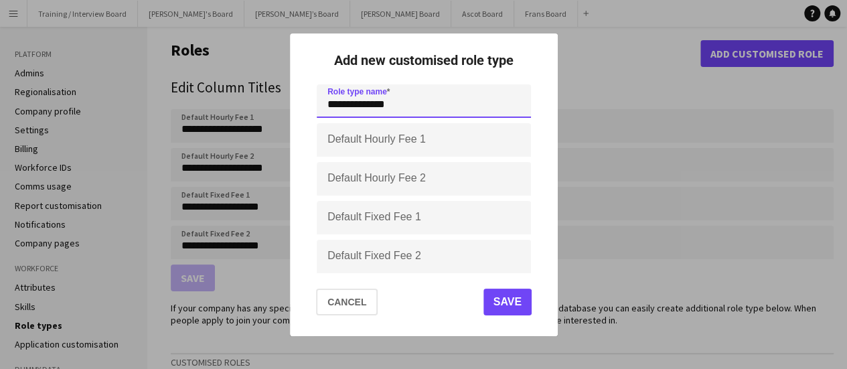
paste input "**********"
type input "**********"
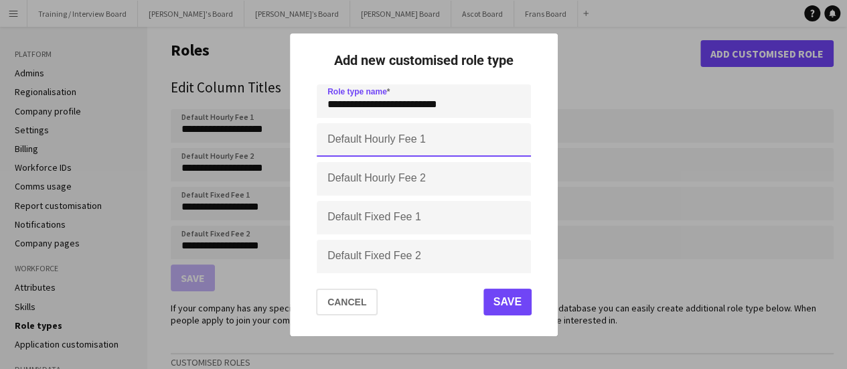
click at [384, 139] on input "Default Hourly Fee 1" at bounding box center [424, 139] width 214 height 33
type input "******"
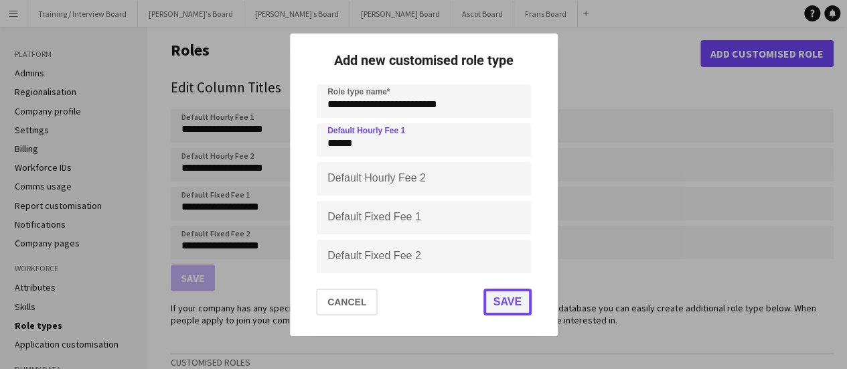
click at [502, 311] on button "Save" at bounding box center [507, 302] width 48 height 27
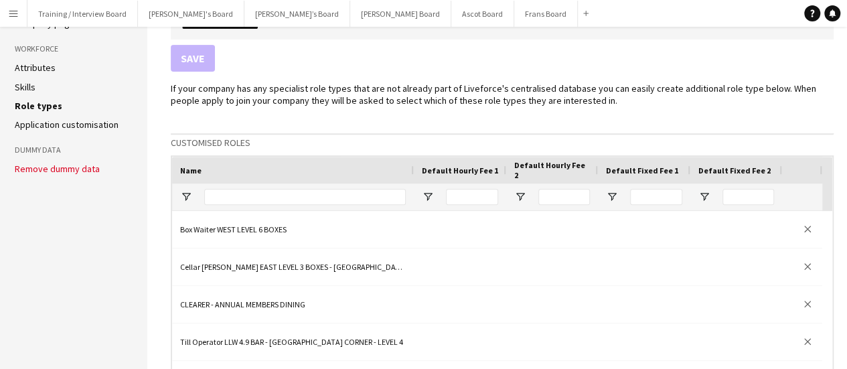
scroll to position [268, 0]
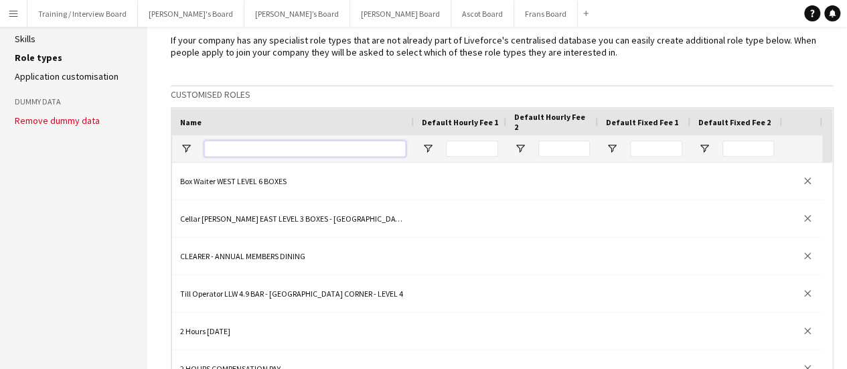
click at [241, 151] on input "Name Filter Input" at bounding box center [305, 149] width 202 height 16
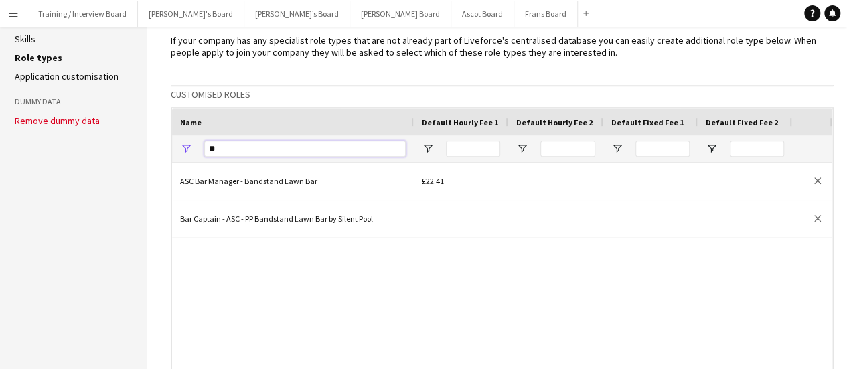
type input "*"
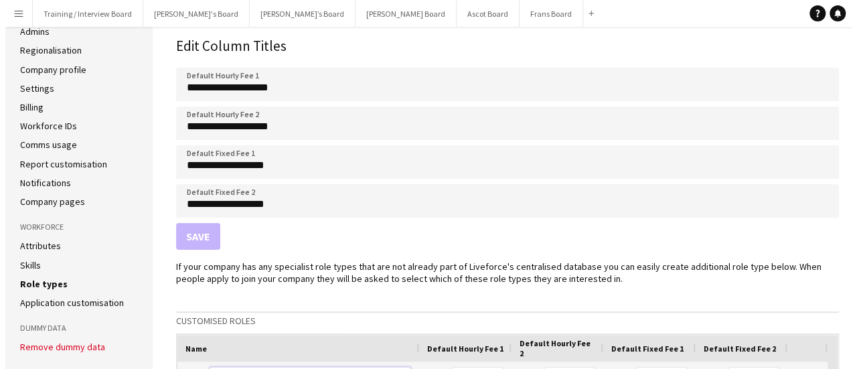
scroll to position [0, 0]
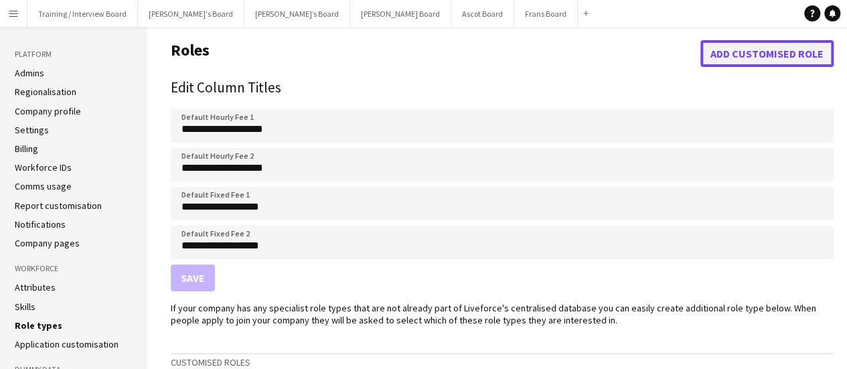
click at [746, 56] on button "Add customised role" at bounding box center [767, 53] width 133 height 27
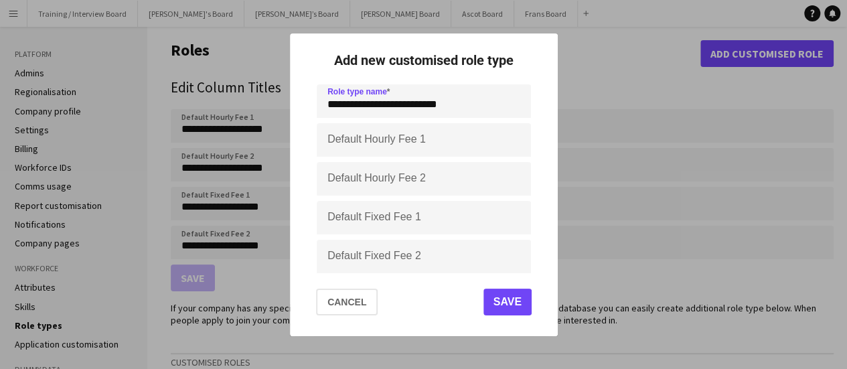
type input "**********"
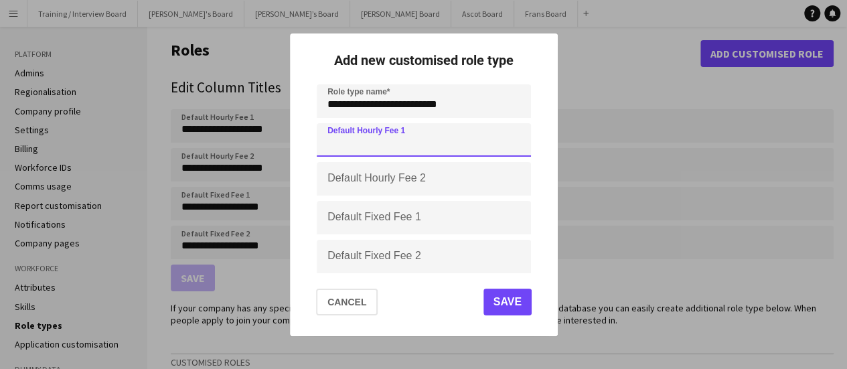
click at [413, 137] on input "Default Hourly Fee 1" at bounding box center [424, 139] width 214 height 33
type input "******"
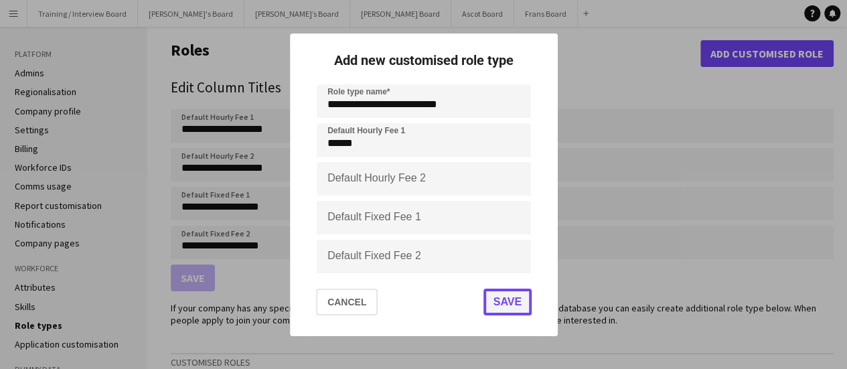
click at [503, 314] on button "Save" at bounding box center [507, 302] width 48 height 27
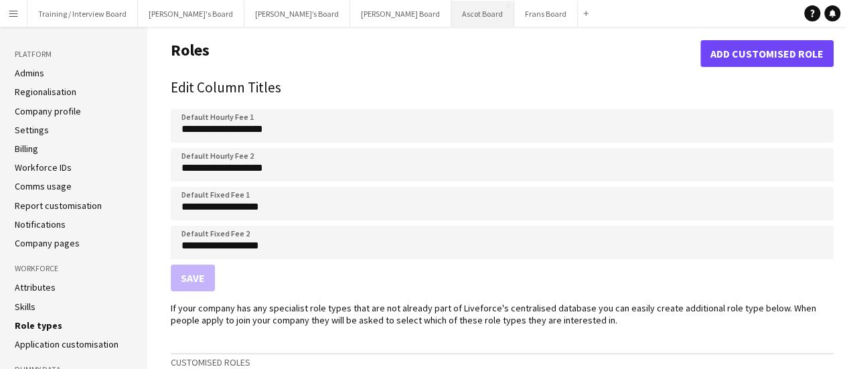
click at [451, 14] on button "Ascot Board Close" at bounding box center [482, 14] width 63 height 26
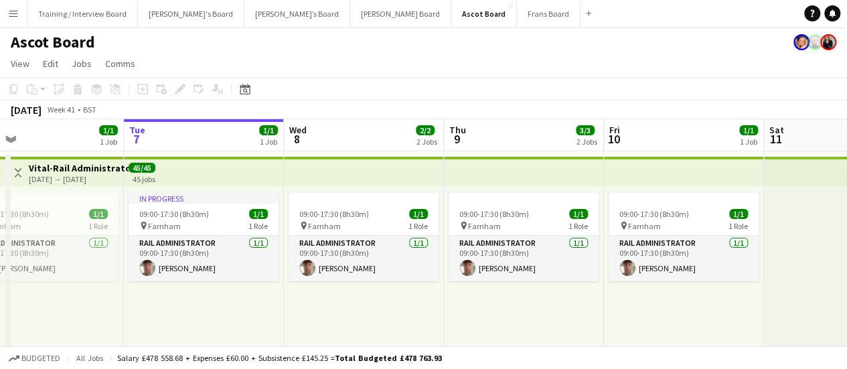
scroll to position [0, 383]
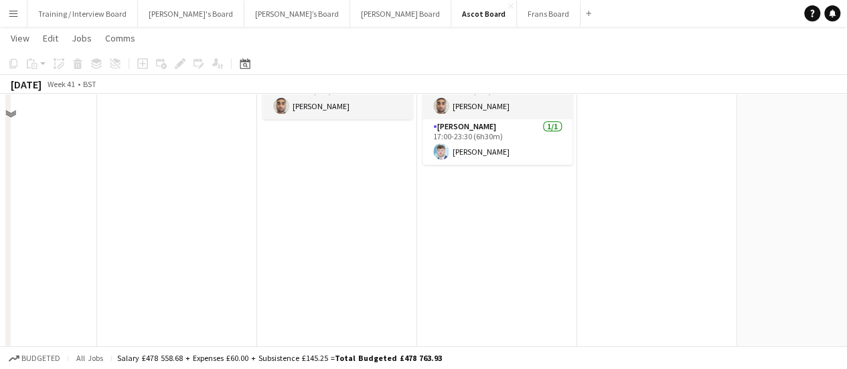
scroll to position [268, 0]
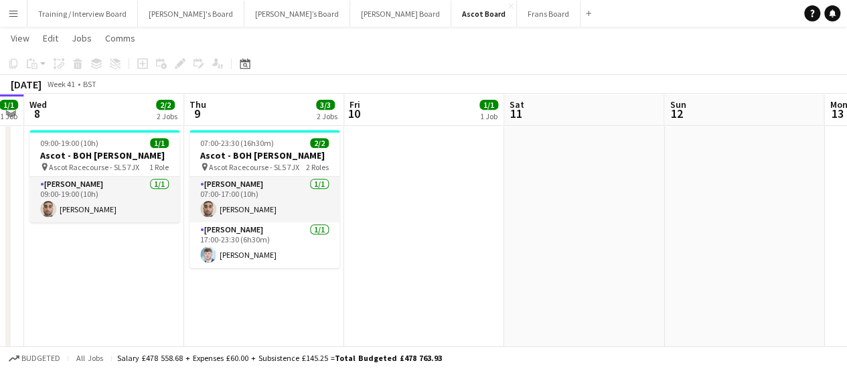
drag, startPoint x: 648, startPoint y: 278, endPoint x: 331, endPoint y: 224, distance: 322.0
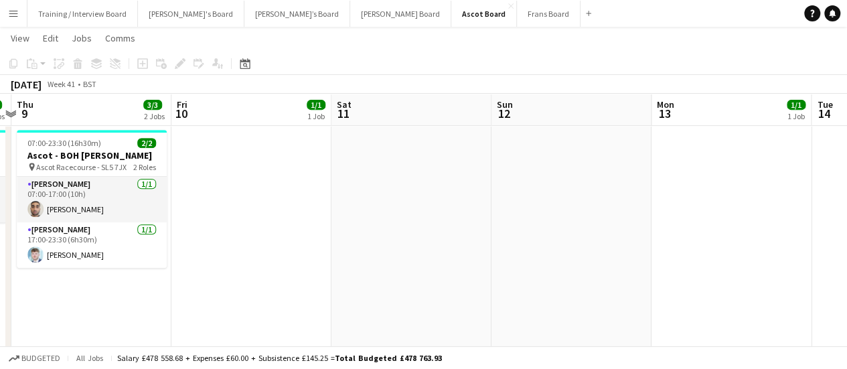
drag, startPoint x: 238, startPoint y: 235, endPoint x: 276, endPoint y: 230, distance: 37.9
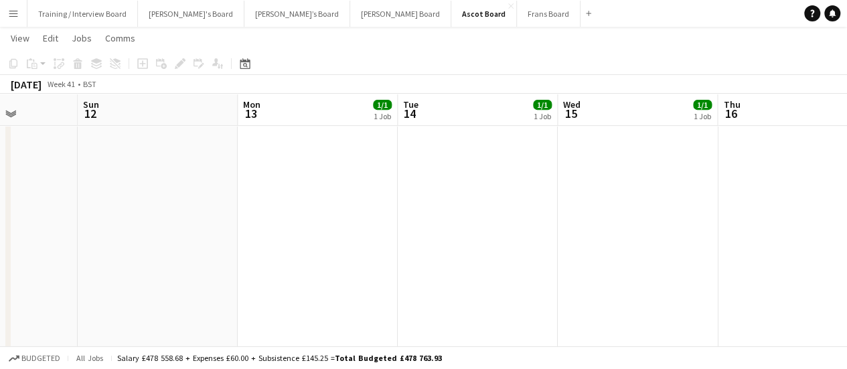
drag, startPoint x: 596, startPoint y: 228, endPoint x: 204, endPoint y: 179, distance: 394.9
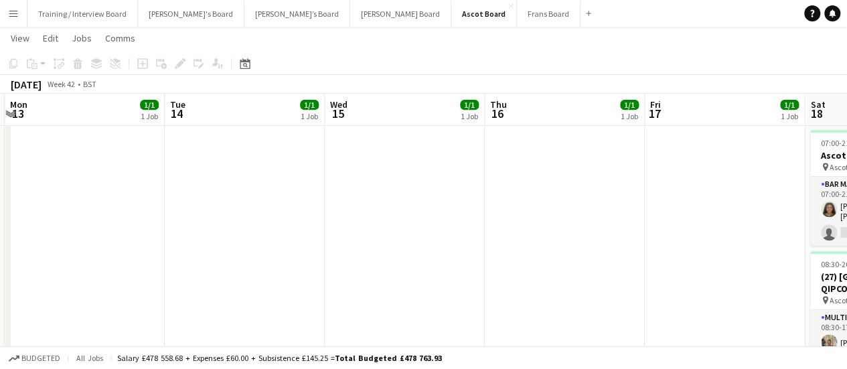
drag, startPoint x: 533, startPoint y: 219, endPoint x: 334, endPoint y: 182, distance: 203.1
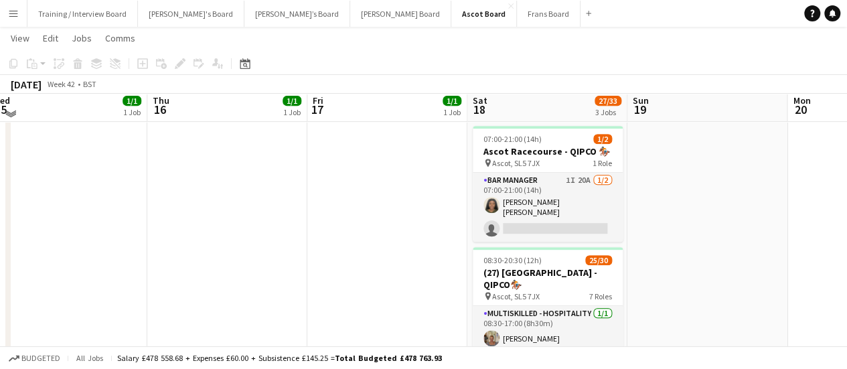
scroll to position [335, 0]
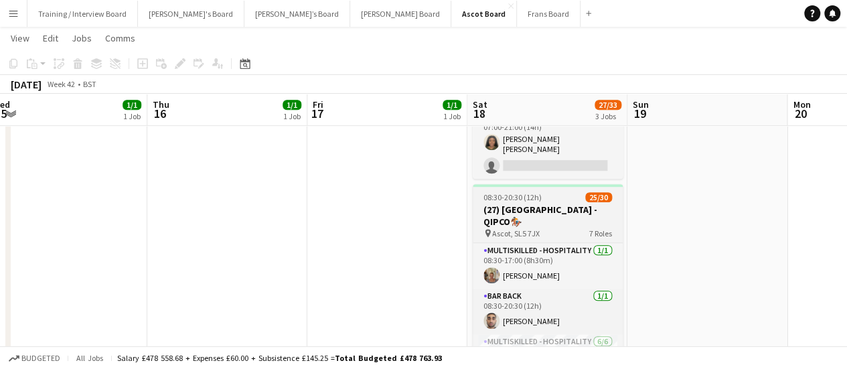
click at [546, 214] on h3 "(27) [GEOGRAPHIC_DATA] - QIPCO🏇🏼" at bounding box center [548, 216] width 150 height 24
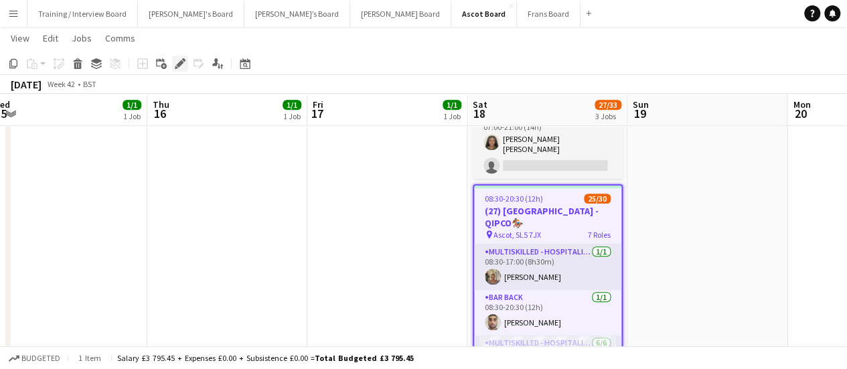
click at [181, 64] on icon at bounding box center [179, 63] width 7 height 7
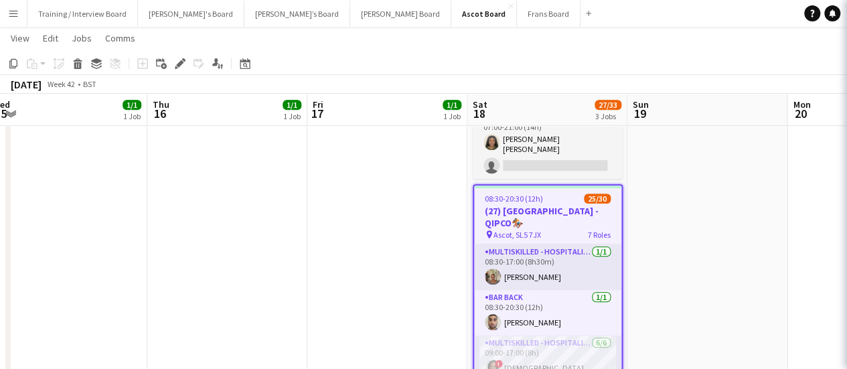
type input "**********"
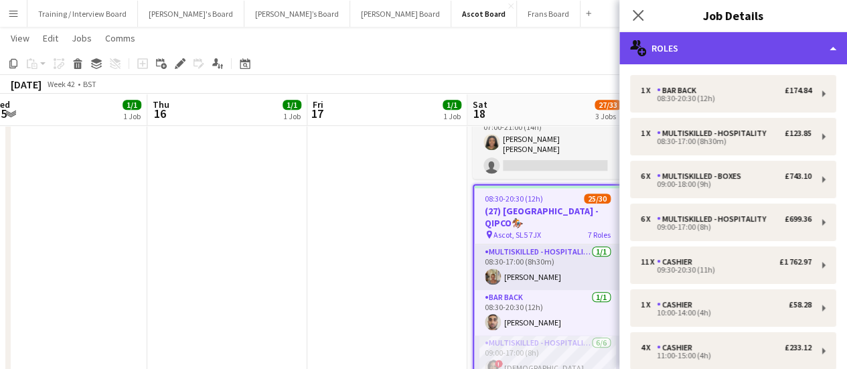
click at [778, 49] on div "multiple-users-add Roles" at bounding box center [734, 48] width 228 height 32
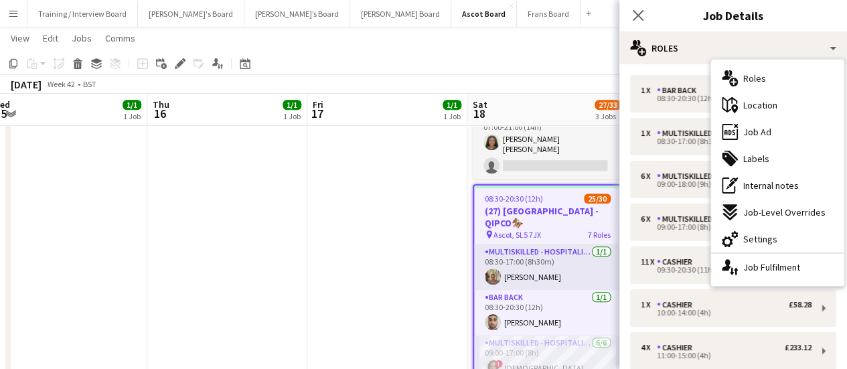
click at [770, 137] on div "ads-window Job Ad" at bounding box center [777, 132] width 133 height 27
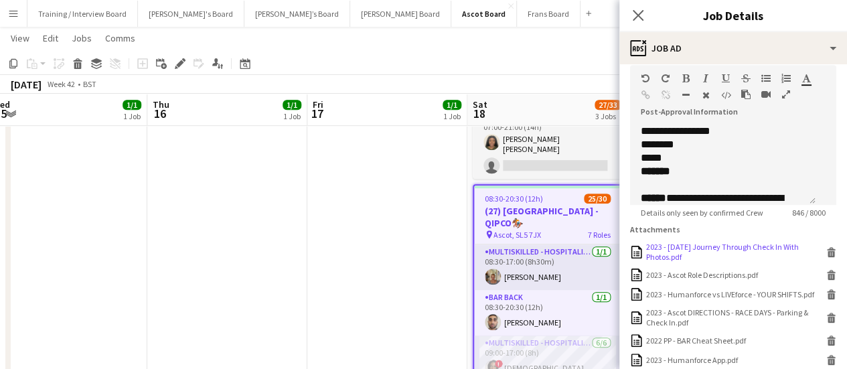
click at [697, 262] on div "2023 - [DATE] Journey Through Check In With Photos.pdf" at bounding box center [734, 252] width 177 height 20
click at [731, 297] on div "2023 - Humanforce vs LIVEforce - YOUR SHIFTS.pdf" at bounding box center [730, 294] width 168 height 10
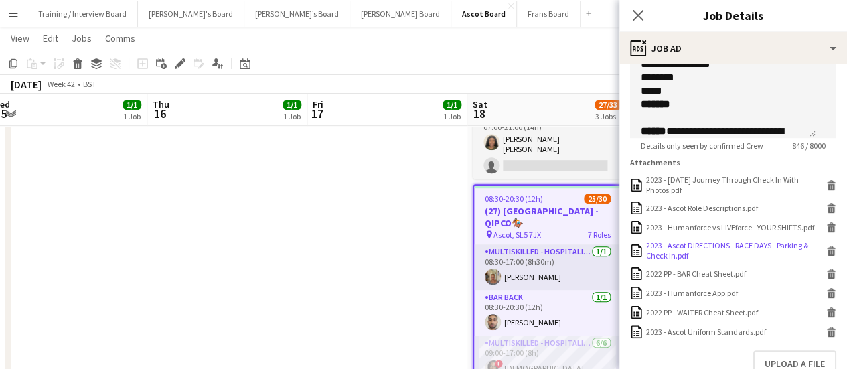
click at [694, 257] on div "2023 - Ascot DIRECTIONS - RACE DAYS - Parking & Check In.pdf" at bounding box center [734, 250] width 177 height 20
drag, startPoint x: 646, startPoint y: 125, endPoint x: 354, endPoint y: 183, distance: 298.4
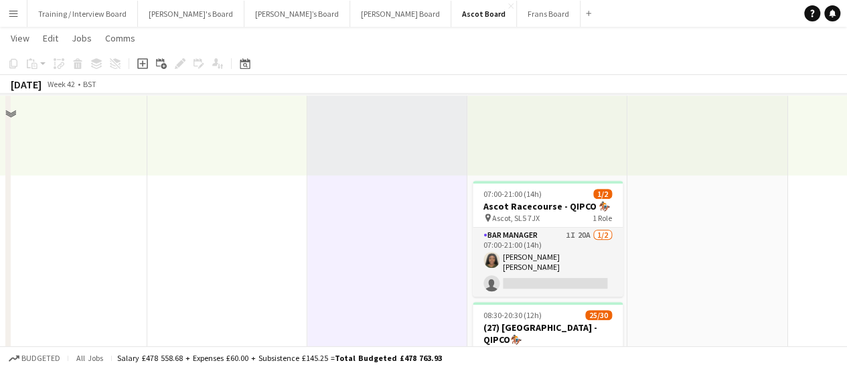
scroll to position [134, 0]
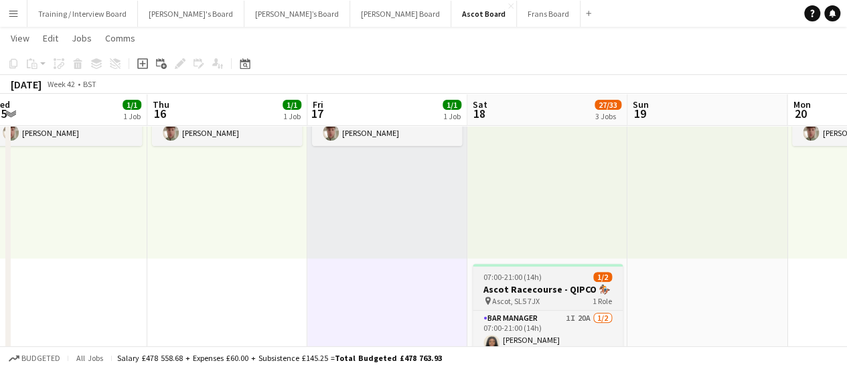
click at [516, 275] on span "07:00-21:00 (14h)" at bounding box center [513, 277] width 58 height 10
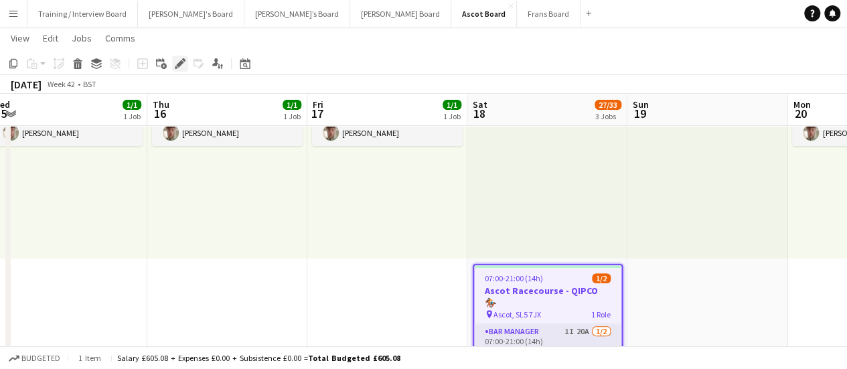
click at [177, 61] on icon "Edit" at bounding box center [180, 63] width 11 height 11
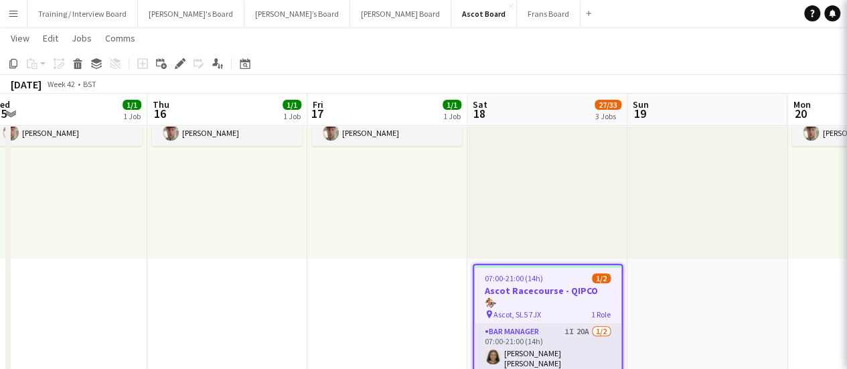
type input "**********"
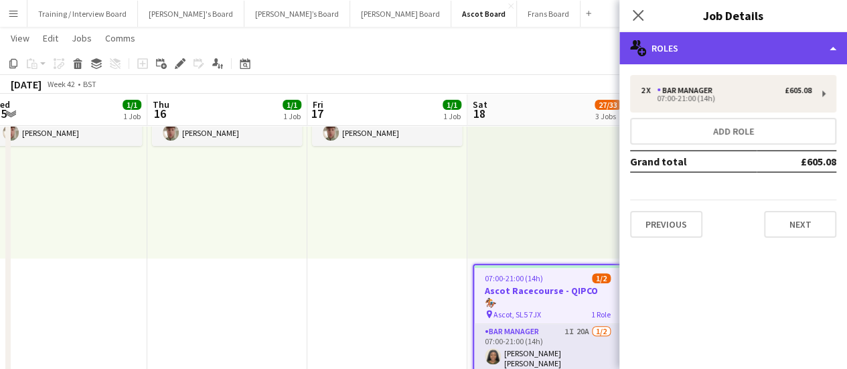
click at [737, 60] on div "multiple-users-add Roles" at bounding box center [734, 48] width 228 height 32
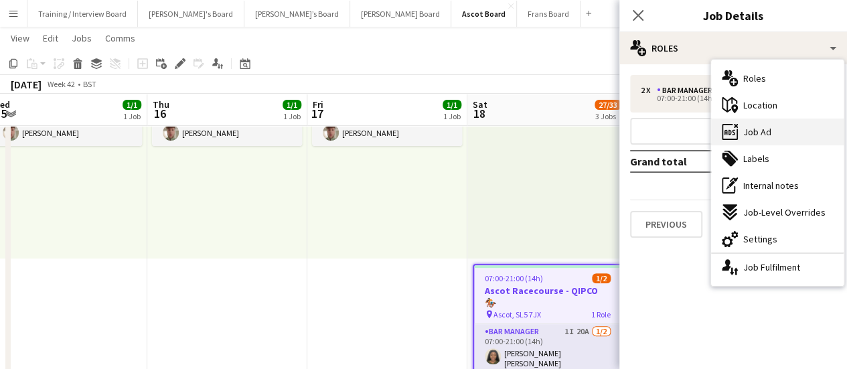
click at [793, 132] on div "ads-window Job Ad" at bounding box center [777, 132] width 133 height 27
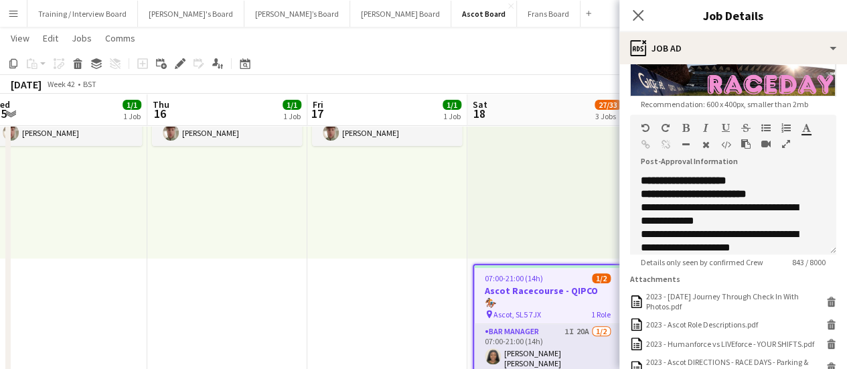
scroll to position [498, 0]
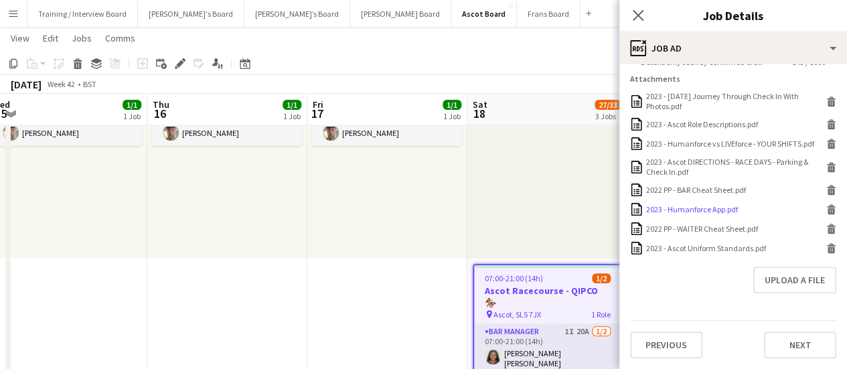
click at [719, 212] on div "2023 - Humanforce App.pdf" at bounding box center [692, 209] width 92 height 10
click at [712, 250] on div "2023 - Ascot Uniform Standards.pdf" at bounding box center [706, 248] width 120 height 10
click at [729, 161] on div "2023 - Ascot DIRECTIONS - RACE DAYS - Parking & Check In.pdf" at bounding box center [734, 167] width 177 height 20
click at [446, 163] on div "09:00-17:30 (8h30m) 1/1 pin Farnham 1 Role Rail Administrator [DATE] 09:00-17:3…" at bounding box center [387, 155] width 160 height 208
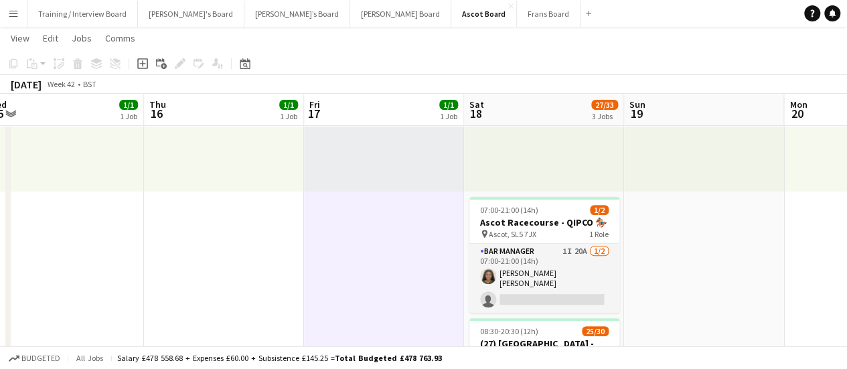
scroll to position [0, 565]
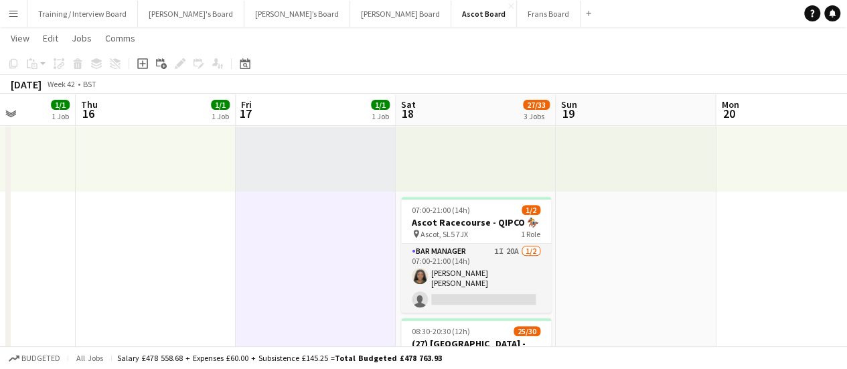
drag, startPoint x: 683, startPoint y: 272, endPoint x: 615, endPoint y: 267, distance: 68.5
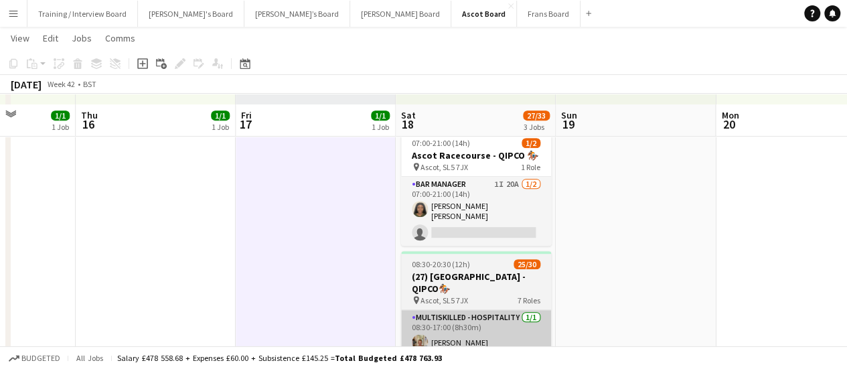
scroll to position [335, 0]
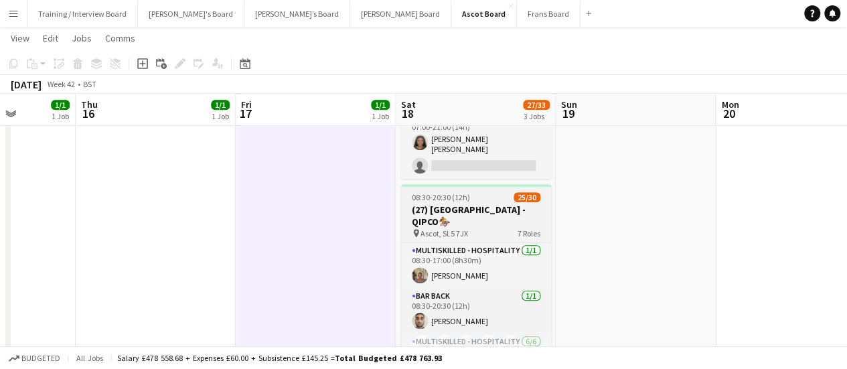
click at [472, 207] on h3 "(27) [GEOGRAPHIC_DATA] - QIPCO🏇🏼" at bounding box center [476, 216] width 150 height 24
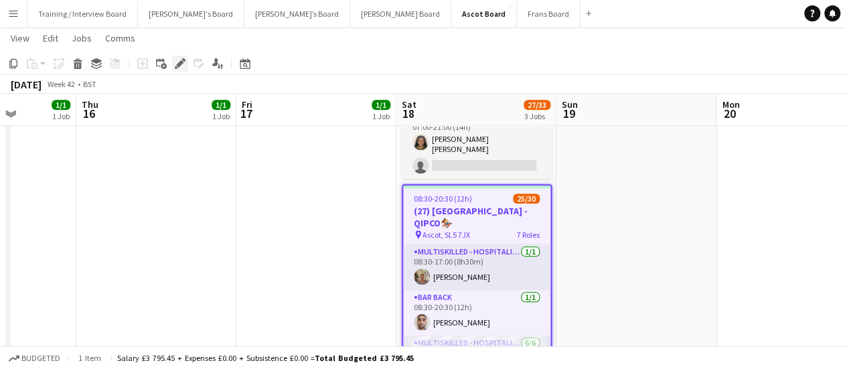
click at [176, 66] on icon at bounding box center [176, 67] width 3 height 3
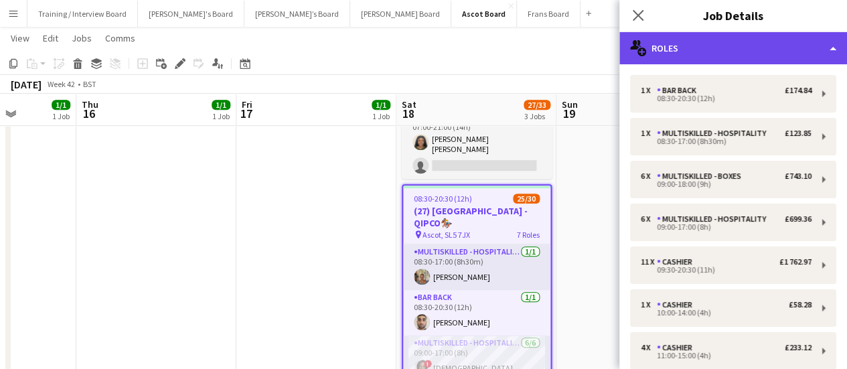
click at [721, 37] on div "multiple-users-add Roles" at bounding box center [734, 48] width 228 height 32
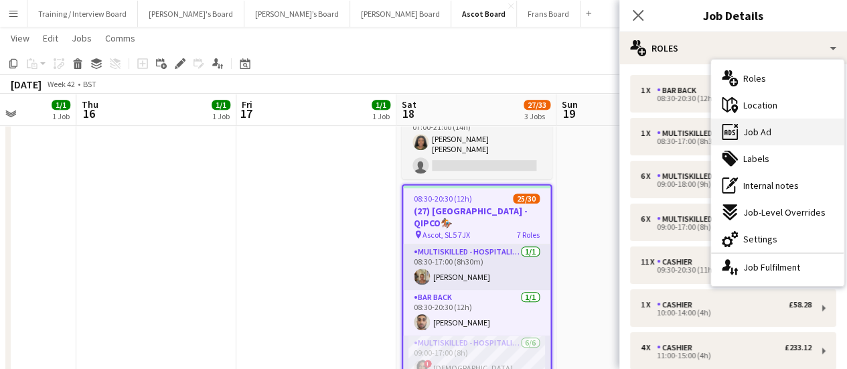
click at [770, 124] on div "ads-window Job Ad" at bounding box center [777, 132] width 133 height 27
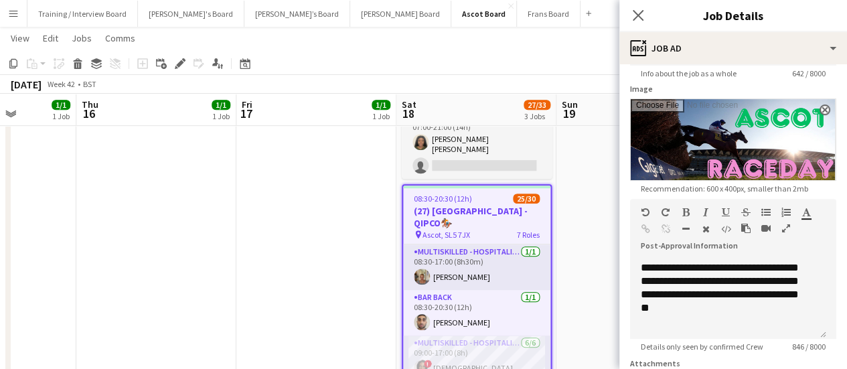
scroll to position [335, 0]
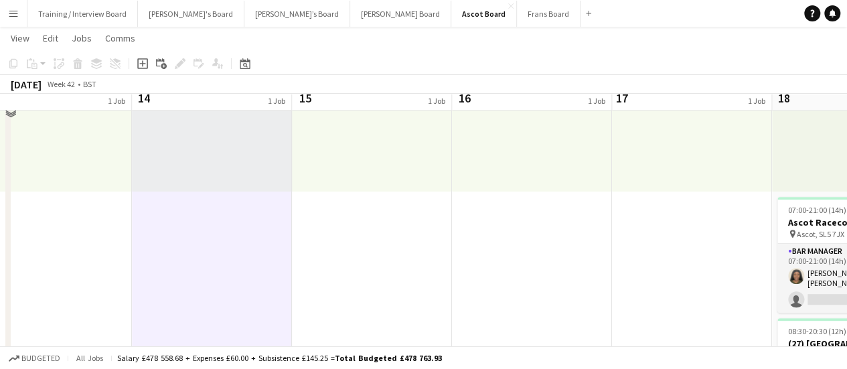
scroll to position [67, 0]
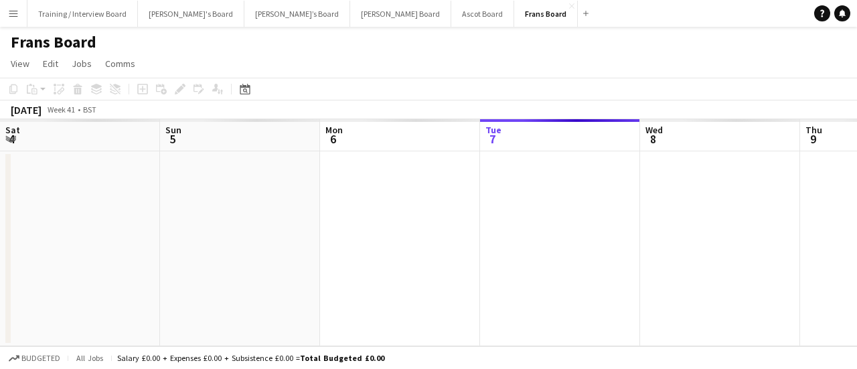
scroll to position [0, 320]
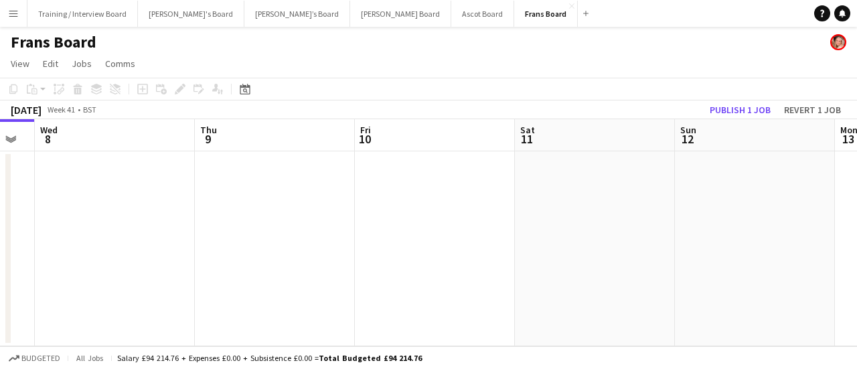
drag, startPoint x: 760, startPoint y: 240, endPoint x: 300, endPoint y: 244, distance: 460.2
click at [331, 244] on app-calendar-viewport "Sat 4 Sun 5 Mon 6 Tue 7 Wed 8 Thu 9 Fri 10 Sat 11 Sun 12 Mon 13 Tue 14" at bounding box center [428, 232] width 857 height 227
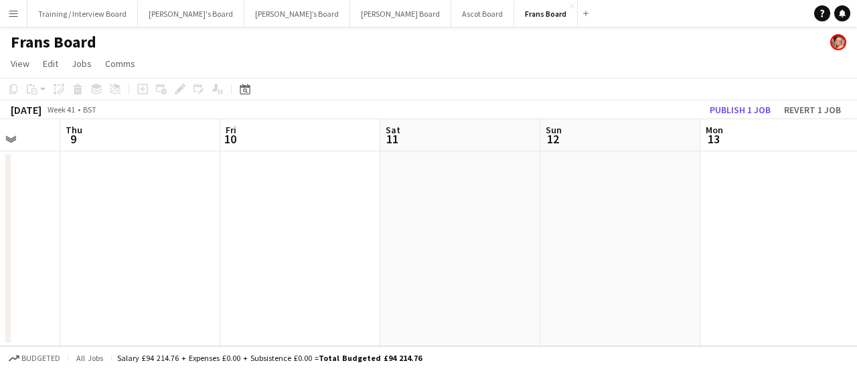
click at [441, 289] on app-calendar-viewport "Mon 6 Tue 7 Wed 8 Thu 9 Fri 10 Sat 11 Sun 12 Mon 13 Tue 14 Wed 15 Thu 16" at bounding box center [428, 232] width 857 height 227
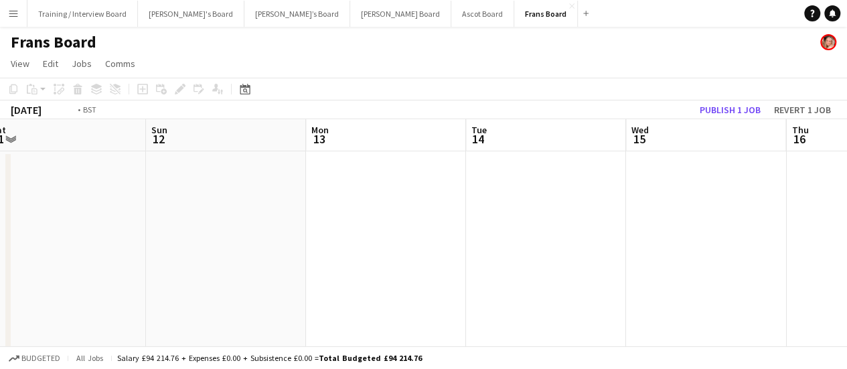
drag, startPoint x: 680, startPoint y: 281, endPoint x: 378, endPoint y: 287, distance: 302.1
click at [300, 271] on app-calendar-viewport "Wed 8 Thu 9 Fri 10 Sat 11 Sun 12 Mon 13 Tue 14 Wed 15 Thu 16 Fri 17 Sat 18 1/6 …" at bounding box center [423, 250] width 847 height 263
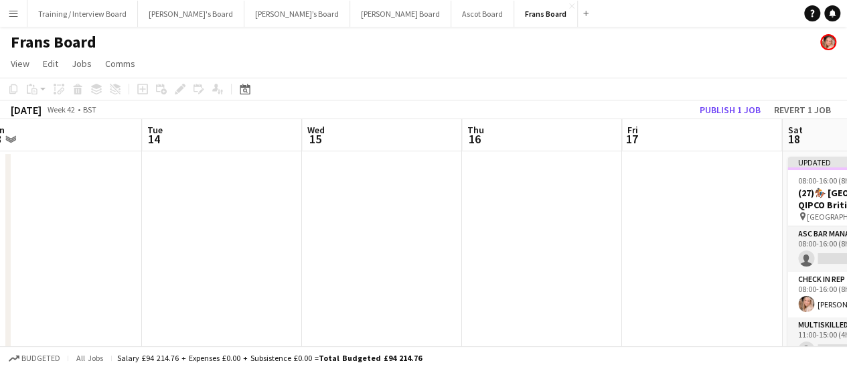
scroll to position [0, 446]
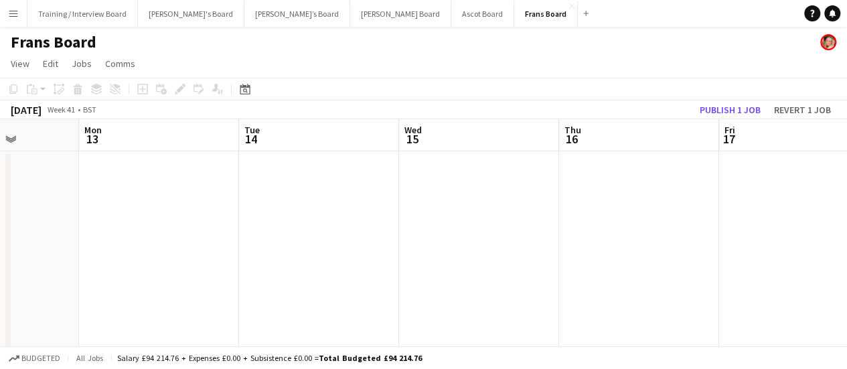
drag, startPoint x: 659, startPoint y: 287, endPoint x: 472, endPoint y: 287, distance: 187.5
click at [449, 291] on app-calendar-viewport "Fri 10 Sat 11 Sun 12 Mon 13 Tue 14 Wed 15 Thu 16 Fri 17 Sat 18 1/6 1 Job Sun 19…" at bounding box center [423, 250] width 847 height 263
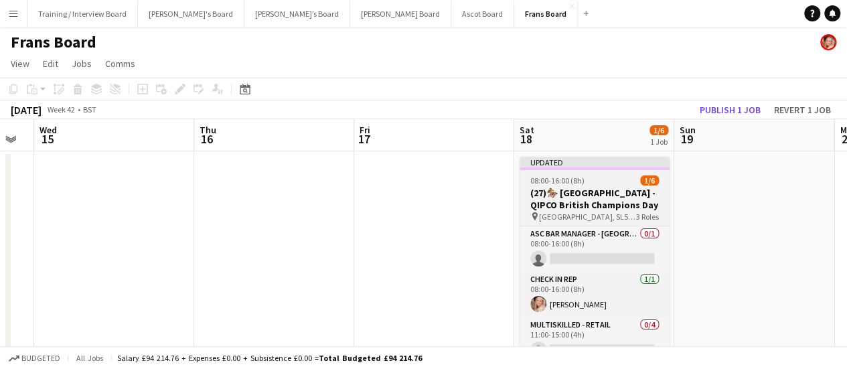
click at [601, 191] on h3 "(27)🏇🏼 [GEOGRAPHIC_DATA] - QIPCO British Champions Day" at bounding box center [595, 199] width 150 height 24
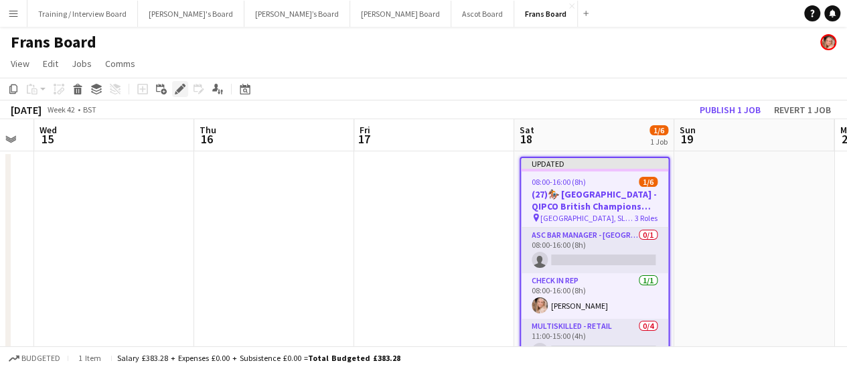
click at [178, 84] on icon "Edit" at bounding box center [180, 89] width 11 height 11
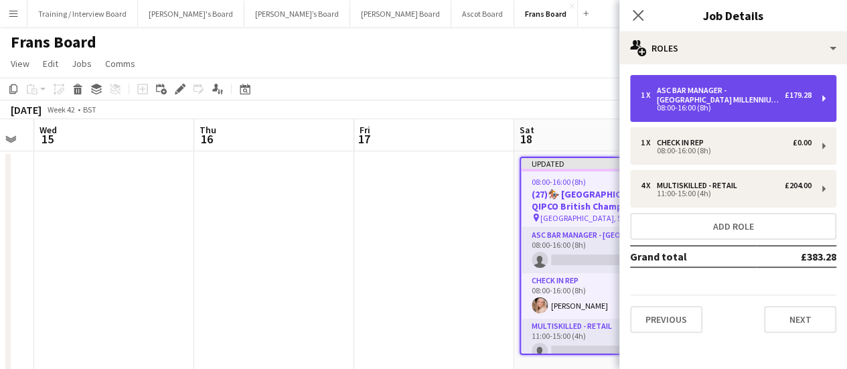
click at [747, 102] on div "1 x ASC Bar Manager - [GEOGRAPHIC_DATA] Millennium Bar £179.28 08:00-16:00 (8h)" at bounding box center [726, 98] width 171 height 25
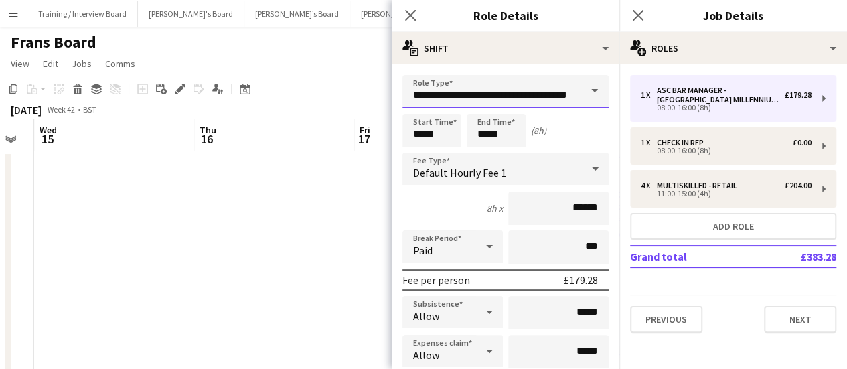
click at [465, 81] on input "**********" at bounding box center [506, 91] width 206 height 33
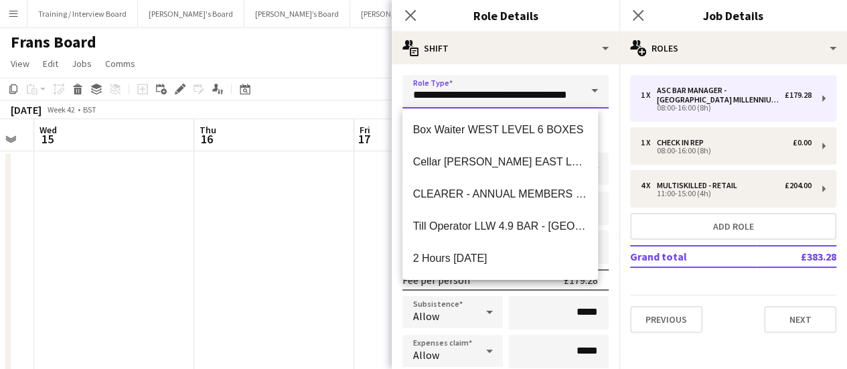
click at [465, 81] on input "**********" at bounding box center [506, 91] width 206 height 33
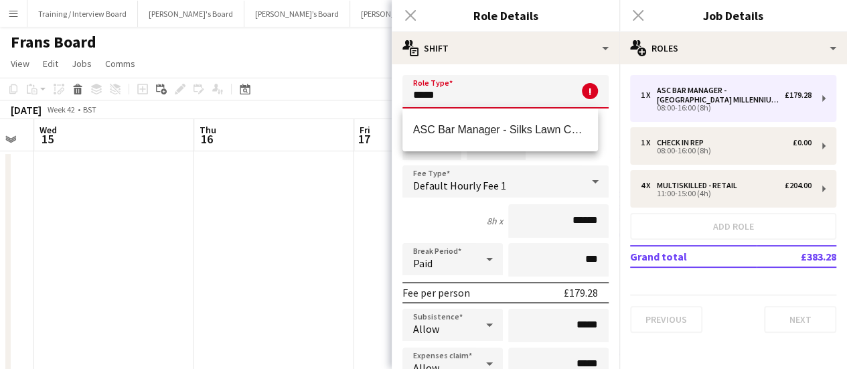
click at [471, 109] on div "ASC Bar Manager - Silks Lawn Cocktail Bar" at bounding box center [501, 130] width 196 height 43
click at [472, 119] on mat-option "ASC Bar Manager - Silks Lawn Cocktail Bar" at bounding box center [501, 130] width 196 height 32
type input "**********"
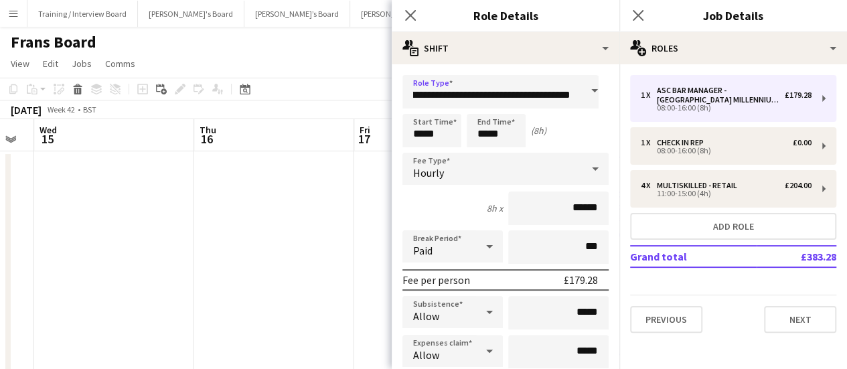
scroll to position [0, 0]
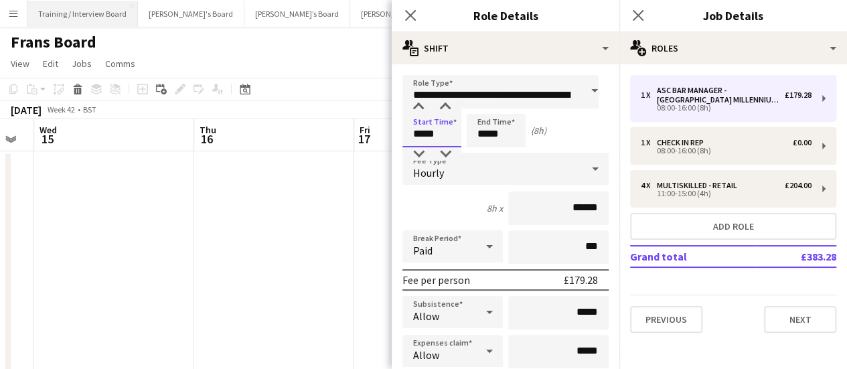
drag, startPoint x: 451, startPoint y: 131, endPoint x: 98, endPoint y: 24, distance: 369.3
click at [273, 84] on body "Menu Boards Boards Boards All jobs Status Workforce Workforce My Workforce Recr…" at bounding box center [423, 202] width 847 height 405
type input "*****"
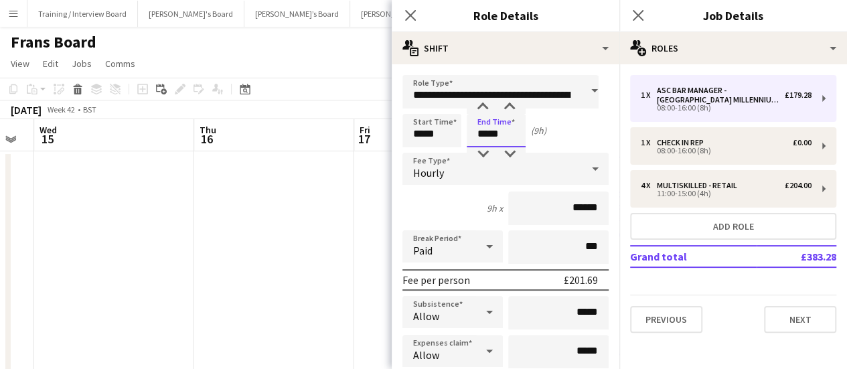
drag, startPoint x: 500, startPoint y: 124, endPoint x: 264, endPoint y: 111, distance: 236.1
click at [272, 112] on body "Menu Boards Boards Boards All jobs Status Workforce Workforce My Workforce Recr…" at bounding box center [423, 202] width 847 height 405
type input "*****"
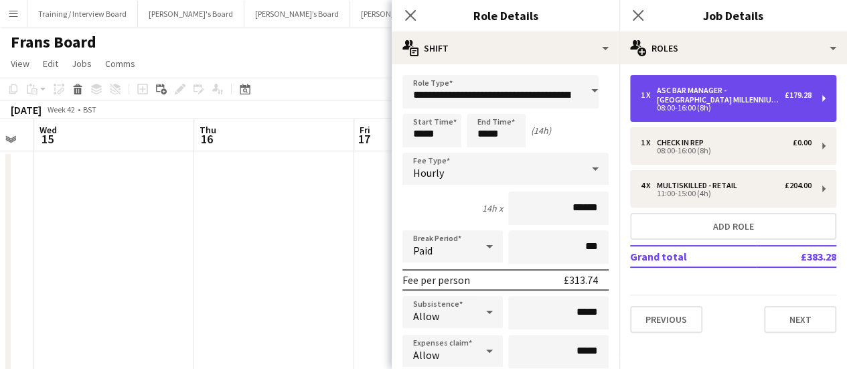
click at [751, 105] on div "08:00-16:00 (8h)" at bounding box center [726, 107] width 171 height 7
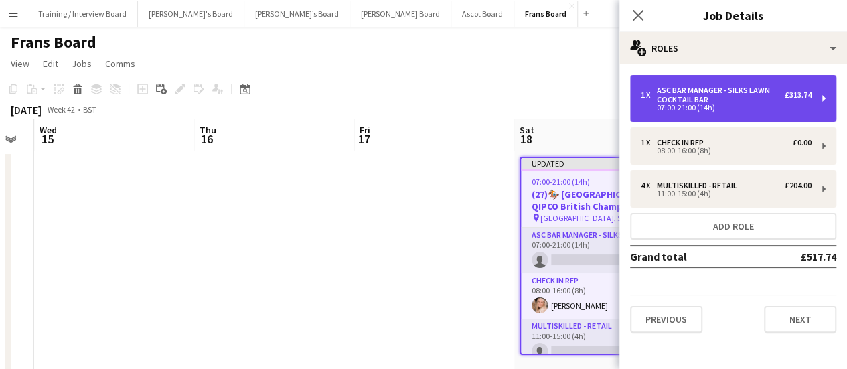
click at [729, 94] on div "ASC Bar Manager - Silks Lawn Cocktail Bar" at bounding box center [721, 95] width 128 height 19
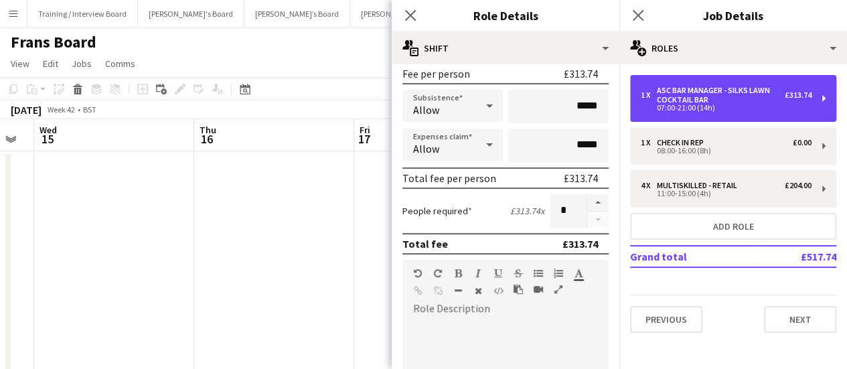
scroll to position [268, 0]
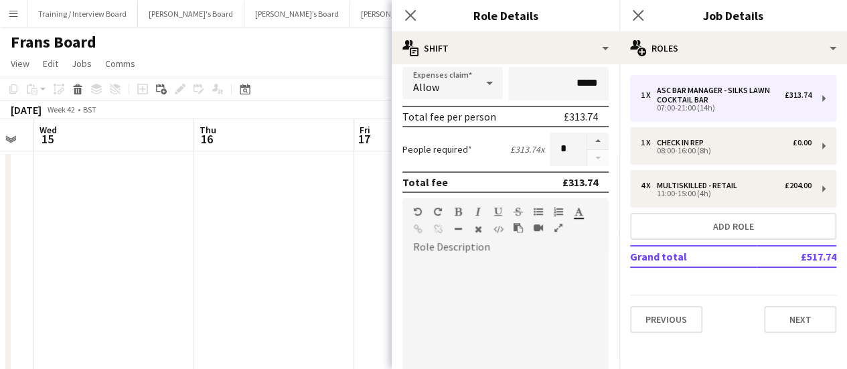
click at [506, 296] on div at bounding box center [506, 338] width 206 height 161
paste div
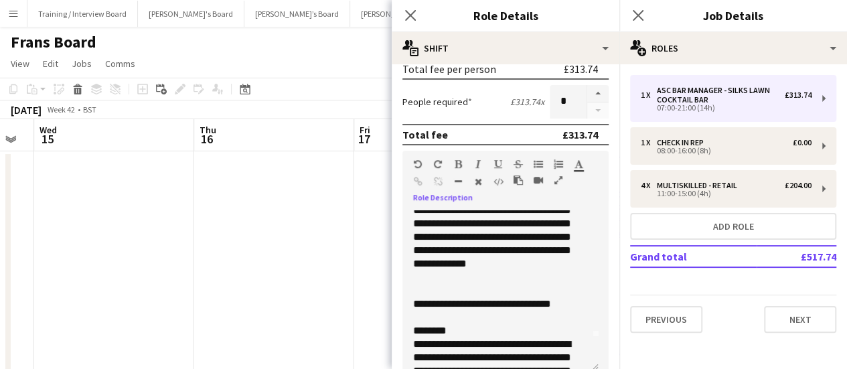
scroll to position [0, 0]
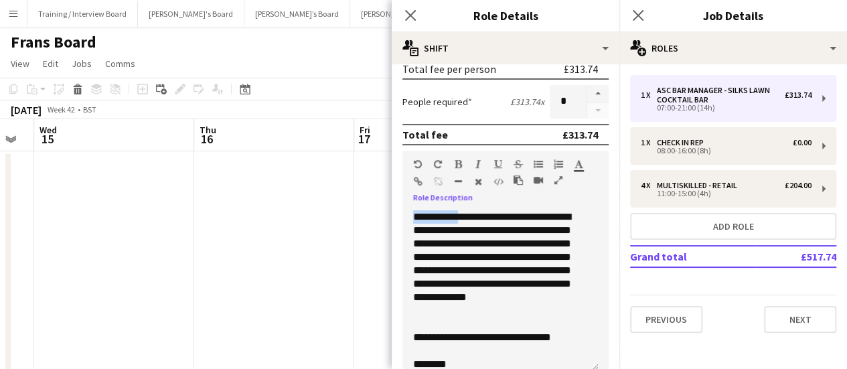
drag, startPoint x: 476, startPoint y: 216, endPoint x: 391, endPoint y: 220, distance: 84.5
click at [392, 220] on form "**********" at bounding box center [506, 142] width 228 height 764
click at [454, 155] on div "Standard Heading 1 Heading 2 Heading 3 Heading 4 Heading 5 Heading 6 Heading 7 …" at bounding box center [506, 176] width 206 height 50
click at [460, 163] on icon "button" at bounding box center [458, 163] width 7 height 9
click at [547, 325] on div at bounding box center [500, 323] width 175 height 13
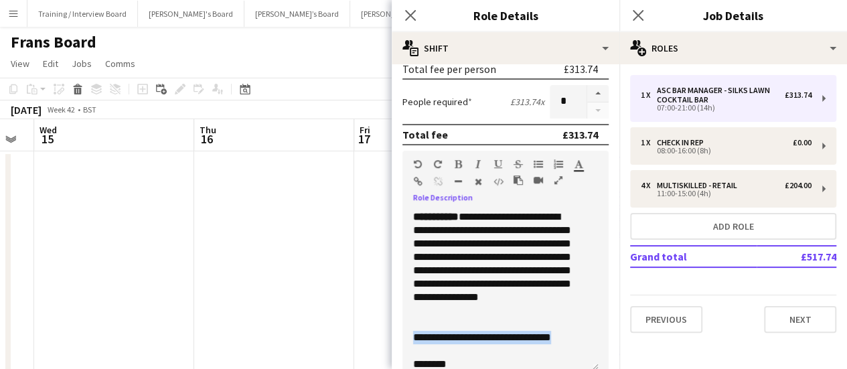
drag, startPoint x: 556, startPoint y: 341, endPoint x: 439, endPoint y: 234, distance: 158.3
click at [409, 336] on div "**********" at bounding box center [501, 290] width 196 height 161
click at [459, 161] on icon "button" at bounding box center [458, 163] width 7 height 9
click at [521, 303] on div "**********" at bounding box center [495, 263] width 164 height 107
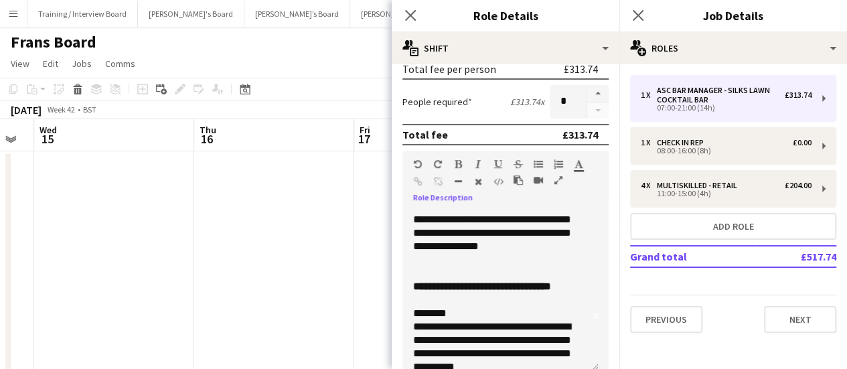
scroll to position [67, 0]
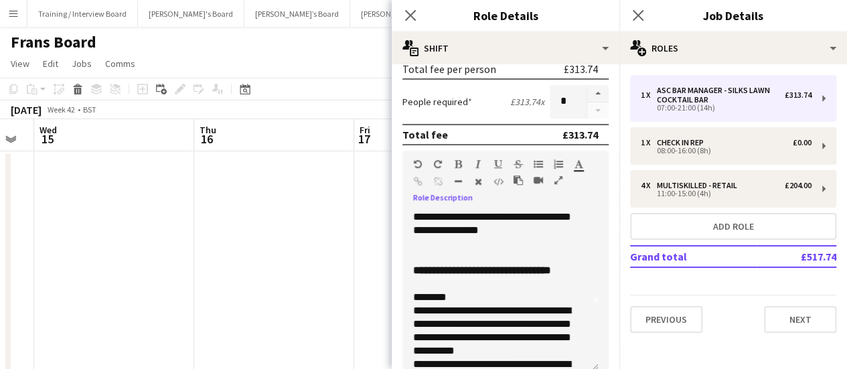
click at [449, 295] on div "********" at bounding box center [495, 297] width 164 height 13
drag, startPoint x: 470, startPoint y: 297, endPoint x: 414, endPoint y: 297, distance: 56.3
click at [414, 297] on div "********" at bounding box center [495, 297] width 164 height 13
click at [455, 159] on icon "button" at bounding box center [458, 163] width 7 height 9
click at [466, 275] on b "**********" at bounding box center [482, 270] width 138 height 10
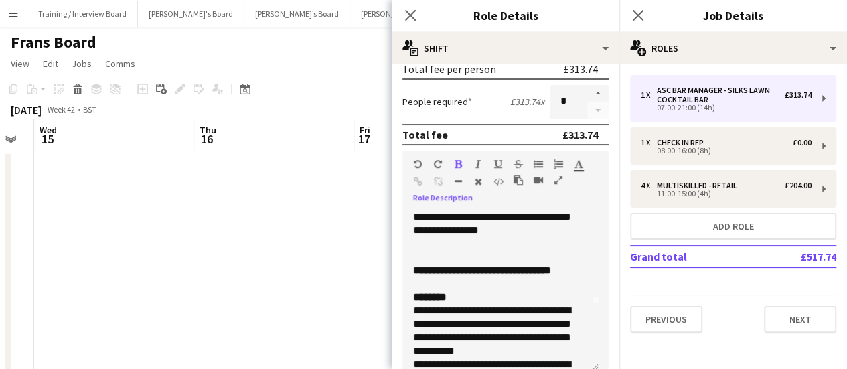
scroll to position [0, 0]
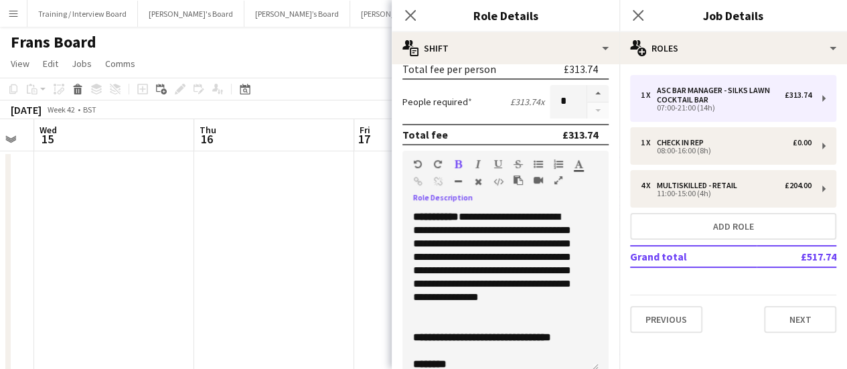
click at [264, 310] on app-date-cell at bounding box center [274, 266] width 160 height 230
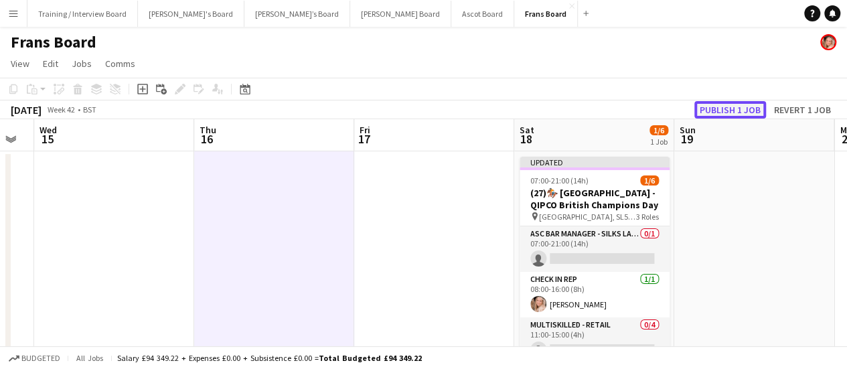
click at [739, 101] on button "Publish 1 job" at bounding box center [731, 109] width 72 height 17
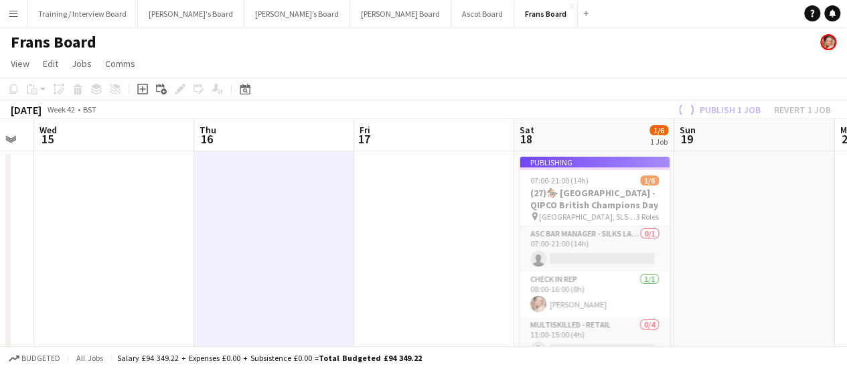
click at [744, 110] on div "Publish 1 job Revert 1 job" at bounding box center [753, 109] width 188 height 17
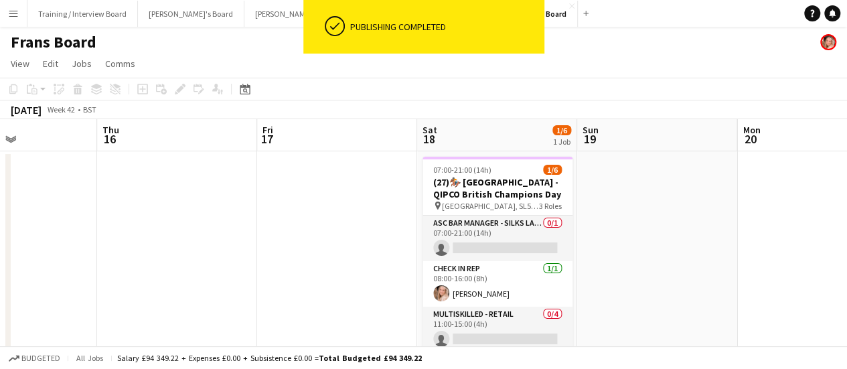
drag, startPoint x: 735, startPoint y: 297, endPoint x: 599, endPoint y: 275, distance: 138.4
click at [601, 281] on app-calendar-viewport "Sun 12 Mon 13 Tue 14 Wed 15 Thu 16 Fri 17 Sat 18 1/6 1 Job Sun 19 Mon 20 Tue 21…" at bounding box center [423, 250] width 847 height 263
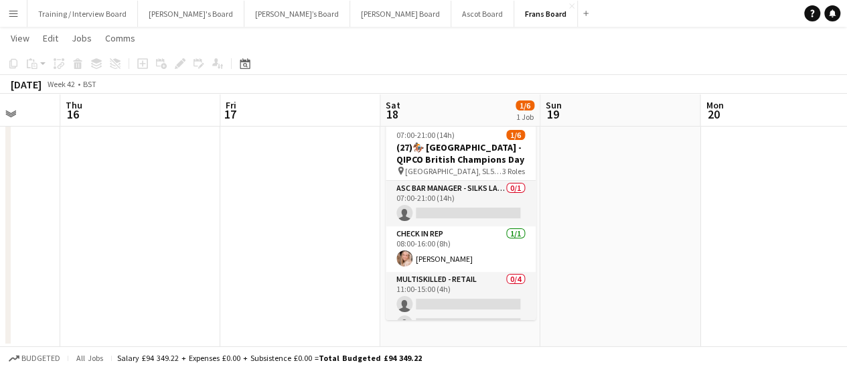
scroll to position [0, 376]
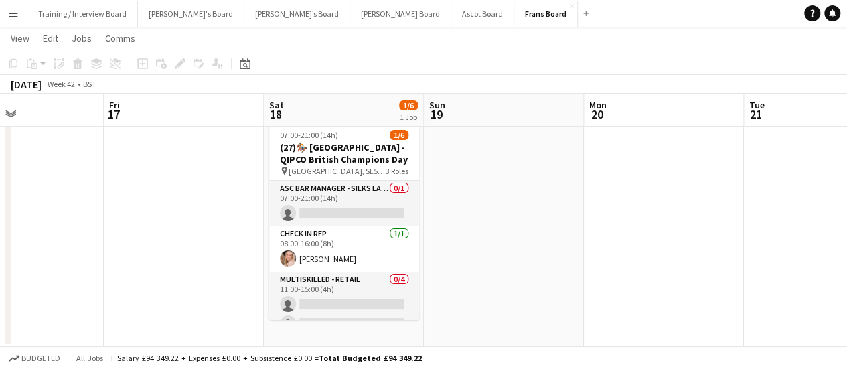
drag, startPoint x: 782, startPoint y: 293, endPoint x: 666, endPoint y: 272, distance: 118.4
click at [666, 272] on app-calendar-viewport "Tue 14 Wed 15 Thu 16 Fri 17 Sat 18 1/6 1 Job Sun 19 Mon 20 Tue 21 Wed 22 Thu 23…" at bounding box center [423, 183] width 847 height 328
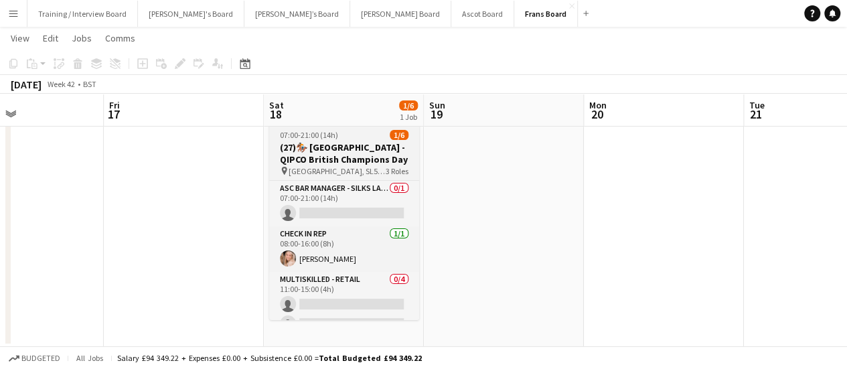
click at [317, 149] on h3 "(27)🏇🏼 [GEOGRAPHIC_DATA] - QIPCO British Champions Day" at bounding box center [344, 153] width 150 height 24
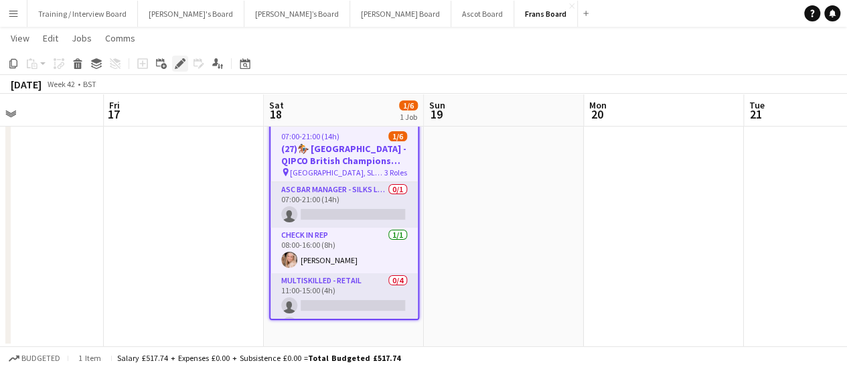
click at [182, 66] on icon "Edit" at bounding box center [180, 63] width 11 height 11
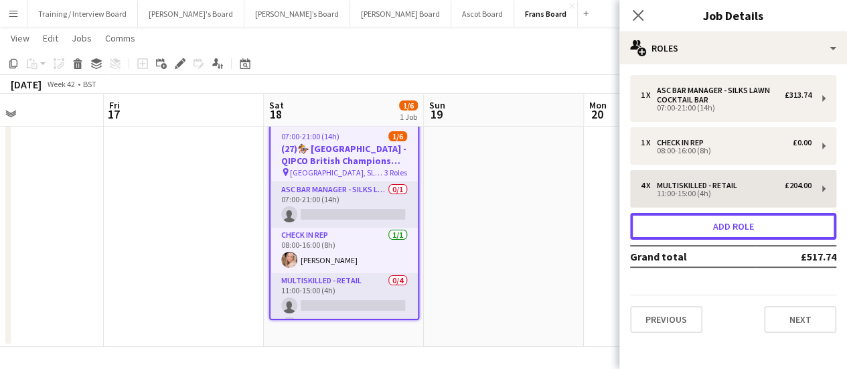
drag, startPoint x: 755, startPoint y: 232, endPoint x: 714, endPoint y: 223, distance: 41.9
click at [755, 232] on button "Add role" at bounding box center [733, 226] width 206 height 27
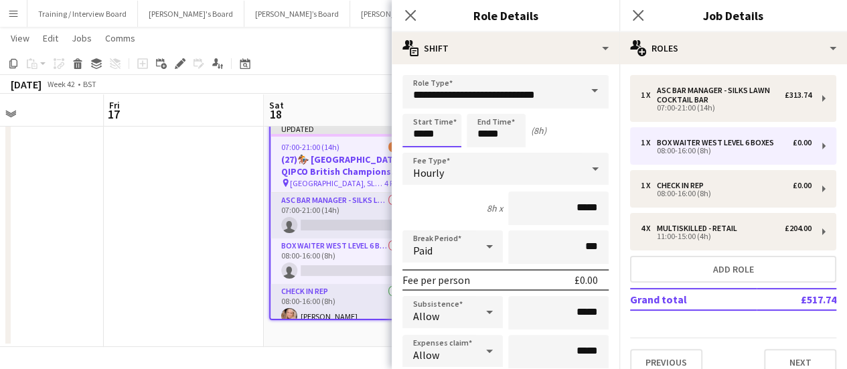
click at [451, 127] on input "*****" at bounding box center [432, 130] width 59 height 33
type input "*****"
drag, startPoint x: 516, startPoint y: 132, endPoint x: 100, endPoint y: 88, distance: 418.3
click at [259, 79] on body "Menu Boards Boards Boards All jobs Status Workforce Workforce My Workforce Recr…" at bounding box center [423, 168] width 847 height 403
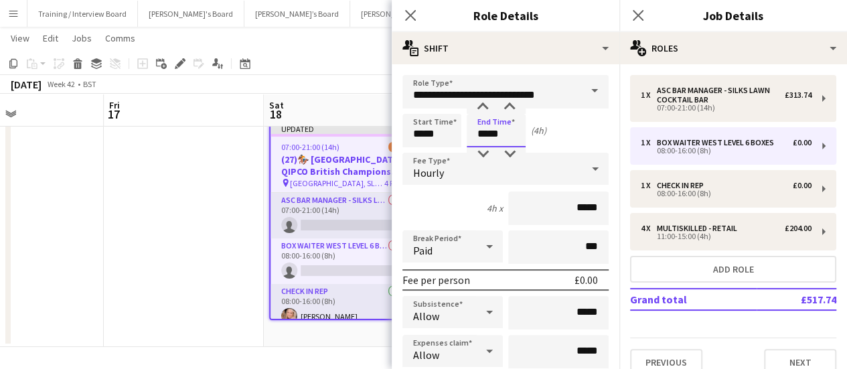
type input "*****"
click at [453, 88] on input "**********" at bounding box center [506, 91] width 206 height 33
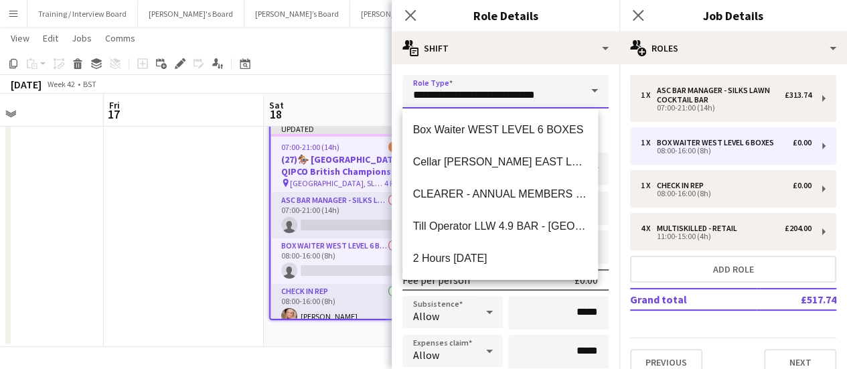
click at [453, 88] on input "**********" at bounding box center [506, 91] width 206 height 33
type input "*"
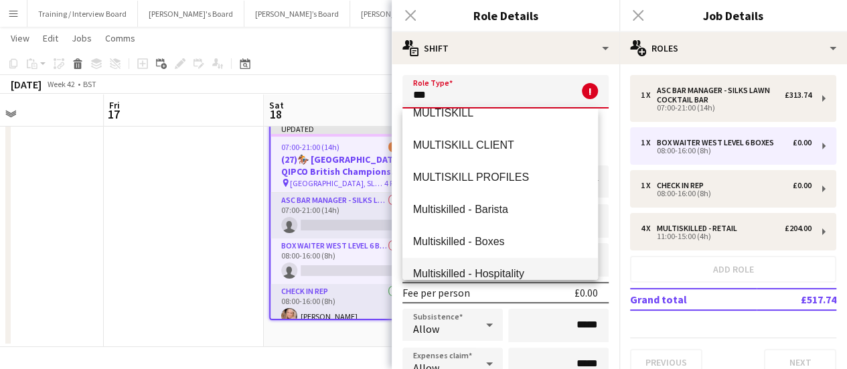
scroll to position [161, 0]
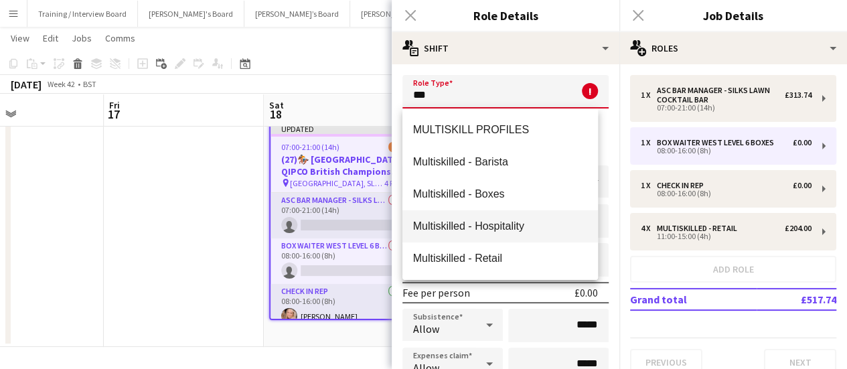
click at [548, 236] on mat-option "Multiskilled - Hospitality" at bounding box center [501, 226] width 196 height 32
type input "**********"
type input "******"
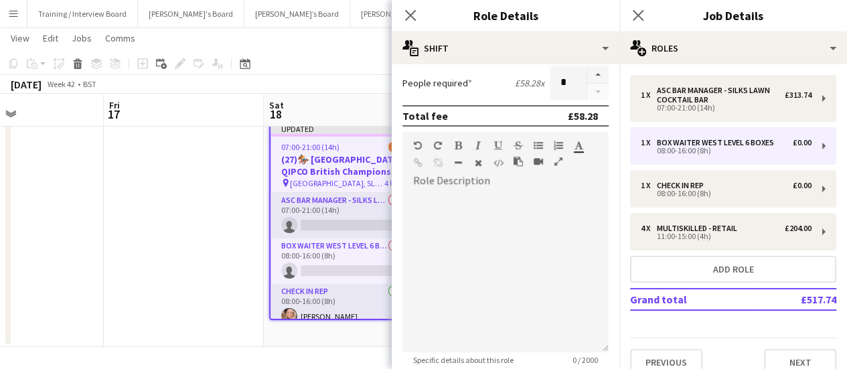
scroll to position [402, 0]
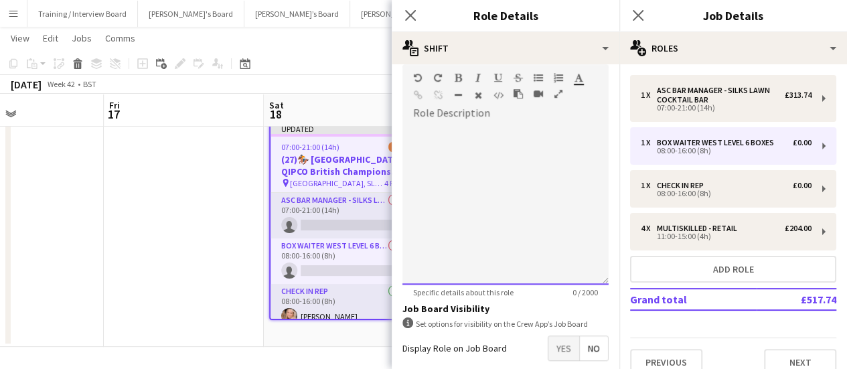
click at [496, 163] on div at bounding box center [506, 204] width 206 height 161
paste div
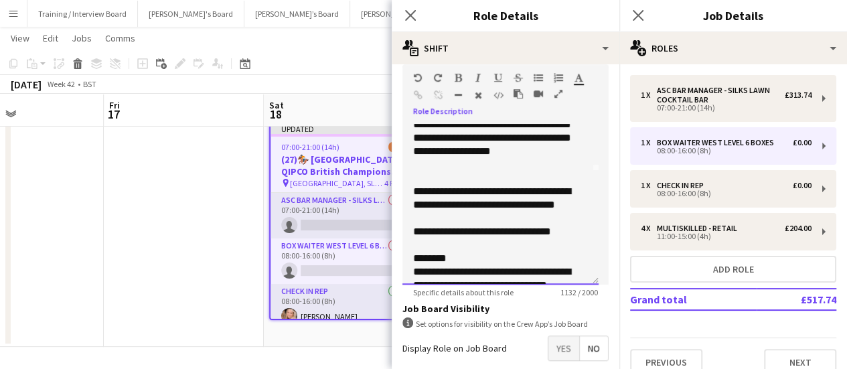
scroll to position [134, 0]
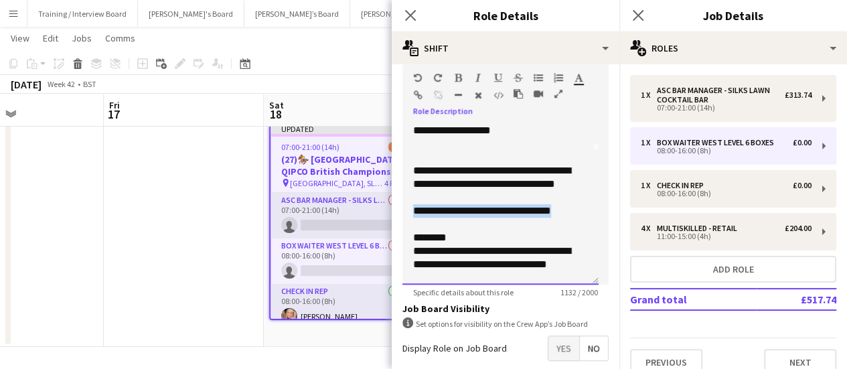
drag, startPoint x: 412, startPoint y: 208, endPoint x: 524, endPoint y: 159, distance: 123.0
click at [601, 216] on form "**********" at bounding box center [506, 55] width 228 height 764
click at [459, 74] on icon "button" at bounding box center [458, 77] width 7 height 9
drag, startPoint x: 476, startPoint y: 240, endPoint x: 408, endPoint y: 234, distance: 67.9
click at [409, 236] on div "**********" at bounding box center [501, 204] width 196 height 161
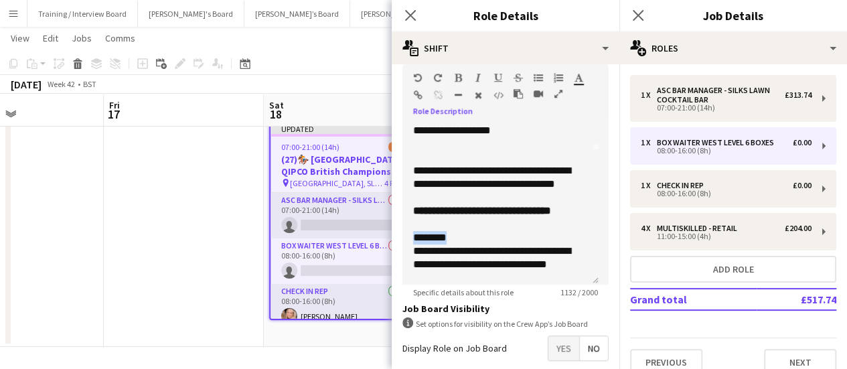
click at [459, 77] on icon "button" at bounding box center [458, 77] width 7 height 9
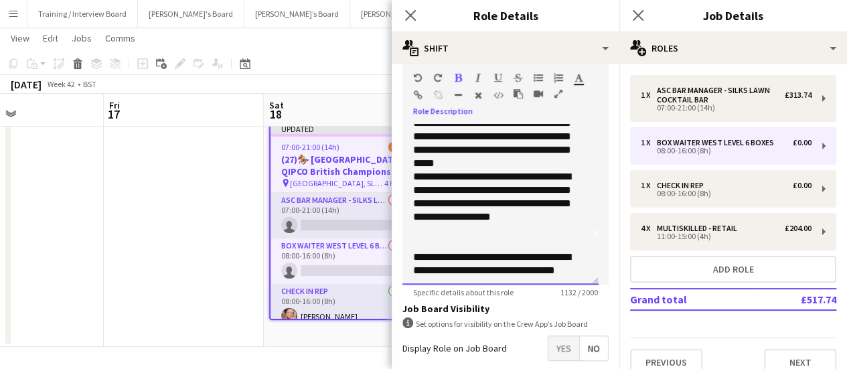
scroll to position [0, 0]
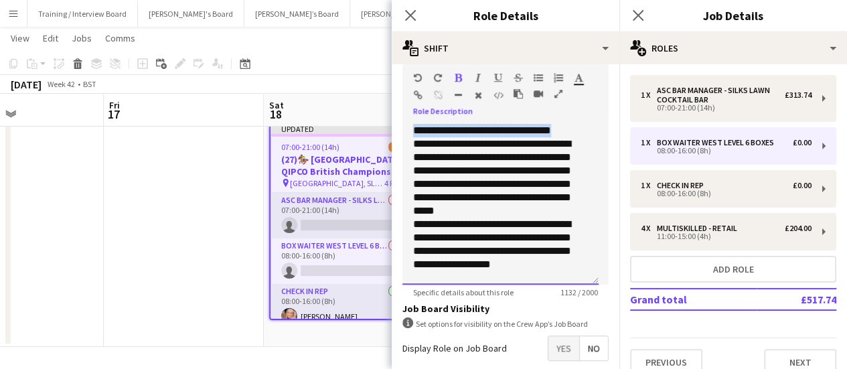
drag, startPoint x: 415, startPoint y: 129, endPoint x: 558, endPoint y: 133, distance: 142.7
click at [558, 133] on div "**********" at bounding box center [495, 130] width 164 height 13
click at [459, 78] on icon "button" at bounding box center [458, 77] width 7 height 9
click at [146, 199] on app-date-cell at bounding box center [184, 232] width 160 height 230
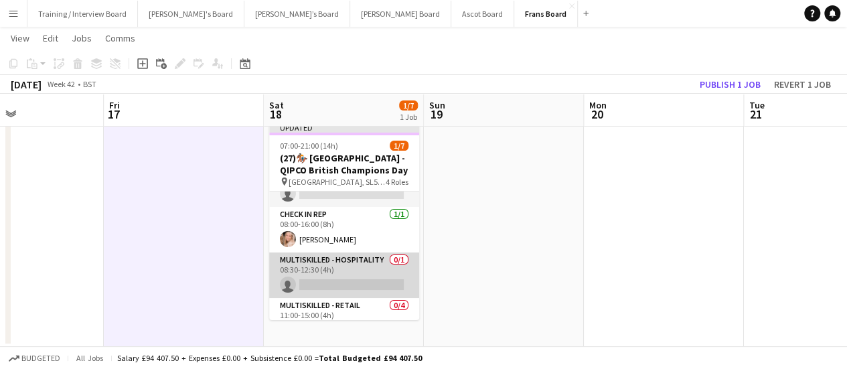
scroll to position [67, 0]
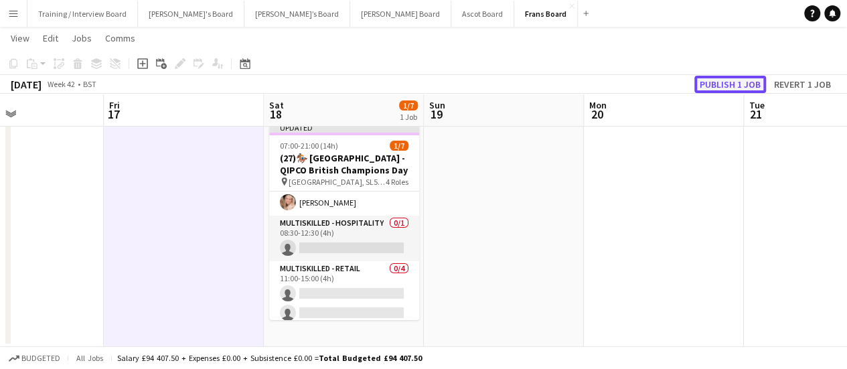
click at [726, 78] on button "Publish 1 job" at bounding box center [731, 84] width 72 height 17
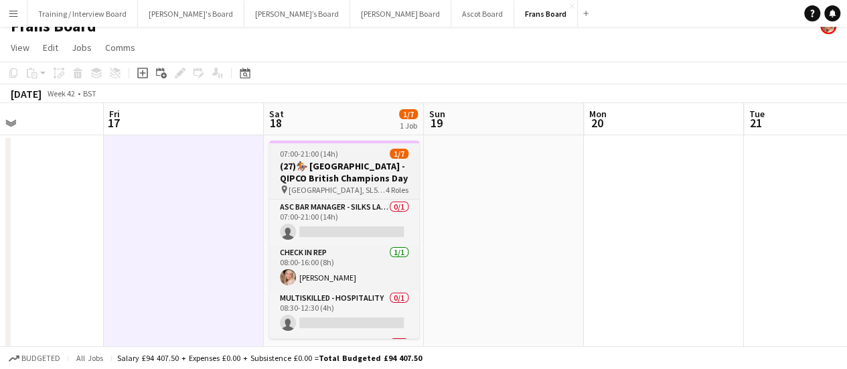
scroll to position [0, 0]
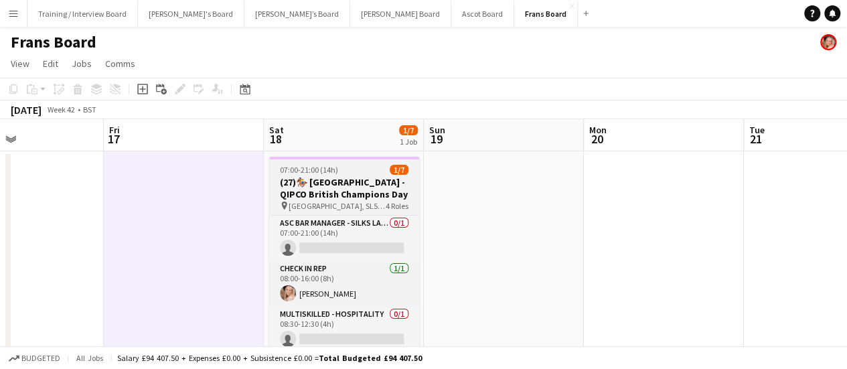
click at [303, 186] on h3 "(27)🏇🏼 [GEOGRAPHIC_DATA] - QIPCO British Champions Day" at bounding box center [344, 188] width 150 height 24
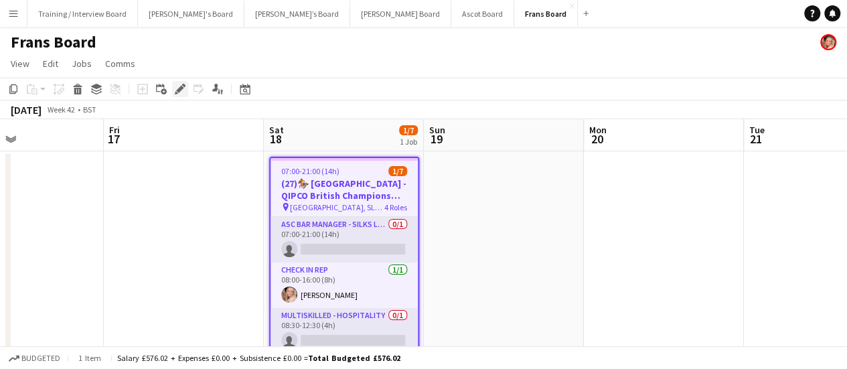
click at [184, 90] on icon "Edit" at bounding box center [180, 89] width 11 height 11
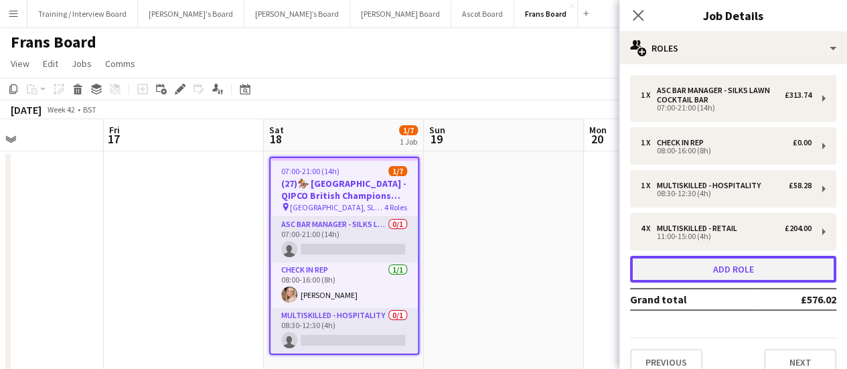
click at [766, 268] on button "Add role" at bounding box center [733, 269] width 206 height 27
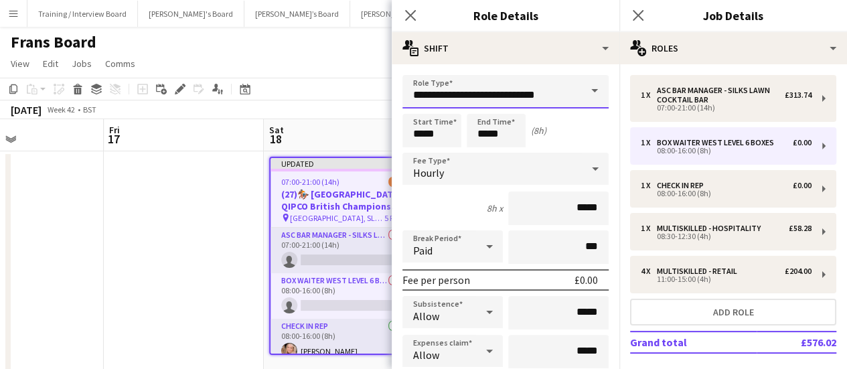
click at [508, 84] on input "**********" at bounding box center [506, 91] width 206 height 33
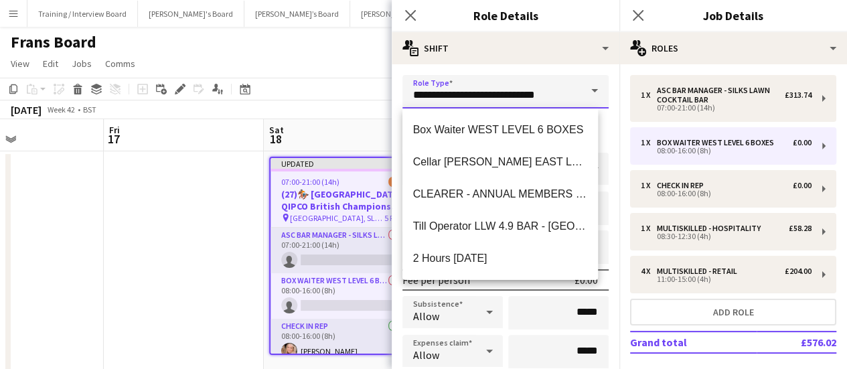
click at [508, 84] on input "**********" at bounding box center [506, 91] width 206 height 33
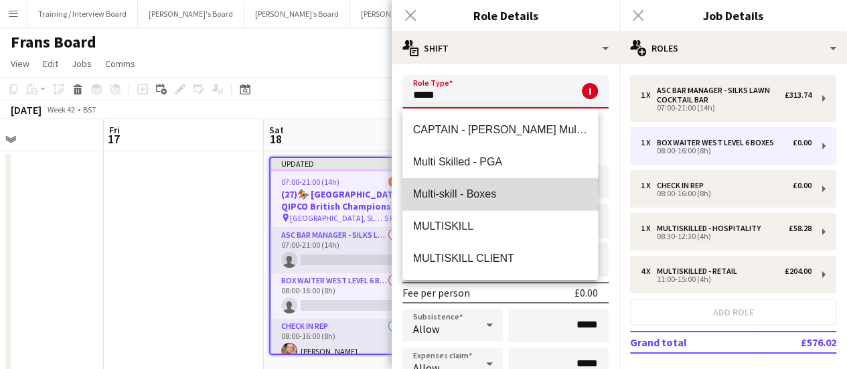
click at [551, 199] on span "Multi-skill - Boxes" at bounding box center [500, 194] width 175 height 13
type input "**********"
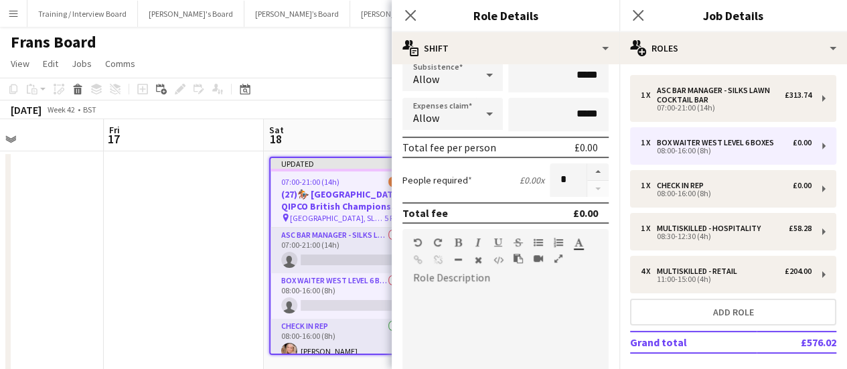
scroll to position [335, 0]
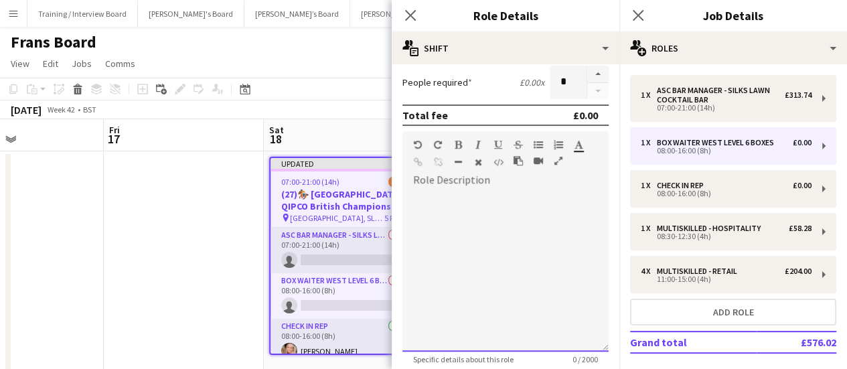
click at [538, 255] on div at bounding box center [506, 271] width 206 height 161
paste div
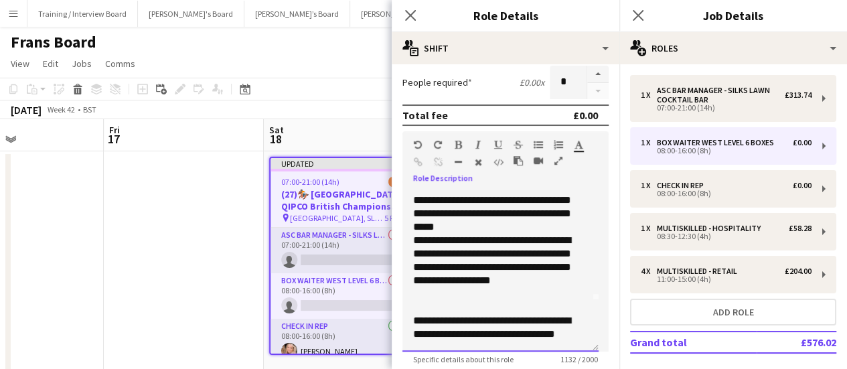
scroll to position [0, 0]
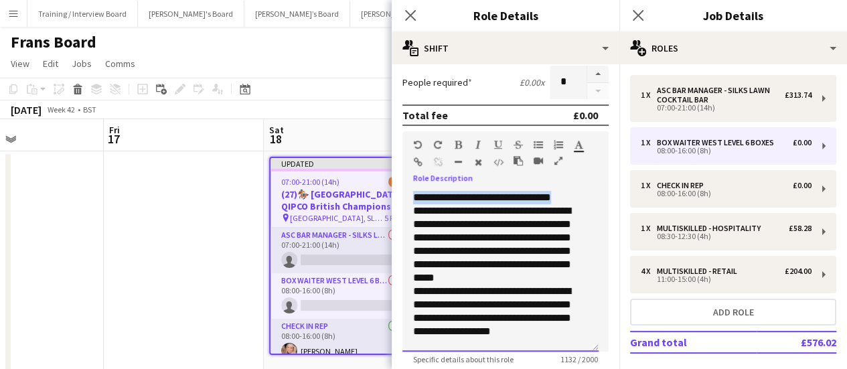
drag, startPoint x: 412, startPoint y: 197, endPoint x: 561, endPoint y: 190, distance: 148.8
click at [561, 191] on div "**********" at bounding box center [501, 271] width 196 height 161
click at [462, 145] on button "button" at bounding box center [457, 144] width 9 height 11
click at [487, 271] on div "**********" at bounding box center [495, 244] width 164 height 80
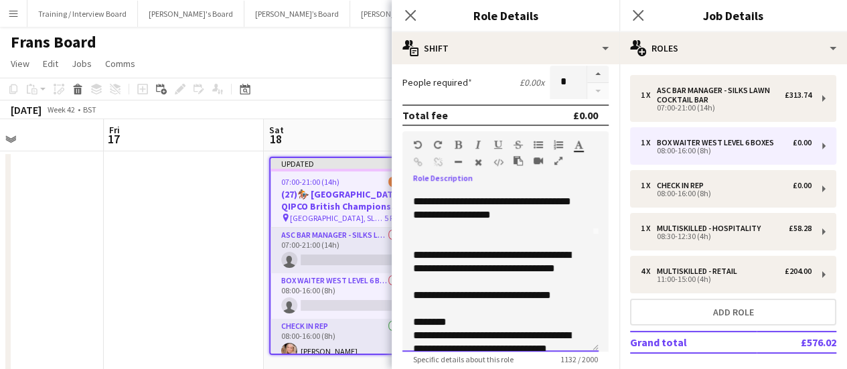
scroll to position [134, 0]
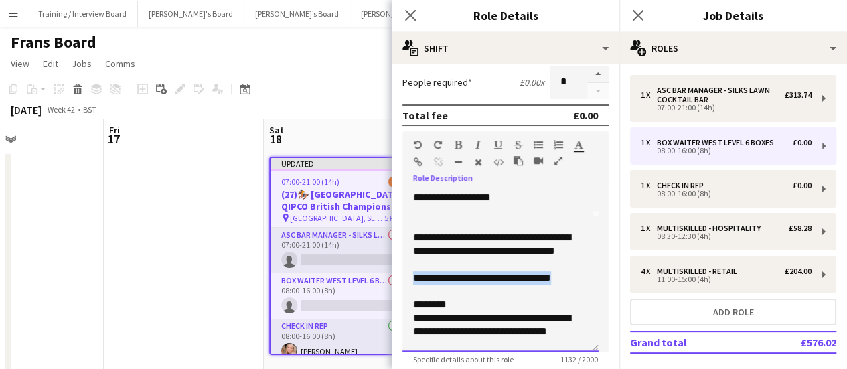
drag, startPoint x: 463, startPoint y: 275, endPoint x: 579, endPoint y: 281, distance: 115.3
click at [579, 281] on div "**********" at bounding box center [501, 271] width 196 height 161
click at [455, 140] on icon "button" at bounding box center [458, 144] width 7 height 9
click at [465, 326] on div "**********" at bounding box center [495, 331] width 164 height 40
drag, startPoint x: 480, startPoint y: 296, endPoint x: 466, endPoint y: 302, distance: 15.3
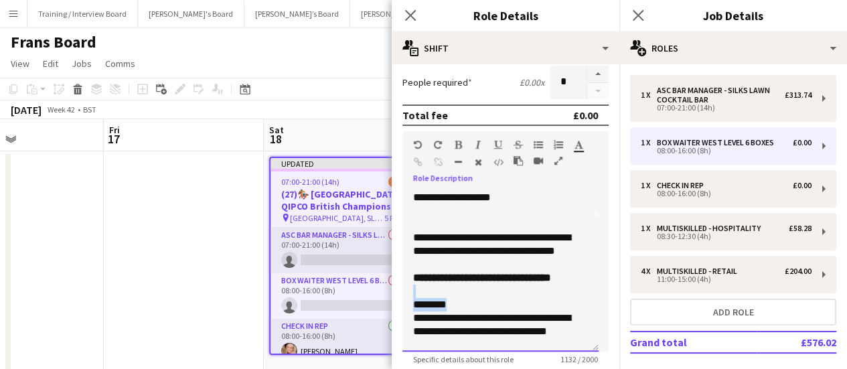
click at [466, 302] on div "**********" at bounding box center [501, 271] width 196 height 161
click at [457, 149] on icon "button" at bounding box center [458, 144] width 7 height 9
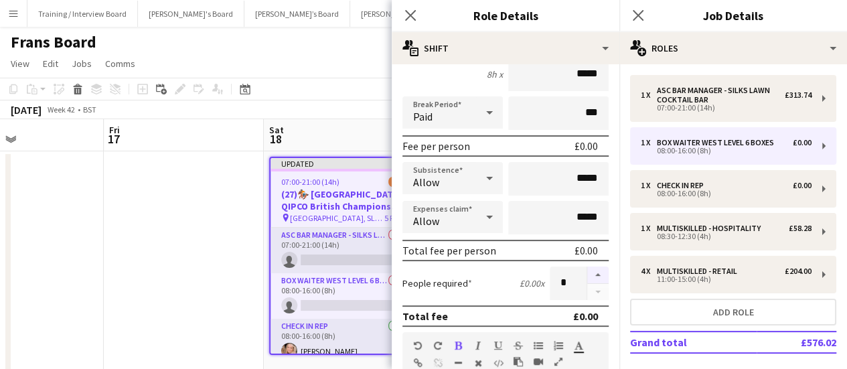
click at [587, 280] on button "button" at bounding box center [597, 275] width 21 height 17
type input "*"
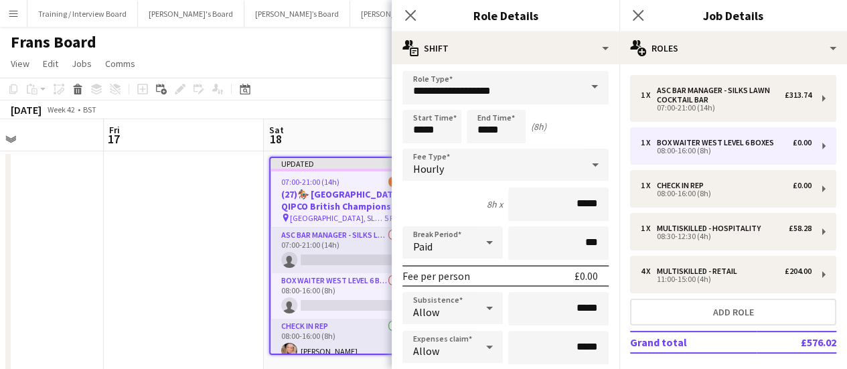
scroll to position [0, 0]
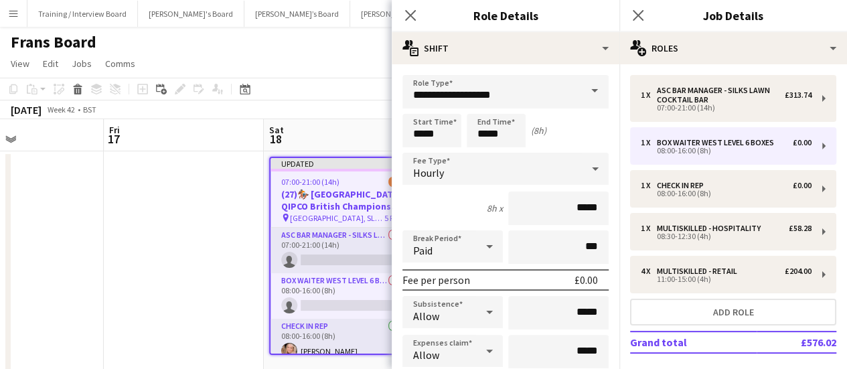
click at [482, 248] on icon at bounding box center [490, 246] width 16 height 27
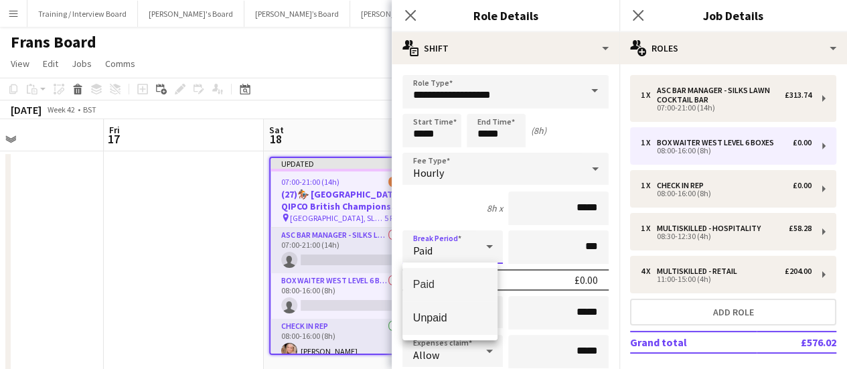
click at [474, 314] on span "Unpaid" at bounding box center [450, 317] width 74 height 13
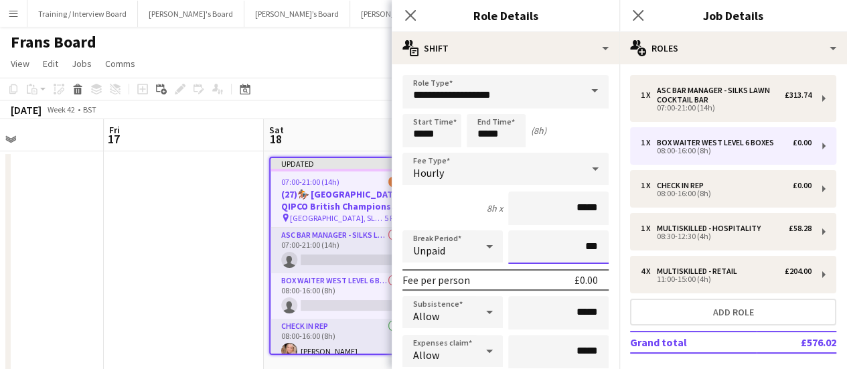
click at [537, 250] on input "***" at bounding box center [558, 246] width 100 height 33
type input "****"
click at [469, 221] on div "8h x *****" at bounding box center [506, 208] width 206 height 33
click at [559, 215] on input "*****" at bounding box center [558, 208] width 100 height 33
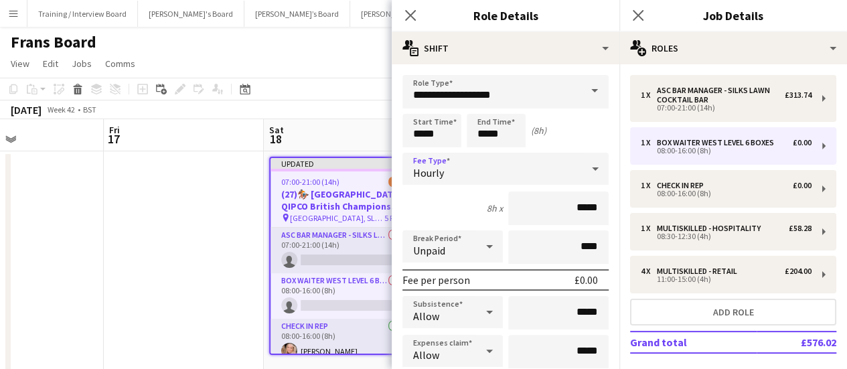
click at [501, 177] on div "Hourly" at bounding box center [493, 169] width 180 height 32
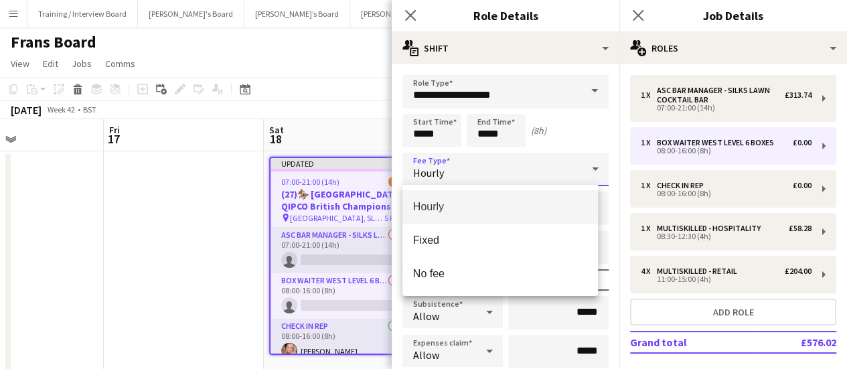
click at [575, 119] on div at bounding box center [423, 184] width 847 height 369
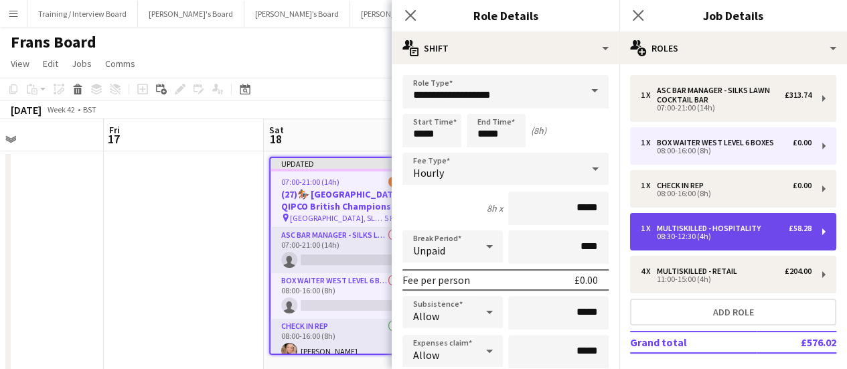
click at [766, 240] on div "1 x Multiskilled - Hospitality £58.28 08:30-12:30 (4h)" at bounding box center [733, 232] width 206 height 38
type input "**********"
type input "*****"
type input "******"
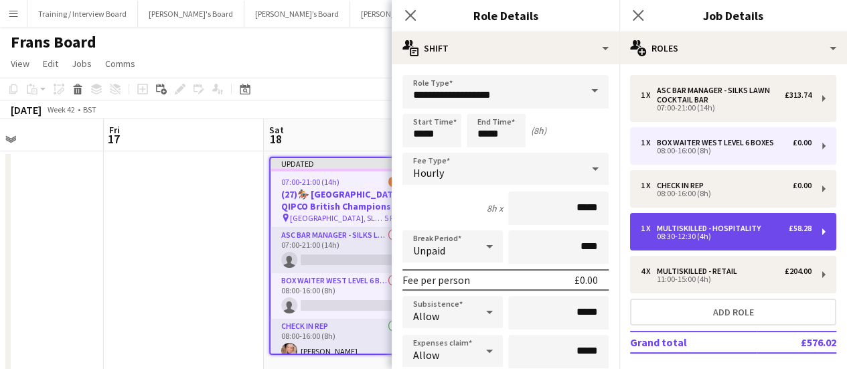
type input "***"
type input "*"
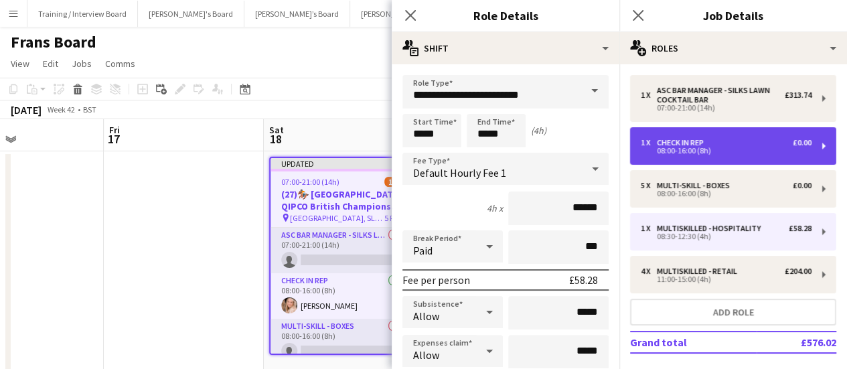
click at [743, 137] on div "1 x CHECK IN REP £0.00 08:00-16:00 (8h)" at bounding box center [733, 146] width 206 height 38
type input "**********"
type input "*****"
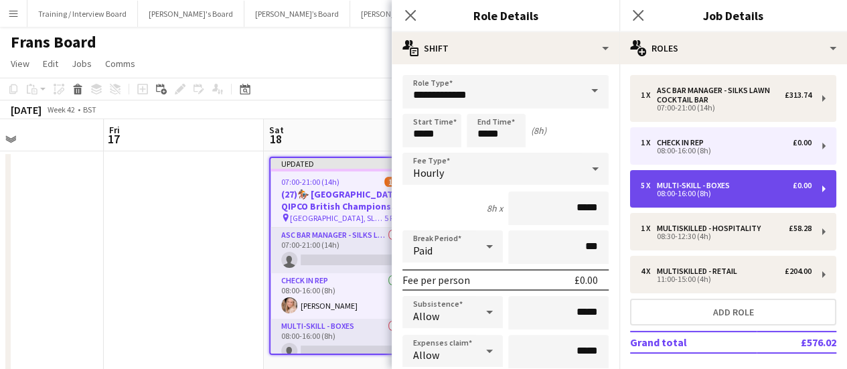
click at [751, 184] on div "5 x Multi-skill - Boxes £0.00" at bounding box center [726, 185] width 171 height 9
type input "**********"
type input "****"
type input "*"
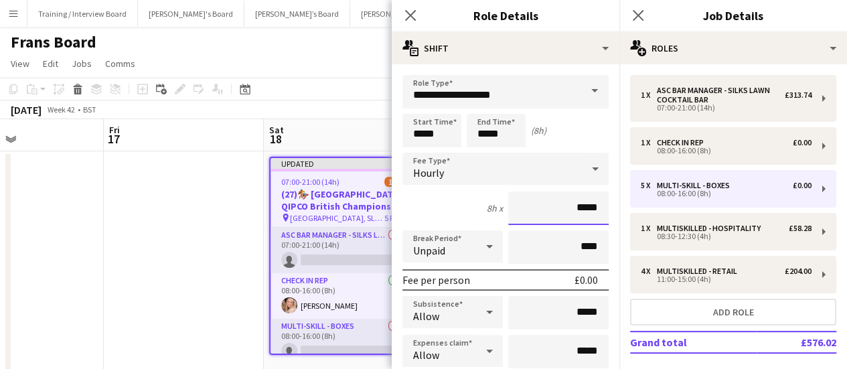
click at [561, 207] on input "*****" at bounding box center [558, 208] width 100 height 33
type input "******"
drag, startPoint x: 441, startPoint y: 137, endPoint x: 0, endPoint y: 38, distance: 451.7
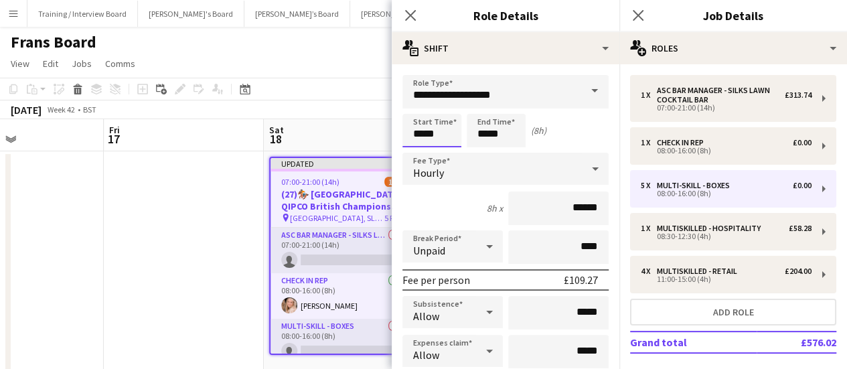
click at [234, 94] on body "Menu Boards Boards Boards All jobs Status Workforce Workforce My Workforce Recr…" at bounding box center [423, 202] width 847 height 405
type input "*****"
drag, startPoint x: 520, startPoint y: 136, endPoint x: 0, endPoint y: 52, distance: 527.1
click at [135, 54] on body "Menu Boards Boards Boards All jobs Status Workforce Workforce My Workforce Recr…" at bounding box center [423, 202] width 847 height 405
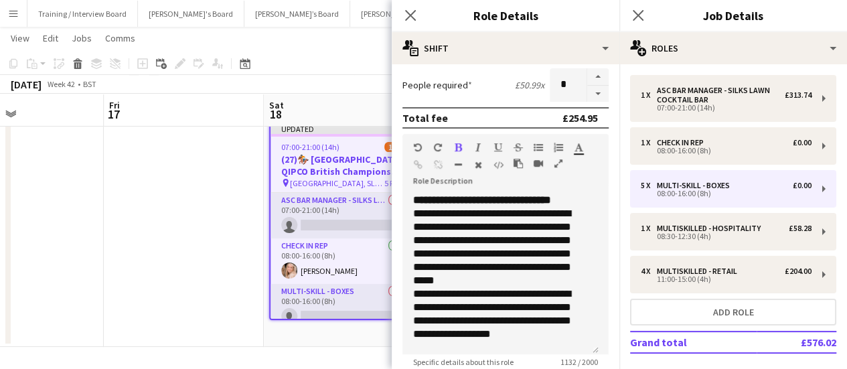
scroll to position [469, 0]
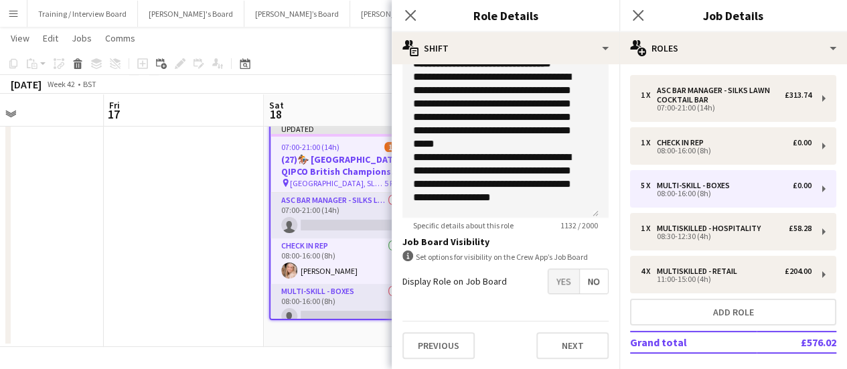
type input "*****"
click at [66, 350] on app-board "Frans Board View Day view expanded Day view collapsed Month view Date picker Ju…" at bounding box center [423, 181] width 847 height 376
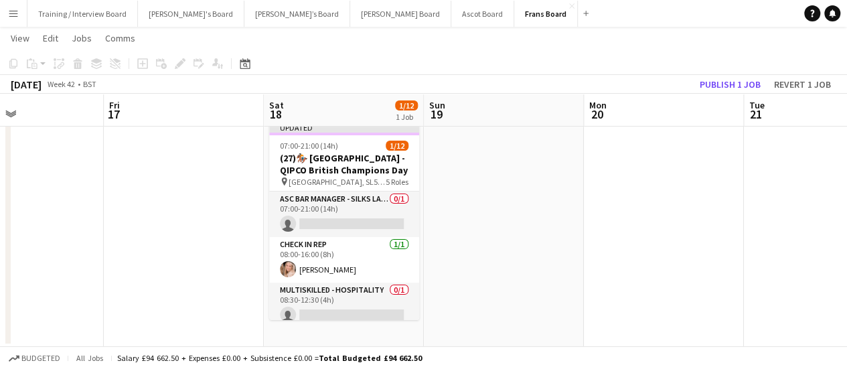
click at [122, 273] on app-date-cell at bounding box center [184, 232] width 160 height 230
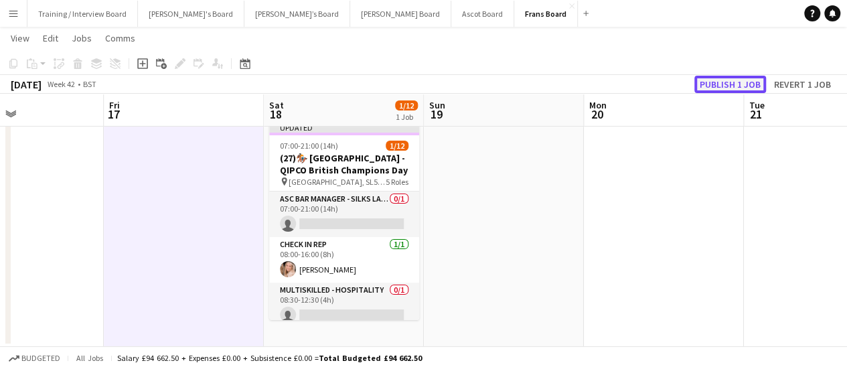
click at [721, 76] on button "Publish 1 job" at bounding box center [731, 84] width 72 height 17
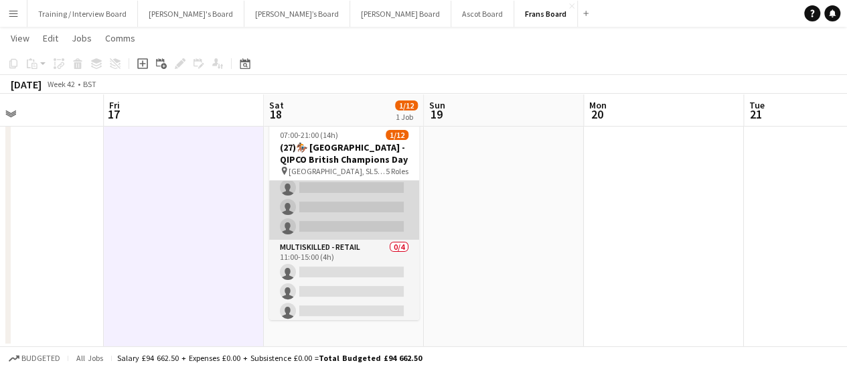
scroll to position [224, 0]
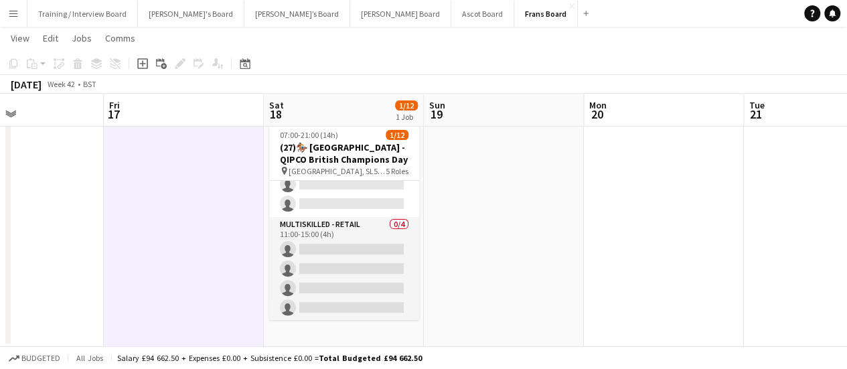
click at [485, 289] on app-date-cell at bounding box center [504, 232] width 160 height 230
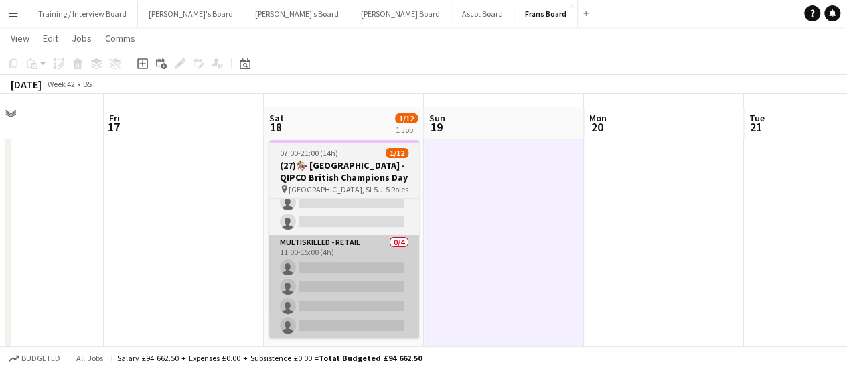
scroll to position [0, 0]
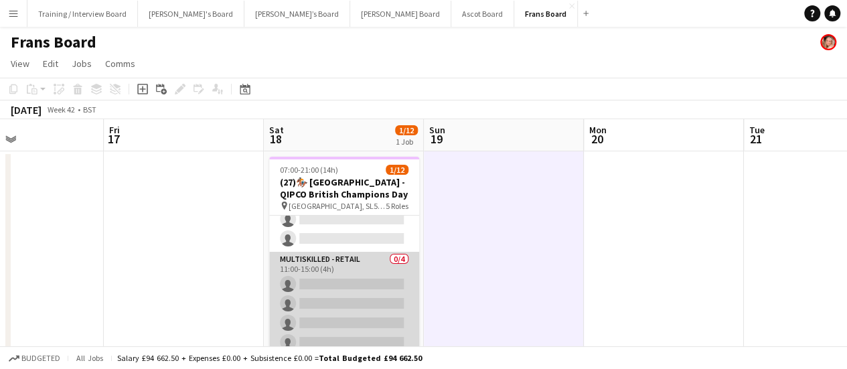
click at [362, 273] on app-card-role "Multiskilled - Retail 0/4 11:00-15:00 (4h) single-neutral-actions single-neutra…" at bounding box center [344, 304] width 150 height 104
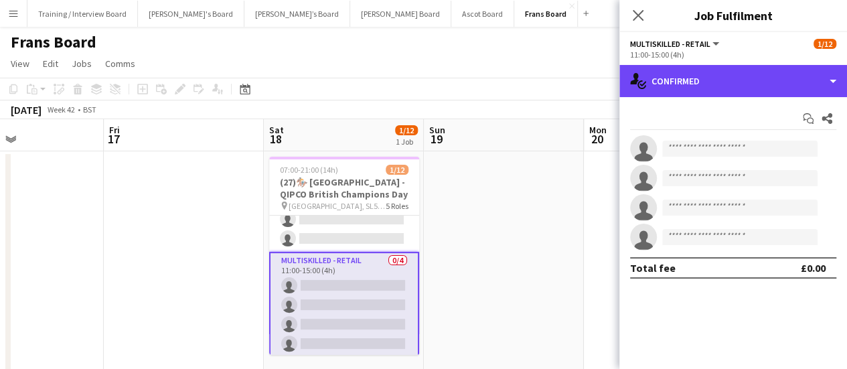
drag, startPoint x: 700, startPoint y: 82, endPoint x: 787, endPoint y: 196, distance: 143.3
click at [701, 81] on div "single-neutral-actions-check-2 Confirmed" at bounding box center [734, 81] width 228 height 32
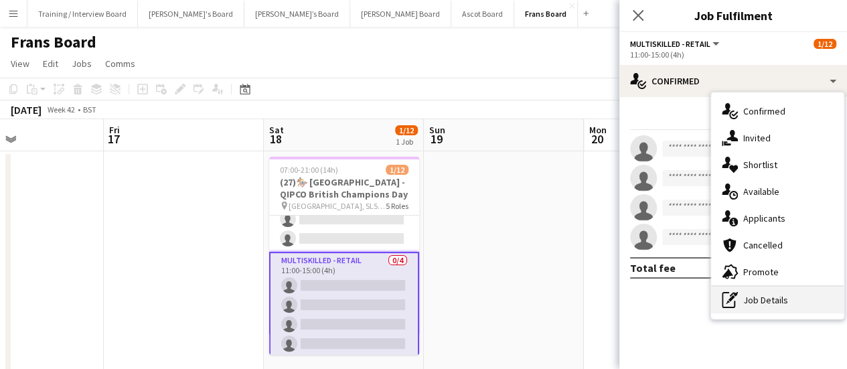
click at [772, 293] on div "pen-write Job Details" at bounding box center [777, 300] width 133 height 27
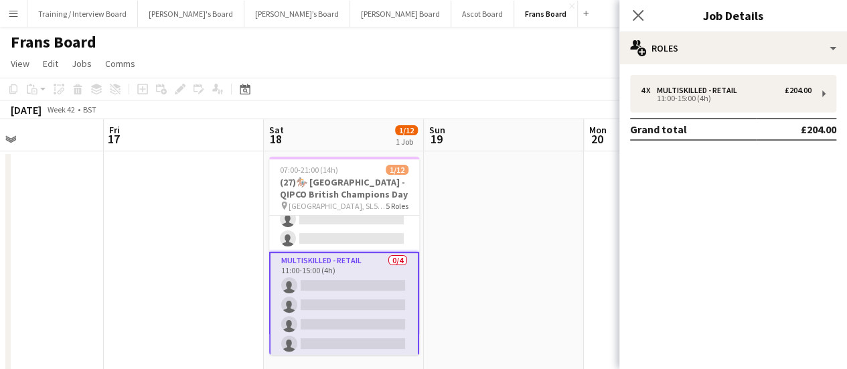
click at [465, 251] on app-date-cell at bounding box center [504, 266] width 160 height 230
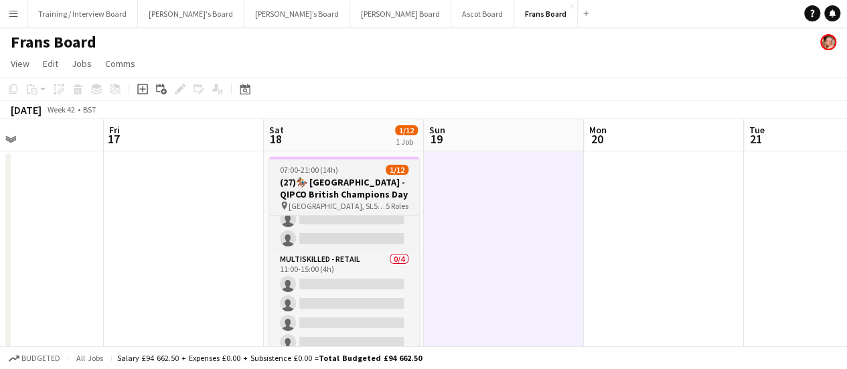
click at [343, 180] on h3 "(27)🏇🏼 [GEOGRAPHIC_DATA] - QIPCO British Champions Day" at bounding box center [344, 188] width 150 height 24
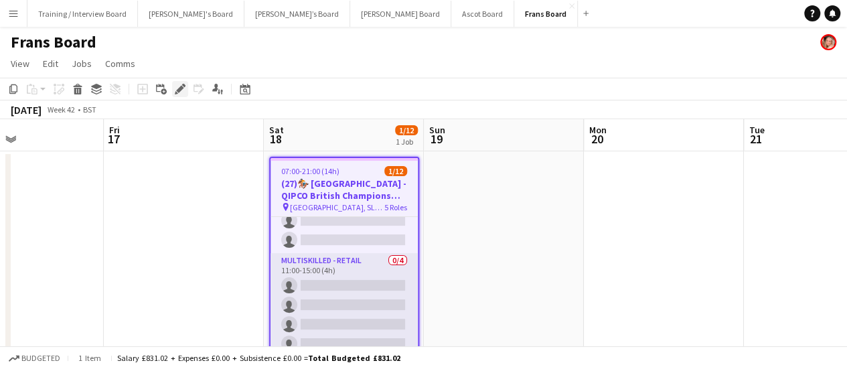
click at [182, 90] on icon "Edit" at bounding box center [180, 89] width 11 height 11
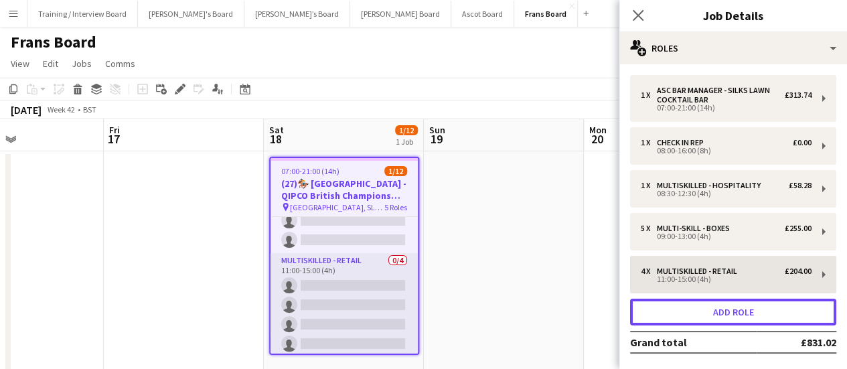
click at [743, 308] on button "Add role" at bounding box center [733, 312] width 206 height 27
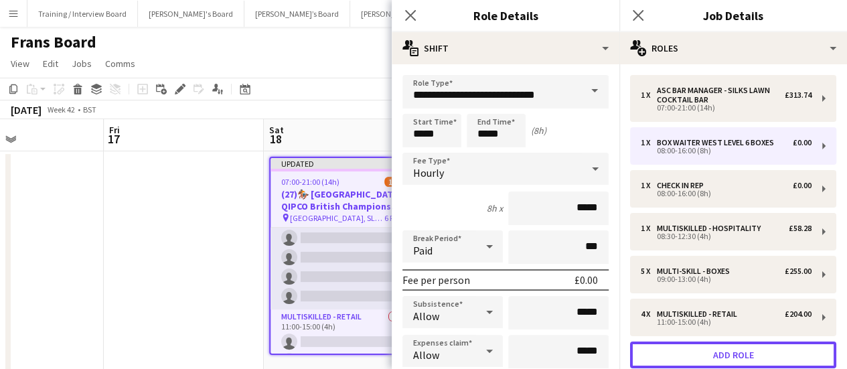
scroll to position [269, 0]
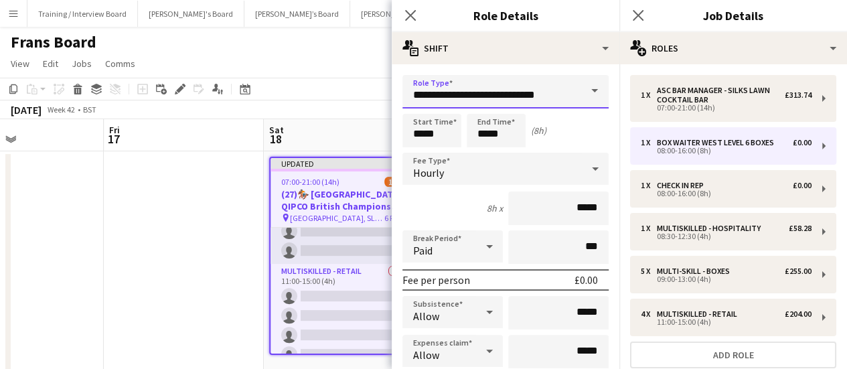
click at [539, 89] on input "**********" at bounding box center [506, 91] width 206 height 33
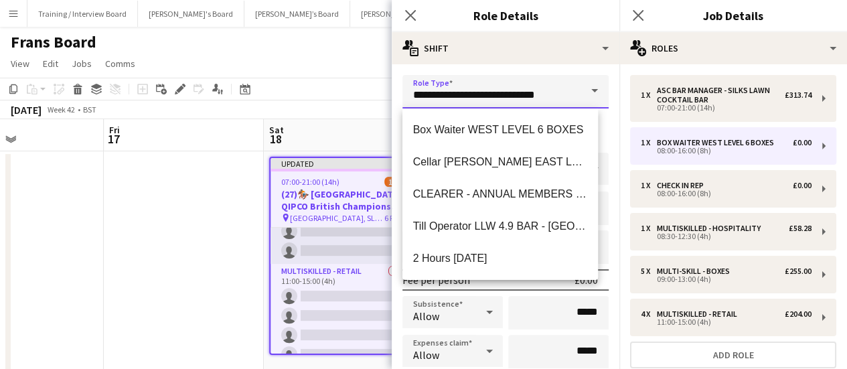
click at [539, 89] on input "**********" at bounding box center [506, 91] width 206 height 33
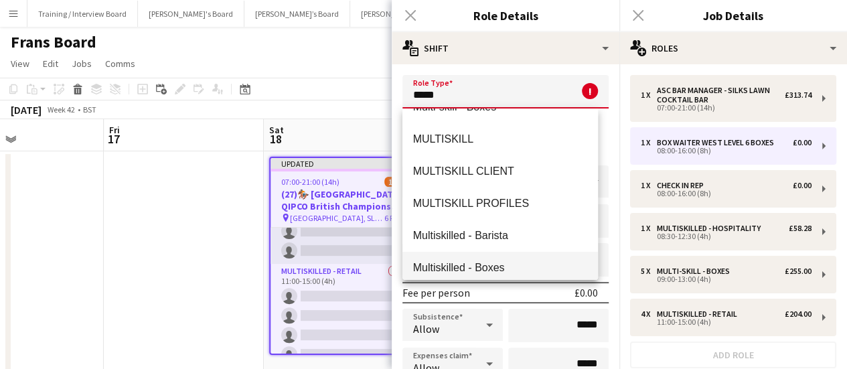
scroll to position [161, 0]
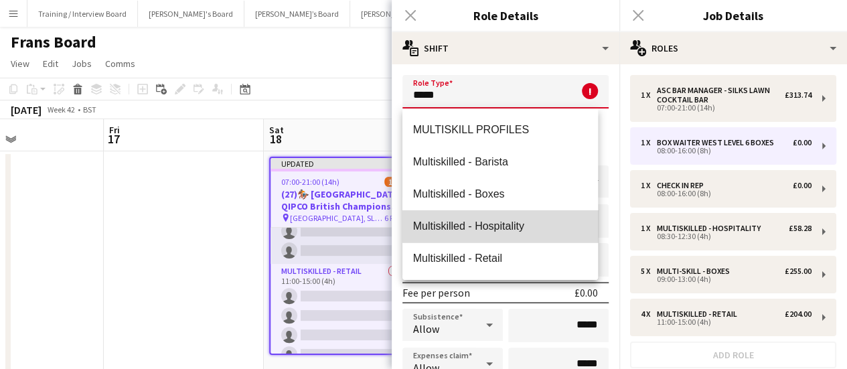
click at [509, 221] on span "Multiskilled - Hospitality" at bounding box center [500, 226] width 175 height 13
type input "**********"
type input "******"
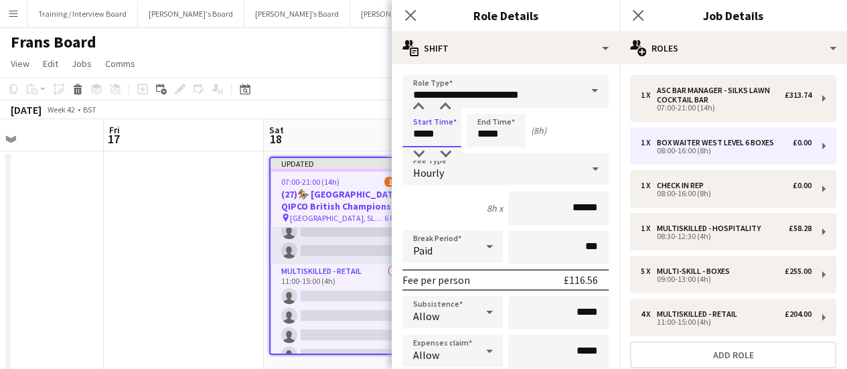
drag, startPoint x: 455, startPoint y: 131, endPoint x: 259, endPoint y: 76, distance: 203.8
click at [285, 76] on body "Menu Boards Boards Boards All jobs Status Workforce Workforce My Workforce Recr…" at bounding box center [423, 202] width 847 height 405
type input "*****"
drag, startPoint x: 502, startPoint y: 129, endPoint x: 38, endPoint y: 33, distance: 473.3
click at [134, 38] on body "Menu Boards Boards Boards All jobs Status Workforce Workforce My Workforce Recr…" at bounding box center [423, 202] width 847 height 405
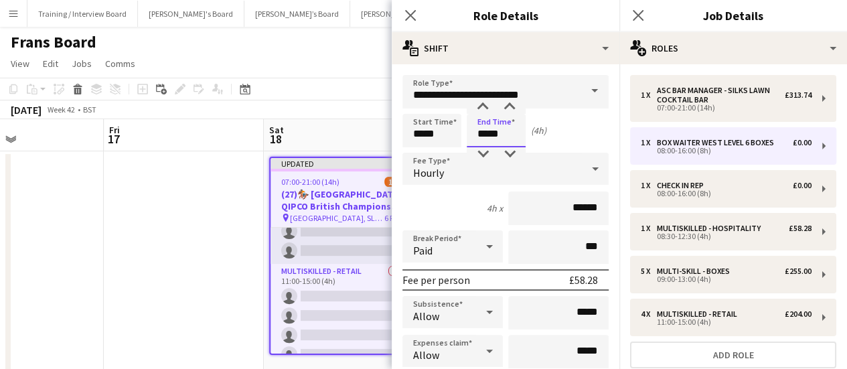
type input "*****"
click at [476, 258] on div at bounding box center [489, 246] width 27 height 27
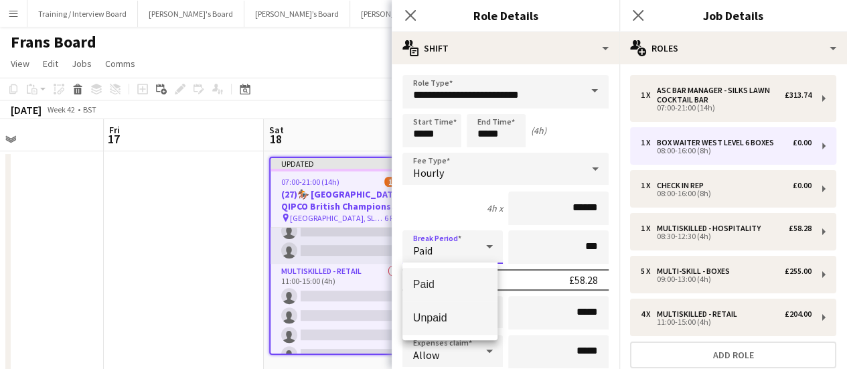
click at [453, 309] on mat-option "Unpaid" at bounding box center [450, 317] width 95 height 33
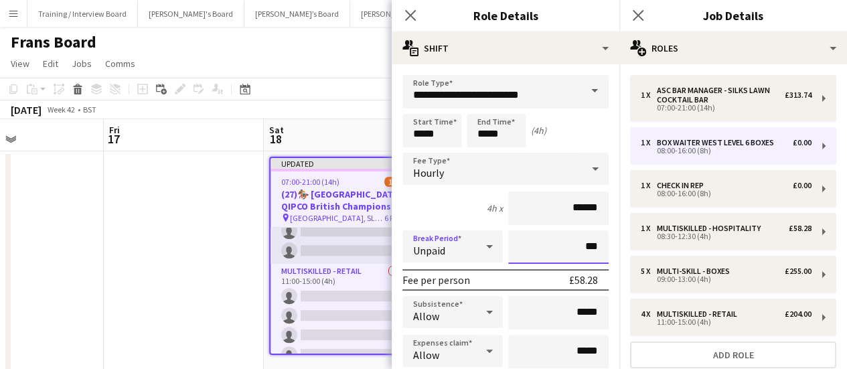
click at [549, 231] on input "***" at bounding box center [558, 246] width 100 height 33
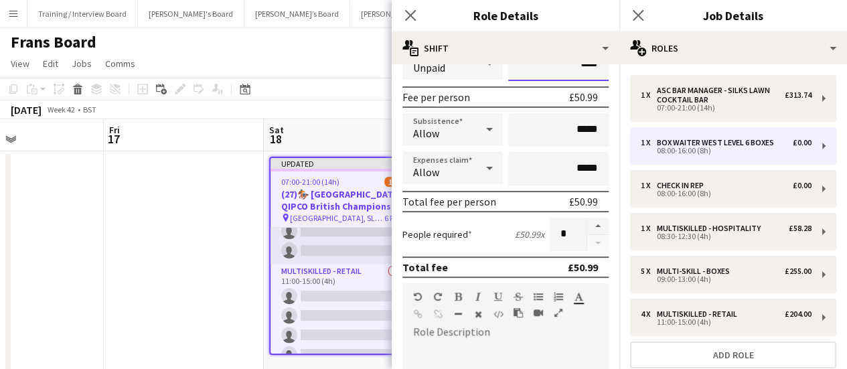
scroll to position [201, 0]
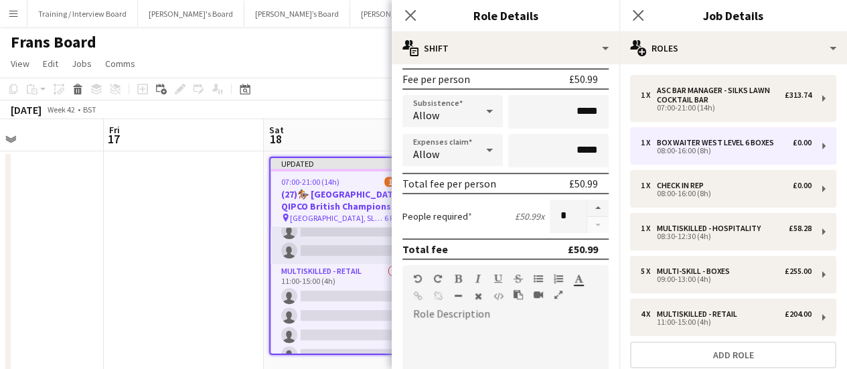
type input "****"
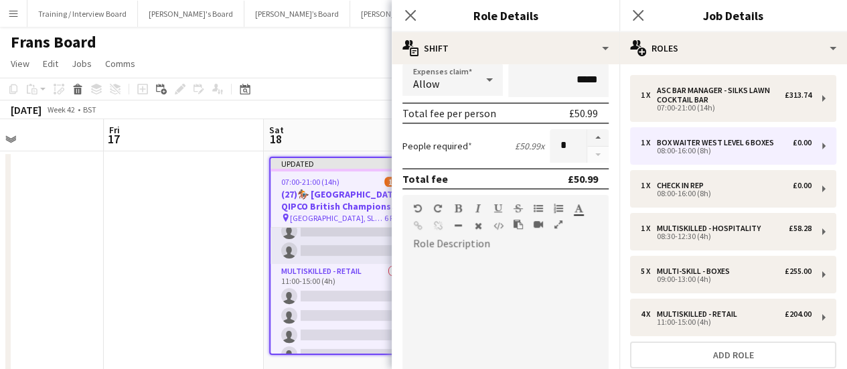
scroll to position [335, 0]
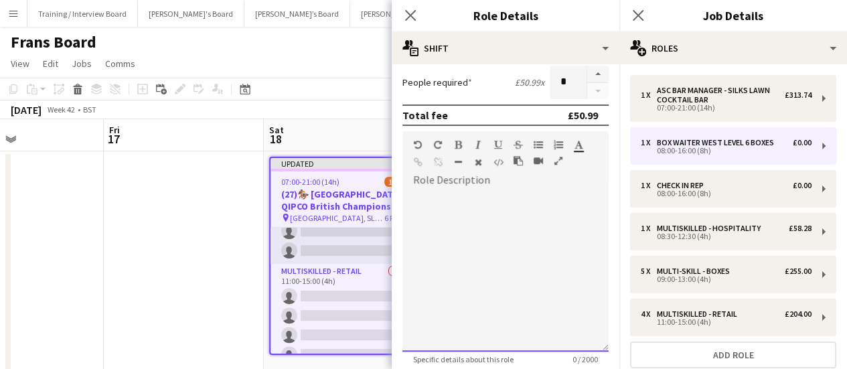
click at [486, 297] on div at bounding box center [506, 271] width 206 height 161
paste div
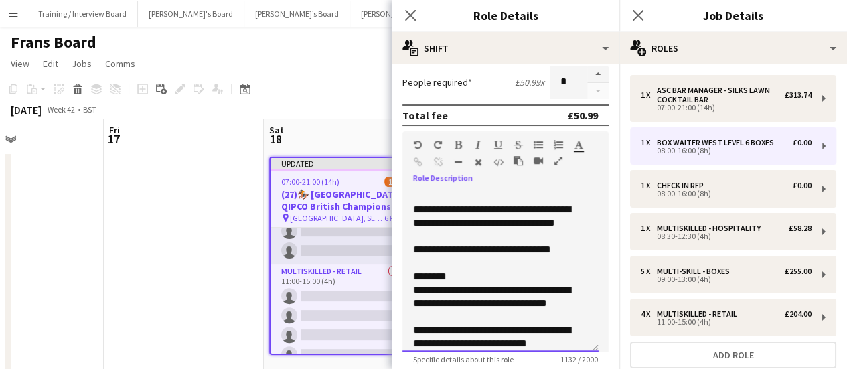
scroll to position [0, 0]
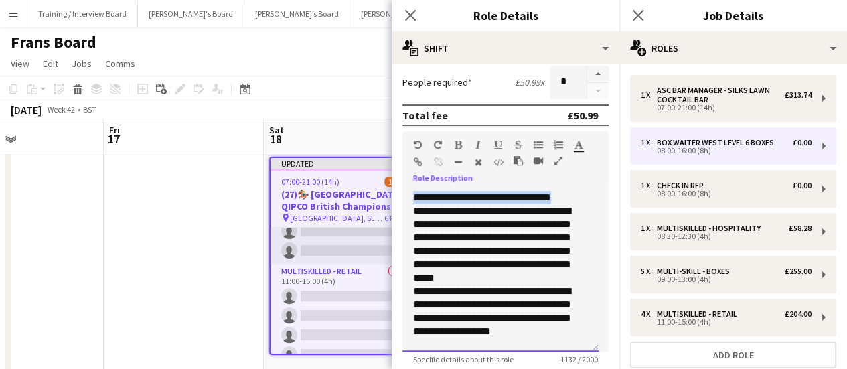
drag, startPoint x: 579, startPoint y: 199, endPoint x: 405, endPoint y: 188, distance: 173.8
click at [402, 192] on form "**********" at bounding box center [506, 122] width 228 height 764
click at [459, 143] on icon "button" at bounding box center [458, 144] width 7 height 9
click at [539, 267] on div "**********" at bounding box center [495, 244] width 164 height 80
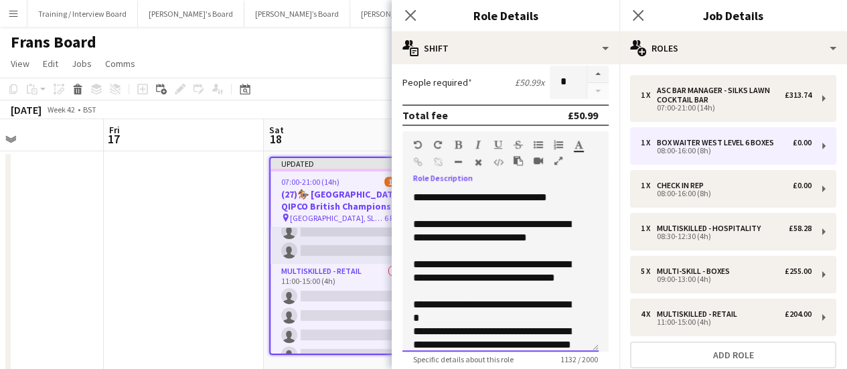
scroll to position [201, 0]
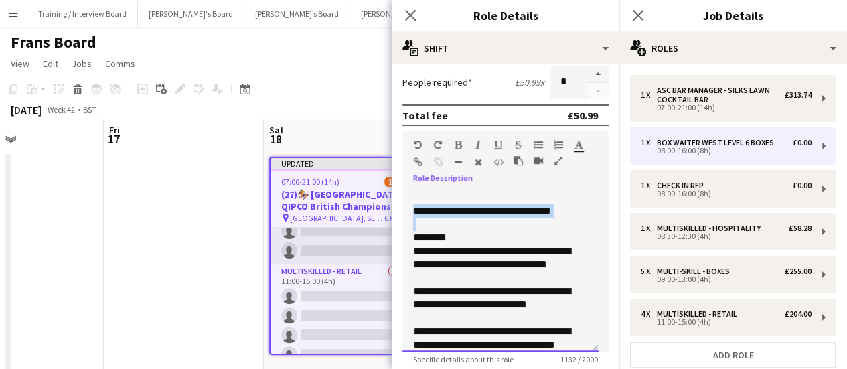
drag, startPoint x: 415, startPoint y: 210, endPoint x: 560, endPoint y: 218, distance: 144.9
click at [560, 218] on div "**********" at bounding box center [501, 271] width 196 height 161
click at [455, 141] on icon "button" at bounding box center [458, 144] width 7 height 9
drag, startPoint x: 480, startPoint y: 235, endPoint x: 413, endPoint y: 231, distance: 67.1
click at [413, 231] on div "********" at bounding box center [495, 237] width 164 height 13
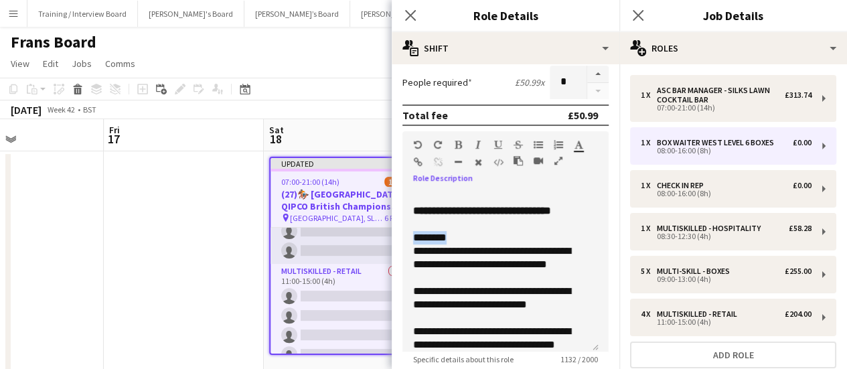
click at [458, 148] on icon "button" at bounding box center [458, 144] width 7 height 9
click at [489, 267] on div "**********" at bounding box center [495, 264] width 164 height 40
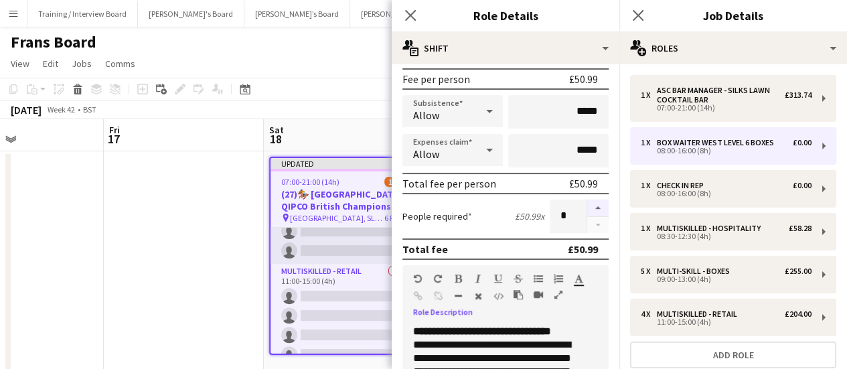
click at [591, 212] on button "button" at bounding box center [597, 208] width 21 height 17
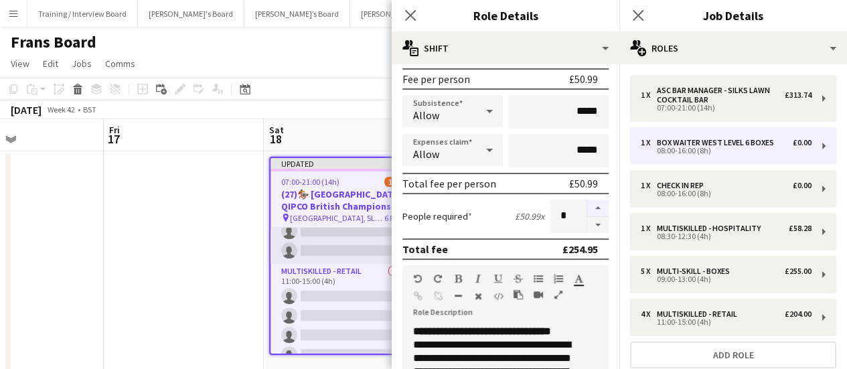
type input "*"
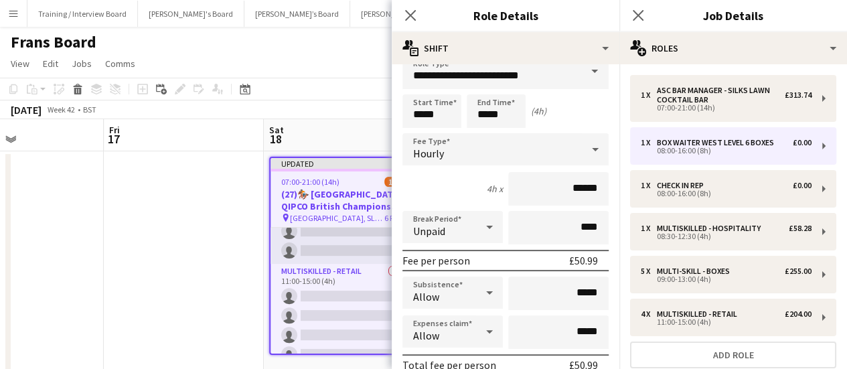
scroll to position [0, 0]
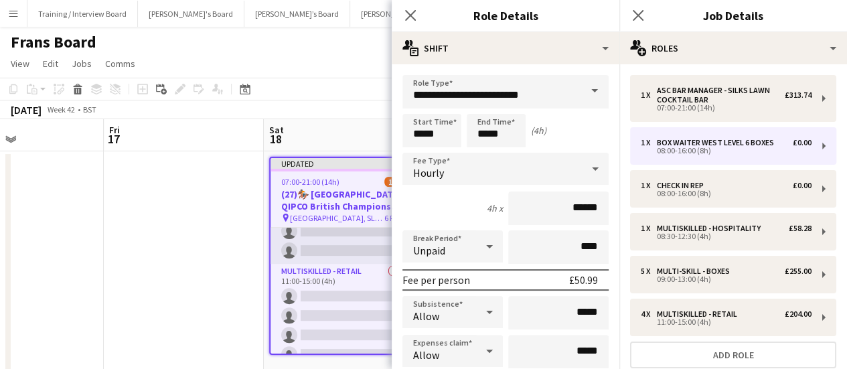
click at [228, 258] on app-date-cell at bounding box center [184, 266] width 160 height 230
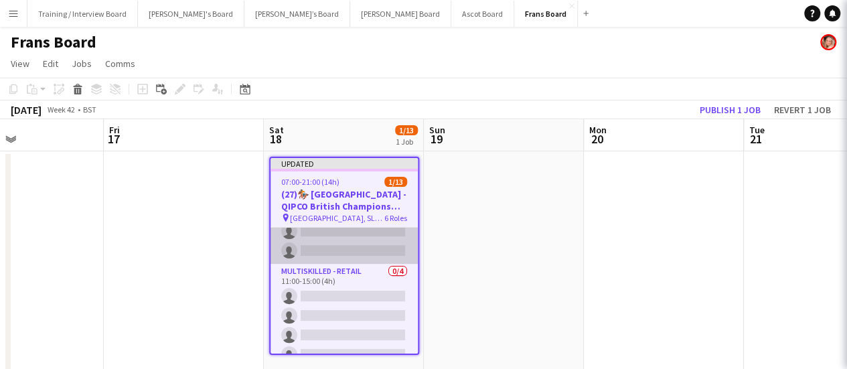
scroll to position [224, 0]
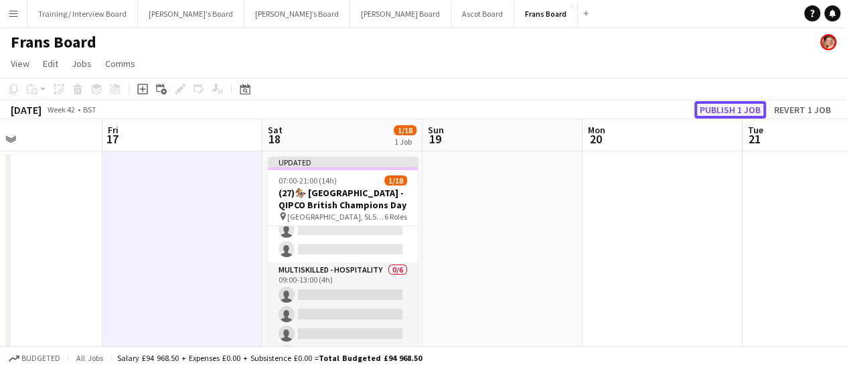
click at [727, 113] on button "Publish 1 job" at bounding box center [731, 109] width 72 height 17
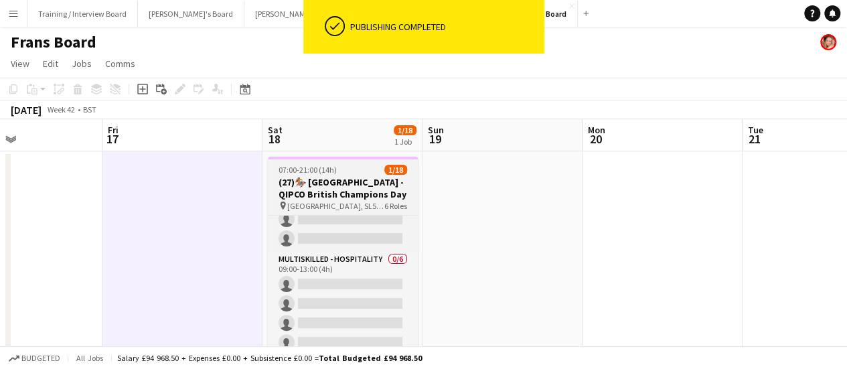
click at [387, 183] on h3 "(27)🏇🏼 [GEOGRAPHIC_DATA] - QIPCO British Champions Day" at bounding box center [343, 188] width 150 height 24
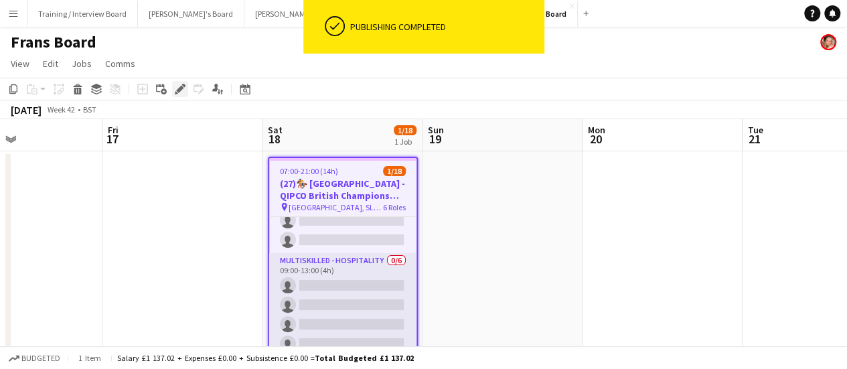
click at [180, 86] on icon "Edit" at bounding box center [180, 89] width 11 height 11
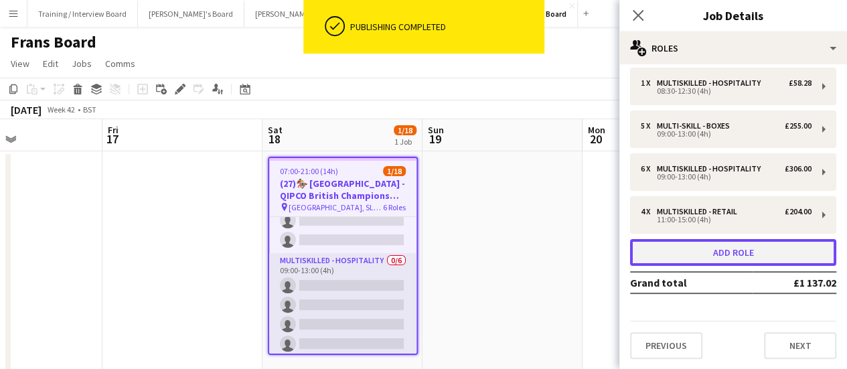
click at [729, 257] on button "Add role" at bounding box center [733, 252] width 206 height 27
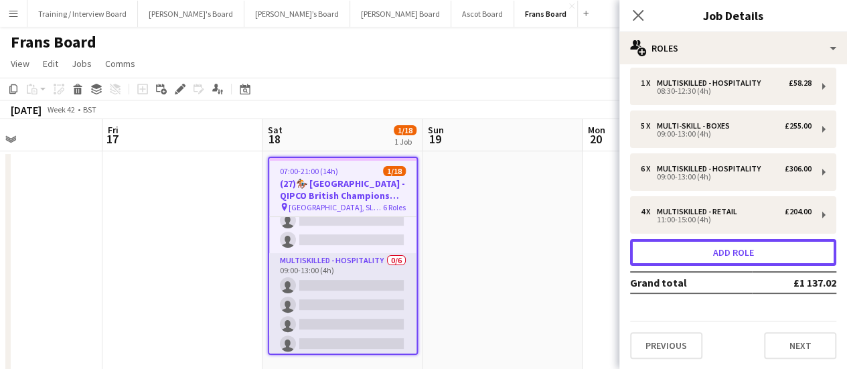
scroll to position [269, 0]
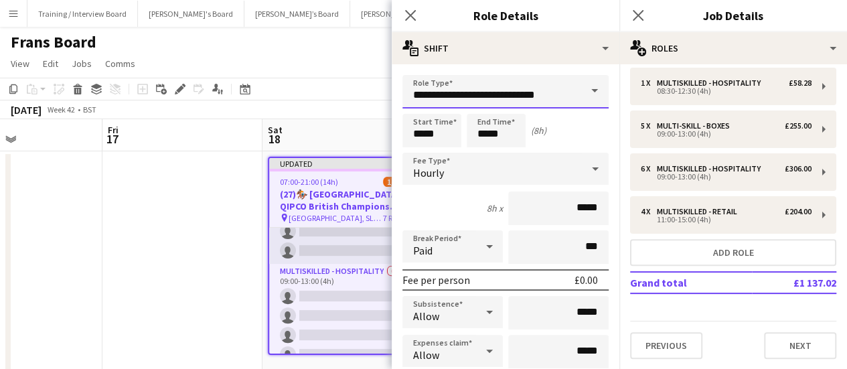
click at [503, 88] on input "**********" at bounding box center [506, 91] width 206 height 33
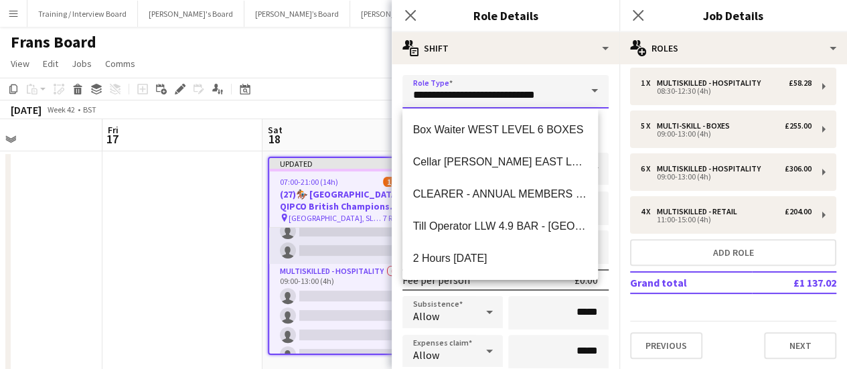
click at [503, 88] on input "**********" at bounding box center [506, 91] width 206 height 33
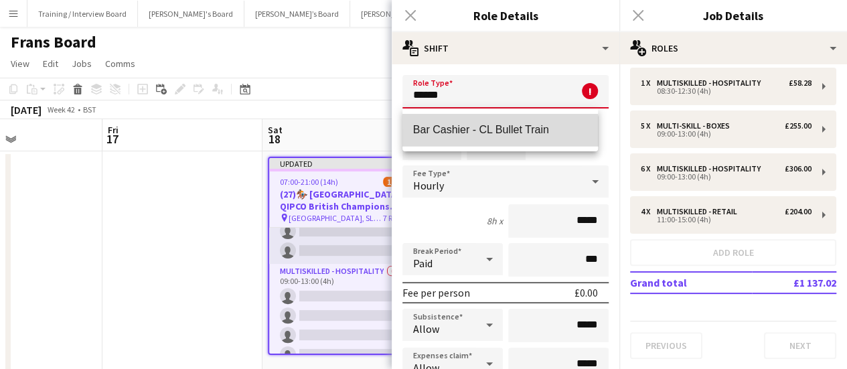
click at [500, 140] on mat-option "Bar Cashier - CL Bullet Train" at bounding box center [501, 130] width 196 height 32
type input "**********"
type input "******"
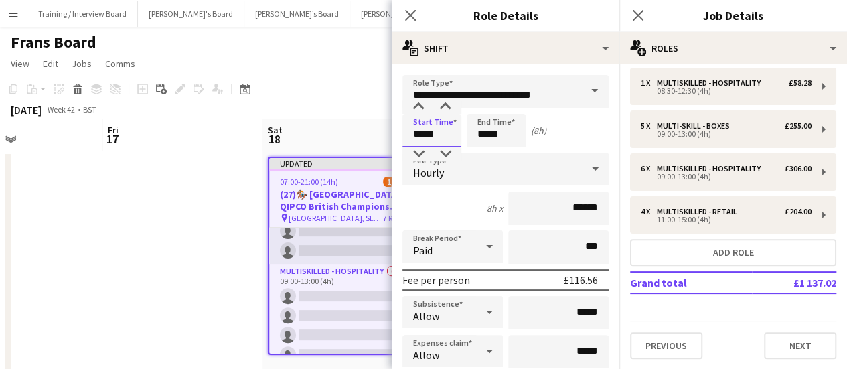
drag, startPoint x: 447, startPoint y: 137, endPoint x: 279, endPoint y: 100, distance: 172.1
click at [279, 100] on body "Menu Boards Boards Boards All jobs Status Workforce Workforce My Workforce Recr…" at bounding box center [423, 202] width 847 height 405
type input "*****"
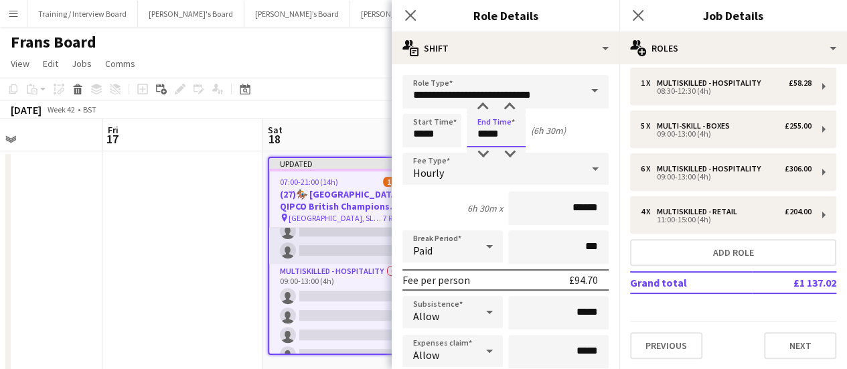
drag, startPoint x: 512, startPoint y: 124, endPoint x: 0, endPoint y: 105, distance: 512.1
click at [236, 56] on body "Menu Boards Boards Boards All jobs Status Workforce Workforce My Workforce Recr…" at bounding box center [423, 202] width 847 height 405
type input "*****"
click at [462, 246] on div "Paid" at bounding box center [440, 246] width 74 height 32
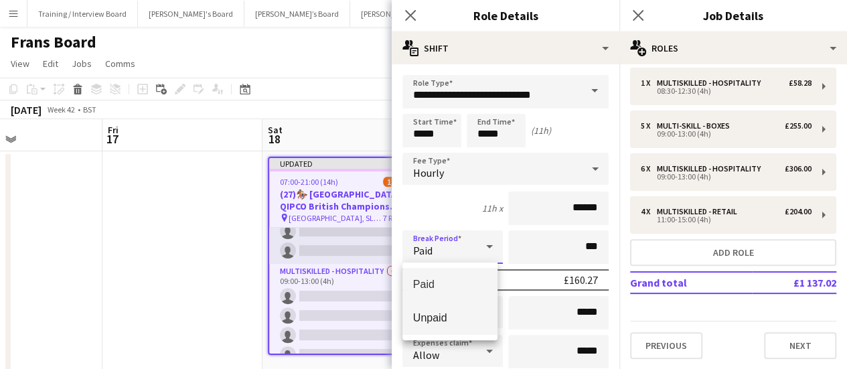
click at [450, 314] on span "Unpaid" at bounding box center [450, 317] width 74 height 13
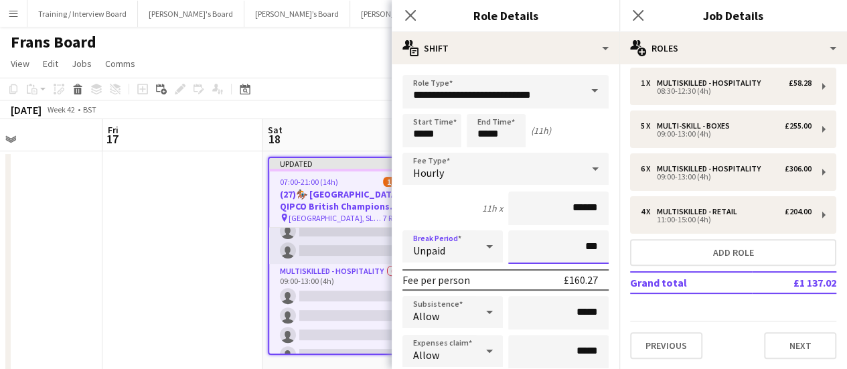
click at [530, 253] on input "***" at bounding box center [558, 246] width 100 height 33
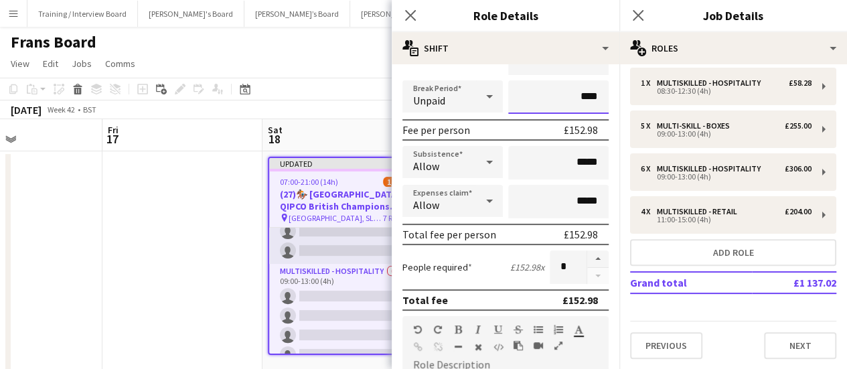
scroll to position [268, 0]
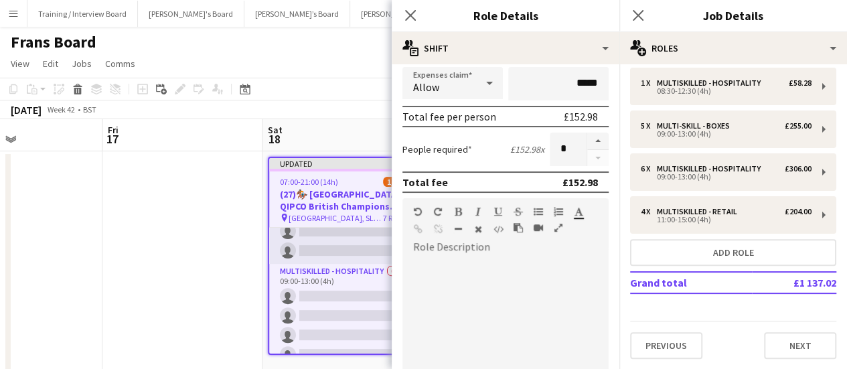
type input "****"
click at [526, 285] on div at bounding box center [506, 338] width 206 height 161
click at [521, 303] on div at bounding box center [506, 338] width 206 height 161
paste div
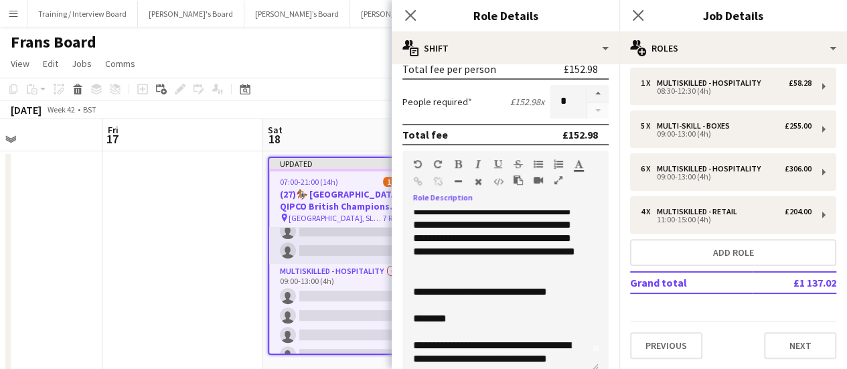
scroll to position [0, 0]
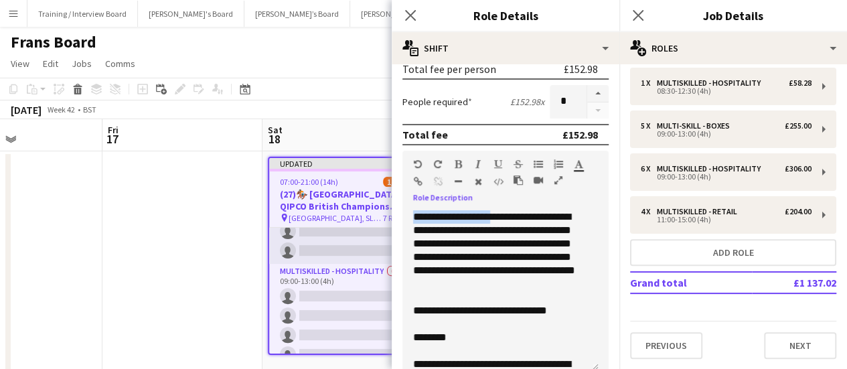
drag, startPoint x: 516, startPoint y: 218, endPoint x: 366, endPoint y: 212, distance: 150.2
click at [364, 213] on body "Menu Boards Boards Boards All jobs Status Workforce Workforce My Workforce Recr…" at bounding box center [423, 202] width 847 height 405
click at [459, 163] on div at bounding box center [493, 167] width 80 height 16
click at [459, 163] on icon "button" at bounding box center [458, 163] width 7 height 9
click at [555, 297] on div at bounding box center [500, 297] width 175 height 13
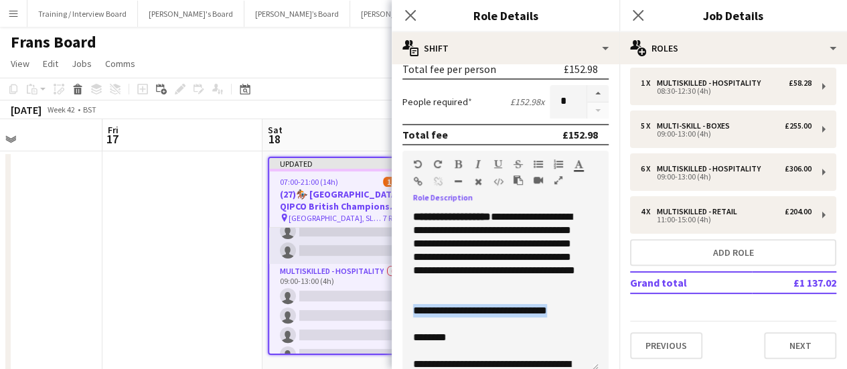
drag, startPoint x: 570, startPoint y: 313, endPoint x: 411, endPoint y: 305, distance: 159.6
click at [411, 309] on div "**********" at bounding box center [501, 290] width 196 height 161
click at [457, 163] on icon "button" at bounding box center [458, 163] width 7 height 9
click at [478, 298] on div at bounding box center [500, 297] width 175 height 13
drag, startPoint x: 468, startPoint y: 338, endPoint x: 392, endPoint y: 334, distance: 75.1
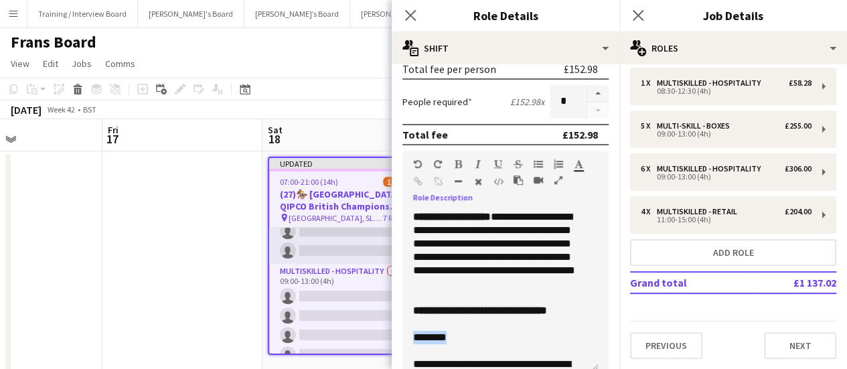
click at [392, 334] on form "**********" at bounding box center [506, 142] width 228 height 764
click at [459, 161] on icon "button" at bounding box center [458, 163] width 7 height 9
click at [463, 340] on div "********" at bounding box center [495, 337] width 164 height 13
click at [451, 346] on div at bounding box center [500, 350] width 175 height 13
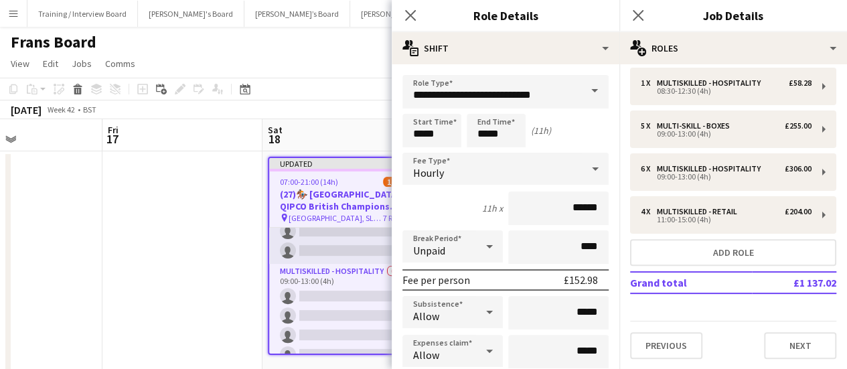
scroll to position [201, 0]
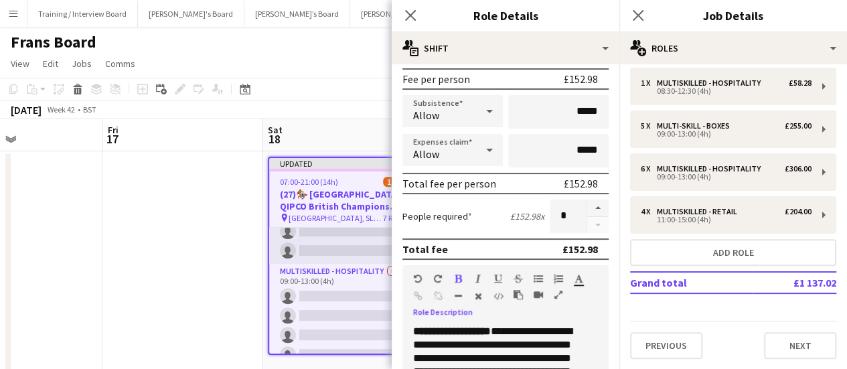
click at [155, 237] on app-date-cell at bounding box center [182, 266] width 160 height 230
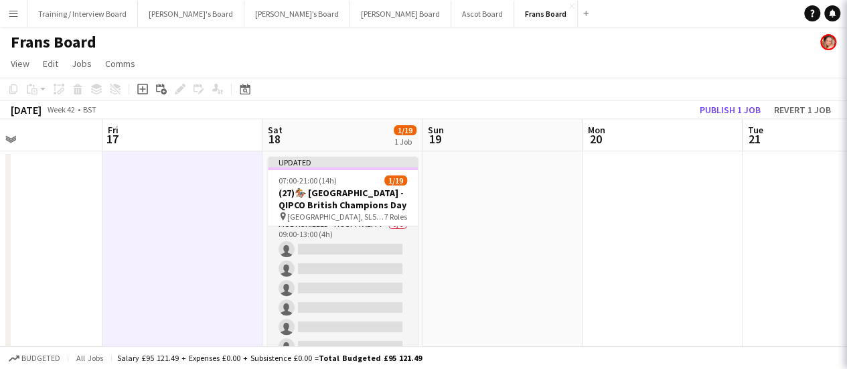
scroll to position [224, 0]
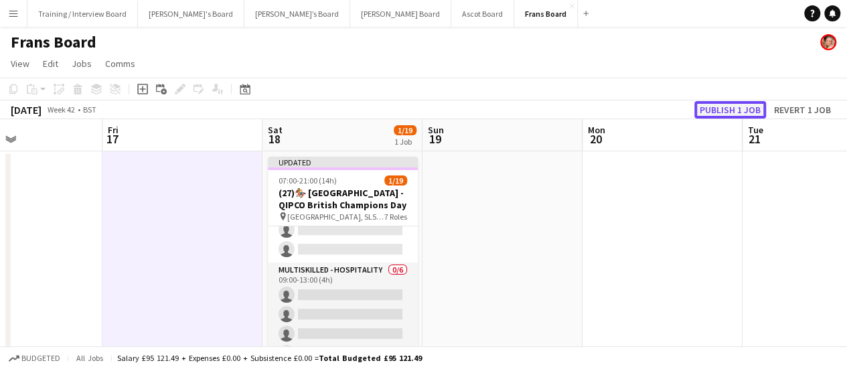
click at [739, 115] on button "Publish 1 job" at bounding box center [731, 109] width 72 height 17
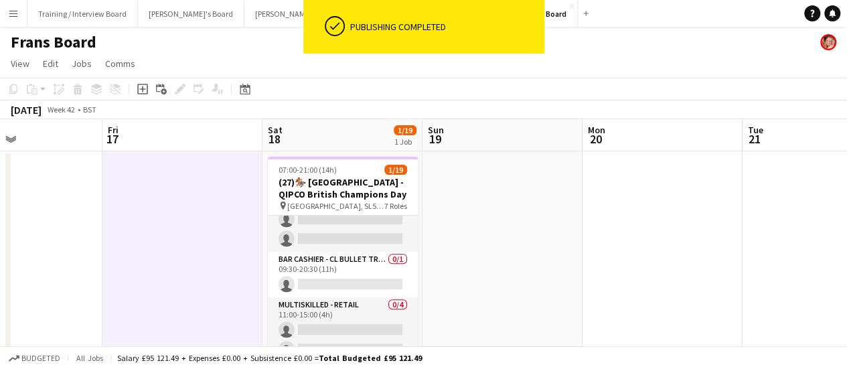
scroll to position [346, 0]
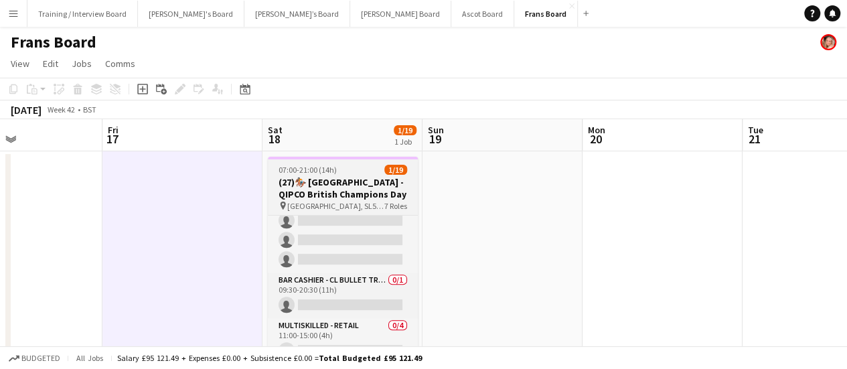
click at [356, 180] on h3 "(27)🏇🏼 [GEOGRAPHIC_DATA] - QIPCO British Champions Day" at bounding box center [343, 188] width 150 height 24
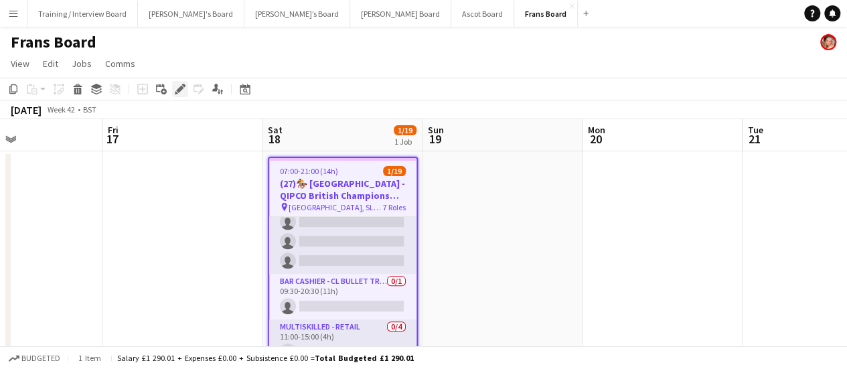
click at [174, 89] on div "Edit" at bounding box center [180, 89] width 16 height 16
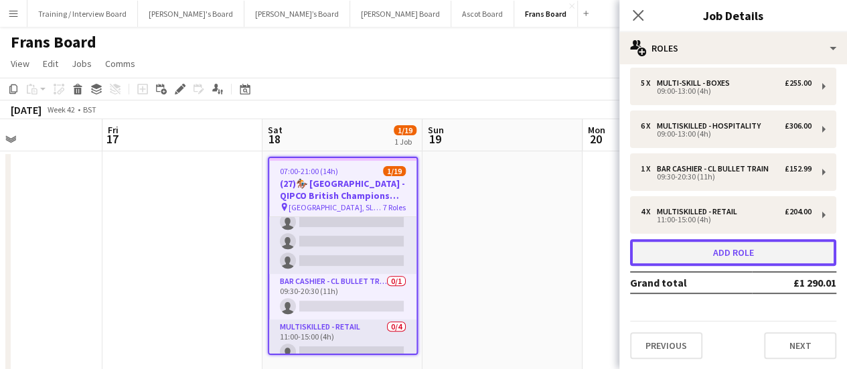
click at [754, 257] on button "Add role" at bounding box center [733, 252] width 206 height 27
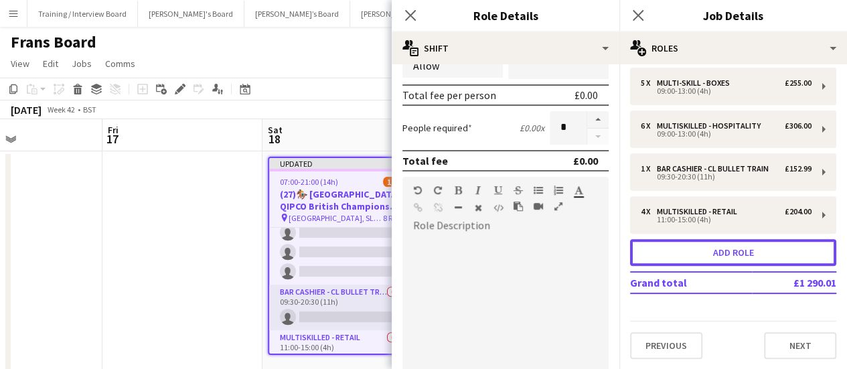
scroll to position [335, 0]
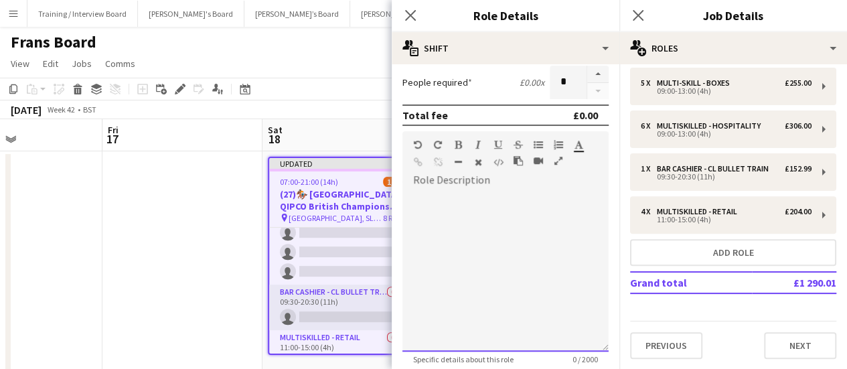
click at [538, 315] on div at bounding box center [506, 271] width 206 height 161
paste div
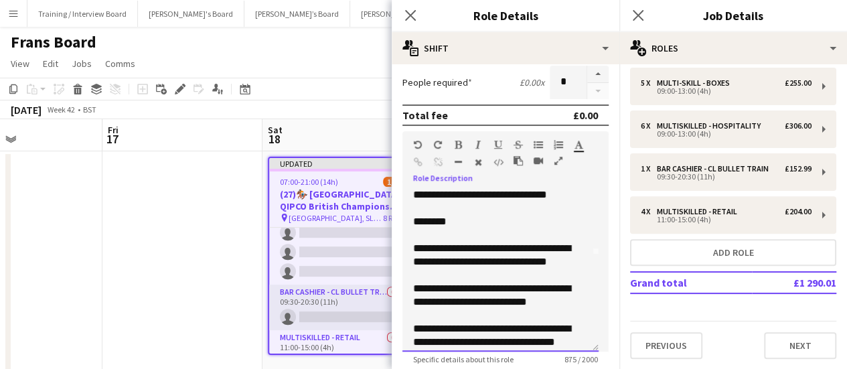
scroll to position [0, 0]
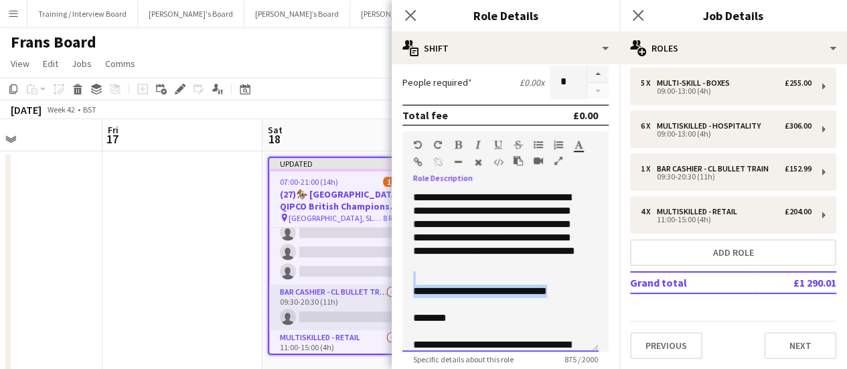
drag, startPoint x: 557, startPoint y: 295, endPoint x: 404, endPoint y: 282, distance: 154.0
click at [404, 282] on div "**********" at bounding box center [501, 271] width 196 height 161
click at [460, 140] on icon "button" at bounding box center [458, 144] width 7 height 9
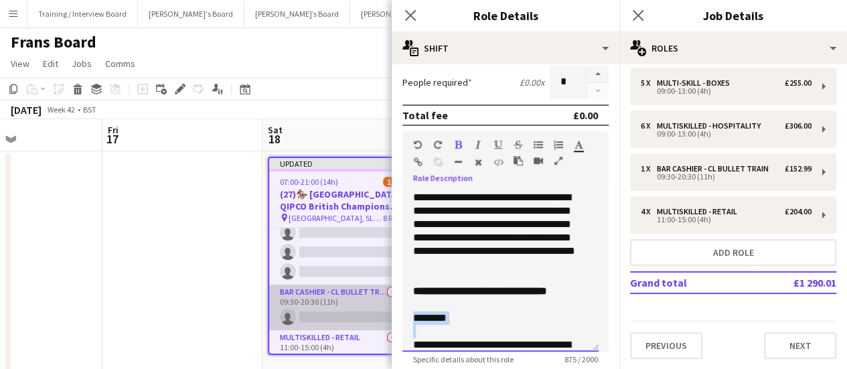
drag, startPoint x: 473, startPoint y: 325, endPoint x: 380, endPoint y: 315, distance: 93.0
click at [380, 315] on body "Menu Boards Boards Boards All jobs Status Workforce Workforce My Workforce Recr…" at bounding box center [423, 202] width 847 height 405
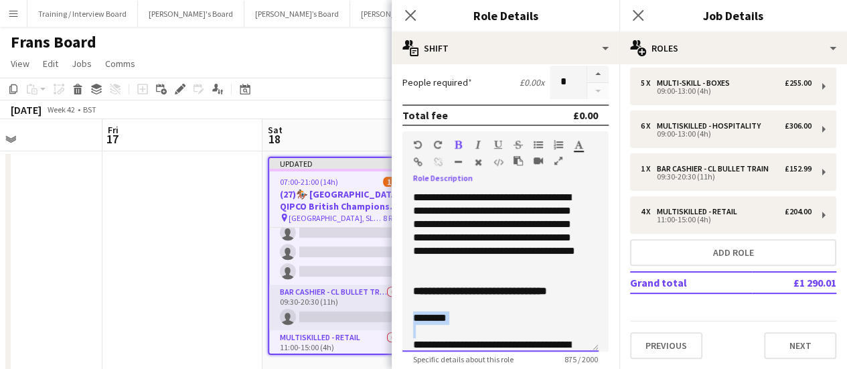
click at [450, 147] on div at bounding box center [433, 147] width 40 height 16
click at [463, 141] on div at bounding box center [493, 147] width 80 height 16
click at [473, 255] on div "**********" at bounding box center [495, 231] width 164 height 80
drag, startPoint x: 449, startPoint y: 329, endPoint x: 438, endPoint y: 329, distance: 10.7
click at [438, 329] on div at bounding box center [500, 331] width 175 height 13
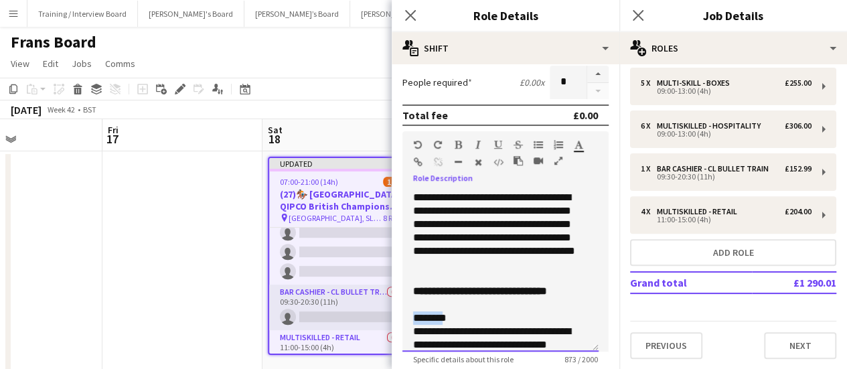
drag, startPoint x: 453, startPoint y: 321, endPoint x: 409, endPoint y: 315, distance: 44.5
click at [409, 315] on div "**********" at bounding box center [501, 271] width 196 height 161
drag, startPoint x: 482, startPoint y: 294, endPoint x: 487, endPoint y: 308, distance: 14.8
click at [482, 295] on b "**********" at bounding box center [480, 291] width 134 height 10
drag, startPoint x: 472, startPoint y: 317, endPoint x: 409, endPoint y: 305, distance: 64.2
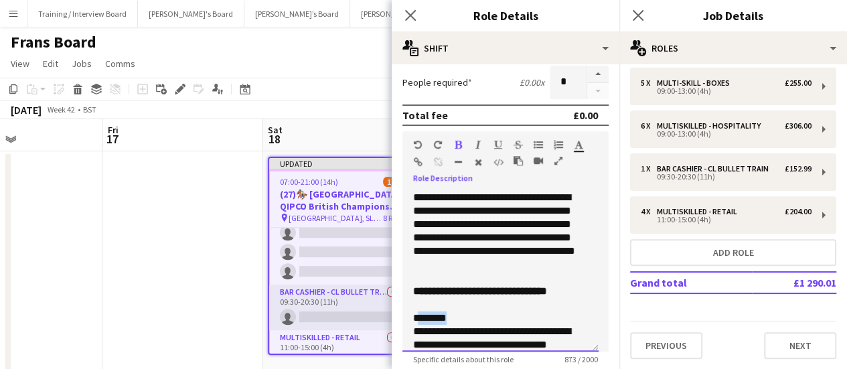
click at [411, 306] on div "**********" at bounding box center [501, 271] width 196 height 161
click at [455, 141] on icon "button" at bounding box center [458, 144] width 7 height 9
click at [489, 296] on b "**********" at bounding box center [480, 291] width 134 height 10
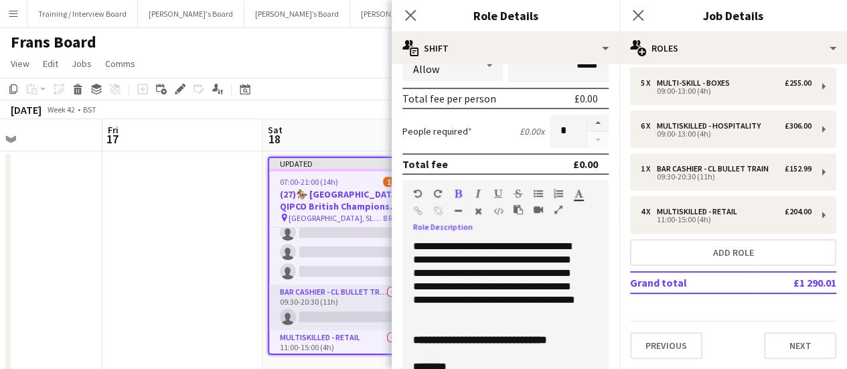
scroll to position [335, 0]
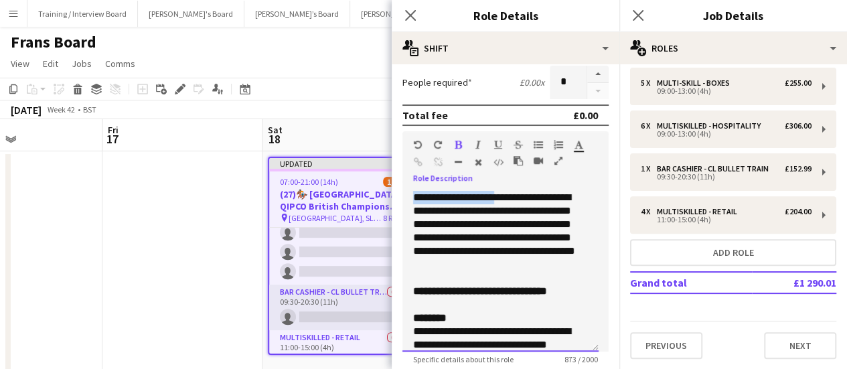
drag, startPoint x: 414, startPoint y: 193, endPoint x: 519, endPoint y: 198, distance: 105.3
click at [519, 198] on div "**********" at bounding box center [495, 231] width 164 height 80
click at [463, 145] on div at bounding box center [493, 147] width 80 height 16
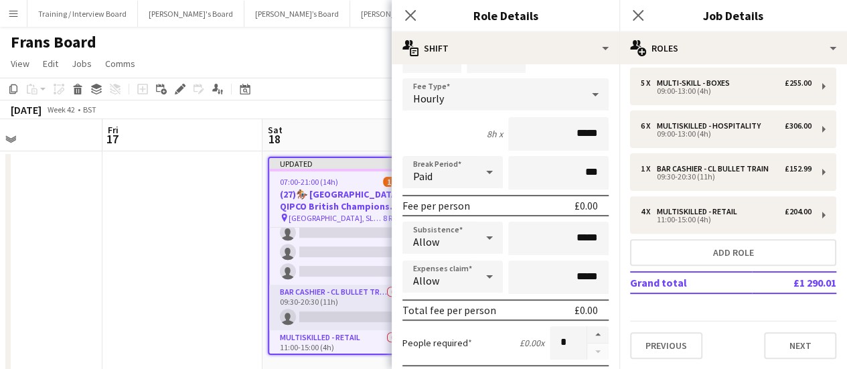
scroll to position [268, 0]
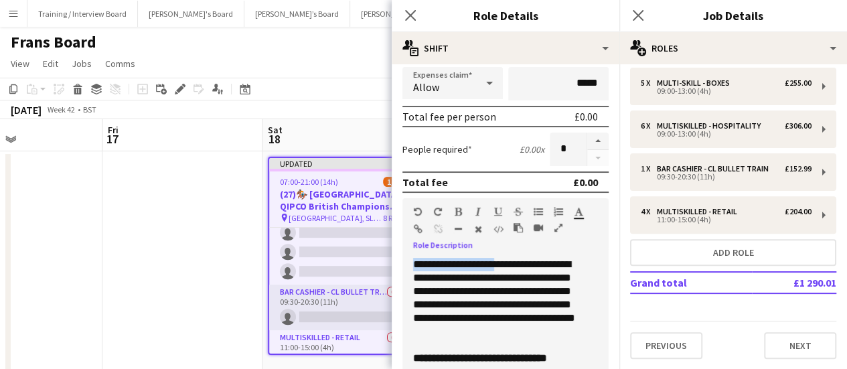
click at [459, 210] on icon "button" at bounding box center [458, 211] width 7 height 9
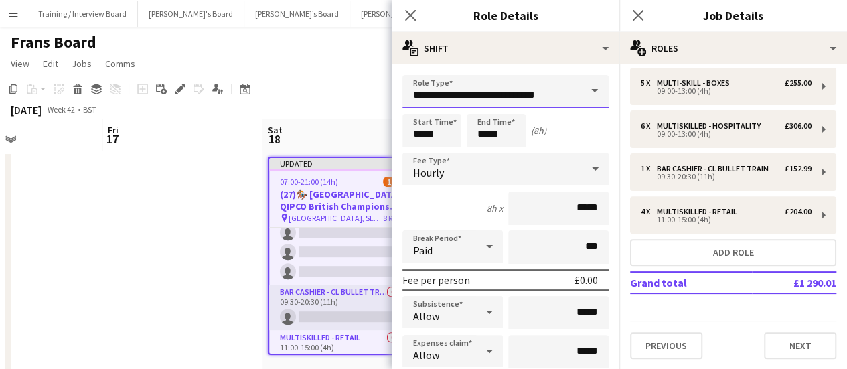
click at [486, 105] on input "**********" at bounding box center [506, 91] width 206 height 33
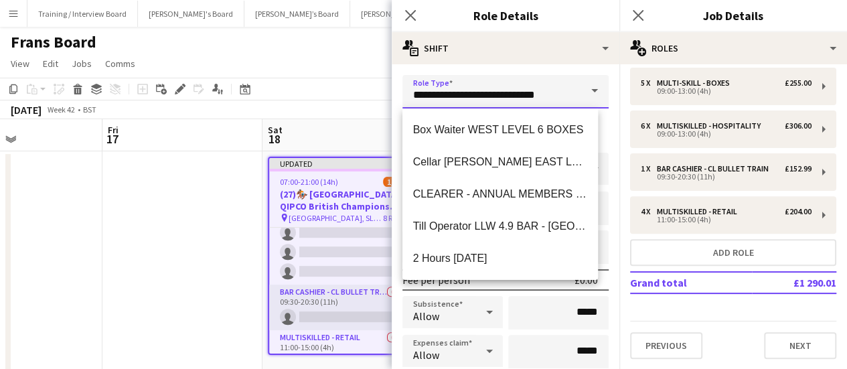
click at [486, 105] on input "**********" at bounding box center [506, 91] width 206 height 33
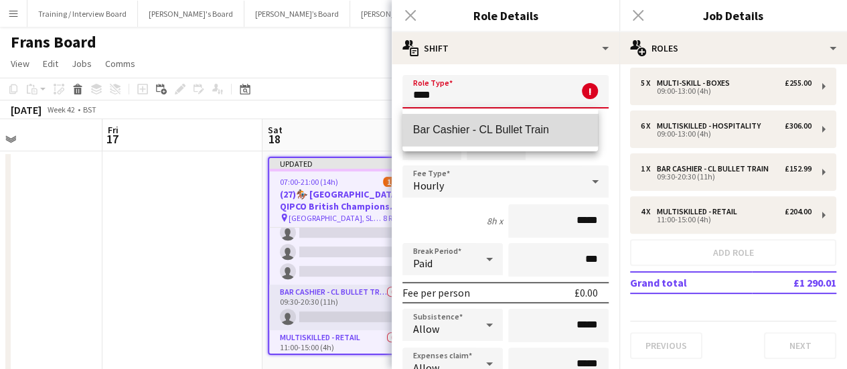
click at [499, 121] on mat-option "Bar Cashier - CL Bullet Train" at bounding box center [501, 130] width 196 height 32
type input "**********"
type input "******"
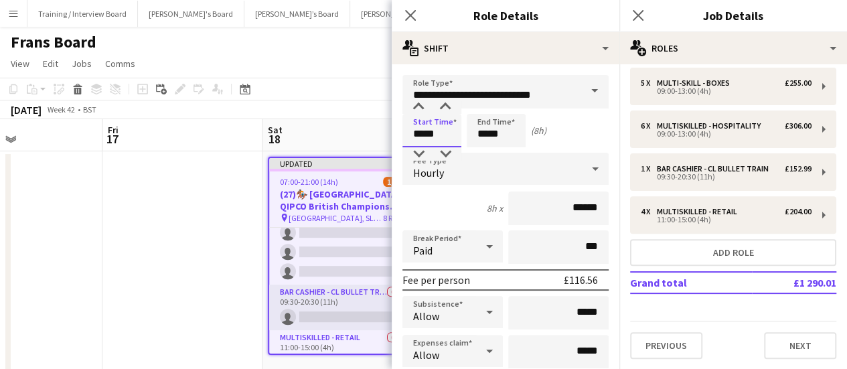
drag, startPoint x: 447, startPoint y: 123, endPoint x: 145, endPoint y: 203, distance: 313.2
click at [263, 119] on body "Menu Boards Boards Boards All jobs Status Workforce Workforce My Workforce Recr…" at bounding box center [423, 202] width 847 height 405
type input "*****"
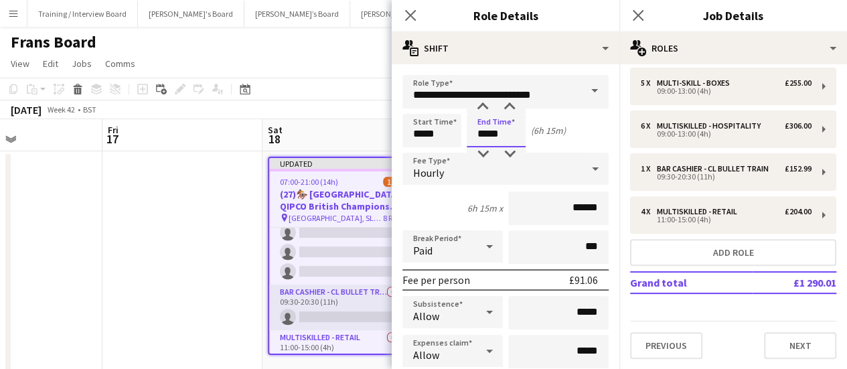
drag, startPoint x: 524, startPoint y: 131, endPoint x: 291, endPoint y: 29, distance: 254.3
click at [292, 29] on body "Menu Boards Boards Boards All jobs Status Workforce Workforce My Workforce Recr…" at bounding box center [423, 202] width 847 height 405
type input "*****"
click at [424, 240] on div "Paid" at bounding box center [440, 246] width 74 height 32
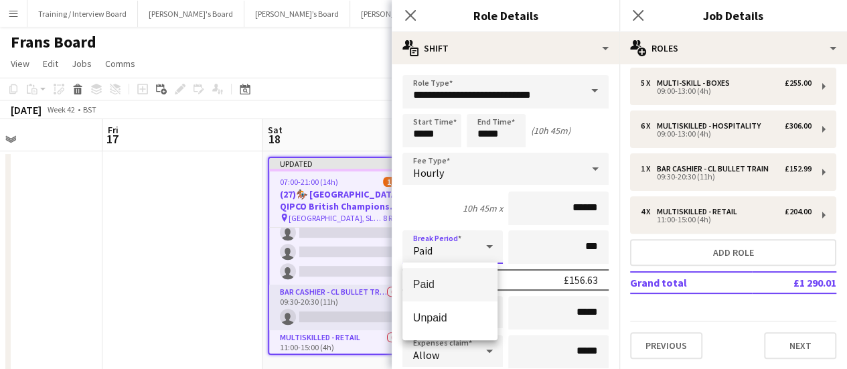
drag, startPoint x: 442, startPoint y: 309, endPoint x: 516, endPoint y: 268, distance: 84.2
click at [442, 309] on mat-option "Unpaid" at bounding box center [450, 317] width 95 height 33
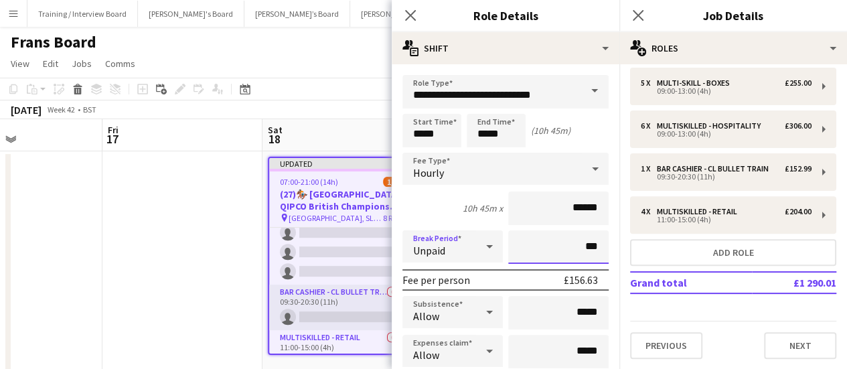
click at [547, 248] on input "***" at bounding box center [558, 246] width 100 height 33
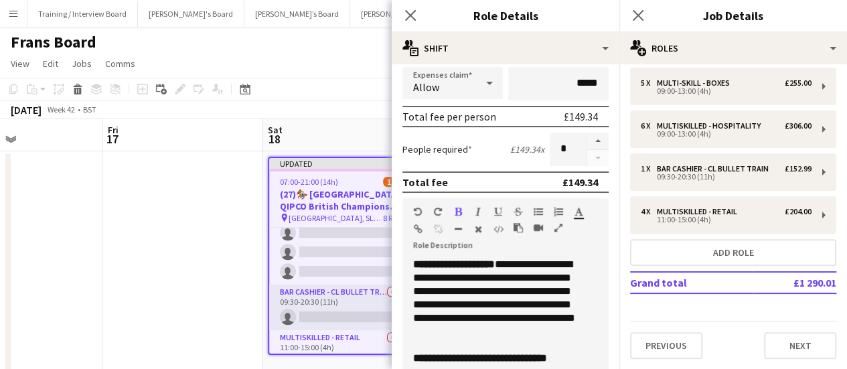
type input "****"
click at [516, 297] on div "**********" at bounding box center [495, 298] width 164 height 80
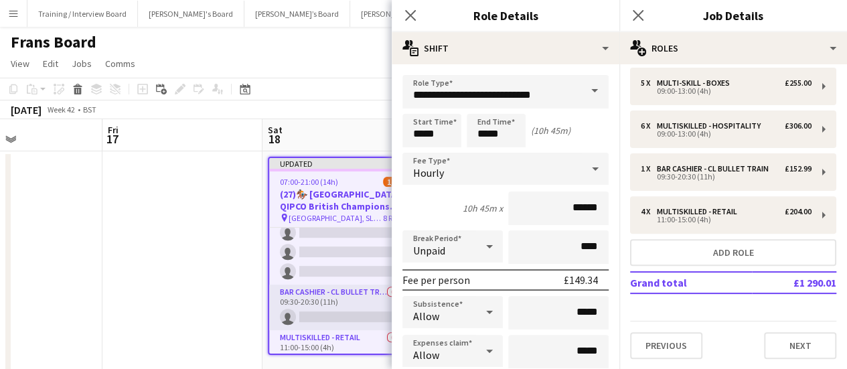
click at [160, 260] on app-date-cell at bounding box center [182, 266] width 160 height 230
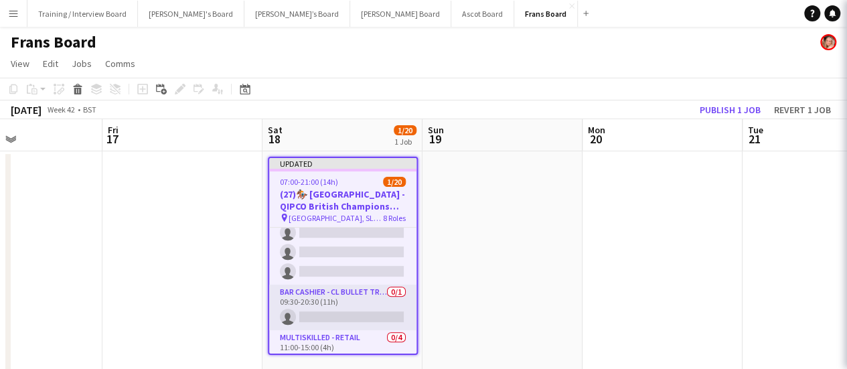
scroll to position [346, 0]
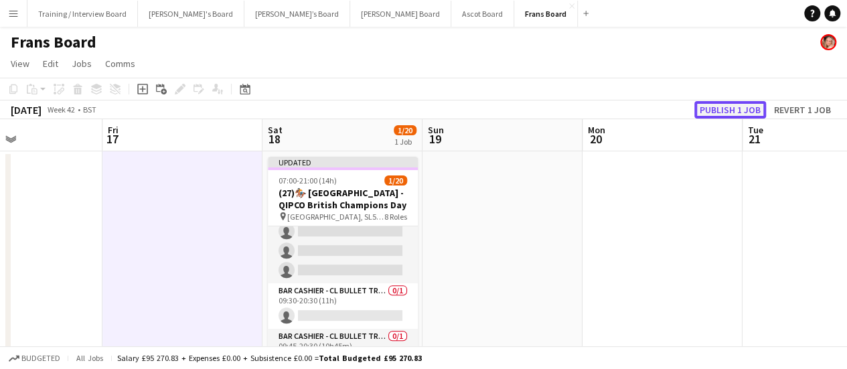
click at [737, 104] on button "Publish 1 job" at bounding box center [731, 109] width 72 height 17
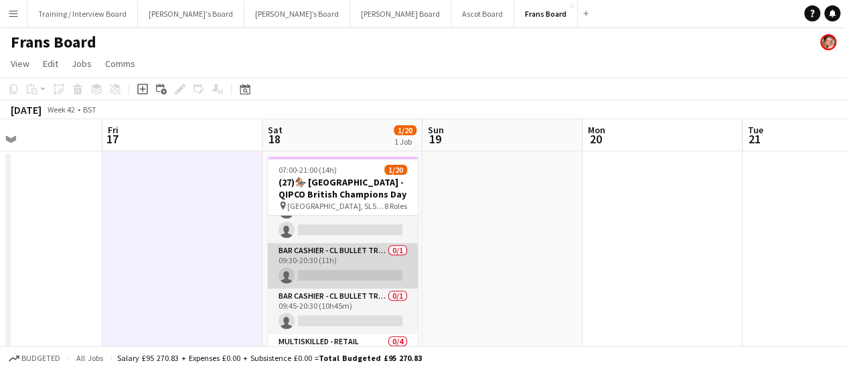
scroll to position [391, 0]
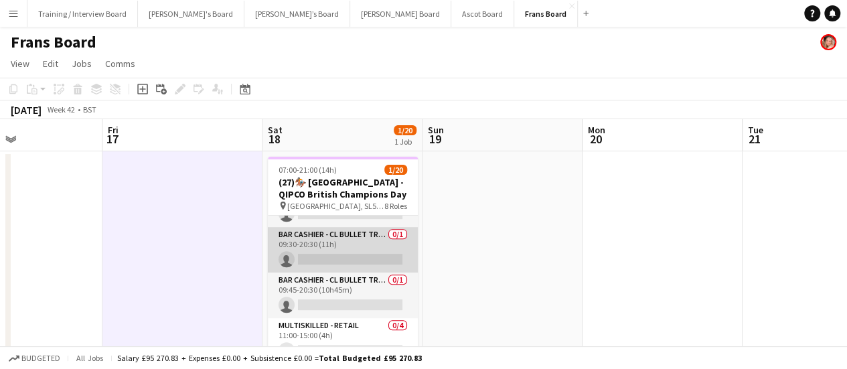
click at [334, 253] on app-card-role "Bar Cashier - CL Bullet Train 0/1 09:30-20:30 (11h) single-neutral-actions" at bounding box center [343, 250] width 150 height 46
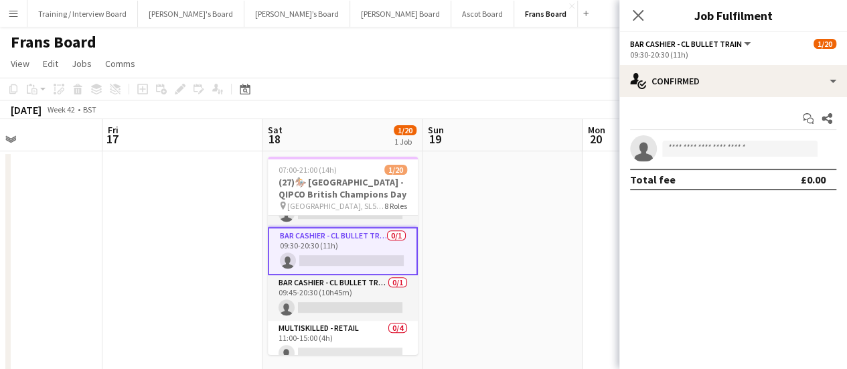
click at [692, 101] on div "Start chat Share single-neutral-actions Total fee £0.00" at bounding box center [734, 149] width 228 height 104
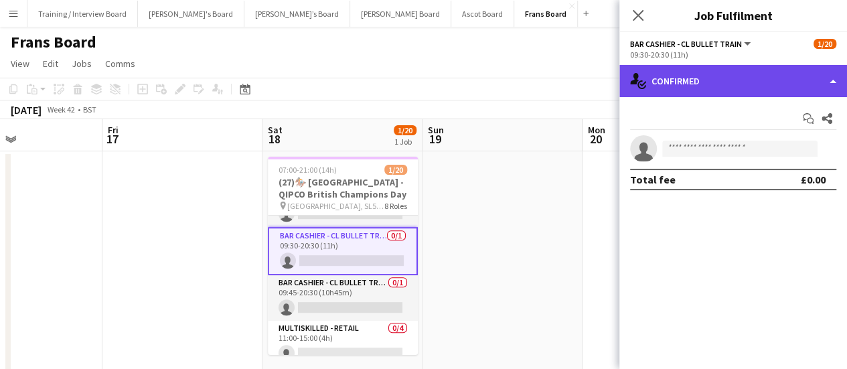
click at [703, 93] on div "single-neutral-actions-check-2 Confirmed" at bounding box center [734, 81] width 228 height 32
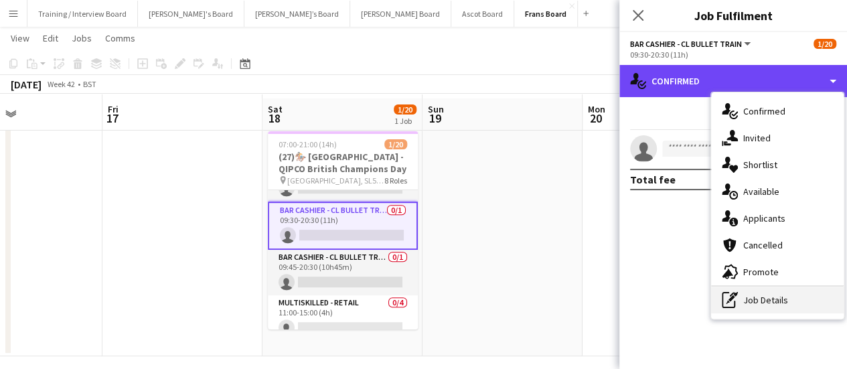
scroll to position [33, 0]
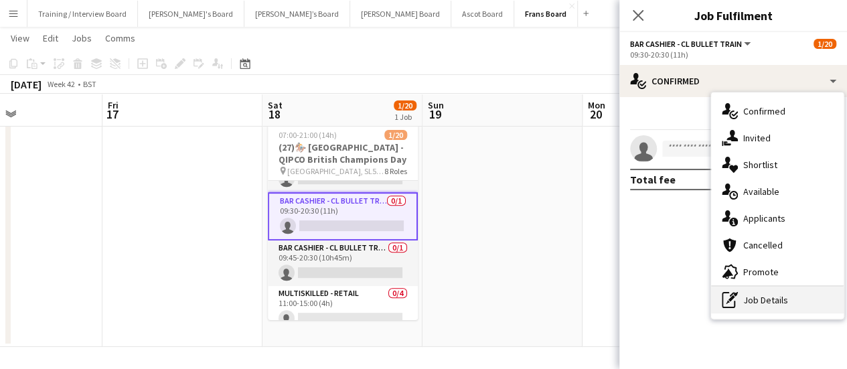
click at [795, 303] on div "pen-write Job Details" at bounding box center [777, 300] width 133 height 27
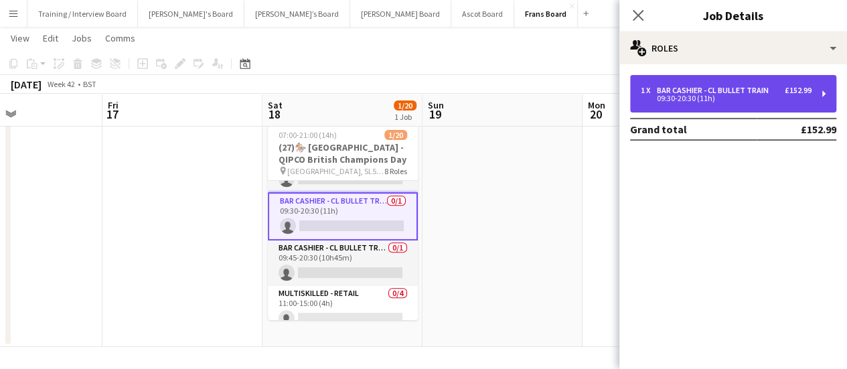
click at [703, 90] on div "Bar Cashier - CL Bullet Train" at bounding box center [715, 90] width 117 height 9
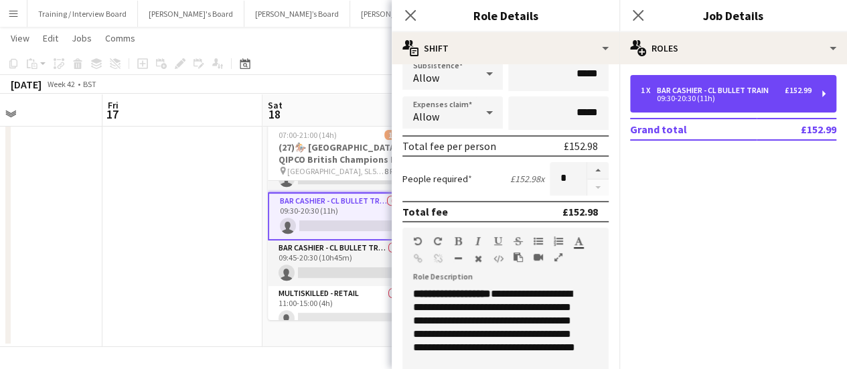
scroll to position [268, 0]
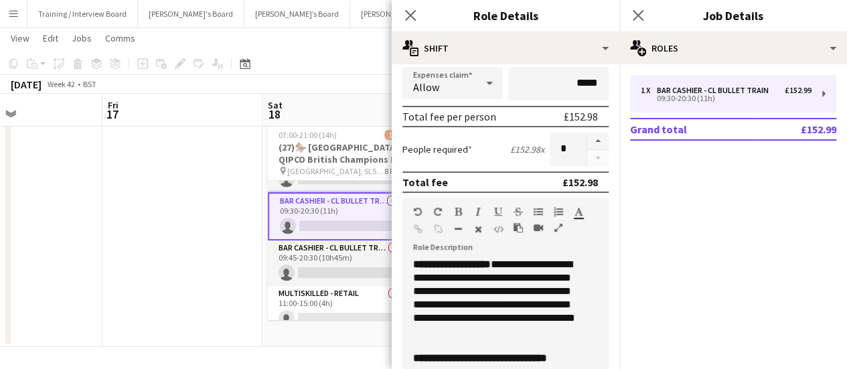
click at [399, 261] on form "**********" at bounding box center [506, 189] width 228 height 764
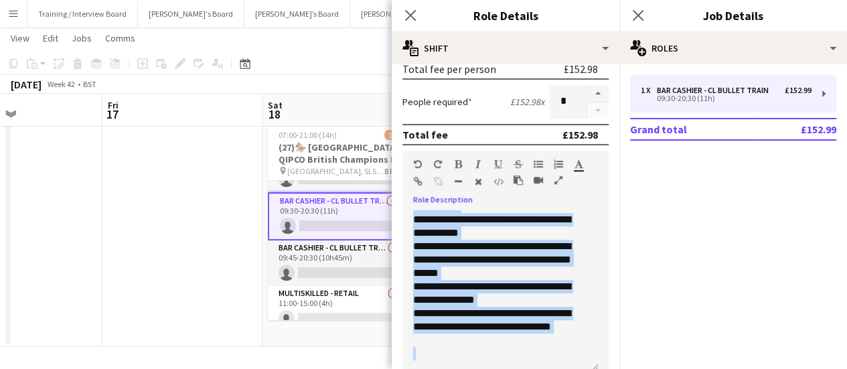
scroll to position [469, 0]
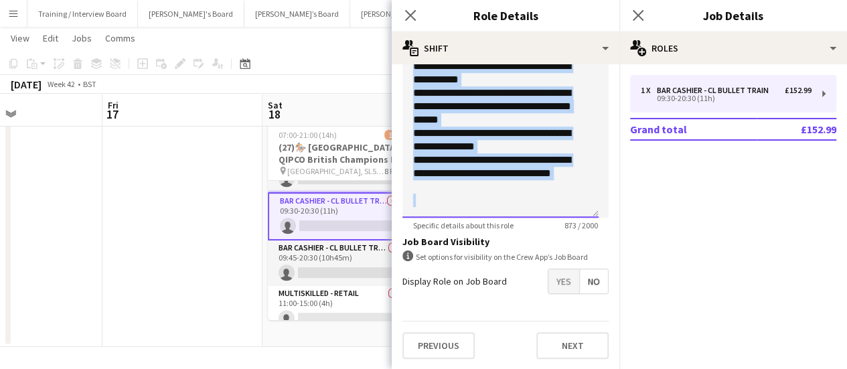
drag, startPoint x: 413, startPoint y: 264, endPoint x: 532, endPoint y: 218, distance: 127.6
click at [532, 218] on app-form-group "**********" at bounding box center [506, 113] width 206 height 233
copy div "**********"
click at [242, 261] on app-date-cell at bounding box center [182, 232] width 160 height 230
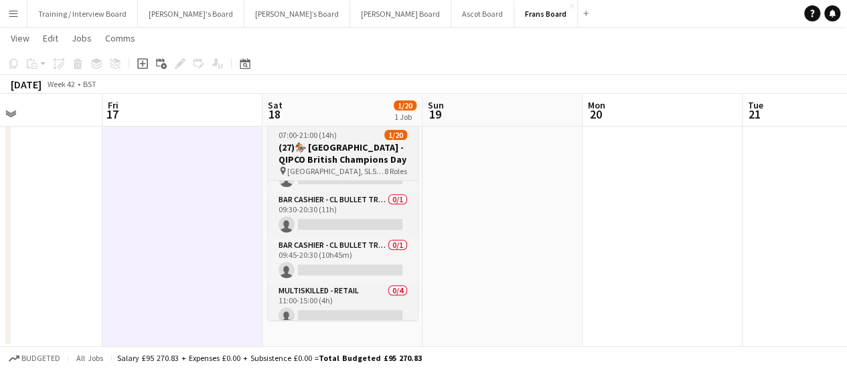
click at [308, 156] on h3 "(27)🏇🏼 [GEOGRAPHIC_DATA] - QIPCO British Champions Day" at bounding box center [343, 153] width 150 height 24
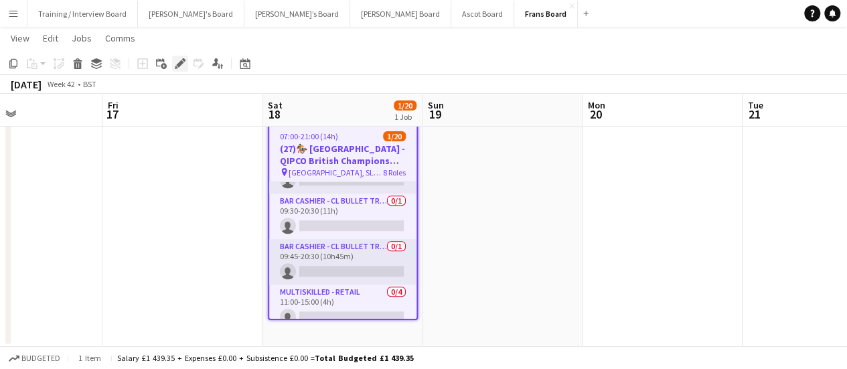
click at [174, 69] on div "Edit" at bounding box center [180, 64] width 16 height 16
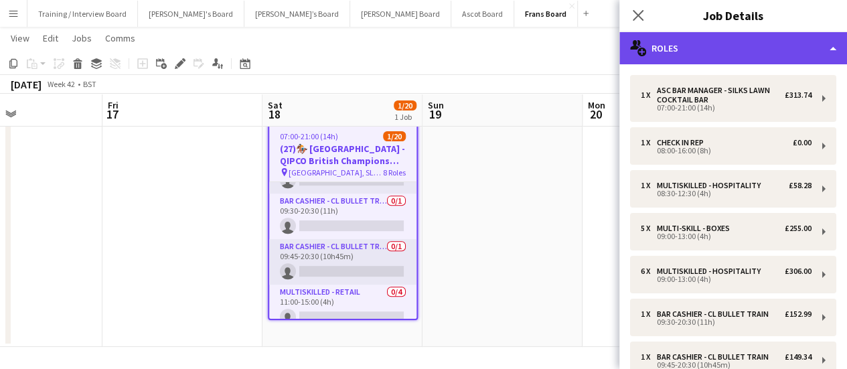
click at [786, 54] on div "multiple-users-add Roles" at bounding box center [734, 48] width 228 height 32
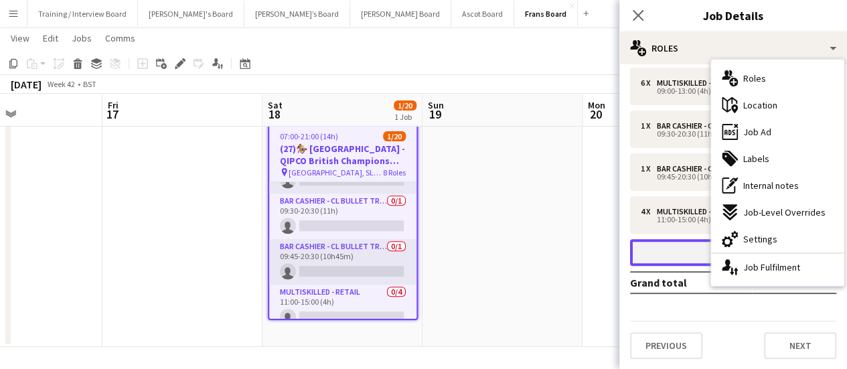
click at [672, 254] on button "Add role" at bounding box center [733, 252] width 206 height 27
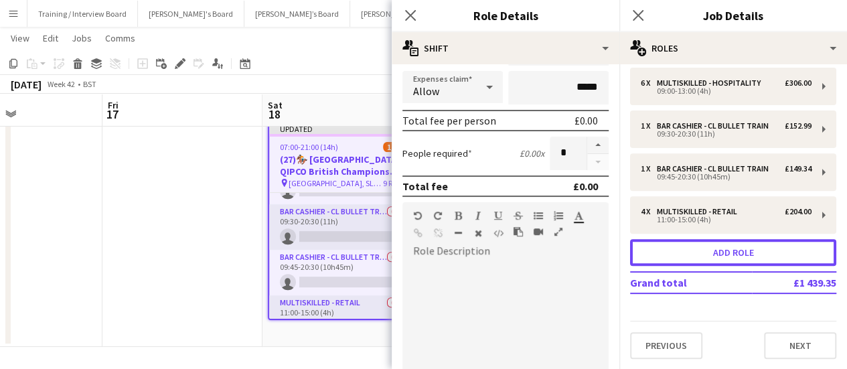
scroll to position [335, 0]
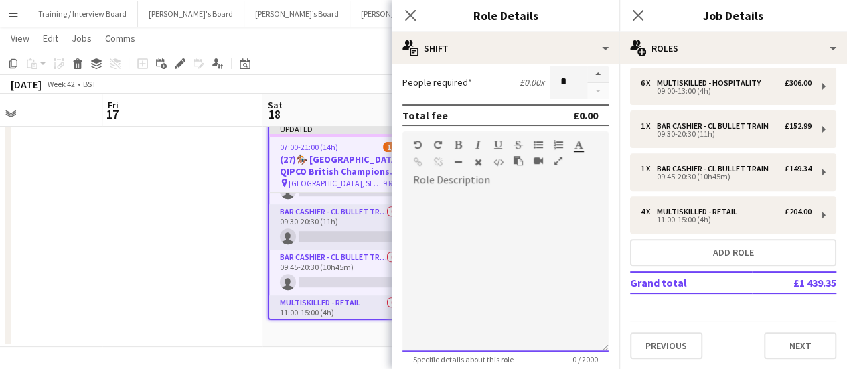
click at [512, 281] on div at bounding box center [506, 271] width 206 height 161
paste div
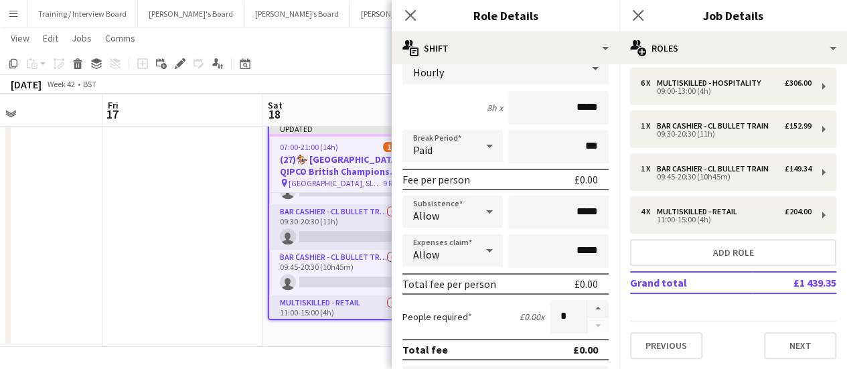
scroll to position [0, 0]
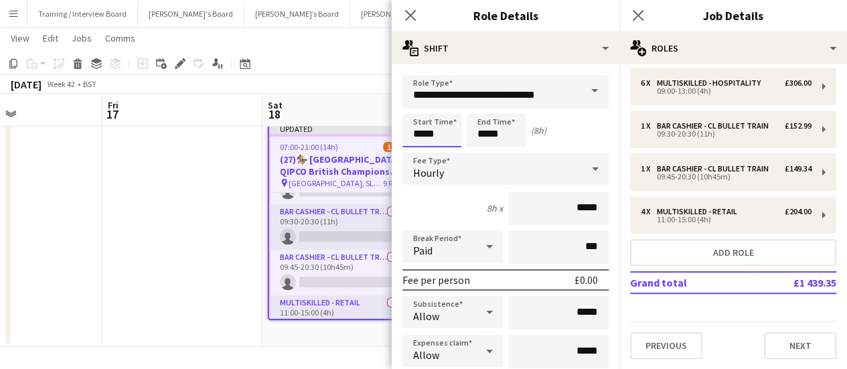
click at [441, 137] on input "*****" at bounding box center [432, 130] width 59 height 33
type input "*****"
drag, startPoint x: 495, startPoint y: 125, endPoint x: 435, endPoint y: 103, distance: 63.6
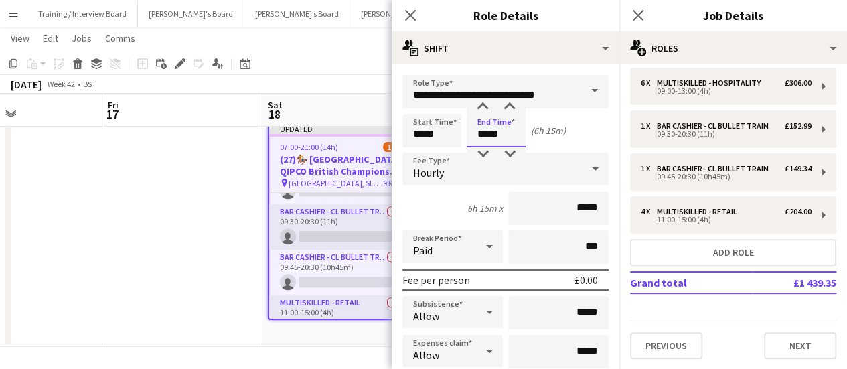
type input "*****"
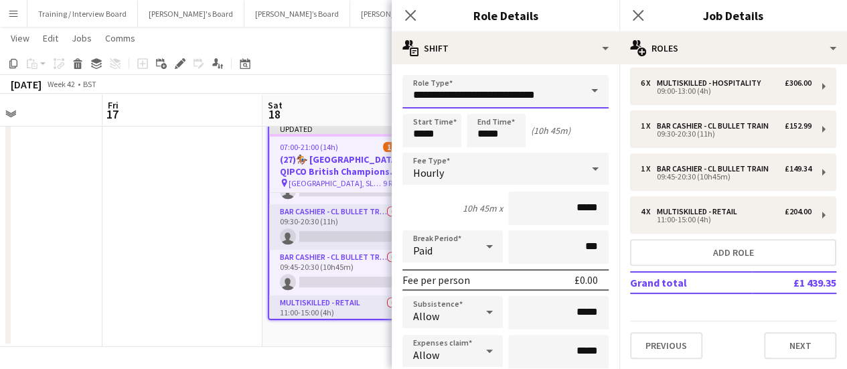
click at [510, 80] on input "**********" at bounding box center [506, 91] width 206 height 33
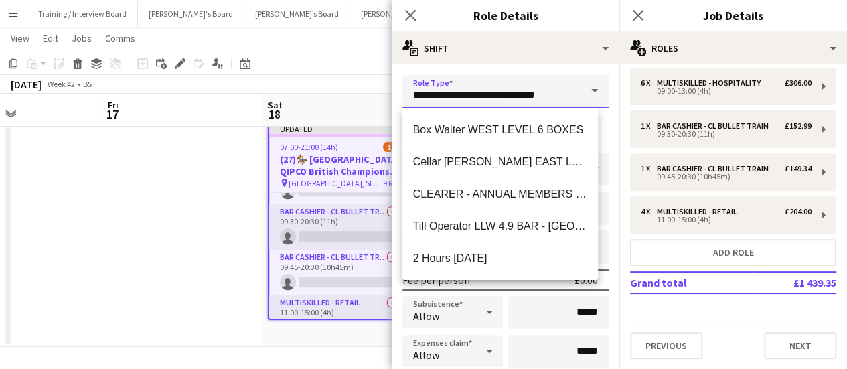
click at [510, 80] on input "**********" at bounding box center [506, 91] width 206 height 33
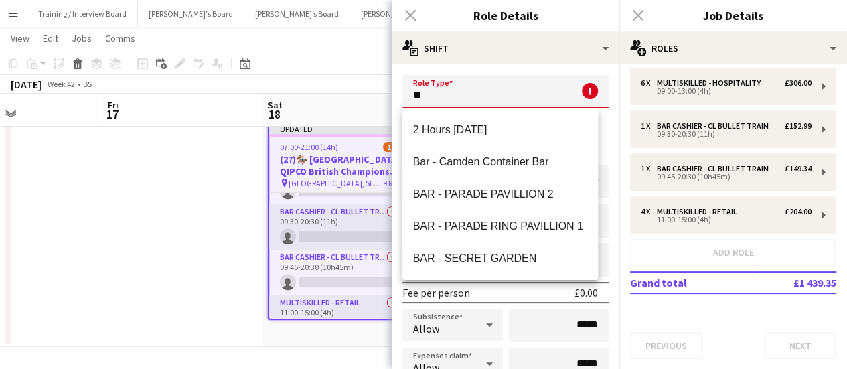
type input "*"
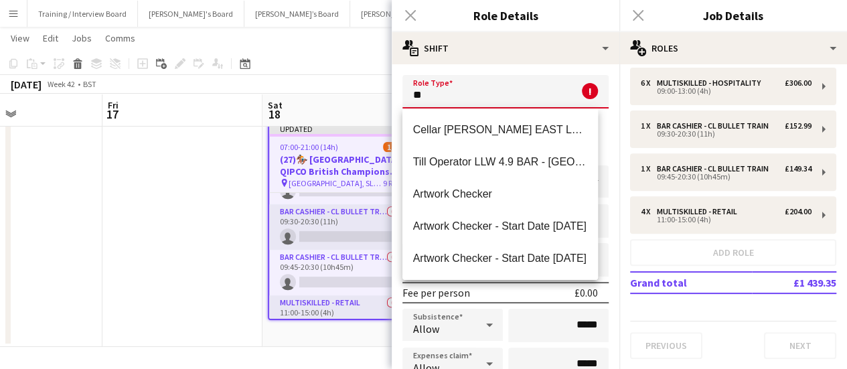
type input "*"
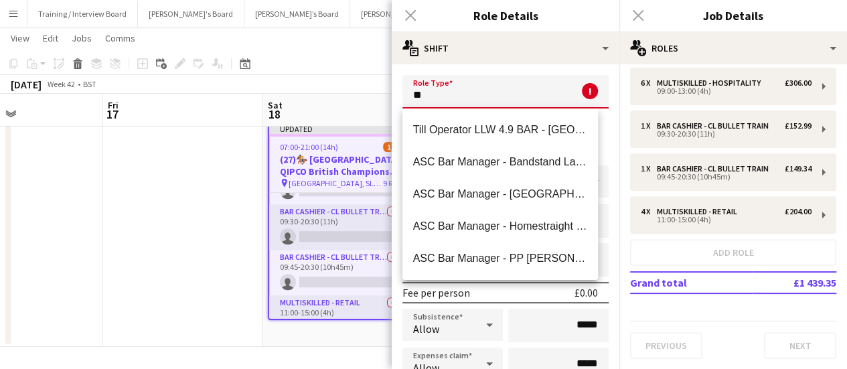
type input "*"
type input "***"
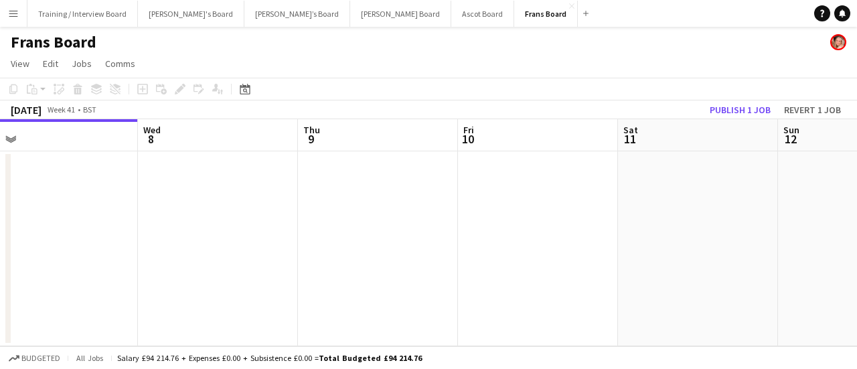
drag, startPoint x: 525, startPoint y: 247, endPoint x: 156, endPoint y: 190, distance: 373.5
click at [156, 190] on app-calendar-viewport "Sat 4 Sun 5 Mon 6 Tue 7 Wed 8 Thu 9 Fri 10 Sat 11 Sun 12 Mon 13 Tue 14" at bounding box center [428, 232] width 857 height 227
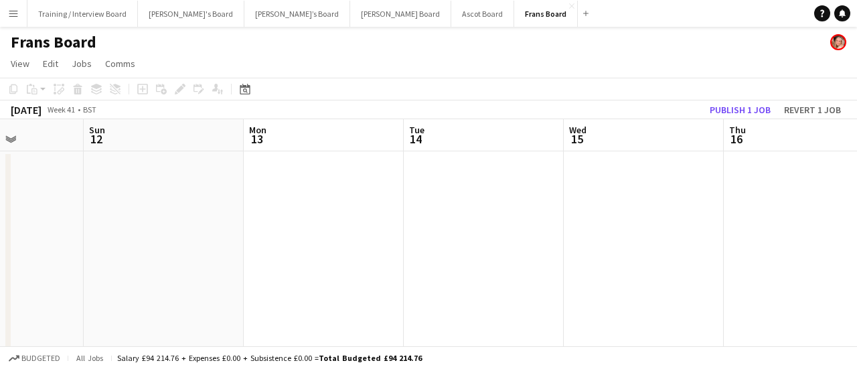
drag, startPoint x: 683, startPoint y: 239, endPoint x: 271, endPoint y: 169, distance: 417.8
click at [210, 158] on app-calendar-viewport "Wed 8 Thu 9 Fri 10 Sat 11 Sun 12 Mon 13 Tue 14 Wed 15 Thu 16 Fri 17 Sat 18 1/21…" at bounding box center [428, 250] width 857 height 263
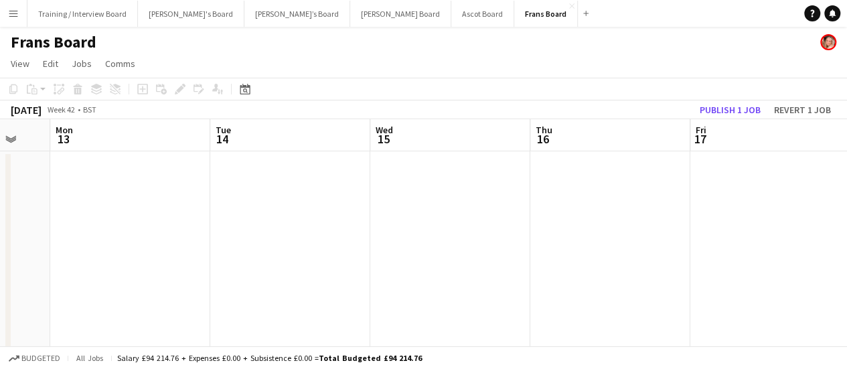
click at [129, 147] on app-calendar-viewport "Fri 10 Sat 11 Sun 12 Mon 13 Tue 14 Wed 15 Thu 16 Fri 17 Sat 18 1/21 1 Job Sun 1…" at bounding box center [423, 250] width 847 height 263
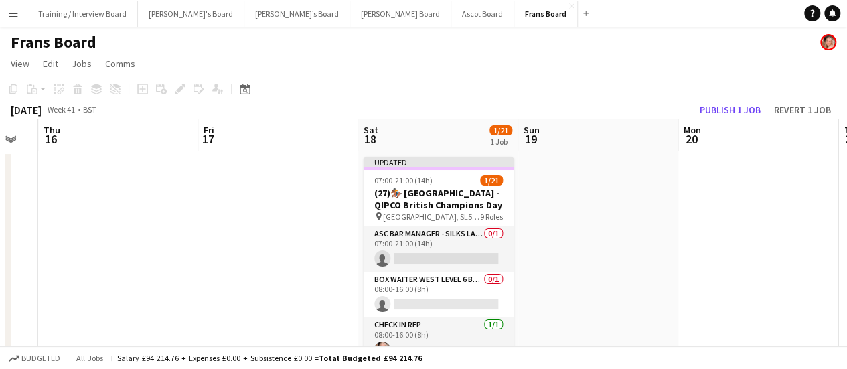
scroll to position [0, 514]
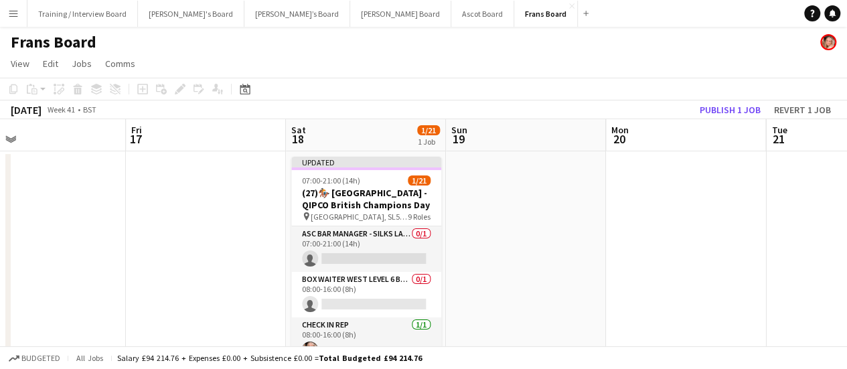
drag, startPoint x: 726, startPoint y: 246, endPoint x: 668, endPoint y: 243, distance: 58.3
click at [668, 243] on app-calendar-viewport "Mon 13 Tue 14 Wed 15 Thu 16 Fri 17 Sat 18 1/21 1 Job Sun 19 Mon 20 Tue 21 Wed 2…" at bounding box center [423, 250] width 847 height 263
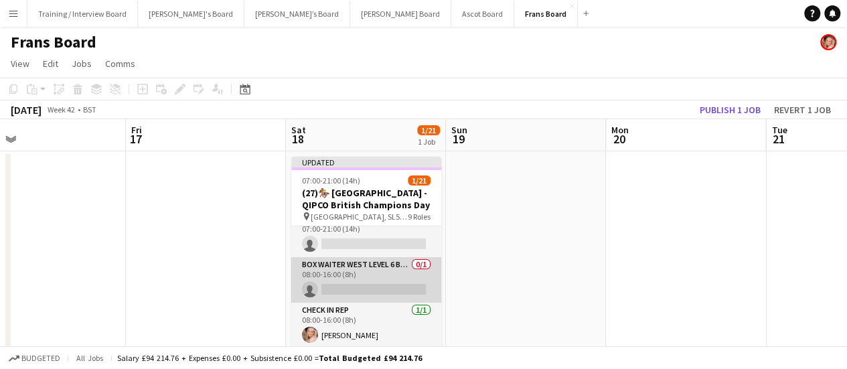
scroll to position [0, 0]
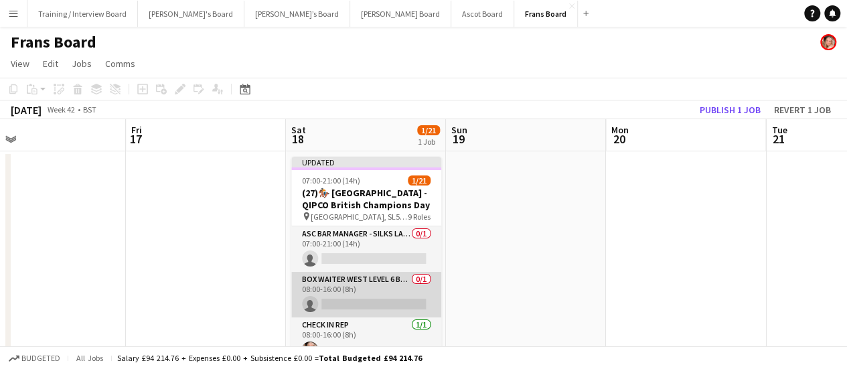
click at [374, 299] on app-card-role "Box Waiter WEST LEVEL 6 BOXES 0/1 08:00-16:00 (8h) single-neutral-actions" at bounding box center [366, 295] width 150 height 46
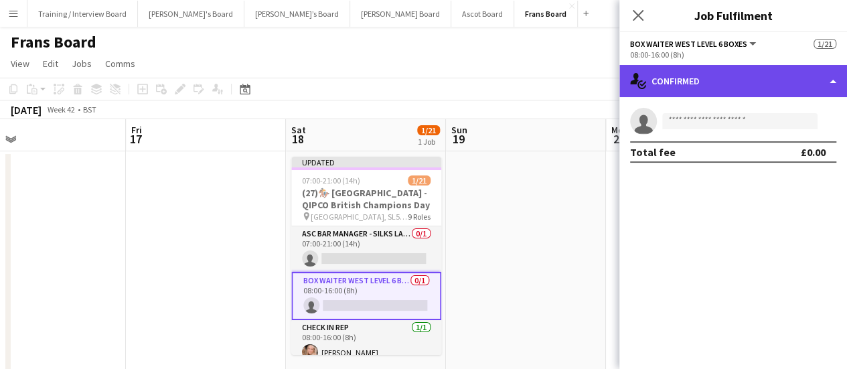
click at [768, 79] on div "single-neutral-actions-check-2 Confirmed" at bounding box center [734, 81] width 228 height 32
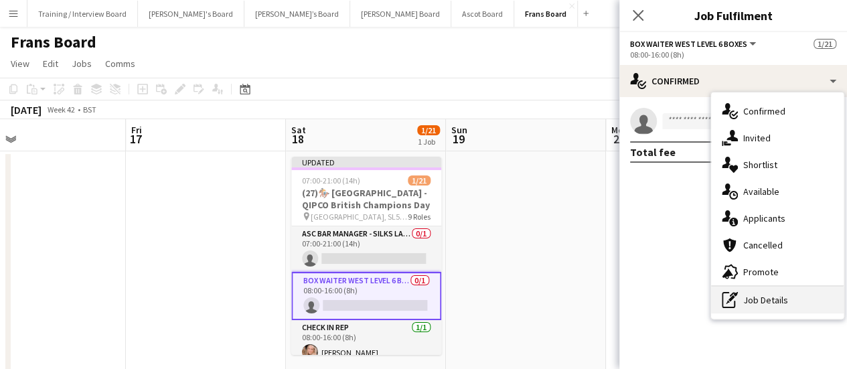
click at [741, 295] on div "pen-write Job Details" at bounding box center [777, 300] width 133 height 27
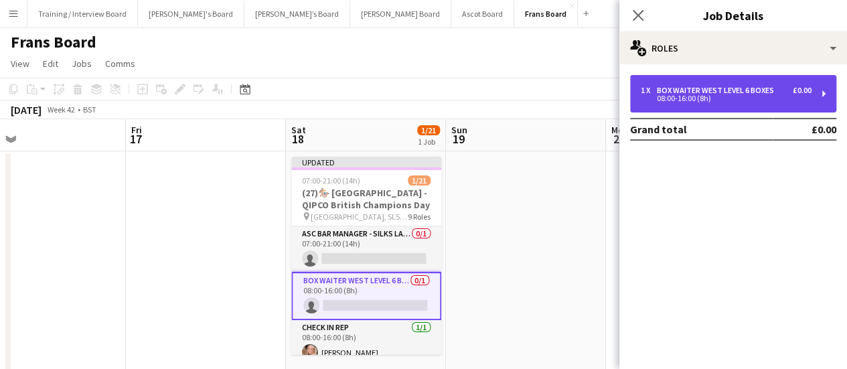
click at [707, 90] on div "Box Waiter WEST LEVEL 6 BOXES" at bounding box center [718, 90] width 123 height 9
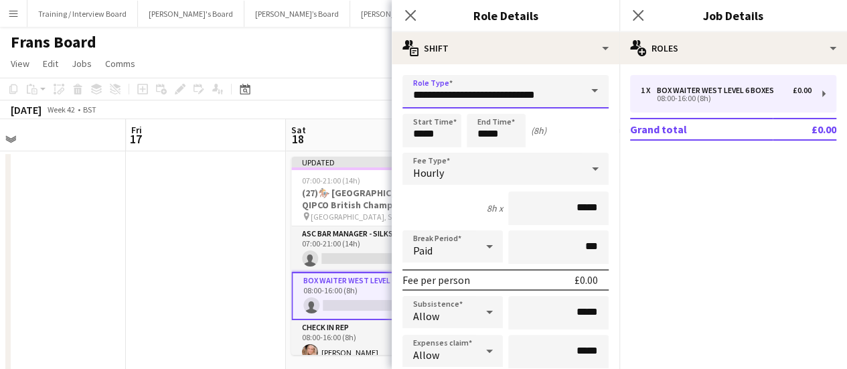
click at [542, 85] on input "**********" at bounding box center [506, 91] width 206 height 33
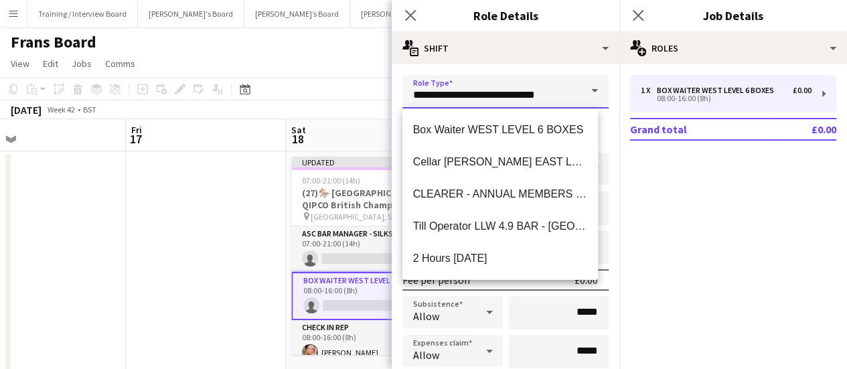
click at [542, 85] on input "**********" at bounding box center [506, 91] width 206 height 33
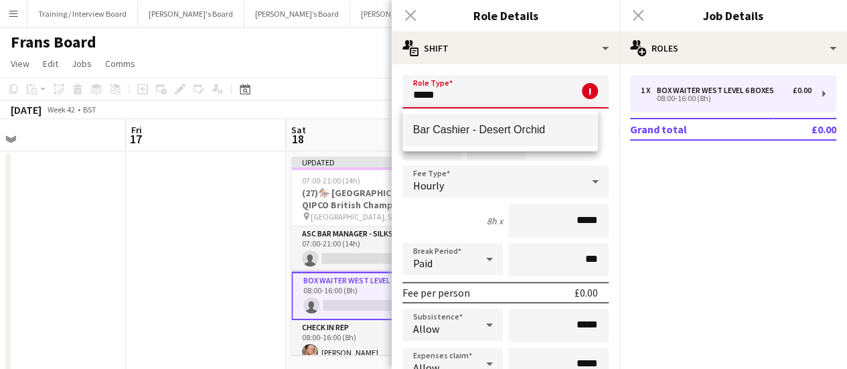
click at [527, 127] on span "Bar Cashier - Desert Orchid" at bounding box center [500, 129] width 175 height 13
type input "**********"
type input "******"
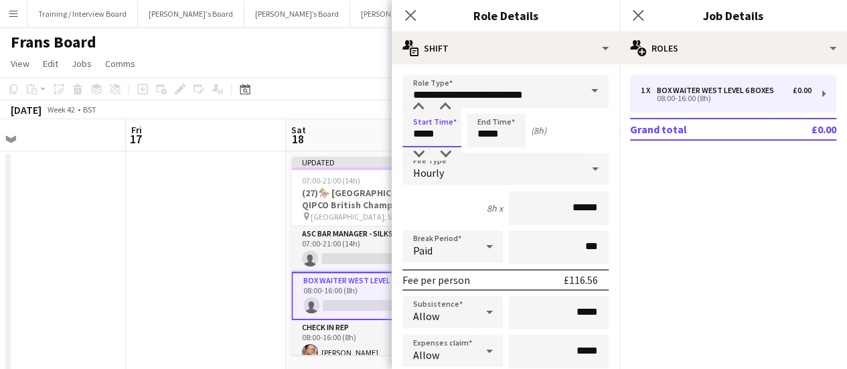
click at [454, 131] on input "*****" at bounding box center [432, 130] width 59 height 33
type input "*****"
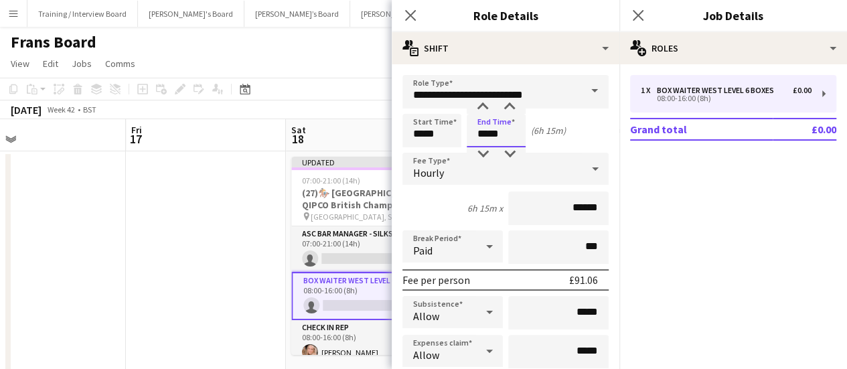
drag, startPoint x: 498, startPoint y: 141, endPoint x: 165, endPoint y: 34, distance: 349.7
click at [264, 67] on body "Menu Boards Boards Boards All jobs Status Workforce Workforce My Workforce Recr…" at bounding box center [423, 202] width 847 height 405
type input "*****"
click at [482, 244] on icon at bounding box center [490, 246] width 16 height 27
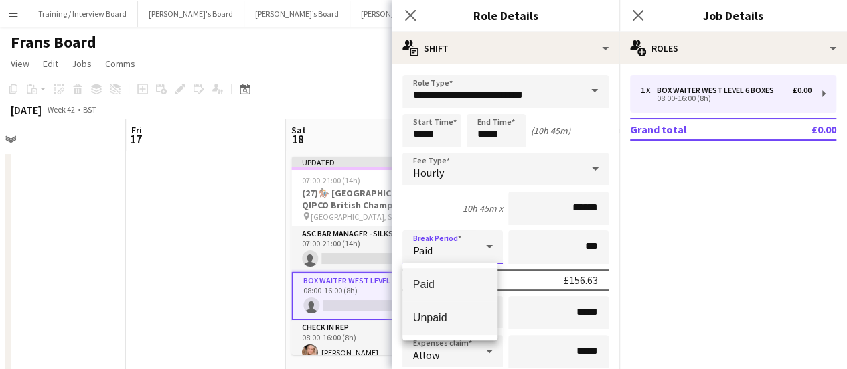
click at [474, 312] on span "Unpaid" at bounding box center [450, 317] width 74 height 13
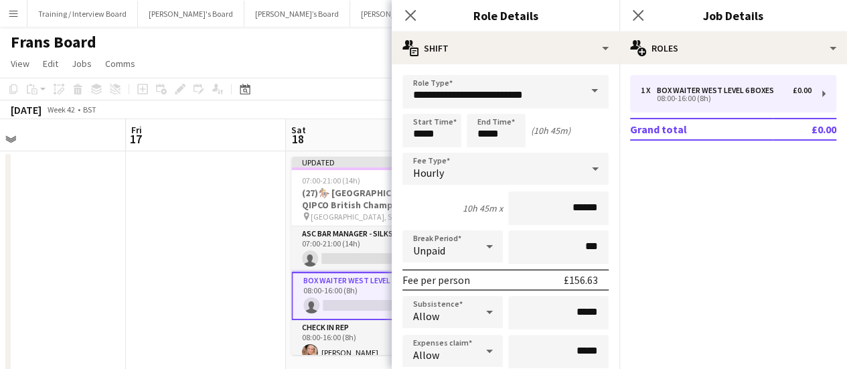
click at [565, 251] on input "***" at bounding box center [558, 246] width 100 height 33
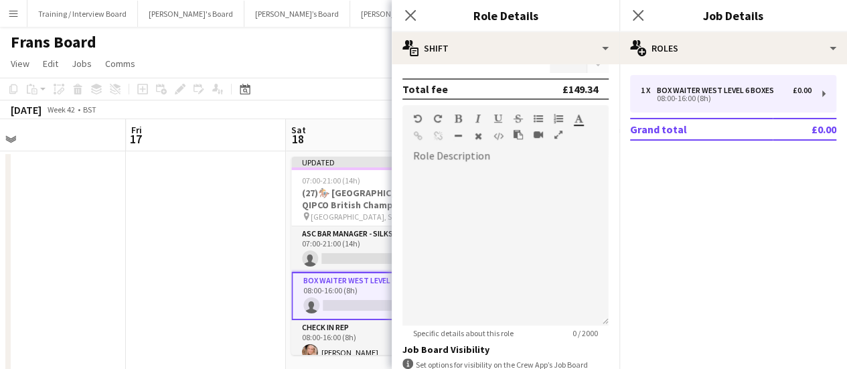
scroll to position [402, 0]
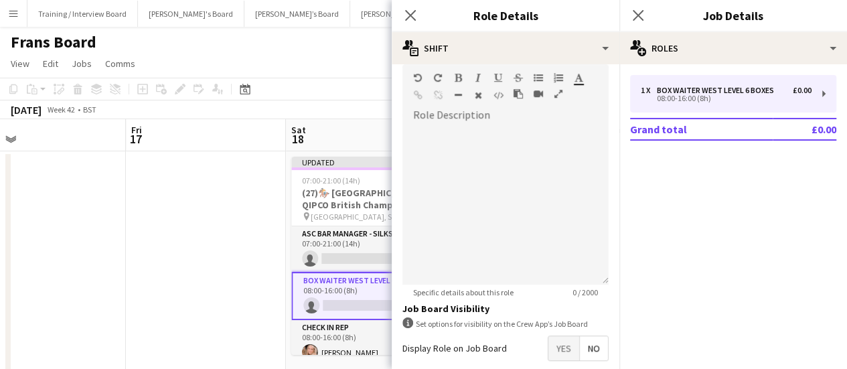
type input "****"
click at [494, 184] on div at bounding box center [506, 204] width 206 height 161
paste div
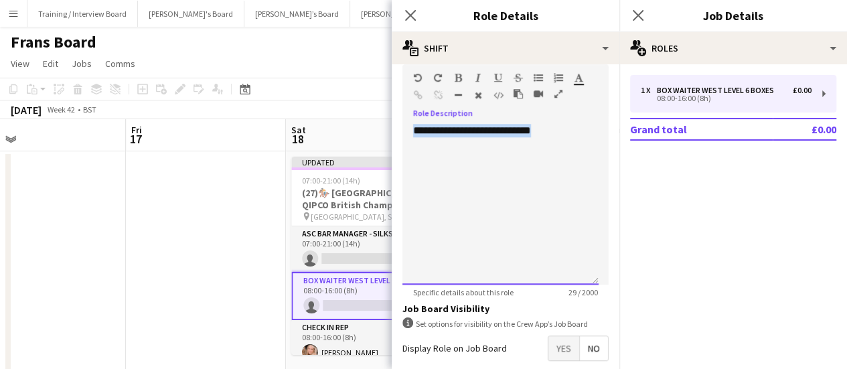
drag, startPoint x: 534, startPoint y: 143, endPoint x: 174, endPoint y: 50, distance: 371.5
click at [174, 50] on body "Menu Boards Boards Boards All jobs Status Workforce Workforce My Workforce Recr…" at bounding box center [423, 202] width 847 height 405
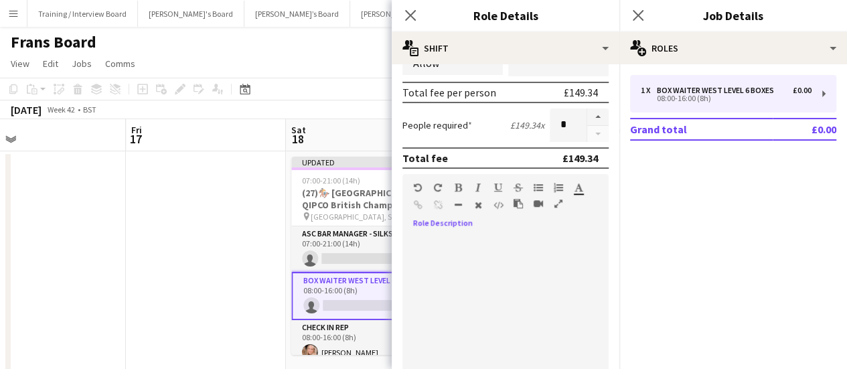
click at [190, 214] on app-date-cell at bounding box center [206, 266] width 160 height 230
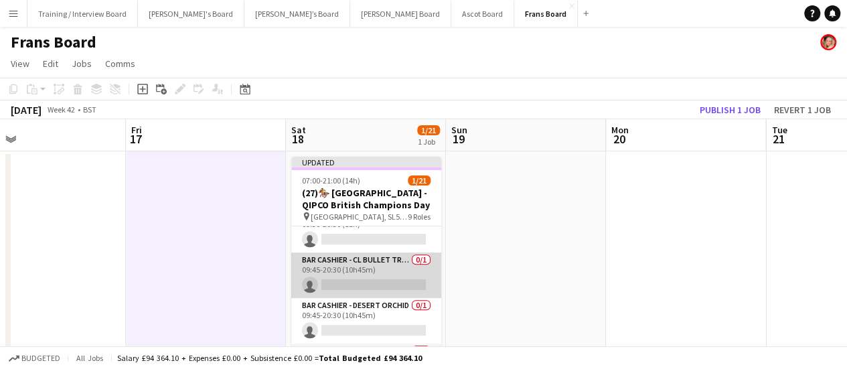
scroll to position [402, 0]
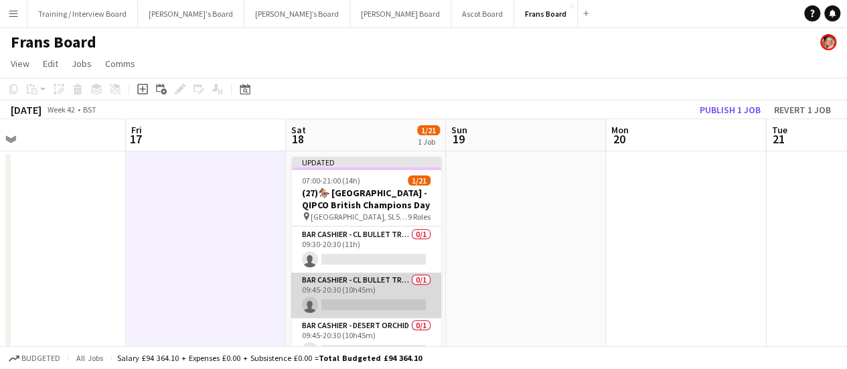
click at [369, 282] on app-card-role "Bar Cashier - CL Bullet Train 0/1 09:45-20:30 (10h45m) single-neutral-actions" at bounding box center [366, 296] width 150 height 46
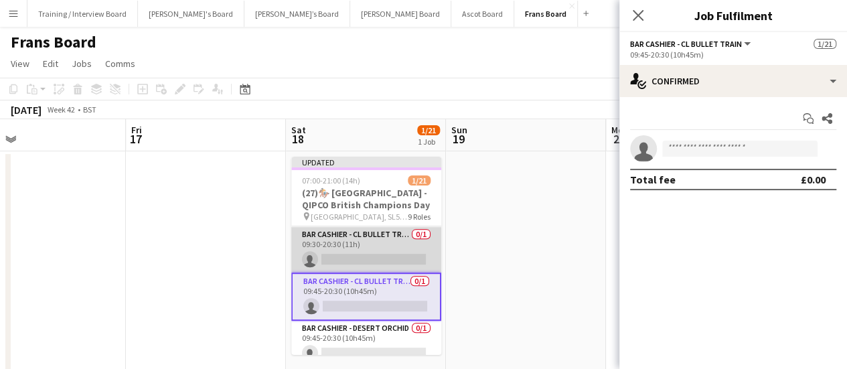
drag, startPoint x: 371, startPoint y: 261, endPoint x: 372, endPoint y: 249, distance: 11.4
click at [371, 258] on app-card-role "Bar Cashier - CL Bullet Train 0/1 09:30-20:30 (11h) single-neutral-actions" at bounding box center [366, 250] width 150 height 46
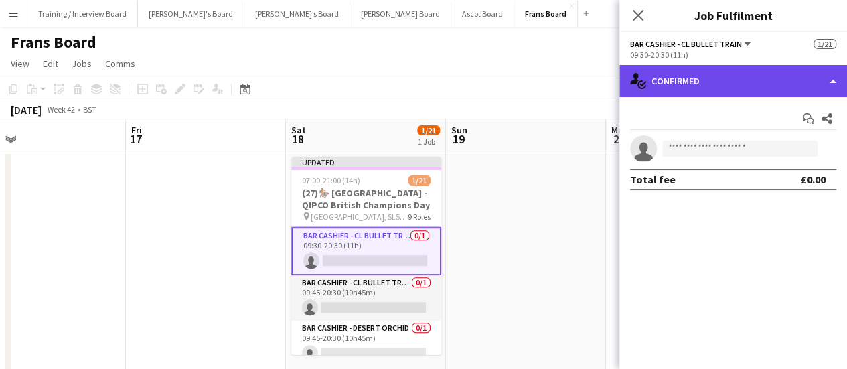
click at [737, 69] on div "single-neutral-actions-check-2 Confirmed" at bounding box center [734, 81] width 228 height 32
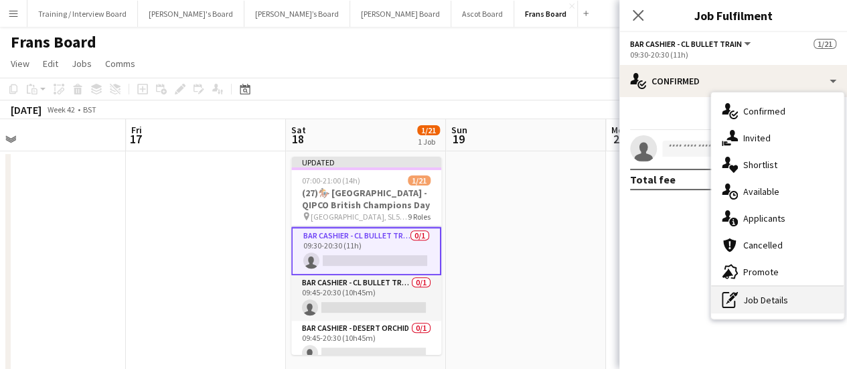
click at [768, 304] on div "pen-write Job Details" at bounding box center [777, 300] width 133 height 27
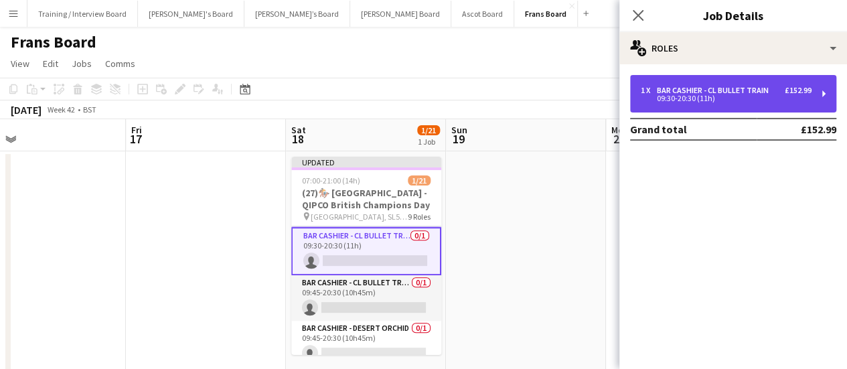
click at [722, 100] on div "09:30-20:30 (11h)" at bounding box center [726, 98] width 171 height 7
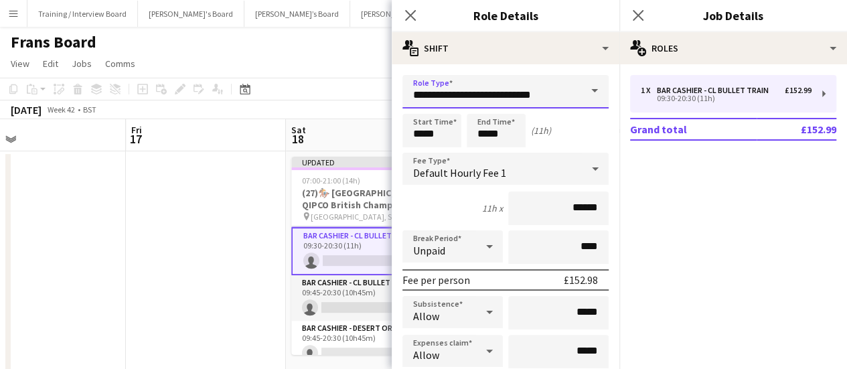
click at [502, 77] on input "**********" at bounding box center [506, 91] width 206 height 33
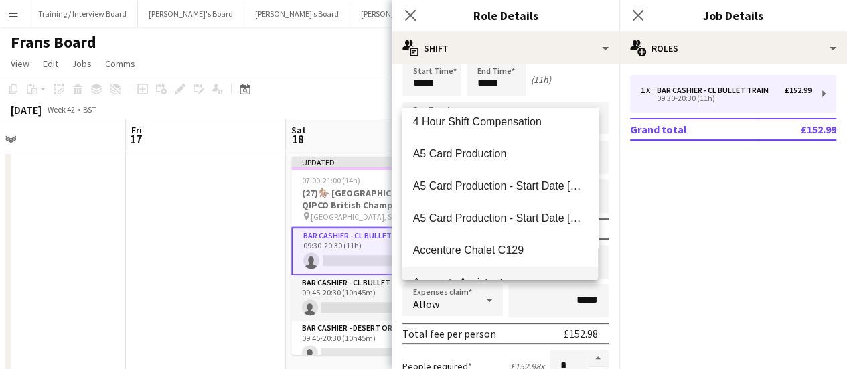
scroll to position [268, 0]
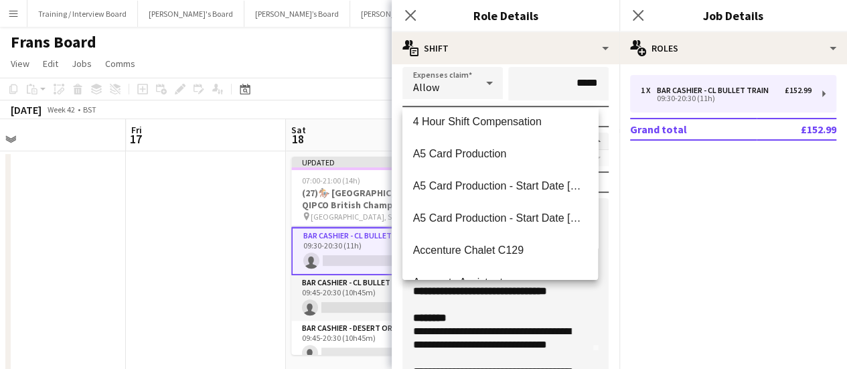
click at [514, 322] on div "********" at bounding box center [500, 317] width 175 height 13
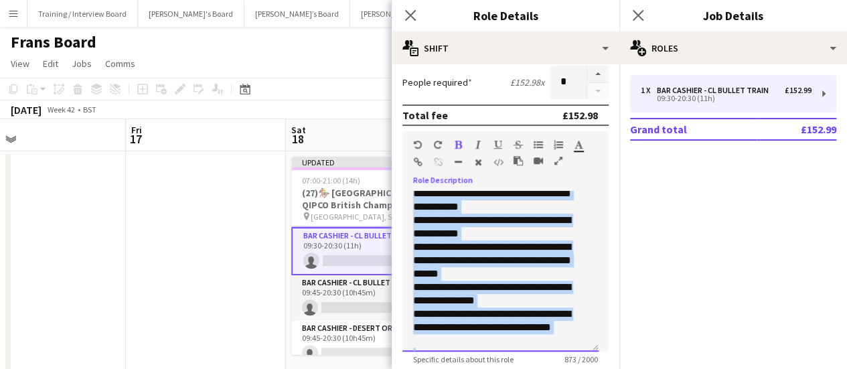
scroll to position [336, 0]
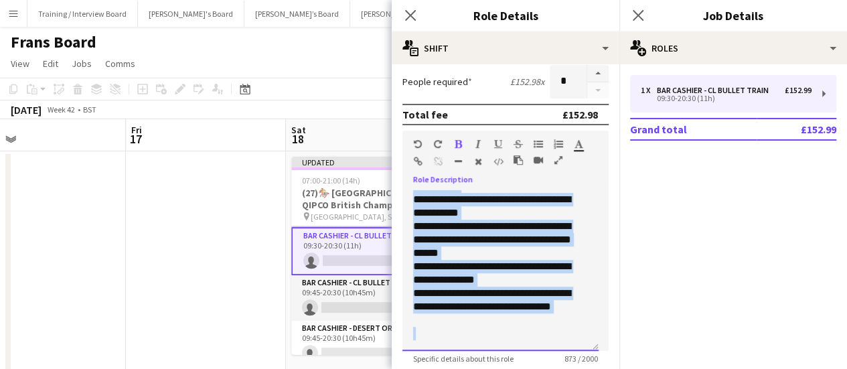
drag, startPoint x: 409, startPoint y: 201, endPoint x: 565, endPoint y: 351, distance: 217.0
click at [565, 351] on app-form-group "**********" at bounding box center [506, 247] width 206 height 233
copy div "**********"
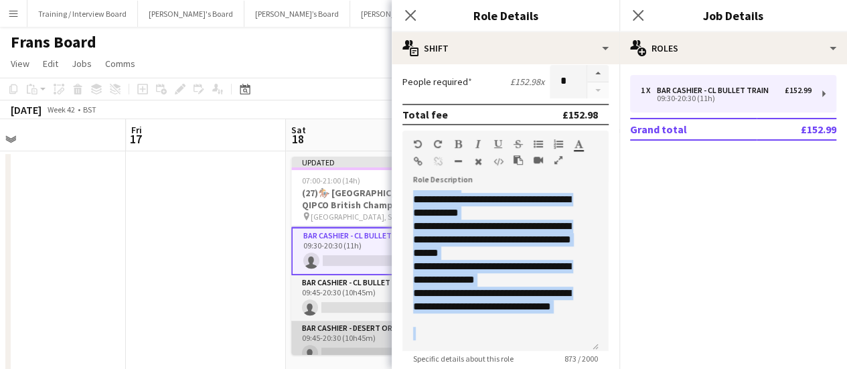
click at [339, 326] on app-card-role "Bar Cashier - Desert Orchid 0/1 09:45-20:30 (10h45m) single-neutral-actions" at bounding box center [366, 344] width 150 height 46
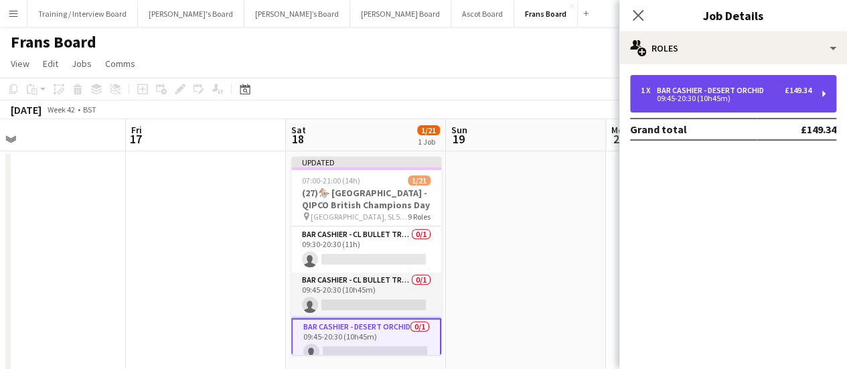
click at [708, 92] on div "Bar Cashier - Desert Orchid" at bounding box center [713, 90] width 113 height 9
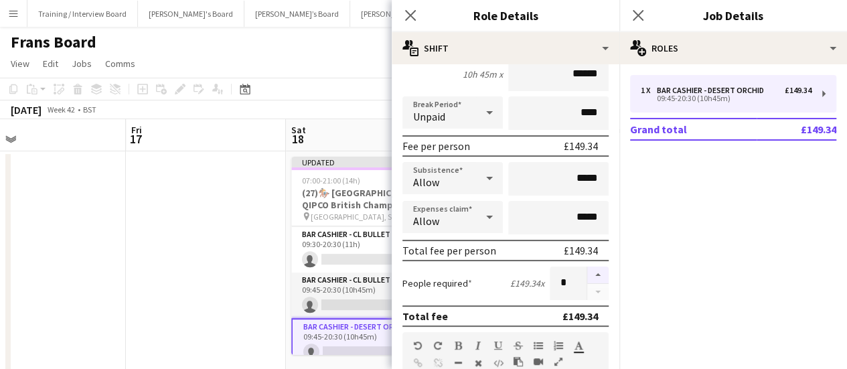
click at [589, 277] on button "button" at bounding box center [597, 275] width 21 height 17
type input "*"
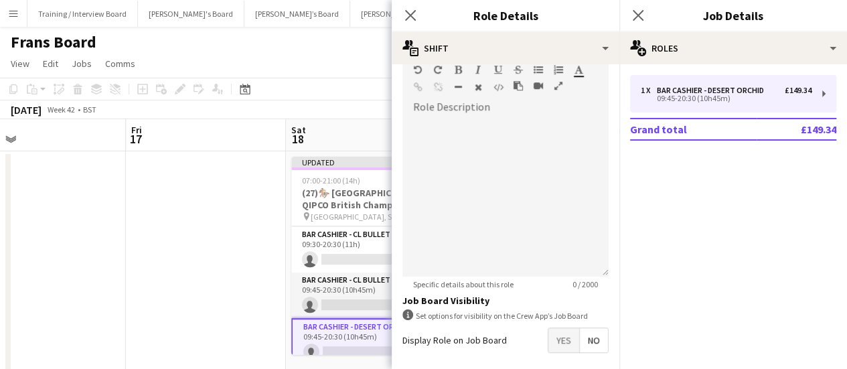
scroll to position [469, 0]
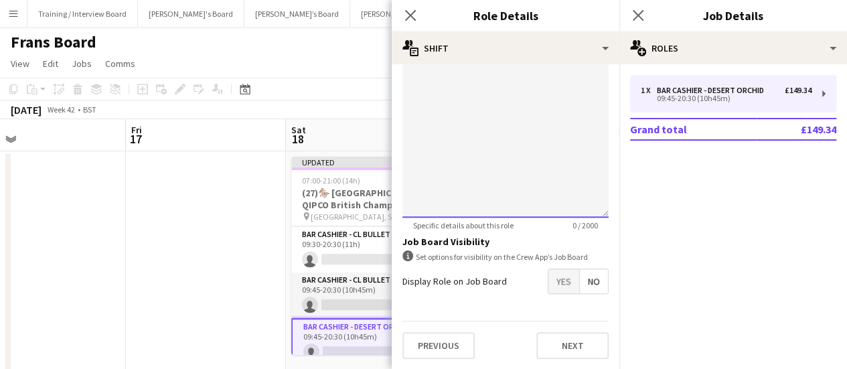
click at [471, 109] on div at bounding box center [506, 137] width 206 height 161
paste div
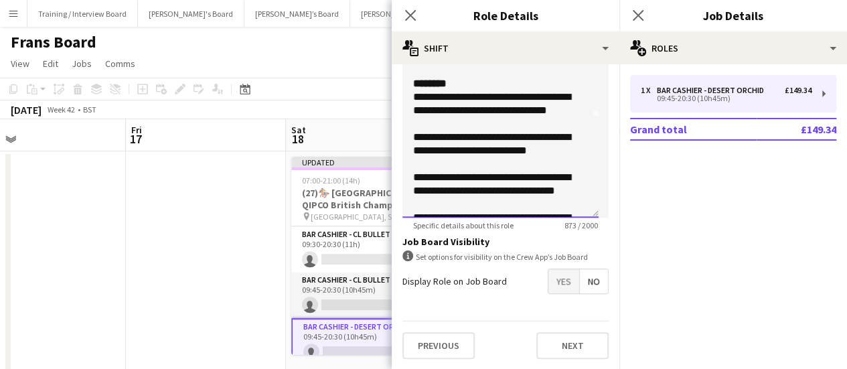
scroll to position [42, 0]
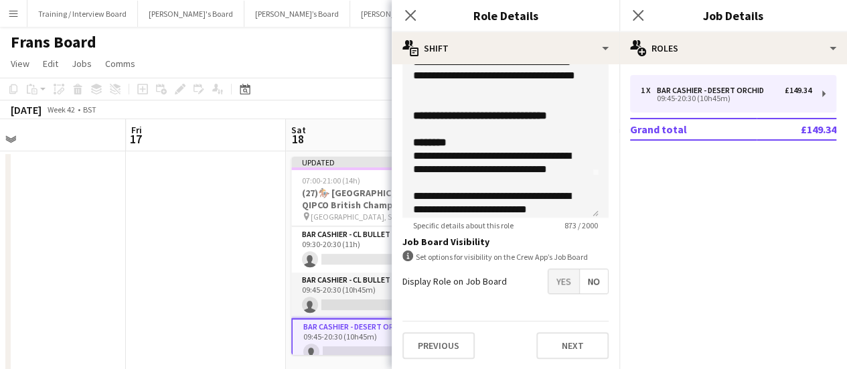
click at [167, 248] on app-date-cell at bounding box center [206, 266] width 160 height 230
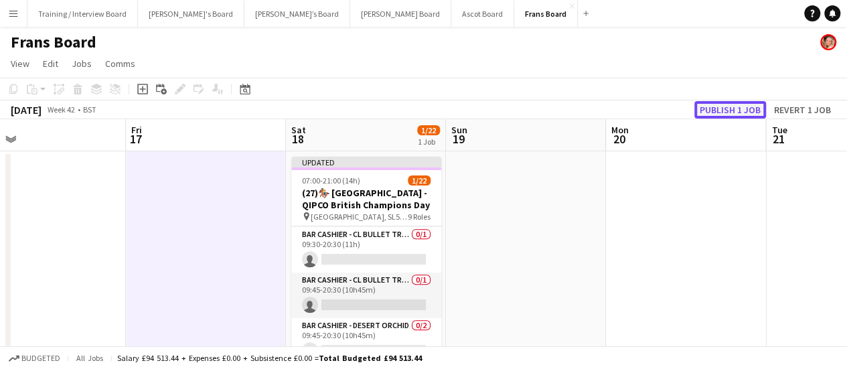
click at [738, 112] on button "Publish 1 job" at bounding box center [731, 109] width 72 height 17
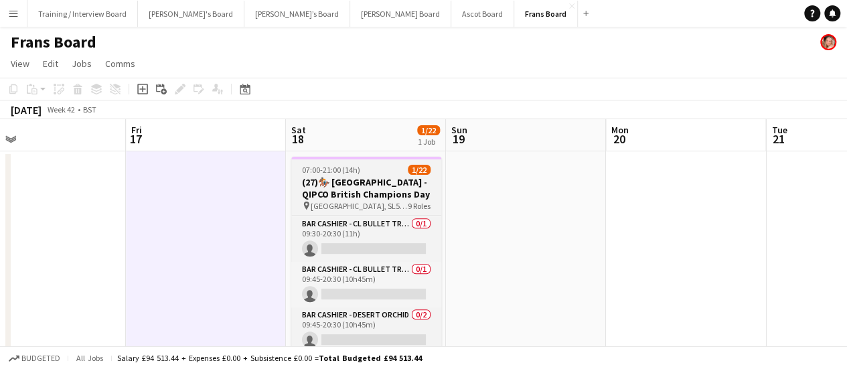
click at [368, 169] on div "07:00-21:00 (14h) 1/22" at bounding box center [366, 170] width 150 height 10
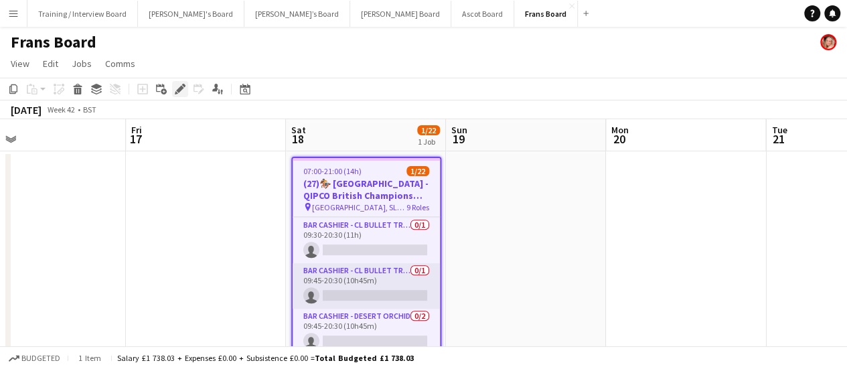
click at [180, 93] on icon "Edit" at bounding box center [180, 89] width 11 height 11
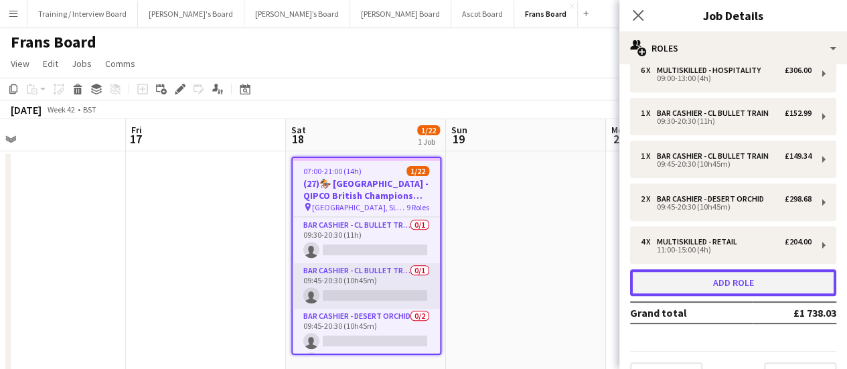
click at [769, 287] on button "Add role" at bounding box center [733, 282] width 206 height 27
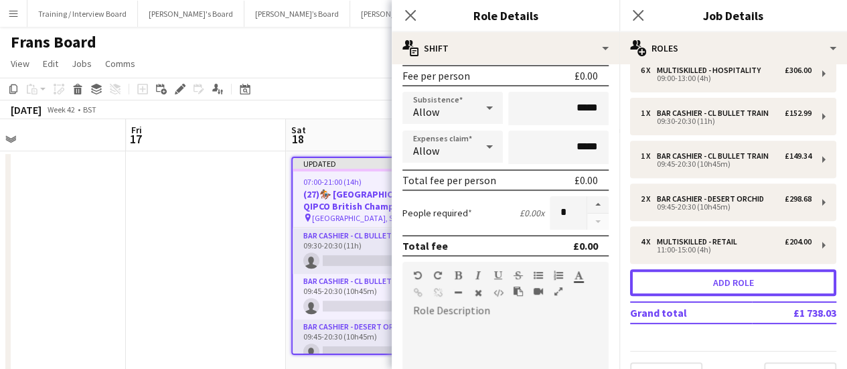
scroll to position [268, 0]
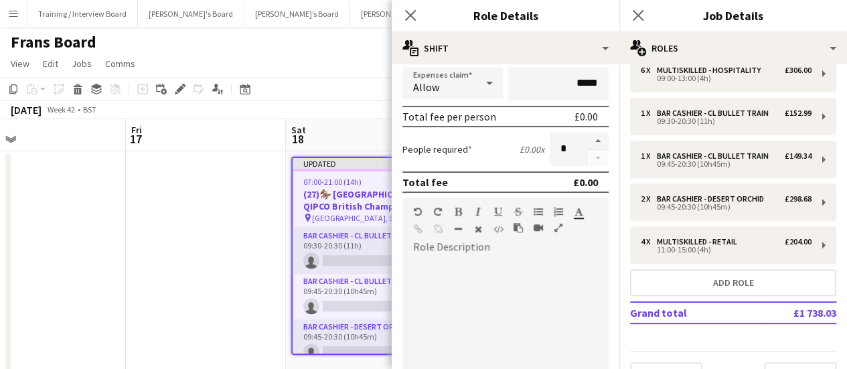
click at [498, 285] on div at bounding box center [506, 338] width 206 height 161
paste div
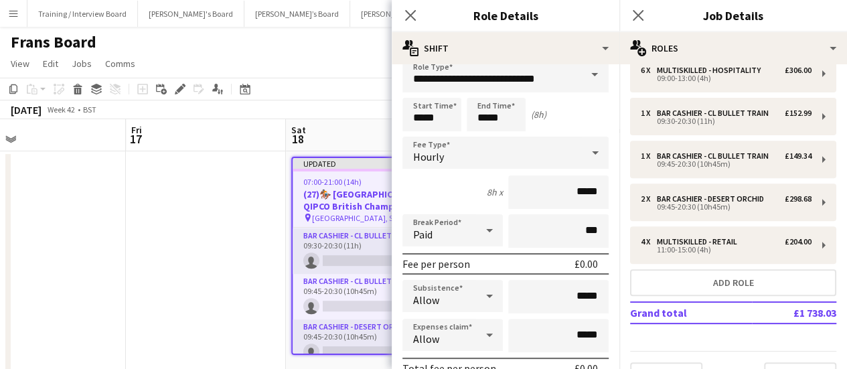
scroll to position [0, 0]
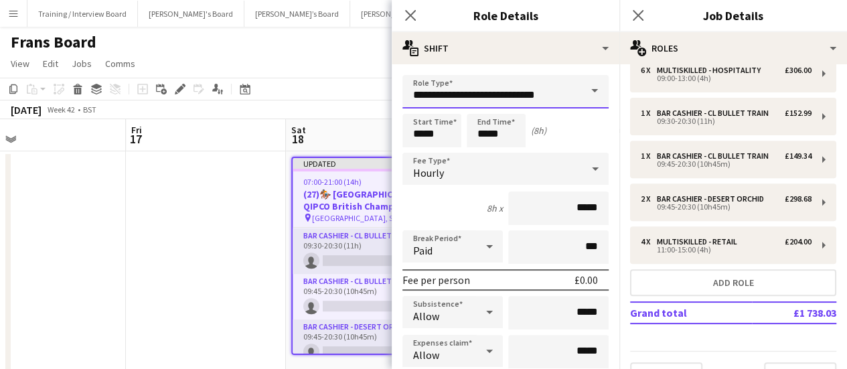
click at [486, 101] on input "**********" at bounding box center [506, 91] width 206 height 33
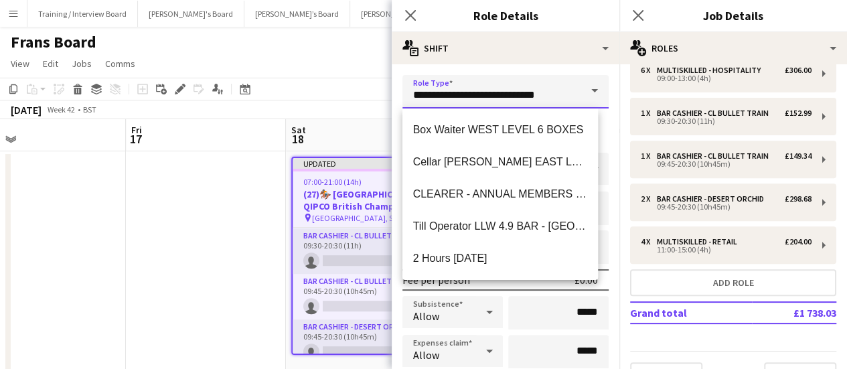
click at [486, 101] on input "**********" at bounding box center [506, 91] width 206 height 33
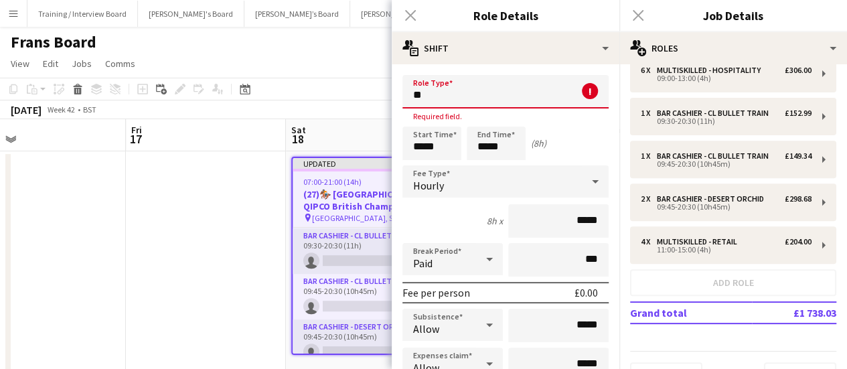
type input "*"
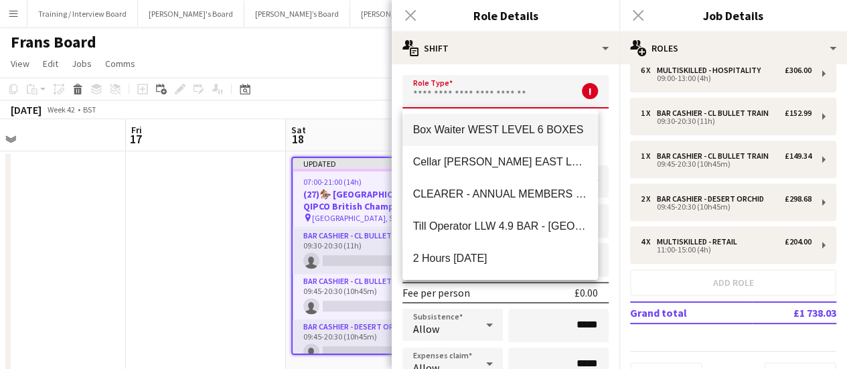
click at [469, 137] on mat-option "Box Waiter WEST LEVEL 6 BOXES" at bounding box center [501, 130] width 196 height 32
type input "**********"
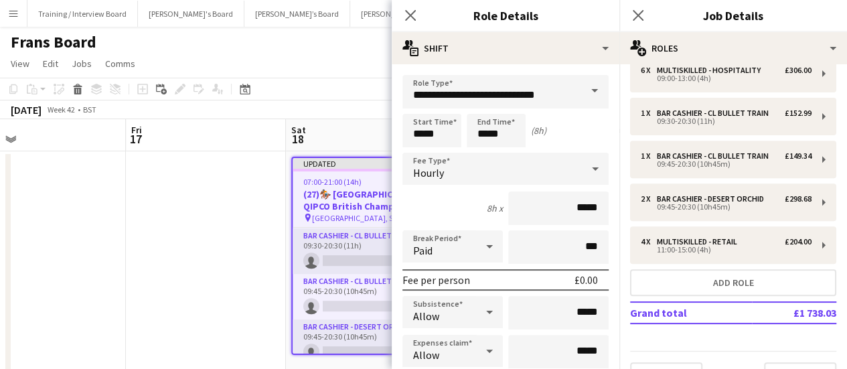
click at [154, 232] on app-date-cell at bounding box center [206, 266] width 160 height 230
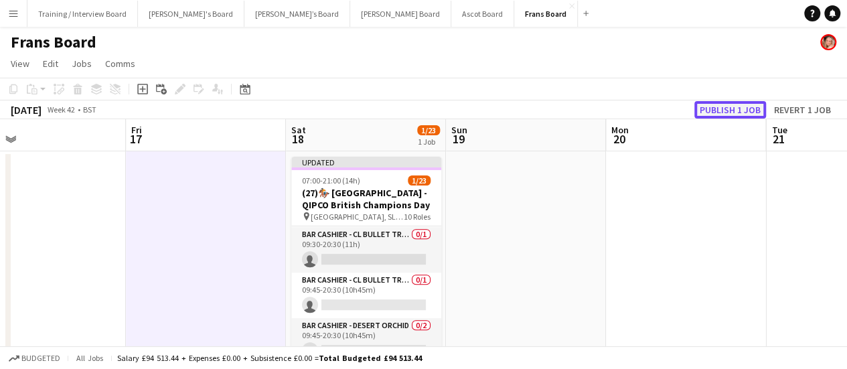
click at [733, 109] on button "Publish 1 job" at bounding box center [731, 109] width 72 height 17
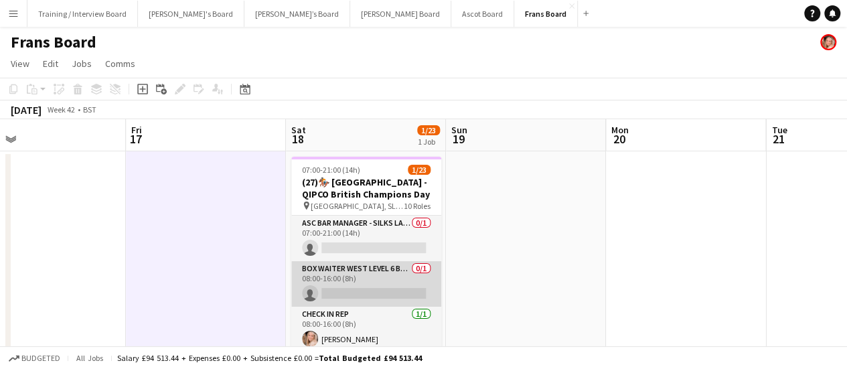
click at [387, 279] on app-card-role "Box Waiter WEST LEVEL 6 BOXES 0/1 08:00-16:00 (8h) single-neutral-actions" at bounding box center [366, 284] width 150 height 46
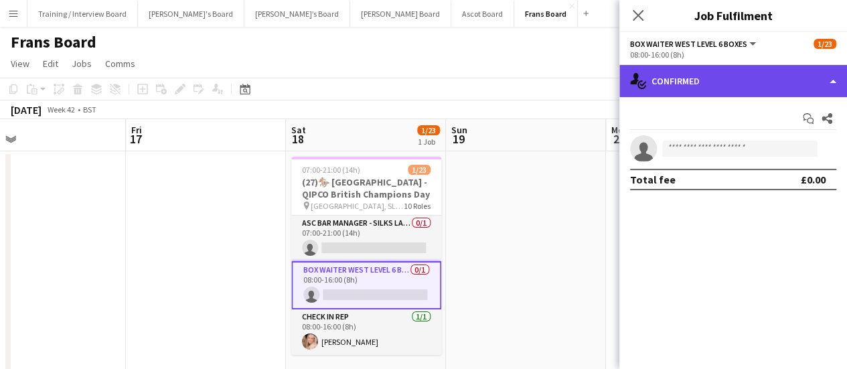
click at [698, 90] on div "single-neutral-actions-check-2 Confirmed" at bounding box center [734, 81] width 228 height 32
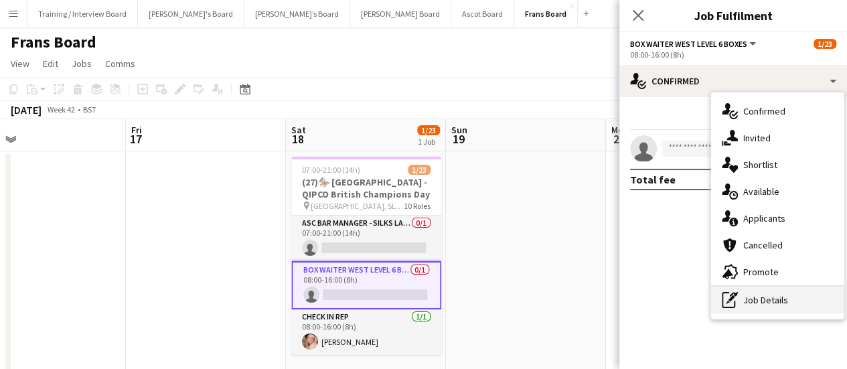
click at [797, 304] on div "pen-write Job Details" at bounding box center [777, 300] width 133 height 27
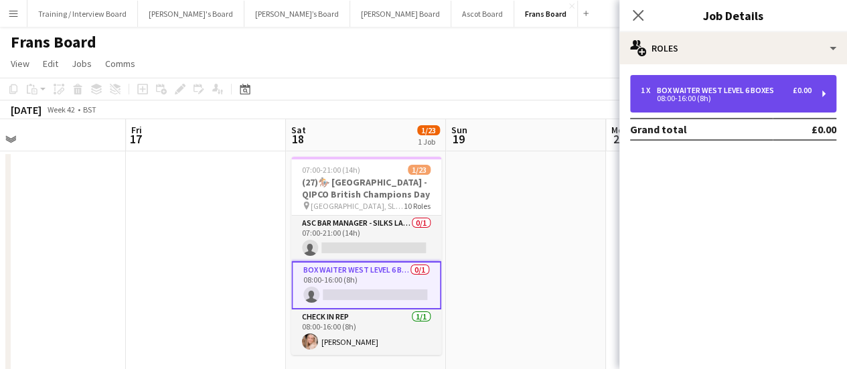
click at [689, 88] on div "Box Waiter WEST LEVEL 6 BOXES" at bounding box center [718, 90] width 123 height 9
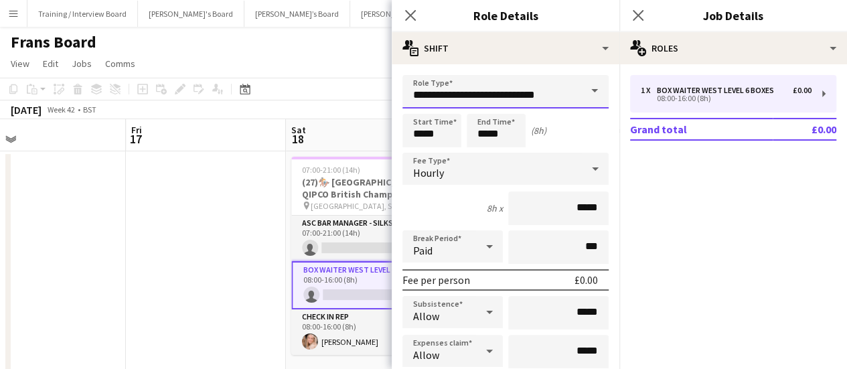
click at [516, 75] on input "**********" at bounding box center [506, 91] width 206 height 33
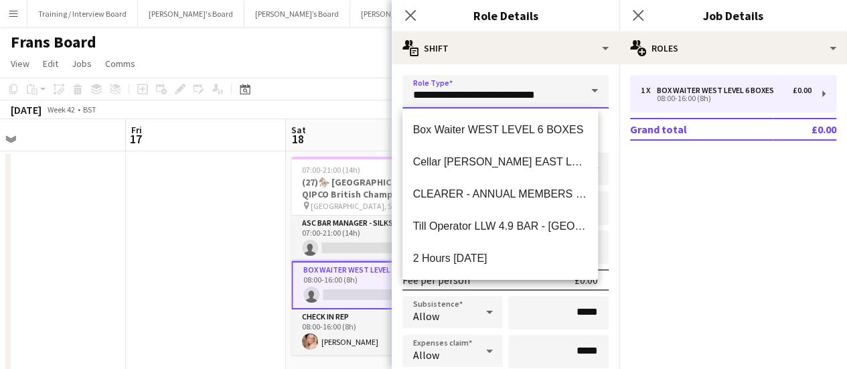
click at [516, 75] on input "**********" at bounding box center [506, 91] width 206 height 33
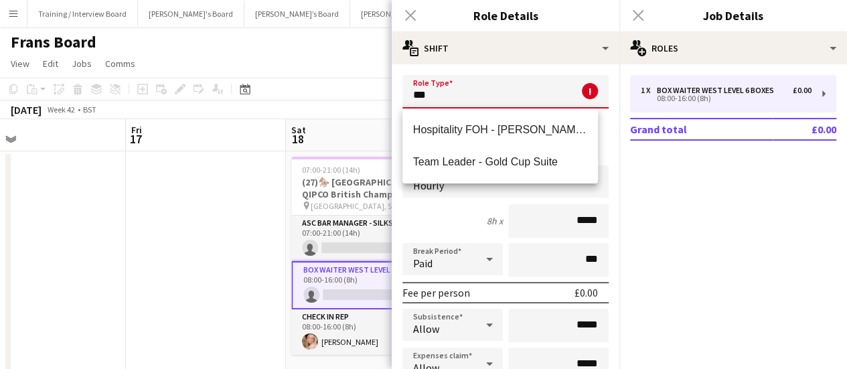
type input "***"
drag, startPoint x: 186, startPoint y: 202, endPoint x: 179, endPoint y: 196, distance: 8.6
click at [185, 202] on app-date-cell at bounding box center [206, 266] width 160 height 230
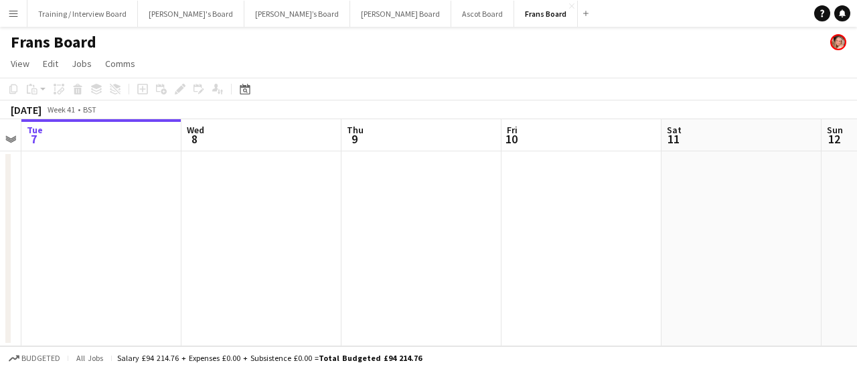
drag, startPoint x: 522, startPoint y: 243, endPoint x: 125, endPoint y: 210, distance: 399.3
click at [56, 237] on app-calendar-viewport "Sat 4 Sun 5 Mon 6 Tue 7 Wed 8 Thu 9 Fri 10 Sat 11 Sun 12 Mon 13 Tue 14" at bounding box center [428, 232] width 857 height 227
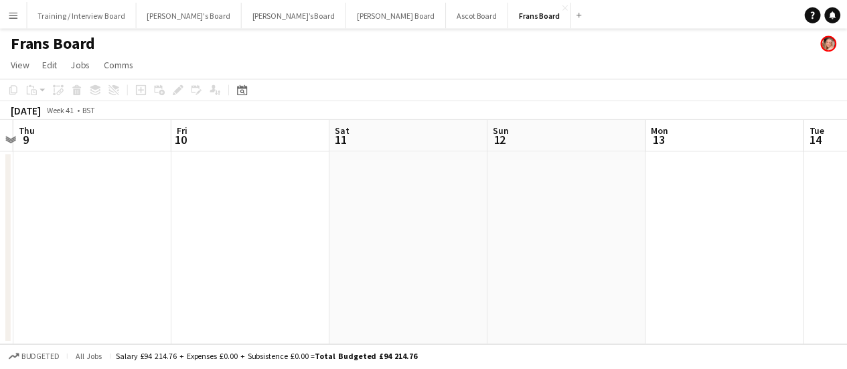
scroll to position [0, 340]
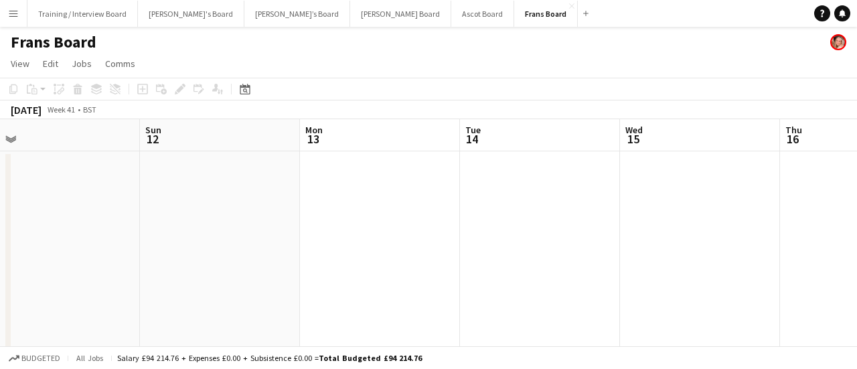
drag, startPoint x: 476, startPoint y: 244, endPoint x: 0, endPoint y: 101, distance: 496.7
click at [0, 101] on app-calendar "Copy Paste Paste Ctrl+V Paste with crew Ctrl+Shift+V Paste linked Job Delete Gr…" at bounding box center [428, 230] width 857 height 304
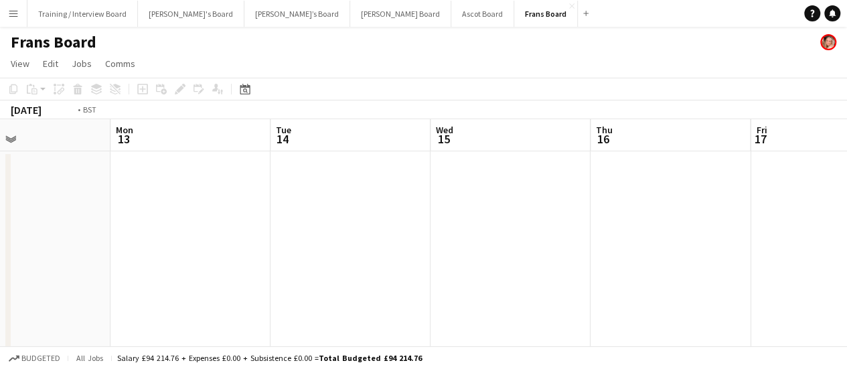
drag, startPoint x: 435, startPoint y: 224, endPoint x: 438, endPoint y: 230, distance: 6.9
click at [315, 215] on app-calendar-viewport "Thu 9 Fri 10 Sat 11 Sun 12 Mon 13 Tue 14 Wed 15 Thu 16 Fri 17 Sat 18 1/23 1 Job…" at bounding box center [423, 250] width 847 height 263
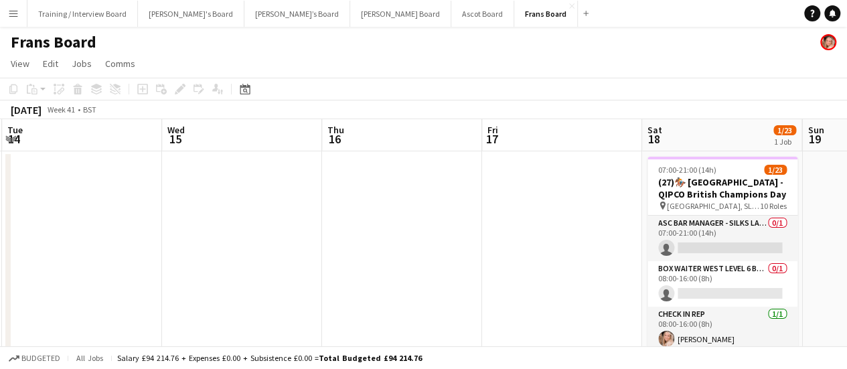
drag, startPoint x: 579, startPoint y: 240, endPoint x: 564, endPoint y: 239, distance: 14.8
click at [500, 239] on app-calendar-viewport "Sat 11 Sun 12 Mon 13 Tue 14 Wed 15 Thu 16 Fri 17 Sat 18 1/23 1 Job Sun 19 Mon 2…" at bounding box center [423, 250] width 847 height 263
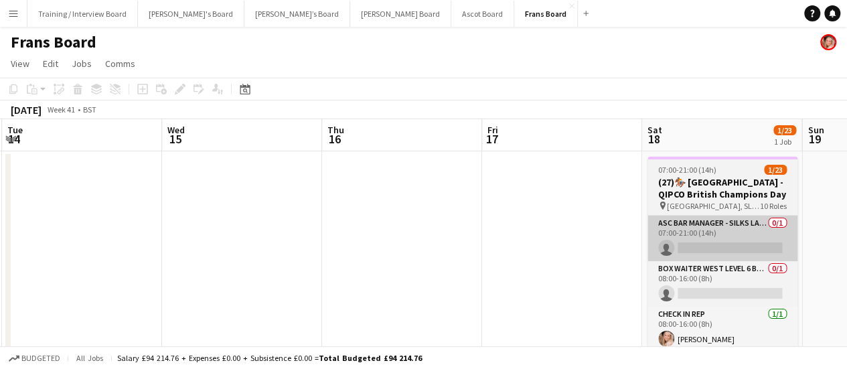
scroll to position [0, 484]
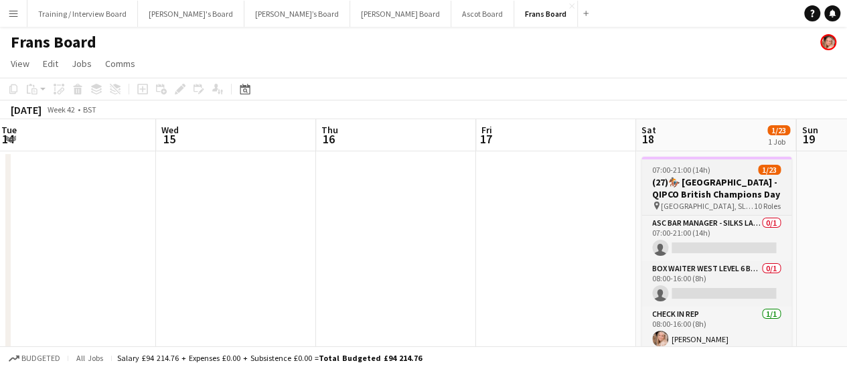
click at [725, 176] on h3 "(27)🏇🏼 [GEOGRAPHIC_DATA] - QIPCO British Champions Day" at bounding box center [717, 188] width 150 height 24
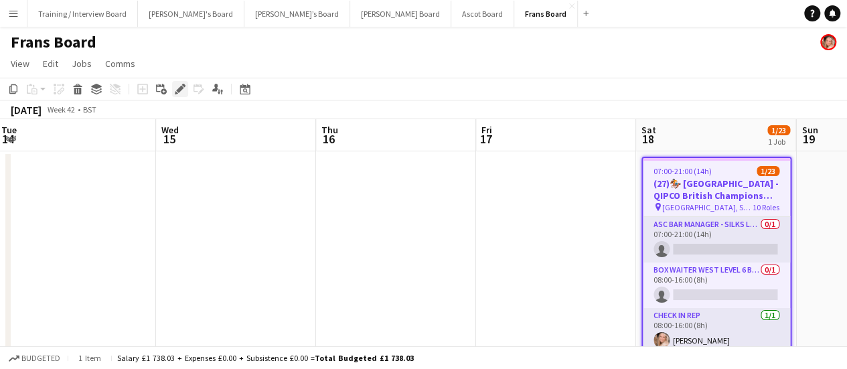
click at [185, 92] on icon "Edit" at bounding box center [180, 89] width 11 height 11
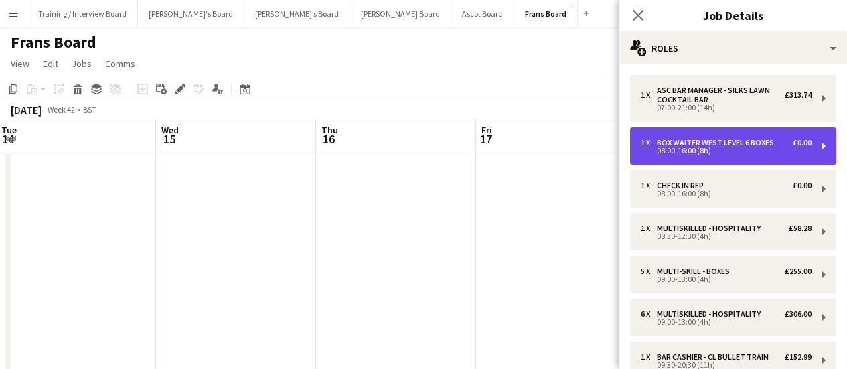
click at [761, 155] on div "1 x Box Waiter WEST LEVEL 6 BOXES £0.00 08:00-16:00 (8h)" at bounding box center [733, 146] width 206 height 38
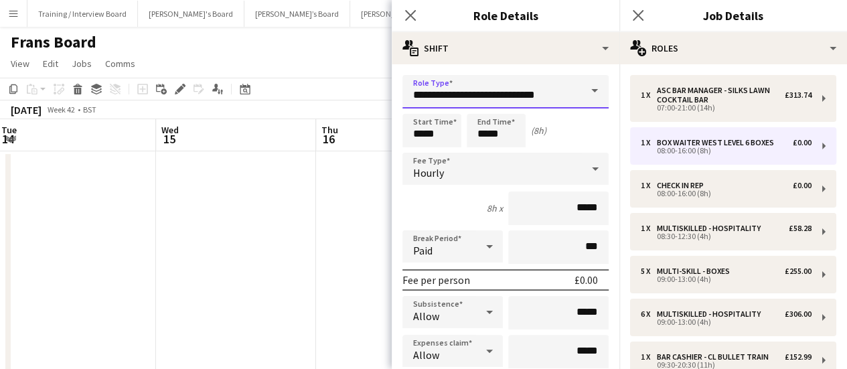
click at [563, 98] on input "**********" at bounding box center [506, 91] width 206 height 33
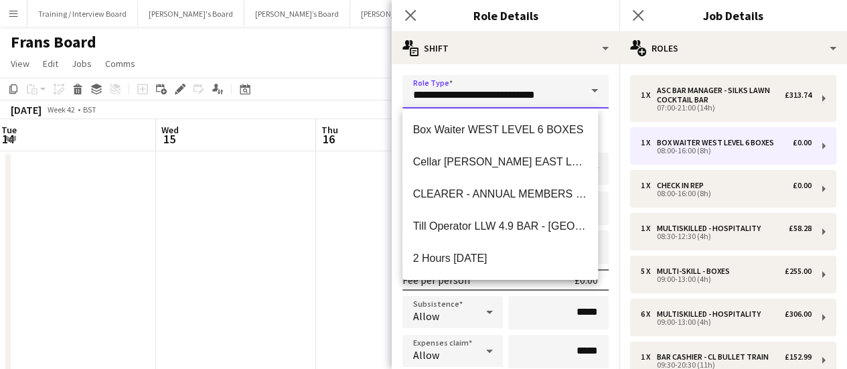
click at [563, 98] on input "**********" at bounding box center [506, 91] width 206 height 33
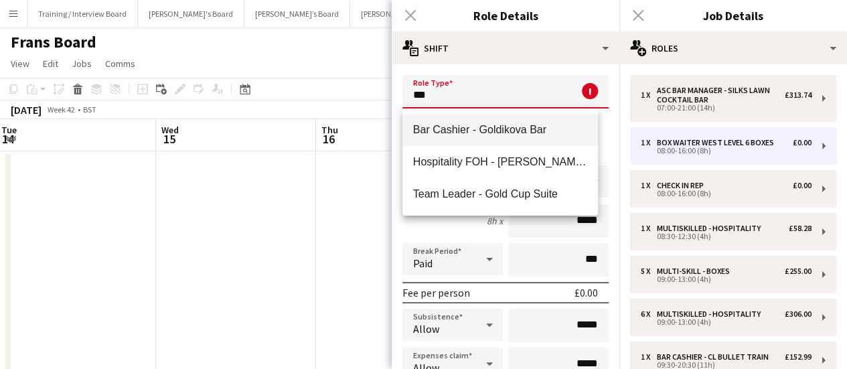
click at [546, 141] on mat-option "Bar Cashier - Goldikova Bar" at bounding box center [501, 130] width 196 height 32
type input "**********"
type input "******"
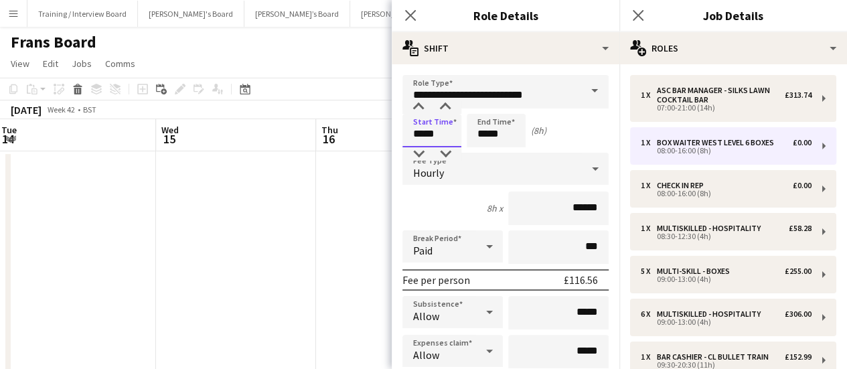
drag, startPoint x: 458, startPoint y: 131, endPoint x: 333, endPoint y: 149, distance: 126.5
click at [334, 149] on body "Menu Boards Boards Boards All jobs Status Workforce Workforce My Workforce Recr…" at bounding box center [423, 202] width 847 height 405
type input "*****"
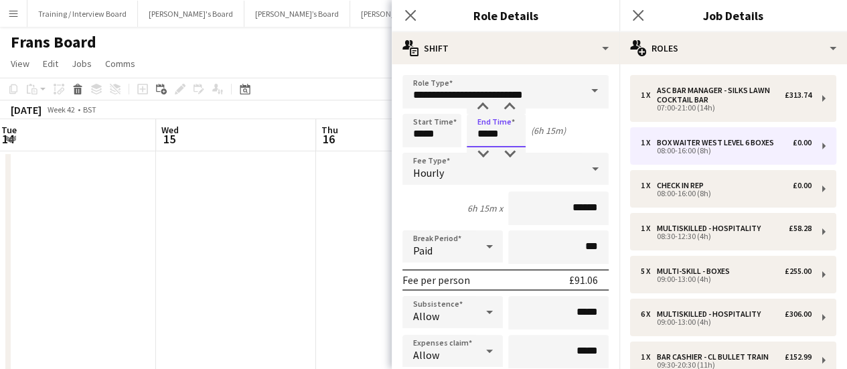
drag, startPoint x: 522, startPoint y: 141, endPoint x: 388, endPoint y: 97, distance: 141.7
click at [388, 97] on body "Menu Boards Boards Boards All jobs Status Workforce Workforce My Workforce Recr…" at bounding box center [423, 202] width 847 height 405
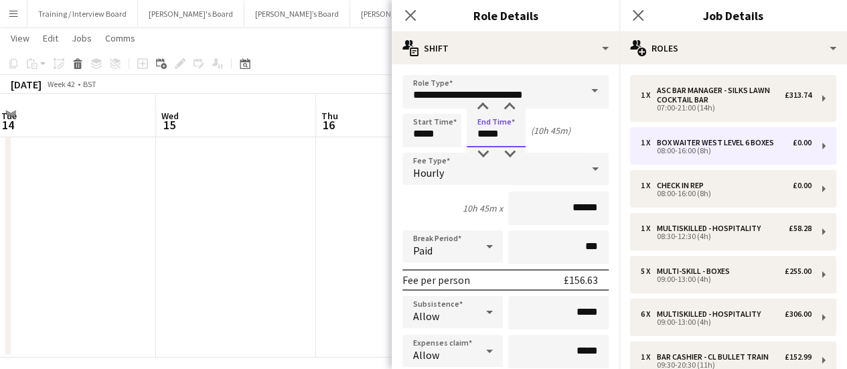
scroll to position [33, 0]
type input "*****"
click at [449, 240] on div "Paid" at bounding box center [440, 246] width 74 height 32
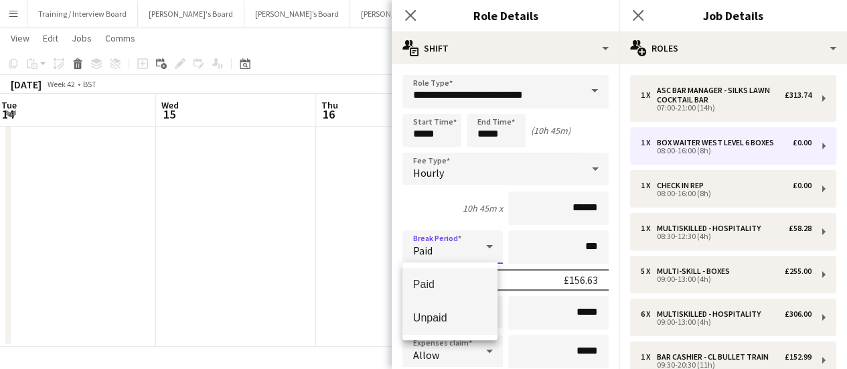
click at [442, 314] on span "Unpaid" at bounding box center [450, 317] width 74 height 13
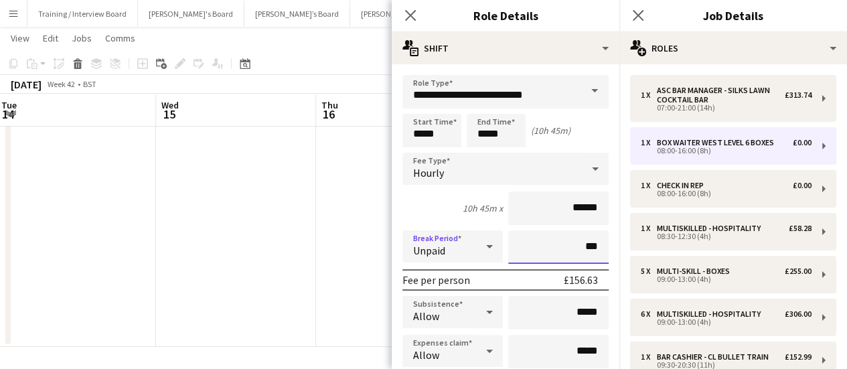
click at [545, 242] on input "***" at bounding box center [558, 246] width 100 height 33
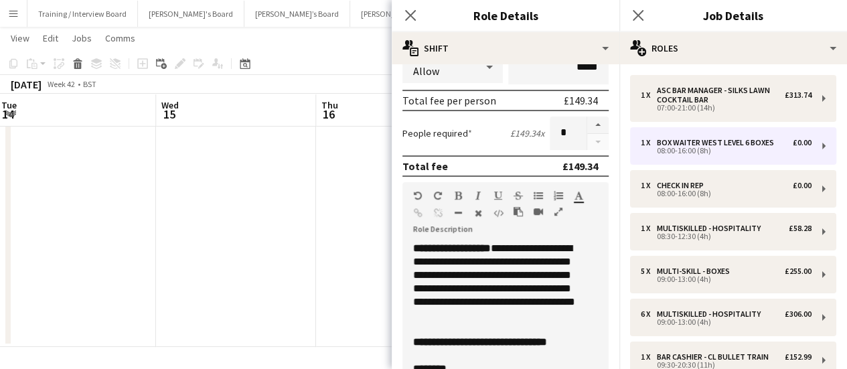
scroll to position [268, 0]
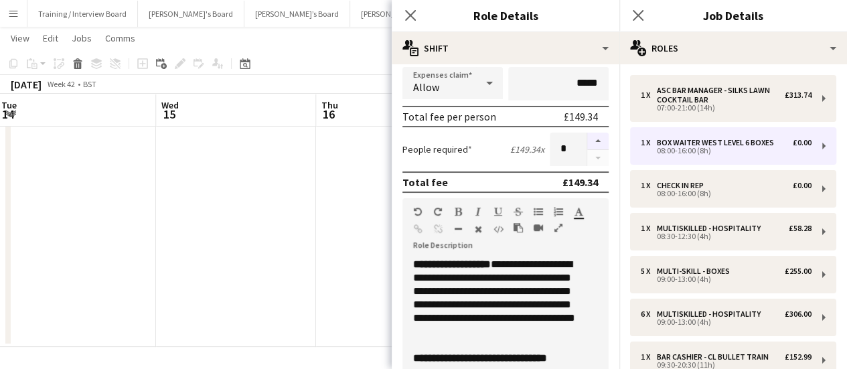
type input "****"
click at [591, 143] on button "button" at bounding box center [597, 141] width 21 height 17
type input "*"
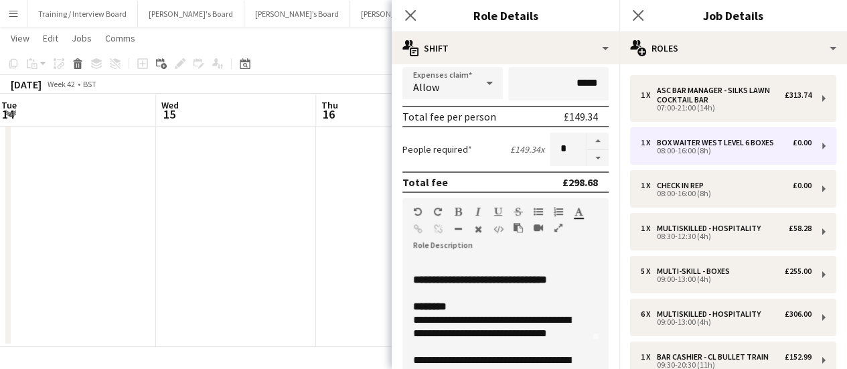
scroll to position [134, 0]
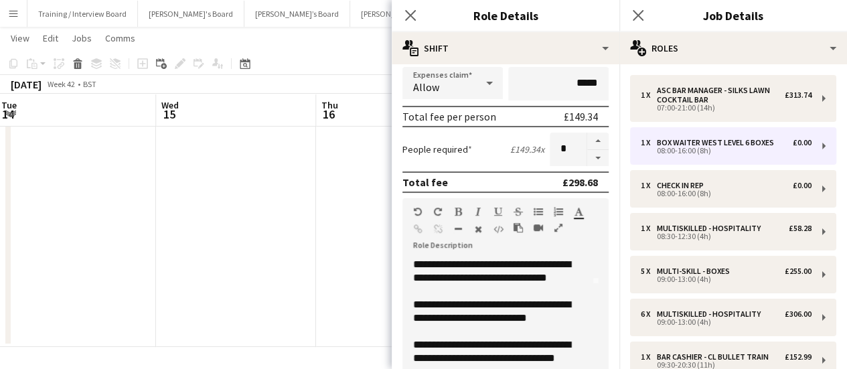
click at [334, 281] on app-date-cell at bounding box center [396, 232] width 160 height 230
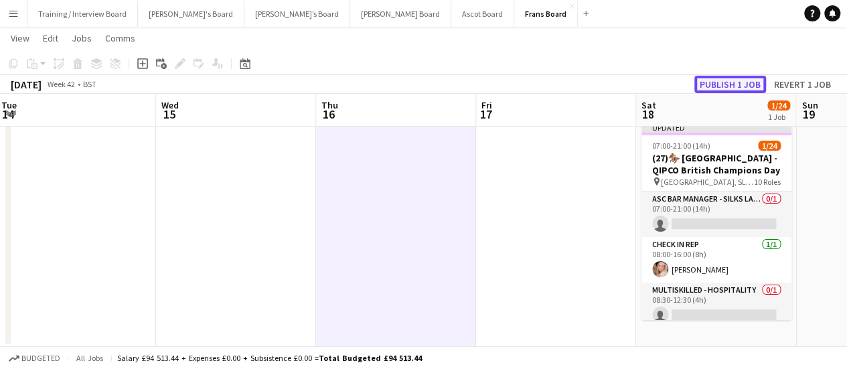
click at [718, 82] on button "Publish 1 job" at bounding box center [731, 84] width 72 height 17
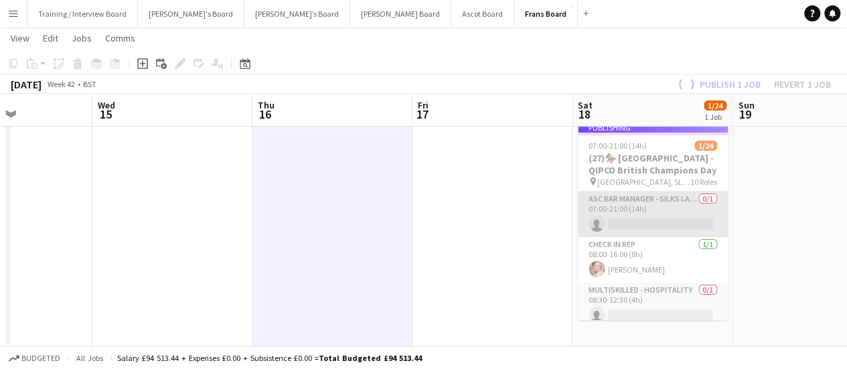
drag, startPoint x: 695, startPoint y: 228, endPoint x: 521, endPoint y: 215, distance: 173.9
click at [523, 230] on app-calendar-viewport "Sat 11 Sun 12 Mon 13 Tue 14 Wed 15 Thu 16 Fri 17 Sat 18 1/24 1 Job Sun 19 Mon 2…" at bounding box center [423, 183] width 847 height 328
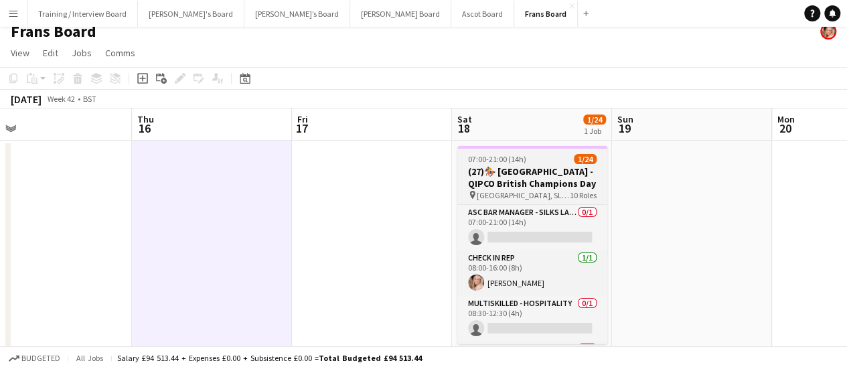
scroll to position [0, 0]
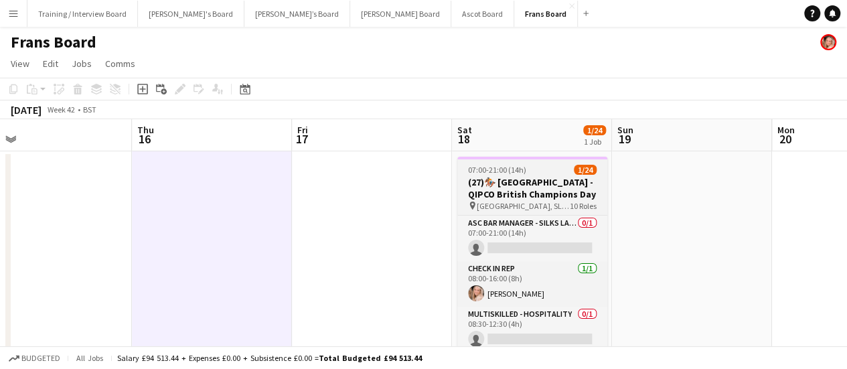
click at [560, 167] on div "07:00-21:00 (14h) 1/24" at bounding box center [532, 170] width 150 height 10
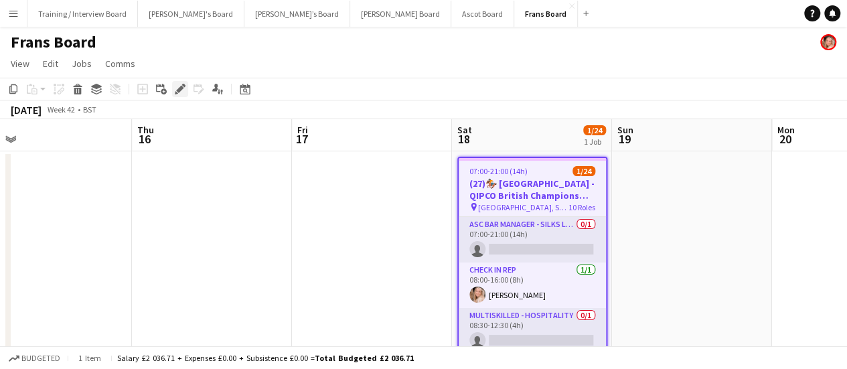
click at [182, 90] on icon "Edit" at bounding box center [180, 89] width 11 height 11
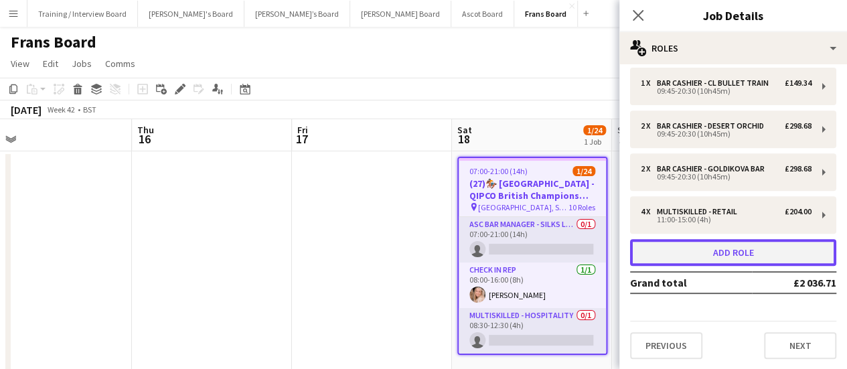
click at [718, 240] on button "Add role" at bounding box center [733, 252] width 206 height 27
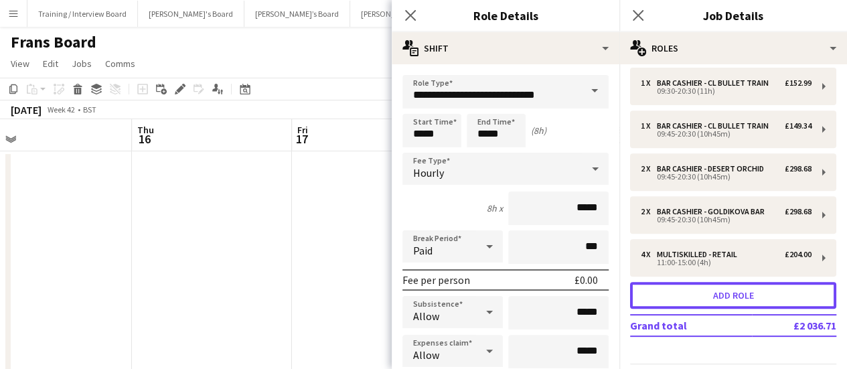
scroll to position [317, 0]
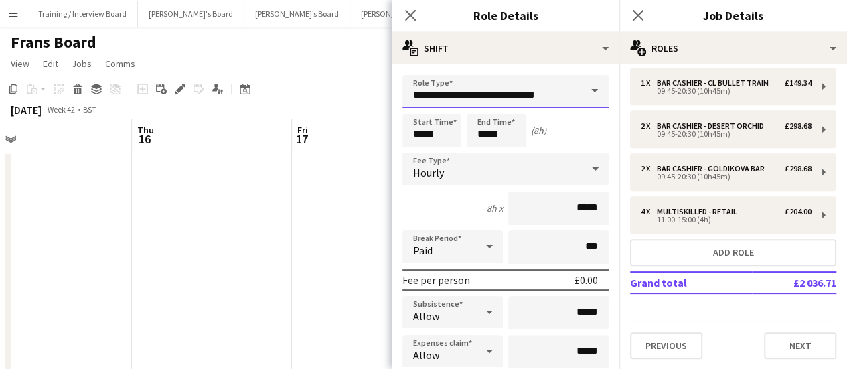
click at [476, 95] on input "**********" at bounding box center [506, 91] width 206 height 33
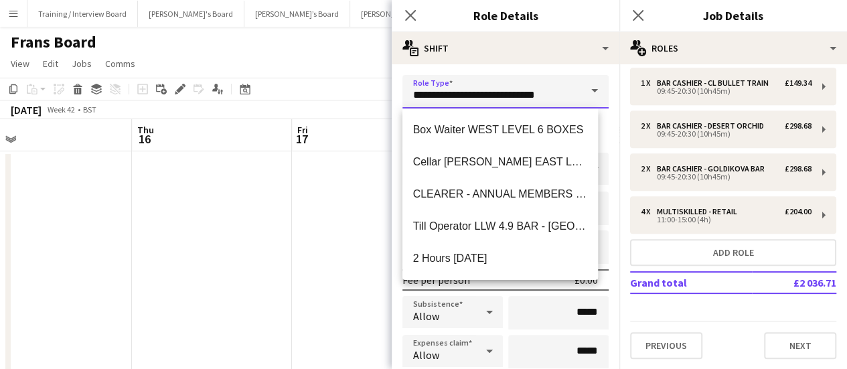
click at [476, 95] on input "**********" at bounding box center [506, 91] width 206 height 33
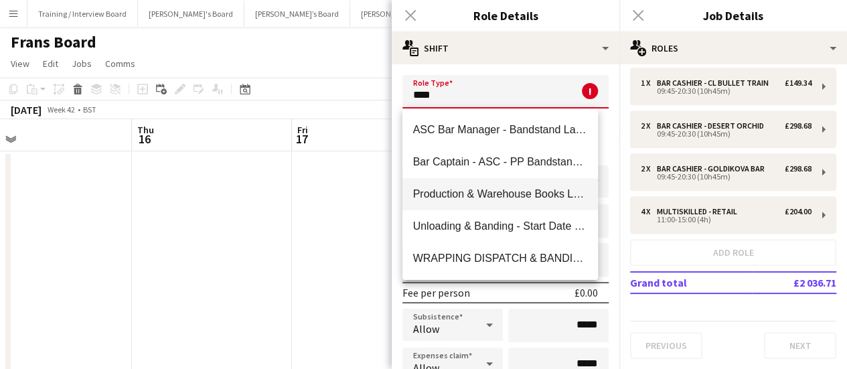
scroll to position [0, 0]
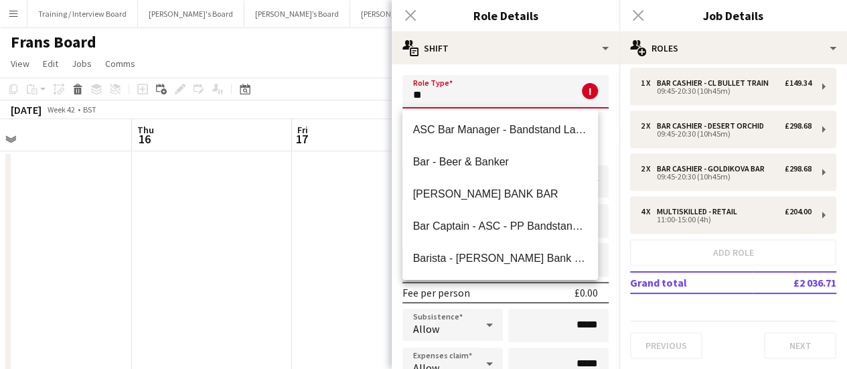
type input "*"
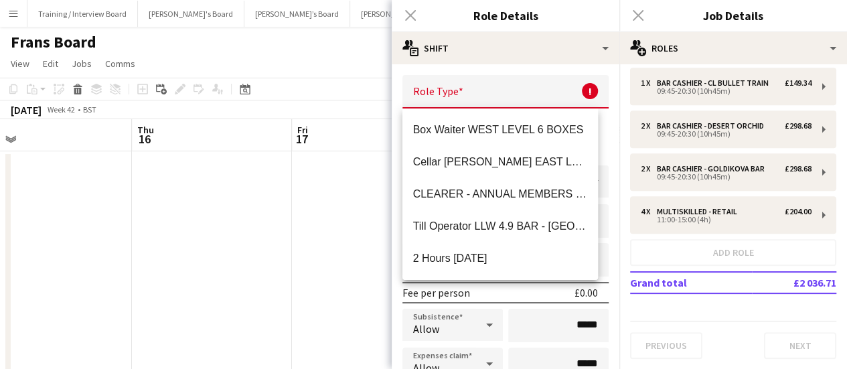
click at [144, 176] on app-date-cell at bounding box center [212, 266] width 160 height 230
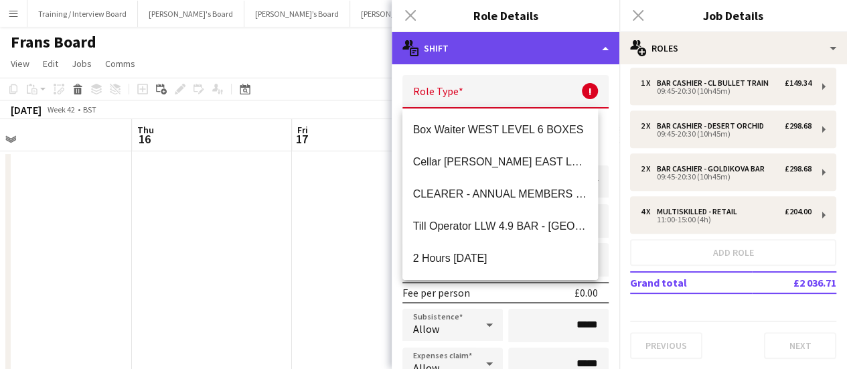
click at [492, 35] on div "multiple-actions-text Shift" at bounding box center [506, 48] width 228 height 32
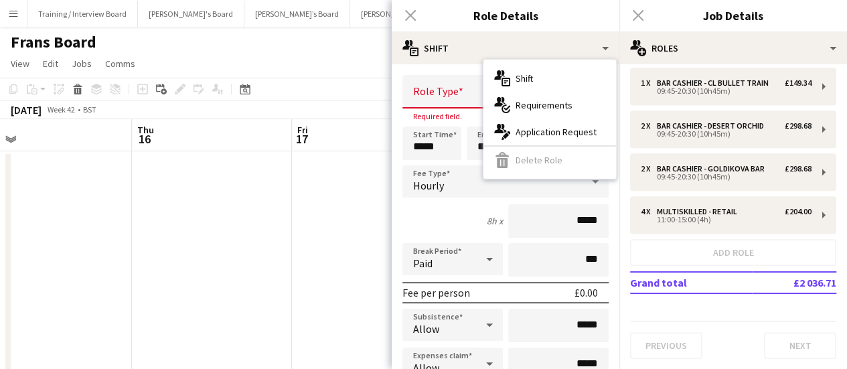
click at [536, 163] on div "multiple-actions-text Shift multiple-actions-check-2 Requirements multiple-acti…" at bounding box center [550, 119] width 133 height 119
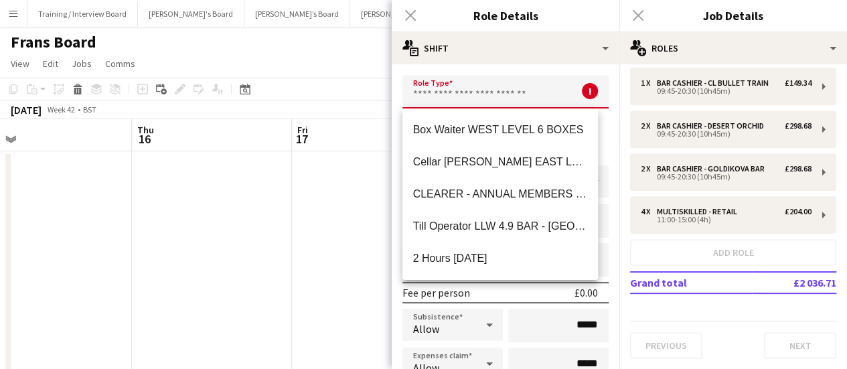
click at [446, 80] on input "text" at bounding box center [506, 91] width 206 height 33
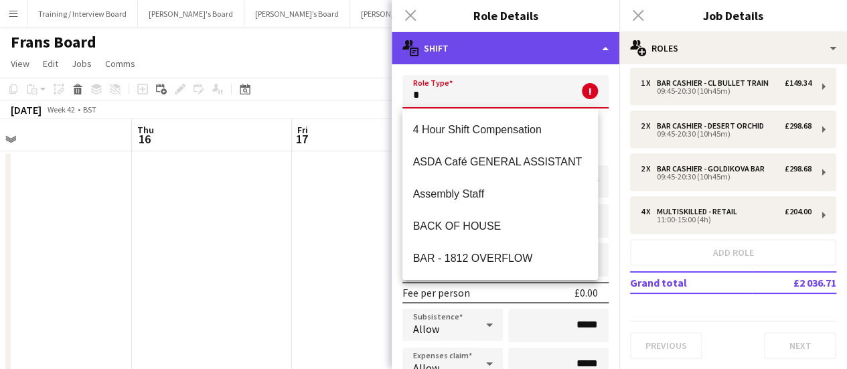
click at [474, 56] on div "multiple-actions-text Shift" at bounding box center [506, 48] width 228 height 32
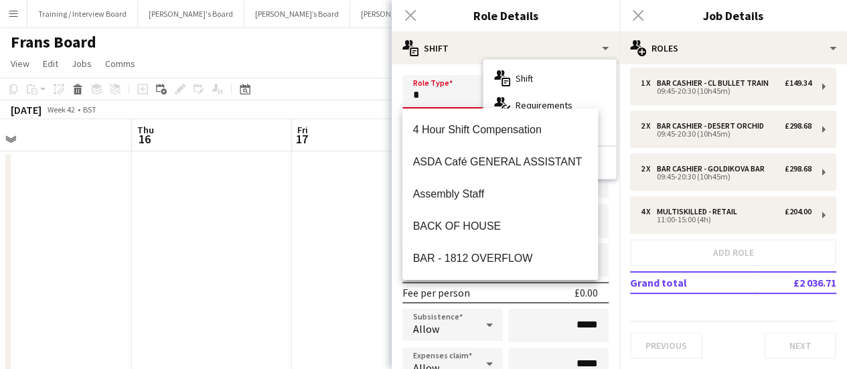
click at [435, 78] on input "*" at bounding box center [506, 91] width 206 height 33
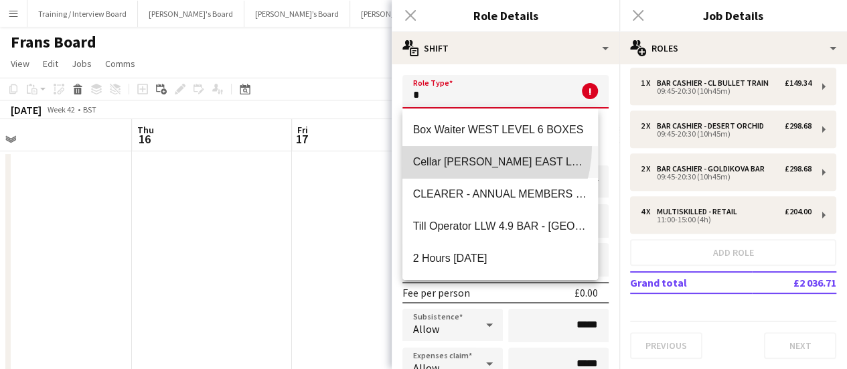
click at [469, 147] on mat-option "Cellar [PERSON_NAME] EAST LEVEL 3 BOXES - [GEOGRAPHIC_DATA]" at bounding box center [501, 162] width 196 height 32
type input "**********"
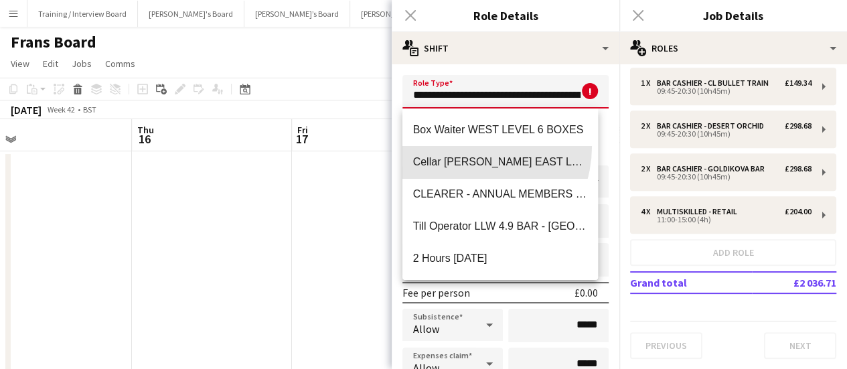
scroll to position [0, 58]
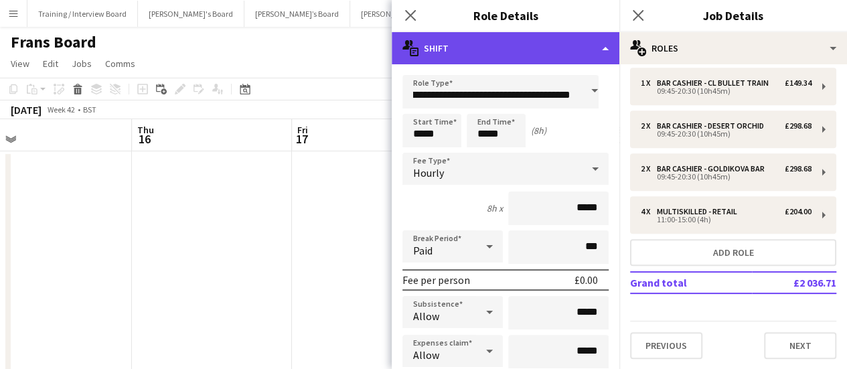
click at [466, 58] on div "multiple-actions-text Shift" at bounding box center [506, 48] width 228 height 32
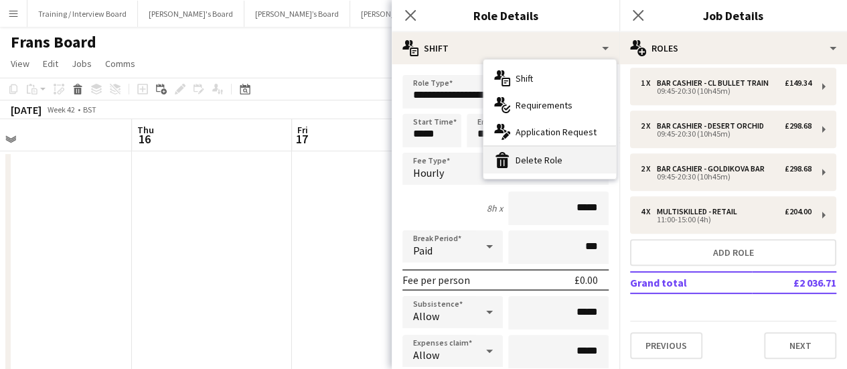
click at [530, 163] on div "bin-2 Delete Role" at bounding box center [550, 160] width 133 height 27
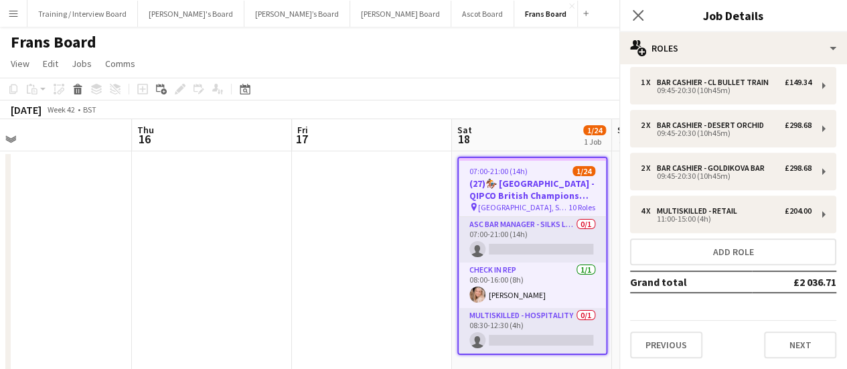
scroll to position [274, 0]
click at [267, 180] on app-date-cell at bounding box center [212, 266] width 160 height 230
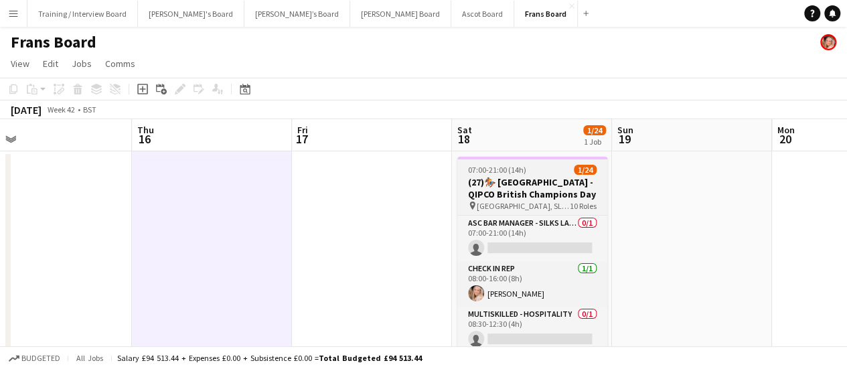
click at [518, 192] on h3 "(27)🏇🏼 [GEOGRAPHIC_DATA] - QIPCO British Champions Day" at bounding box center [532, 188] width 150 height 24
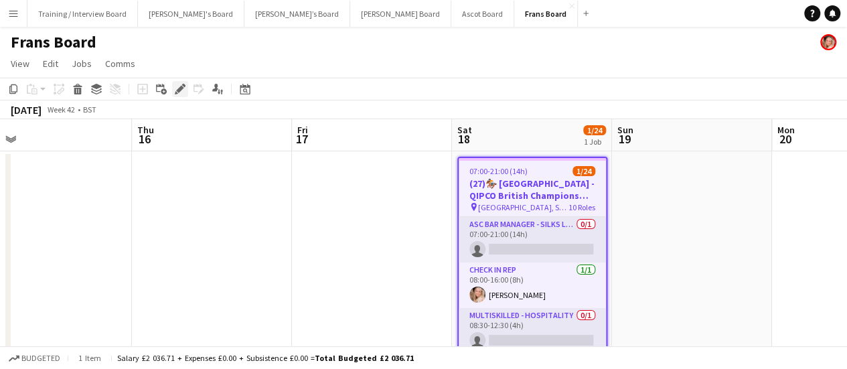
click at [175, 93] on icon at bounding box center [176, 92] width 3 height 3
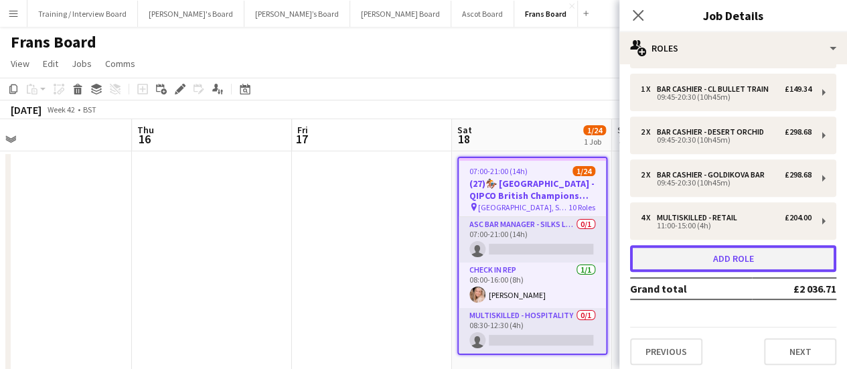
click at [747, 271] on button "Add role" at bounding box center [733, 258] width 206 height 27
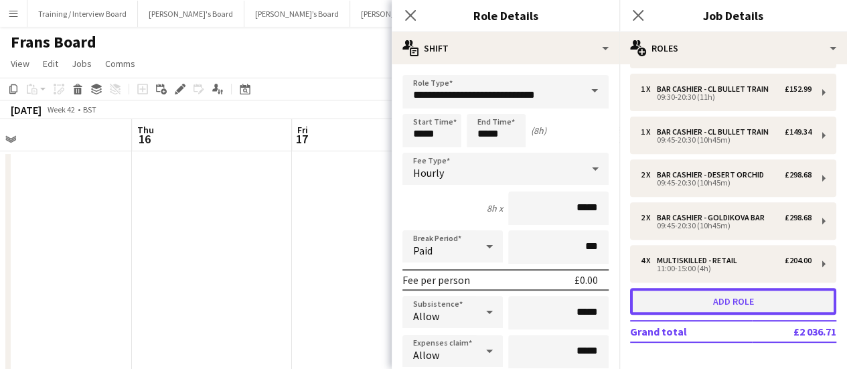
scroll to position [311, 0]
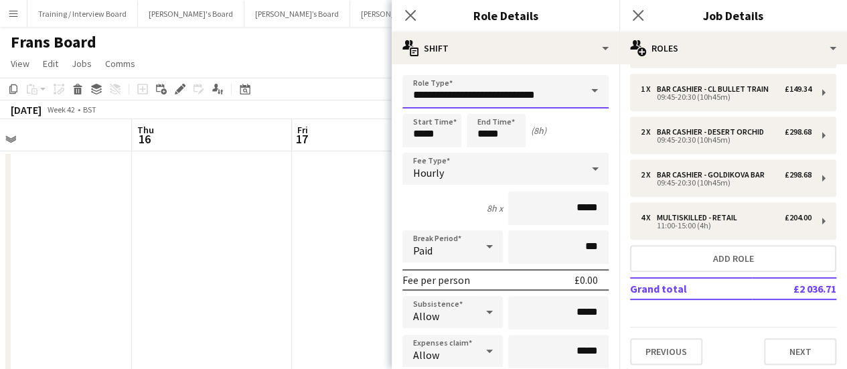
click at [516, 84] on input "**********" at bounding box center [506, 91] width 206 height 33
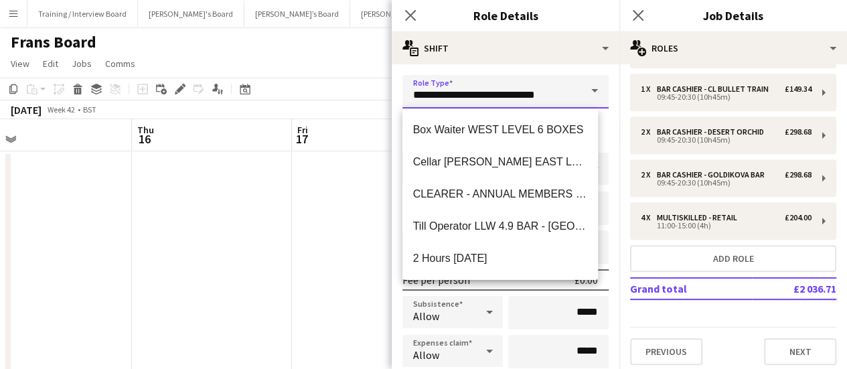
click at [516, 84] on input "**********" at bounding box center [506, 91] width 206 height 33
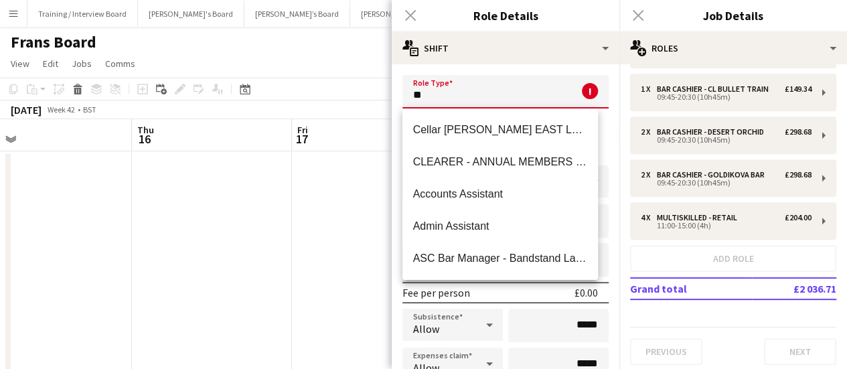
type input "*"
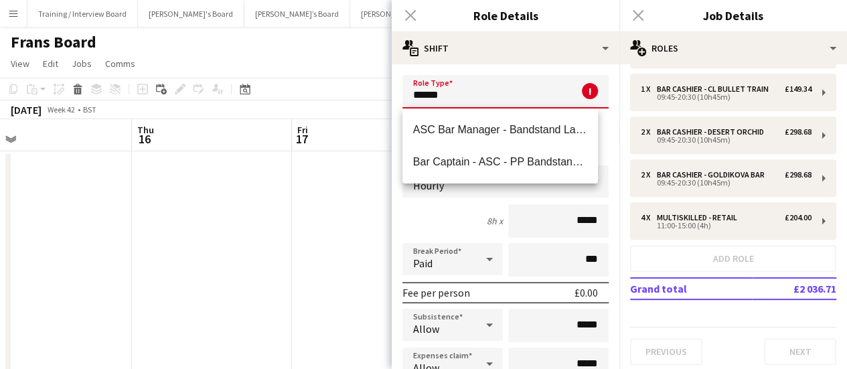
drag, startPoint x: 503, startPoint y: 92, endPoint x: 360, endPoint y: 93, distance: 143.3
click at [360, 93] on body "Menu Boards Boards Boards All jobs Status Workforce Workforce My Workforce Recr…" at bounding box center [423, 202] width 847 height 405
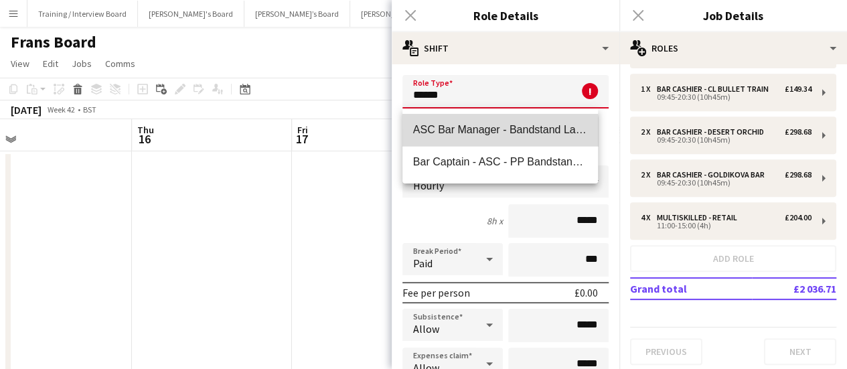
click at [490, 135] on span "ASC Bar Manager - Bandstand Lawn Bar" at bounding box center [500, 129] width 175 height 13
type input "**********"
type input "******"
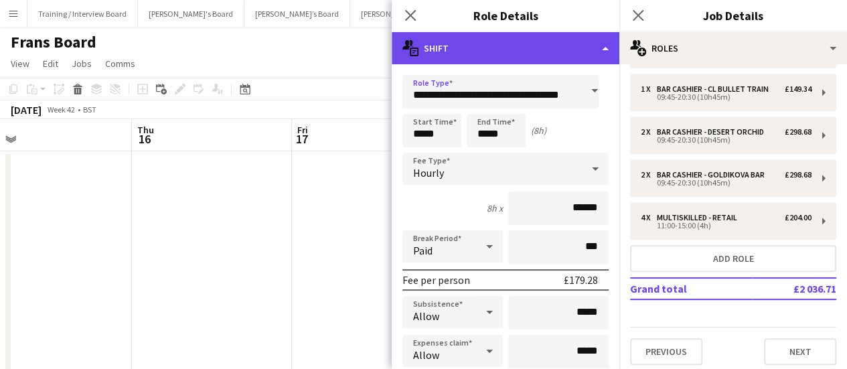
scroll to position [0, 0]
click at [480, 55] on div "multiple-actions-text Shift" at bounding box center [506, 48] width 228 height 32
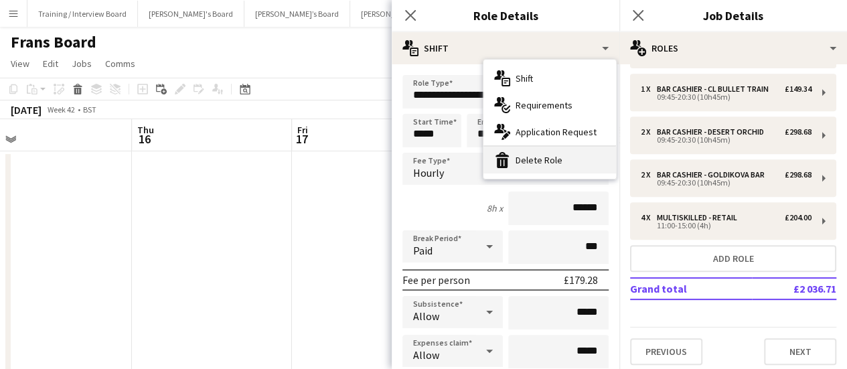
click at [545, 157] on div "bin-2 Delete Role" at bounding box center [550, 160] width 133 height 27
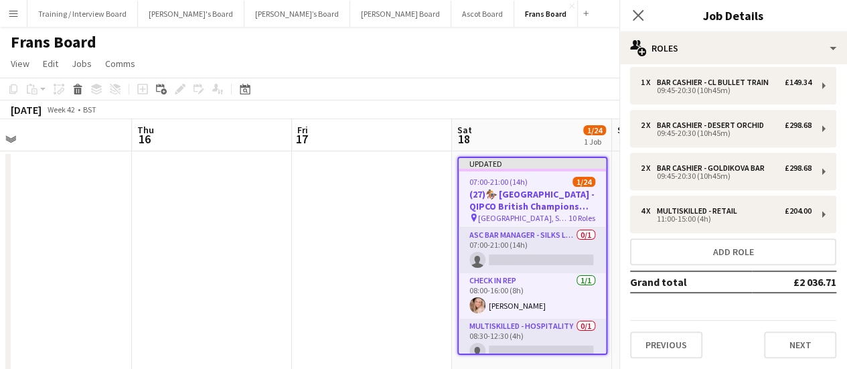
scroll to position [268, 0]
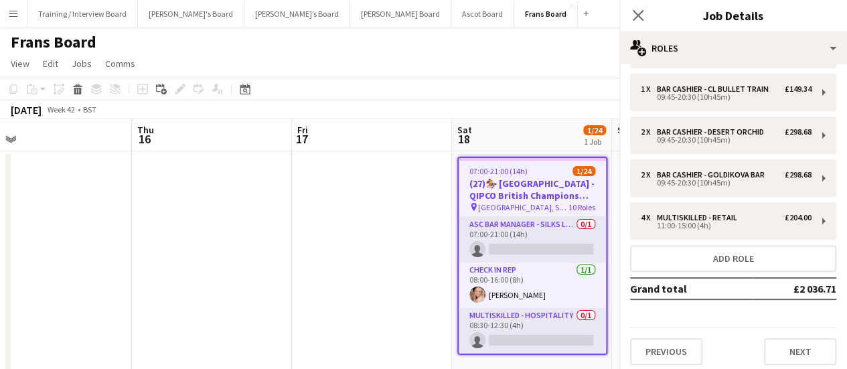
click at [285, 215] on app-date-cell at bounding box center [212, 266] width 160 height 230
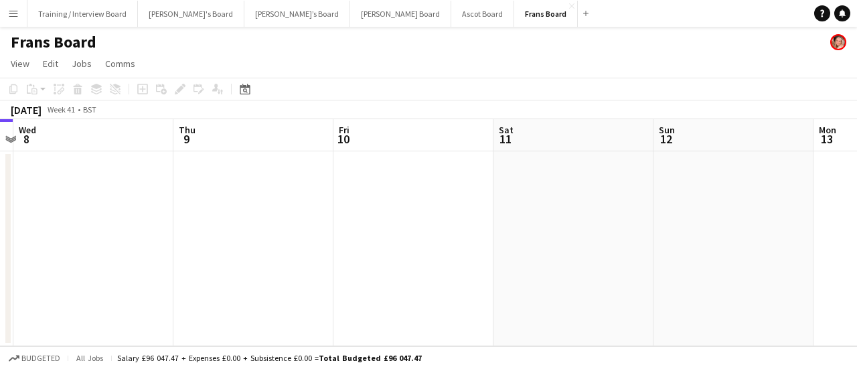
drag, startPoint x: 549, startPoint y: 232, endPoint x: 168, endPoint y: 198, distance: 382.7
click at [168, 198] on app-calendar-viewport "Sat 4 Sun 5 Mon 6 Tue 7 Wed 8 Thu 9 Fri 10 Sat 11 Sun 12 Mon 13 Tue 14" at bounding box center [428, 232] width 857 height 227
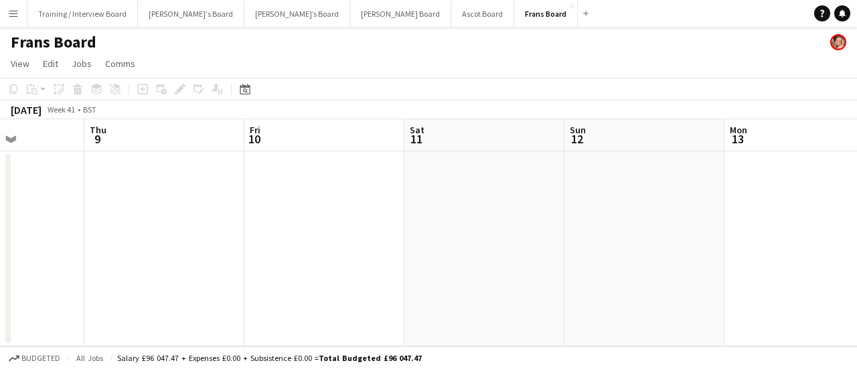
drag, startPoint x: 780, startPoint y: 223, endPoint x: 416, endPoint y: 211, distance: 364.6
click at [399, 214] on app-calendar-viewport "Mon 6 Tue 7 Wed 8 Thu 9 Fri 10 Sat 11 Sun 12 Mon 13 Tue 14 Wed 15 Thu 16" at bounding box center [428, 232] width 857 height 227
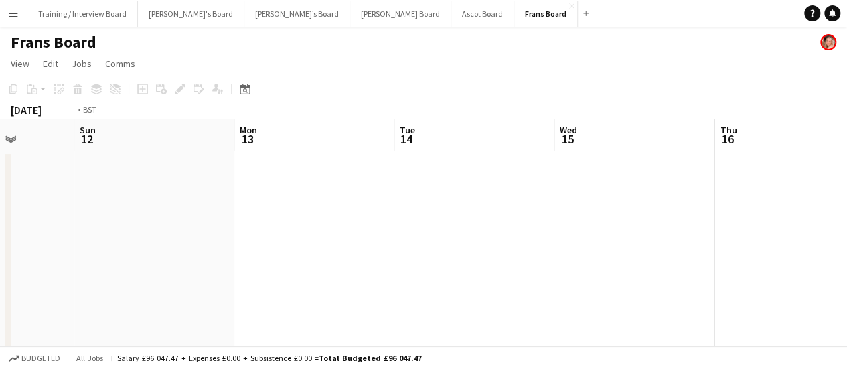
drag, startPoint x: 770, startPoint y: 234, endPoint x: 459, endPoint y: 209, distance: 311.8
click at [402, 202] on app-calendar-viewport "Wed 8 Thu 9 Fri 10 Sat 11 Sun 12 Mon 13 Tue 14 Wed 15 Thu 16 Fri 17 Sat 18 1/24…" at bounding box center [423, 250] width 847 height 263
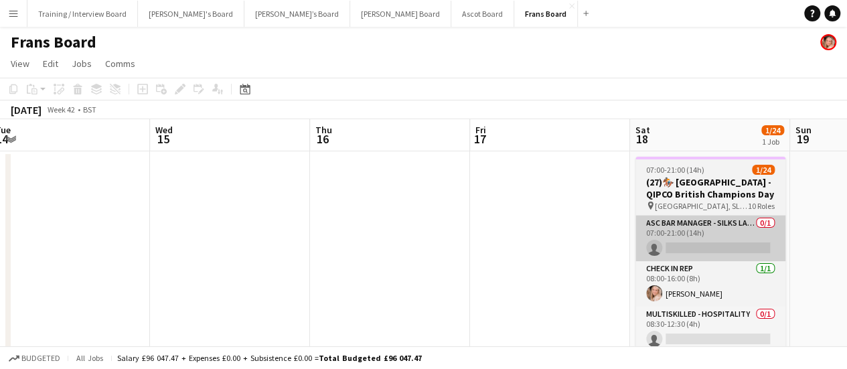
drag, startPoint x: 694, startPoint y: 236, endPoint x: 628, endPoint y: 218, distance: 68.3
click at [616, 225] on app-calendar-viewport "Sun 12 Mon 13 Tue 14 Wed 15 Thu 16 Fri 17 Sat 18 1/24 1 Job Sun 19 Mon 20 Tue 2…" at bounding box center [423, 250] width 847 height 263
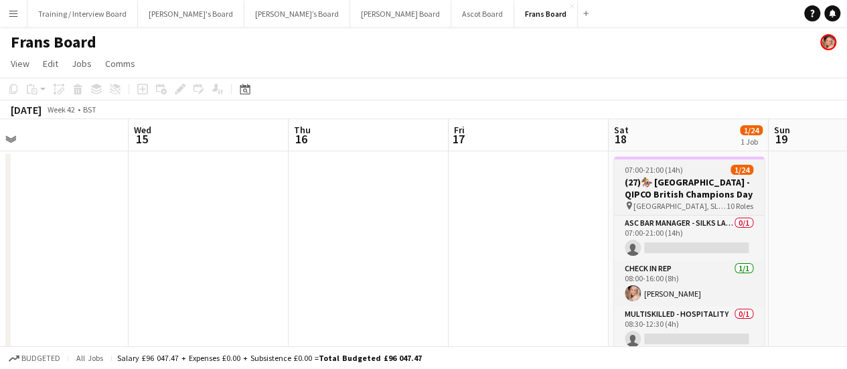
click at [693, 170] on div "07:00-21:00 (14h) 1/24" at bounding box center [689, 170] width 150 height 10
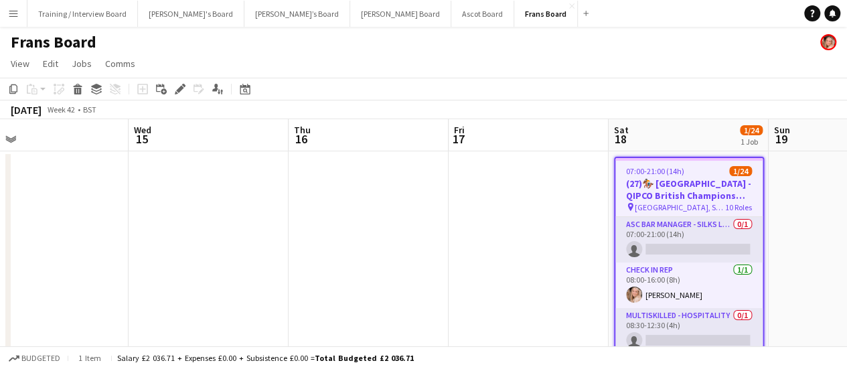
click at [180, 100] on div "[DATE] Week 42 • BST" at bounding box center [423, 109] width 847 height 19
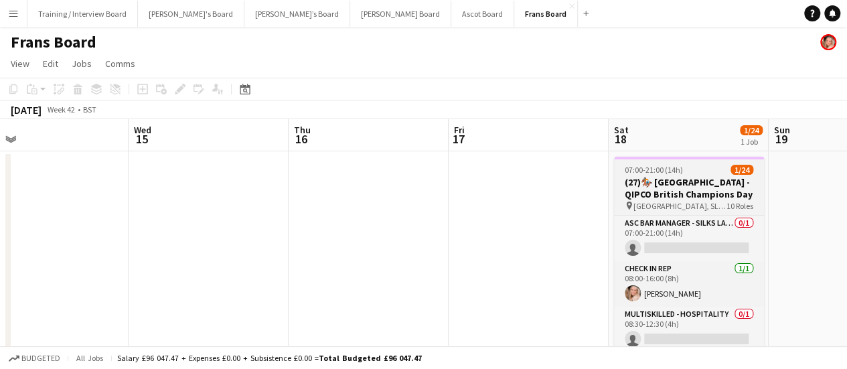
click at [659, 178] on h3 "(27)🏇🏼 [GEOGRAPHIC_DATA] - QIPCO British Champions Day" at bounding box center [689, 188] width 150 height 24
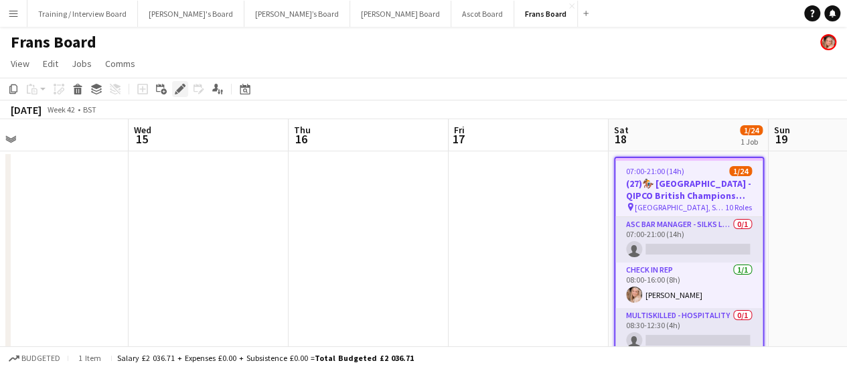
click at [177, 92] on icon "Edit" at bounding box center [180, 89] width 11 height 11
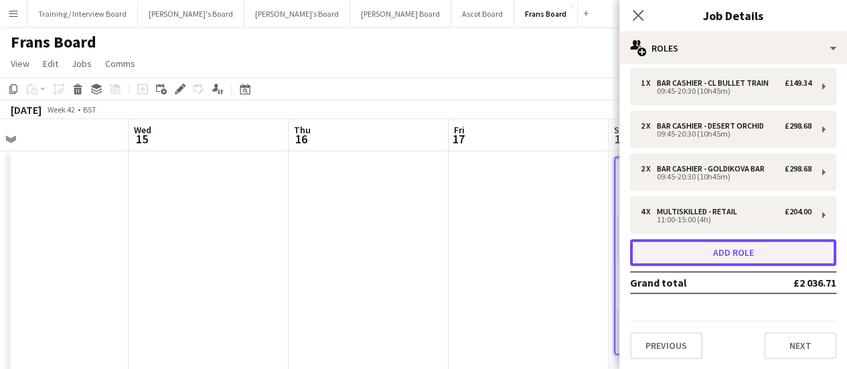
click at [758, 255] on button "Add role" at bounding box center [733, 252] width 206 height 27
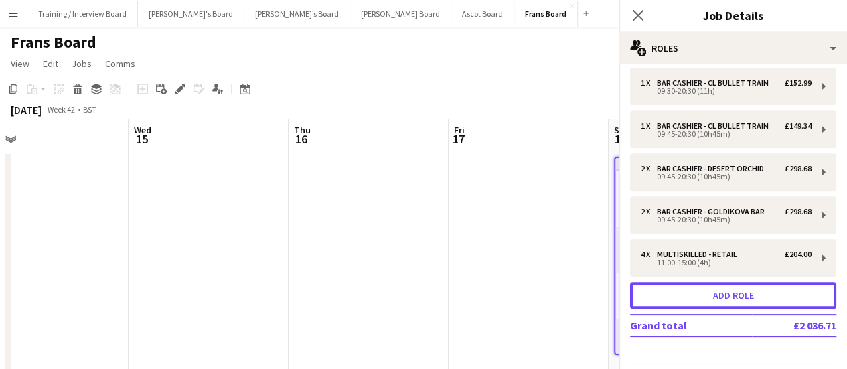
scroll to position [317, 0]
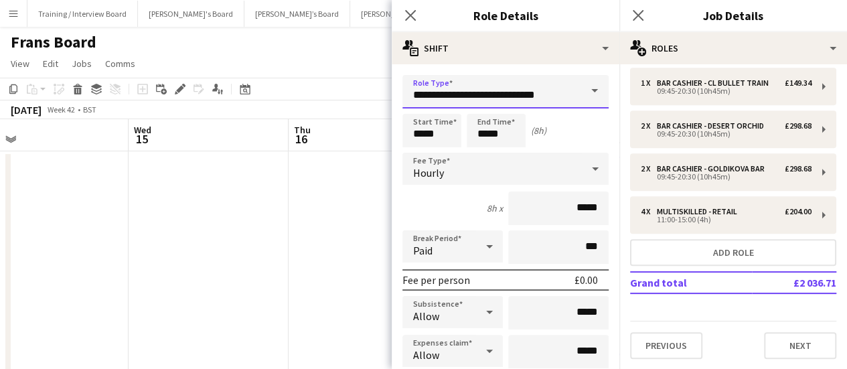
click at [512, 82] on input "**********" at bounding box center [506, 91] width 206 height 33
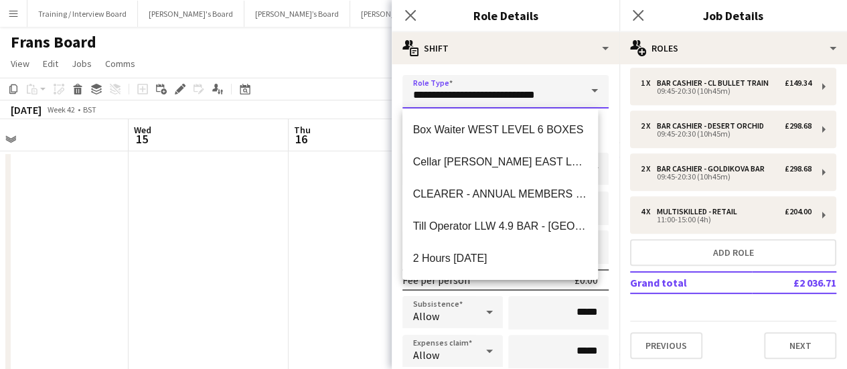
click at [512, 82] on input "**********" at bounding box center [506, 91] width 206 height 33
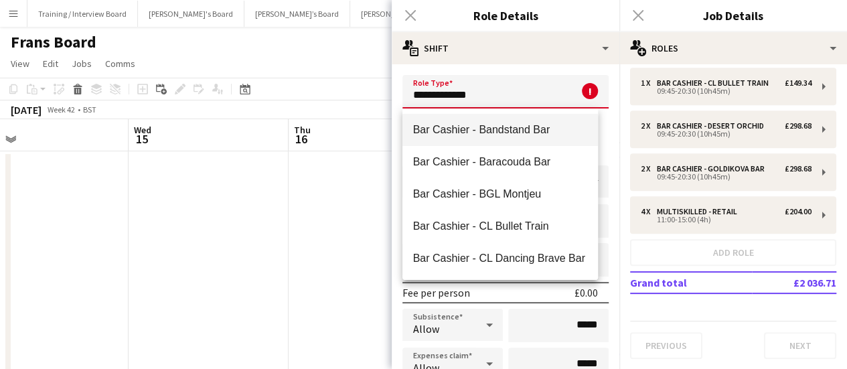
click at [540, 129] on span "Bar Cashier - Bandstand Bar" at bounding box center [500, 129] width 175 height 13
type input "**********"
type input "******"
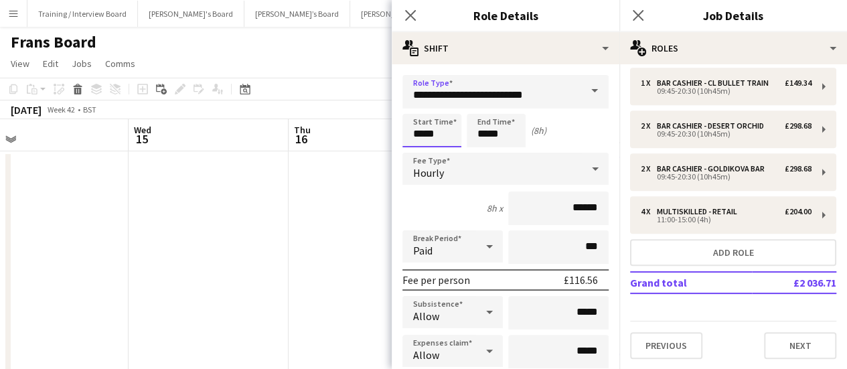
drag, startPoint x: 445, startPoint y: 133, endPoint x: 375, endPoint y: 141, distance: 70.0
click at [391, 141] on body "Menu Boards Boards Boards All jobs Status Workforce Workforce My Workforce Recr…" at bounding box center [423, 202] width 847 height 405
type input "*****"
drag, startPoint x: 500, startPoint y: 133, endPoint x: 305, endPoint y: 130, distance: 195.6
click at [337, 135] on body "Menu Boards Boards Boards All jobs Status Workforce Workforce My Workforce Recr…" at bounding box center [423, 202] width 847 height 405
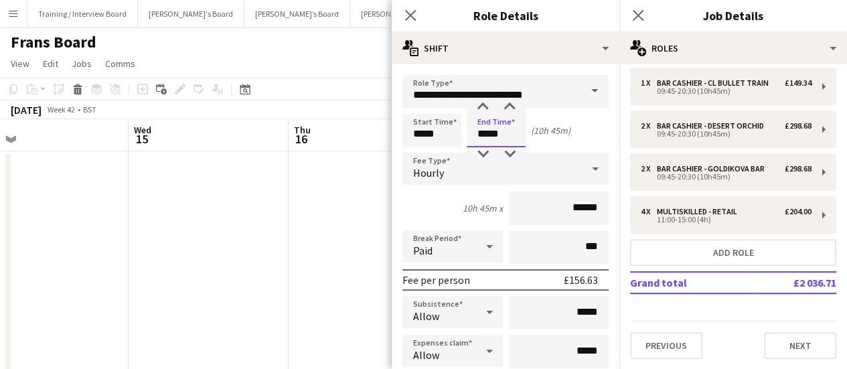
type input "*****"
click at [455, 248] on div "Paid" at bounding box center [440, 246] width 74 height 32
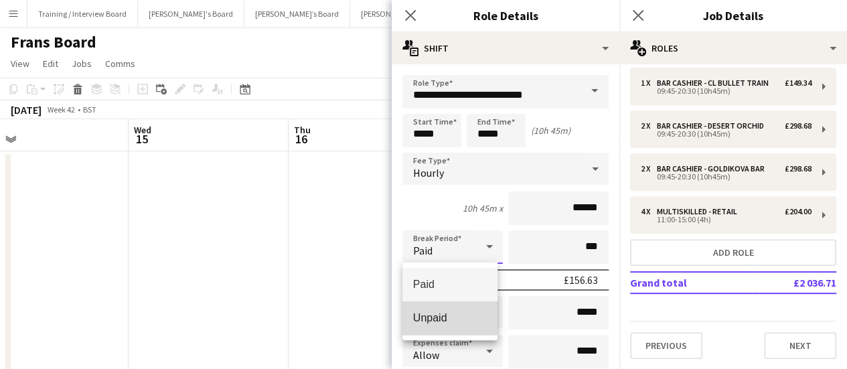
click at [447, 314] on span "Unpaid" at bounding box center [450, 317] width 74 height 13
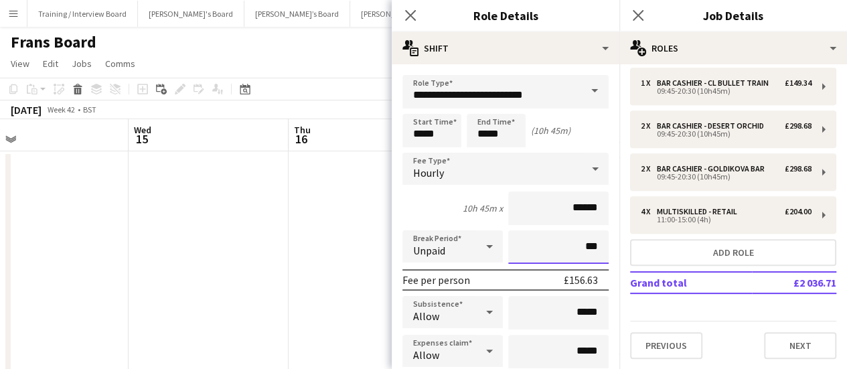
click at [552, 250] on input "***" at bounding box center [558, 246] width 100 height 33
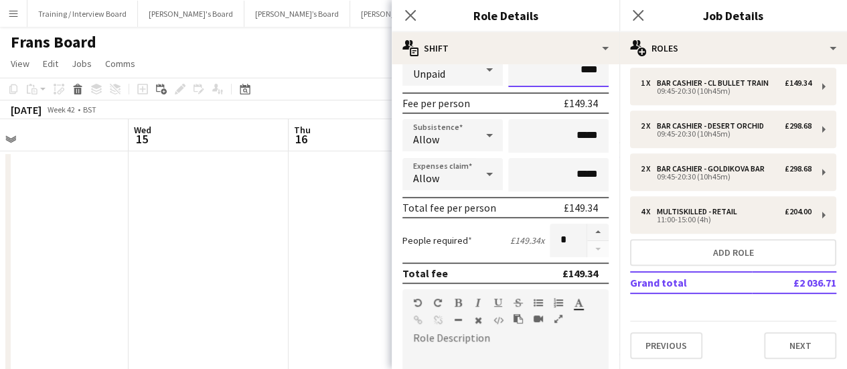
scroll to position [469, 0]
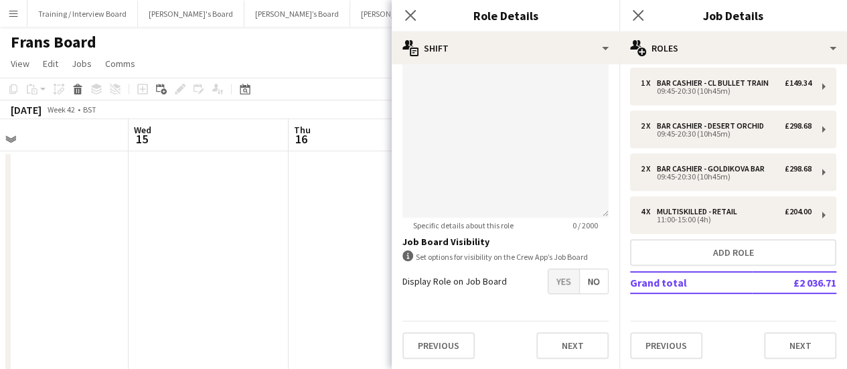
type input "****"
click at [496, 130] on div at bounding box center [506, 137] width 206 height 161
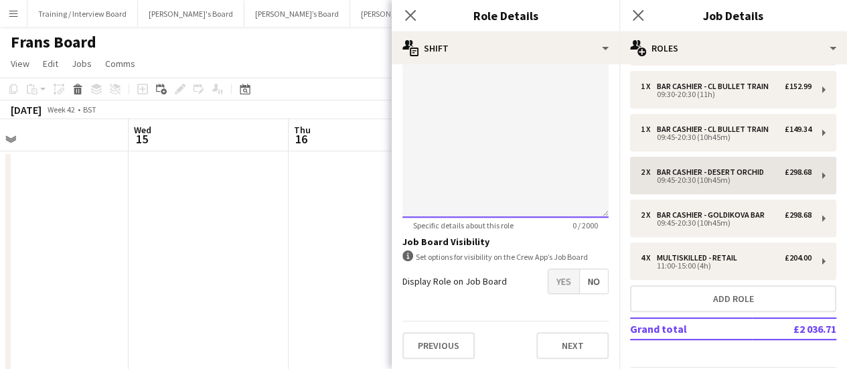
scroll to position [250, 0]
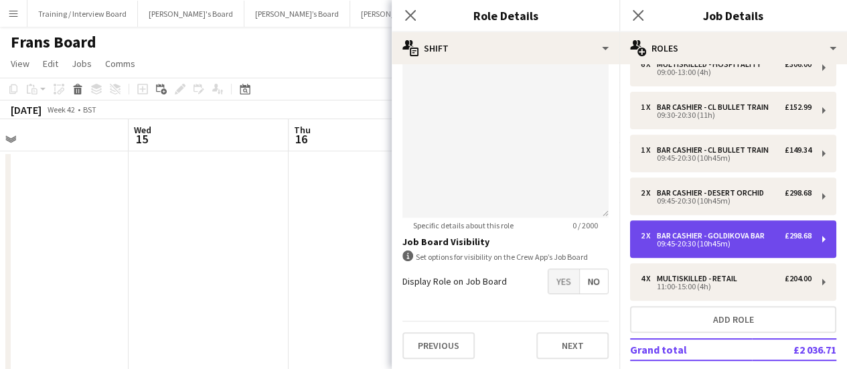
click at [739, 236] on div "Bar Cashier - Goldikova Bar" at bounding box center [713, 235] width 113 height 9
type input "**********"
type input "*"
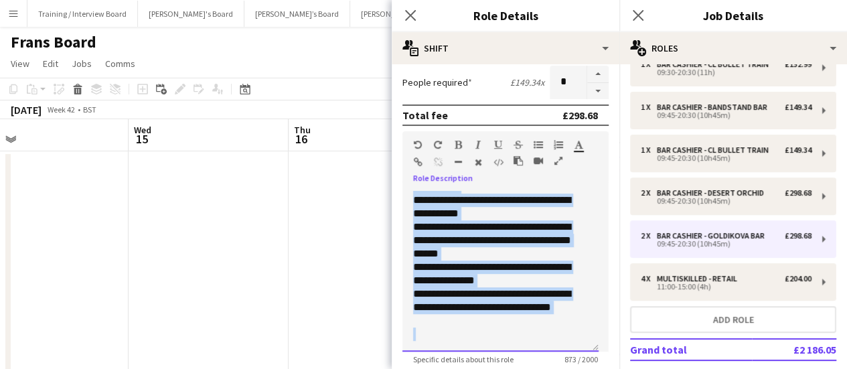
scroll to position [469, 0]
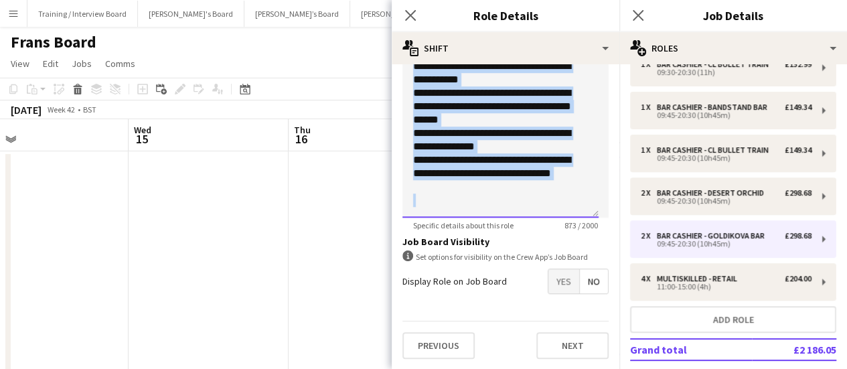
drag, startPoint x: 411, startPoint y: 194, endPoint x: 538, endPoint y: 226, distance: 130.8
click at [538, 226] on app-form-group "**********" at bounding box center [506, 113] width 206 height 233
copy div "**********"
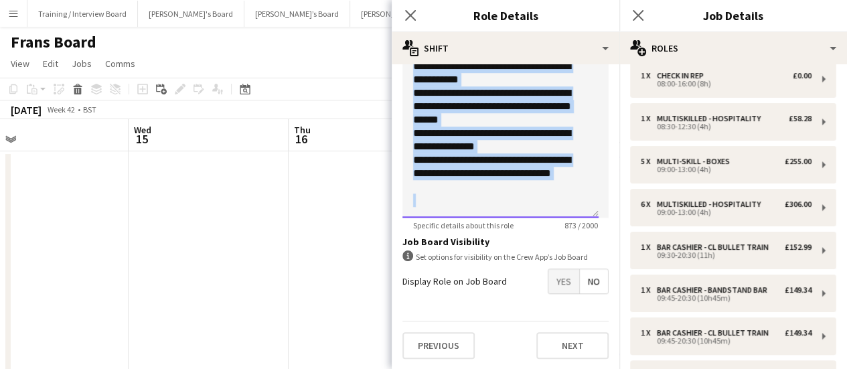
scroll to position [134, 0]
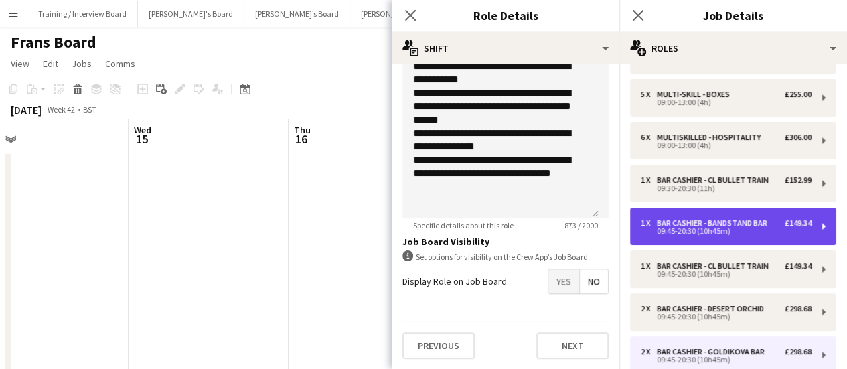
click at [772, 227] on div "Bar Cashier - Bandstand Bar" at bounding box center [715, 222] width 116 height 9
type input "**********"
type input "*"
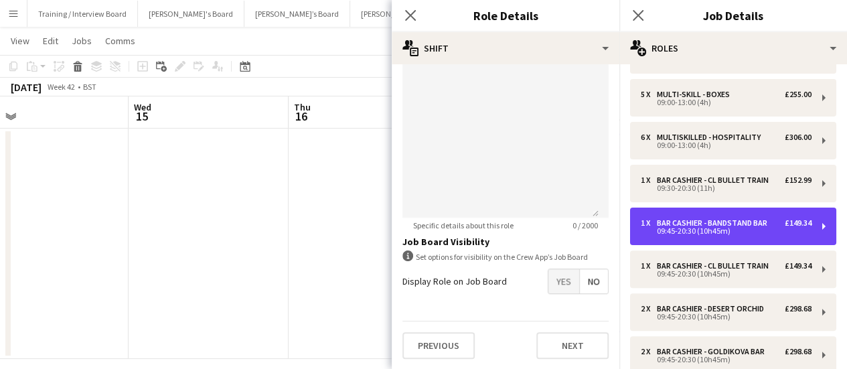
scroll to position [0, 0]
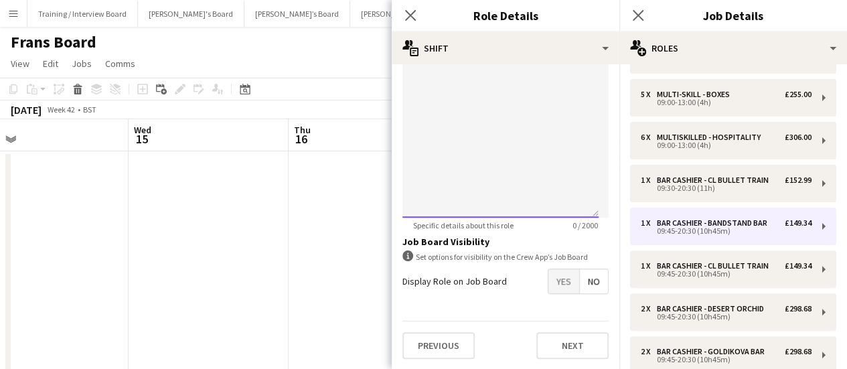
click at [496, 184] on div at bounding box center [501, 137] width 196 height 161
paste div
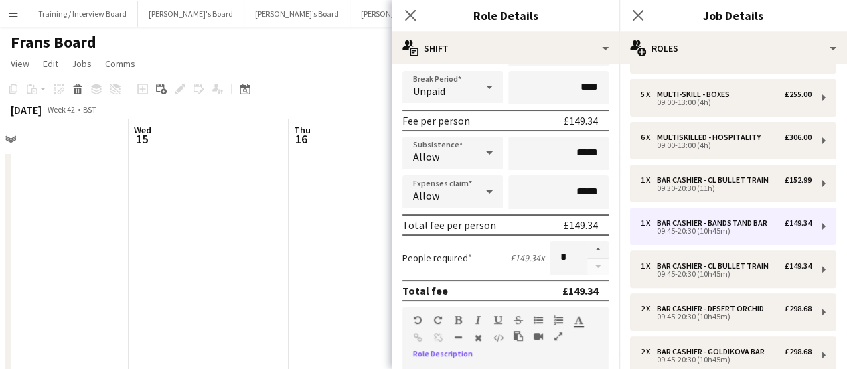
scroll to position [201, 0]
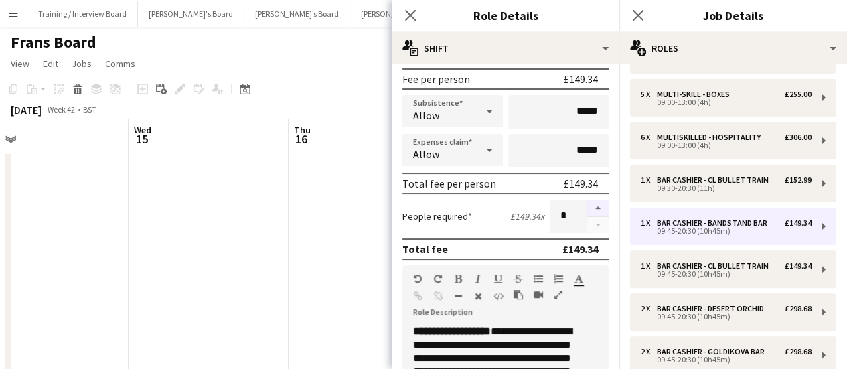
click at [587, 214] on button "button" at bounding box center [597, 208] width 21 height 17
click at [587, 212] on button "button" at bounding box center [597, 208] width 21 height 17
type input "*"
click at [204, 218] on app-date-cell at bounding box center [209, 266] width 160 height 230
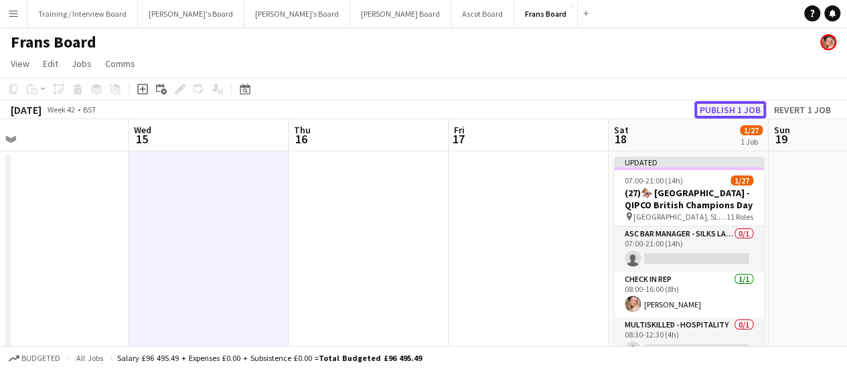
click at [729, 111] on button "Publish 1 job" at bounding box center [731, 109] width 72 height 17
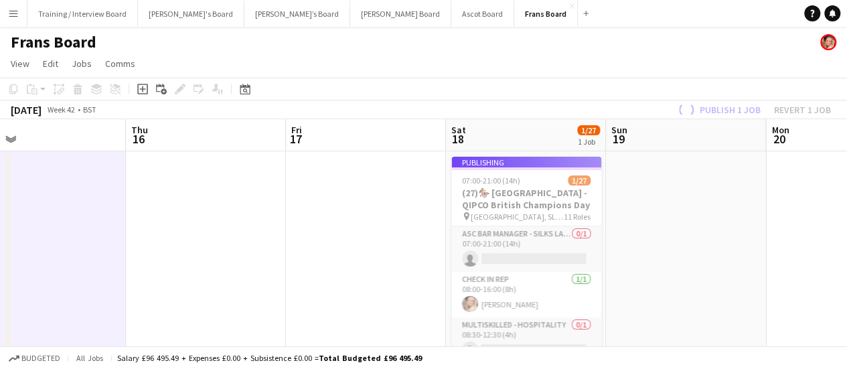
scroll to position [0, 591]
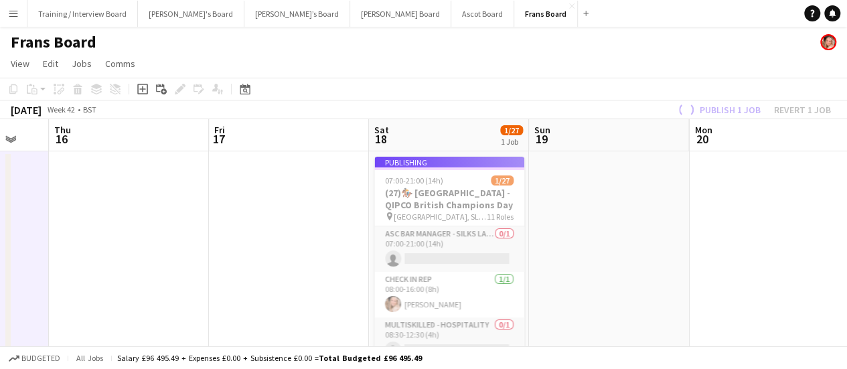
drag, startPoint x: 526, startPoint y: 224, endPoint x: 286, endPoint y: 183, distance: 243.4
click at [286, 183] on app-calendar-viewport "Sun 12 Mon 13 Tue 14 Wed 15 Thu 16 Fri 17 Sat 18 1/27 1 Job Sun 19 Mon 20 Tue 2…" at bounding box center [423, 250] width 847 height 263
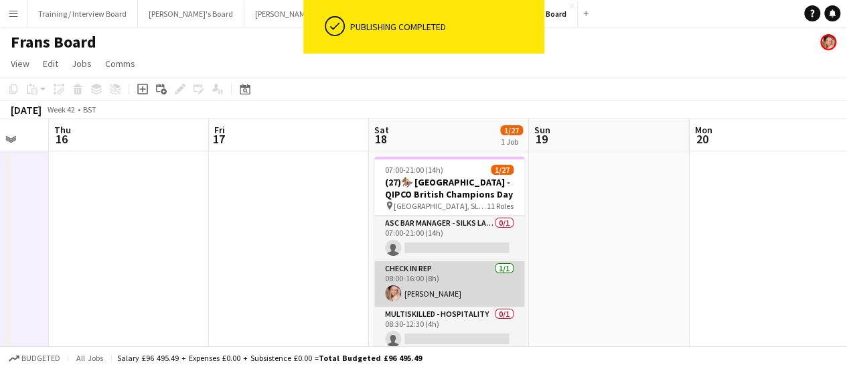
click at [435, 292] on app-card-role "CHECK IN REP [DATE] 08:00-16:00 (8h) [PERSON_NAME]" at bounding box center [449, 284] width 150 height 46
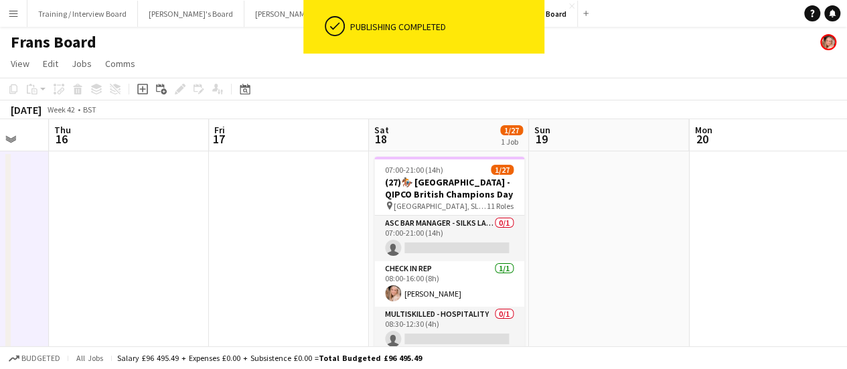
scroll to position [0, 591]
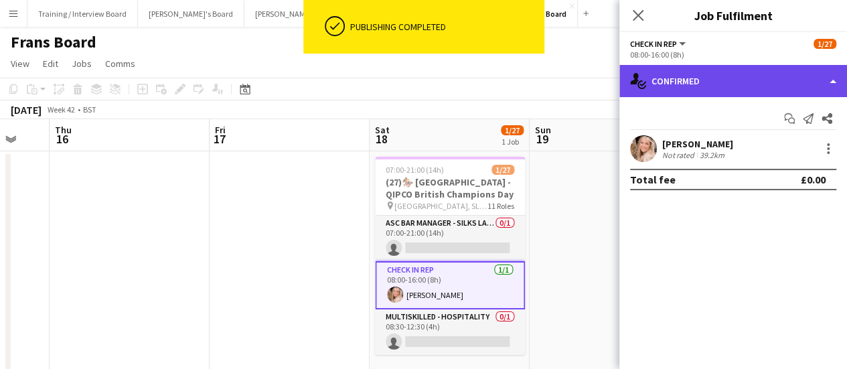
click at [738, 82] on div "single-neutral-actions-check-2 Confirmed" at bounding box center [734, 81] width 228 height 32
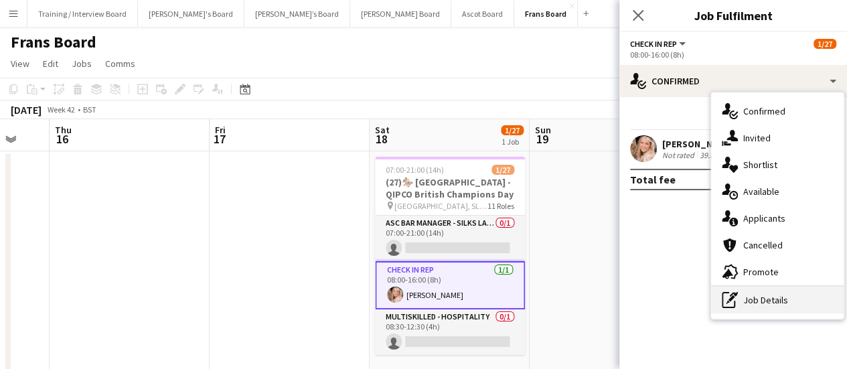
click at [774, 310] on div "pen-write Job Details" at bounding box center [777, 300] width 133 height 27
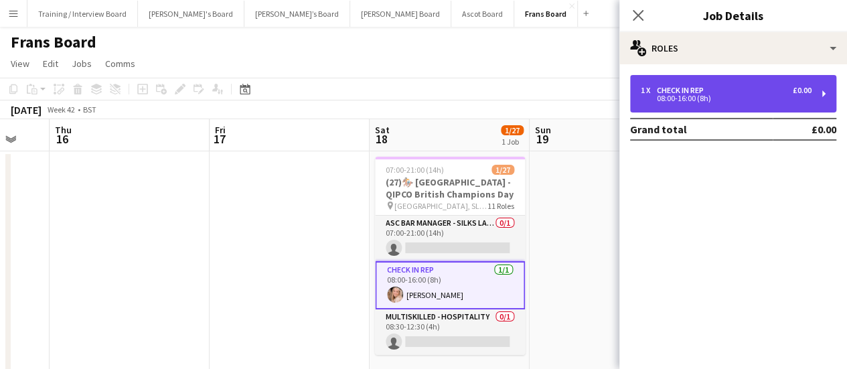
click at [754, 90] on div "1 x CHECK IN REP £0.00" at bounding box center [726, 90] width 171 height 9
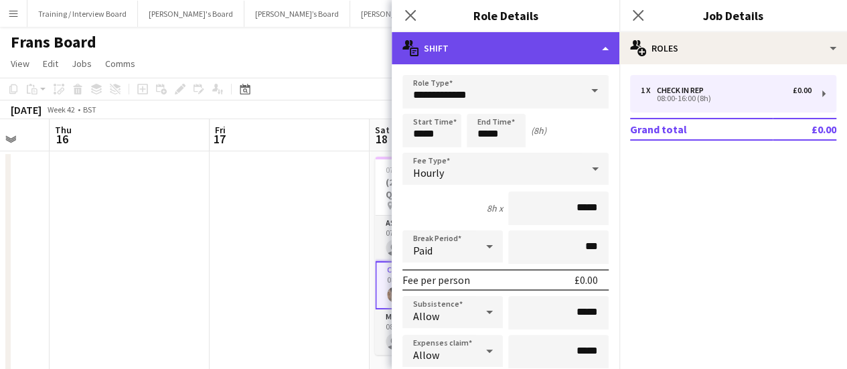
click at [494, 57] on div "multiple-actions-text Shift" at bounding box center [506, 48] width 228 height 32
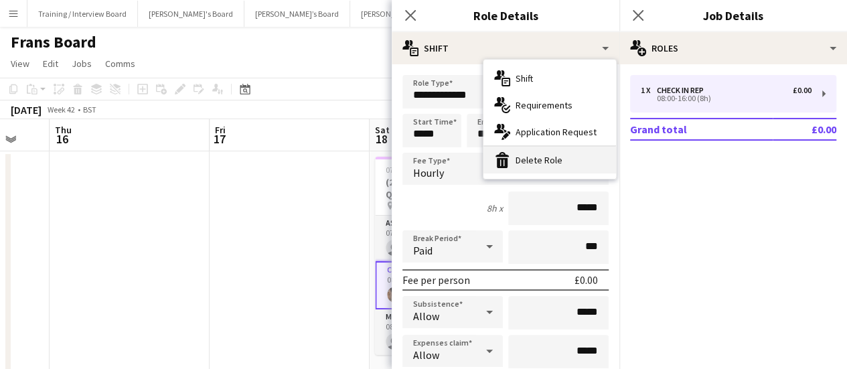
click at [516, 163] on div "bin-2 Delete Role" at bounding box center [550, 160] width 133 height 27
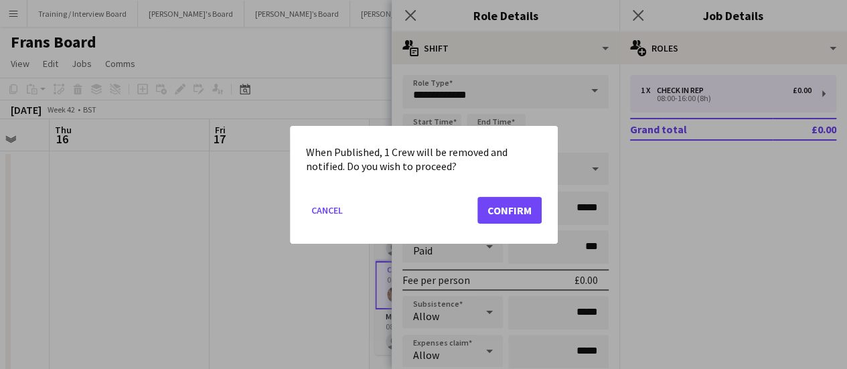
click at [309, 181] on div "When Published, 1 Crew will be removed and notified. Do you wish to proceed? Ca…" at bounding box center [424, 185] width 268 height 118
click at [512, 204] on button "Confirm" at bounding box center [510, 209] width 64 height 27
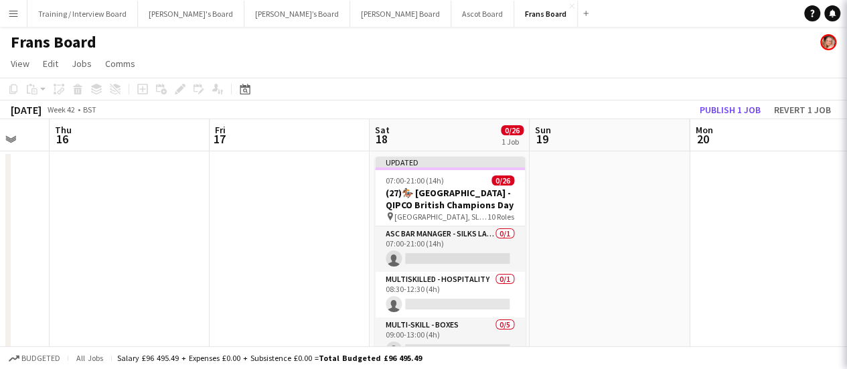
click at [331, 188] on app-date-cell at bounding box center [290, 266] width 160 height 230
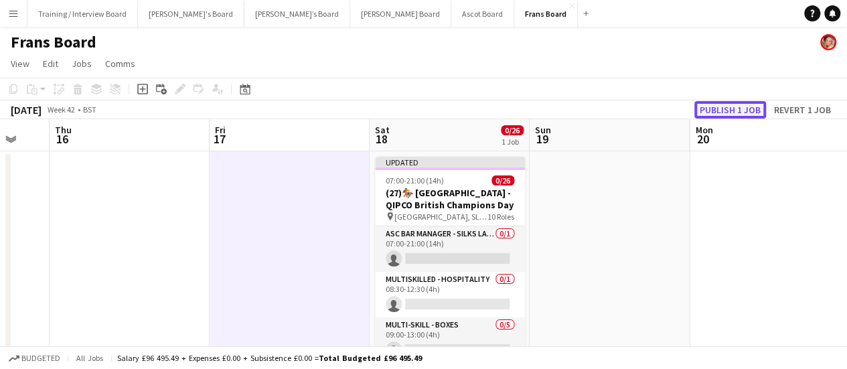
click at [743, 102] on button "Publish 1 job" at bounding box center [731, 109] width 72 height 17
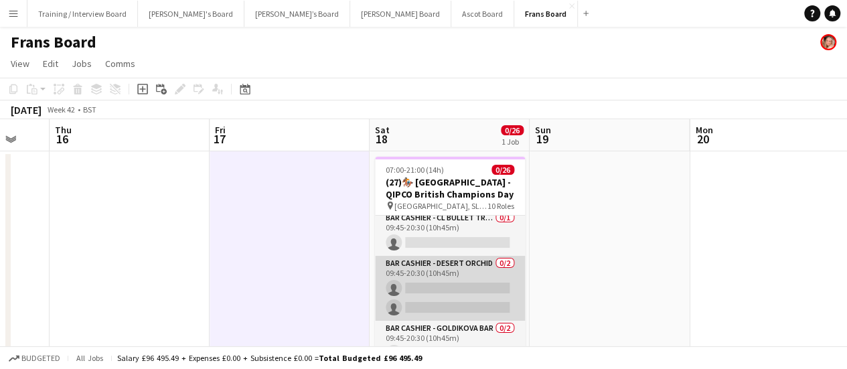
scroll to position [224, 0]
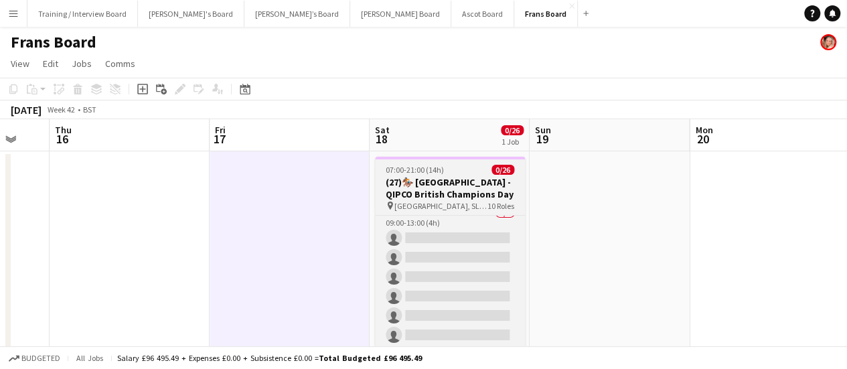
click at [449, 182] on h3 "(27)🏇🏼 [GEOGRAPHIC_DATA] - QIPCO British Champions Day" at bounding box center [450, 188] width 150 height 24
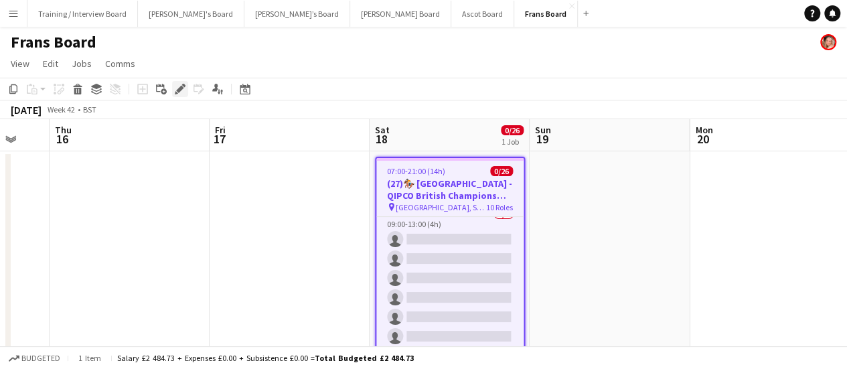
click at [181, 89] on icon at bounding box center [179, 89] width 7 height 7
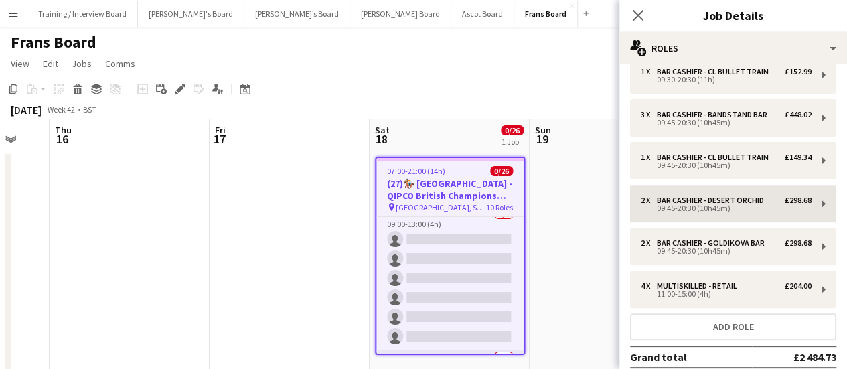
scroll to position [274, 0]
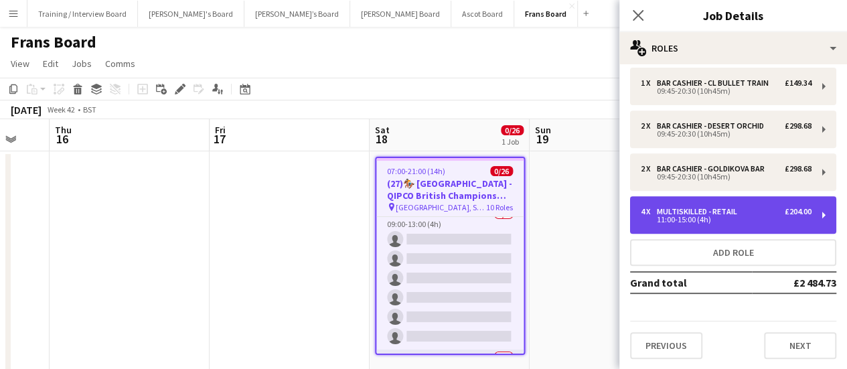
click at [744, 204] on div "4 x Multiskilled - Retail £204.00 11:00-15:00 (4h)" at bounding box center [733, 215] width 206 height 38
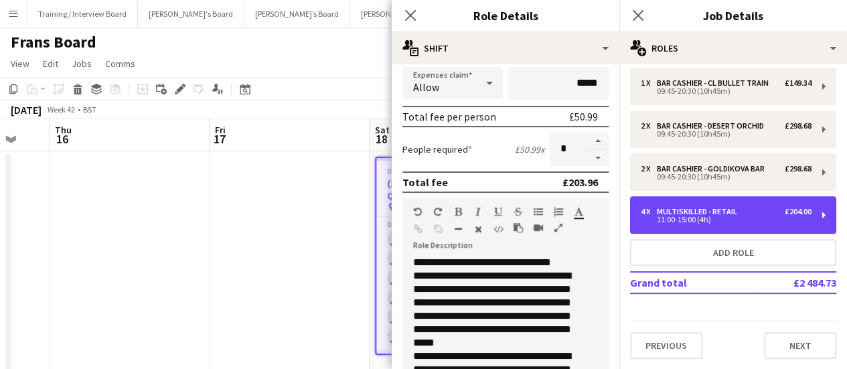
scroll to position [0, 0]
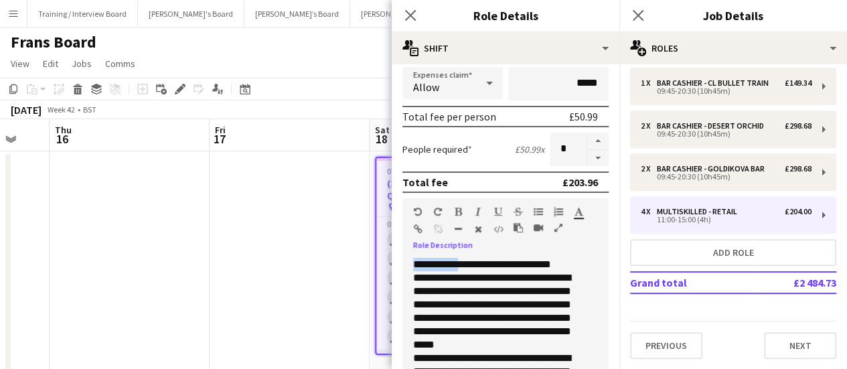
drag, startPoint x: 407, startPoint y: 262, endPoint x: 455, endPoint y: 254, distance: 48.9
click at [455, 254] on div "**********" at bounding box center [506, 333] width 206 height 170
click at [455, 210] on icon "button" at bounding box center [458, 211] width 7 height 9
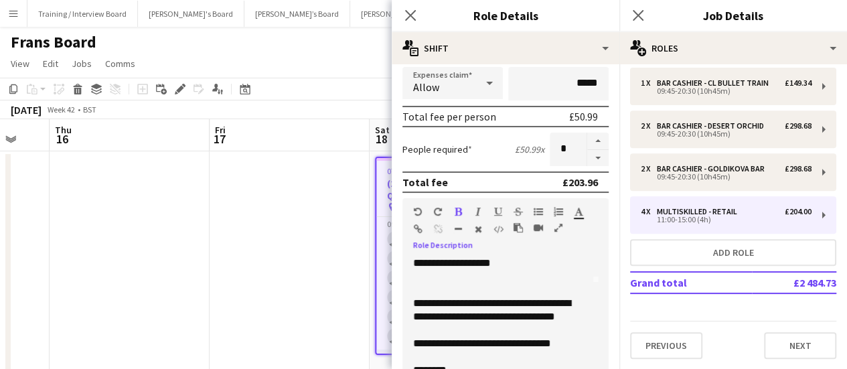
scroll to position [134, 0]
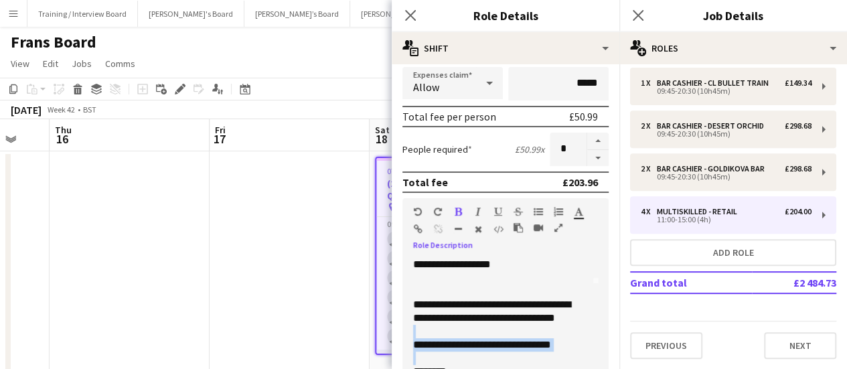
drag, startPoint x: 496, startPoint y: 338, endPoint x: 411, endPoint y: 337, distance: 85.1
click at [411, 337] on div "**********" at bounding box center [501, 338] width 196 height 161
click at [457, 208] on icon "button" at bounding box center [458, 211] width 7 height 9
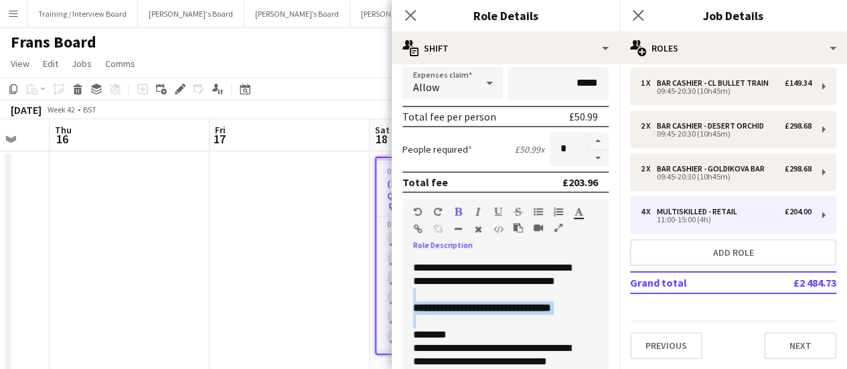
scroll to position [201, 0]
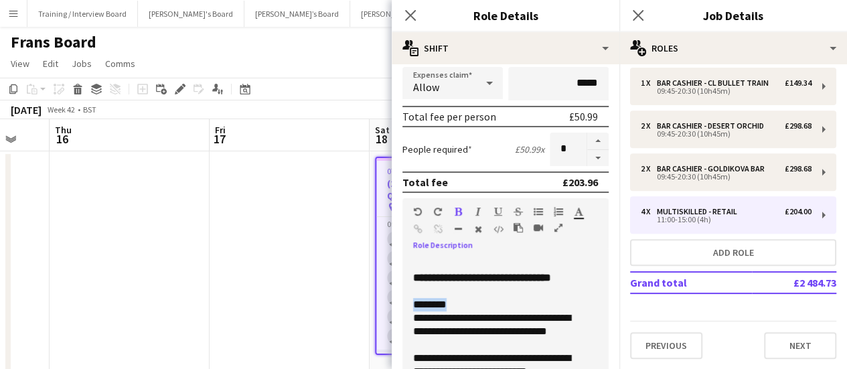
drag, startPoint x: 461, startPoint y: 307, endPoint x: 411, endPoint y: 301, distance: 50.0
click at [411, 301] on div "**********" at bounding box center [501, 338] width 196 height 161
click at [459, 206] on button "button" at bounding box center [457, 211] width 9 height 11
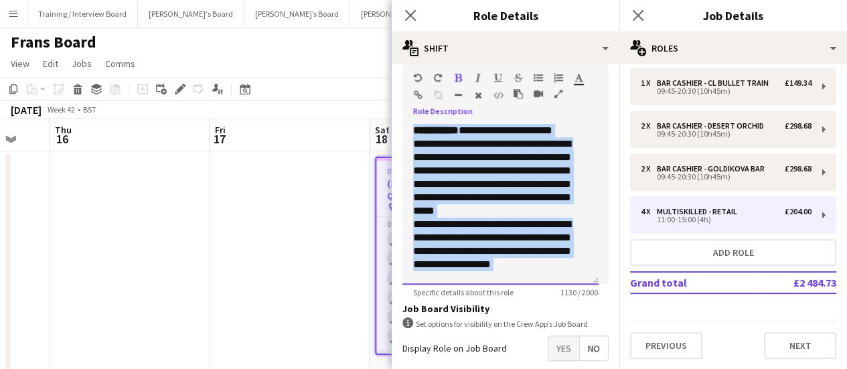
scroll to position [0, 0]
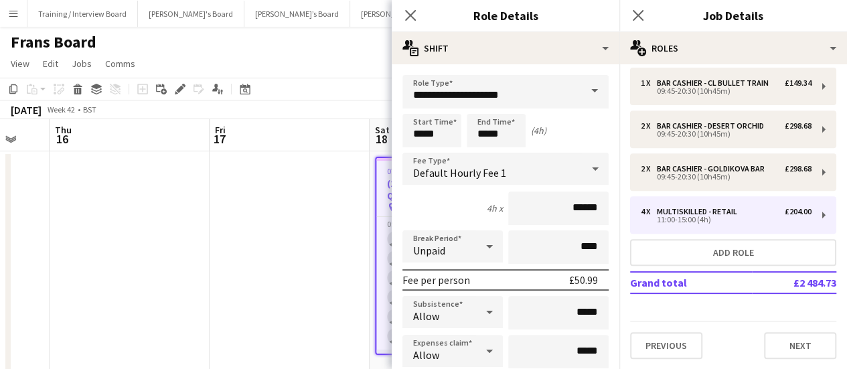
drag, startPoint x: 528, startPoint y: 269, endPoint x: 268, endPoint y: -27, distance: 393.9
click at [268, 0] on html "Menu Boards Boards Boards All jobs Status Workforce Workforce My Workforce Recr…" at bounding box center [423, 202] width 847 height 405
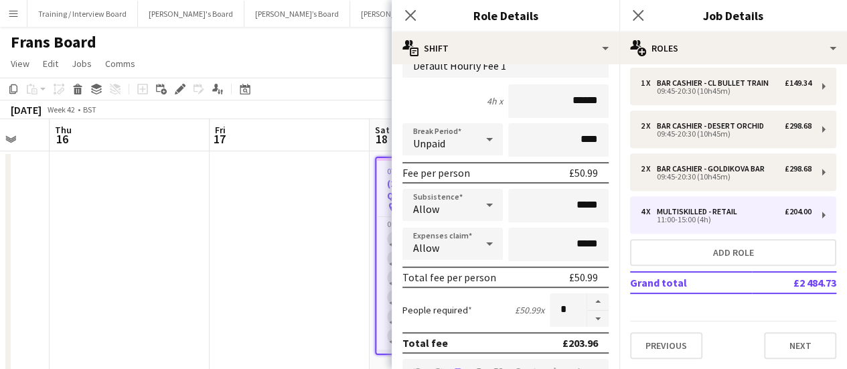
scroll to position [134, 0]
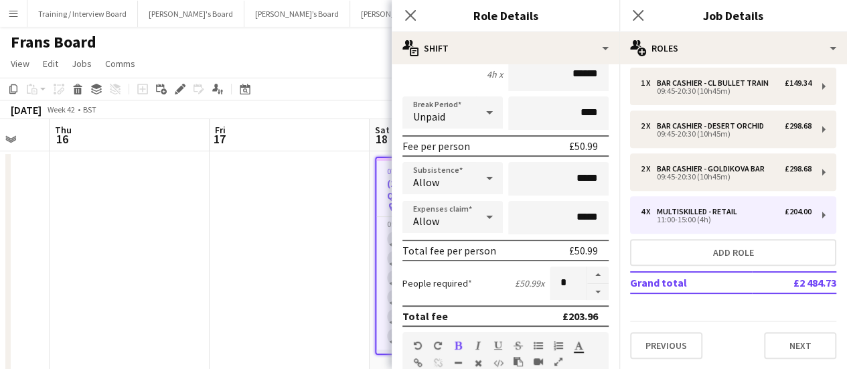
copy div "**********"
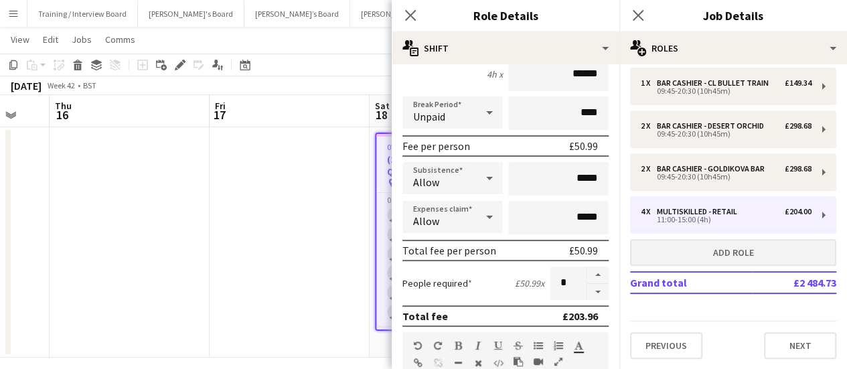
scroll to position [33, 0]
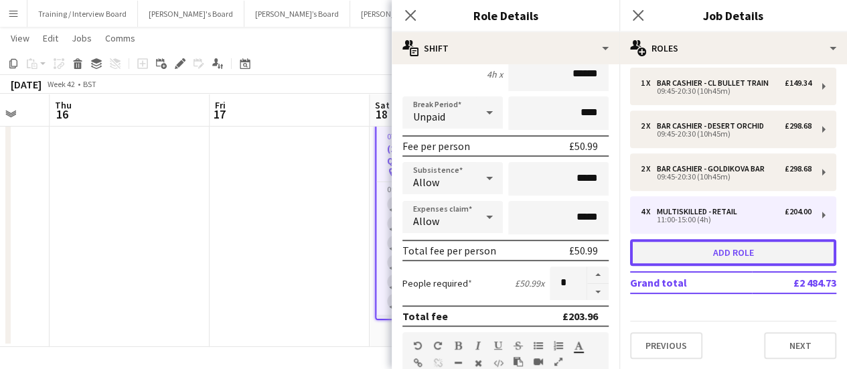
click at [697, 240] on button "Add role" at bounding box center [733, 252] width 206 height 27
type input "**********"
type input "*****"
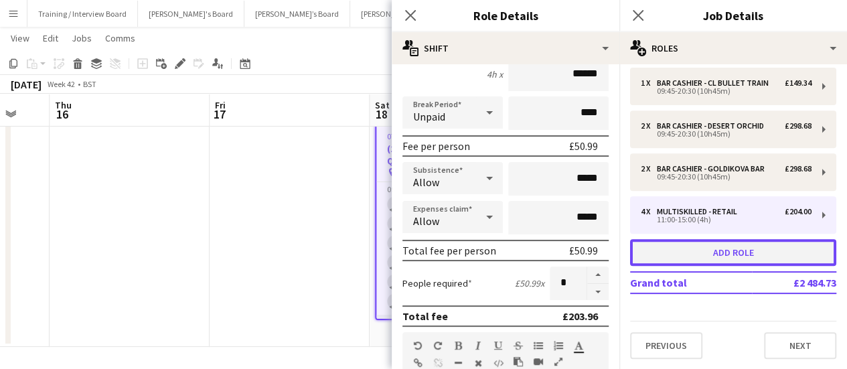
type input "***"
type input "*"
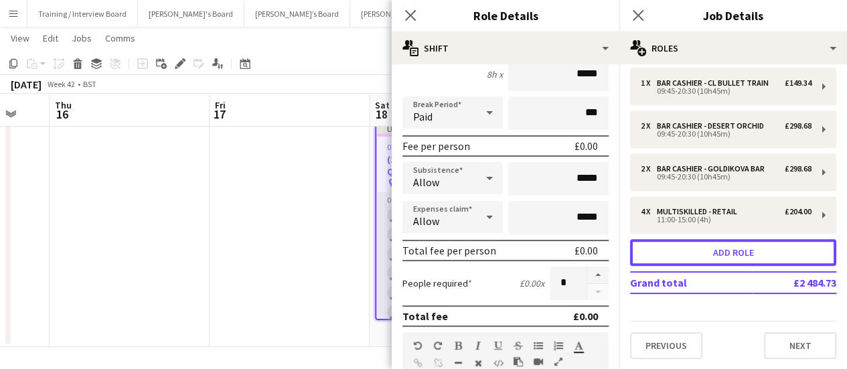
scroll to position [0, 0]
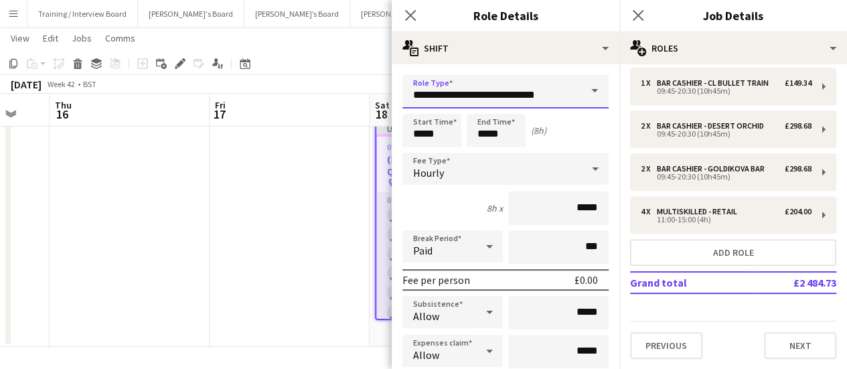
click at [487, 86] on input "**********" at bounding box center [506, 91] width 206 height 33
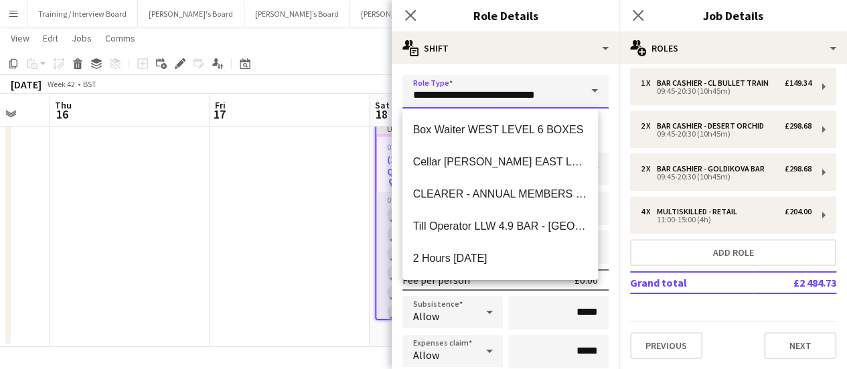
click at [487, 86] on input "**********" at bounding box center [506, 91] width 206 height 33
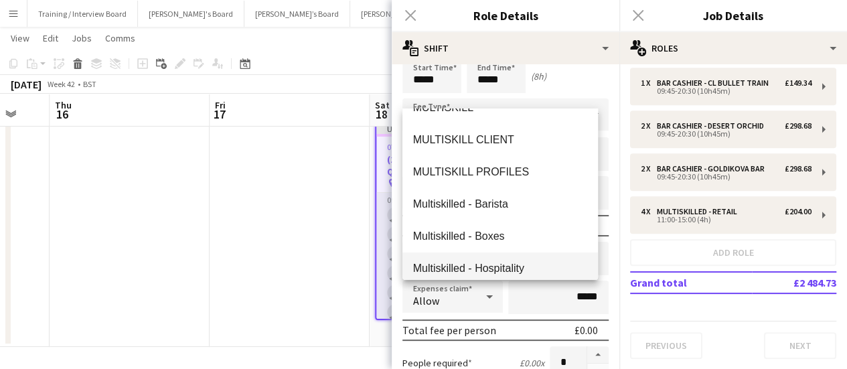
scroll to position [161, 0]
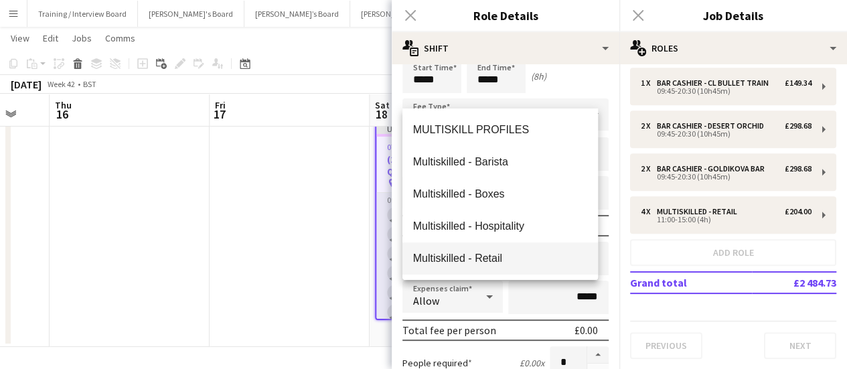
click at [517, 254] on span "Multiskilled - Retail" at bounding box center [500, 258] width 175 height 13
type input "**********"
type input "******"
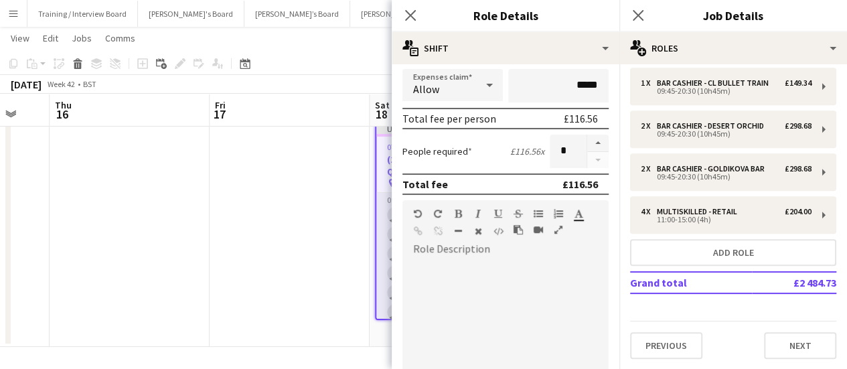
scroll to position [268, 0]
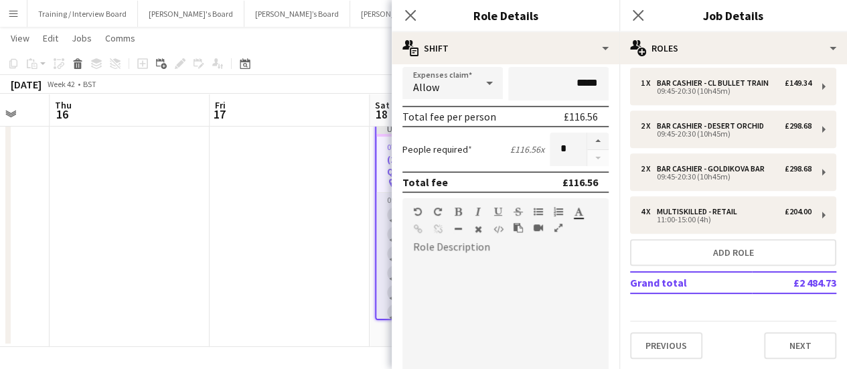
click at [497, 266] on div at bounding box center [501, 338] width 196 height 161
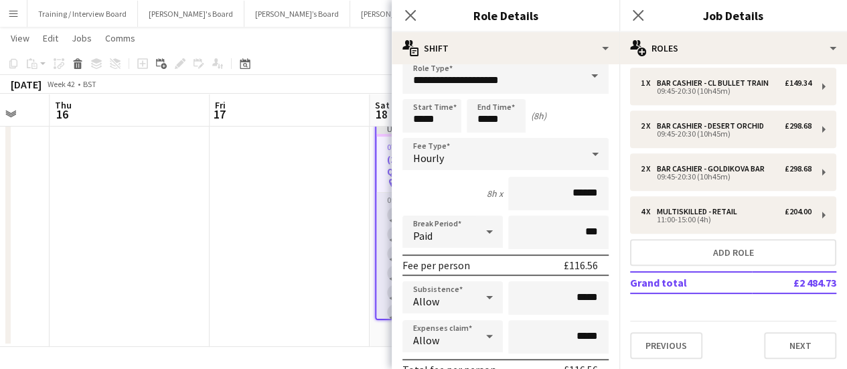
scroll to position [0, 0]
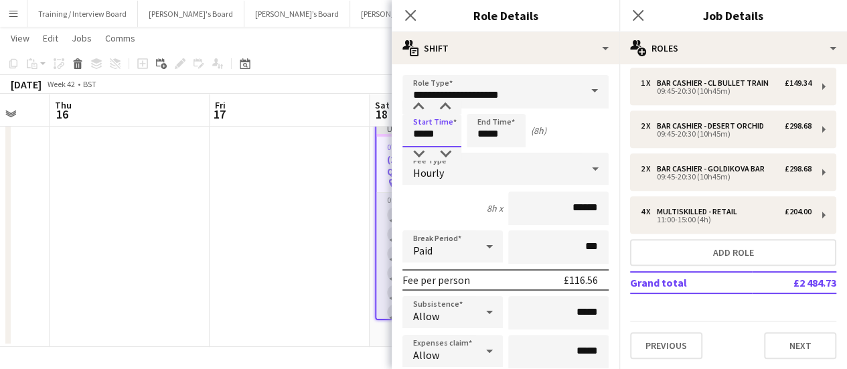
drag, startPoint x: 427, startPoint y: 137, endPoint x: 364, endPoint y: 135, distance: 62.3
click at [363, 135] on body "Menu Boards Boards Boards All jobs Status Workforce Workforce My Workforce Recr…" at bounding box center [423, 168] width 847 height 403
drag, startPoint x: 439, startPoint y: 129, endPoint x: 103, endPoint y: 10, distance: 356.7
click at [252, 72] on body "Menu Boards Boards Boards All jobs Status Workforce Workforce My Workforce Recr…" at bounding box center [423, 168] width 847 height 403
type input "*****"
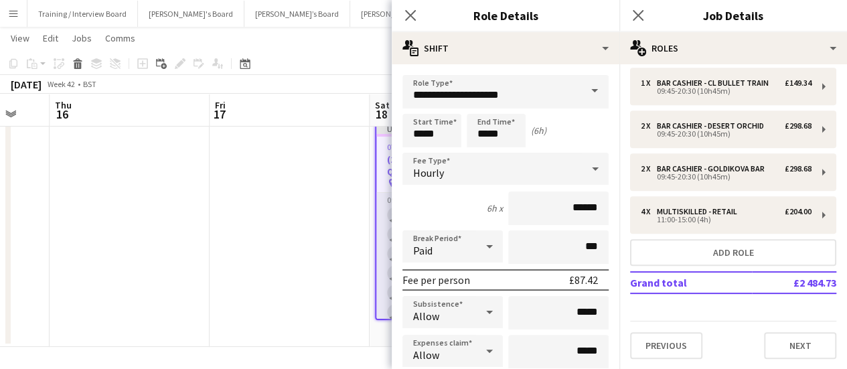
click at [531, 125] on div "(6h)" at bounding box center [538, 131] width 15 height 12
drag, startPoint x: 520, startPoint y: 129, endPoint x: 277, endPoint y: 79, distance: 247.6
click at [298, 85] on body "Menu Boards Boards Boards All jobs Status Workforce Workforce My Workforce Recr…" at bounding box center [423, 168] width 847 height 403
type input "*****"
click at [447, 251] on div "Paid" at bounding box center [440, 246] width 74 height 32
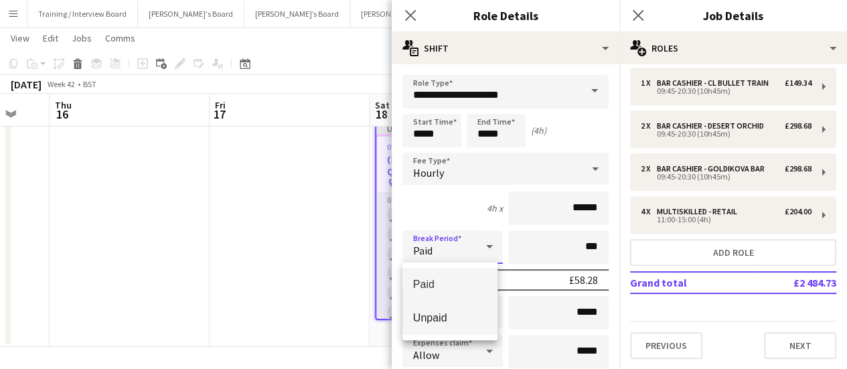
click at [443, 316] on span "Unpaid" at bounding box center [450, 317] width 74 height 13
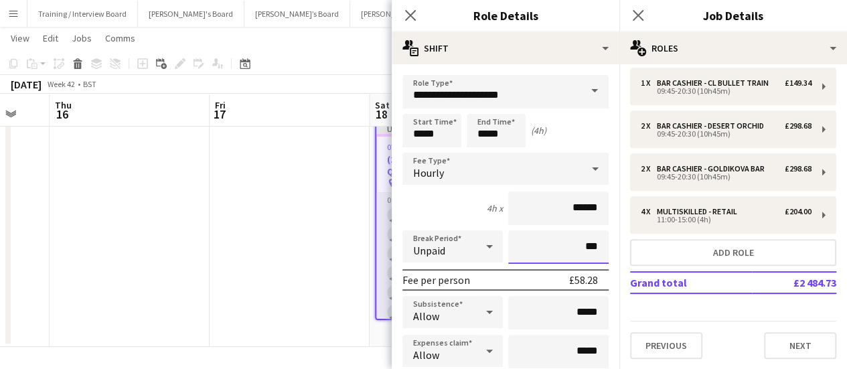
click at [532, 251] on input "***" at bounding box center [558, 246] width 100 height 33
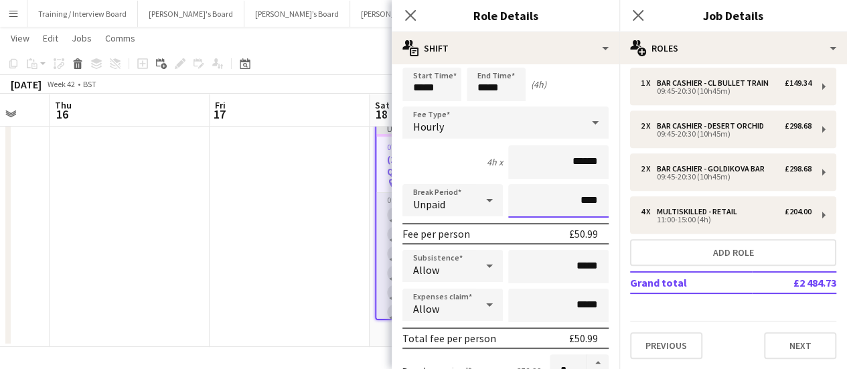
scroll to position [67, 0]
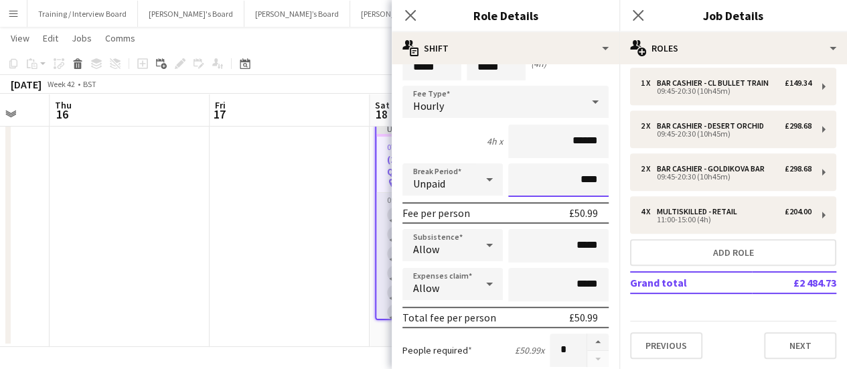
type input "***"
click at [468, 177] on div "Unpaid" at bounding box center [440, 179] width 74 height 32
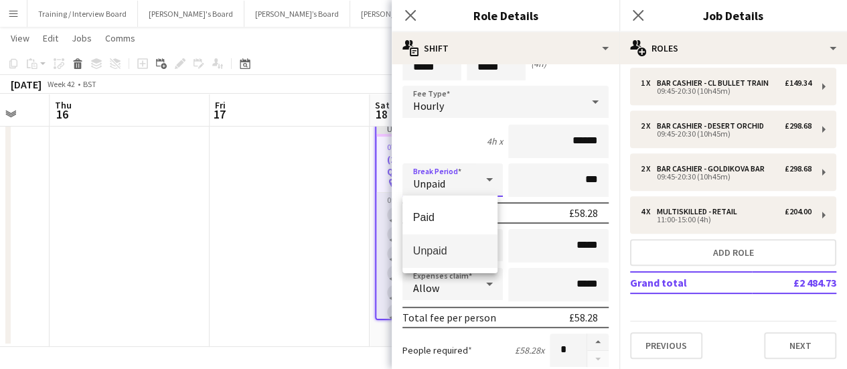
click at [472, 137] on div at bounding box center [423, 184] width 847 height 369
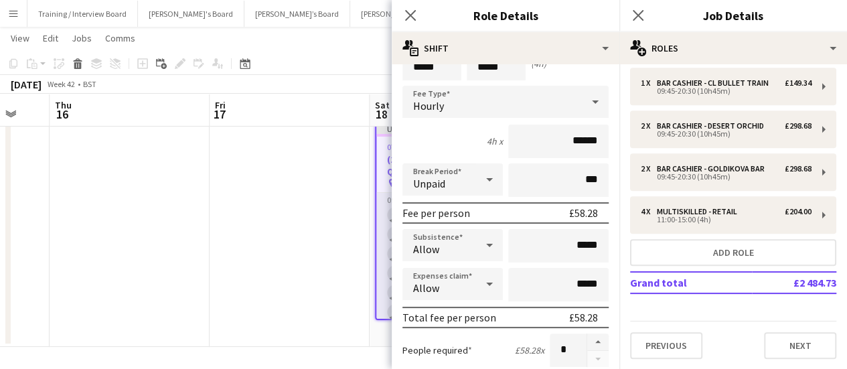
click at [297, 231] on app-date-cell at bounding box center [290, 232] width 160 height 230
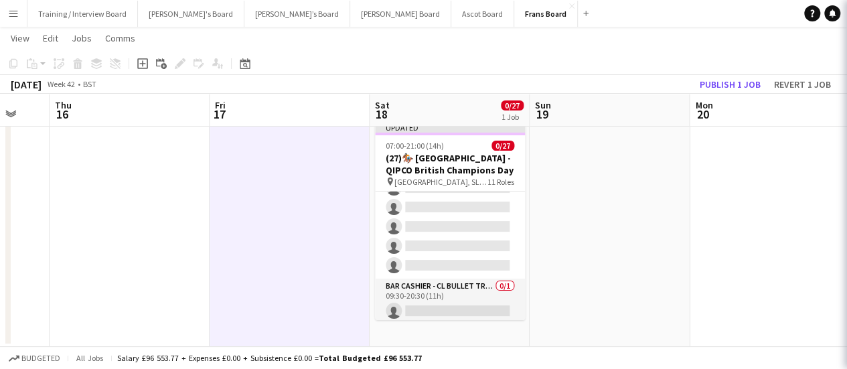
scroll to position [224, 0]
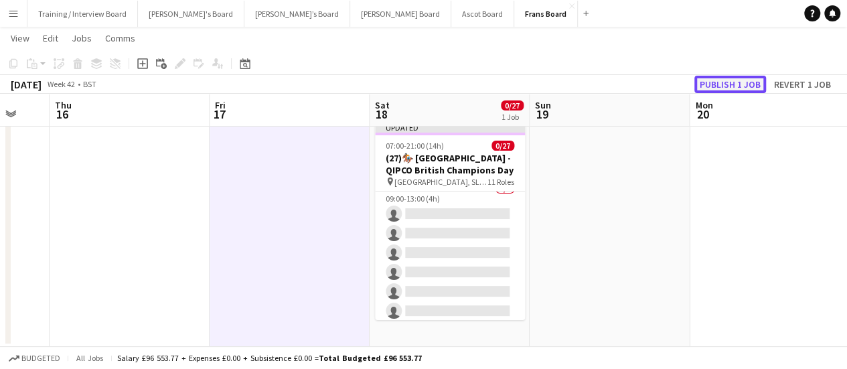
click at [730, 84] on button "Publish 1 job" at bounding box center [731, 84] width 72 height 17
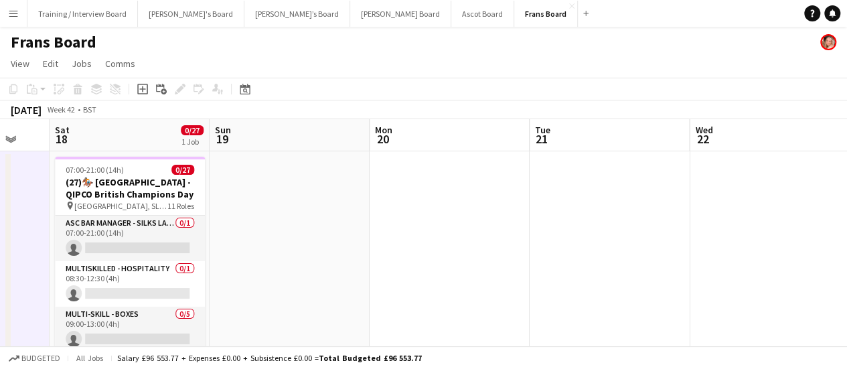
scroll to position [0, 352]
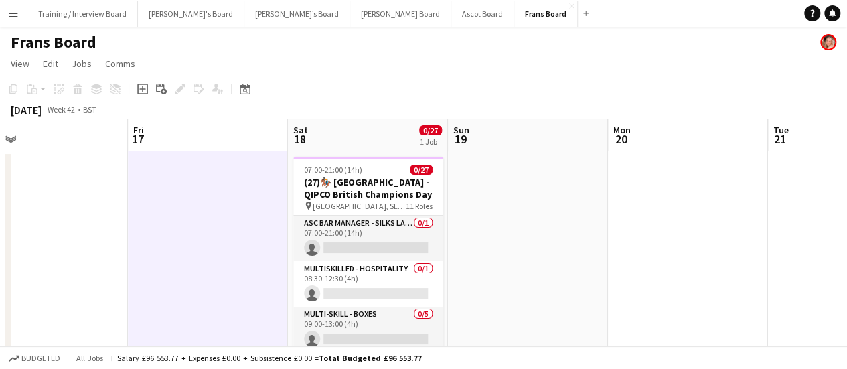
drag, startPoint x: 588, startPoint y: 233, endPoint x: 507, endPoint y: 208, distance: 84.7
click at [507, 208] on app-calendar-viewport "Tue 14 Wed 15 Thu 16 Fri 17 Sat 18 0/27 1 Job Sun 19 Mon 20 Tue 21 Wed 22 Thu 2…" at bounding box center [423, 250] width 847 height 263
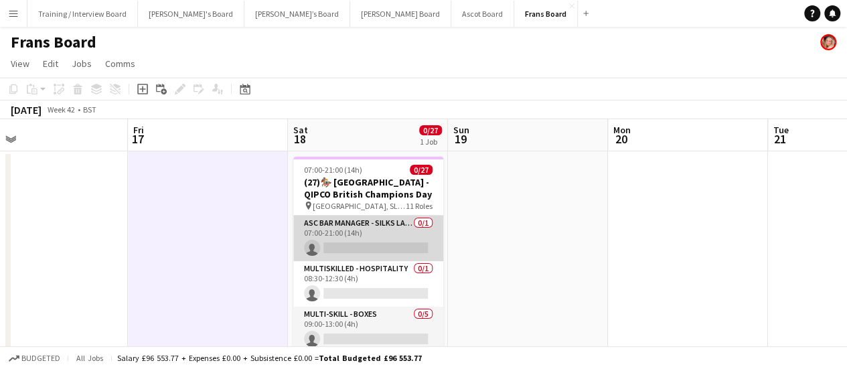
click at [366, 248] on app-card-role "ASC Bar Manager - Silks Lawn Cocktail Bar 0/1 07:00-21:00 (14h) single-neutral-…" at bounding box center [368, 239] width 150 height 46
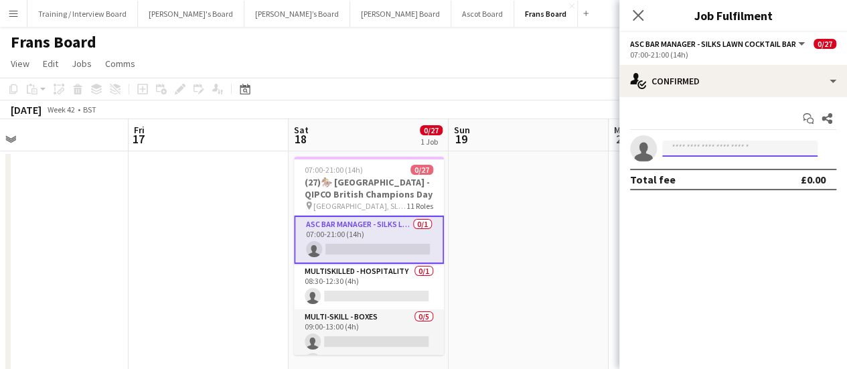
click at [714, 145] on input at bounding box center [739, 149] width 155 height 16
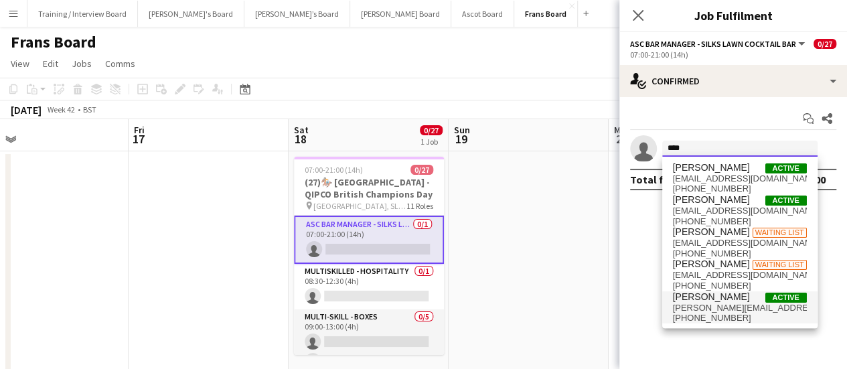
type input "****"
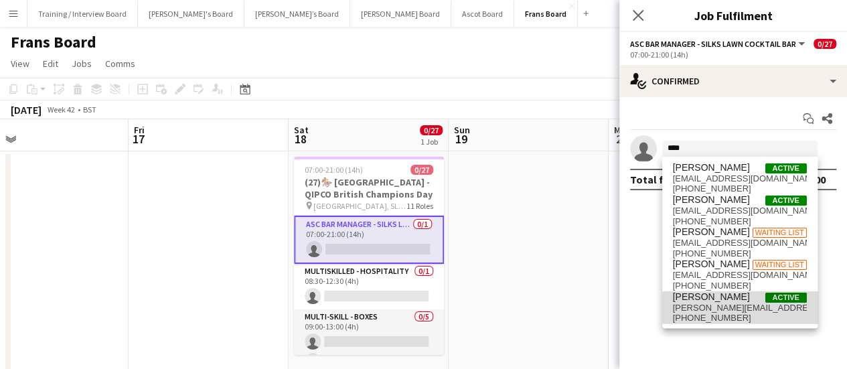
click at [750, 305] on span "[PERSON_NAME][EMAIL_ADDRESS][DOMAIN_NAME]" at bounding box center [740, 308] width 134 height 11
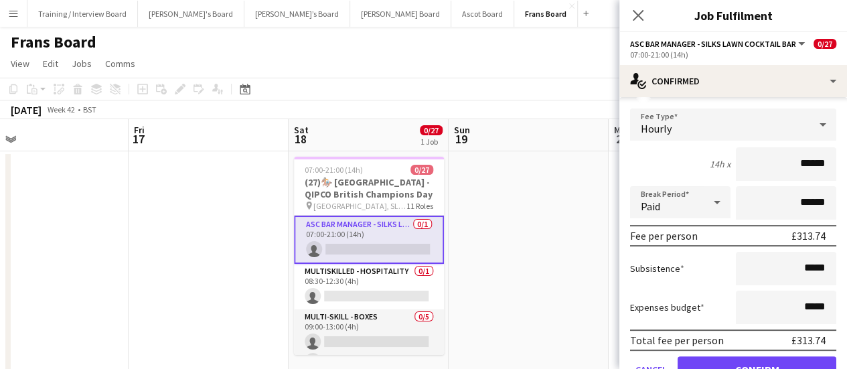
scroll to position [135, 0]
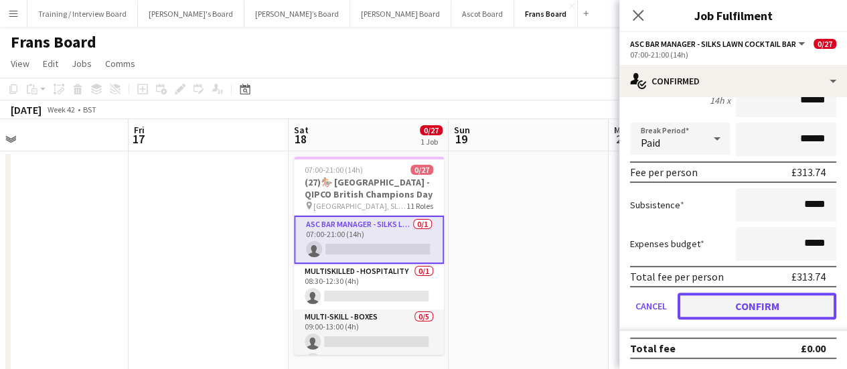
click at [808, 302] on button "Confirm" at bounding box center [757, 306] width 159 height 27
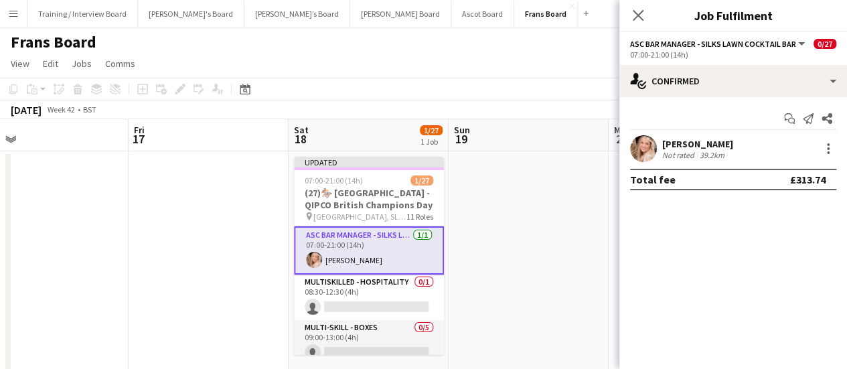
scroll to position [0, 0]
click at [499, 238] on app-date-cell at bounding box center [529, 266] width 160 height 230
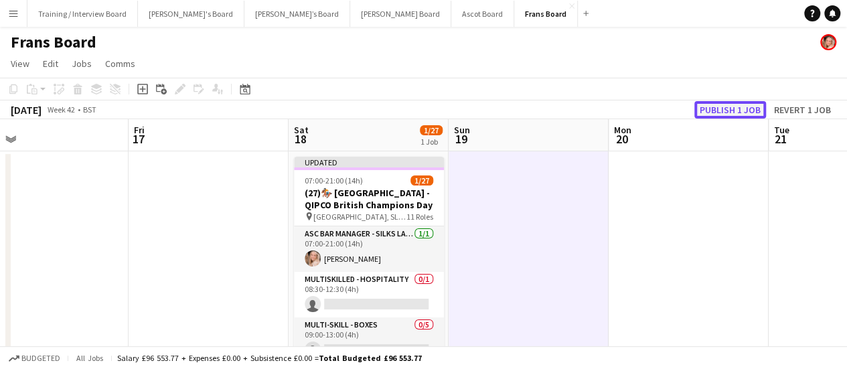
click at [750, 105] on button "Publish 1 job" at bounding box center [731, 109] width 72 height 17
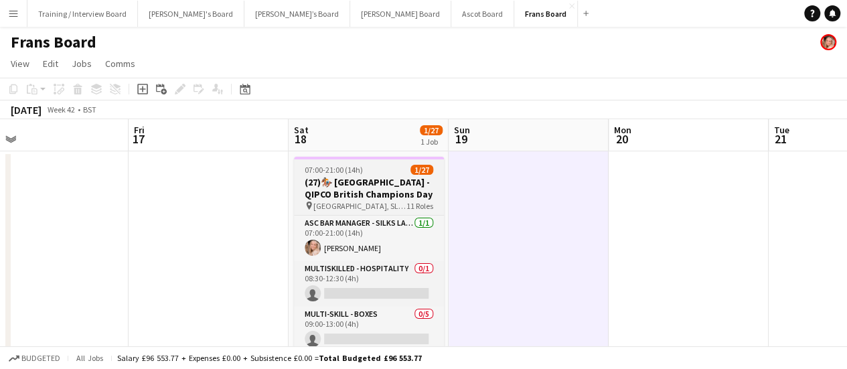
click at [353, 180] on h3 "(27)🏇🏼 [GEOGRAPHIC_DATA] - QIPCO British Champions Day" at bounding box center [369, 188] width 150 height 24
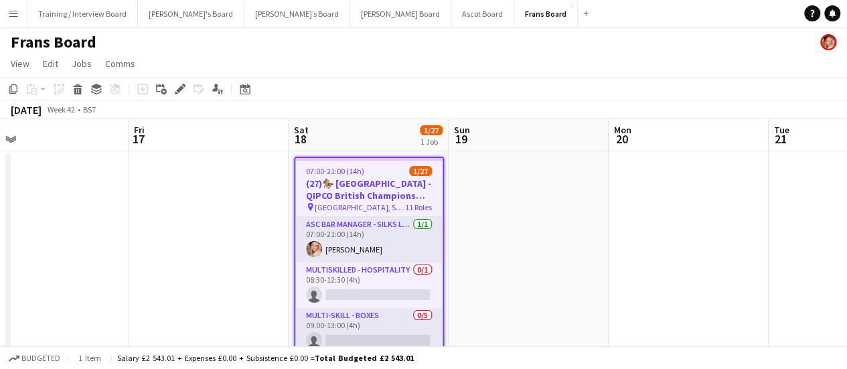
click at [180, 90] on icon at bounding box center [179, 89] width 7 height 7
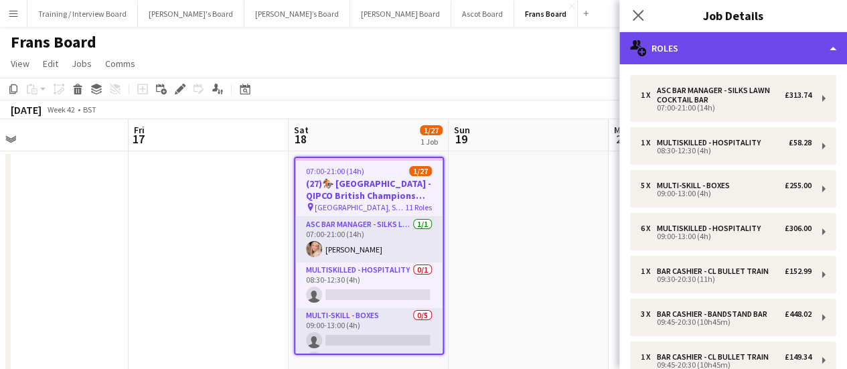
click at [715, 49] on div "multiple-users-add Roles" at bounding box center [734, 48] width 228 height 32
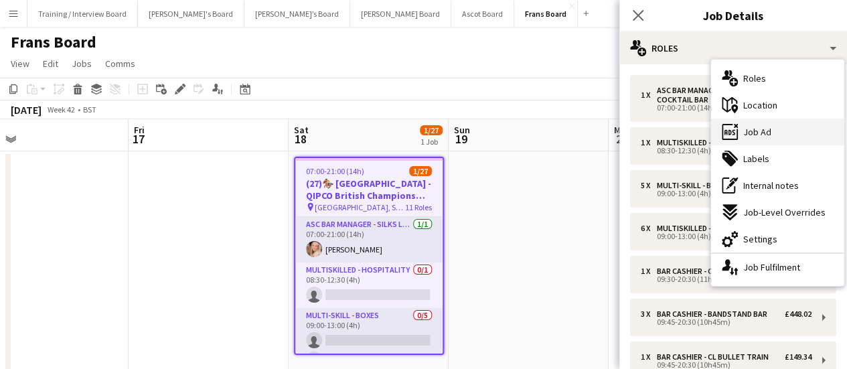
click at [784, 138] on div "ads-window Job Ad" at bounding box center [777, 132] width 133 height 27
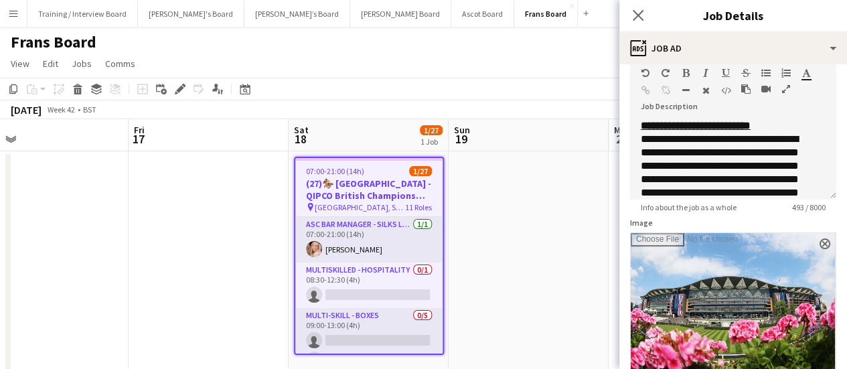
scroll to position [67, 0]
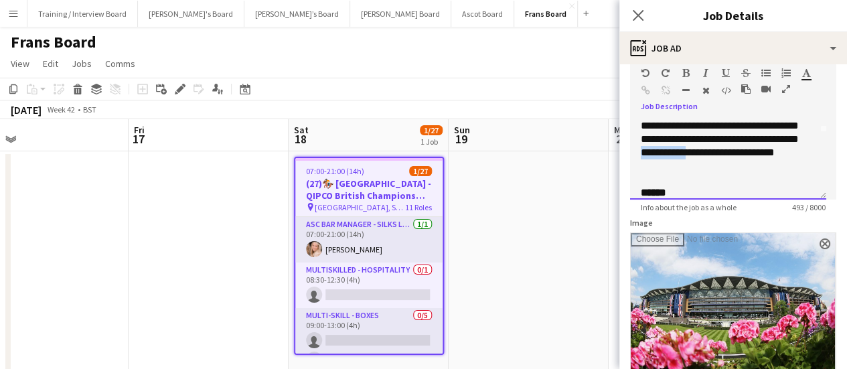
drag, startPoint x: 774, startPoint y: 151, endPoint x: 670, endPoint y: 167, distance: 105.6
click at [670, 167] on div "**********" at bounding box center [723, 112] width 164 height 121
click at [690, 155] on div "**********" at bounding box center [723, 112] width 164 height 121
drag, startPoint x: 674, startPoint y: 163, endPoint x: 774, endPoint y: 152, distance: 100.4
click at [774, 152] on div "**********" at bounding box center [723, 112] width 164 height 121
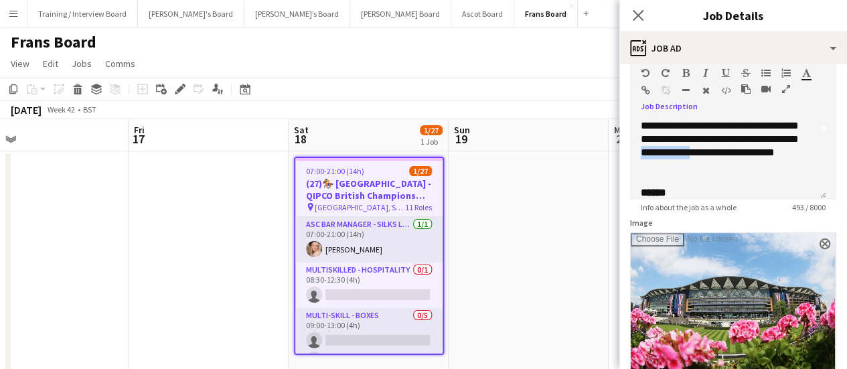
click at [685, 73] on icon "button" at bounding box center [686, 72] width 7 height 9
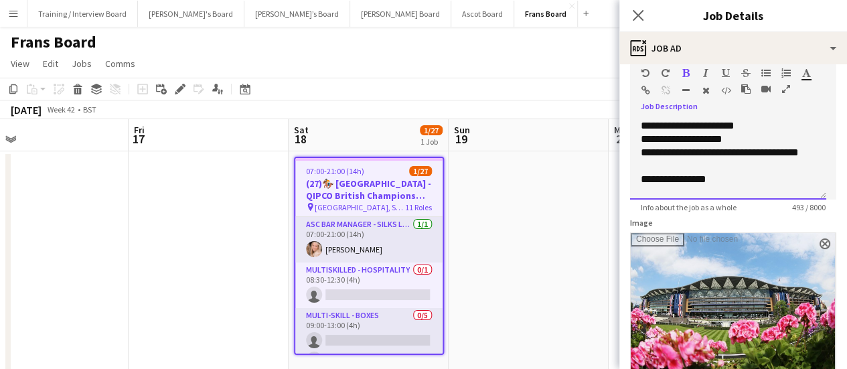
click at [749, 152] on div "**********" at bounding box center [723, 159] width 164 height 27
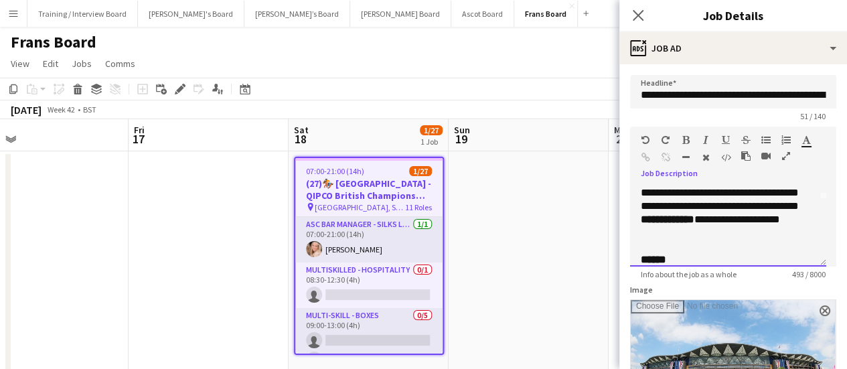
click at [749, 235] on div "**********" at bounding box center [723, 179] width 164 height 121
drag, startPoint x: 697, startPoint y: 232, endPoint x: 770, endPoint y: 234, distance: 73.0
click at [770, 234] on div "**********" at bounding box center [723, 179] width 164 height 121
click at [683, 134] on div "Standard Heading 1 Heading 2 Heading 3 Heading 4 Heading 5 Heading 6 Heading 7 …" at bounding box center [733, 152] width 206 height 50
click at [687, 137] on icon "button" at bounding box center [686, 139] width 7 height 9
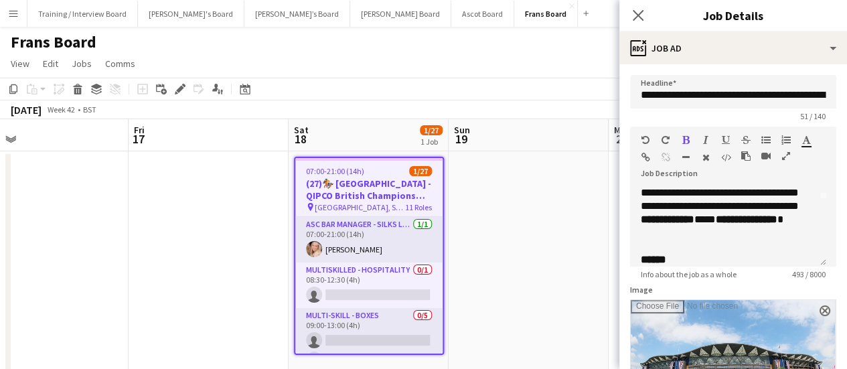
click at [497, 167] on app-date-cell at bounding box center [529, 266] width 160 height 230
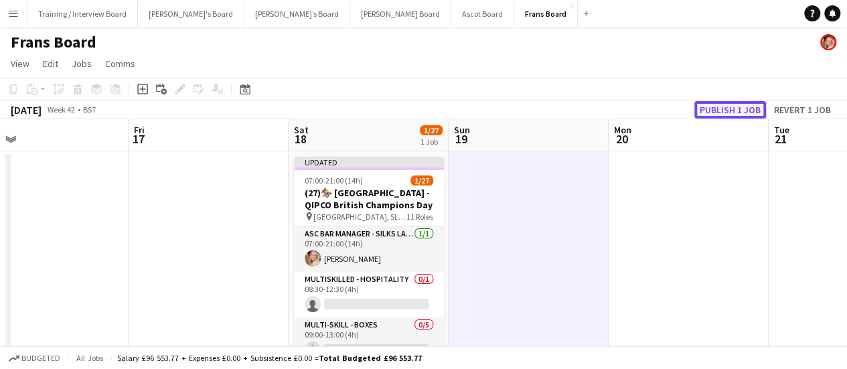
click at [749, 101] on button "Publish 1 job" at bounding box center [731, 109] width 72 height 17
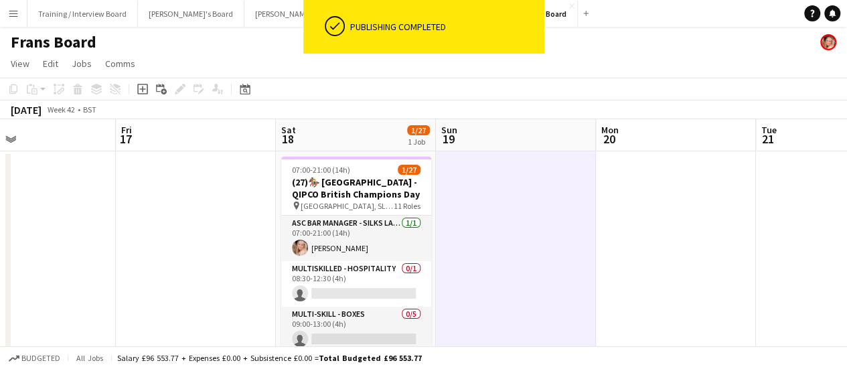
drag, startPoint x: 530, startPoint y: 254, endPoint x: 518, endPoint y: 254, distance: 12.7
click at [518, 254] on app-calendar-viewport "Tue 14 Wed 15 Thu 16 Fri 17 Sat 18 1/27 1 Job Sun 19 Mon 20 Tue 21 Wed 22 Thu 2…" at bounding box center [423, 250] width 847 height 263
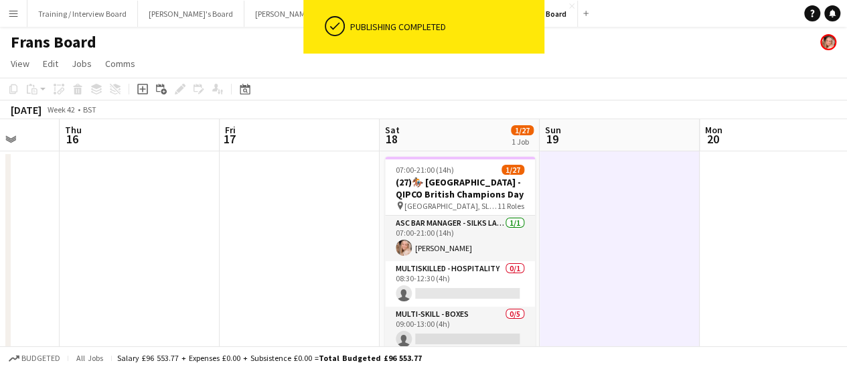
scroll to position [0, 419]
drag, startPoint x: 175, startPoint y: 275, endPoint x: 258, endPoint y: 271, distance: 83.1
click at [258, 271] on app-calendar-viewport "Mon 13 Tue 14 Wed 15 Thu 16 Fri 17 Sat 18 1/27 1 Job Sun 19 Mon 20 Tue 21 Wed 2…" at bounding box center [423, 250] width 847 height 263
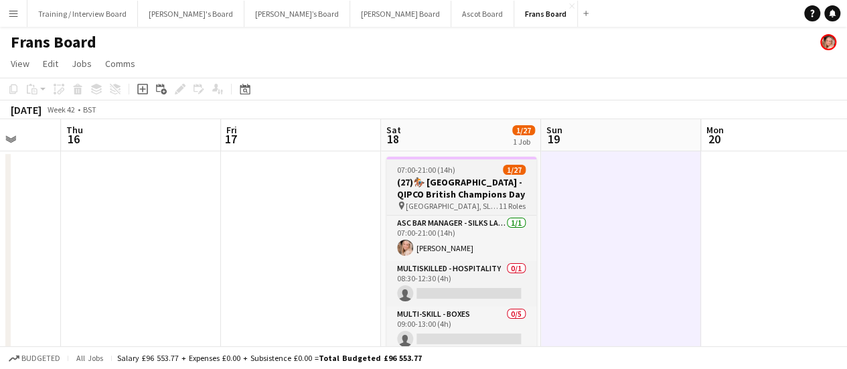
click at [482, 177] on h3 "(27)🏇🏼 [GEOGRAPHIC_DATA] - QIPCO British Champions Day" at bounding box center [461, 188] width 150 height 24
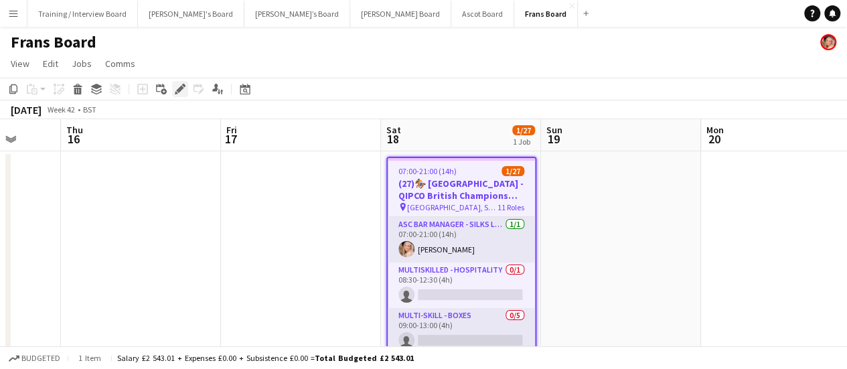
click at [174, 88] on div "Edit" at bounding box center [180, 89] width 16 height 16
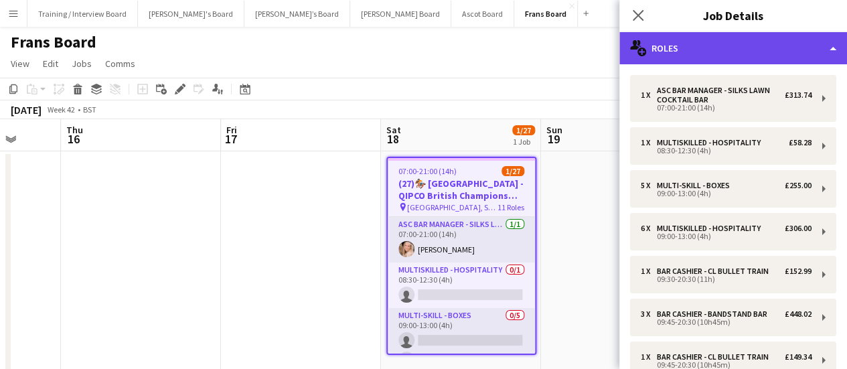
click at [750, 57] on div "multiple-users-add Roles" at bounding box center [734, 48] width 228 height 32
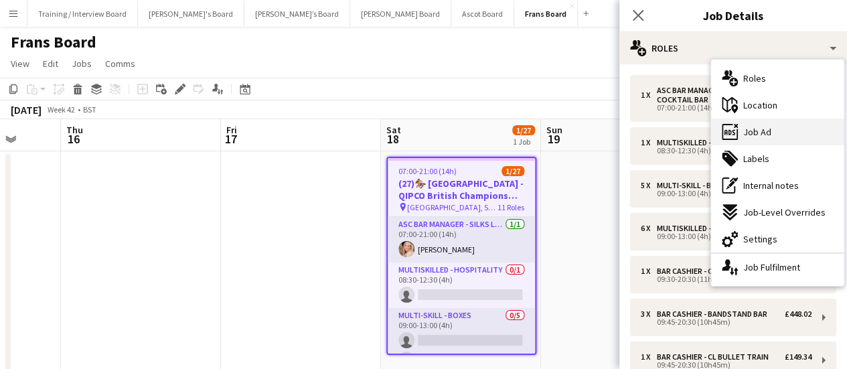
click at [776, 126] on div "ads-window Job Ad" at bounding box center [777, 132] width 133 height 27
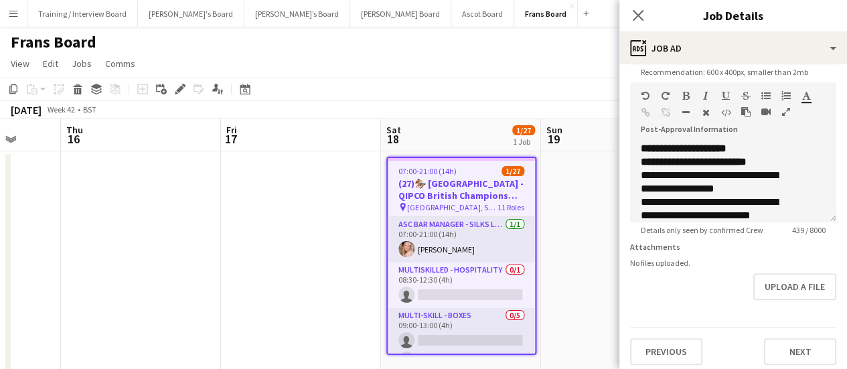
scroll to position [386, 0]
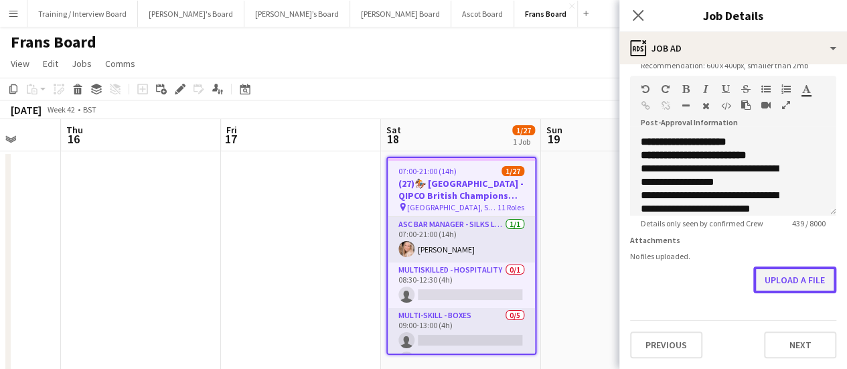
click at [788, 287] on button "Upload a file" at bounding box center [795, 280] width 83 height 27
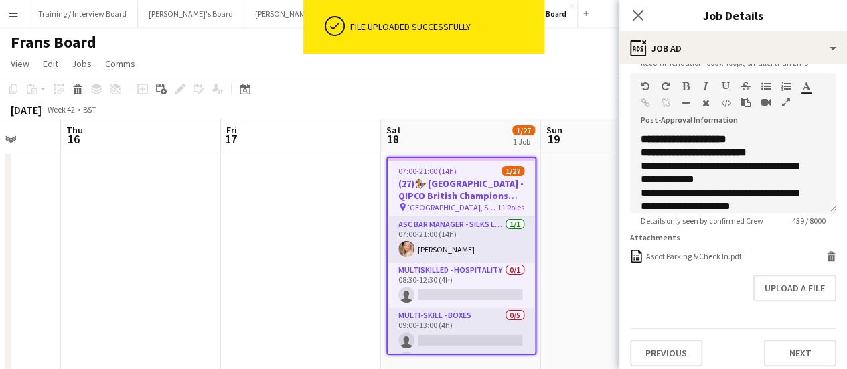
click at [597, 238] on app-date-cell at bounding box center [621, 266] width 160 height 230
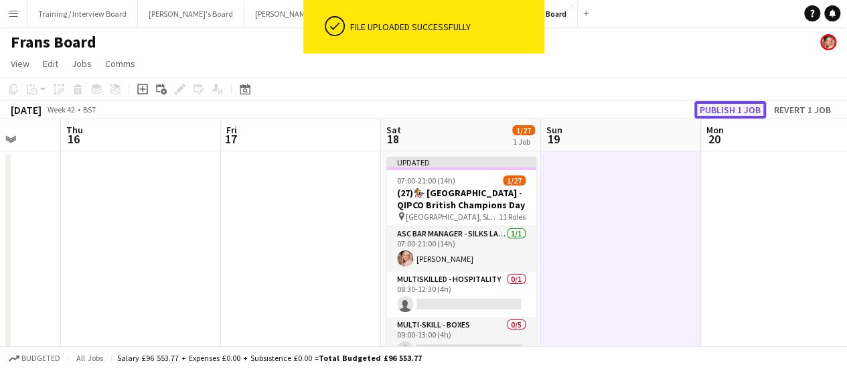
click at [745, 111] on button "Publish 1 job" at bounding box center [731, 109] width 72 height 17
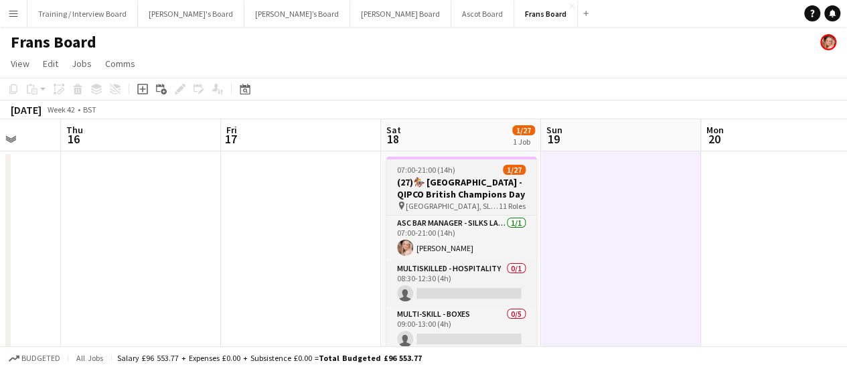
click at [448, 172] on span "07:00-21:00 (14h)" at bounding box center [426, 170] width 58 height 10
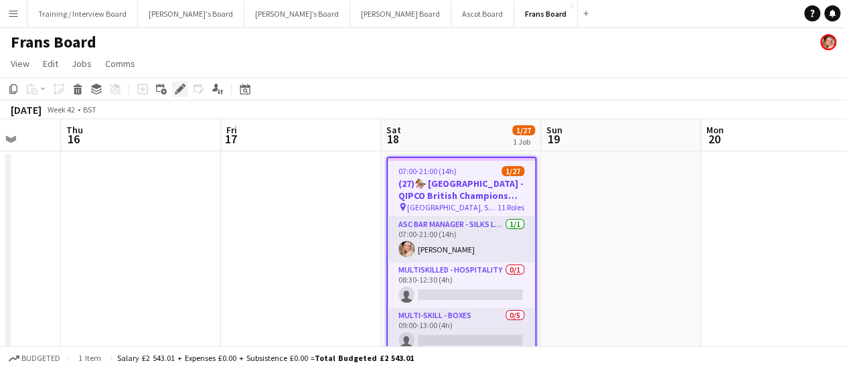
click at [183, 92] on icon "Edit" at bounding box center [180, 89] width 11 height 11
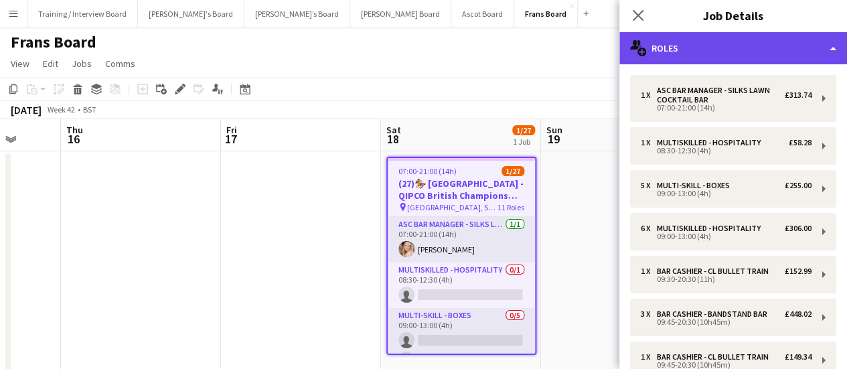
click at [733, 44] on div "multiple-users-add Roles" at bounding box center [734, 48] width 228 height 32
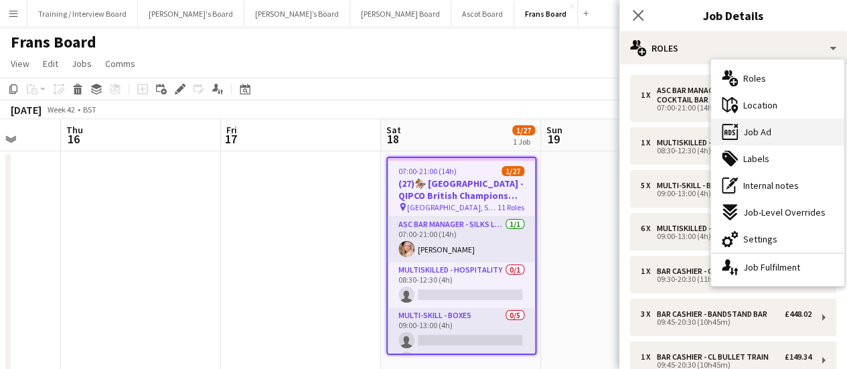
click at [792, 129] on div "ads-window Job Ad" at bounding box center [777, 132] width 133 height 27
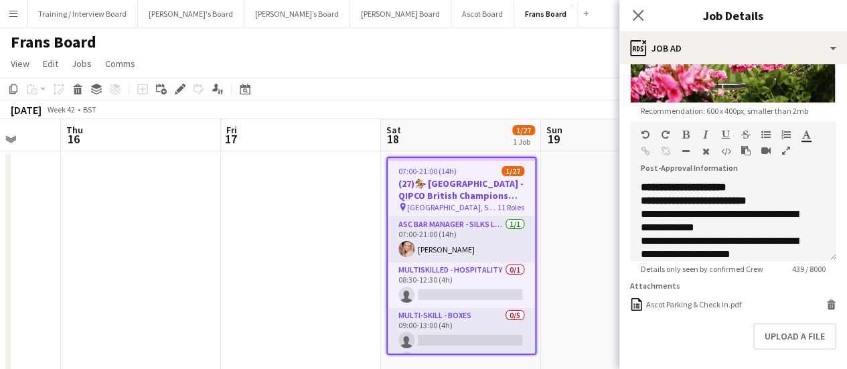
scroll to position [397, 0]
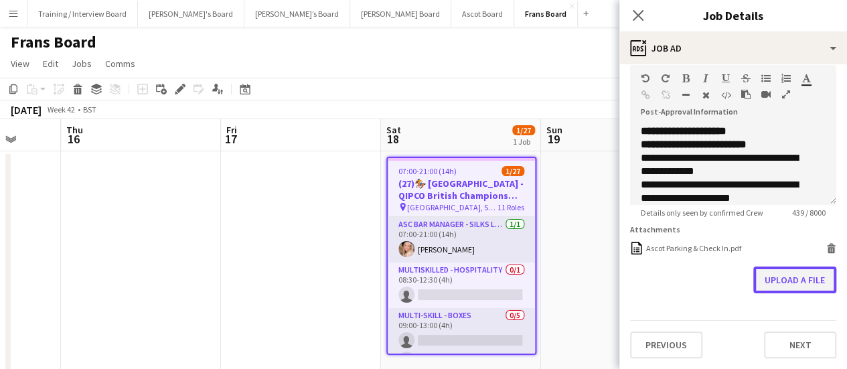
click at [760, 279] on button "Upload a file" at bounding box center [795, 280] width 83 height 27
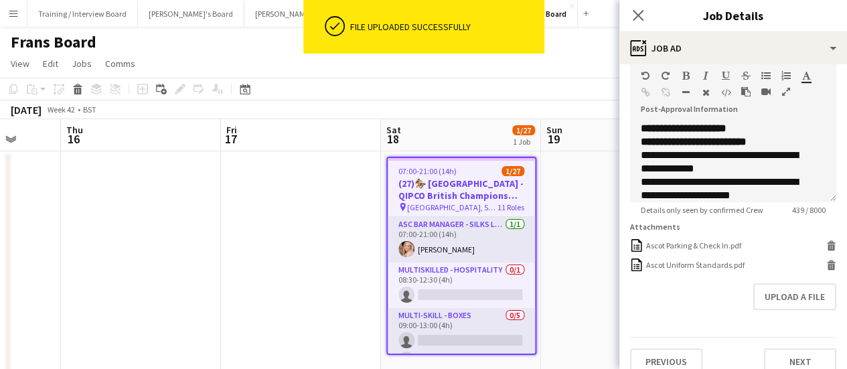
click at [597, 238] on app-date-cell at bounding box center [621, 266] width 160 height 230
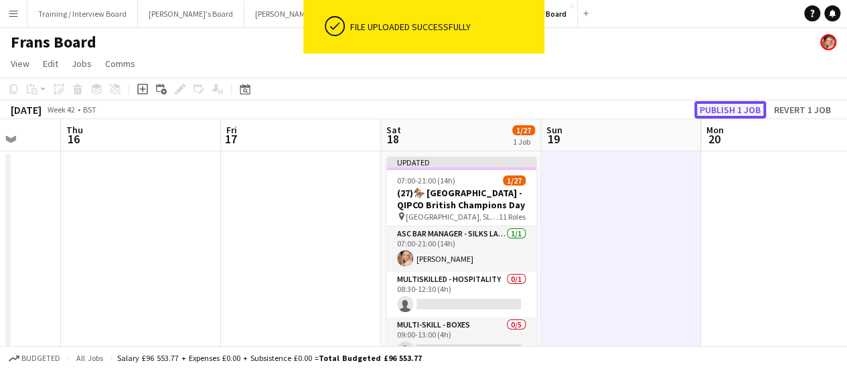
click at [755, 113] on button "Publish 1 job" at bounding box center [731, 109] width 72 height 17
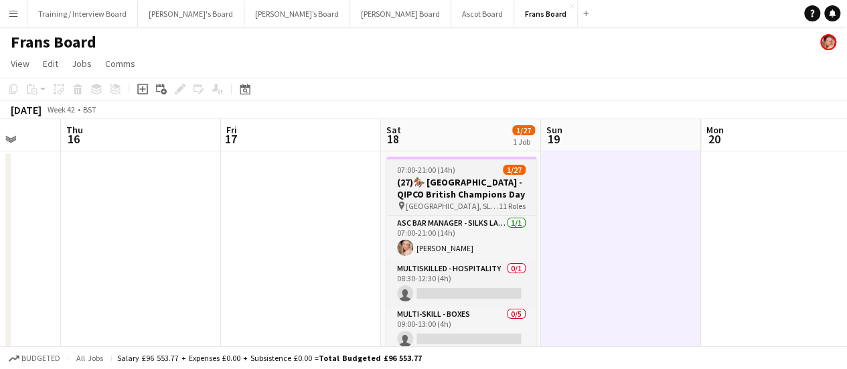
click at [421, 172] on span "07:00-21:00 (14h)" at bounding box center [426, 170] width 58 height 10
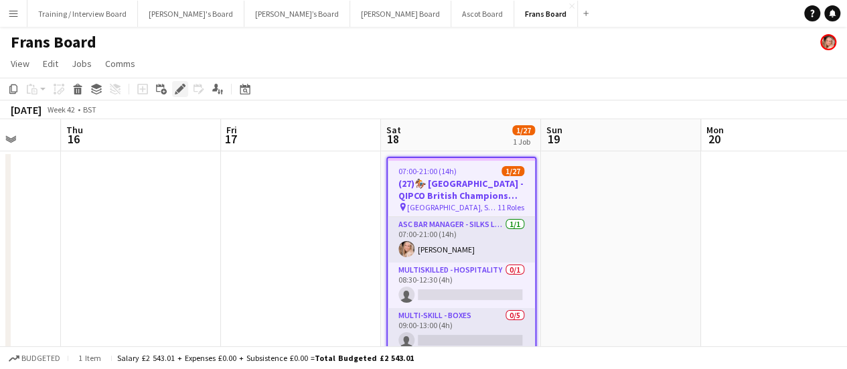
click at [180, 85] on icon "Edit" at bounding box center [180, 89] width 11 height 11
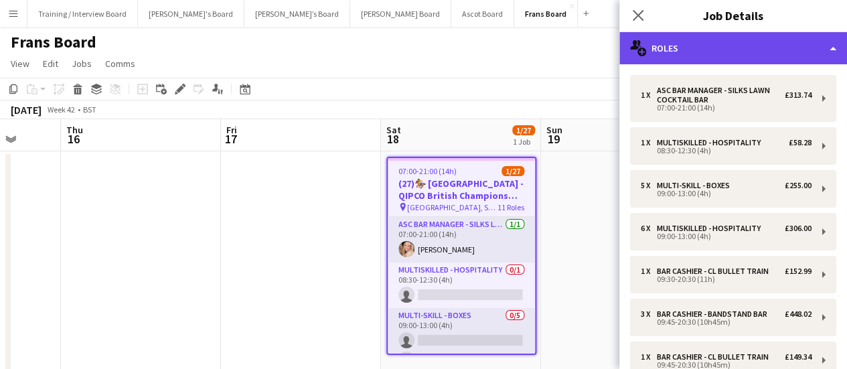
click at [754, 46] on div "multiple-users-add Roles" at bounding box center [734, 48] width 228 height 32
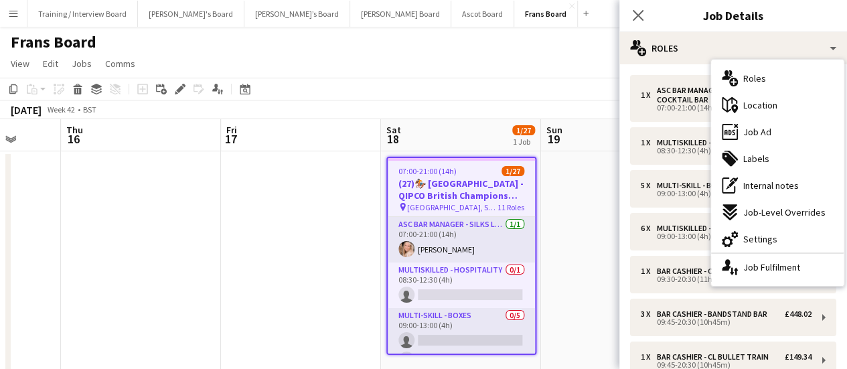
click at [605, 172] on app-date-cell at bounding box center [621, 266] width 160 height 230
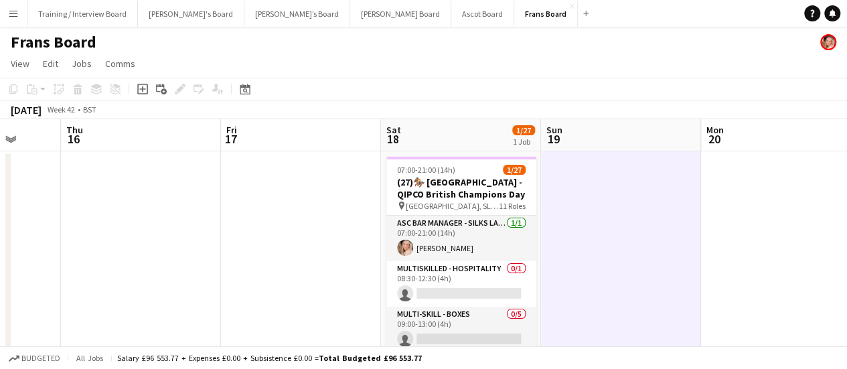
click at [438, 156] on app-date-cell "07:00-21:00 (14h) 1/27 (27)🏇🏼 [GEOGRAPHIC_DATA] - QIPCO British Champions Day p…" at bounding box center [461, 266] width 160 height 230
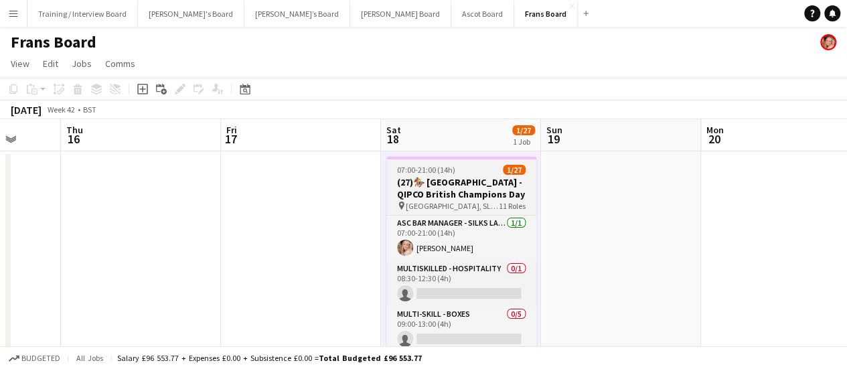
click at [456, 172] on div "07:00-21:00 (14h) 1/27" at bounding box center [461, 170] width 150 height 10
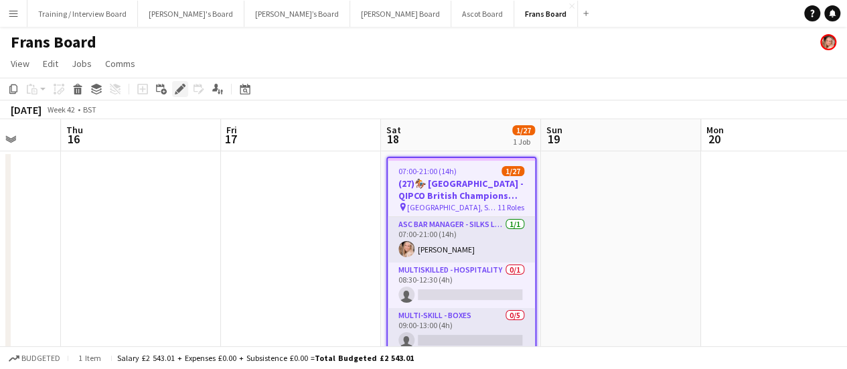
click at [180, 92] on icon at bounding box center [179, 89] width 7 height 7
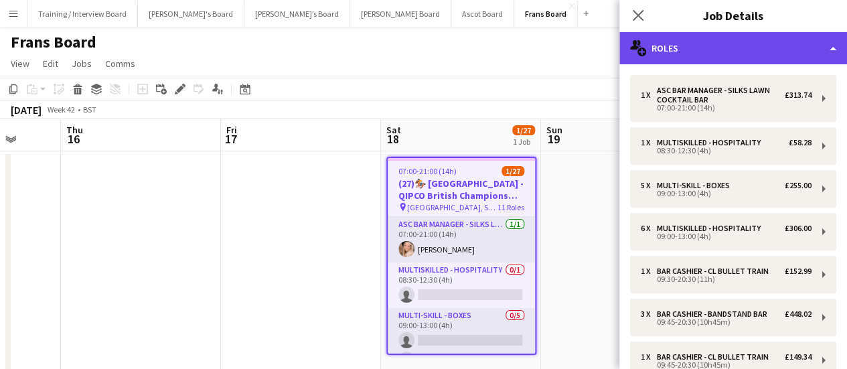
click at [733, 40] on div "multiple-users-add Roles" at bounding box center [734, 48] width 228 height 32
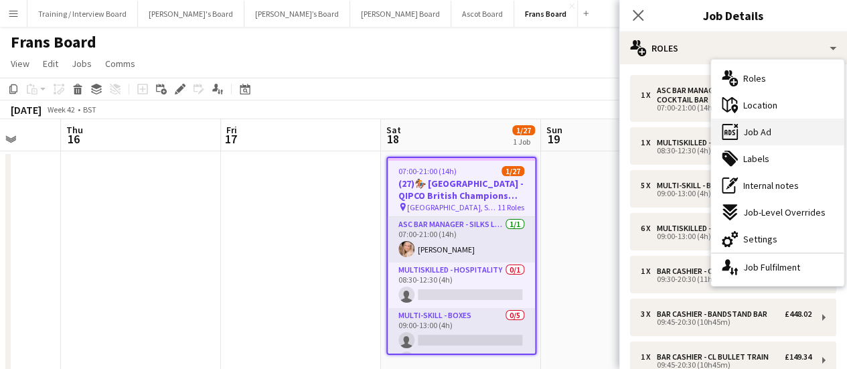
click at [781, 137] on div "ads-window Job Ad" at bounding box center [777, 132] width 133 height 27
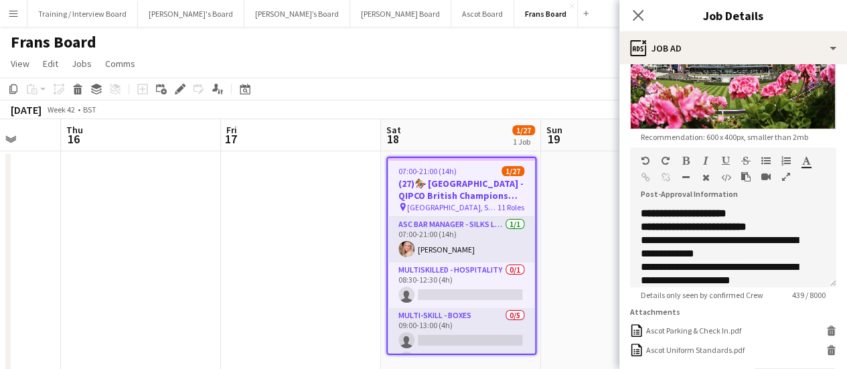
scroll to position [402, 0]
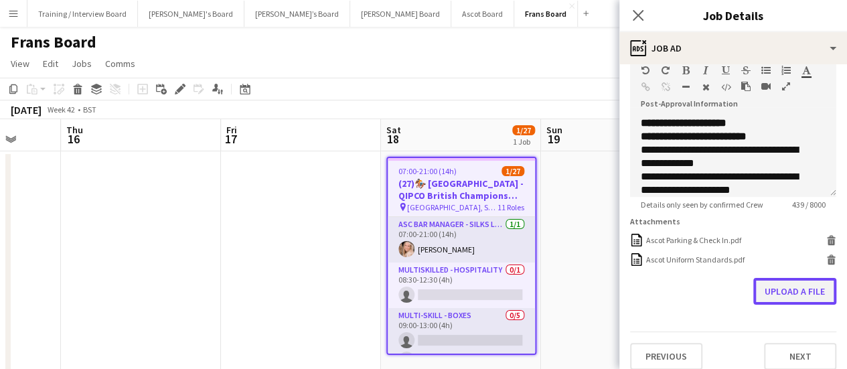
click at [800, 295] on button "Upload a file" at bounding box center [795, 291] width 83 height 27
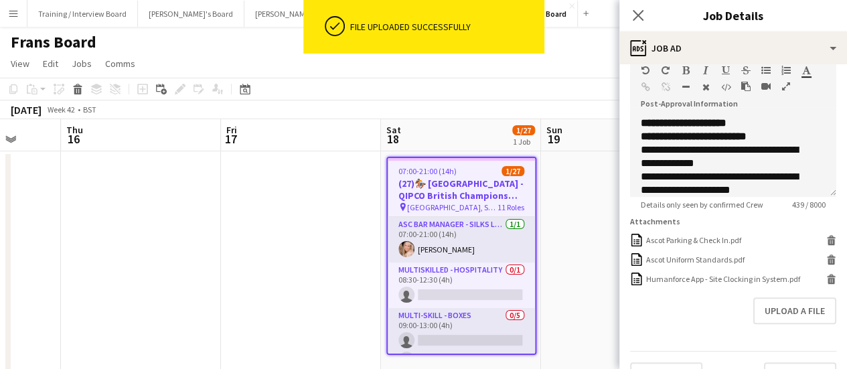
click at [329, 204] on app-date-cell at bounding box center [301, 266] width 160 height 230
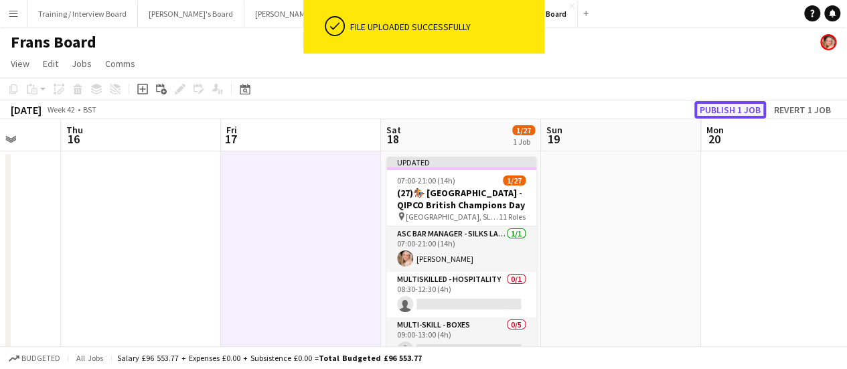
click at [718, 112] on button "Publish 1 job" at bounding box center [731, 109] width 72 height 17
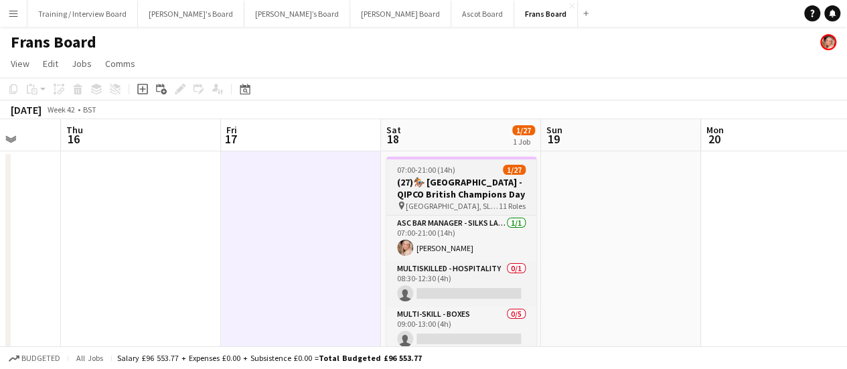
click at [465, 181] on h3 "(27)🏇🏼 [GEOGRAPHIC_DATA] - QIPCO British Champions Day" at bounding box center [461, 188] width 150 height 24
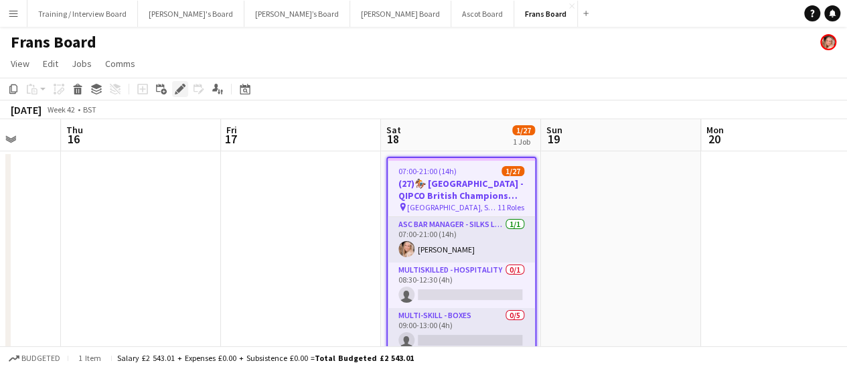
click at [173, 90] on div "Edit" at bounding box center [180, 89] width 16 height 16
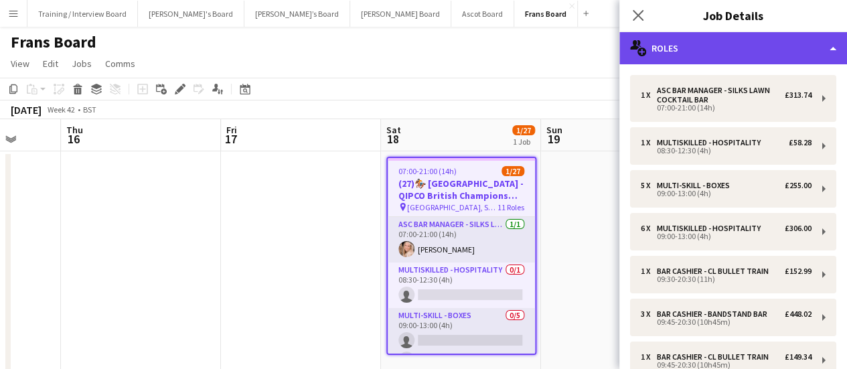
click at [734, 45] on div "multiple-users-add Roles" at bounding box center [734, 48] width 228 height 32
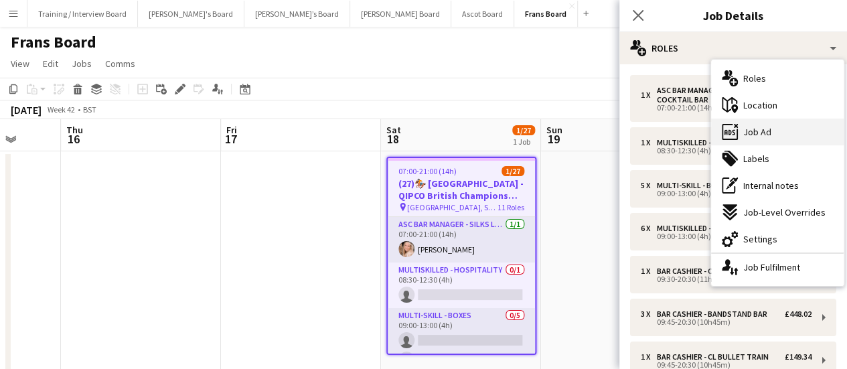
click at [776, 136] on div "ads-window Job Ad" at bounding box center [777, 132] width 133 height 27
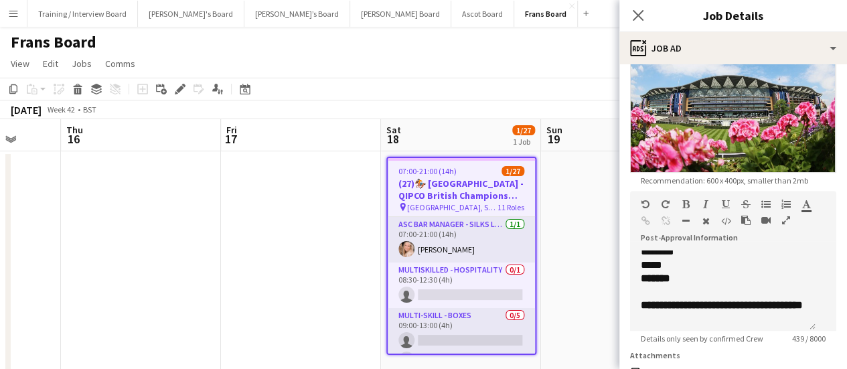
scroll to position [252, 0]
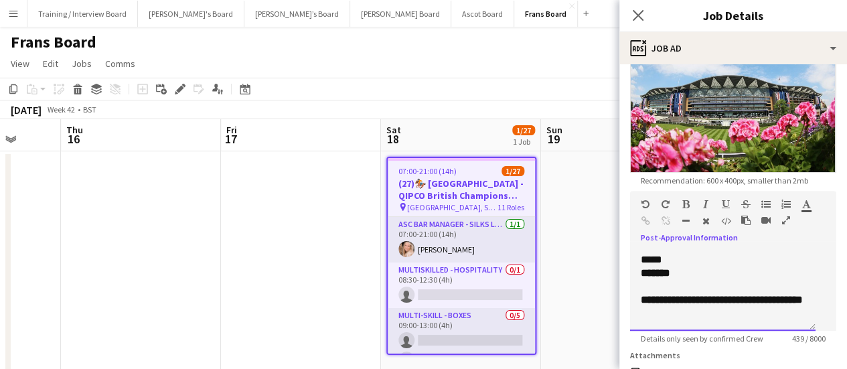
click at [739, 293] on div "**********" at bounding box center [723, 299] width 164 height 13
drag, startPoint x: 696, startPoint y: 289, endPoint x: 685, endPoint y: 279, distance: 14.7
click at [685, 293] on div "**********" at bounding box center [723, 299] width 164 height 13
click at [540, 270] on app-date-cell "07:00-21:00 (14h) 1/27 (27)🏇🏼 [GEOGRAPHIC_DATA] - QIPCO British Champions Day p…" at bounding box center [461, 266] width 160 height 230
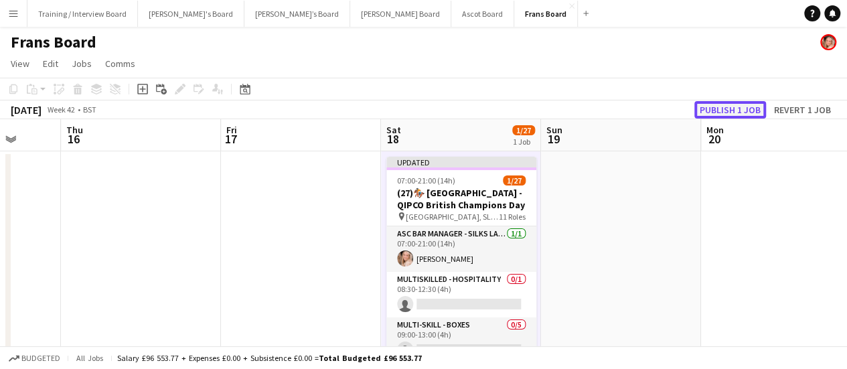
click at [738, 107] on button "Publish 1 job" at bounding box center [731, 109] width 72 height 17
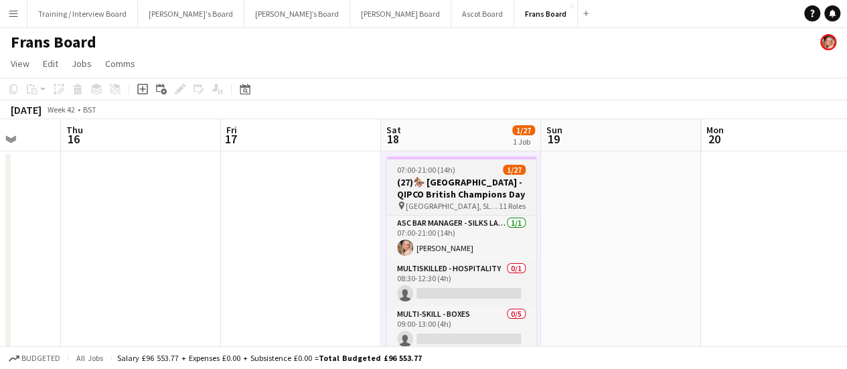
click at [451, 172] on span "07:00-21:00 (14h)" at bounding box center [426, 170] width 58 height 10
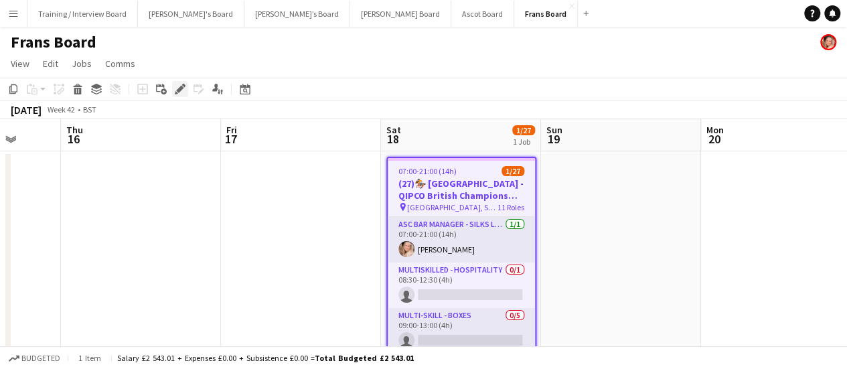
click at [181, 94] on div "Edit" at bounding box center [180, 89] width 16 height 16
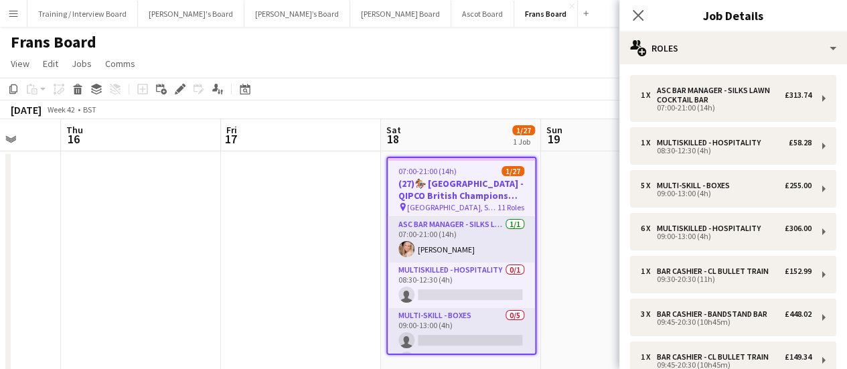
click at [707, 20] on h3 "Job Details" at bounding box center [734, 15] width 228 height 17
click at [709, 30] on div "Close pop-in Job Details" at bounding box center [734, 16] width 228 height 32
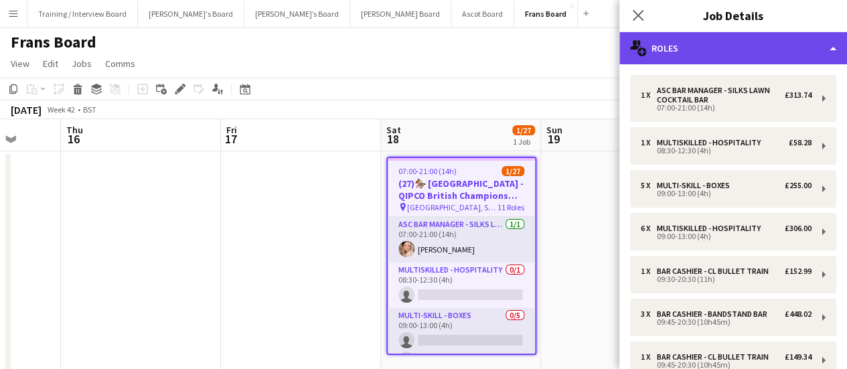
click at [721, 46] on div "multiple-users-add Roles" at bounding box center [734, 48] width 228 height 32
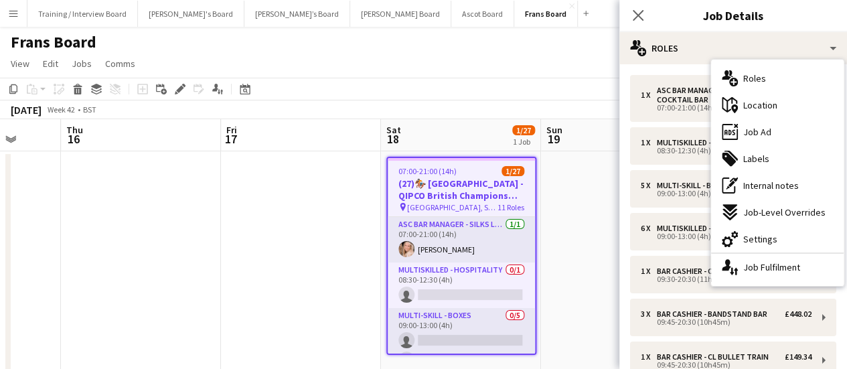
click at [615, 195] on app-date-cell at bounding box center [621, 266] width 160 height 230
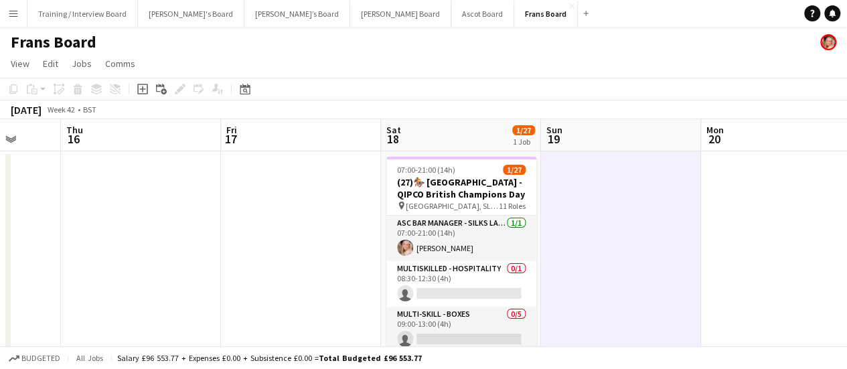
scroll to position [0, 461]
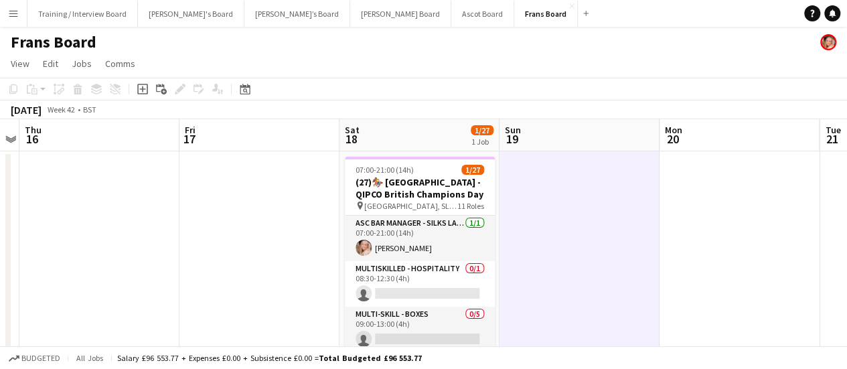
drag, startPoint x: 602, startPoint y: 305, endPoint x: 561, endPoint y: 303, distance: 41.6
click at [561, 303] on app-calendar-viewport "Mon 13 Tue 14 Wed 15 Thu 16 Fri 17 Sat 18 1/27 1 Job Sun 19 Mon 20 Tue 21 Wed 2…" at bounding box center [423, 250] width 847 height 263
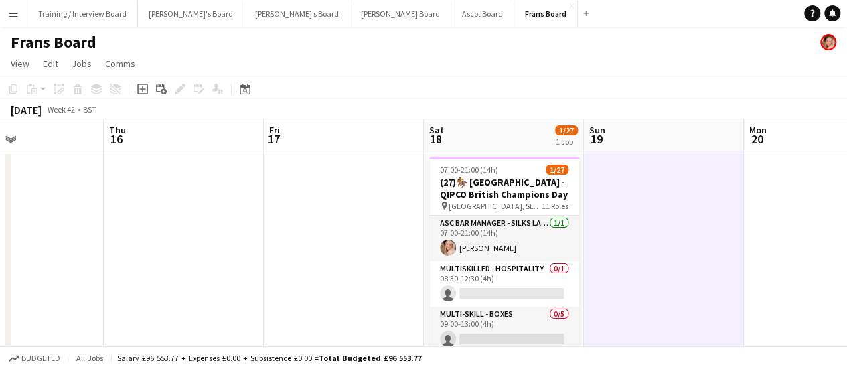
drag, startPoint x: 285, startPoint y: 184, endPoint x: 242, endPoint y: 169, distance: 44.7
click at [285, 183] on app-calendar-viewport "Mon 13 Tue 14 Wed 15 Thu 16 Fri 17 Sat 18 1/27 1 Job Sun 19 Mon 20 Tue 21 Wed 2…" at bounding box center [423, 250] width 847 height 263
